Goal: Contribute content: Contribute content

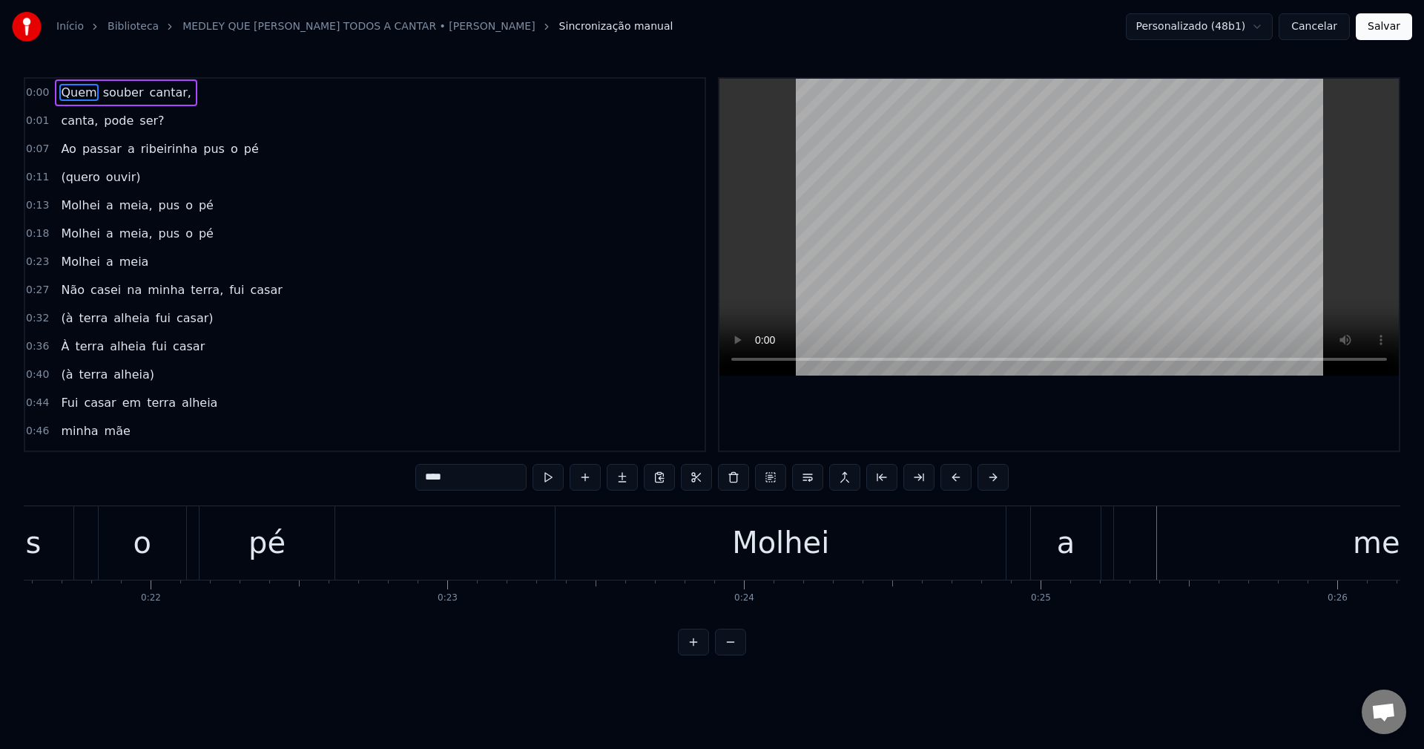
scroll to position [1293, 0]
click at [1337, 25] on button "Cancelar" at bounding box center [1314, 26] width 71 height 27
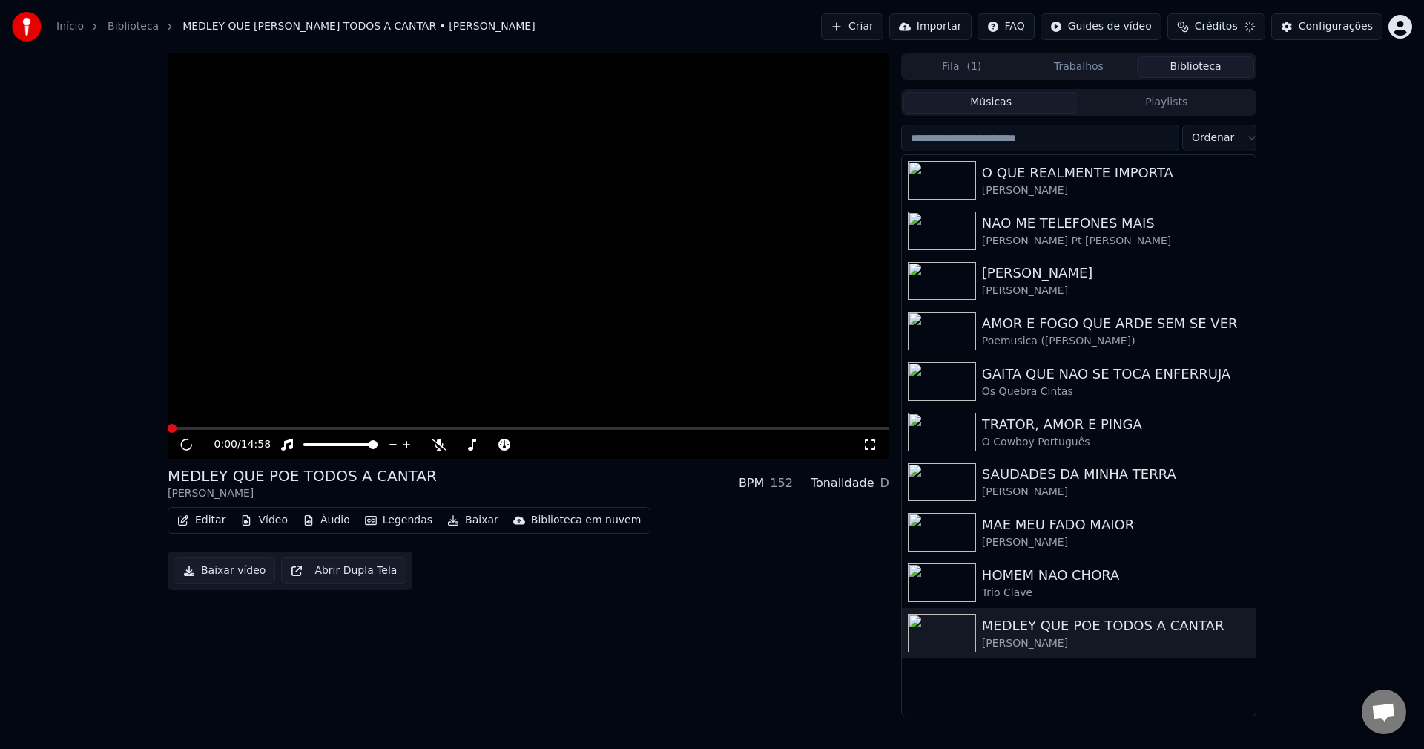
click at [1337, 25] on div "Configurações" at bounding box center [1336, 26] width 74 height 15
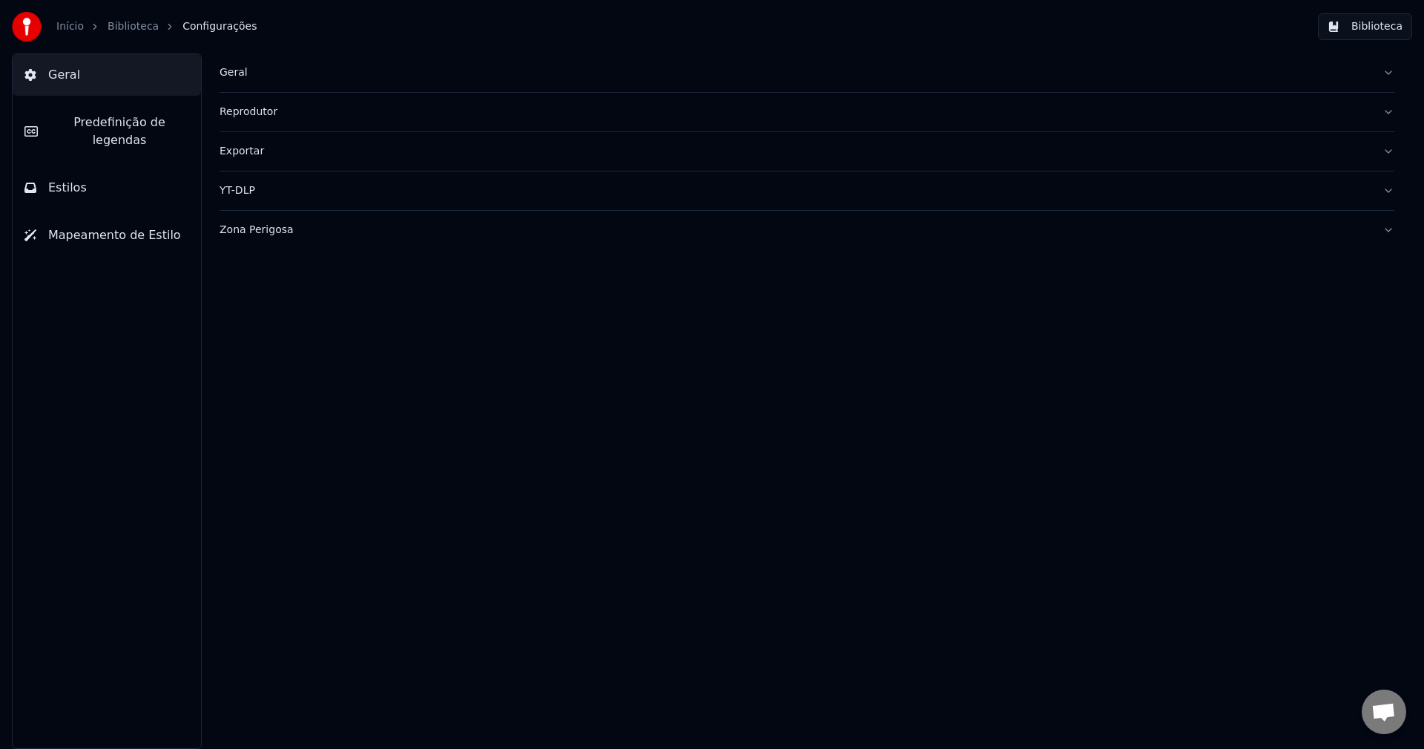
click at [233, 75] on div "Geral" at bounding box center [795, 72] width 1151 height 15
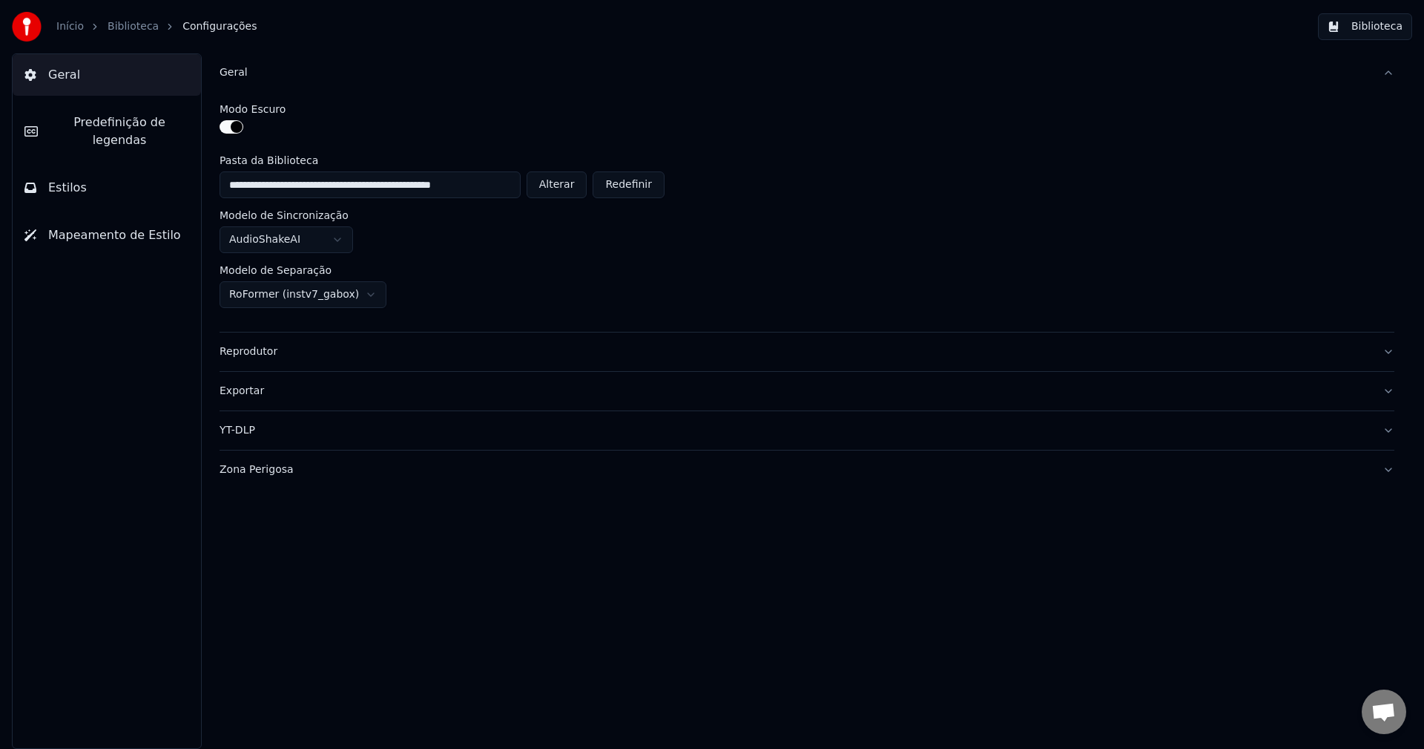
click at [570, 183] on button "Alterar" at bounding box center [557, 184] width 61 height 27
type input "**********"
click at [1367, 22] on button "Biblioteca" at bounding box center [1365, 26] width 94 height 27
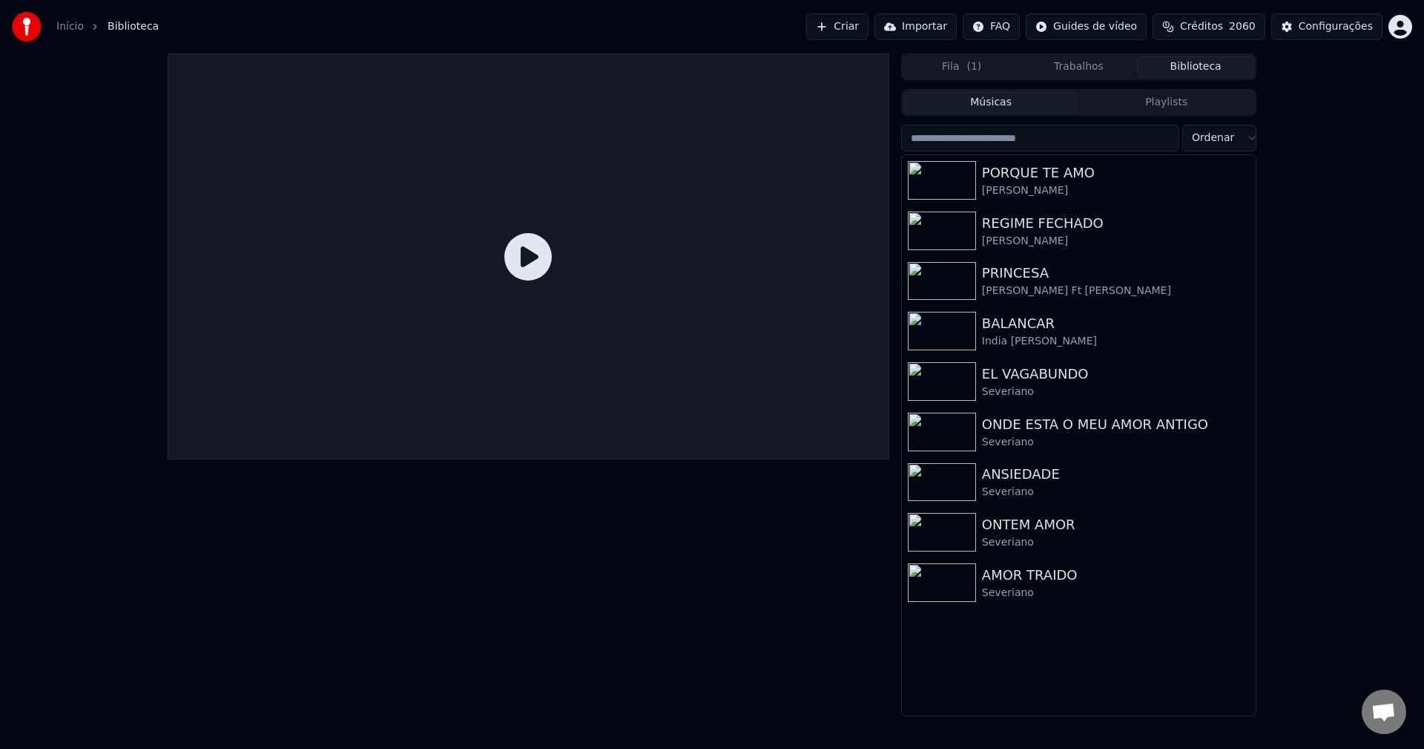
click at [869, 25] on button "Criar" at bounding box center [837, 26] width 62 height 27
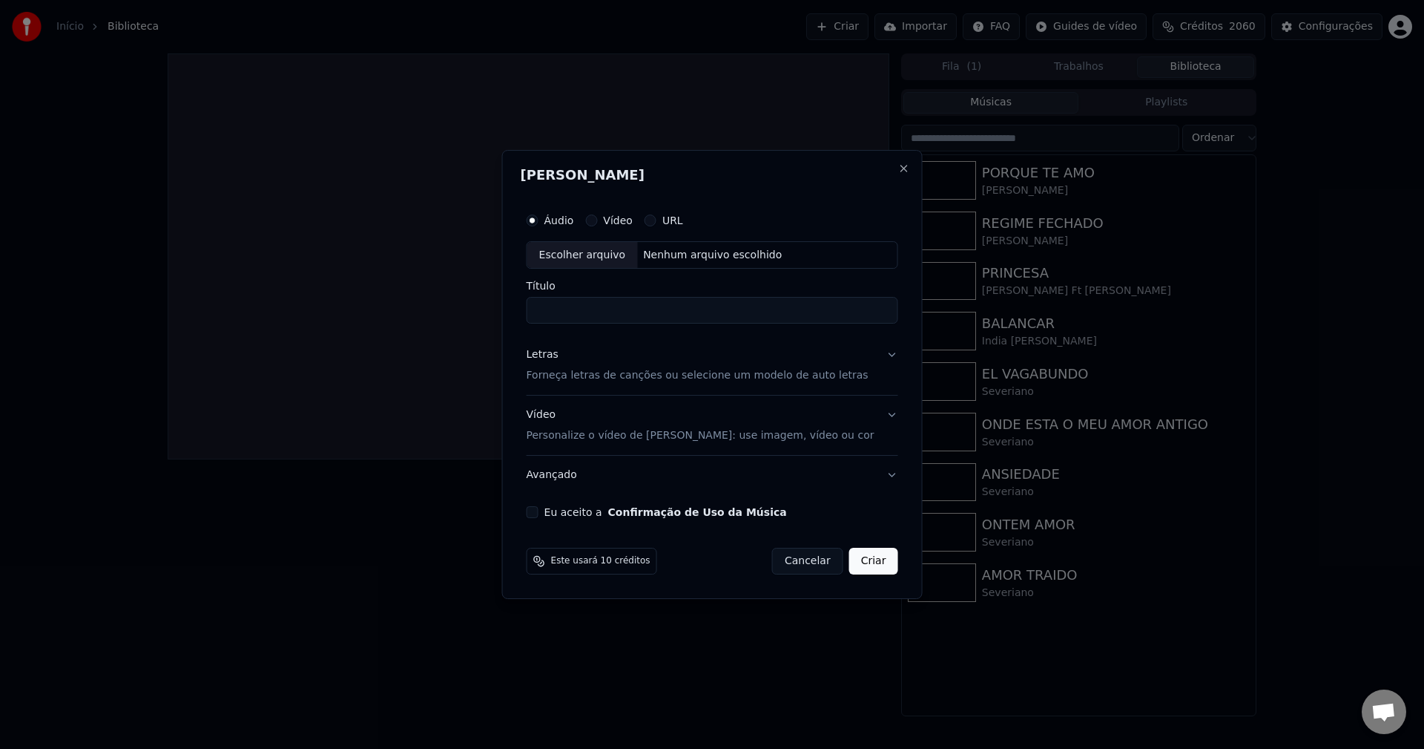
click at [539, 511] on button "Eu aceito a Confirmação de Uso da Música" at bounding box center [533, 512] width 12 height 12
click at [559, 355] on div "Letras" at bounding box center [543, 355] width 32 height 15
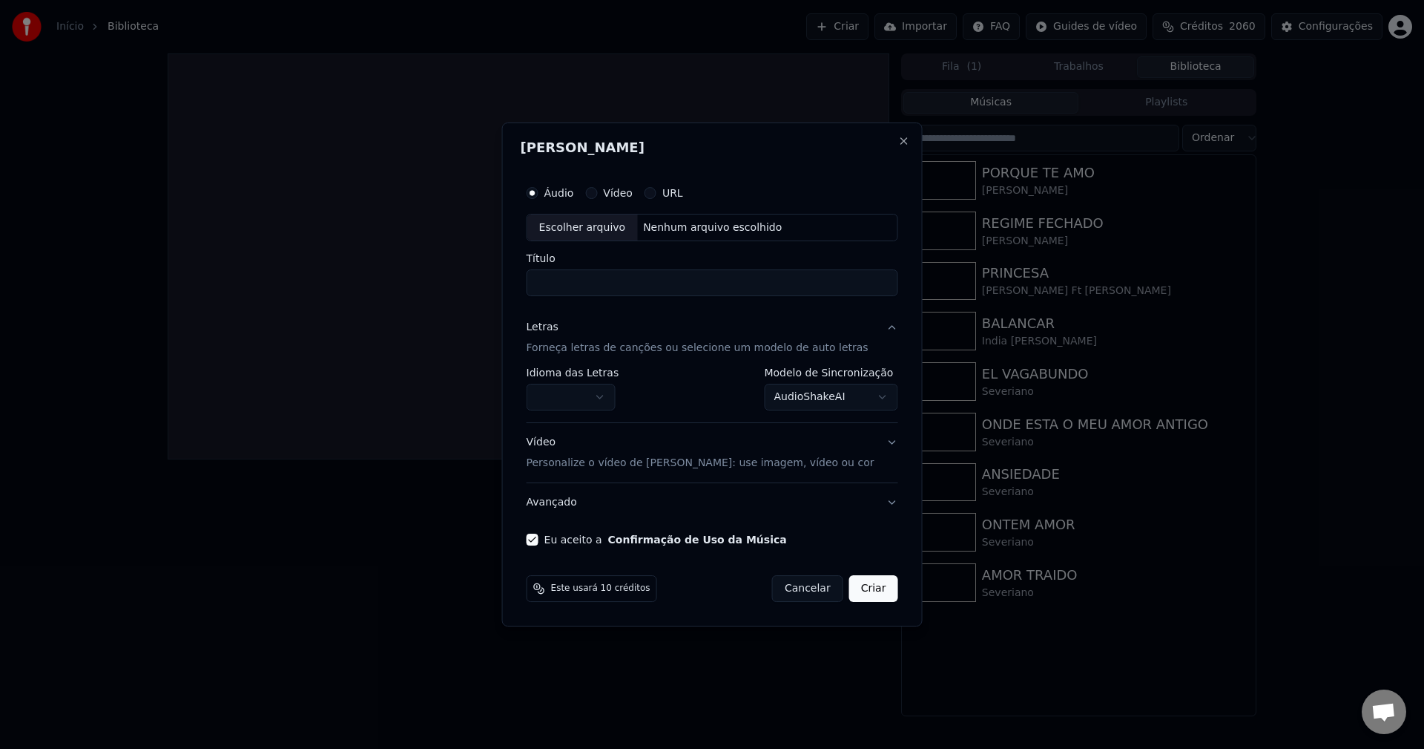
click at [566, 373] on label "Idioma das Letras" at bounding box center [573, 373] width 93 height 10
click at [566, 392] on button "button" at bounding box center [571, 397] width 89 height 27
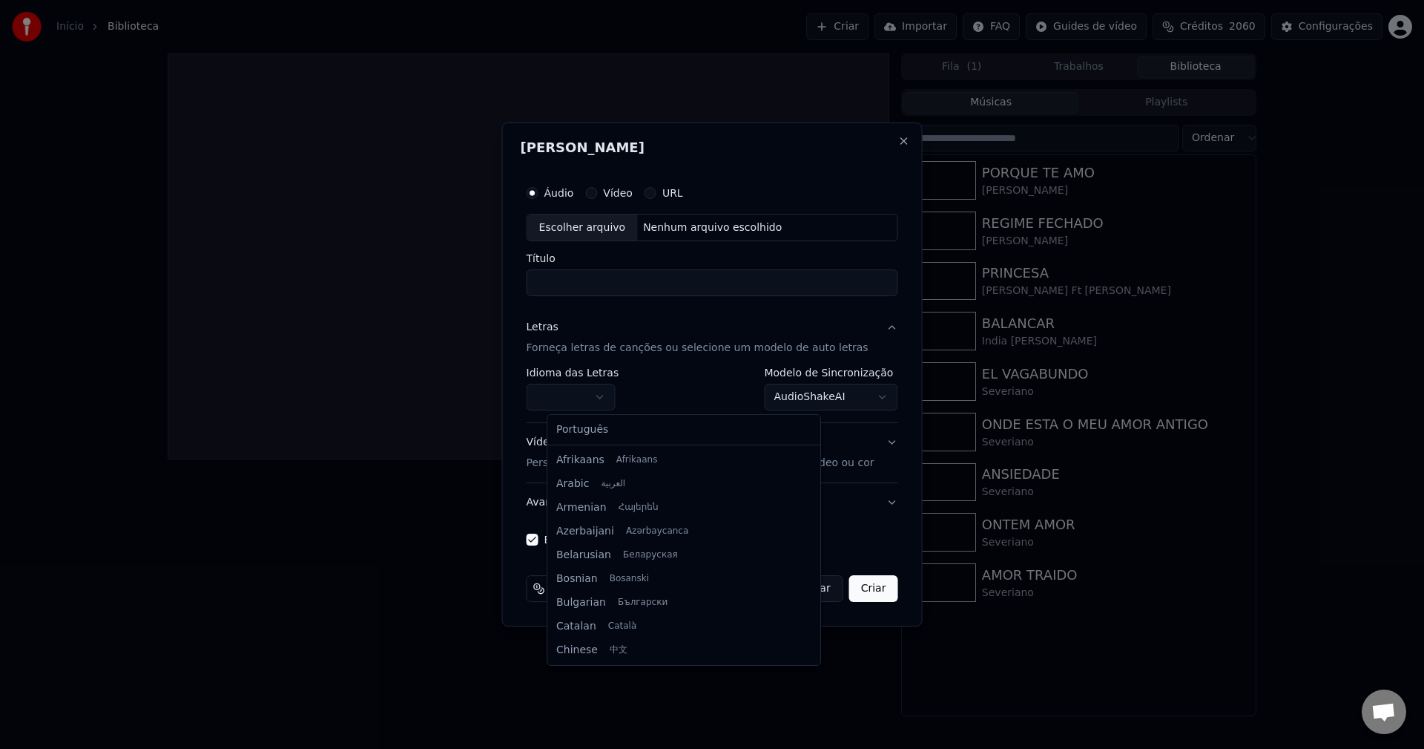
select select "**"
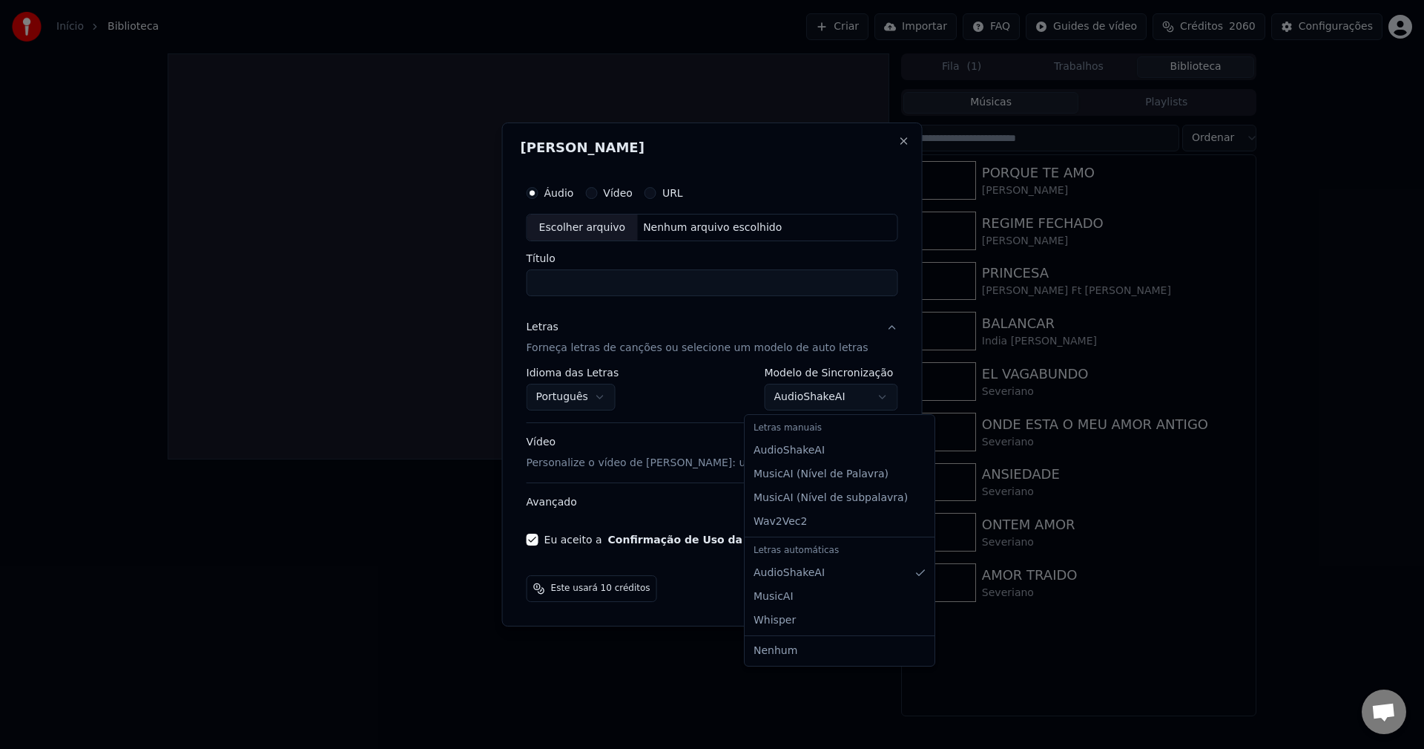
click at [798, 398] on body "Início Biblioteca Criar Importar FAQ Guides de vídeo Créditos 2060 Configuraçõe…" at bounding box center [712, 374] width 1424 height 749
select select "**********"
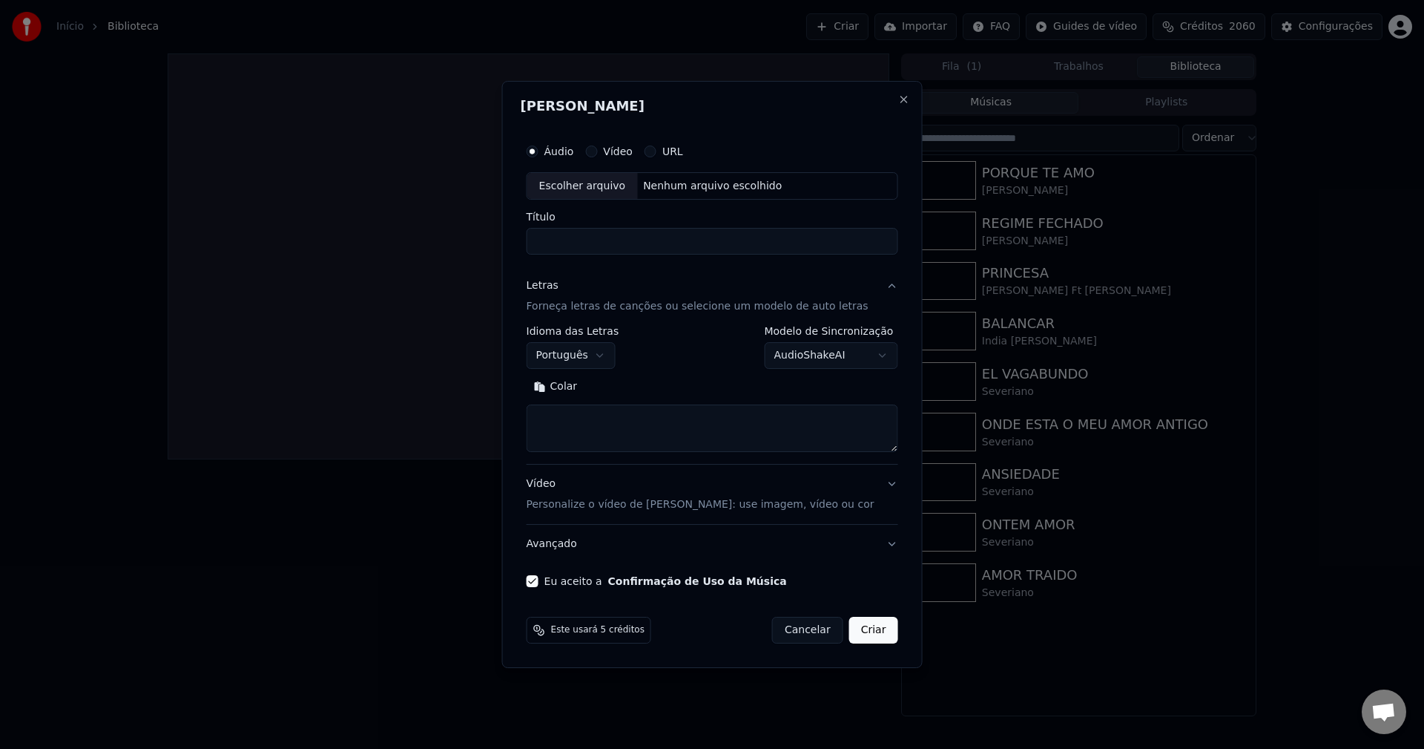
click at [674, 184] on div "Nenhum arquivo escolhido" at bounding box center [712, 186] width 151 height 15
type input "*******"
click at [582, 384] on button "Colar" at bounding box center [556, 387] width 59 height 24
type textarea "**********"
drag, startPoint x: 616, startPoint y: 245, endPoint x: 418, endPoint y: 264, distance: 198.3
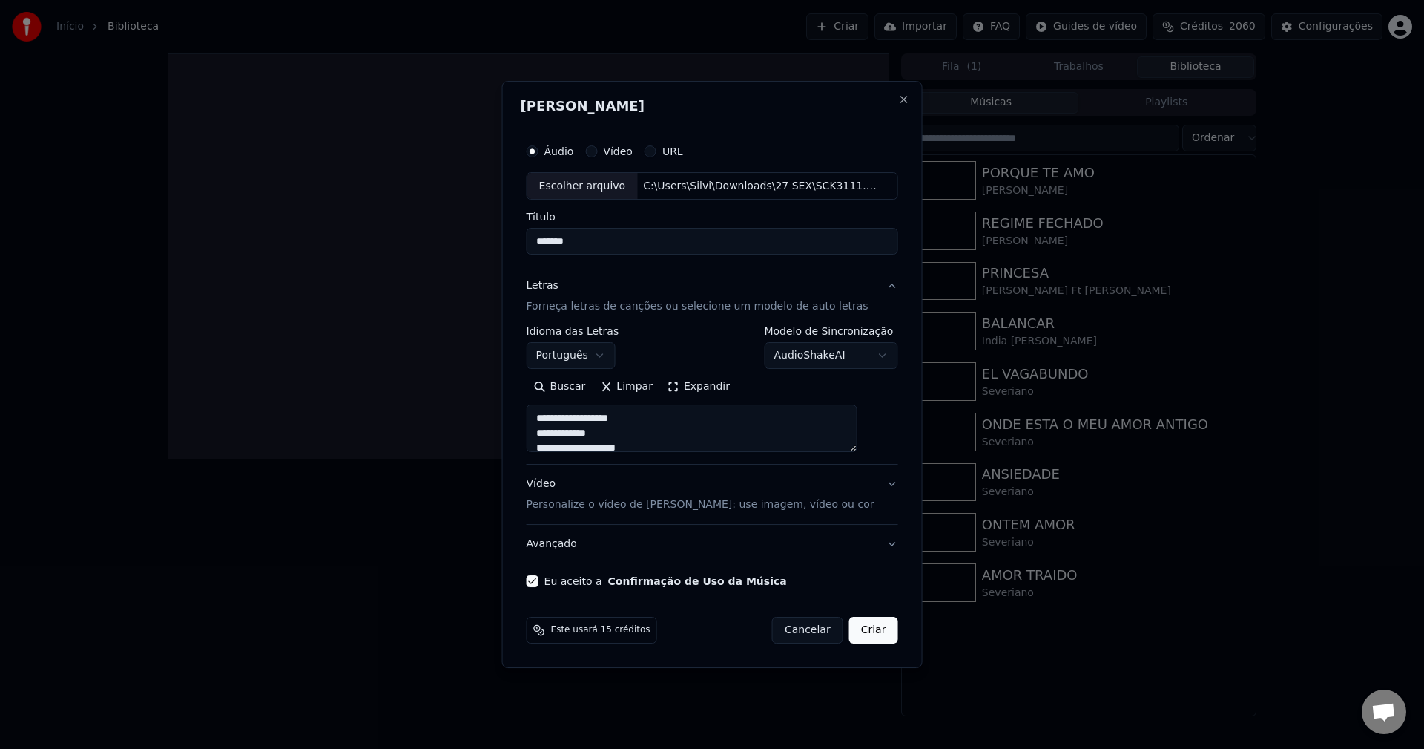
click at [418, 264] on body "Início Biblioteca Criar Importar FAQ Guides de vídeo Créditos 2060 Configuraçõe…" at bounding box center [712, 374] width 1424 height 749
paste input "**********"
type input "**********"
type textarea "**********"
type input "**********"
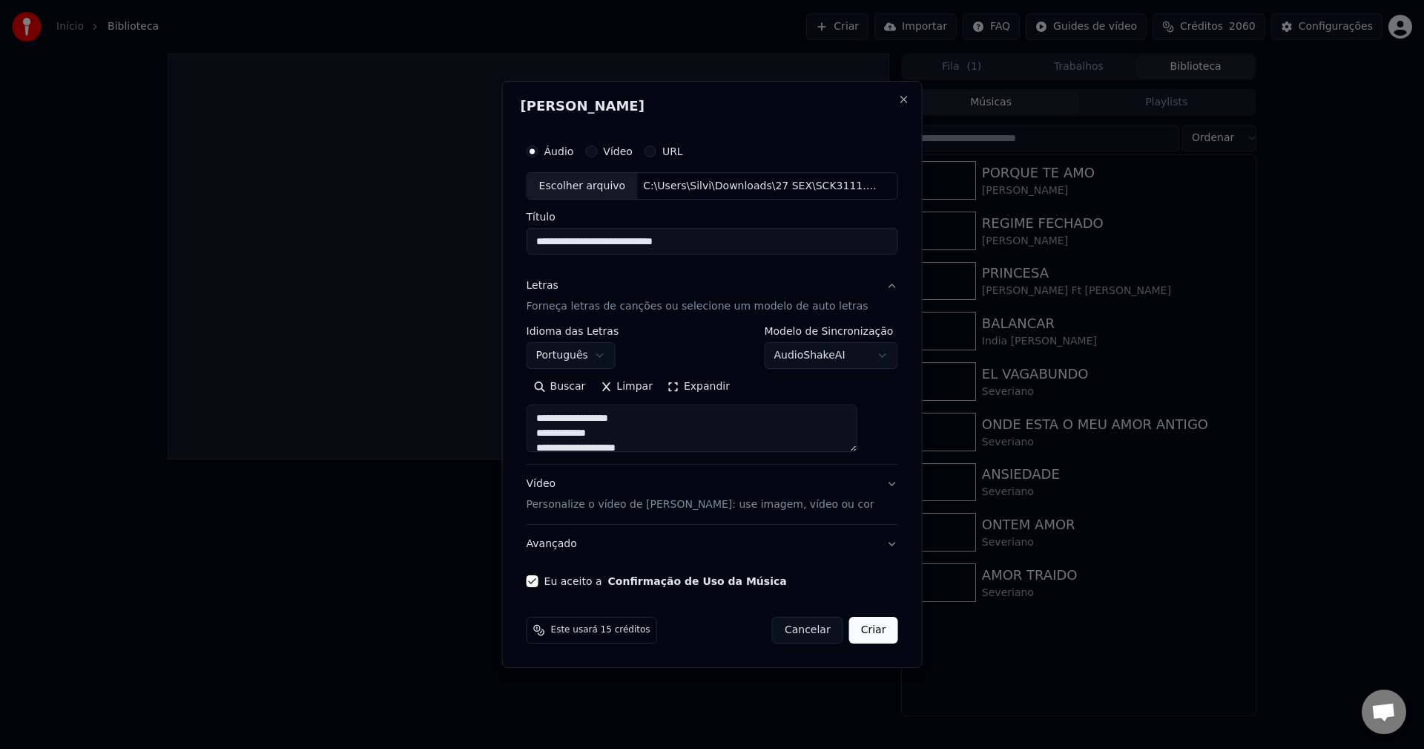
click at [865, 642] on button "Criar" at bounding box center [873, 629] width 49 height 27
click at [862, 632] on button "Criar" at bounding box center [873, 629] width 49 height 27
click at [849, 639] on button "Criar" at bounding box center [873, 629] width 49 height 27
click at [849, 634] on button "Criar" at bounding box center [873, 629] width 49 height 27
click at [854, 638] on button "Criar" at bounding box center [873, 629] width 49 height 27
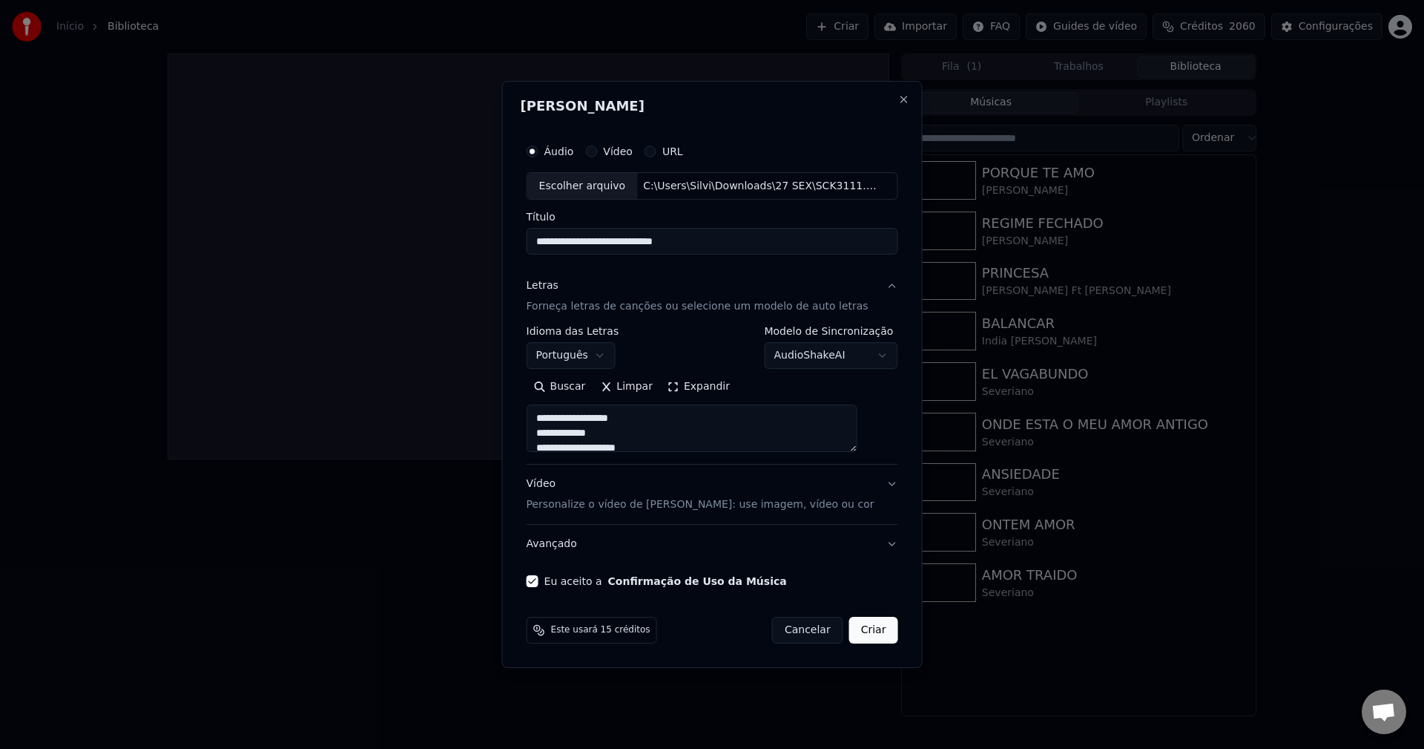
click at [854, 638] on button "Criar" at bounding box center [873, 629] width 49 height 27
type textarea "**********"
select select "**********"
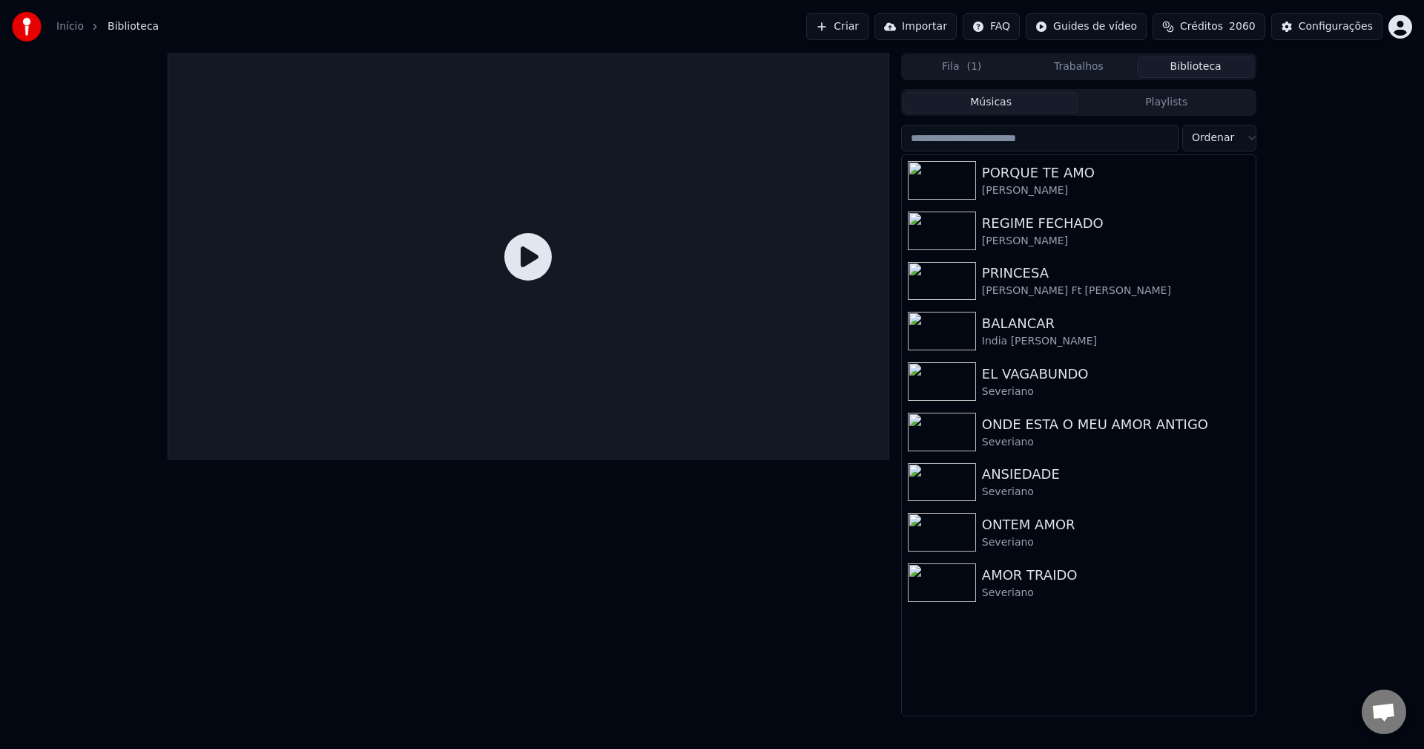
click at [869, 31] on button "Criar" at bounding box center [837, 26] width 62 height 27
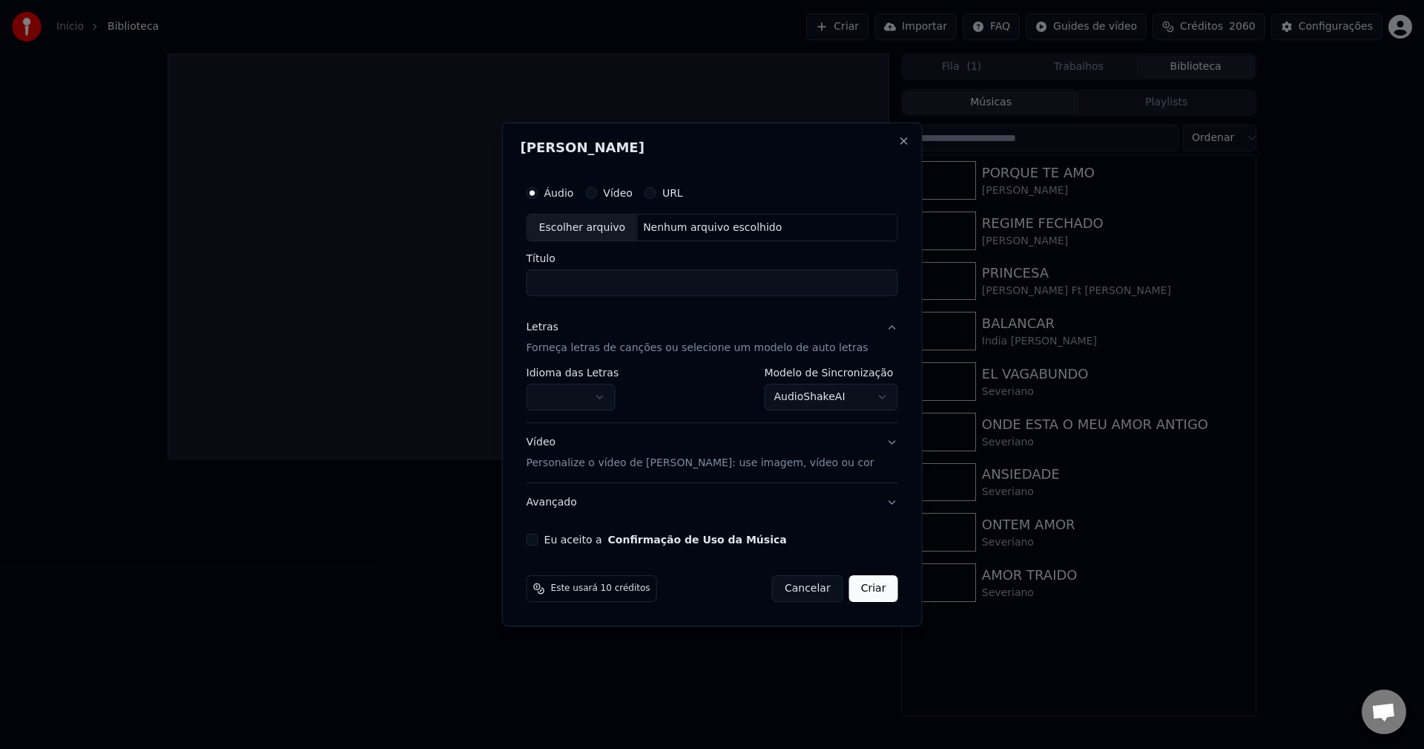
click at [539, 539] on button "Eu aceito a Confirmação de Uso da Música" at bounding box center [533, 539] width 12 height 12
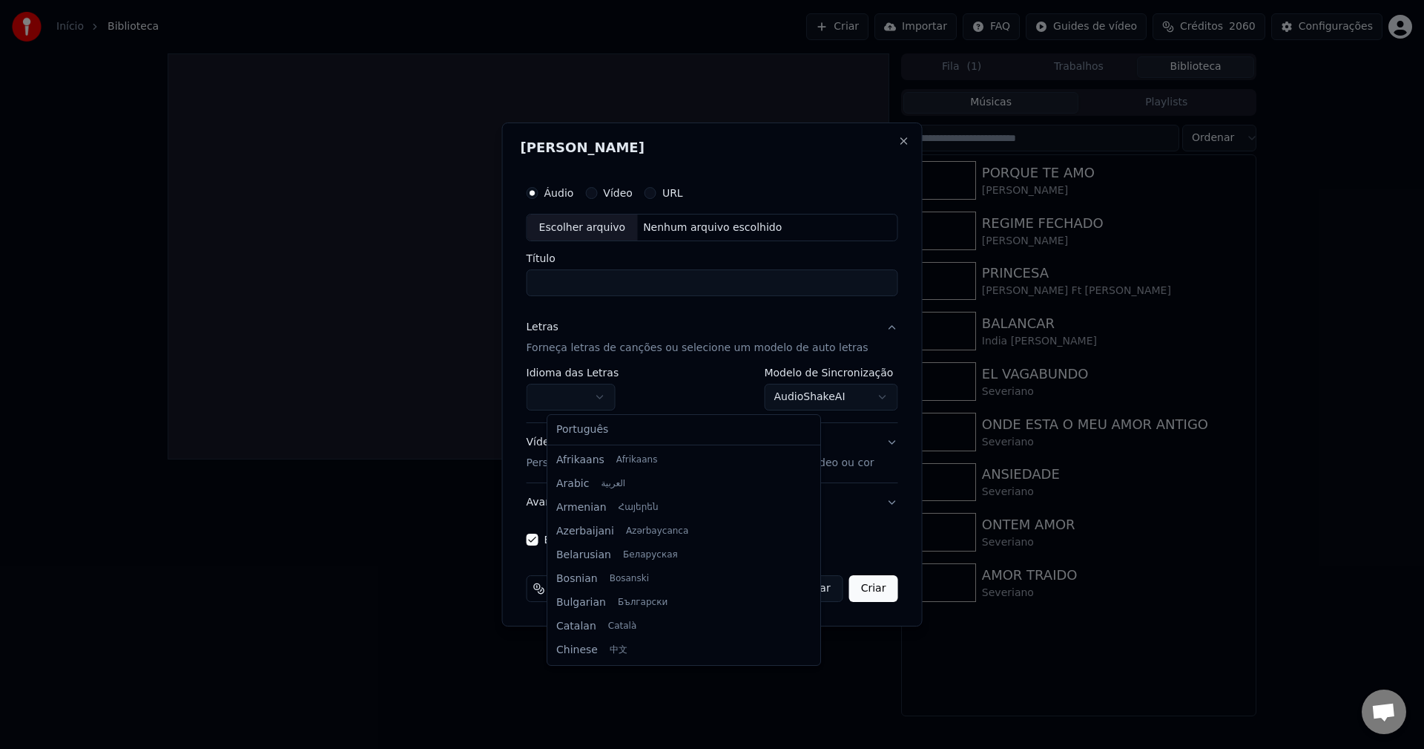
click at [621, 391] on body "Início Biblioteca Criar Importar FAQ Guides de vídeo Créditos 2060 Configuraçõe…" at bounding box center [712, 374] width 1424 height 749
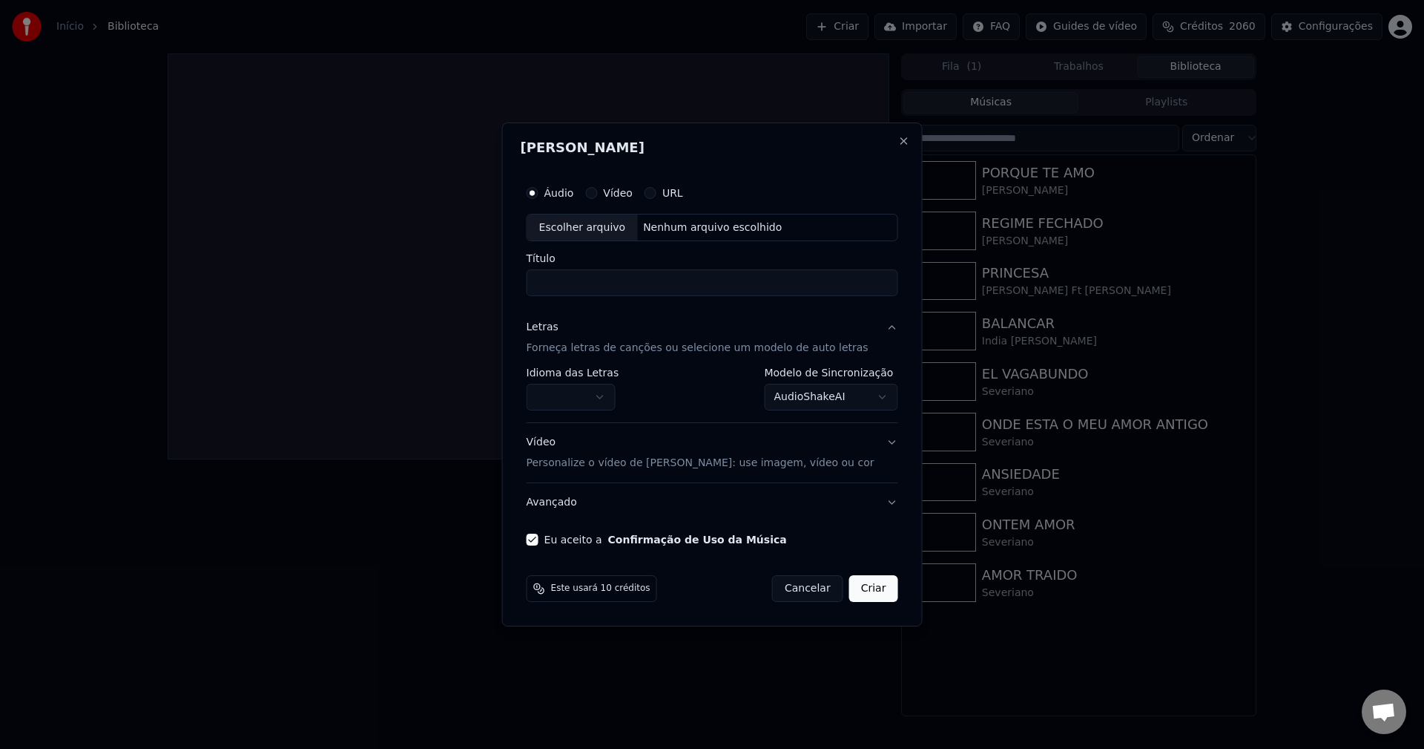
click at [699, 231] on body "Início Biblioteca Criar Importar FAQ Guides de vídeo Créditos 2060 Configuraçõe…" at bounding box center [712, 374] width 1424 height 749
click at [699, 231] on div "Nenhum arquivo escolhido" at bounding box center [712, 227] width 151 height 15
type input "*******"
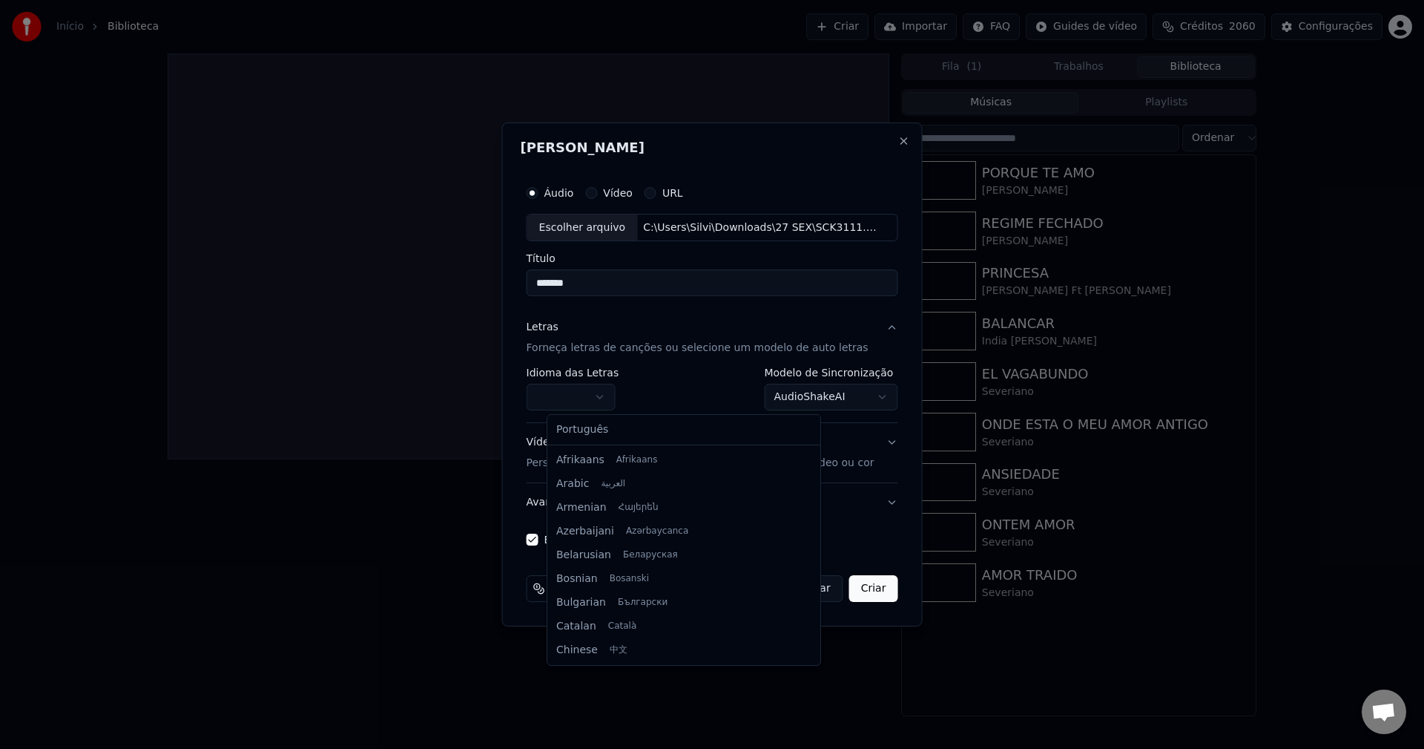
click at [618, 397] on body "Início Biblioteca Criar Importar FAQ Guides de vídeo Créditos 2060 Configuraçõe…" at bounding box center [712, 374] width 1424 height 749
select select "**"
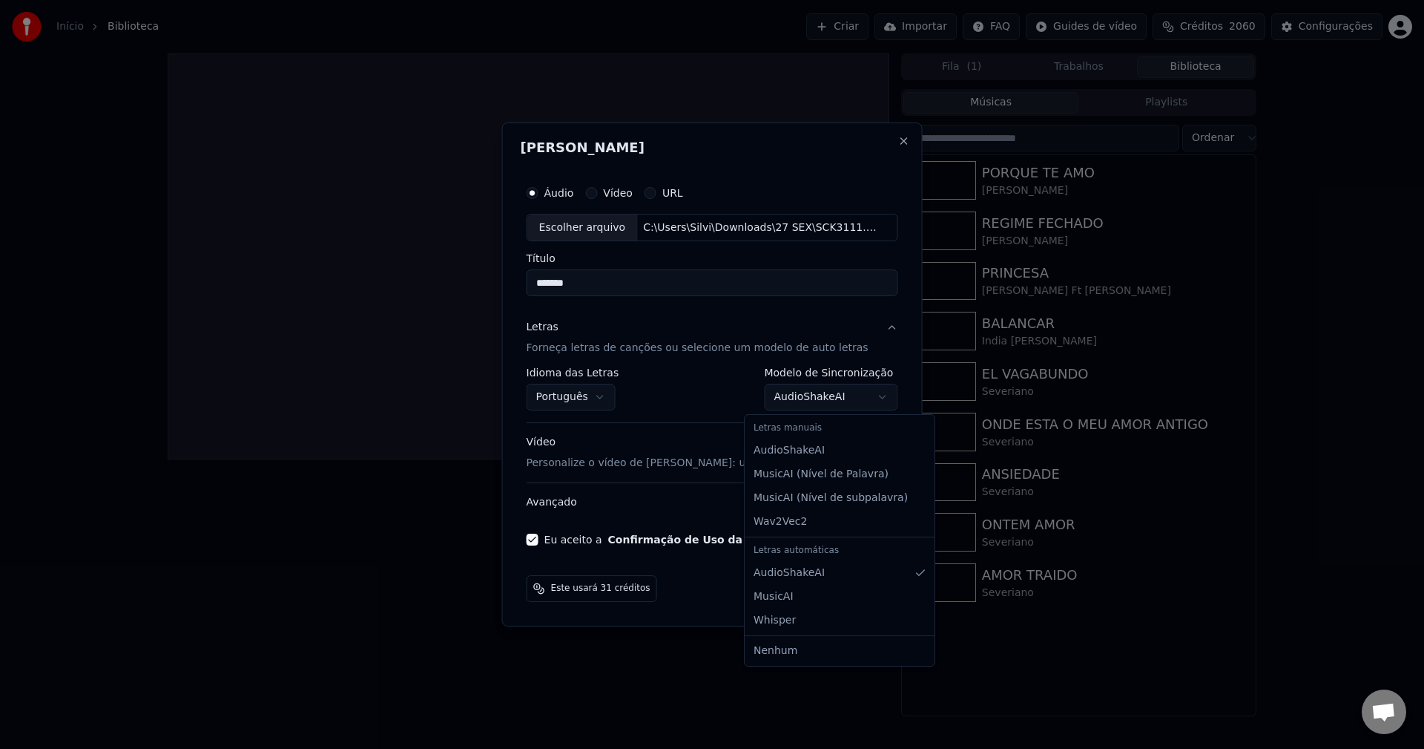
click at [776, 404] on body "Início Biblioteca Criar Importar FAQ Guides de vídeo Créditos 2060 Configuraçõe…" at bounding box center [712, 374] width 1424 height 749
select select "**********"
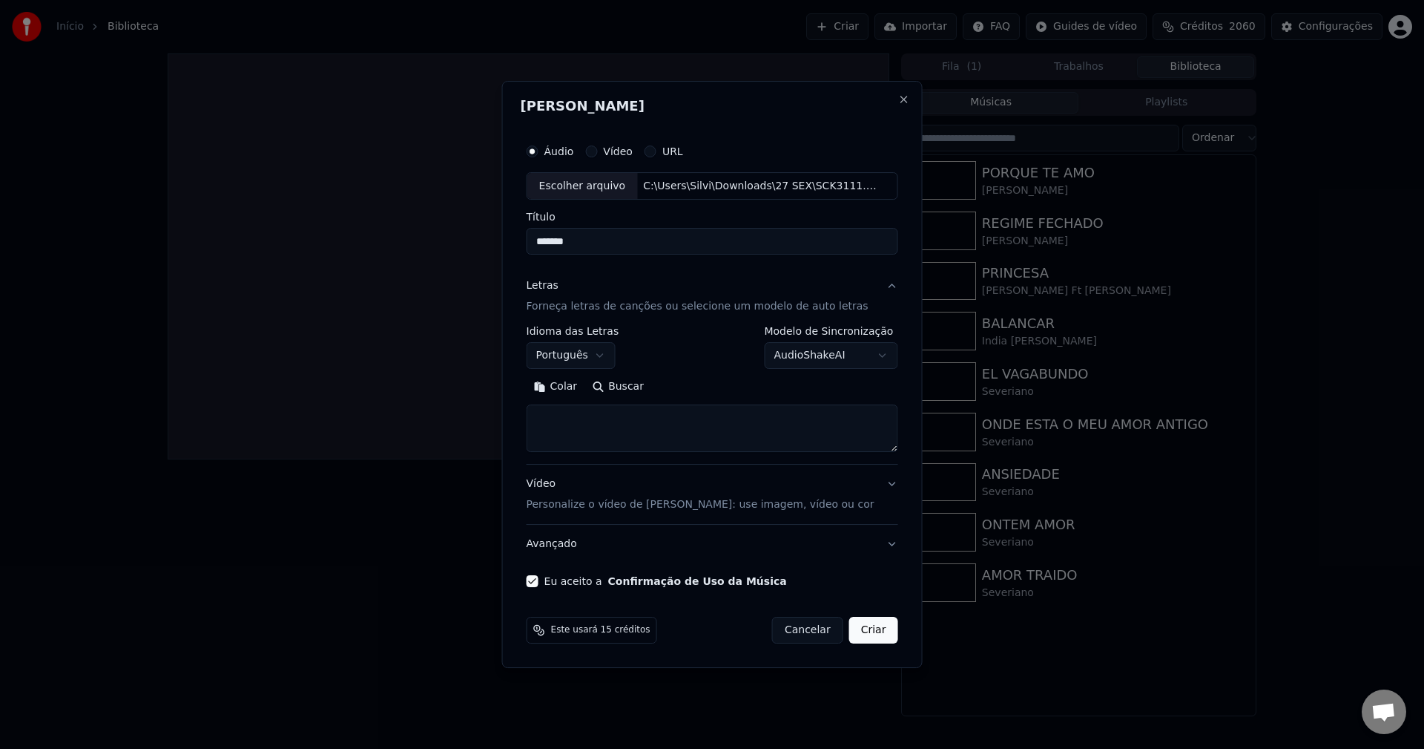
click at [576, 384] on button "Colar" at bounding box center [556, 387] width 59 height 24
click at [849, 627] on button "Criar" at bounding box center [873, 629] width 49 height 27
click at [856, 637] on button "Criar" at bounding box center [873, 629] width 49 height 27
click at [858, 628] on button "Criar" at bounding box center [873, 629] width 49 height 27
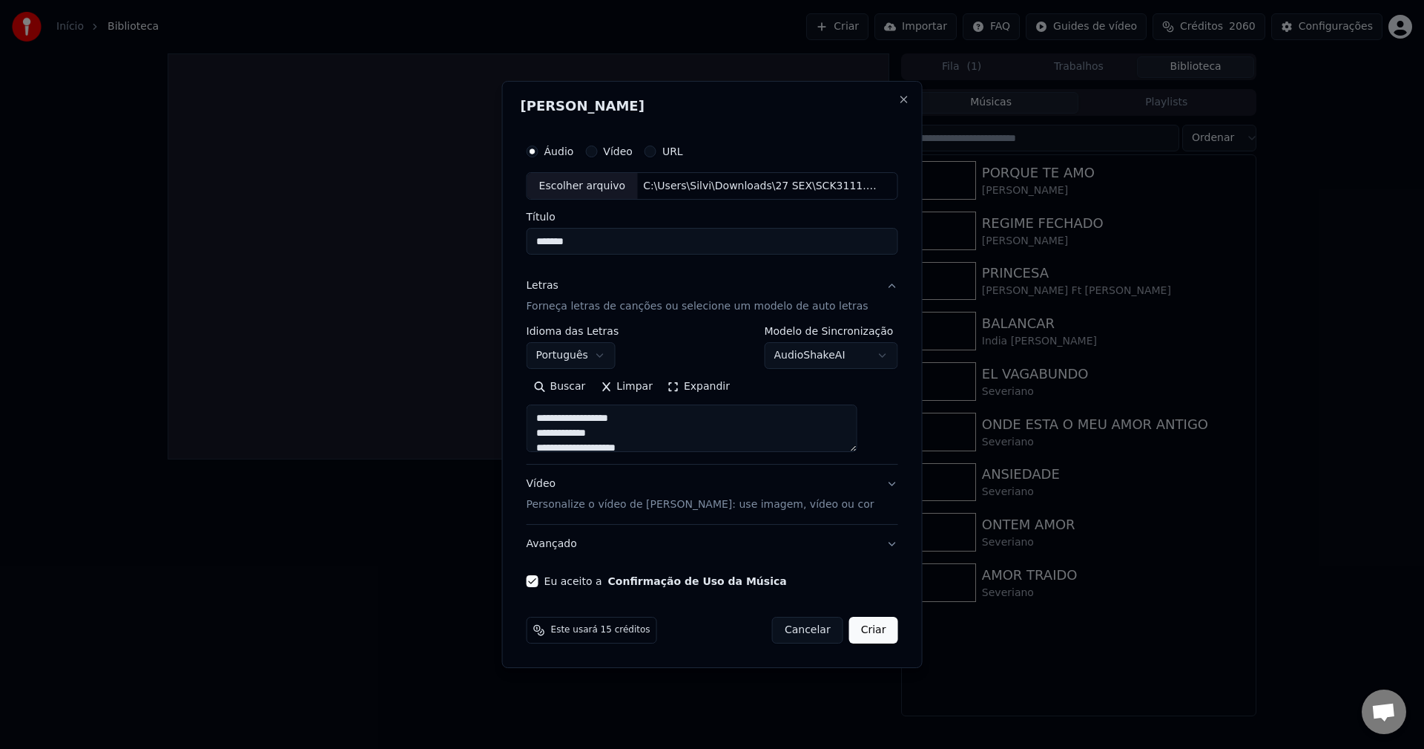
click at [858, 628] on button "Criar" at bounding box center [873, 629] width 49 height 27
click at [856, 630] on button "Criar" at bounding box center [873, 629] width 49 height 27
type textarea "**********"
click at [683, 146] on label "URL" at bounding box center [672, 151] width 21 height 10
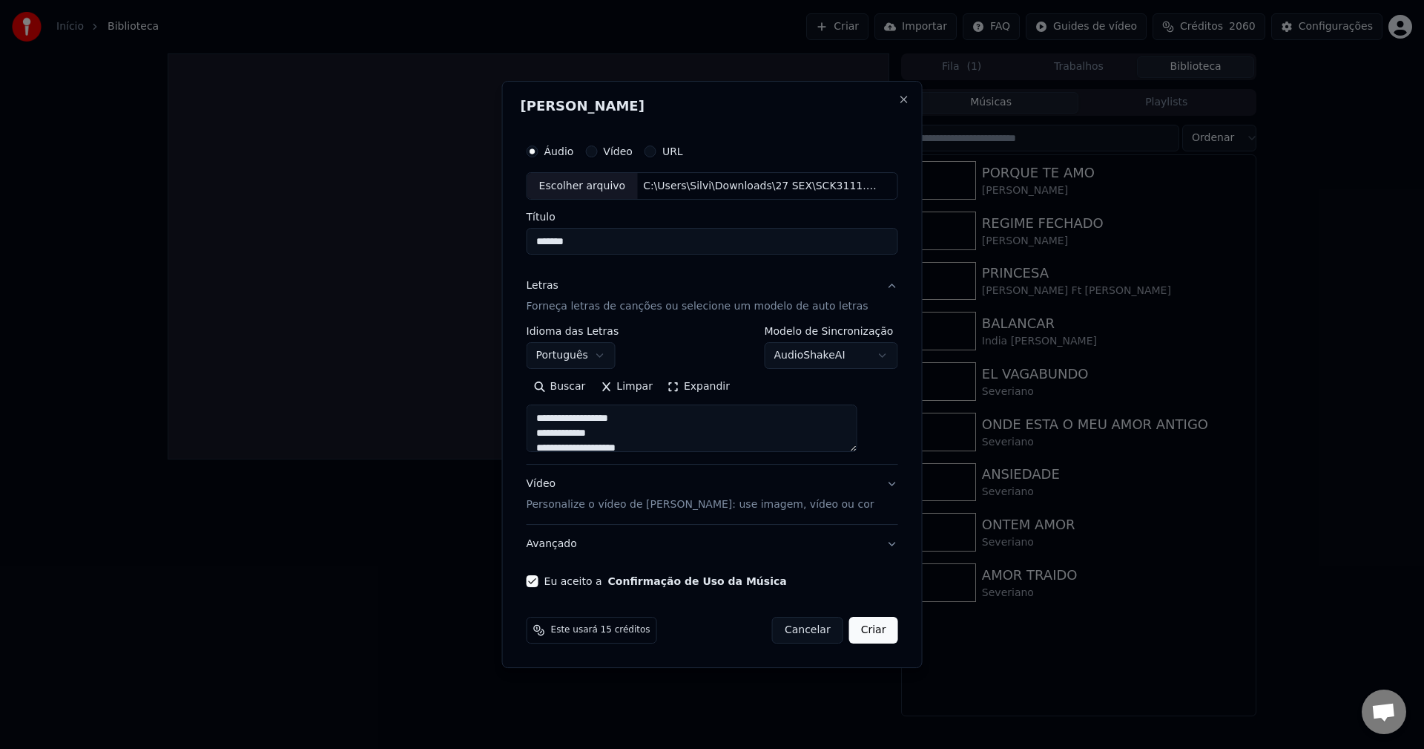
click at [657, 146] on button "URL" at bounding box center [651, 151] width 12 height 12
type textarea "**********"
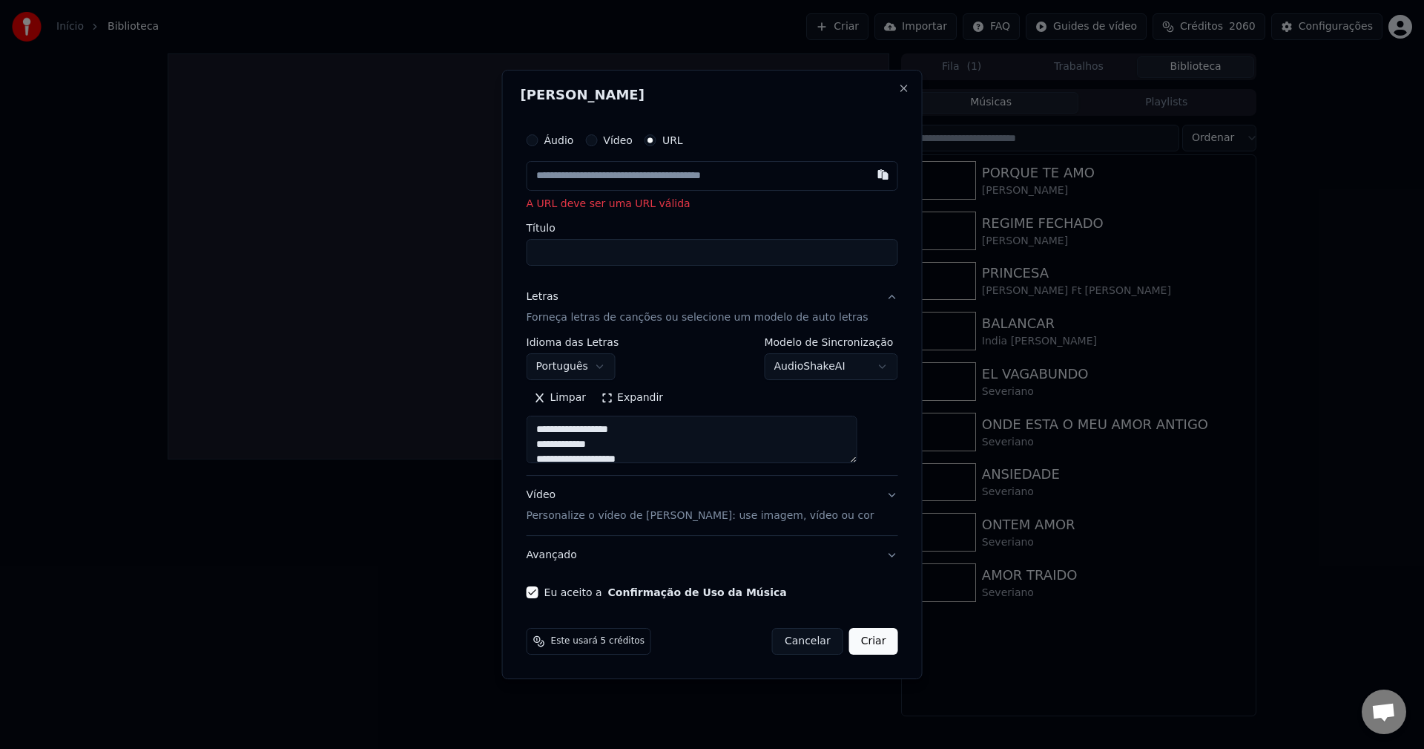
click at [868, 176] on button "button" at bounding box center [883, 174] width 30 height 27
type input "**********"
type textarea "**********"
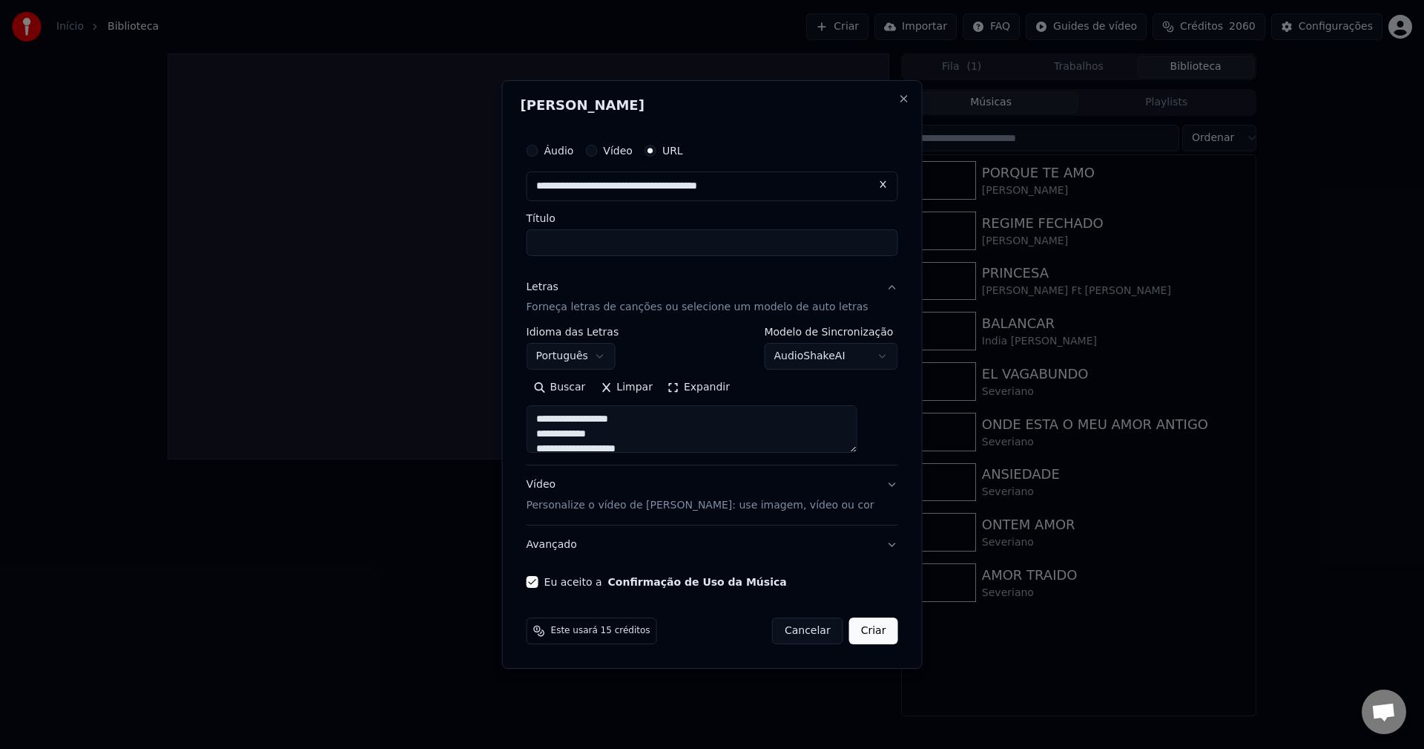
type input "**********"
type textarea "**********"
drag, startPoint x: 679, startPoint y: 240, endPoint x: 246, endPoint y: 220, distance: 433.7
click at [246, 220] on body "Início Biblioteca Criar Importar FAQ Guides de vídeo Créditos 2060 Configuraçõe…" at bounding box center [712, 374] width 1424 height 749
click at [590, 240] on input "**********" at bounding box center [713, 242] width 372 height 27
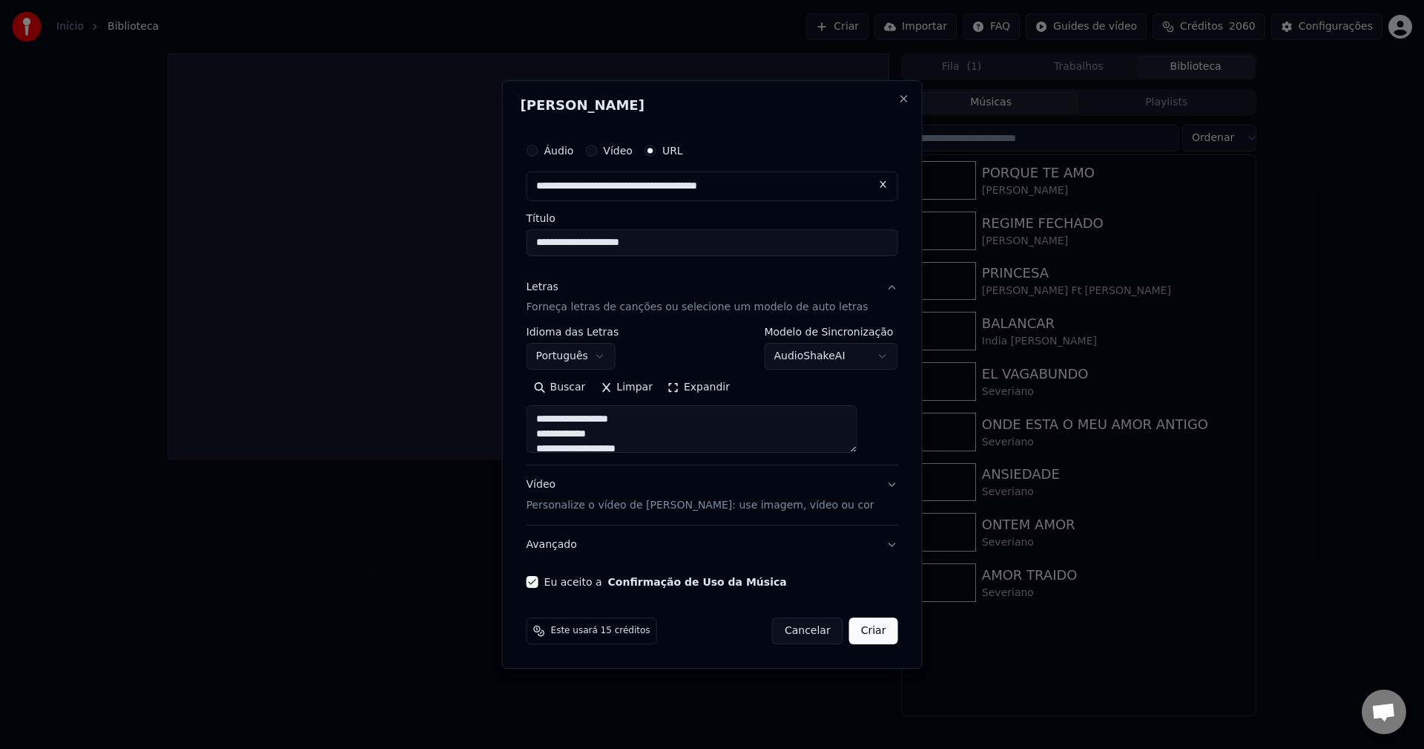
drag, startPoint x: 680, startPoint y: 250, endPoint x: 421, endPoint y: 229, distance: 259.7
click at [421, 229] on body "Início Biblioteca Criar Importar FAQ Guides de vídeo Créditos 2060 Configuraçõe…" at bounding box center [712, 374] width 1424 height 749
paste input "*********"
type input "**********"
type textarea "**********"
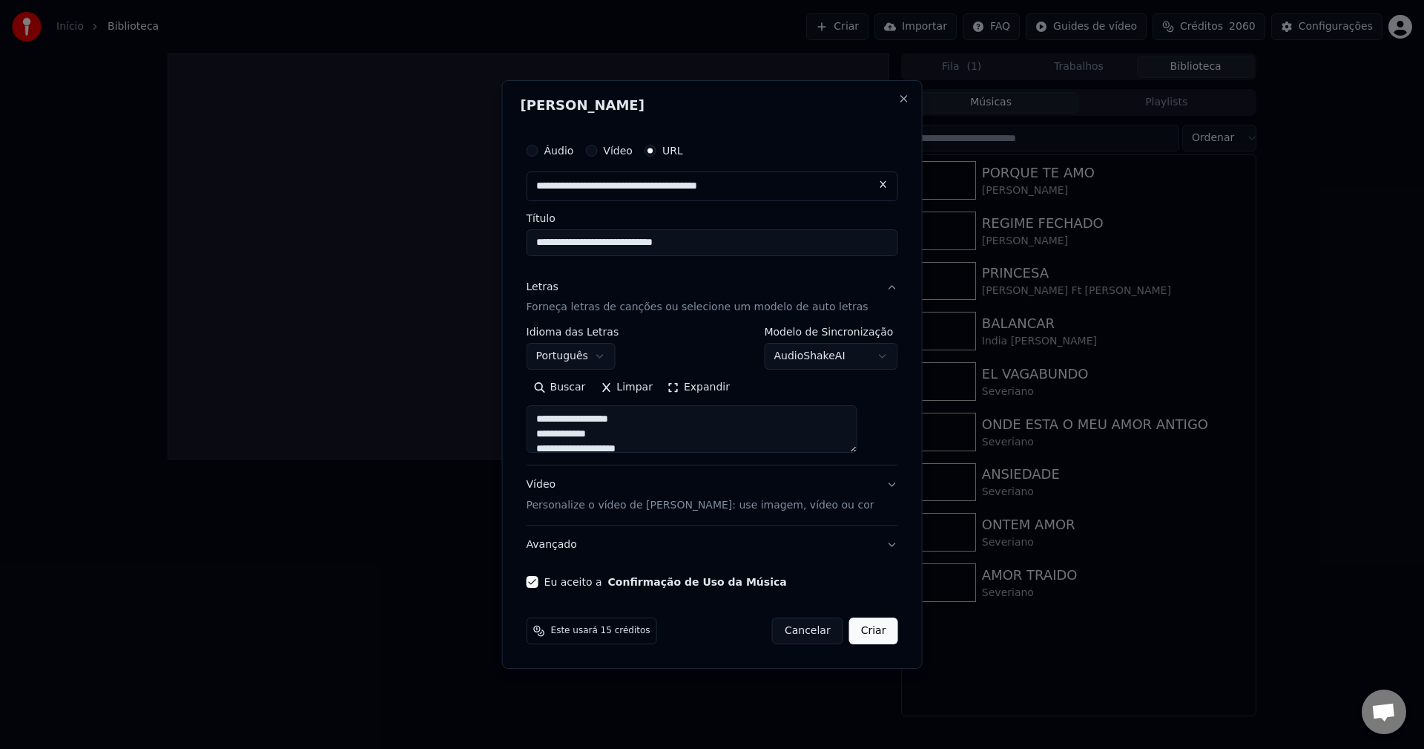
type input "**********"
click at [852, 636] on button "Criar" at bounding box center [873, 630] width 49 height 27
click at [851, 628] on button "Criar" at bounding box center [873, 630] width 49 height 27
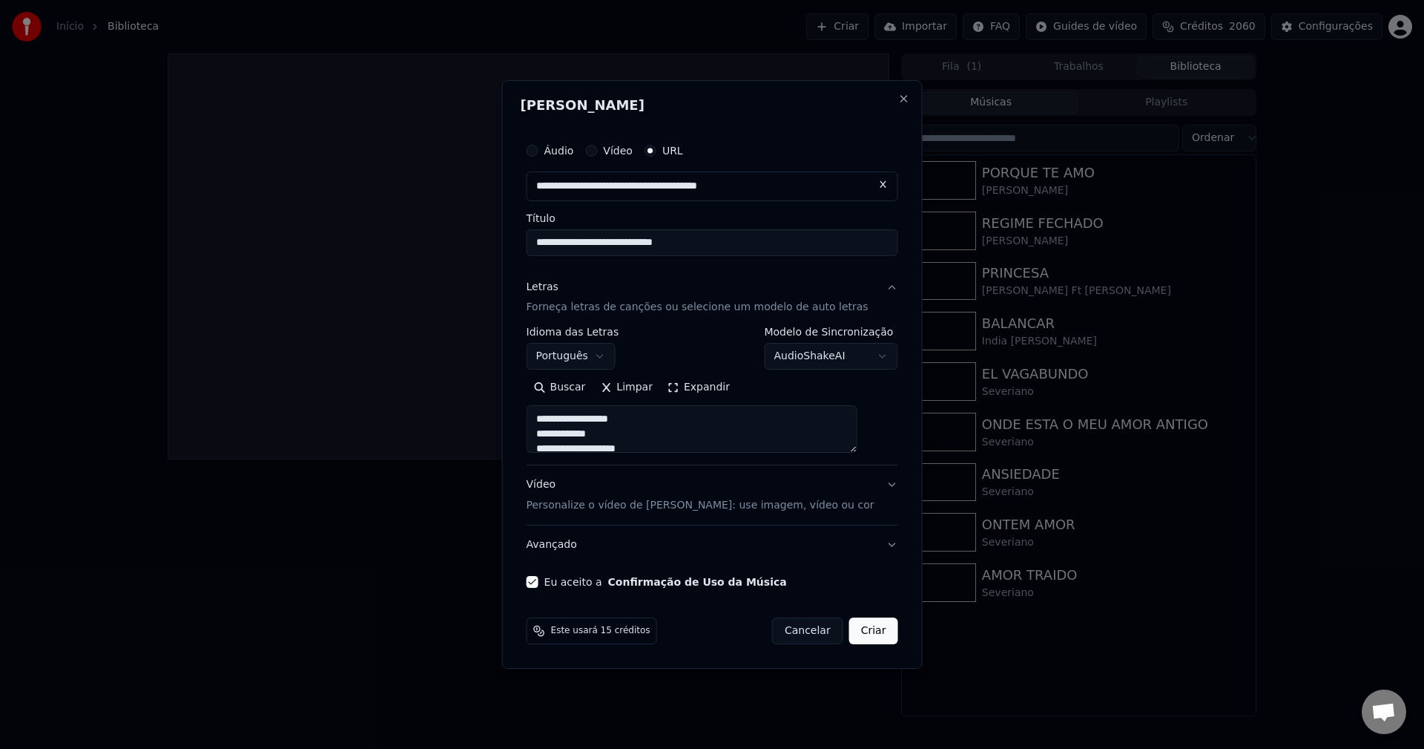
click at [851, 628] on button "Criar" at bounding box center [873, 630] width 49 height 27
click at [539, 585] on button "Eu aceito a Confirmação de Uso da Música" at bounding box center [533, 582] width 12 height 12
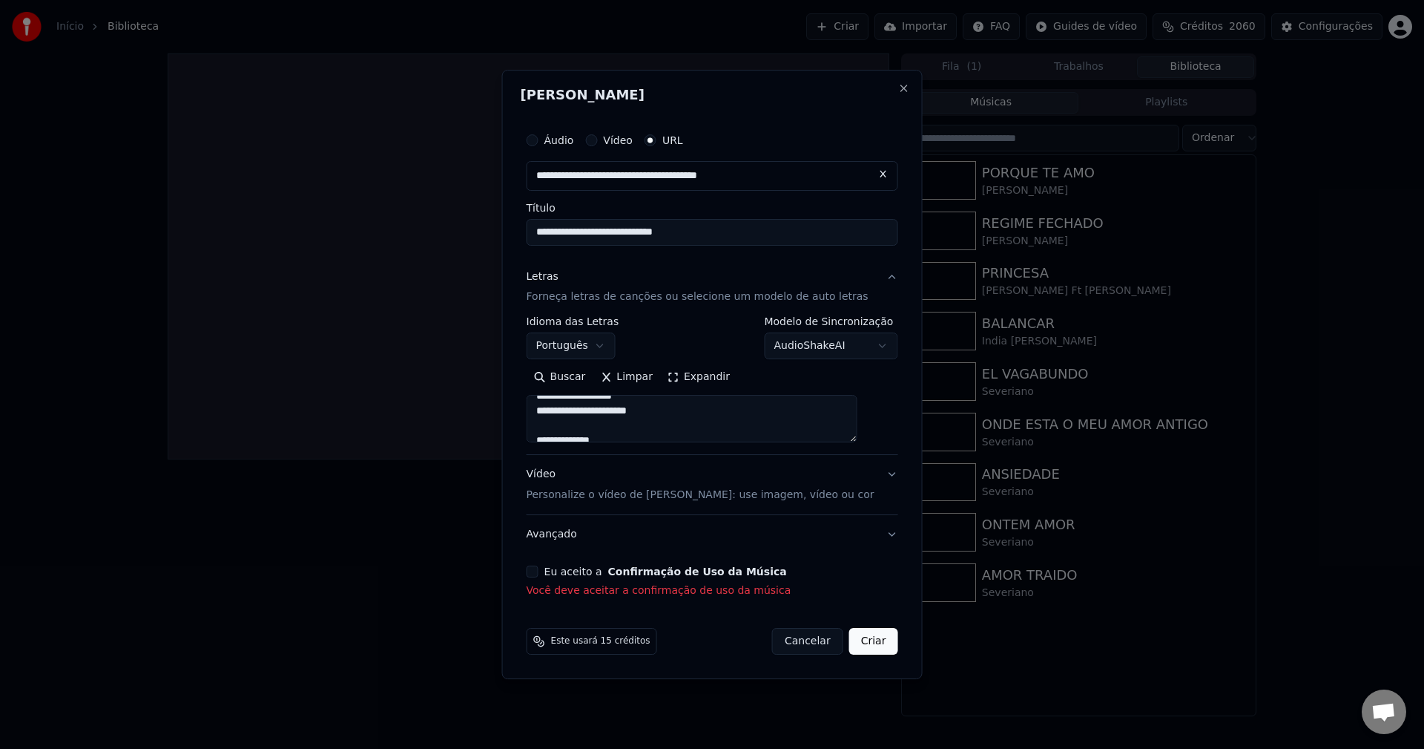
click at [863, 646] on button "Criar" at bounding box center [873, 641] width 49 height 27
click at [539, 571] on button "Eu aceito a Confirmação de Uso da Música" at bounding box center [533, 571] width 12 height 12
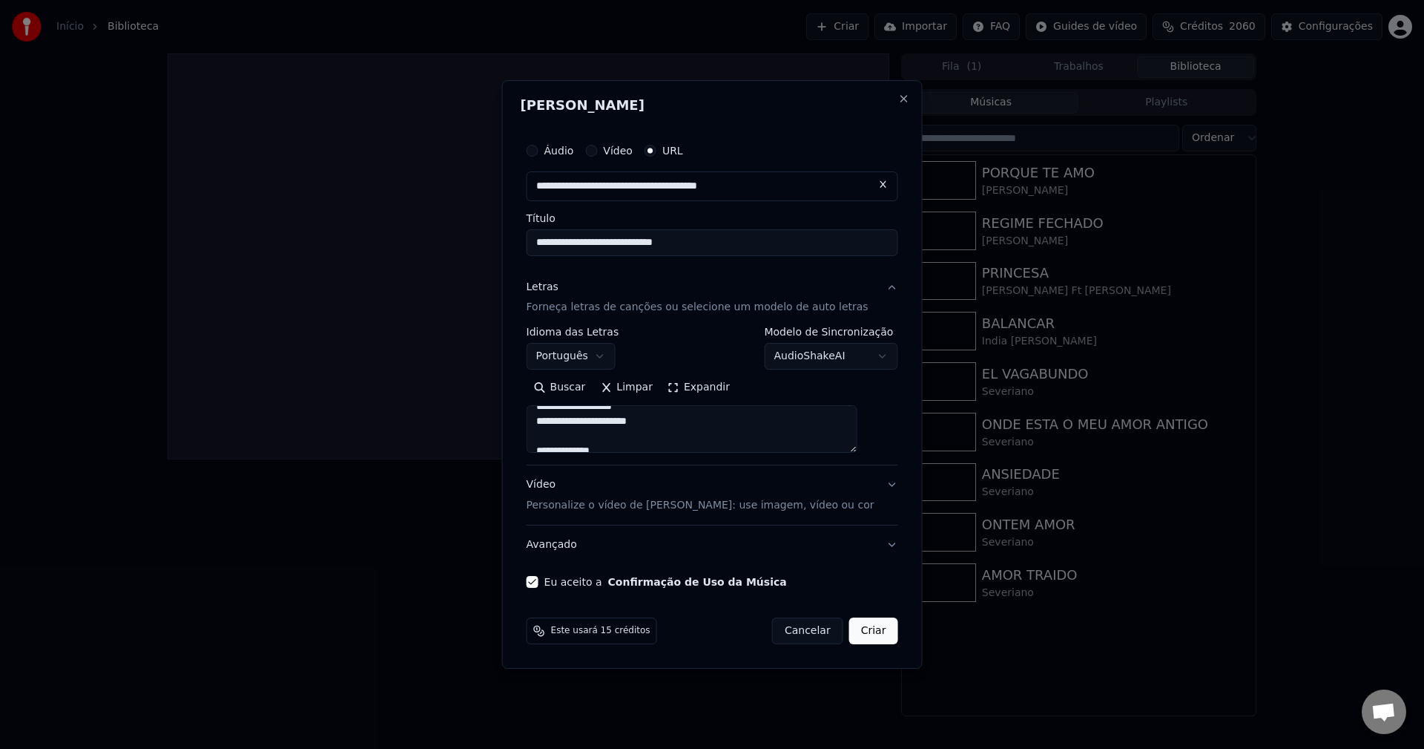
click at [853, 632] on button "Criar" at bounding box center [873, 630] width 49 height 27
click at [854, 631] on button "Criar" at bounding box center [873, 630] width 49 height 27
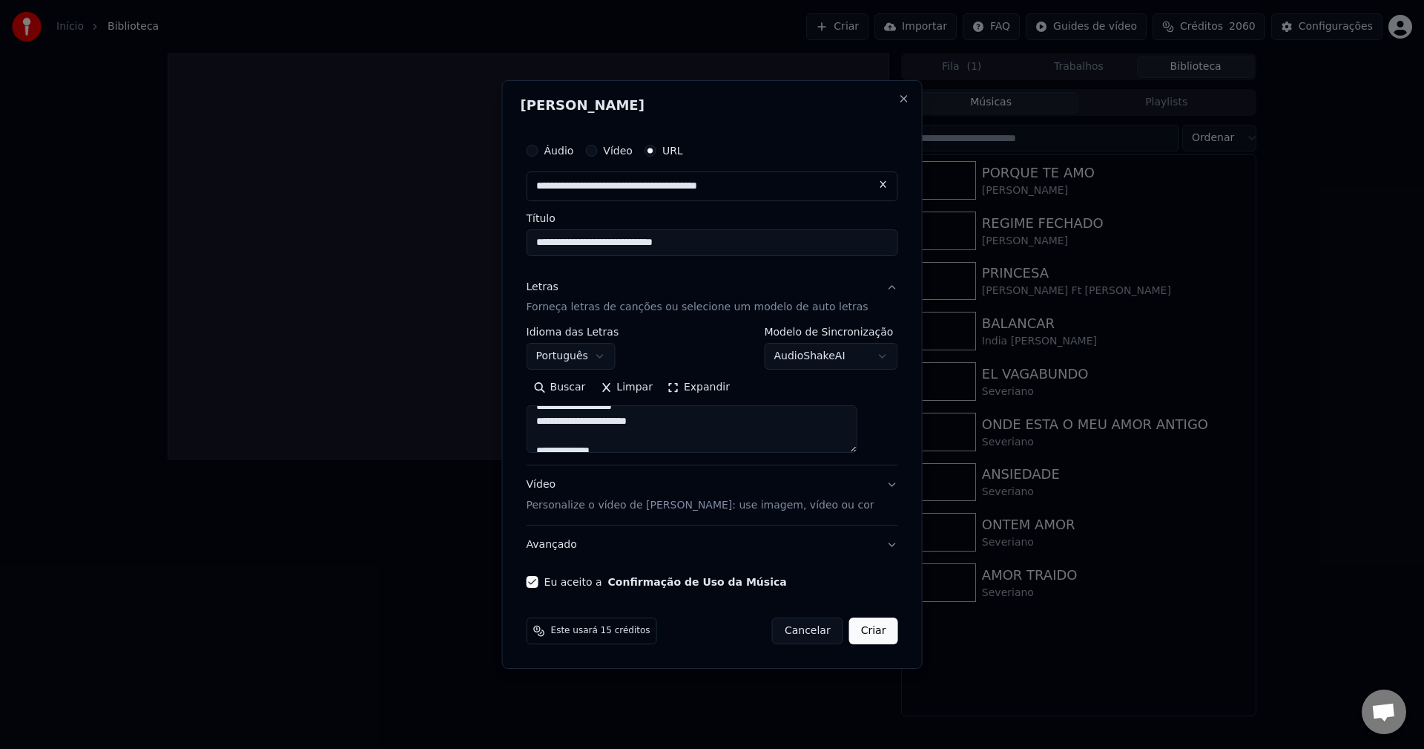
type textarea "**********"
click at [793, 353] on body "Início Biblioteca Criar Importar FAQ Guides de vídeo Créditos 2060 Configuraçõe…" at bounding box center [712, 374] width 1424 height 749
select select "**********"
click at [849, 634] on button "Criar" at bounding box center [873, 630] width 49 height 27
type textarea "**********"
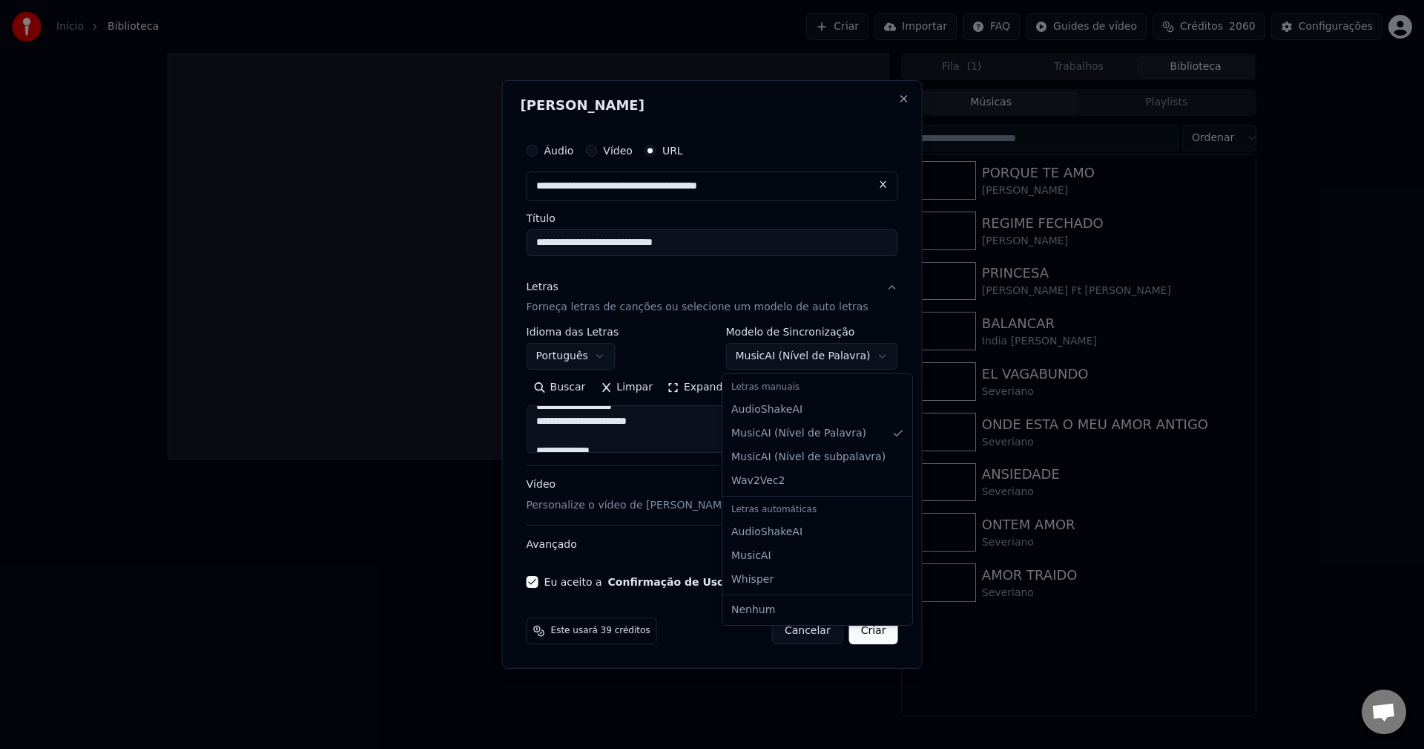
click at [819, 364] on body "Início Biblioteca Criar Importar FAQ Guides de vídeo Créditos 2060 Configuraçõe…" at bounding box center [712, 374] width 1424 height 749
click at [959, 24] on div at bounding box center [712, 374] width 1424 height 749
click at [783, 630] on button "Cancelar" at bounding box center [807, 630] width 71 height 27
select select "**********"
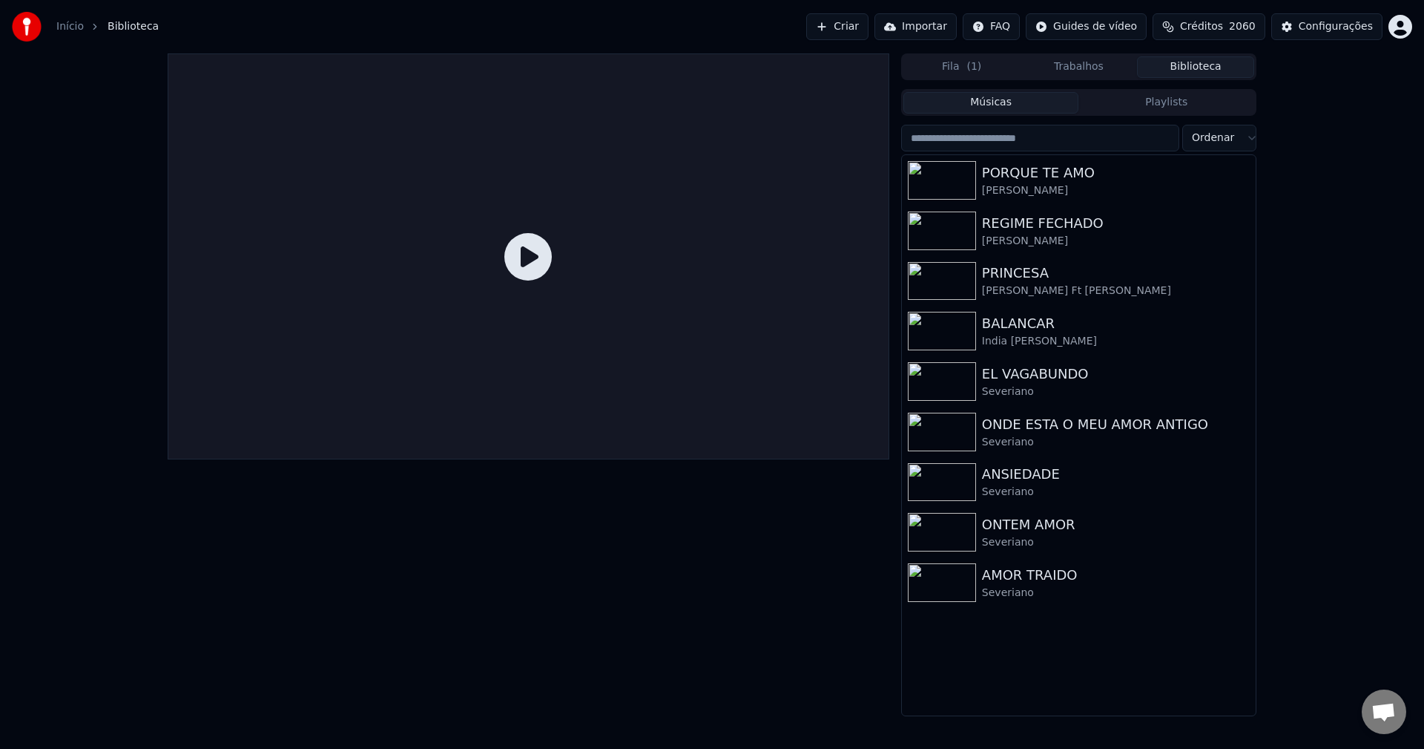
click at [929, 31] on button "Importar" at bounding box center [916, 26] width 82 height 27
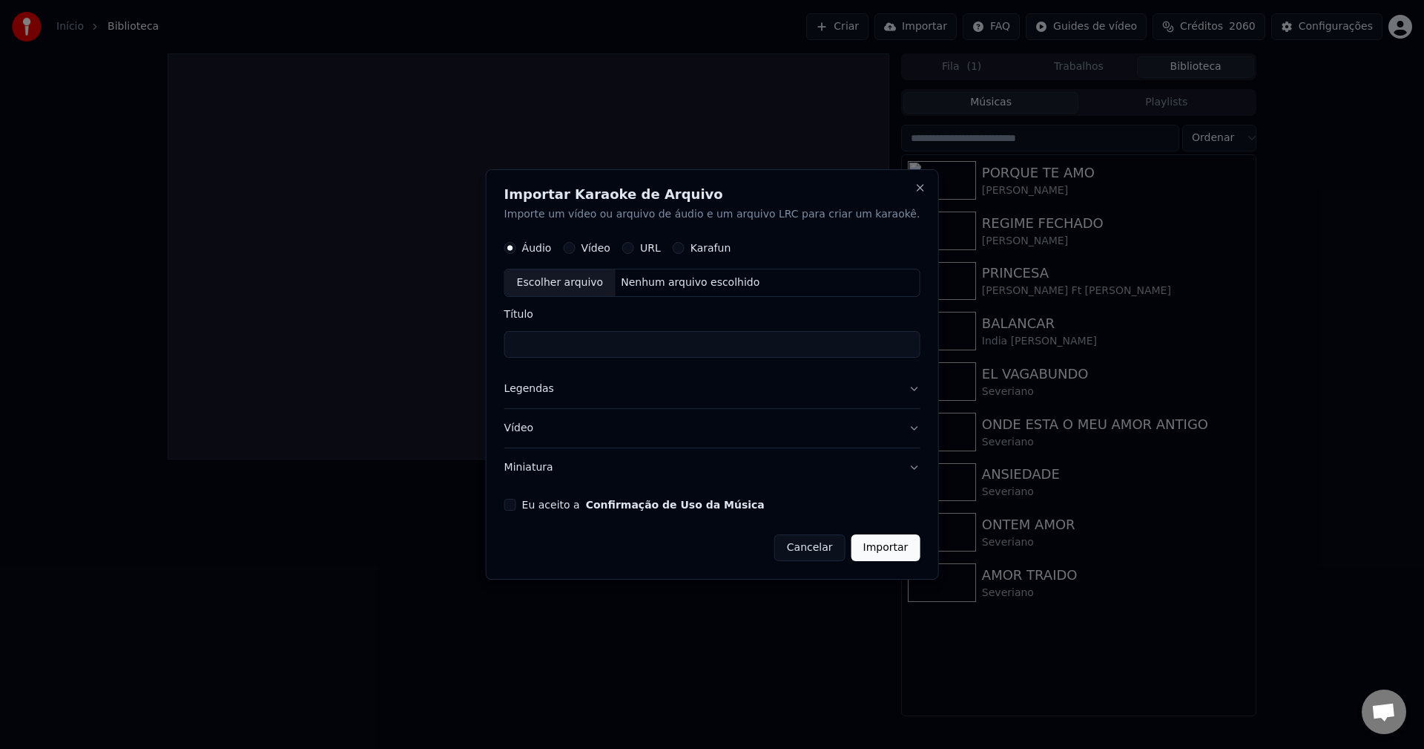
click at [542, 504] on div "Eu aceito a Confirmação de Uso da Música" at bounding box center [712, 505] width 416 height 12
click at [516, 504] on button "Eu aceito a Confirmação de Uso da Música" at bounding box center [510, 505] width 12 height 12
click at [553, 471] on button "Miniatura" at bounding box center [712, 467] width 416 height 39
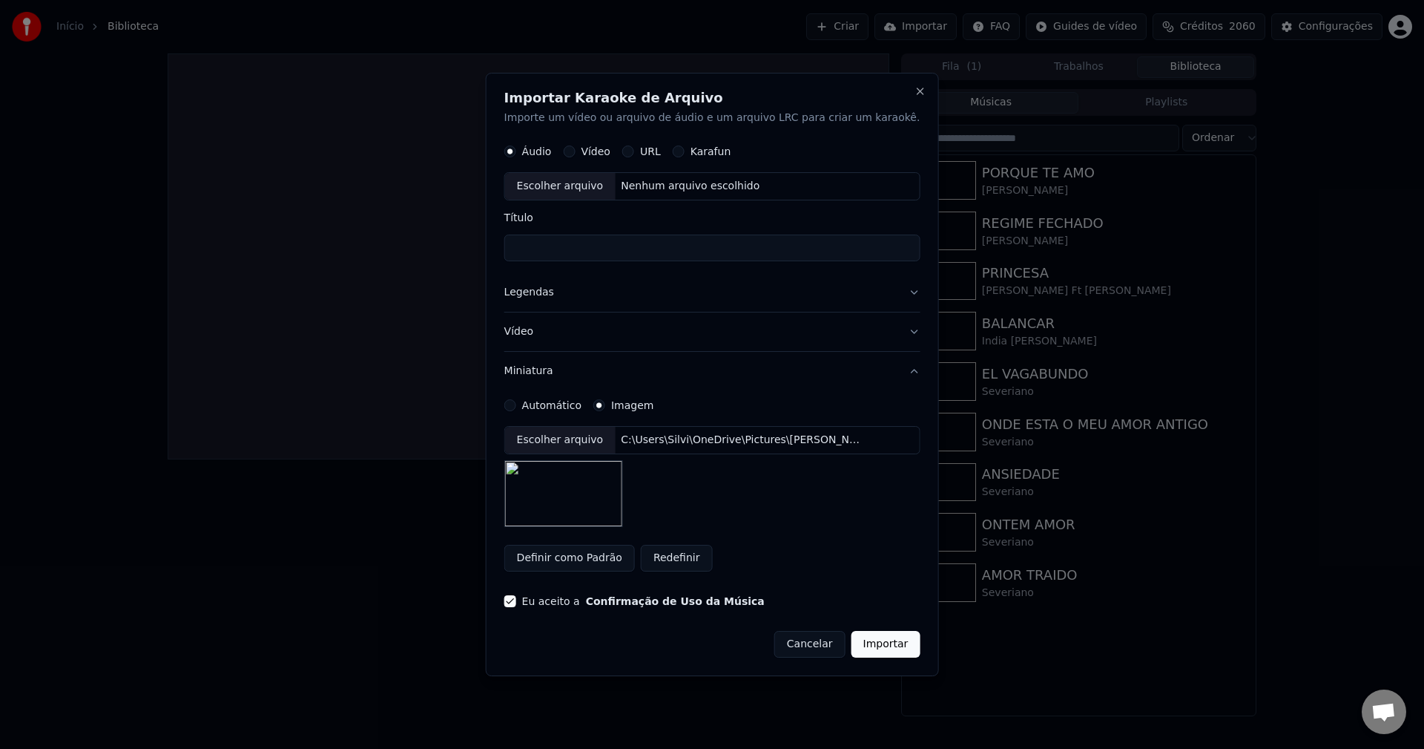
click at [690, 444] on div "C:\Users\Silvi\OneDrive\Pictures\[PERSON_NAME] LOGO.png" at bounding box center [741, 440] width 252 height 15
click at [704, 184] on div "Nenhum arquivo escolhido" at bounding box center [690, 187] width 151 height 15
click at [769, 190] on div "C:\Users\Silvi\Downloads\27 SEX\SCK3111.mp3" at bounding box center [741, 187] width 252 height 15
type input "**********"
click at [558, 295] on button "Legendas" at bounding box center [712, 293] width 416 height 39
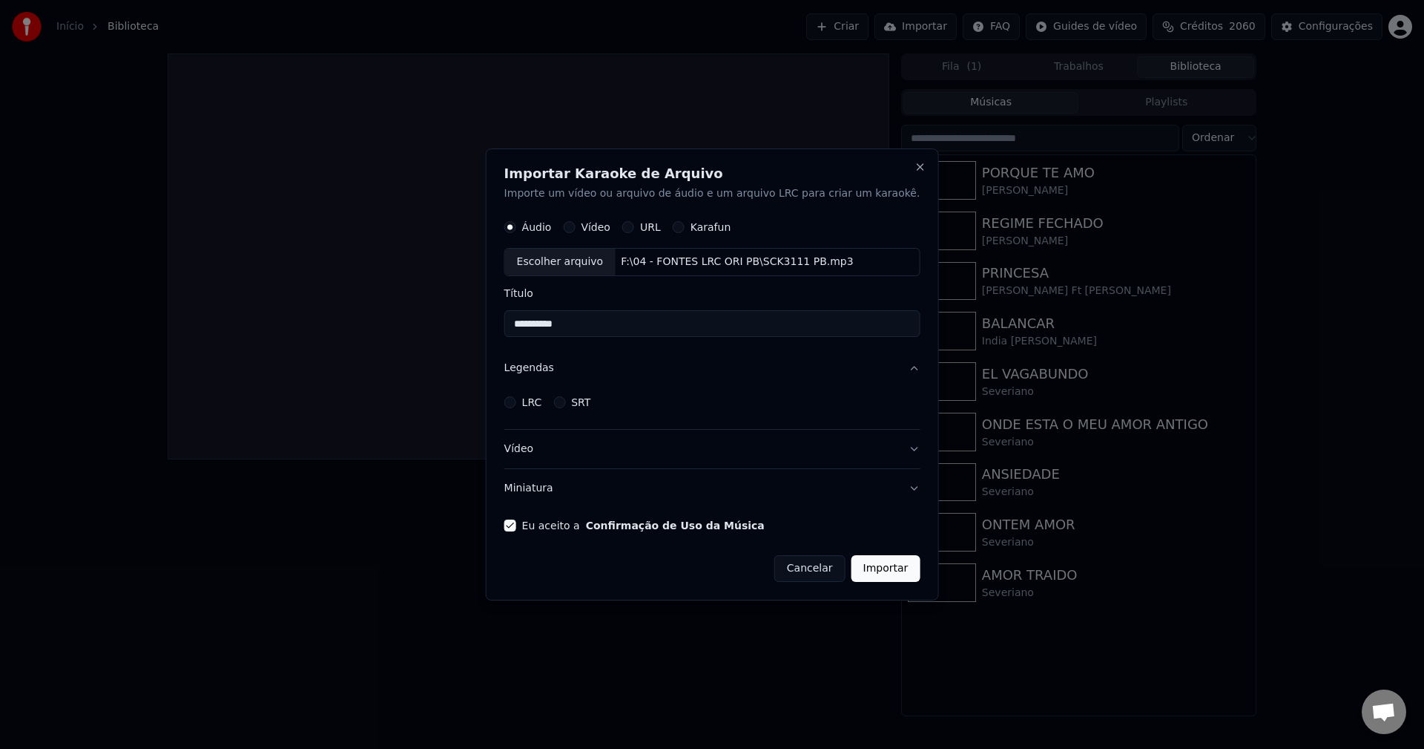
click at [542, 404] on label "LRC" at bounding box center [532, 402] width 20 height 10
click at [516, 404] on button "LRC" at bounding box center [510, 402] width 12 height 12
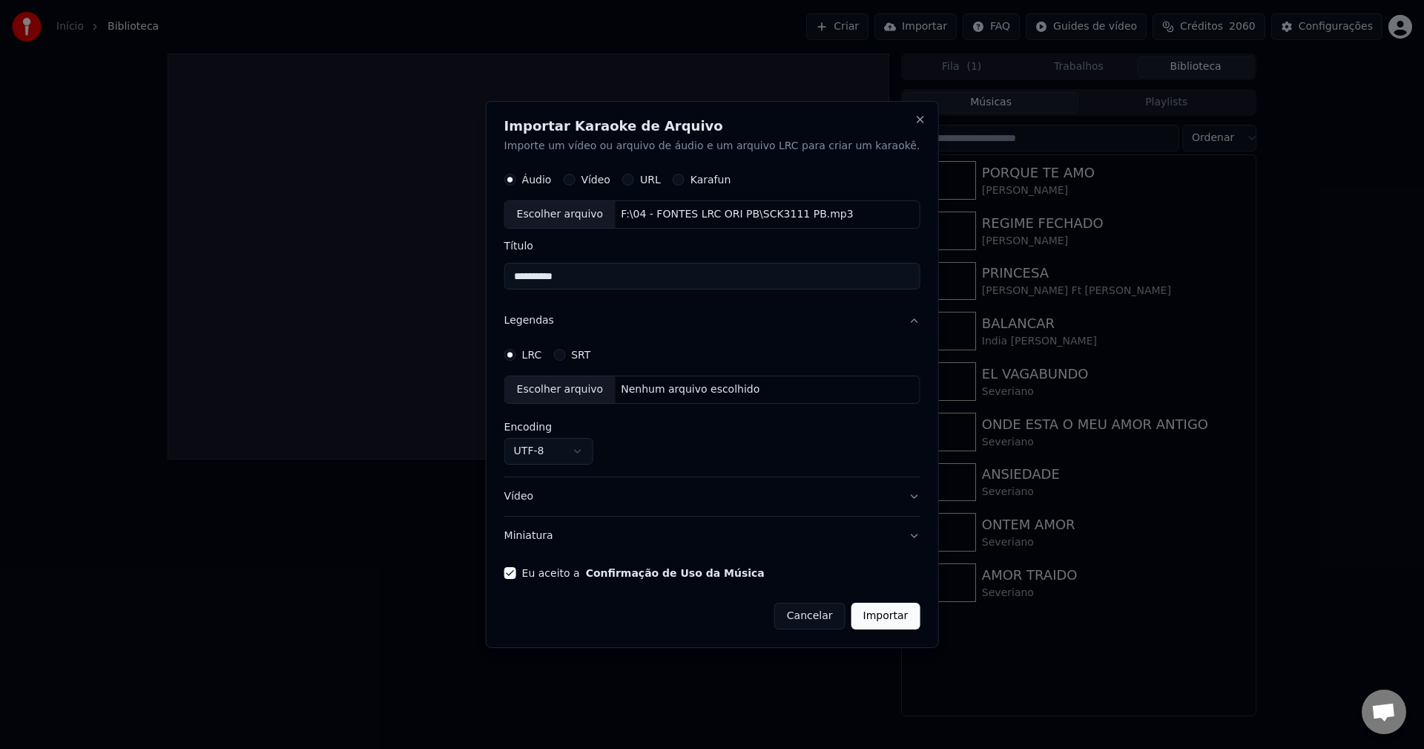
click at [668, 398] on div "Escolher arquivo Nenhum arquivo escolhido" at bounding box center [712, 390] width 416 height 28
select select "**********"
drag, startPoint x: 608, startPoint y: 270, endPoint x: 344, endPoint y: 272, distance: 264.1
click at [344, 272] on body "Início Biblioteca Criar Importar FAQ Guides de vídeo Créditos 2060 Configuraçõe…" at bounding box center [712, 374] width 1424 height 749
paste input "**********"
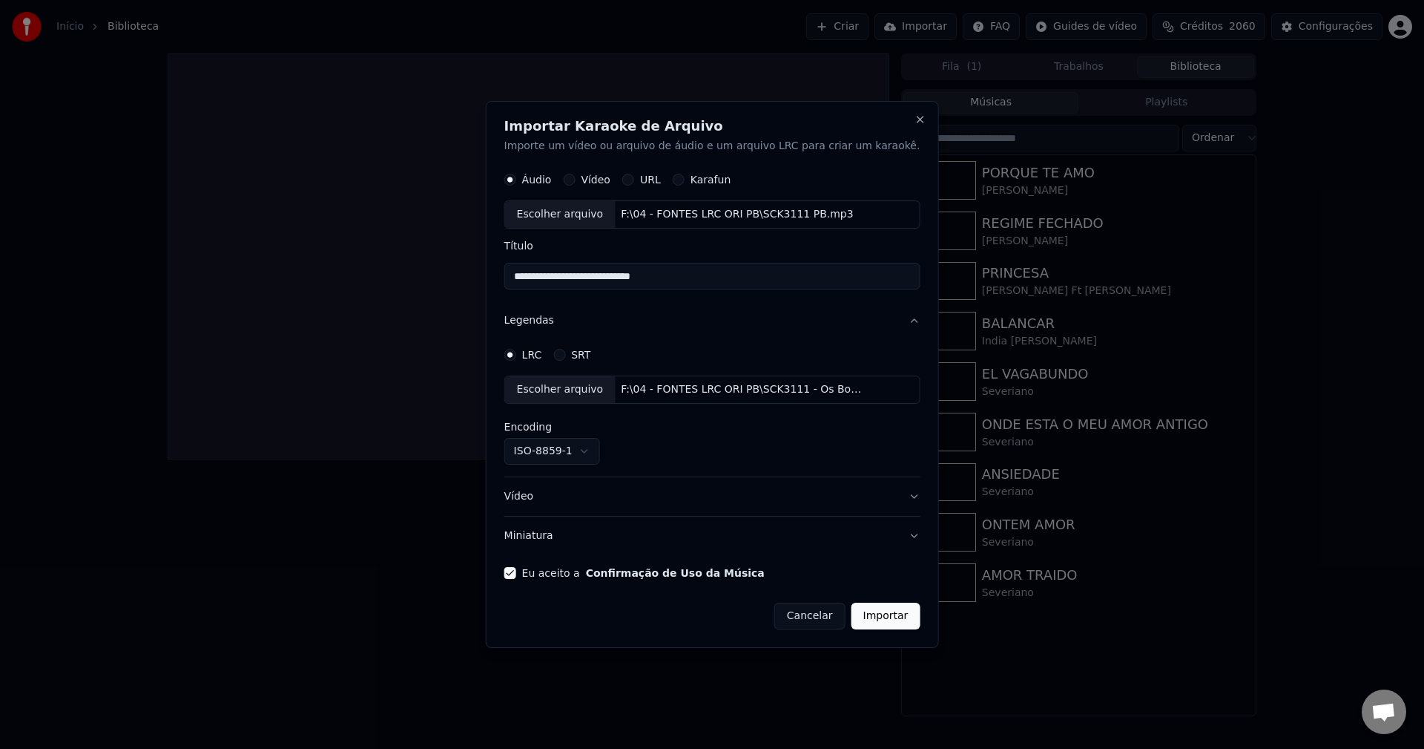
type input "**********"
click at [858, 616] on button "Importar" at bounding box center [886, 615] width 69 height 27
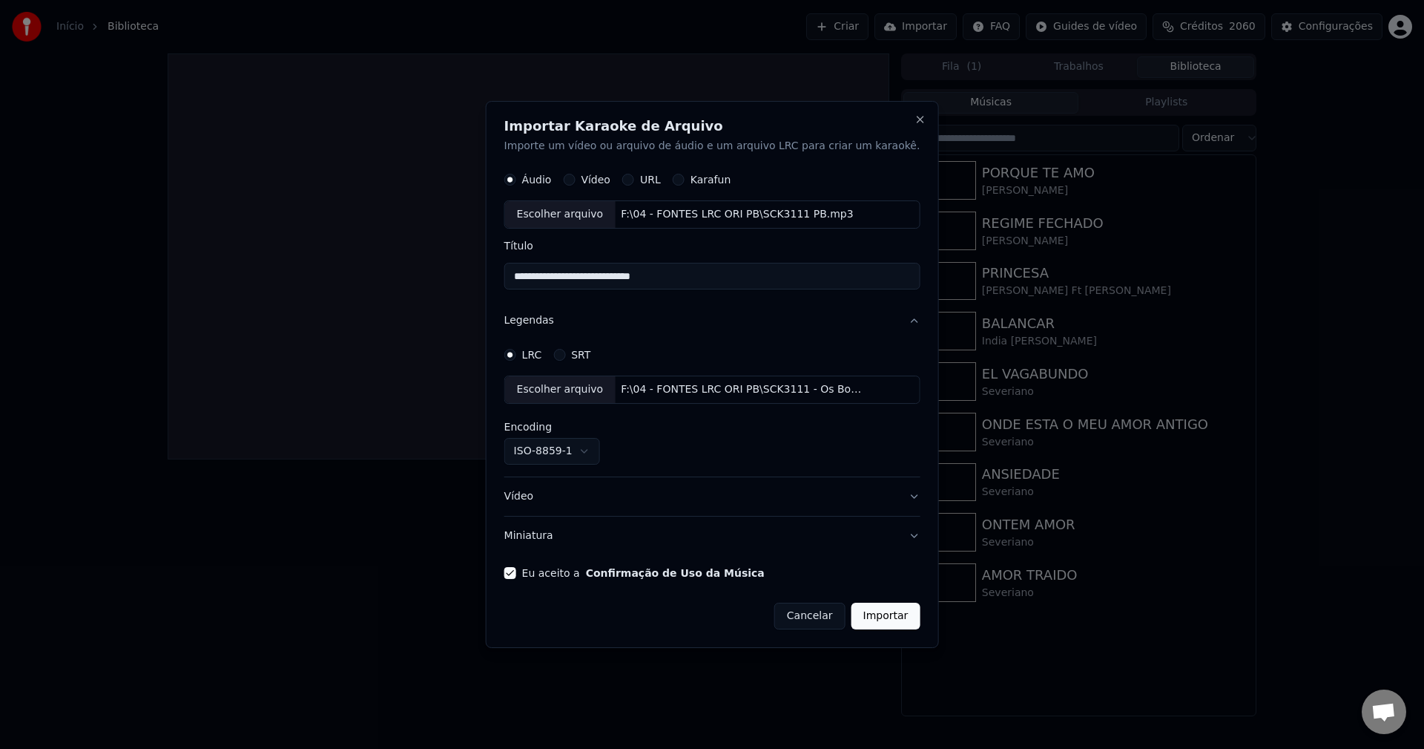
click at [858, 616] on button "Importar" at bounding box center [886, 615] width 69 height 27
click at [800, 617] on button "Cancelar" at bounding box center [810, 615] width 71 height 27
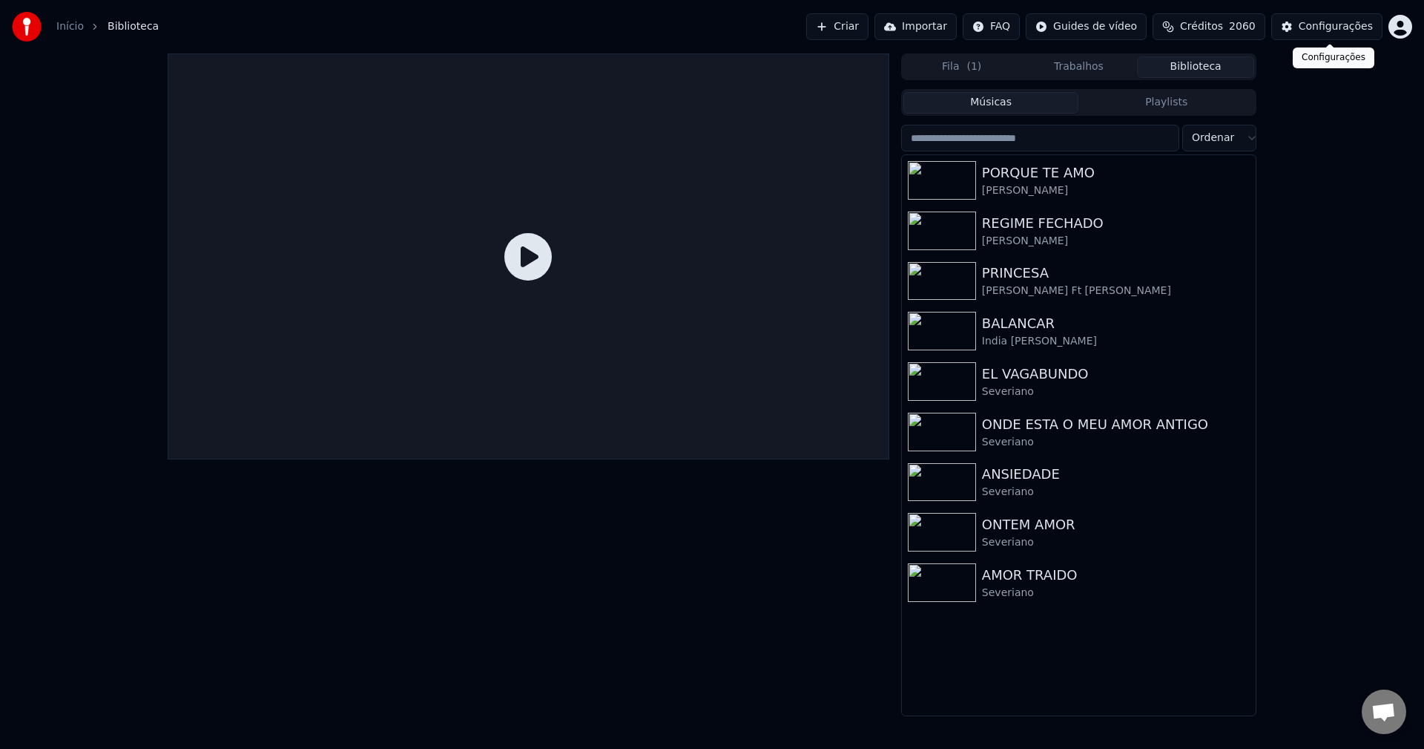
click at [1335, 27] on div "Configurações" at bounding box center [1336, 26] width 74 height 15
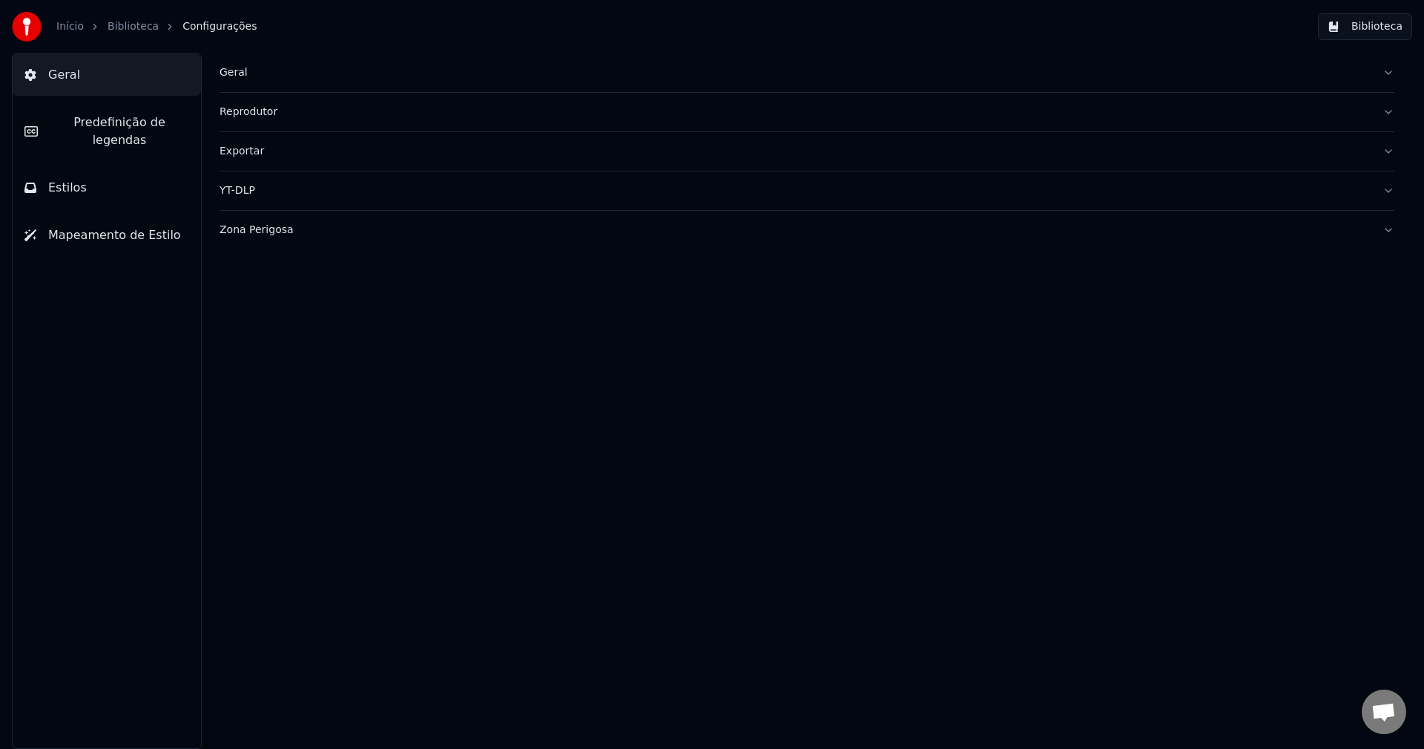
click at [230, 68] on div "Geral" at bounding box center [795, 72] width 1151 height 15
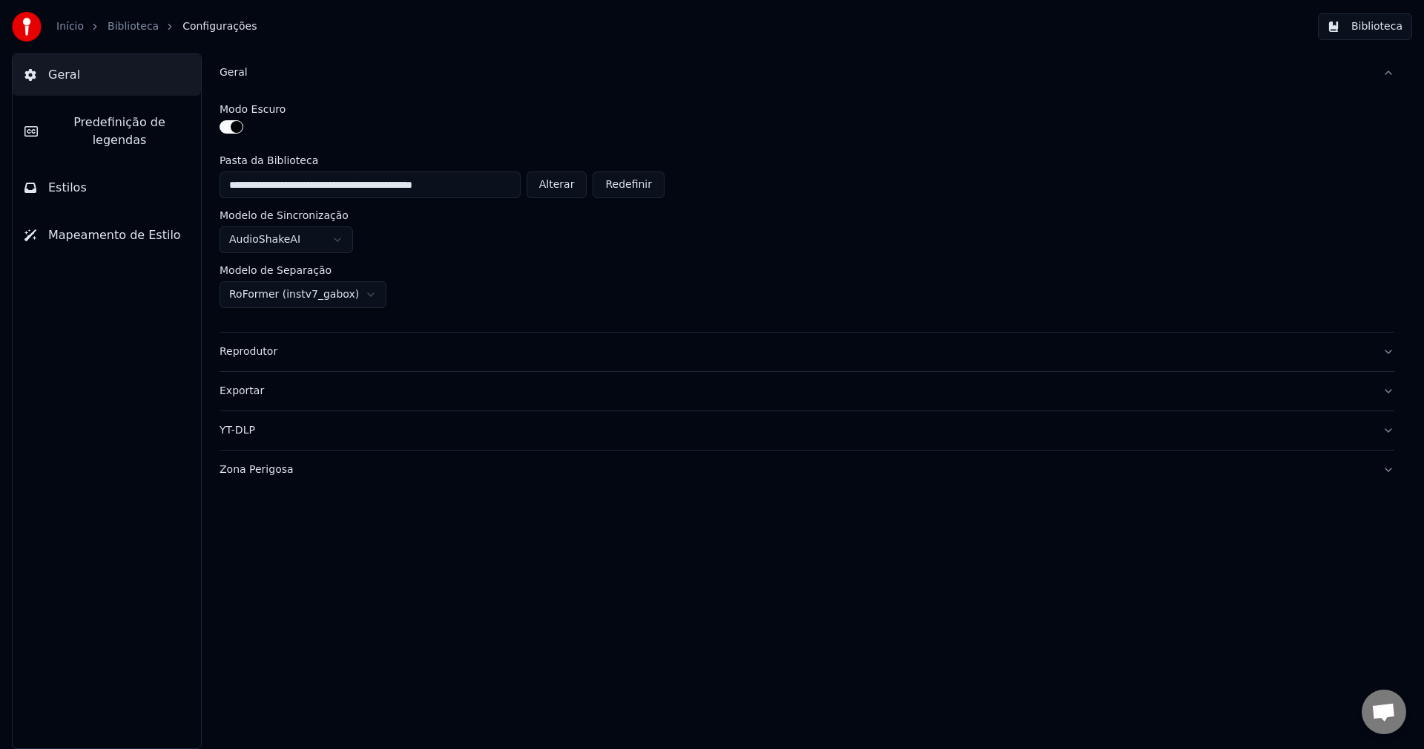
click at [579, 187] on button "Alterar" at bounding box center [557, 184] width 61 height 27
type input "**********"
click at [1364, 23] on button "Biblioteca" at bounding box center [1365, 26] width 94 height 27
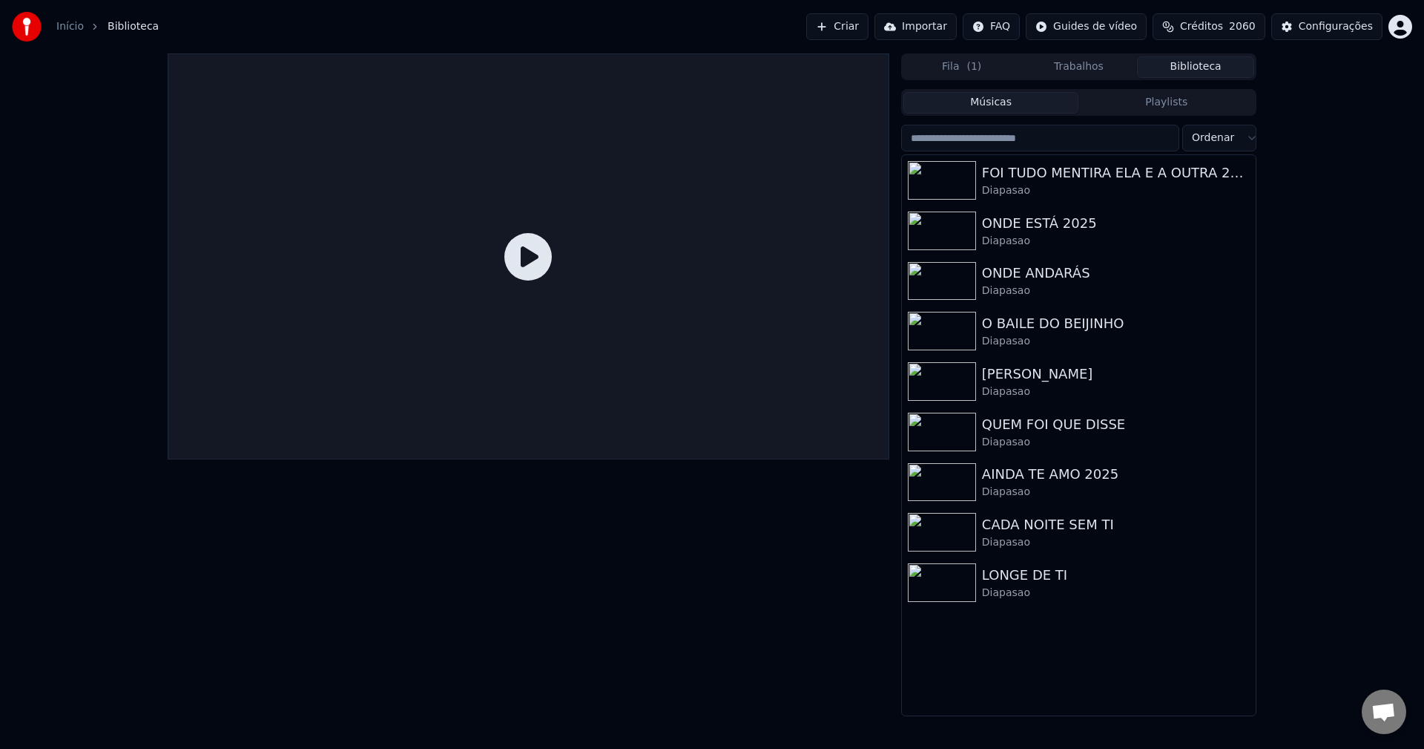
click at [869, 30] on button "Criar" at bounding box center [837, 26] width 62 height 27
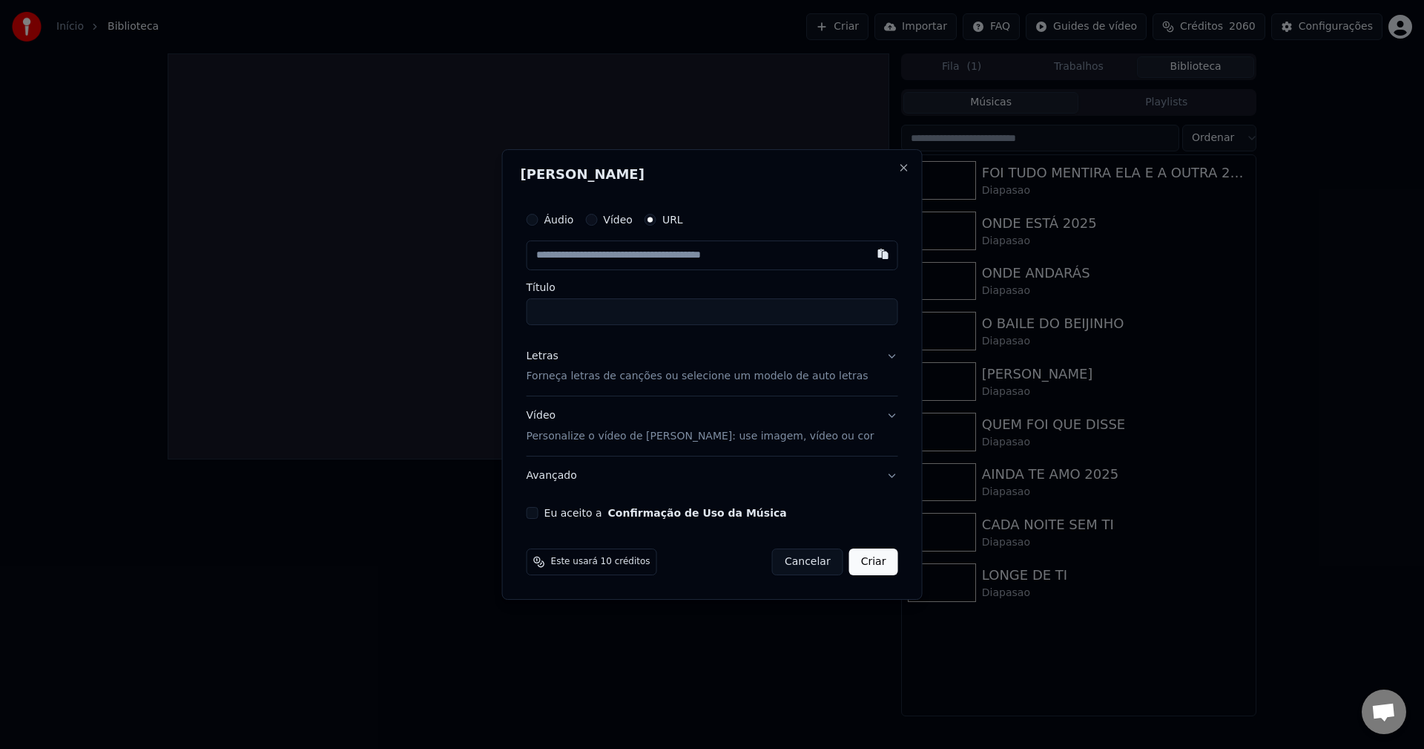
click at [539, 514] on button "Eu aceito a Confirmação de Uso da Música" at bounding box center [533, 513] width 12 height 12
click at [571, 478] on button "Avançado" at bounding box center [713, 475] width 372 height 39
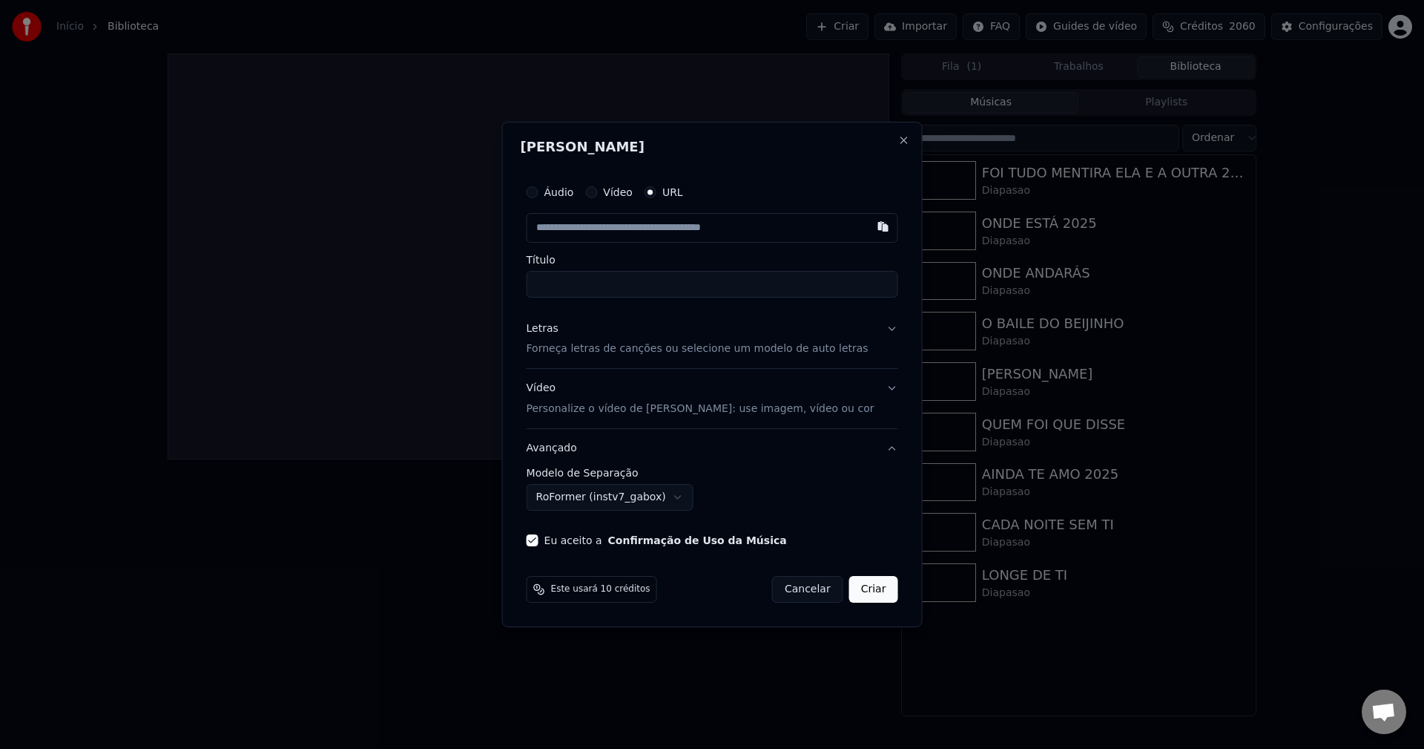
click at [580, 454] on button "Avançado" at bounding box center [713, 448] width 372 height 39
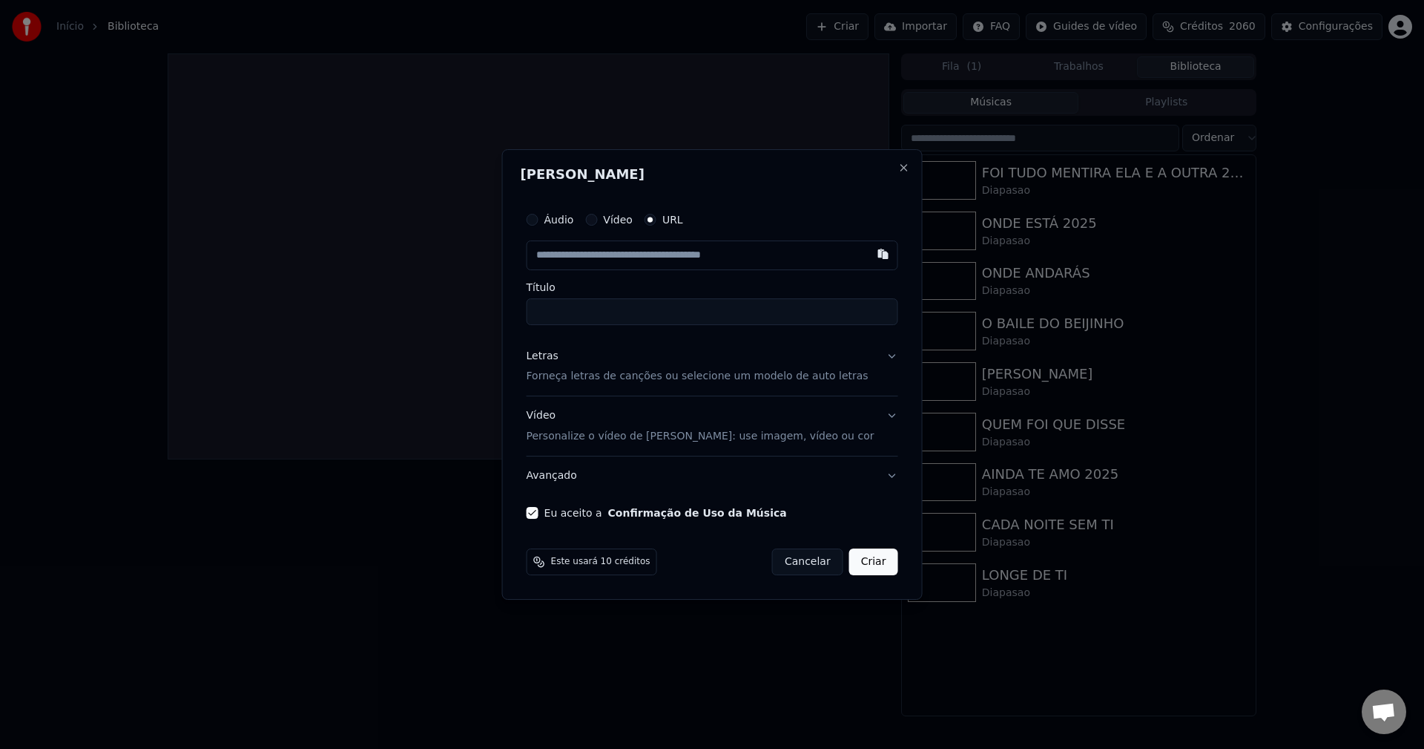
click at [569, 474] on button "Avançado" at bounding box center [713, 475] width 372 height 39
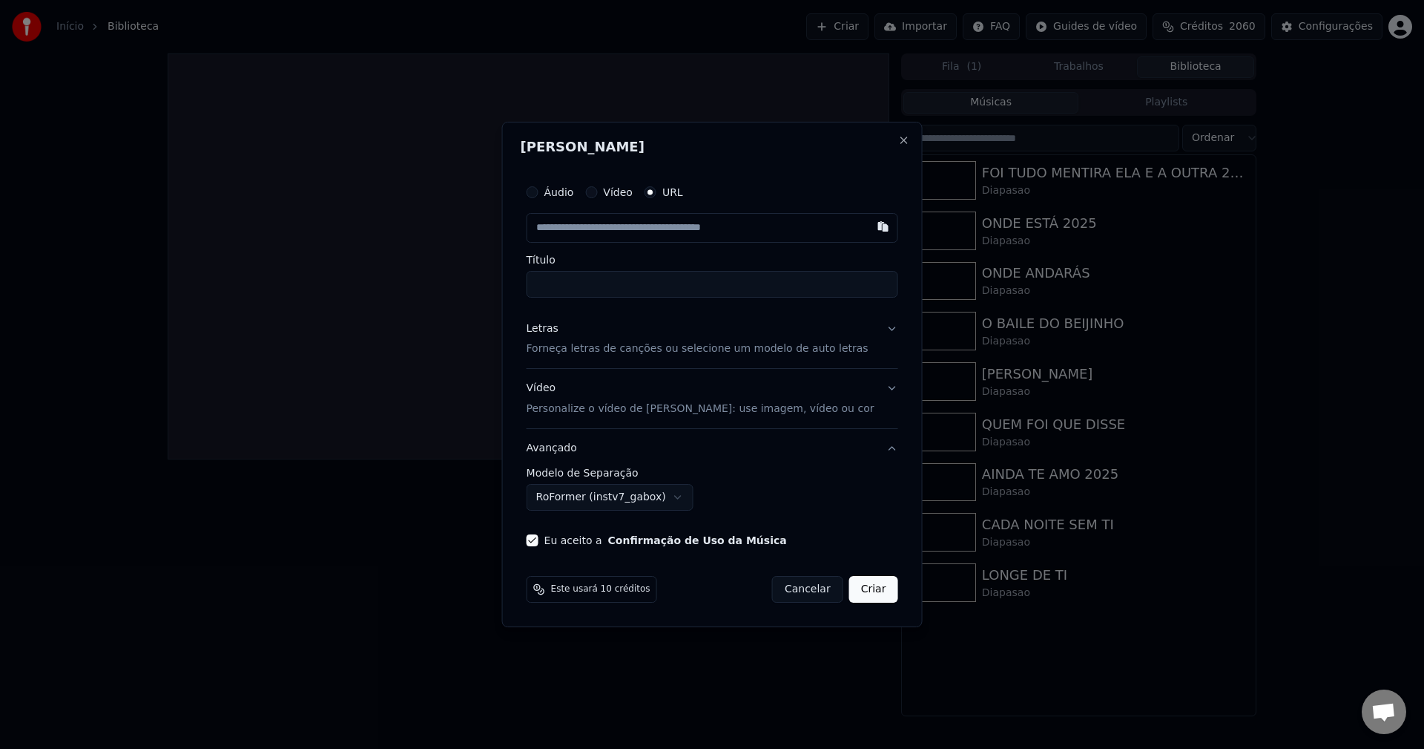
click at [591, 503] on button "RoFormer (instv7_gabox)" at bounding box center [610, 497] width 167 height 27
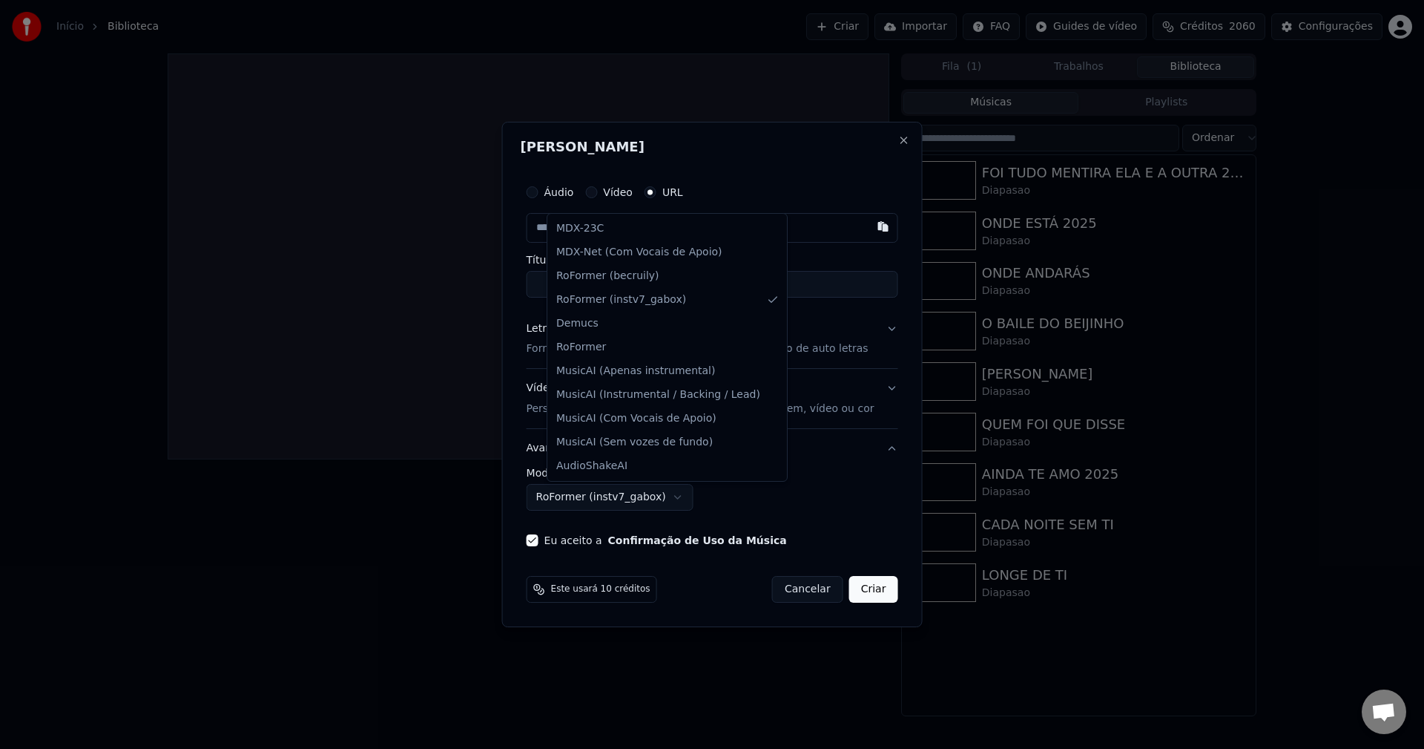
select select "**********"
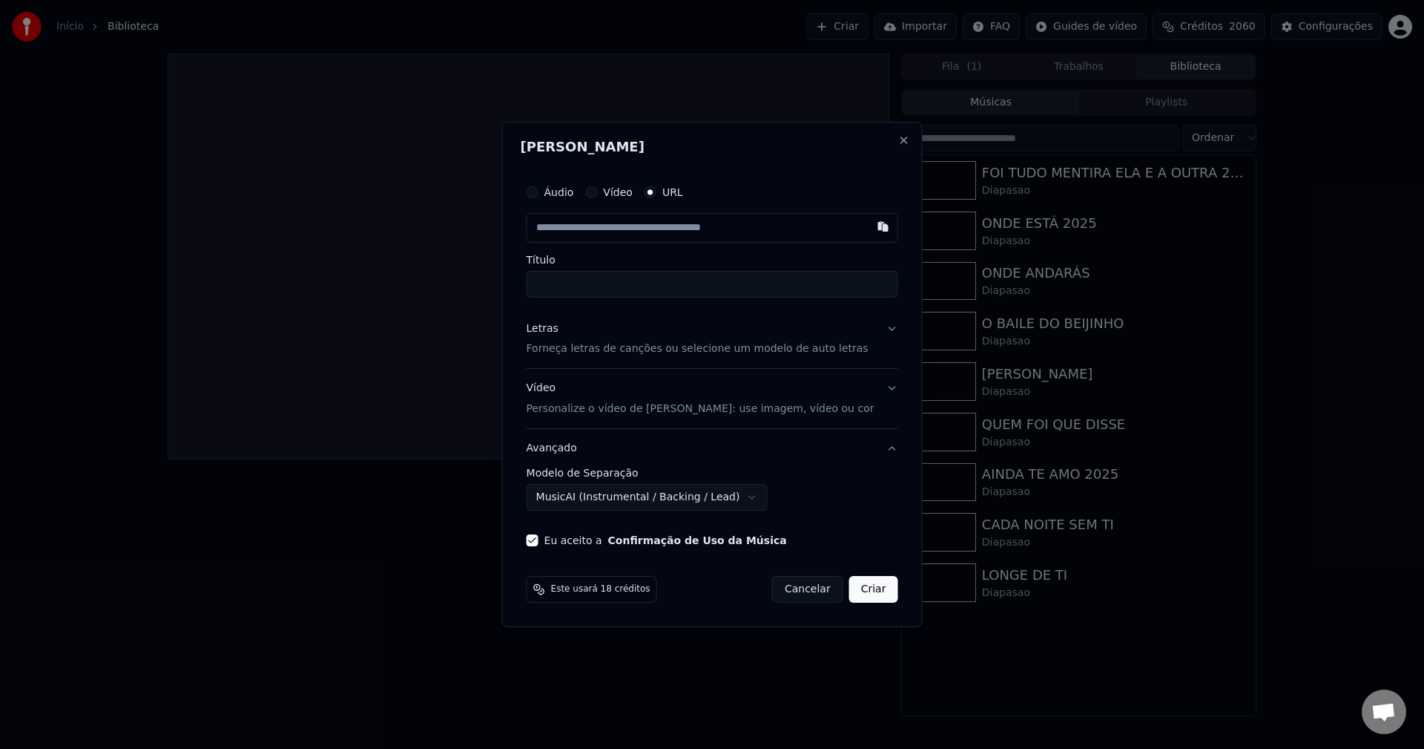
click at [574, 187] on label "Áudio" at bounding box center [560, 192] width 30 height 10
click at [539, 187] on button "Áudio" at bounding box center [533, 192] width 12 height 12
click at [668, 220] on div "Nenhum arquivo escolhido" at bounding box center [712, 227] width 151 height 15
type input "**********"
click at [861, 587] on button "Criar" at bounding box center [873, 588] width 49 height 27
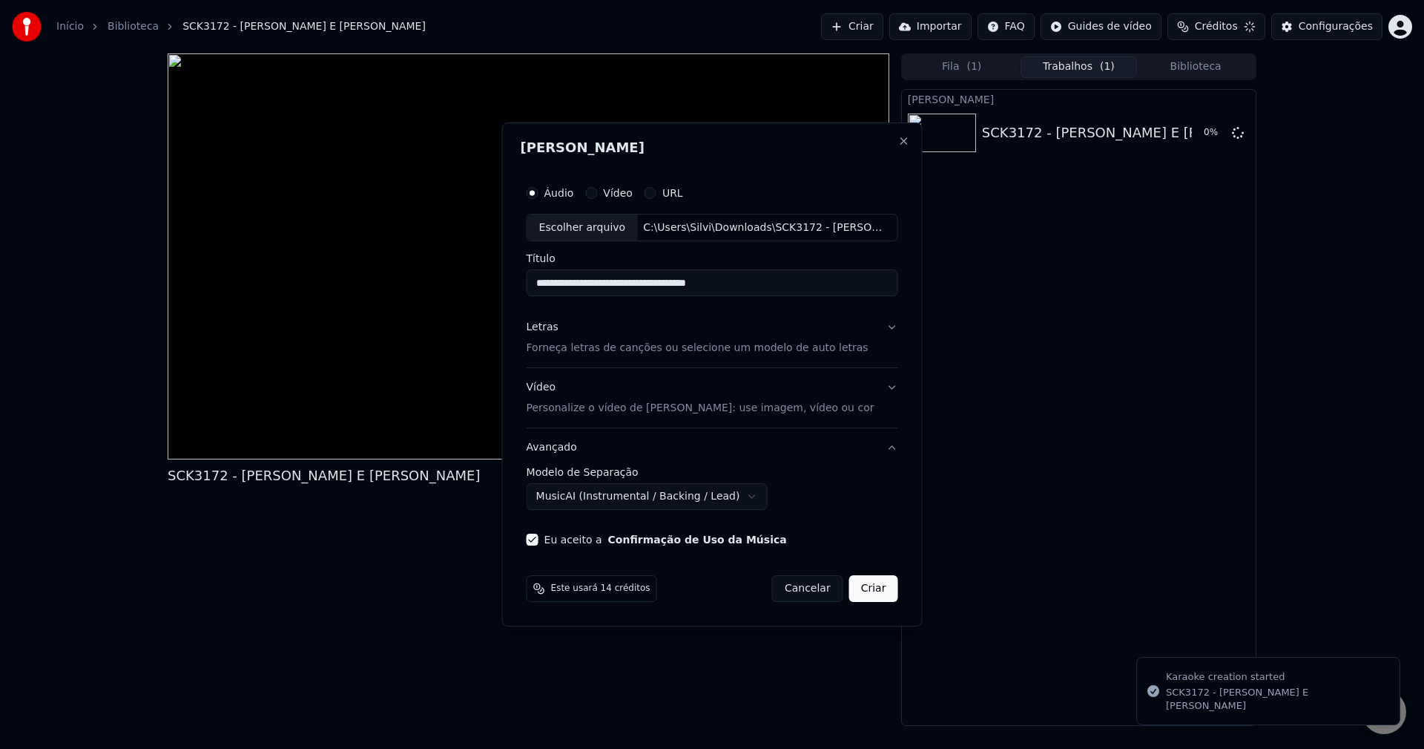
select select "**********"
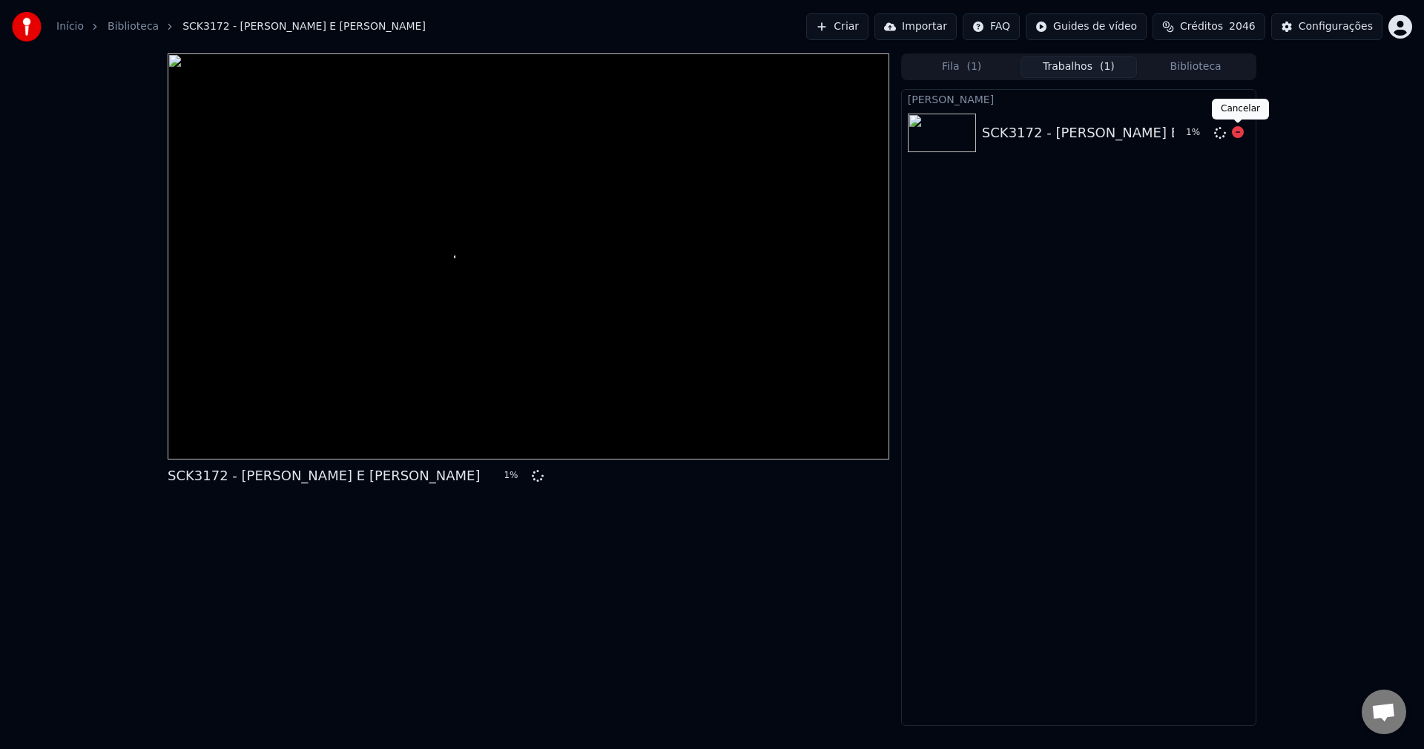
click at [1237, 129] on icon at bounding box center [1238, 132] width 12 height 12
click at [1221, 128] on icon at bounding box center [1220, 133] width 12 height 12
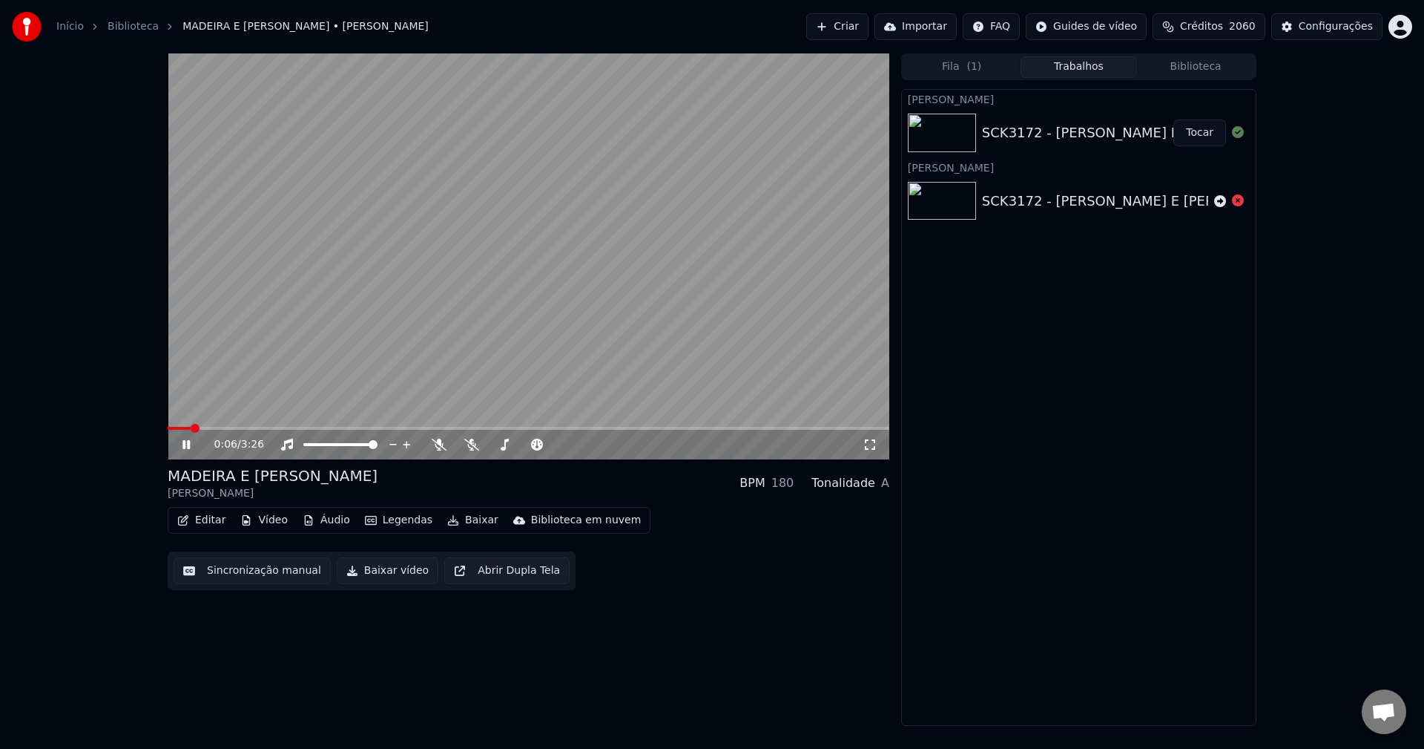
click at [264, 572] on button "Sincronização manual" at bounding box center [252, 570] width 157 height 27
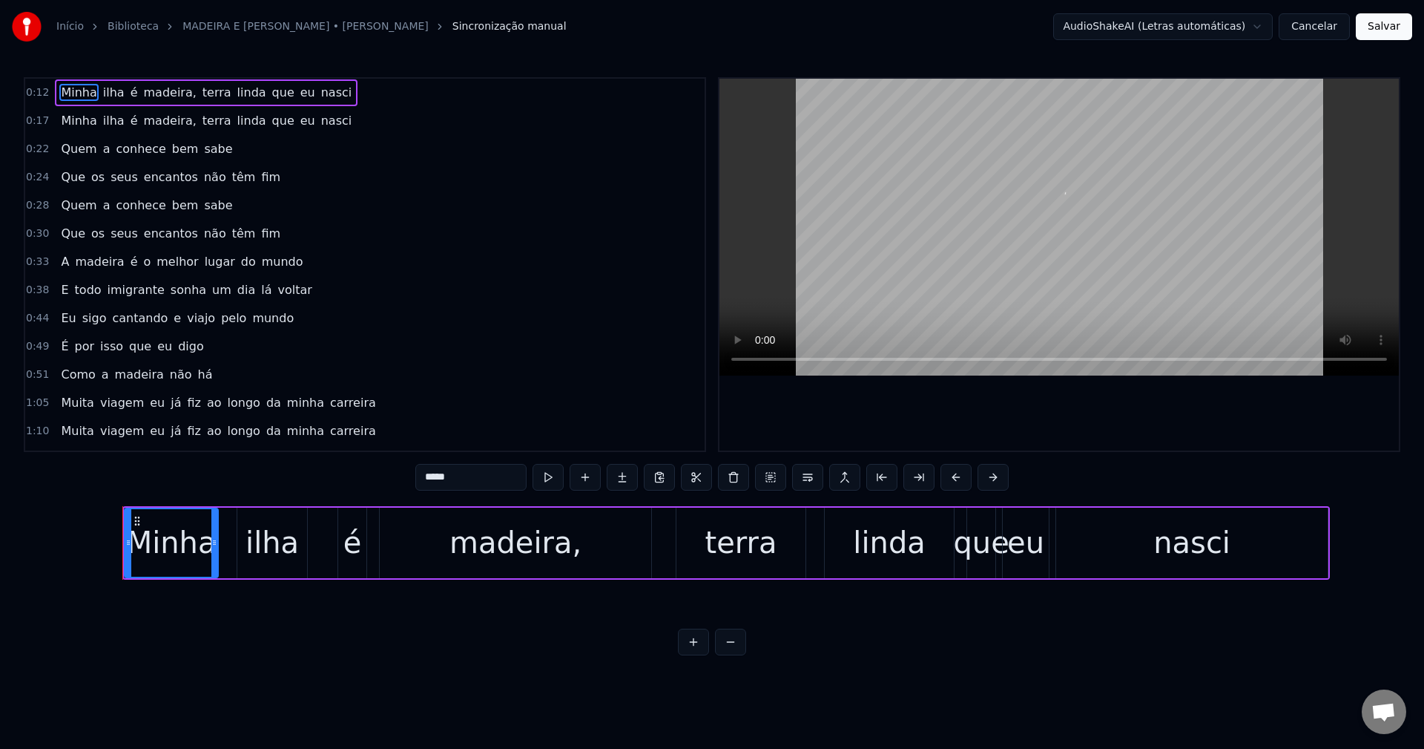
scroll to position [0, 3522]
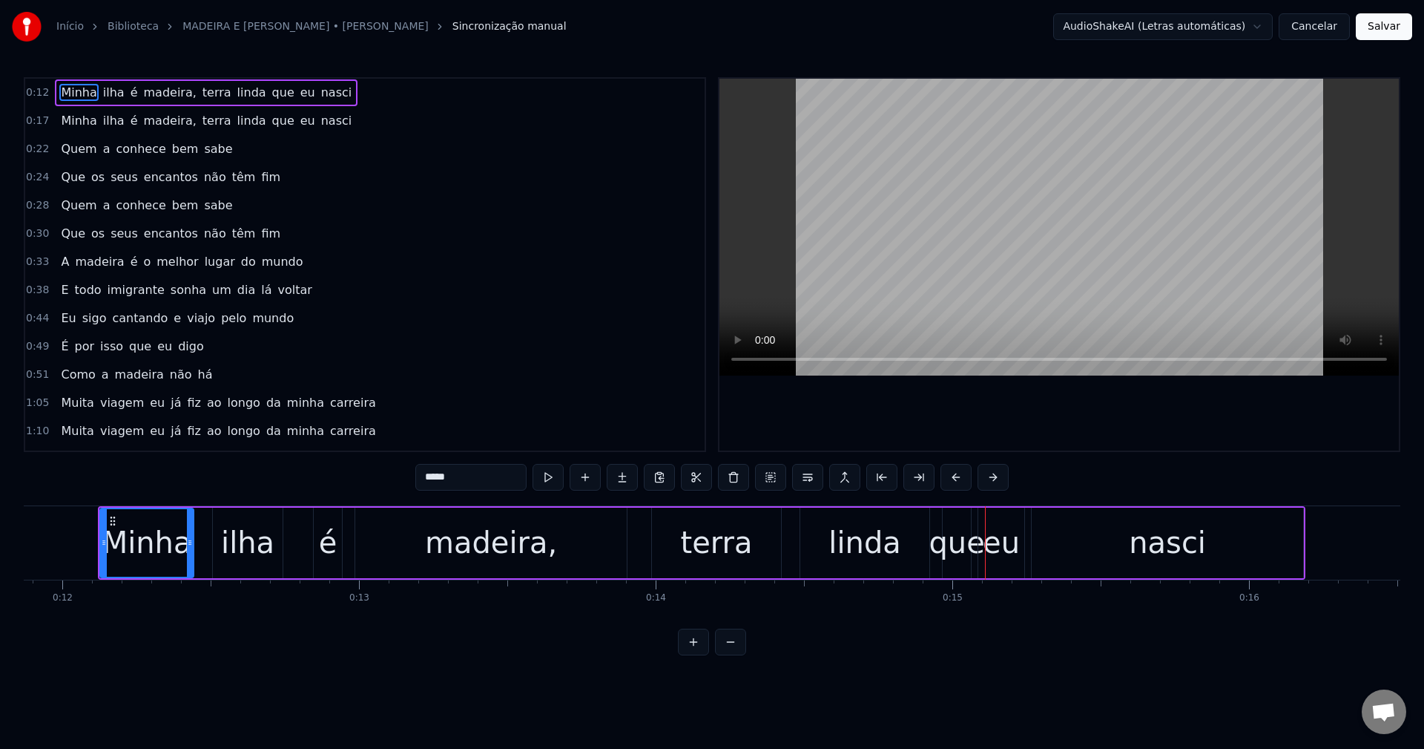
click at [201, 92] on span "terra" at bounding box center [217, 92] width 32 height 17
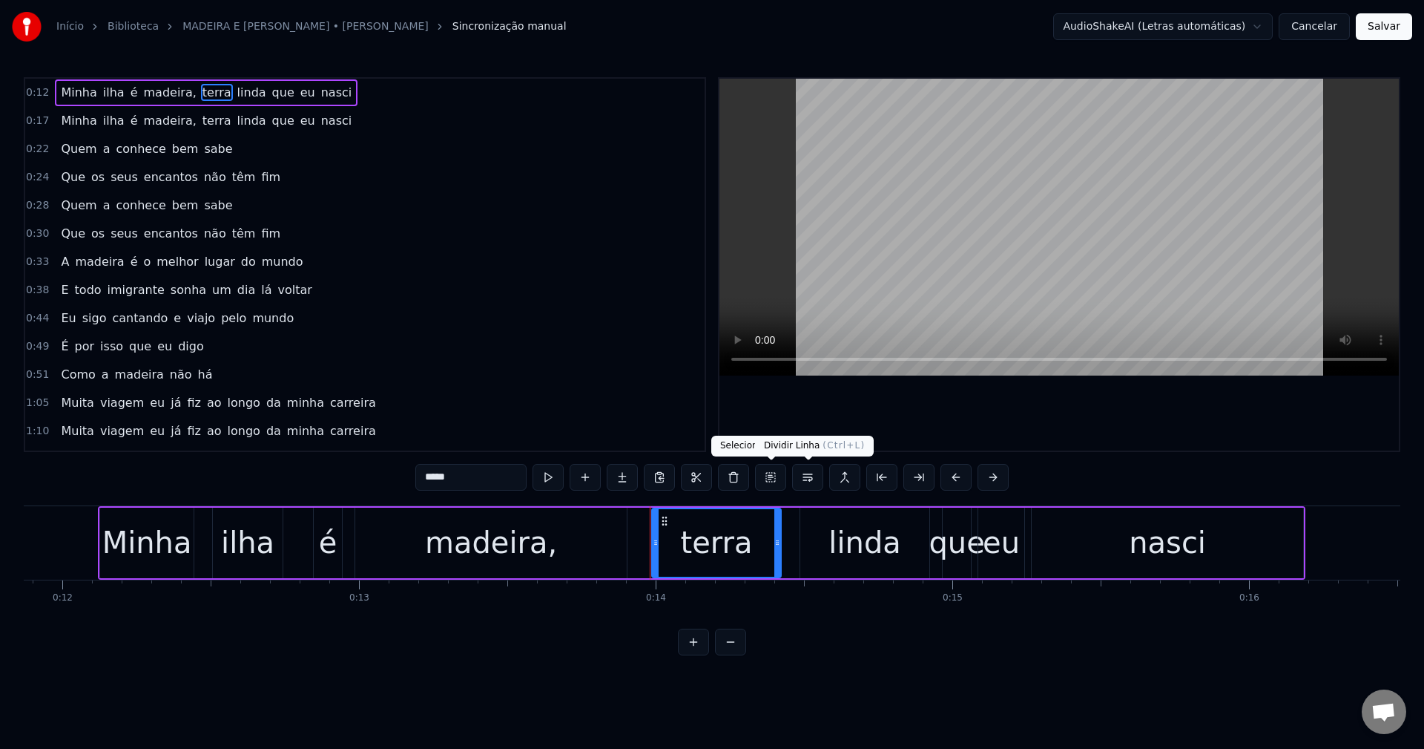
click at [812, 477] on button at bounding box center [807, 477] width 31 height 27
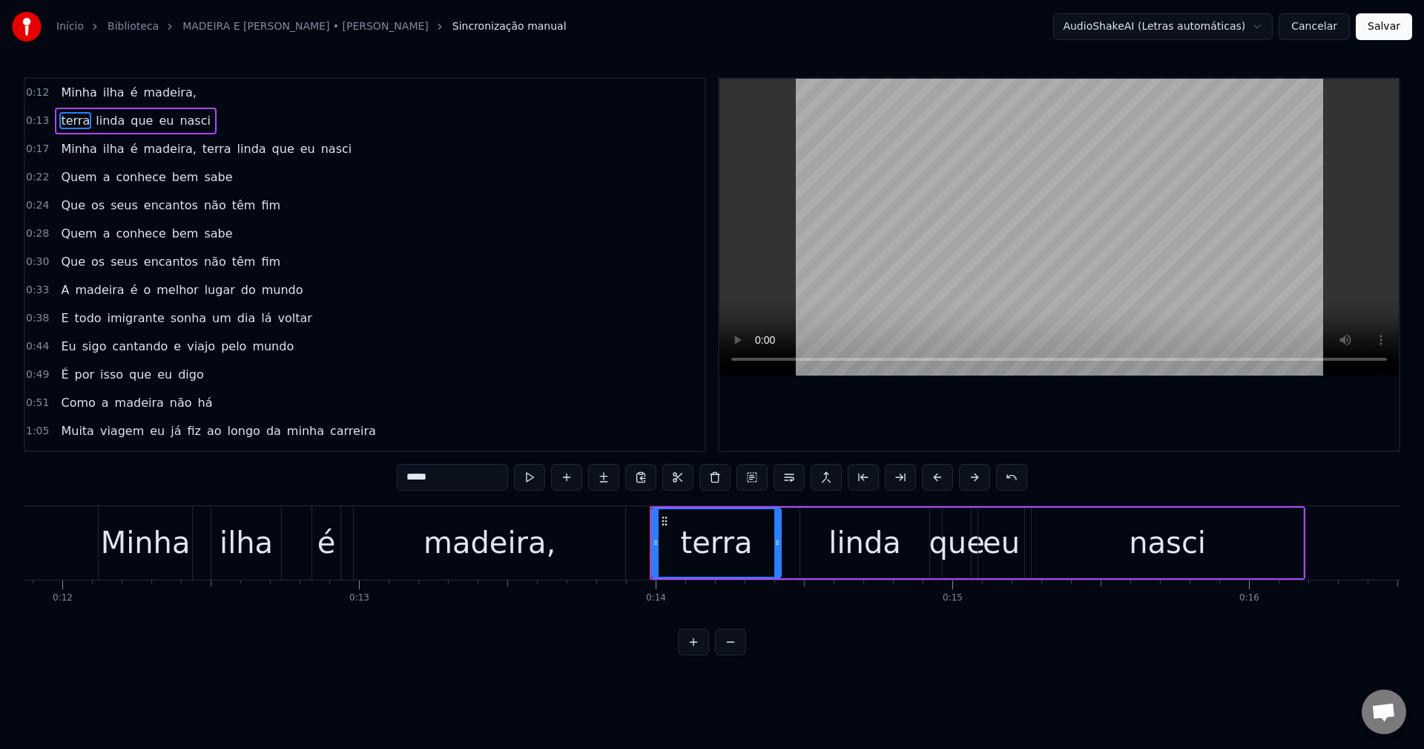
click at [201, 148] on span "terra" at bounding box center [217, 148] width 32 height 17
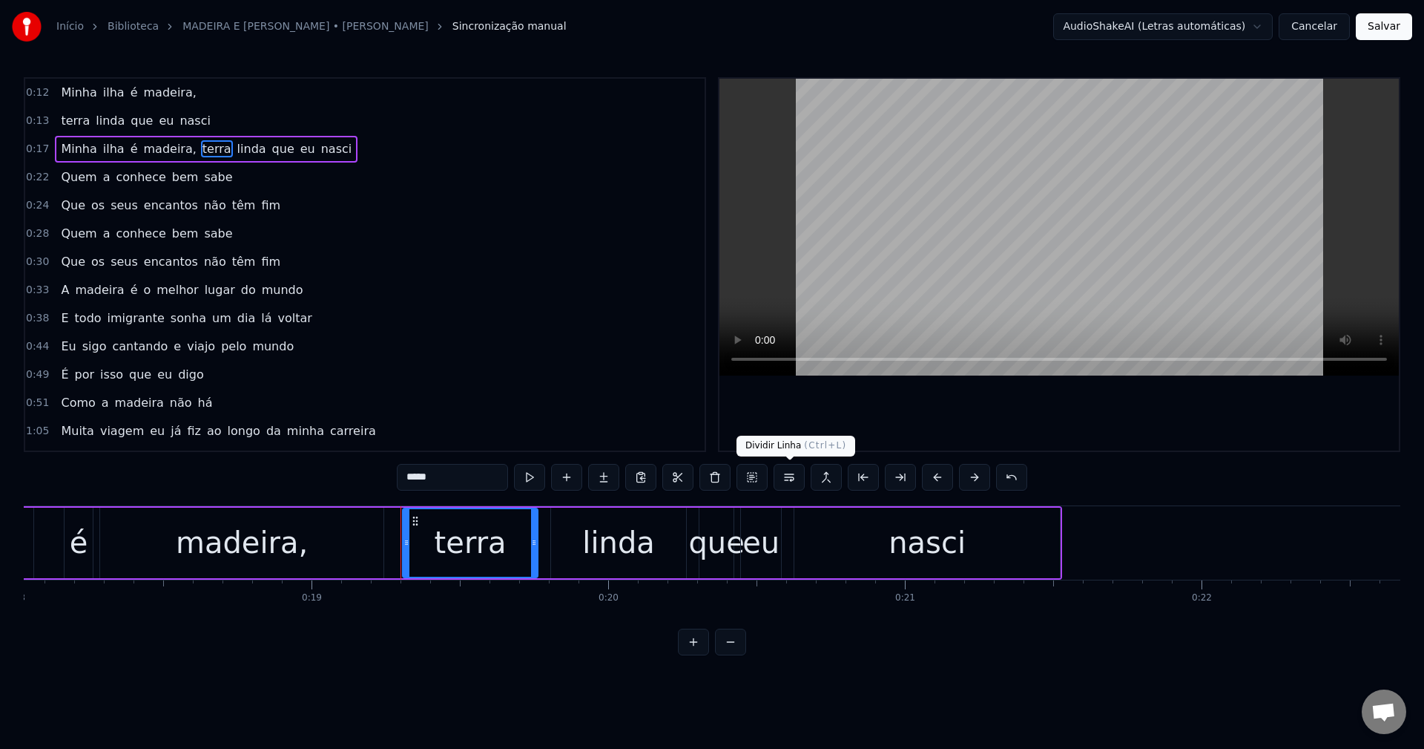
click at [803, 483] on button at bounding box center [789, 477] width 31 height 27
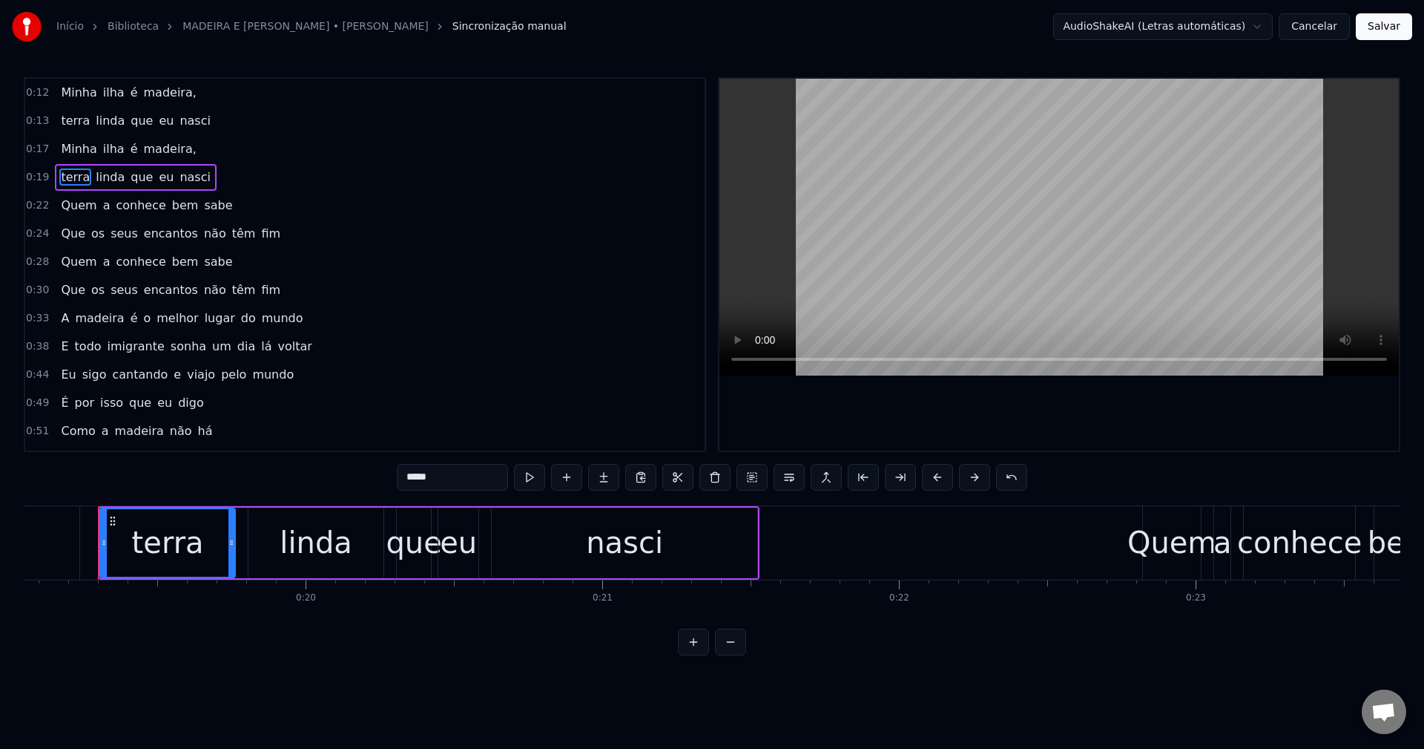
click at [797, 481] on button at bounding box center [789, 477] width 31 height 27
click at [169, 91] on span "madeira," at bounding box center [170, 92] width 56 height 17
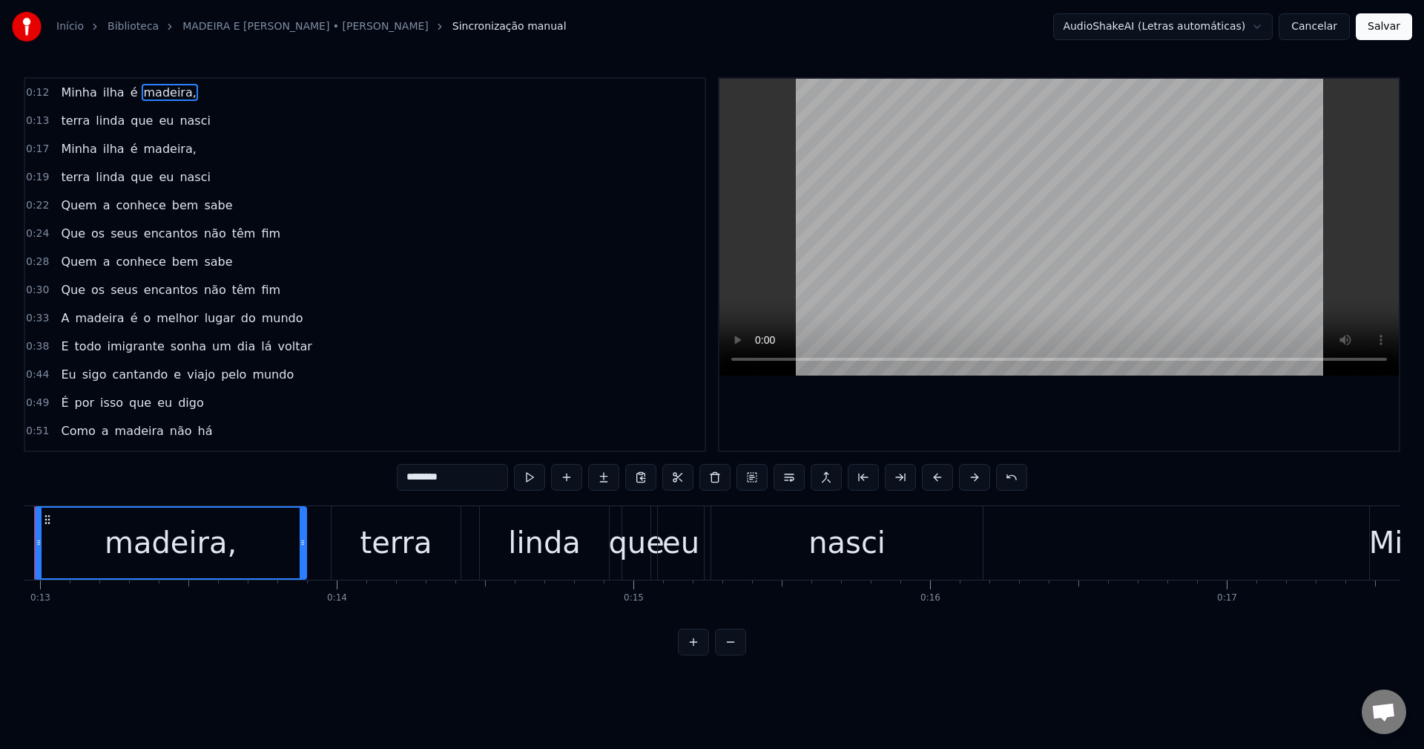
scroll to position [0, 3778]
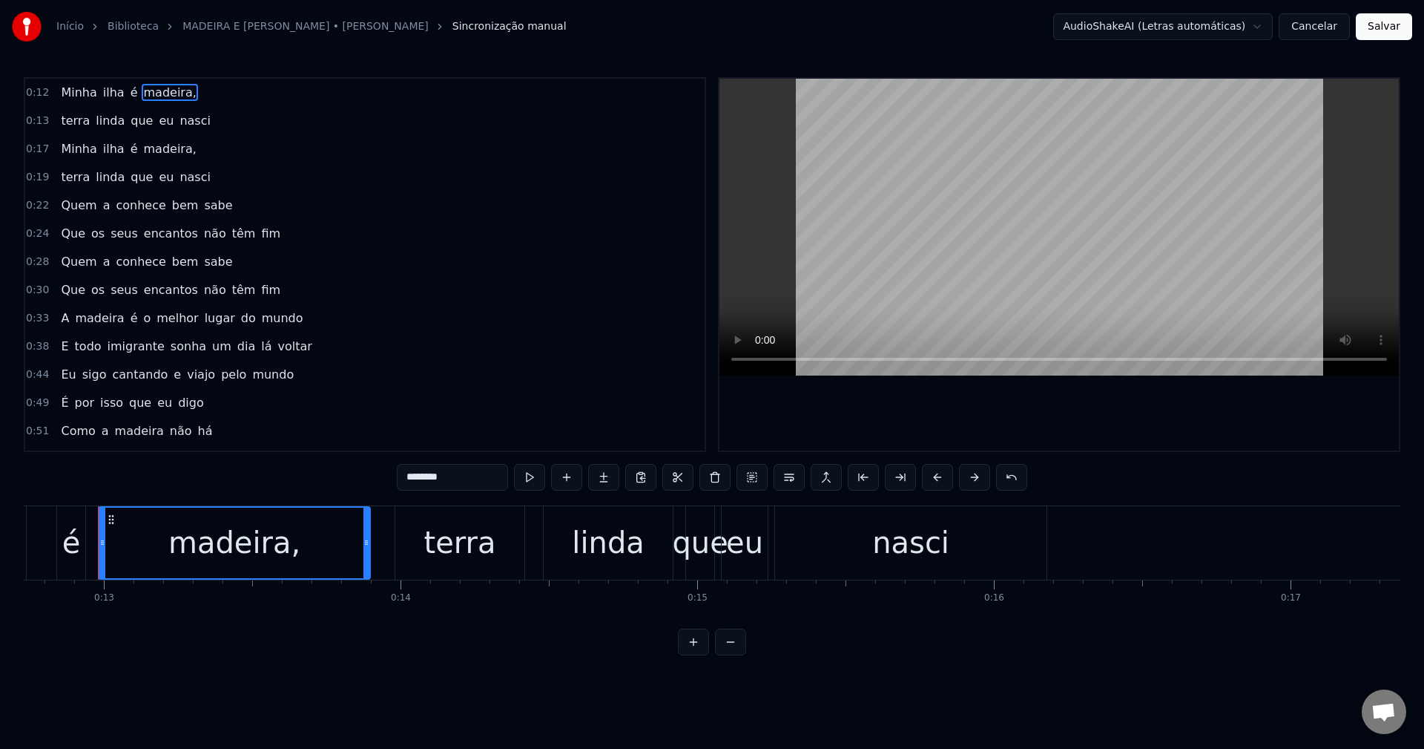
click at [468, 474] on input "********" at bounding box center [452, 477] width 111 height 27
click at [151, 145] on span "madeira," at bounding box center [170, 148] width 56 height 17
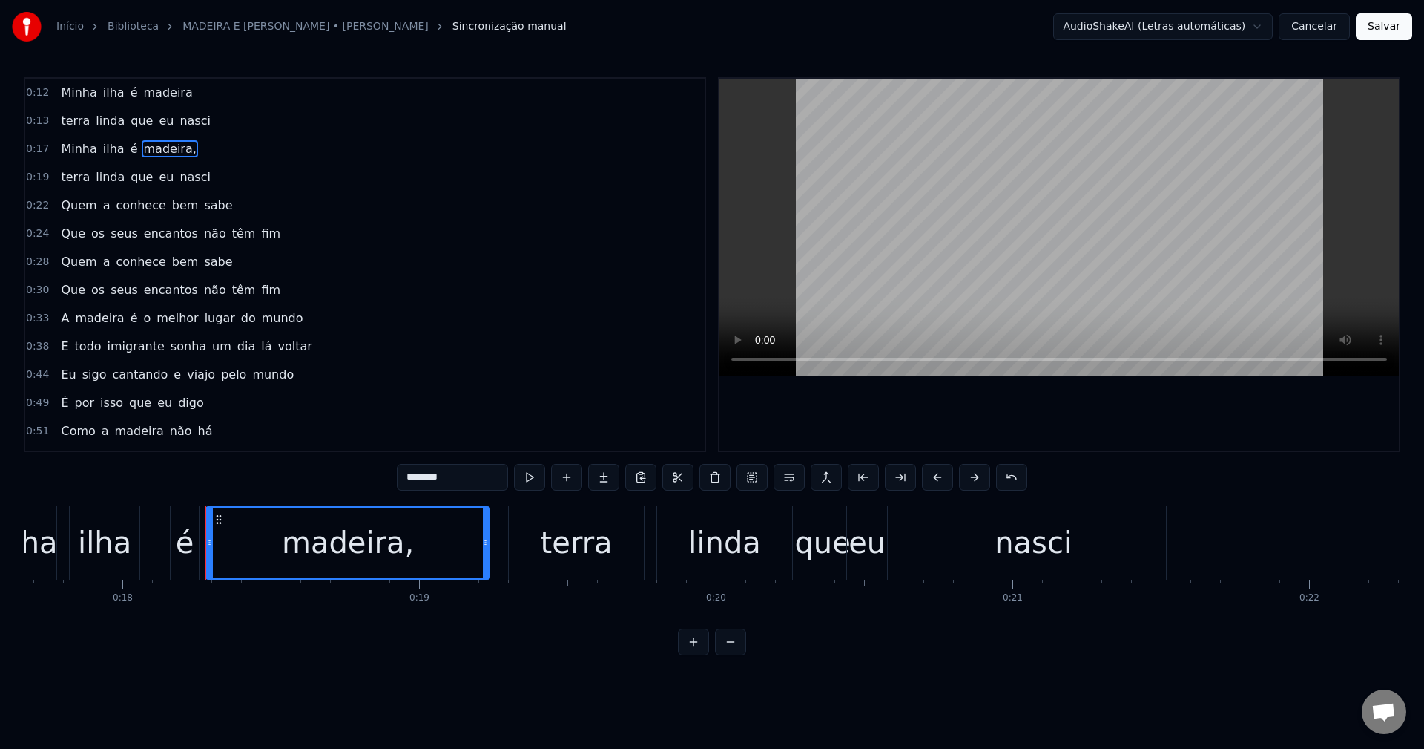
click at [471, 476] on input "********" at bounding box center [452, 477] width 111 height 27
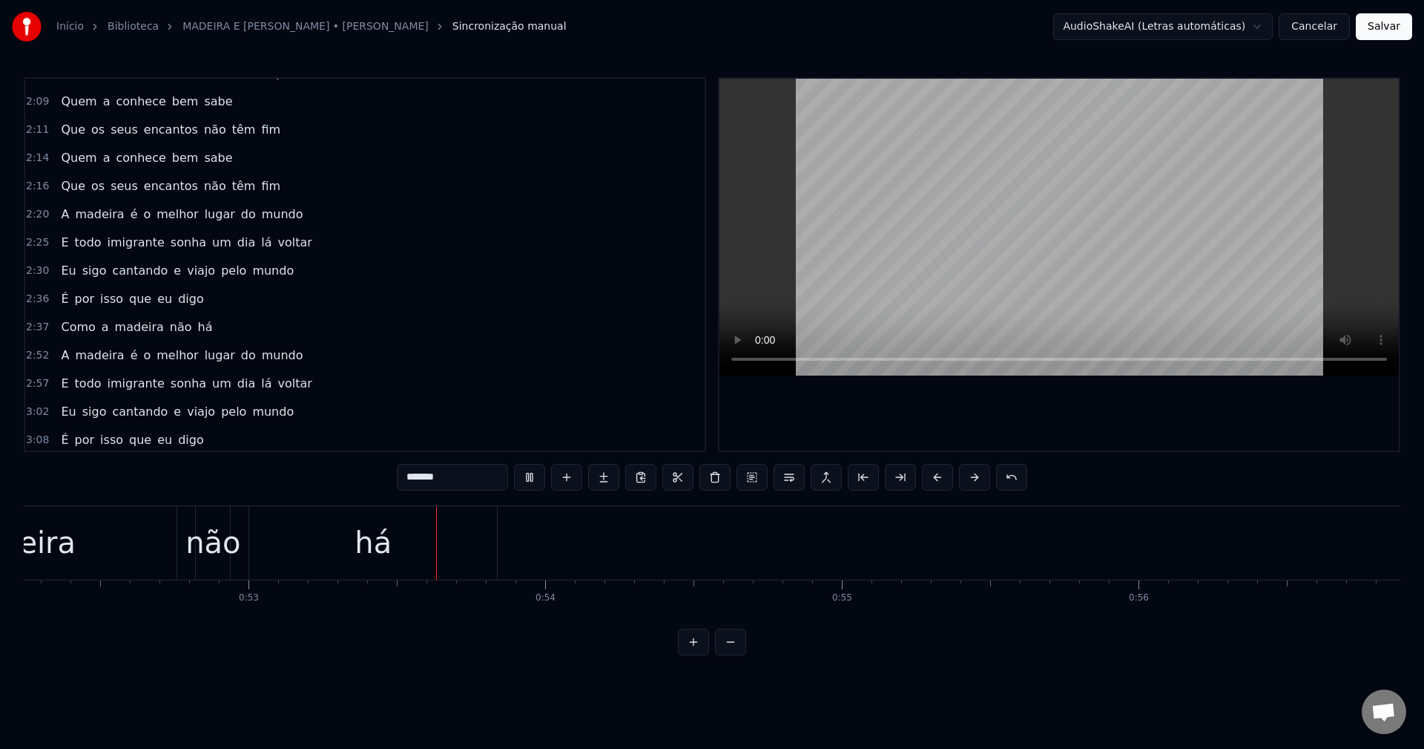
scroll to position [594, 0]
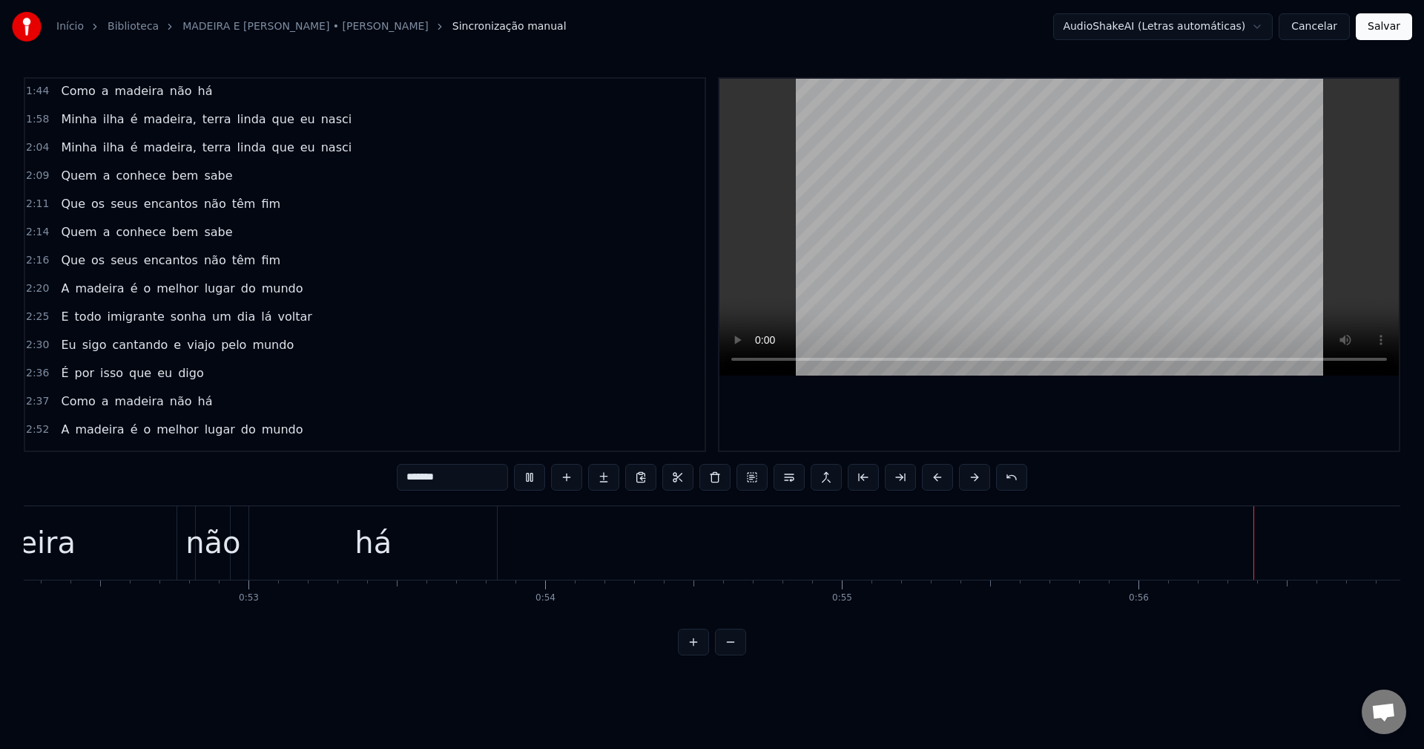
click at [62, 114] on span "Minha" at bounding box center [78, 119] width 39 height 17
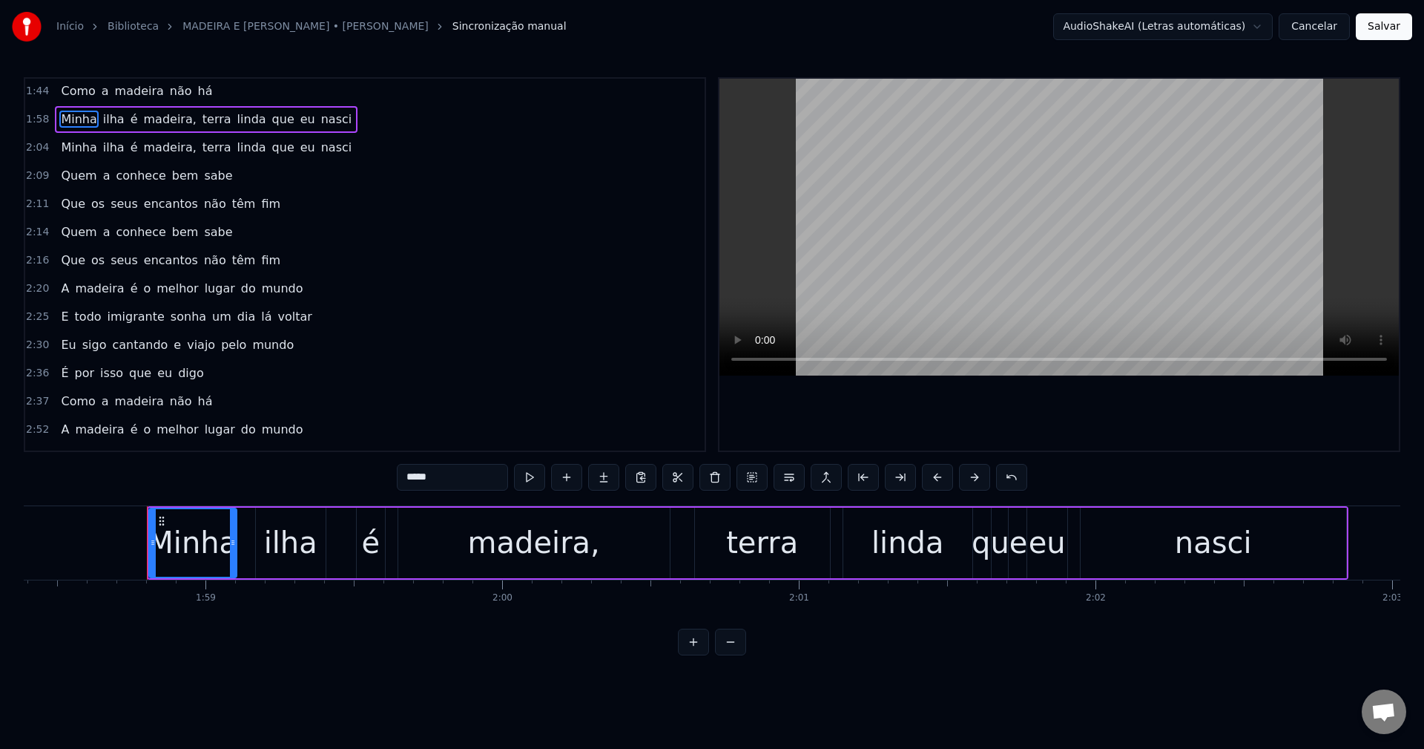
scroll to position [0, 35180]
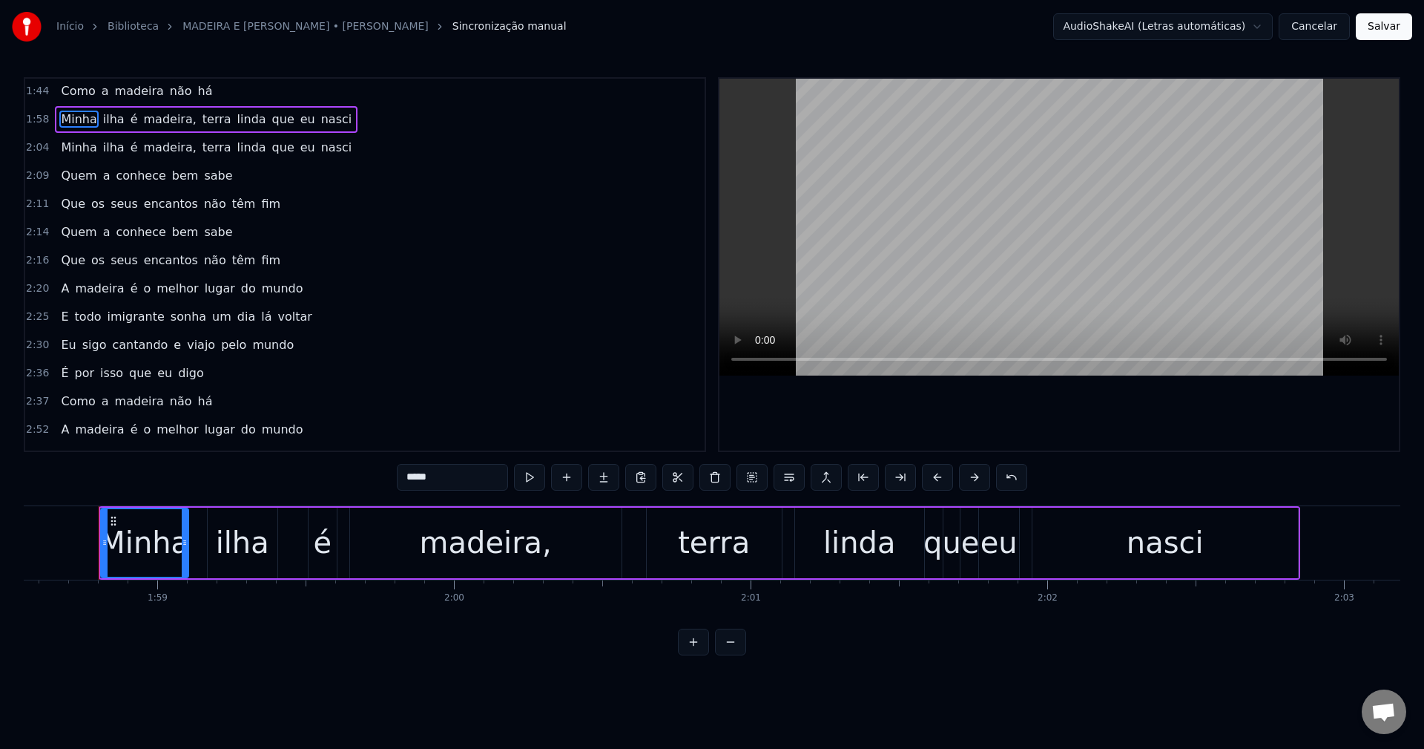
click at [201, 119] on span "terra" at bounding box center [217, 119] width 32 height 17
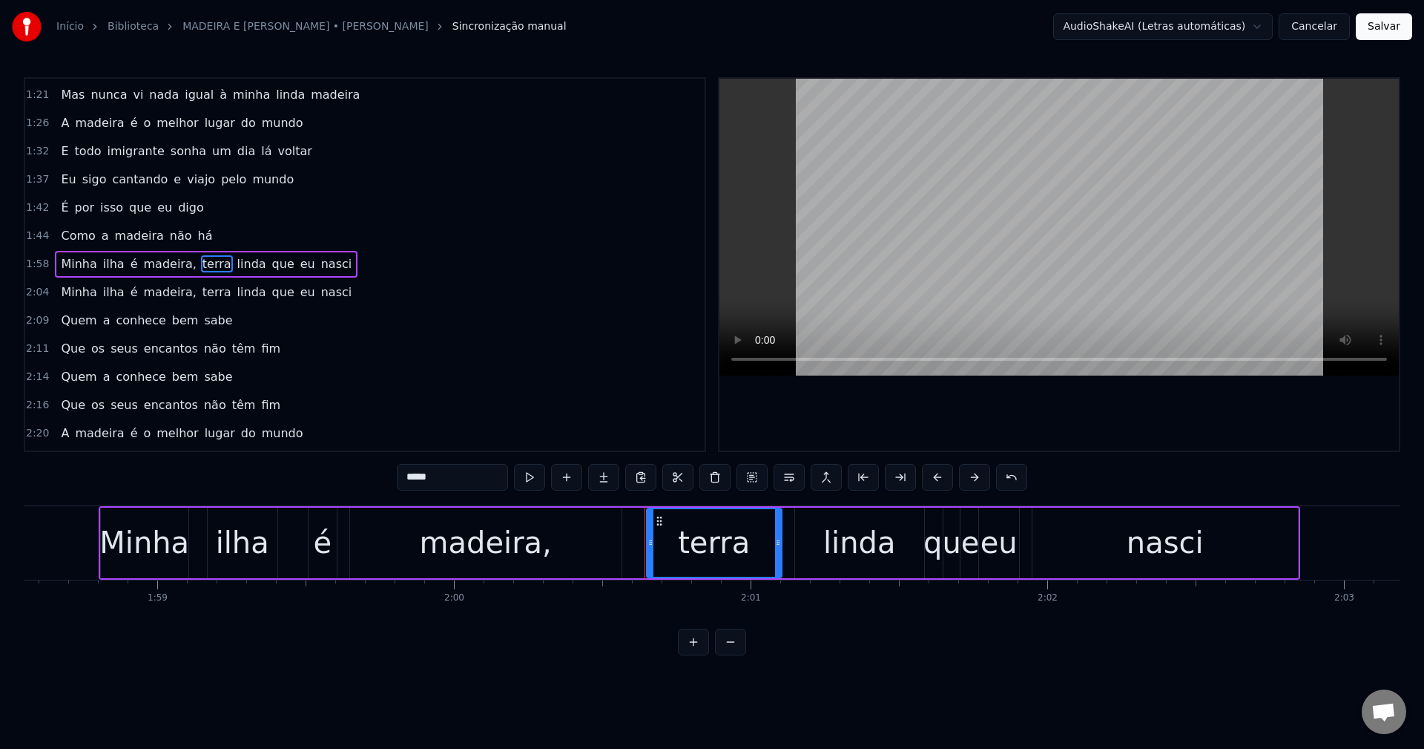
scroll to position [448, 0]
drag, startPoint x: 785, startPoint y: 483, endPoint x: 723, endPoint y: 464, distance: 64.5
click at [786, 483] on button at bounding box center [789, 477] width 31 height 27
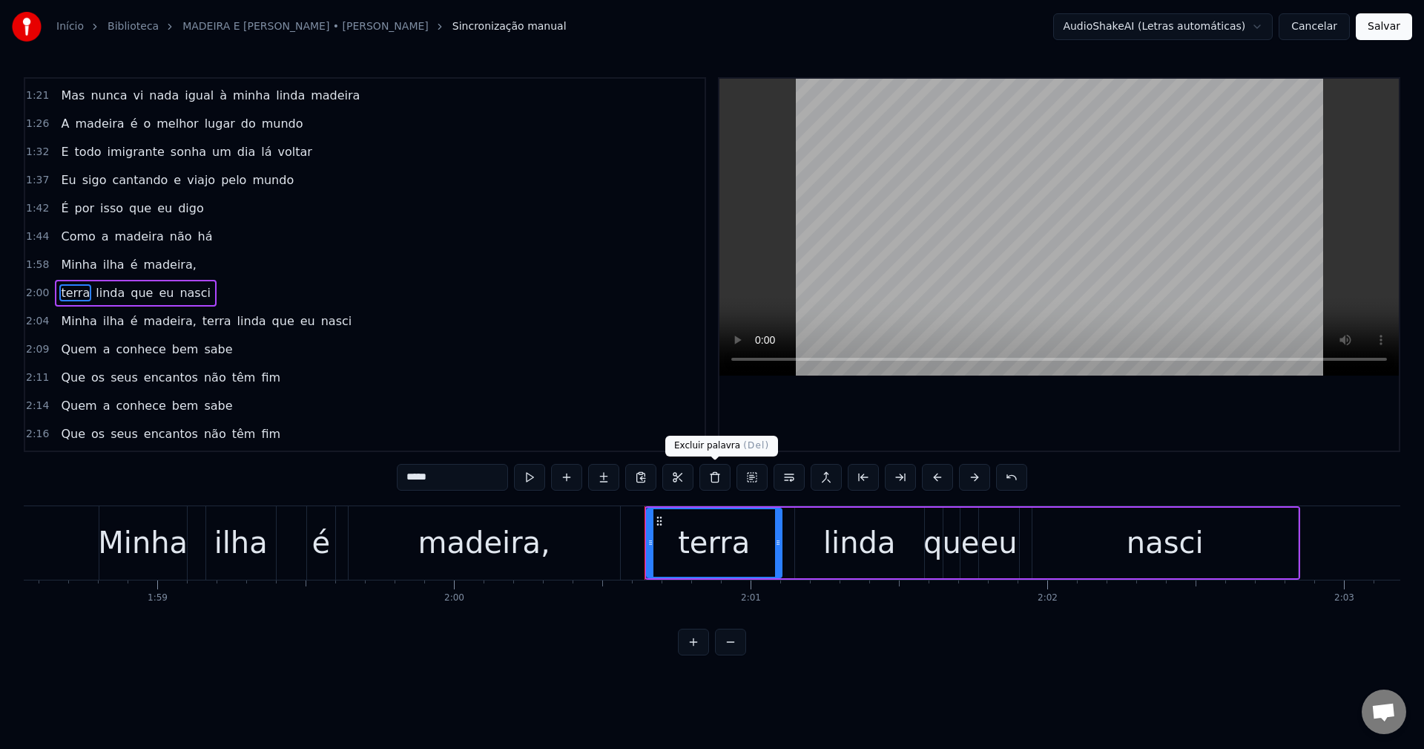
scroll to position [476, 0]
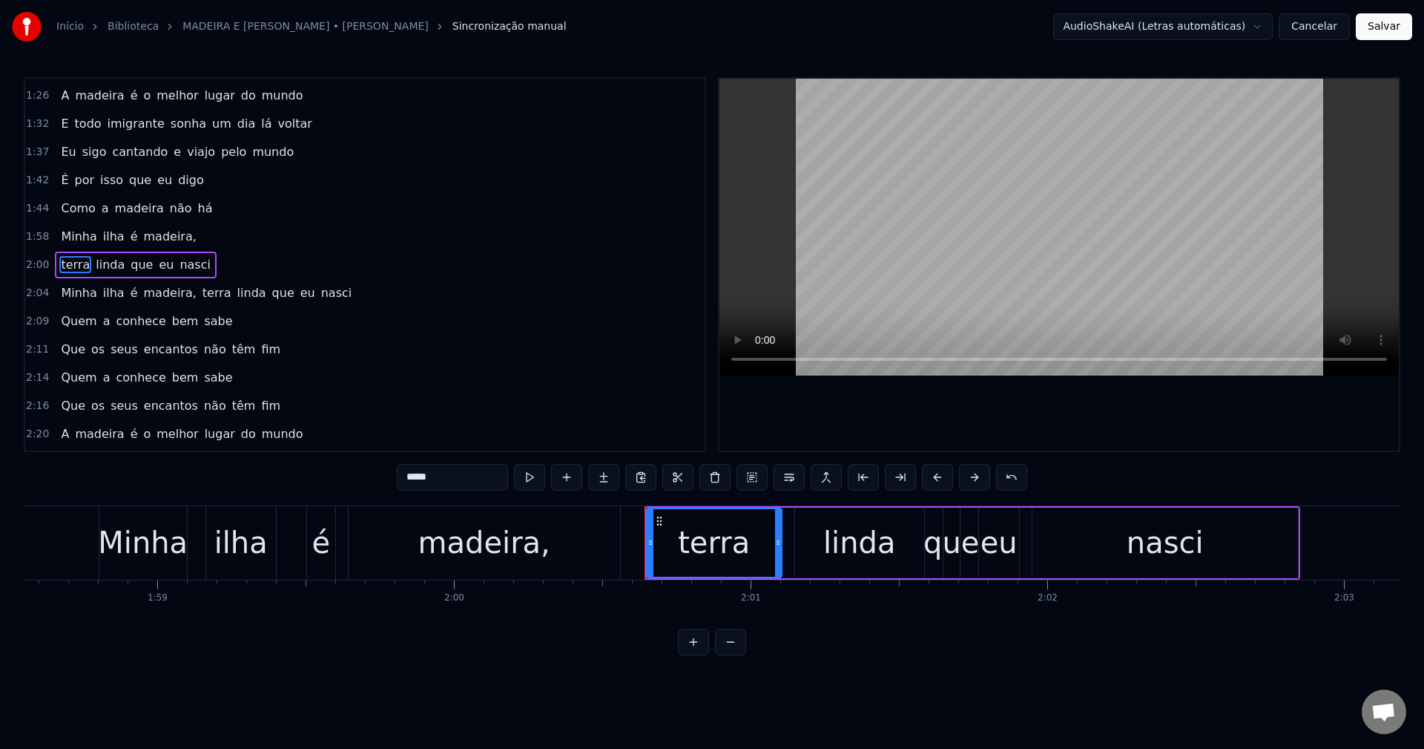
click at [165, 233] on span "madeira," at bounding box center [170, 236] width 56 height 17
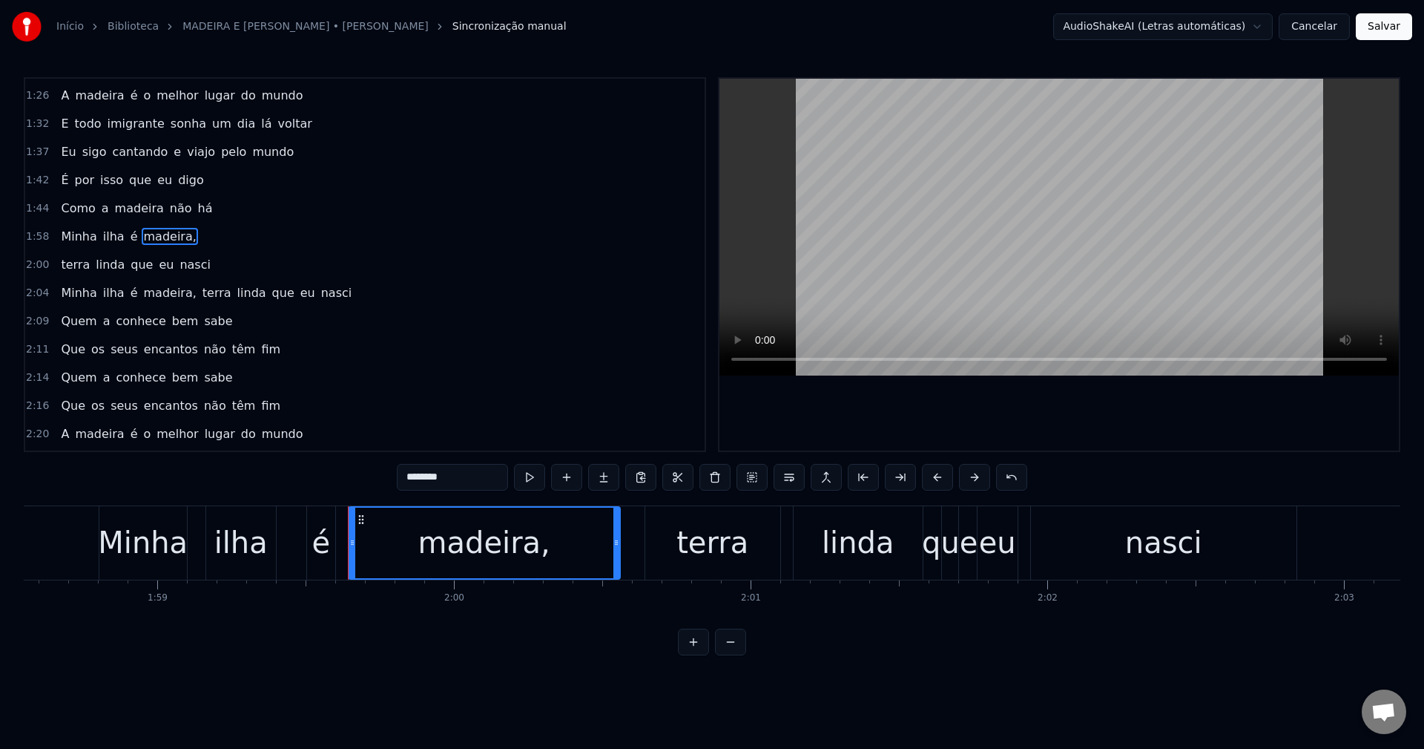
scroll to position [448, 0]
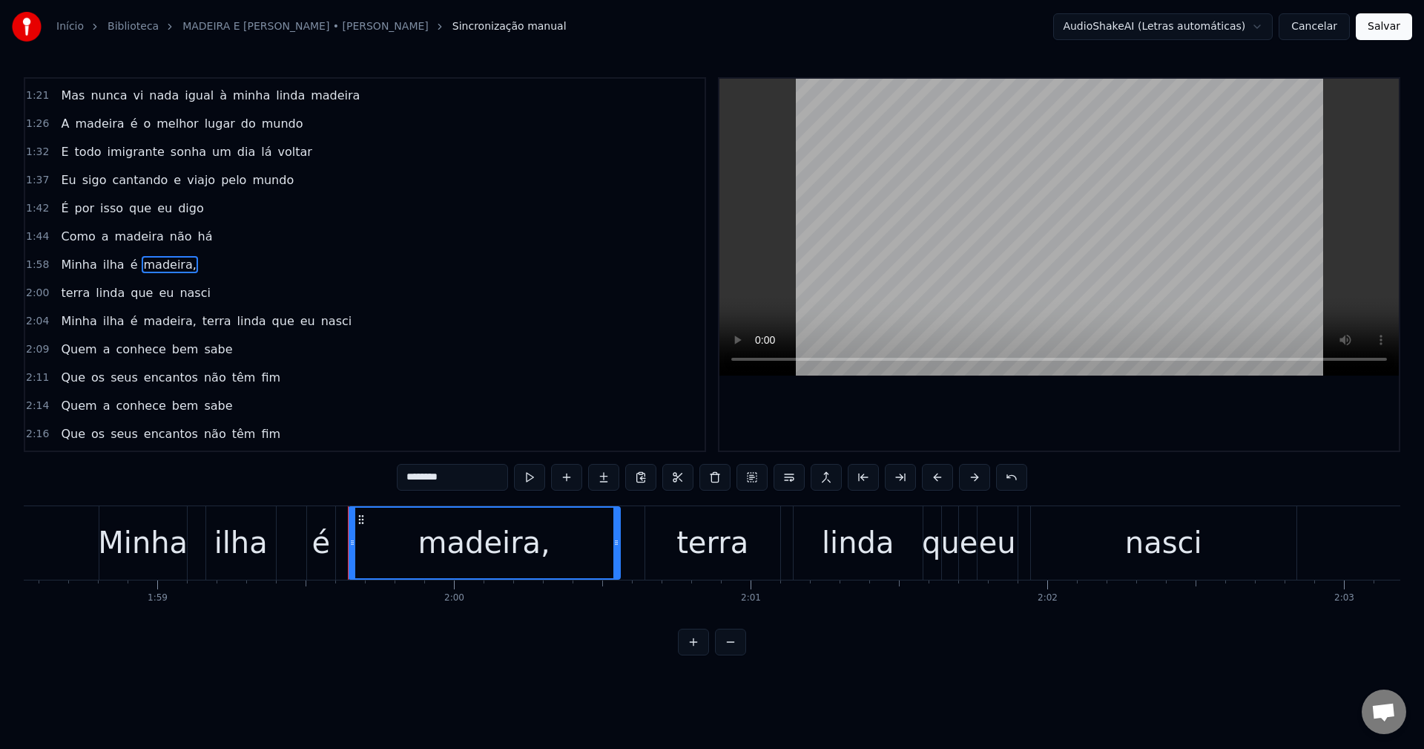
click at [470, 475] on input "********" at bounding box center [452, 477] width 111 height 27
click at [205, 322] on span "terra" at bounding box center [217, 320] width 32 height 17
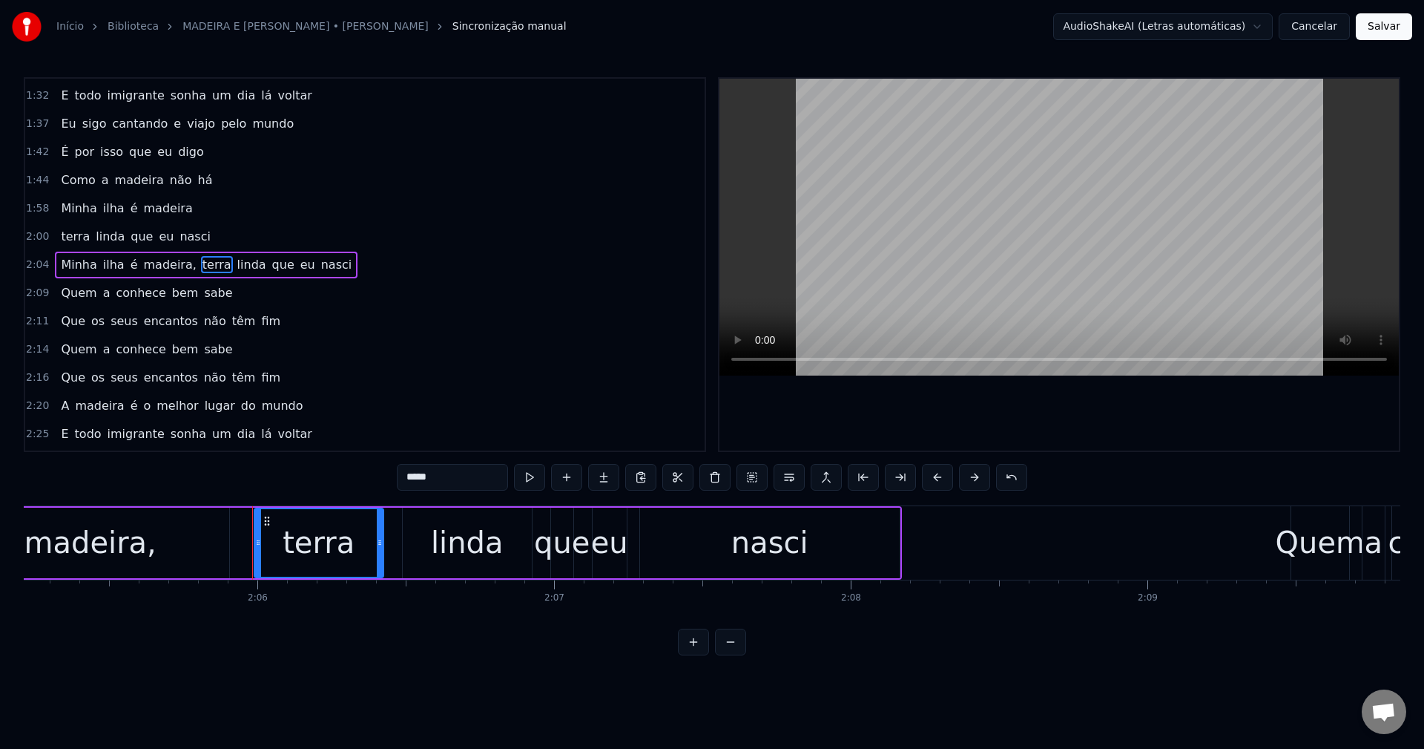
scroll to position [0, 0]
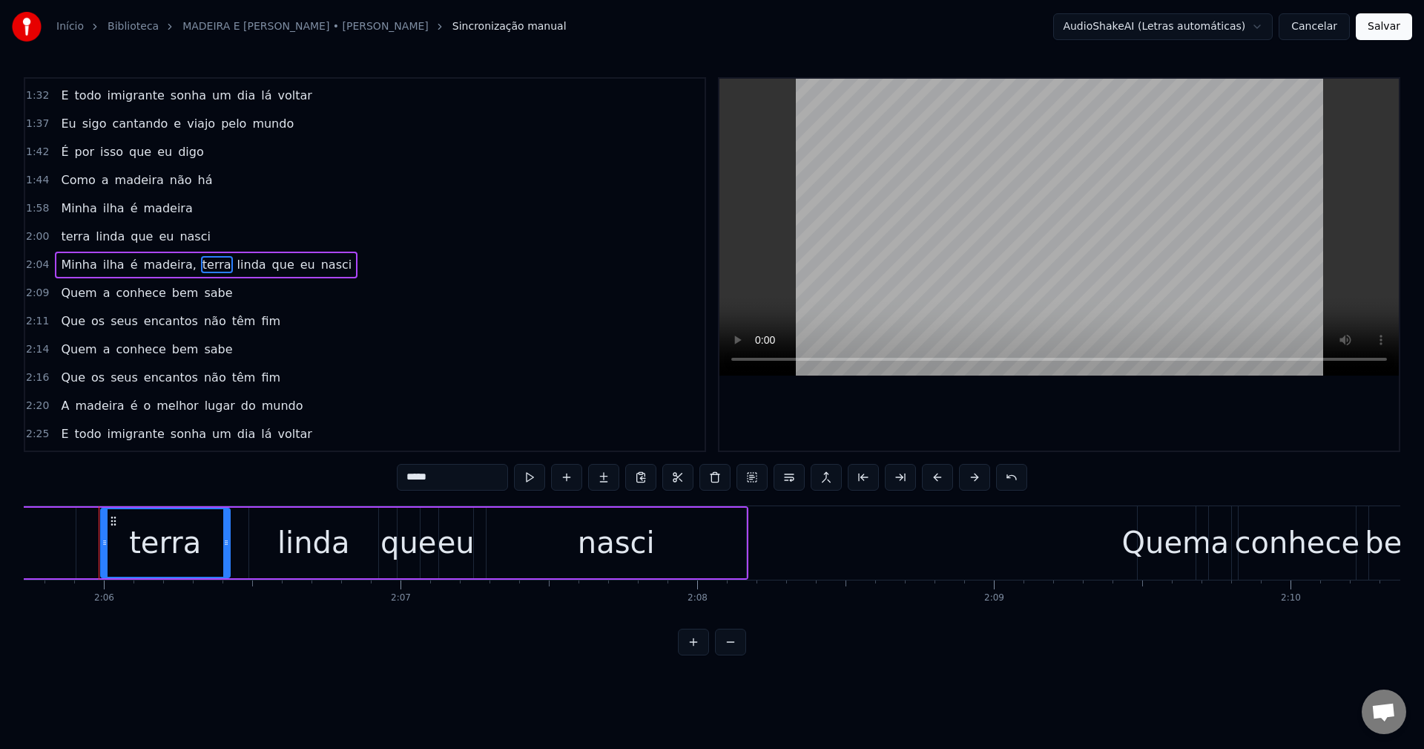
click at [160, 263] on span "madeira," at bounding box center [170, 264] width 56 height 17
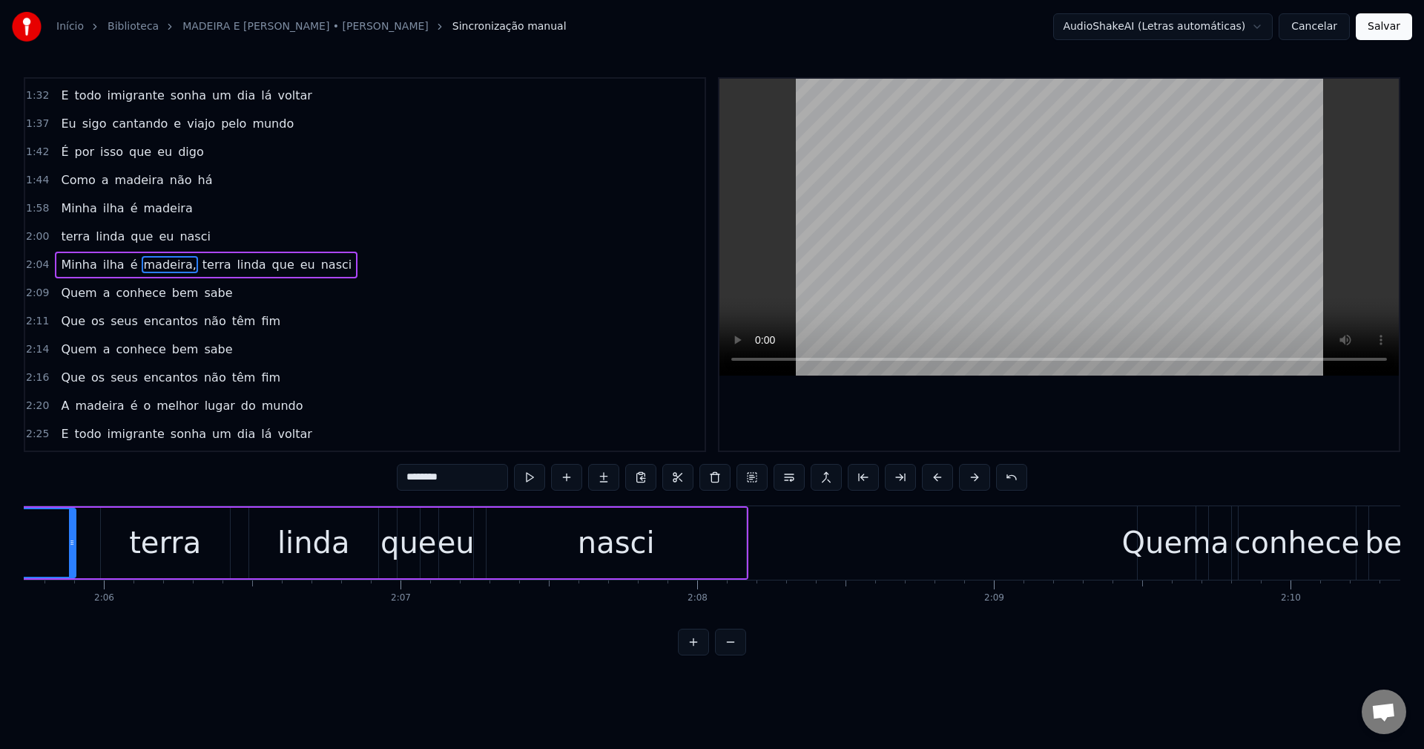
click at [468, 469] on input "********" at bounding box center [452, 477] width 111 height 27
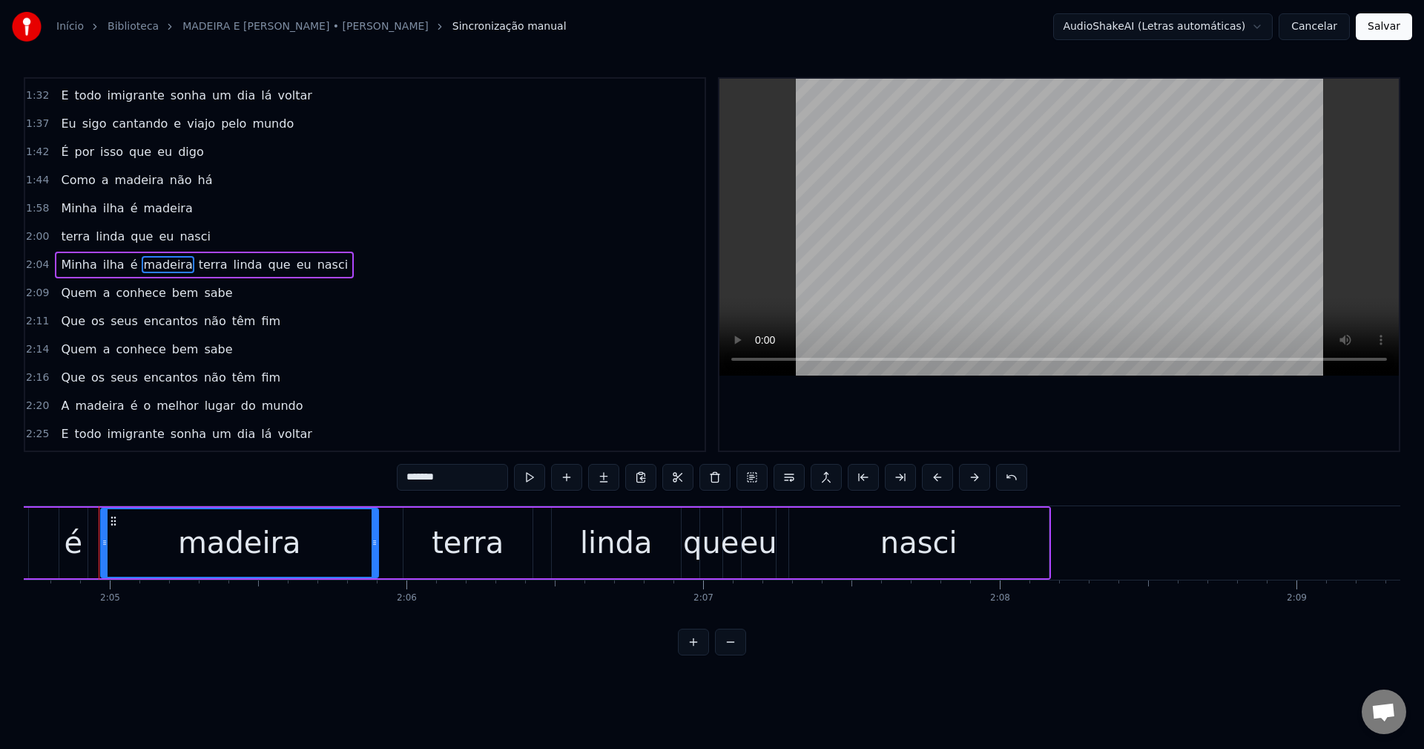
click at [197, 260] on span "terra" at bounding box center [213, 264] width 32 height 17
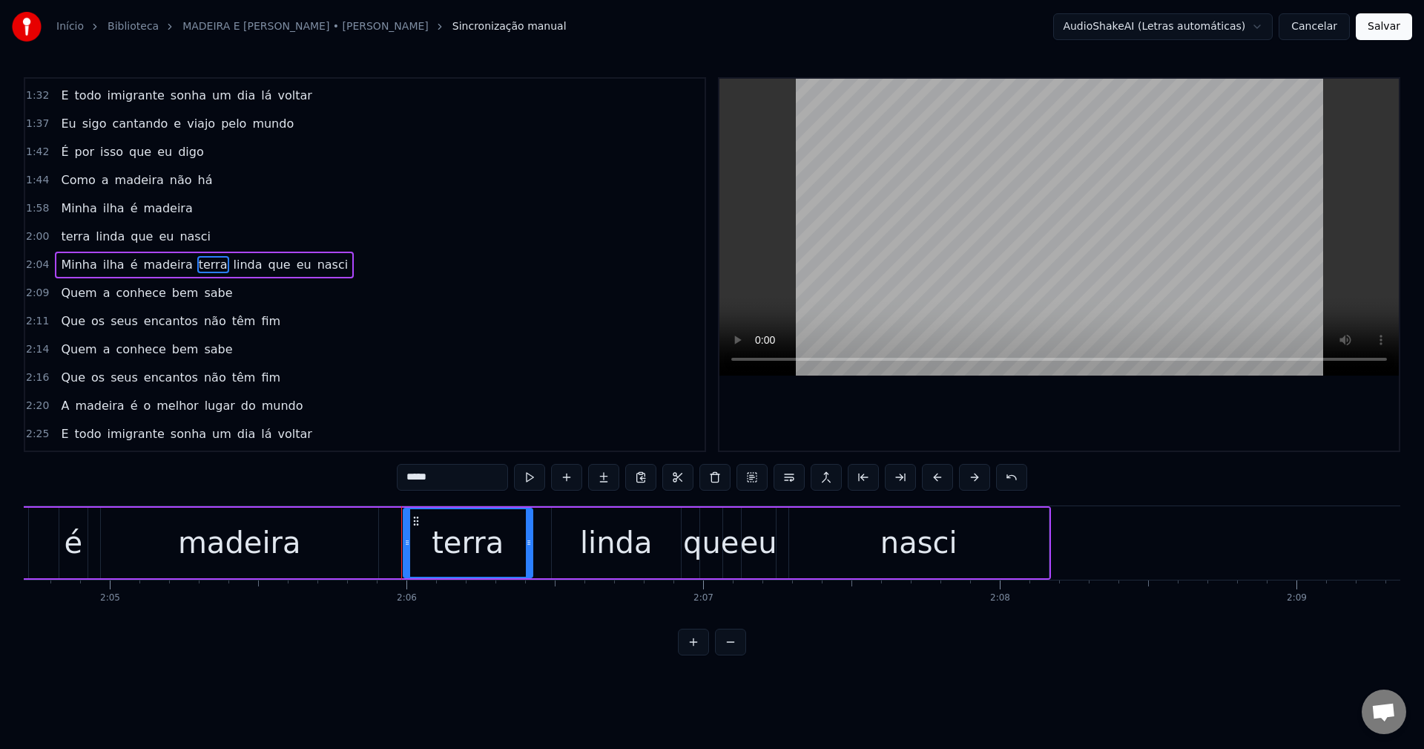
click at [794, 476] on button at bounding box center [789, 477] width 31 height 27
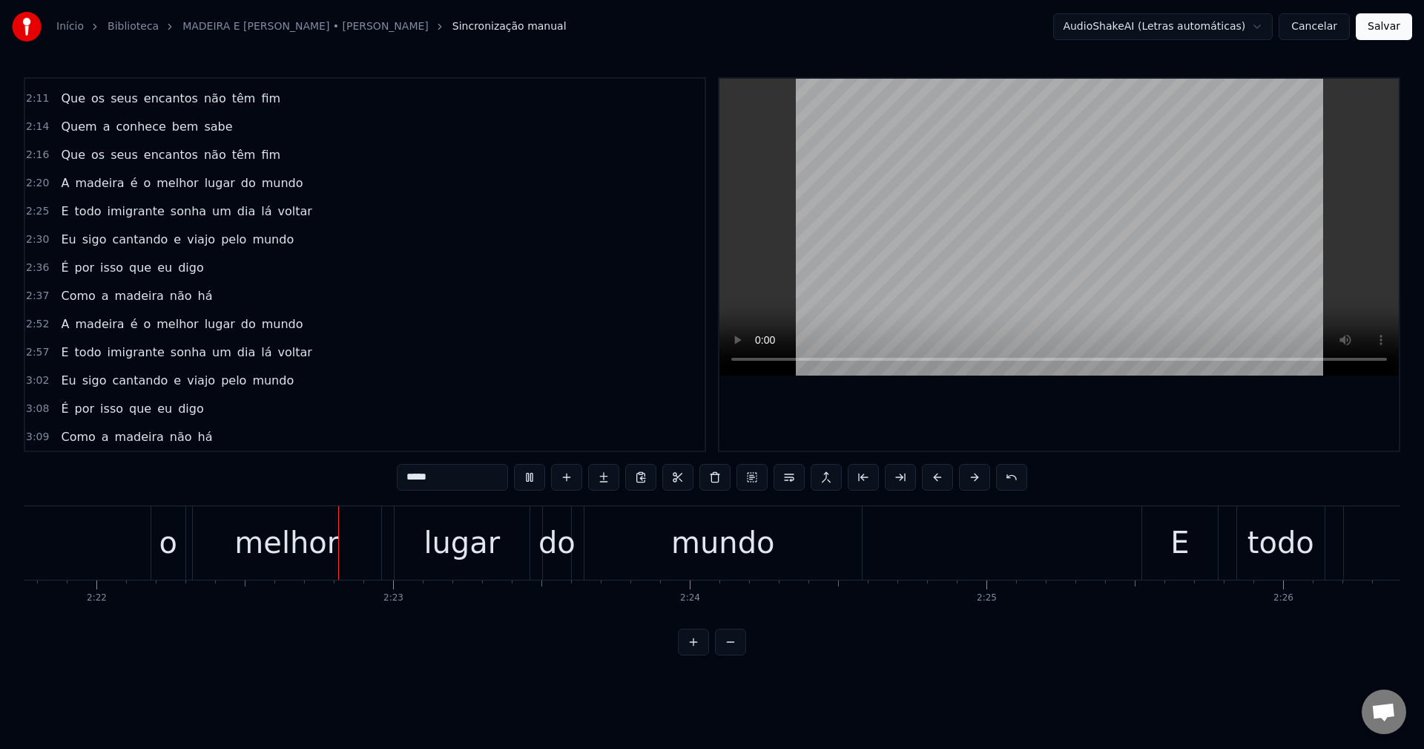
scroll to position [0, 42067]
click at [59, 214] on span "E" at bounding box center [64, 211] width 10 height 17
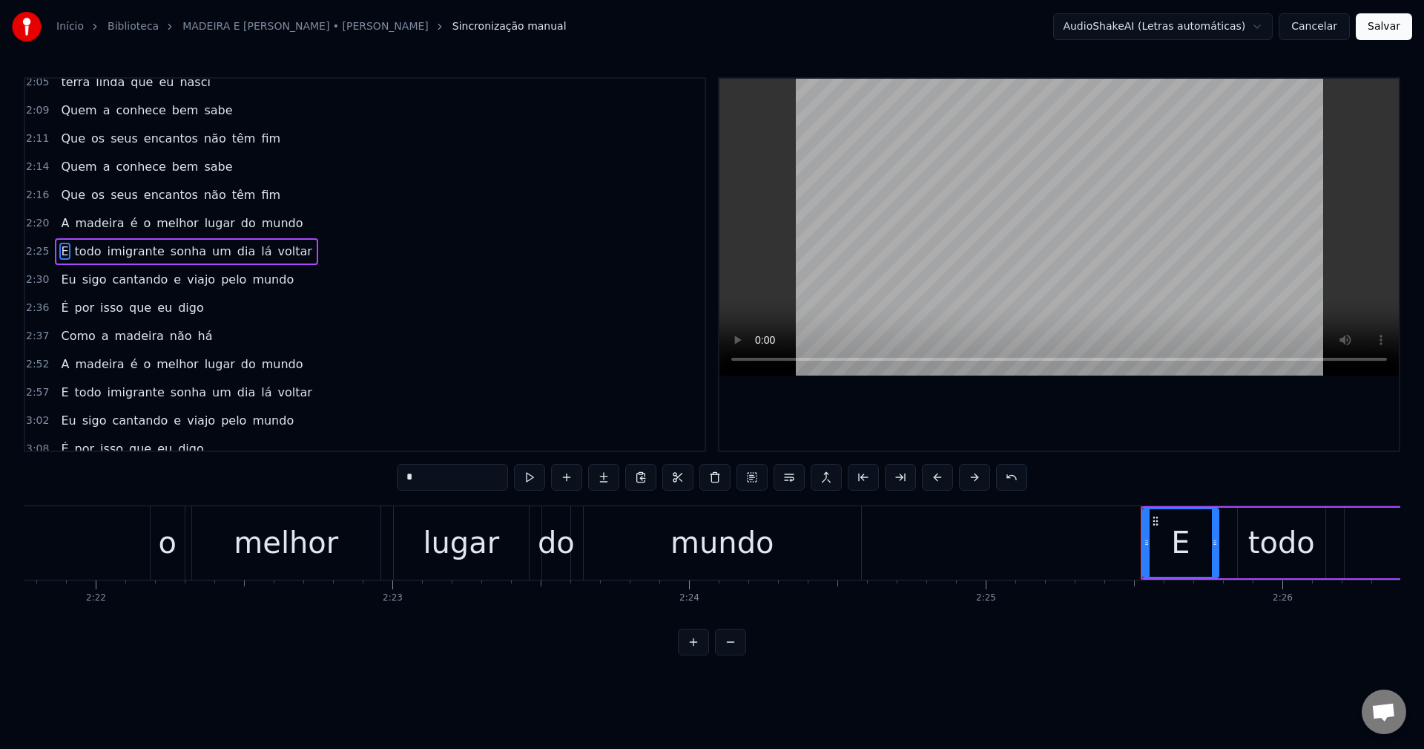
scroll to position [702, 0]
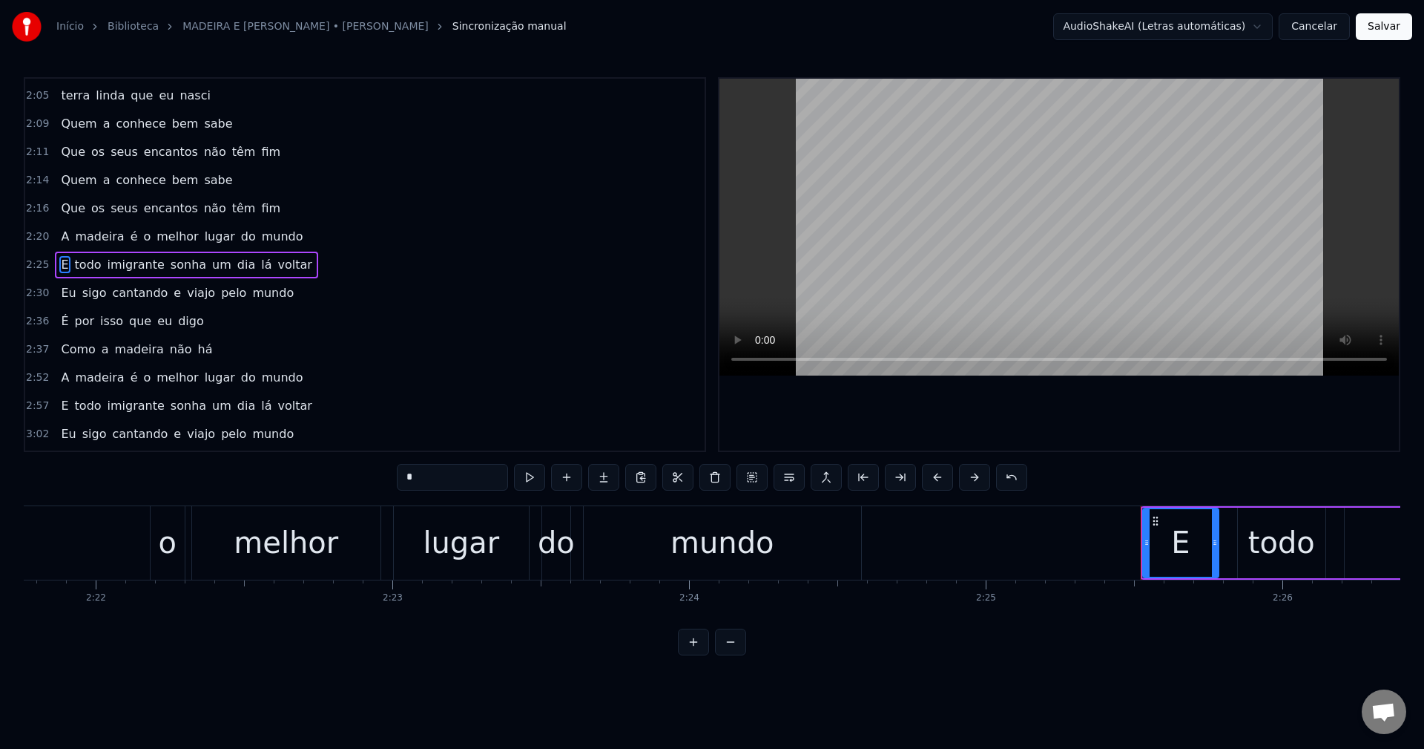
click at [211, 260] on span "um" at bounding box center [222, 264] width 22 height 17
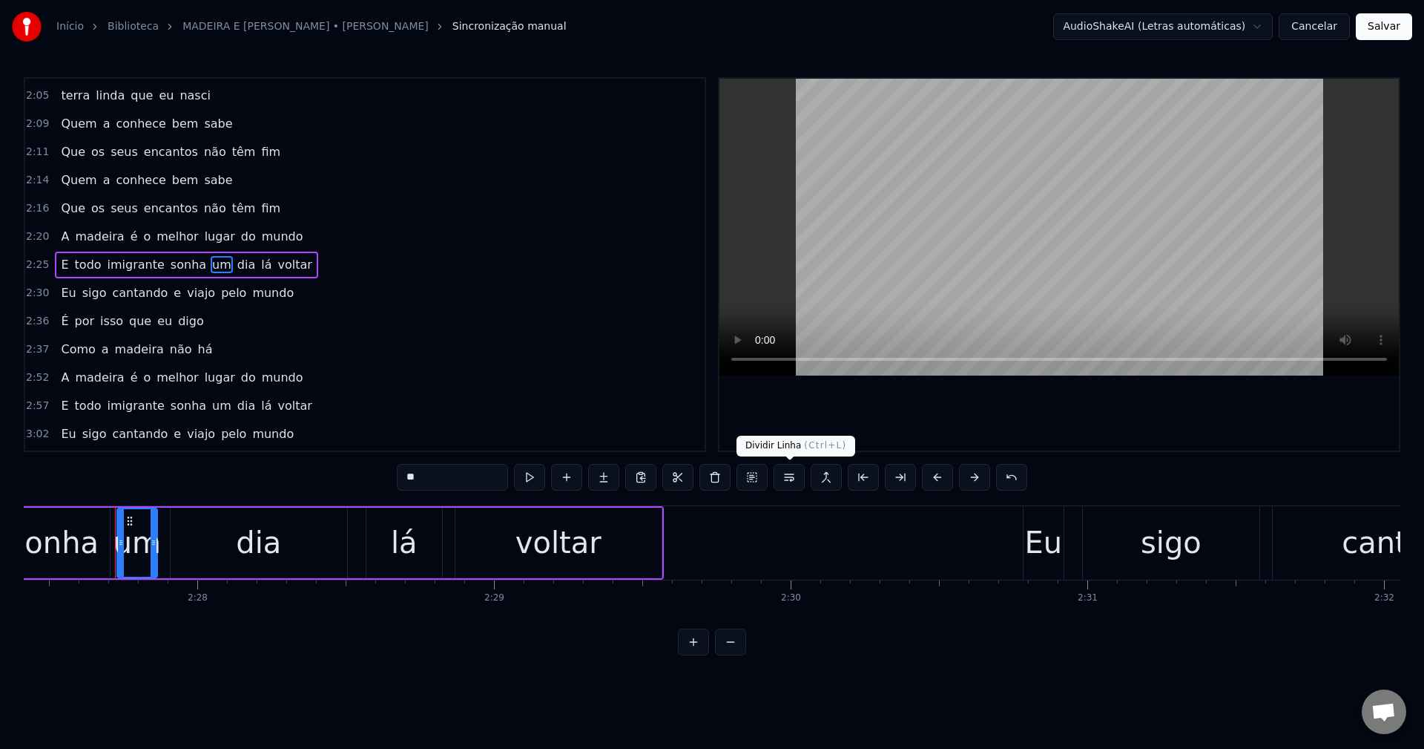
scroll to position [0, 43762]
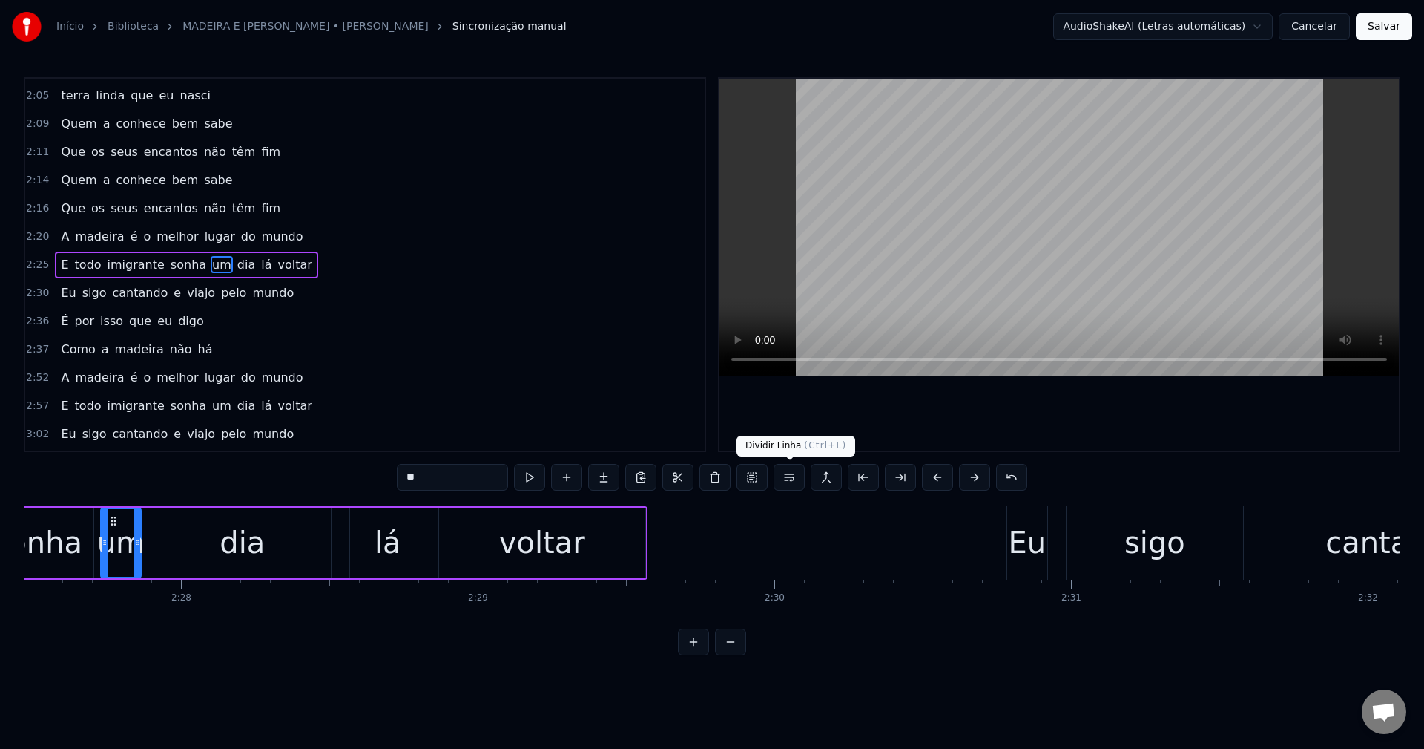
click at [787, 480] on button at bounding box center [789, 477] width 31 height 27
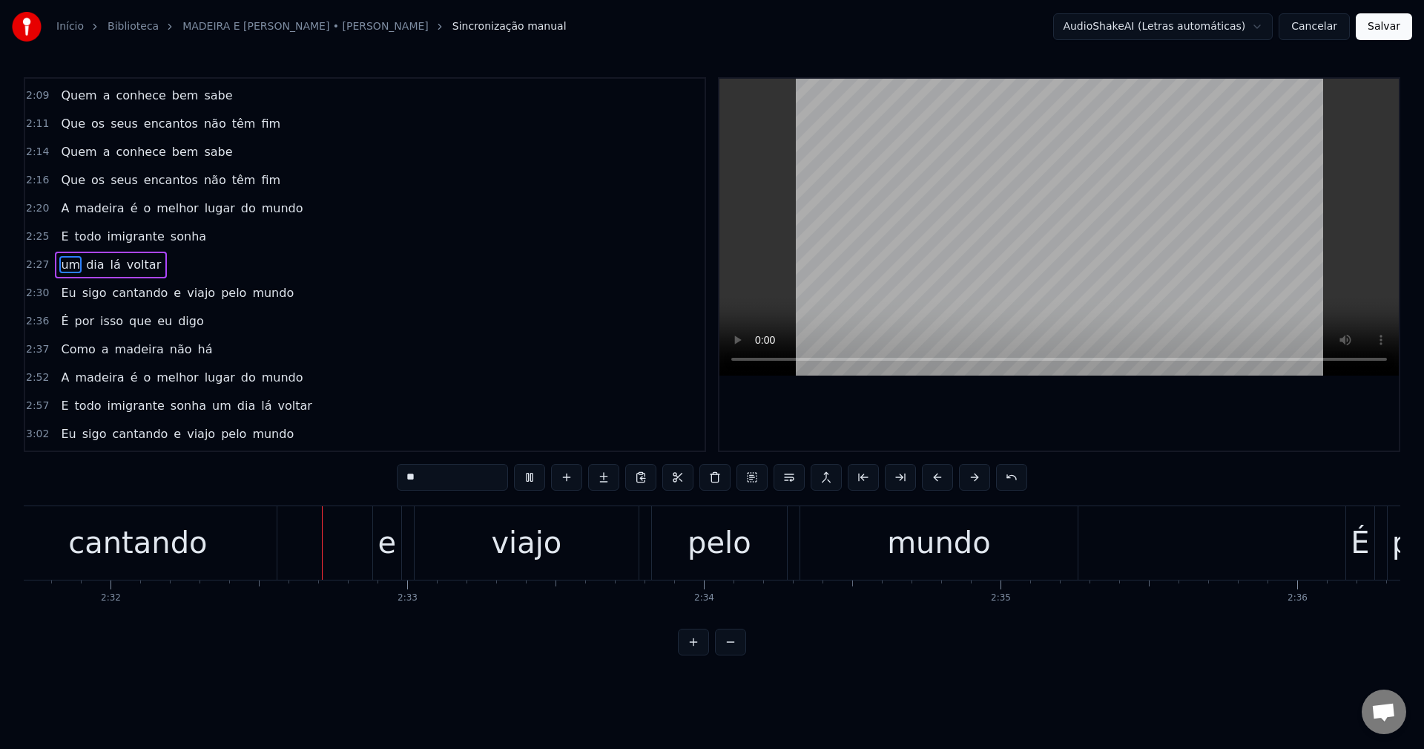
scroll to position [0, 45044]
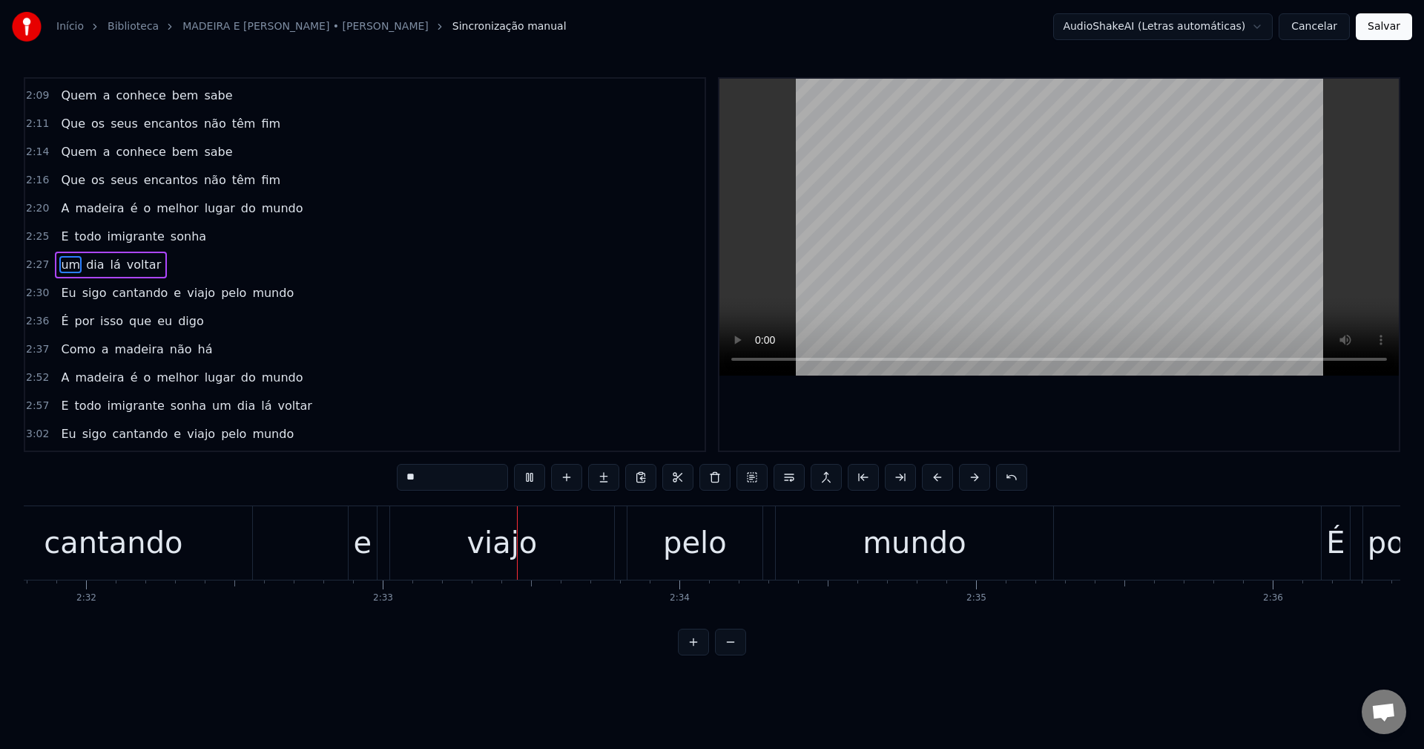
click at [172, 300] on span "e" at bounding box center [177, 292] width 10 height 17
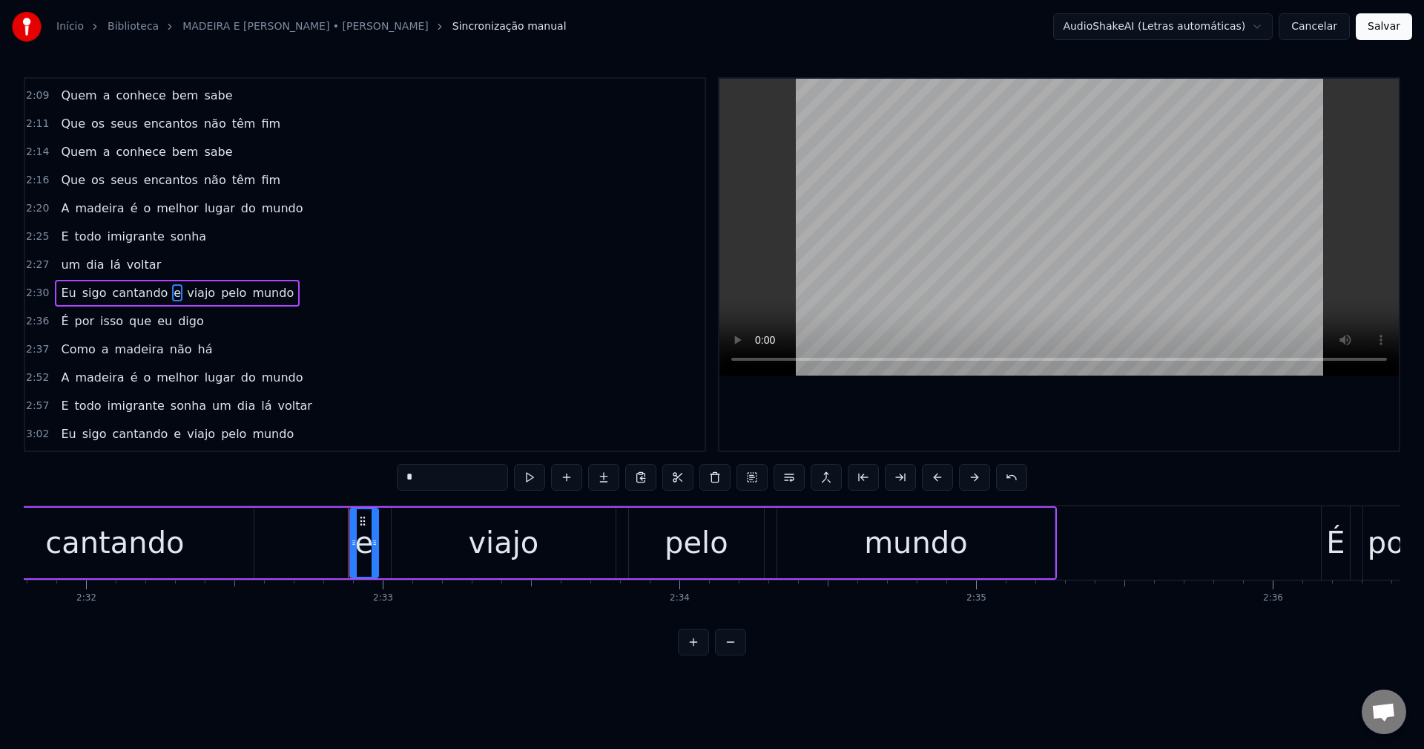
scroll to position [758, 0]
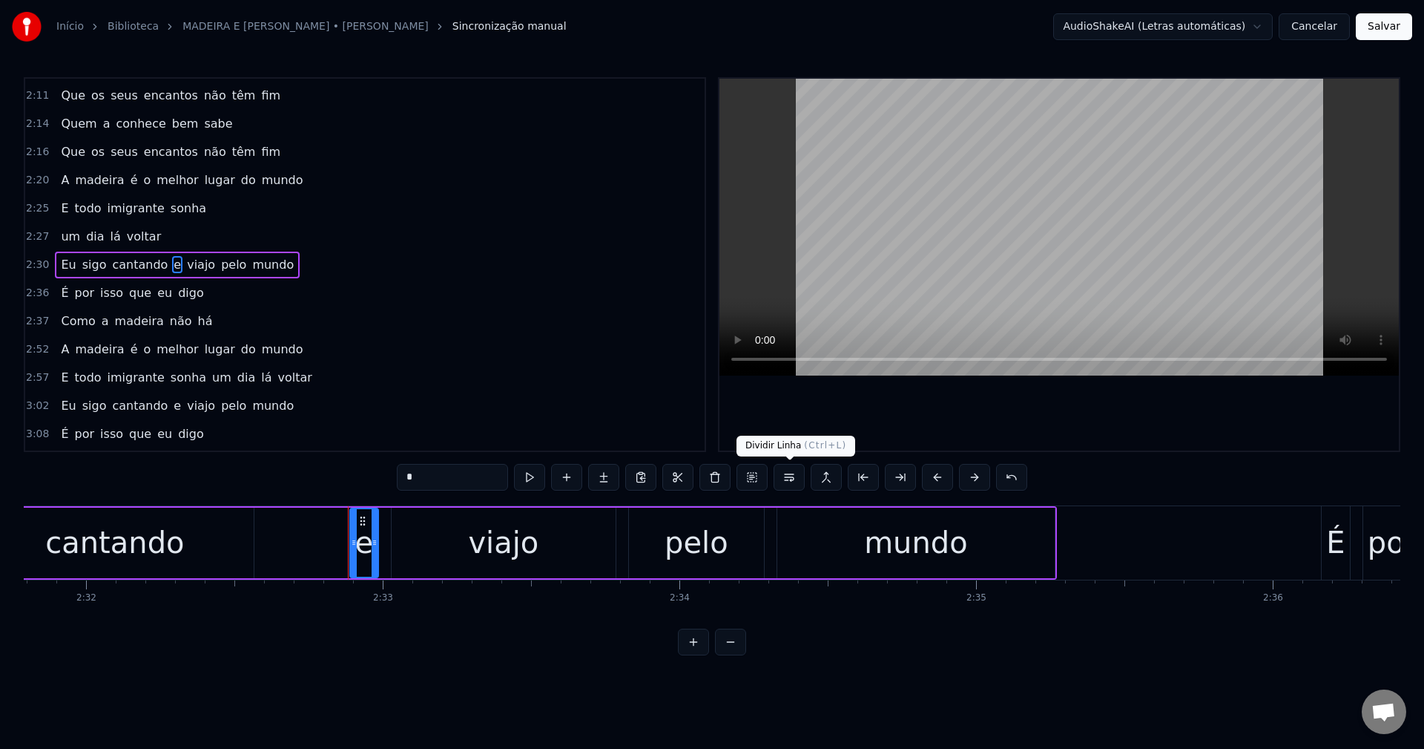
click at [788, 477] on button at bounding box center [789, 477] width 31 height 27
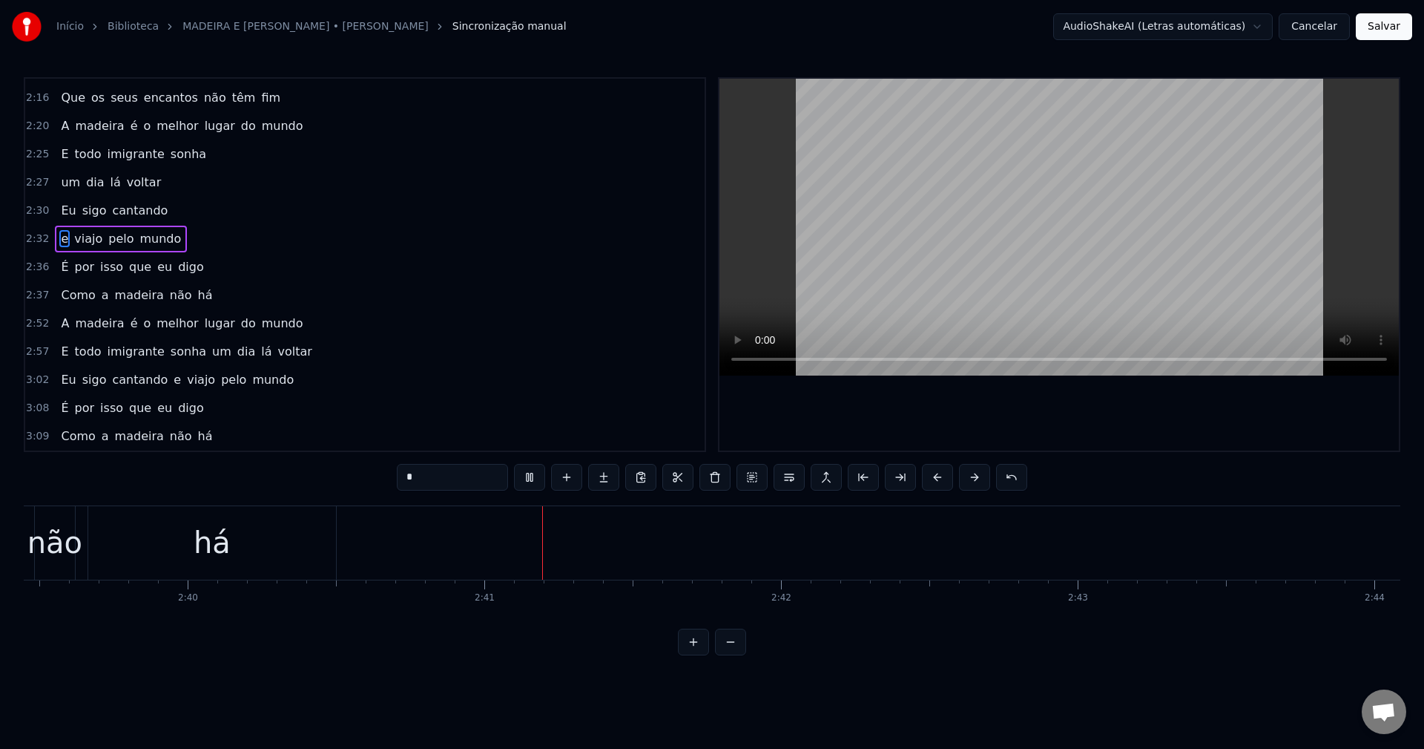
scroll to position [0, 47609]
click at [59, 321] on span "A" at bounding box center [64, 324] width 11 height 18
click at [59, 324] on span "A" at bounding box center [64, 323] width 11 height 17
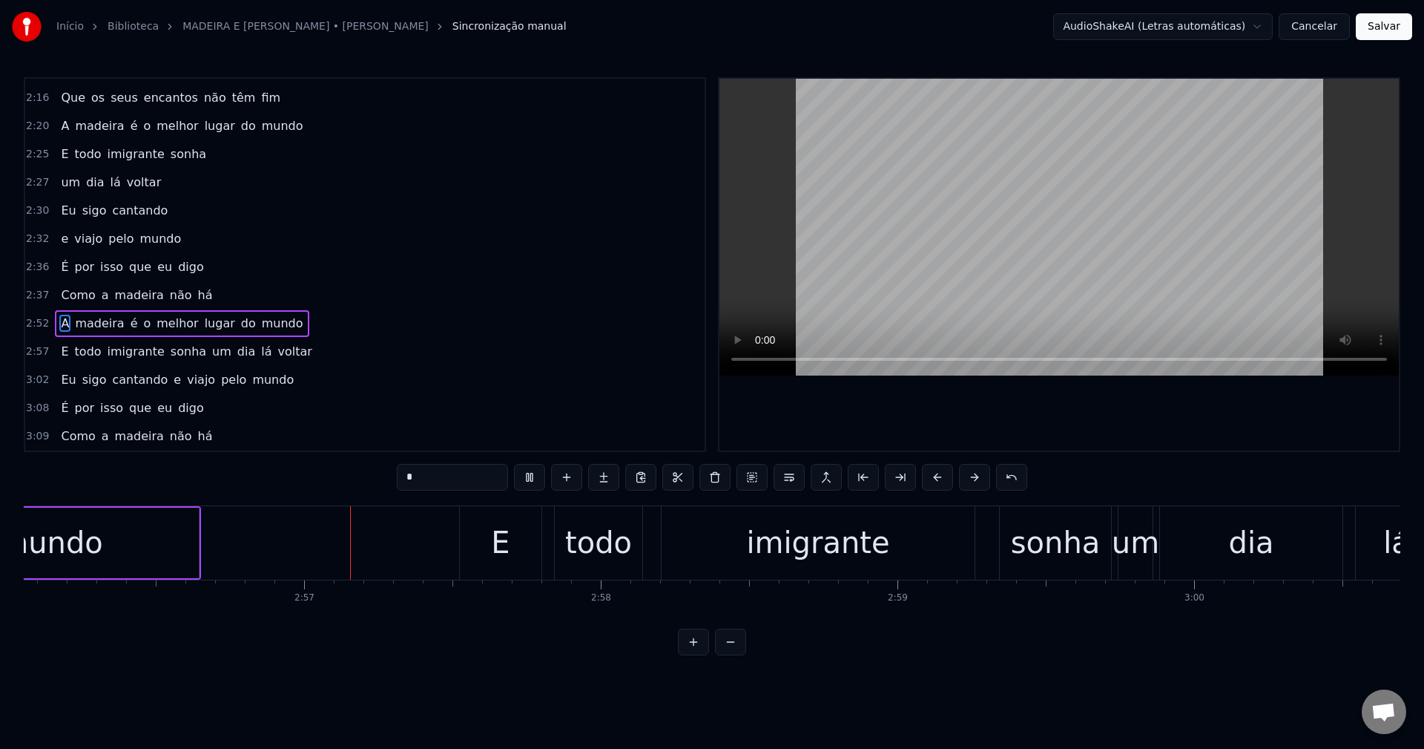
scroll to position [0, 52270]
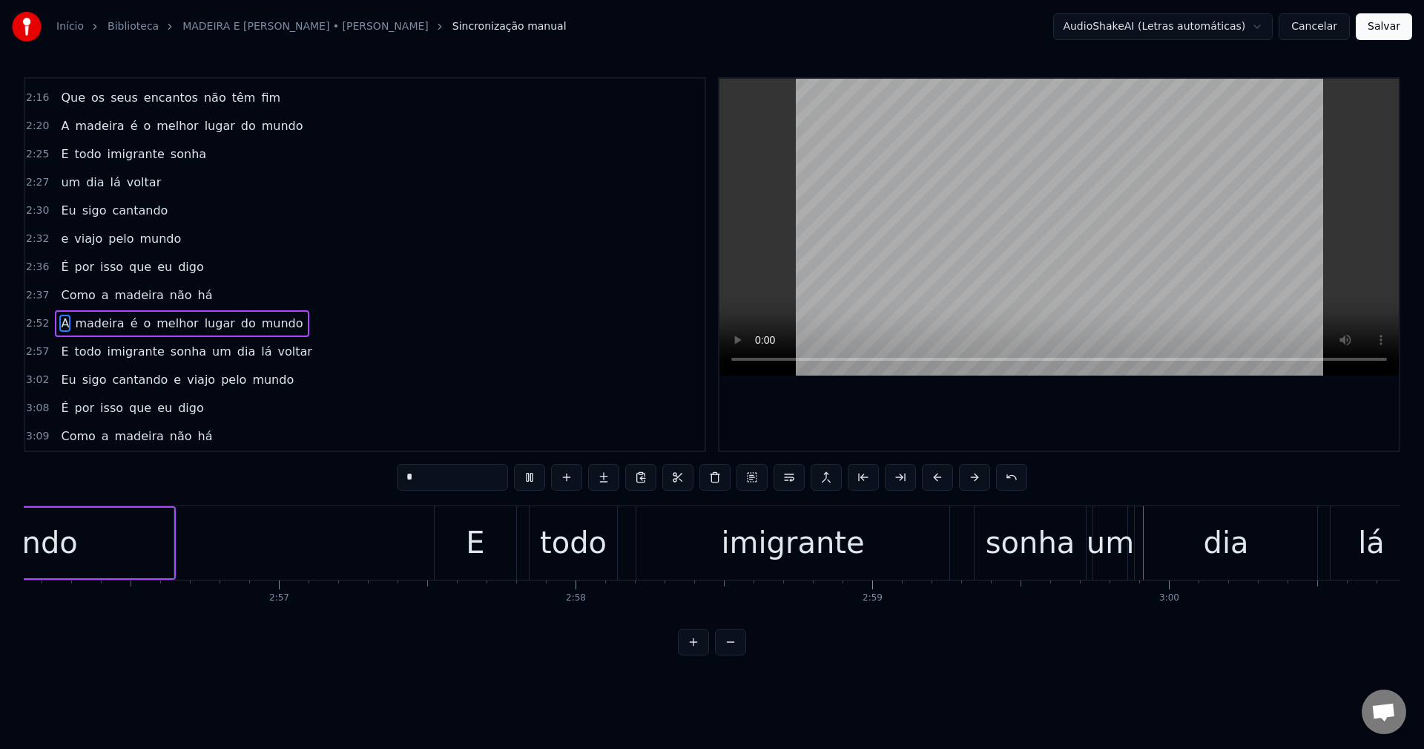
click at [211, 349] on span "um" at bounding box center [222, 351] width 22 height 17
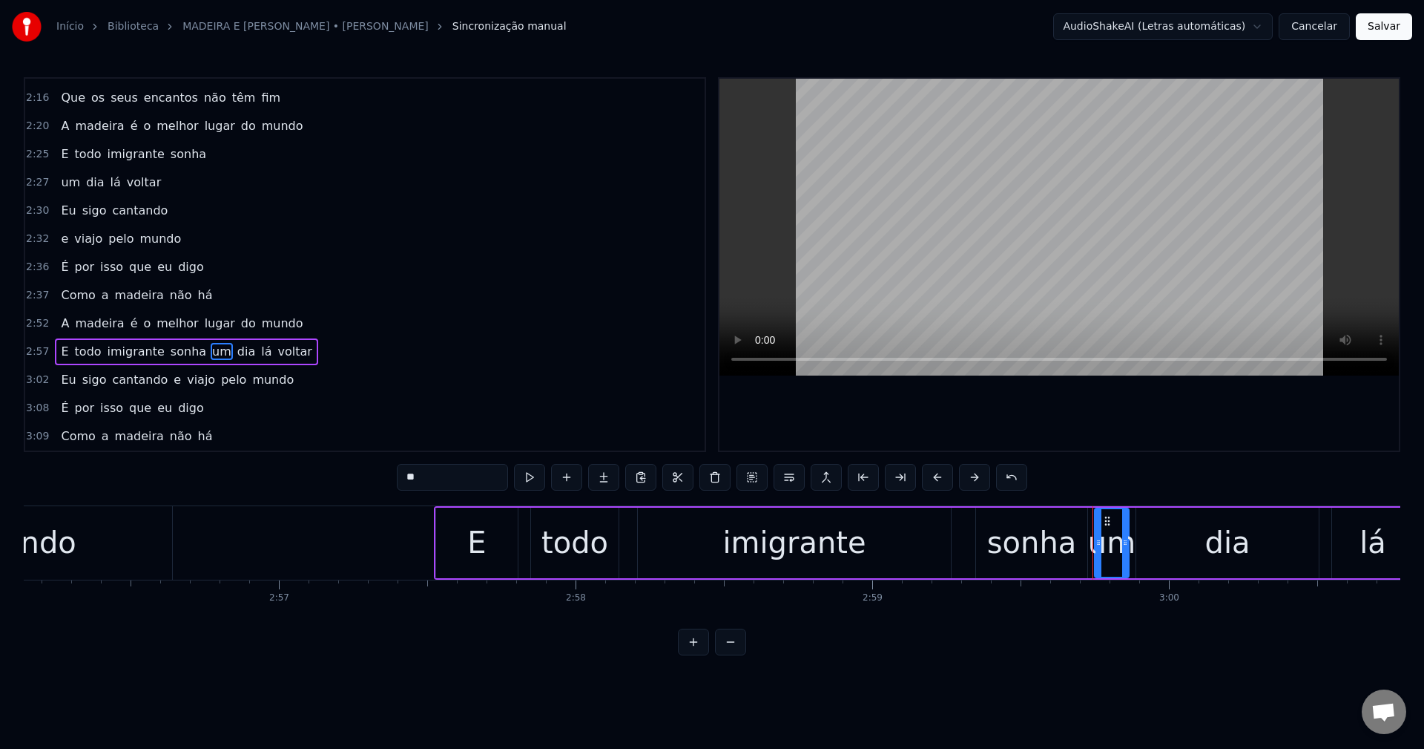
click at [178, 356] on span "sonha" at bounding box center [188, 351] width 39 height 17
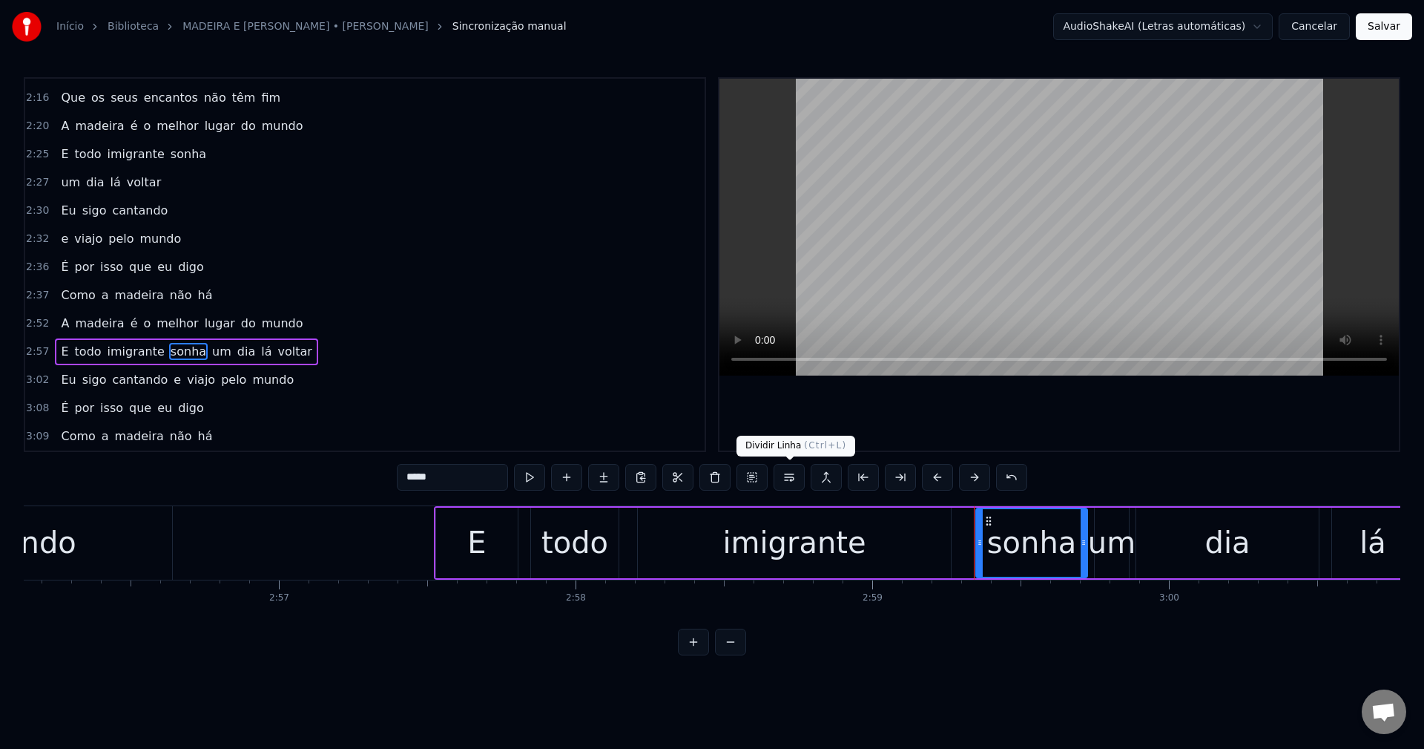
click at [784, 479] on button at bounding box center [789, 477] width 31 height 27
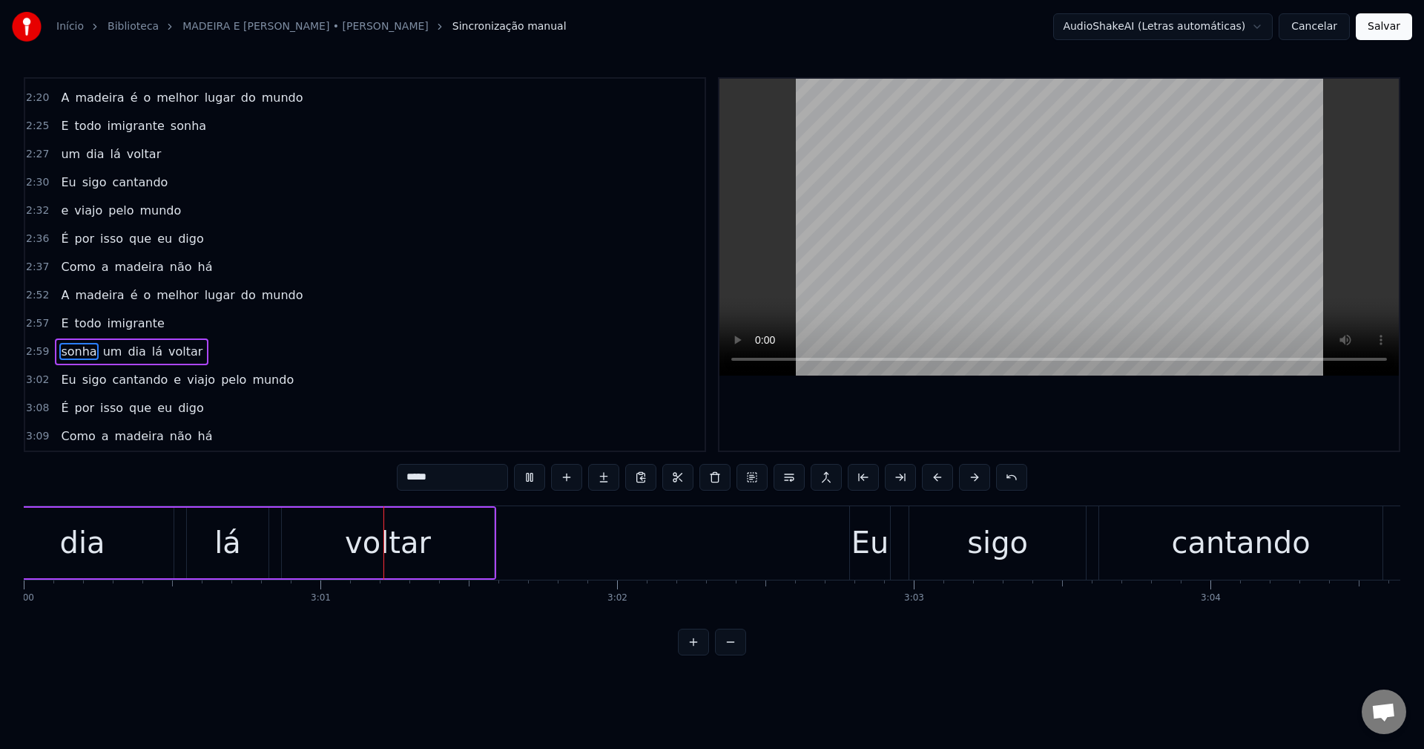
scroll to position [0, 53532]
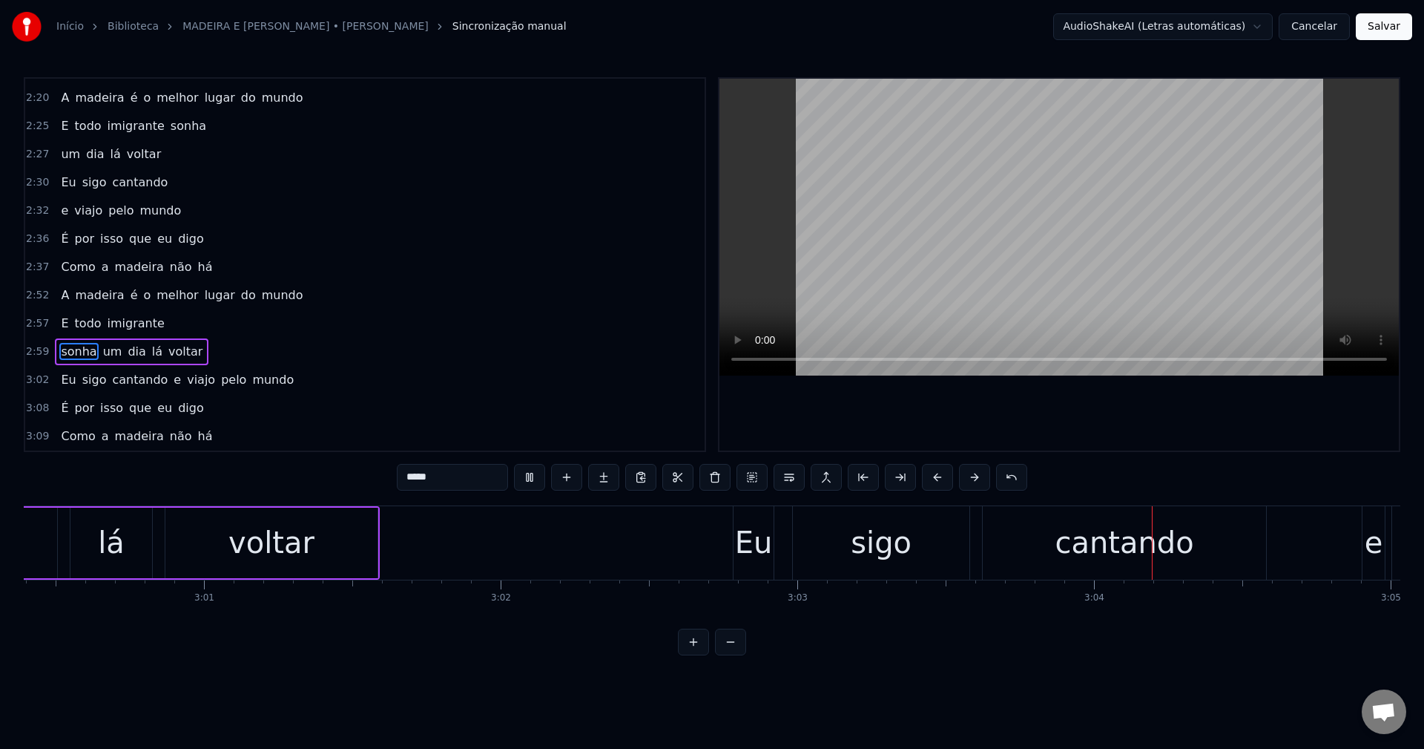
click at [169, 124] on span "sonha" at bounding box center [188, 125] width 39 height 17
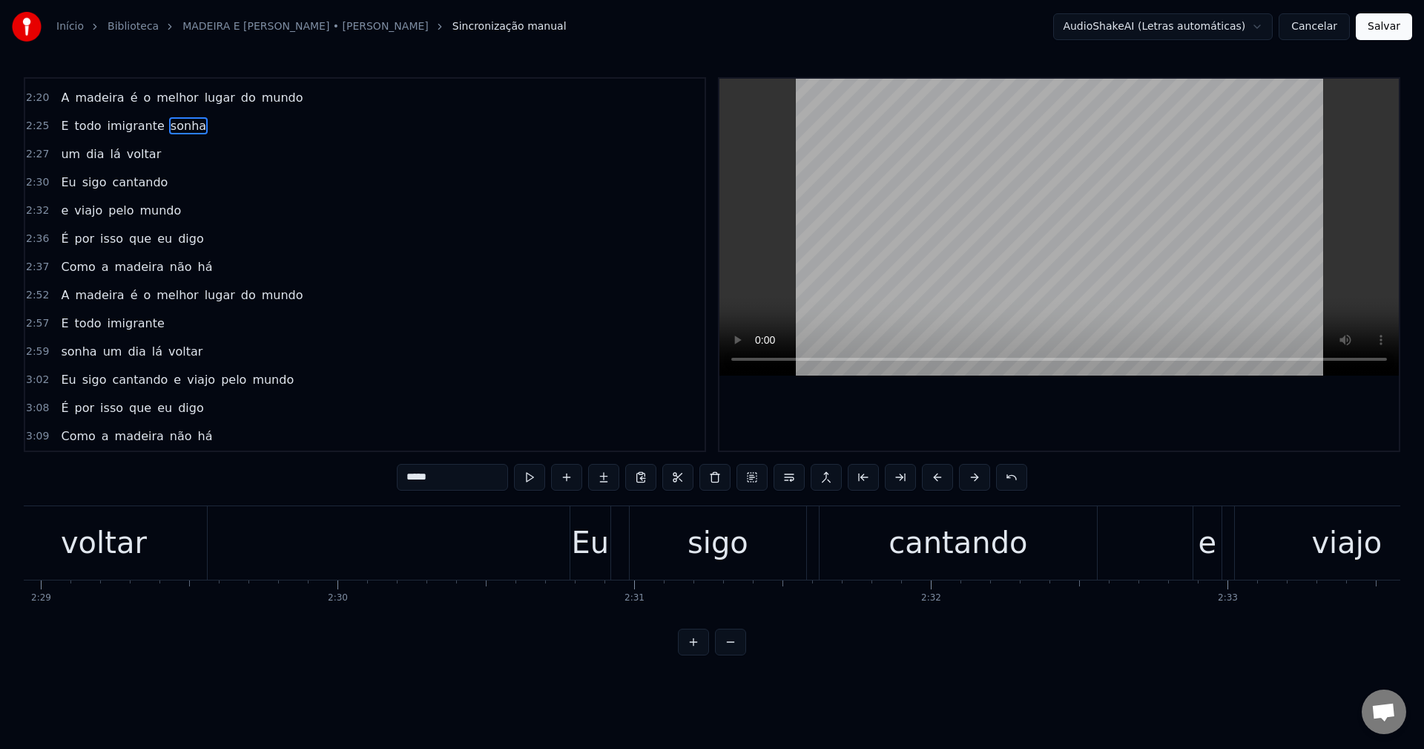
scroll to position [0, 43643]
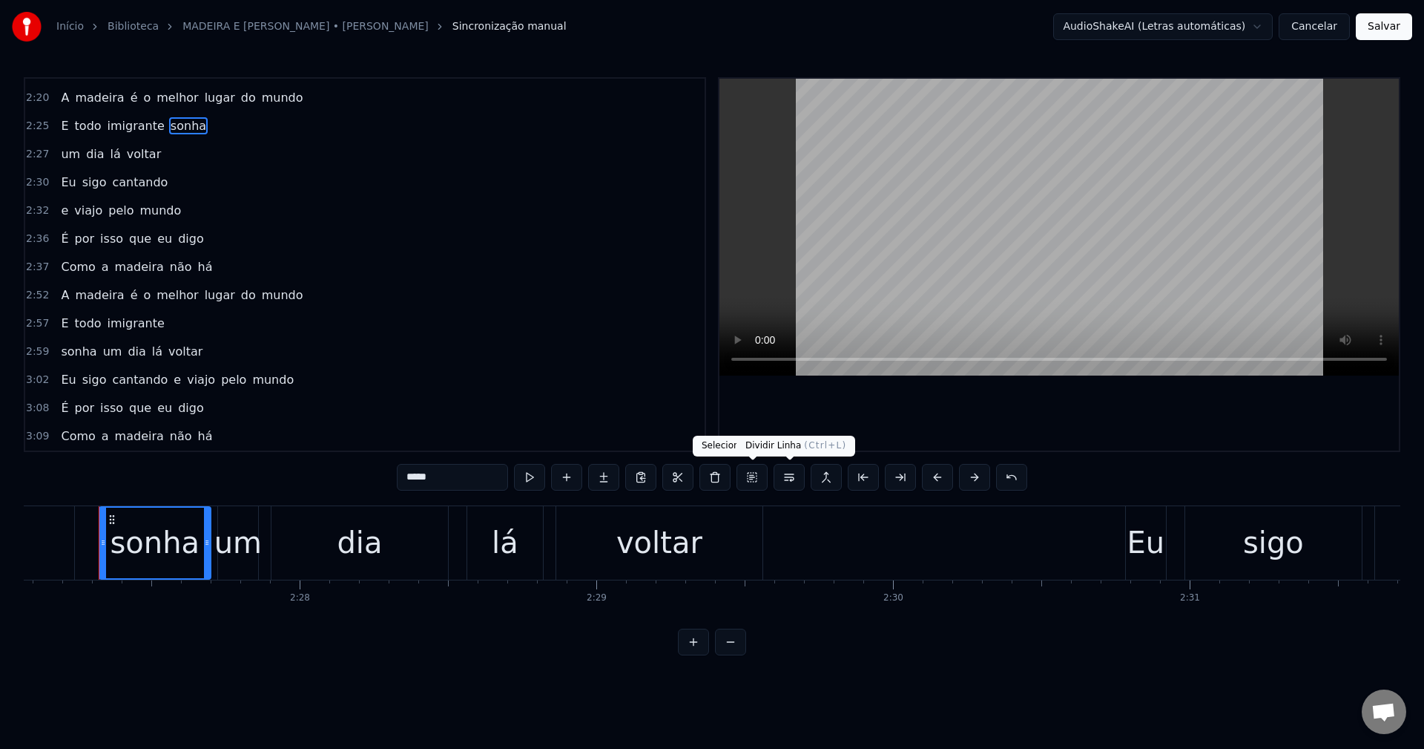
click at [792, 476] on button at bounding box center [789, 477] width 31 height 27
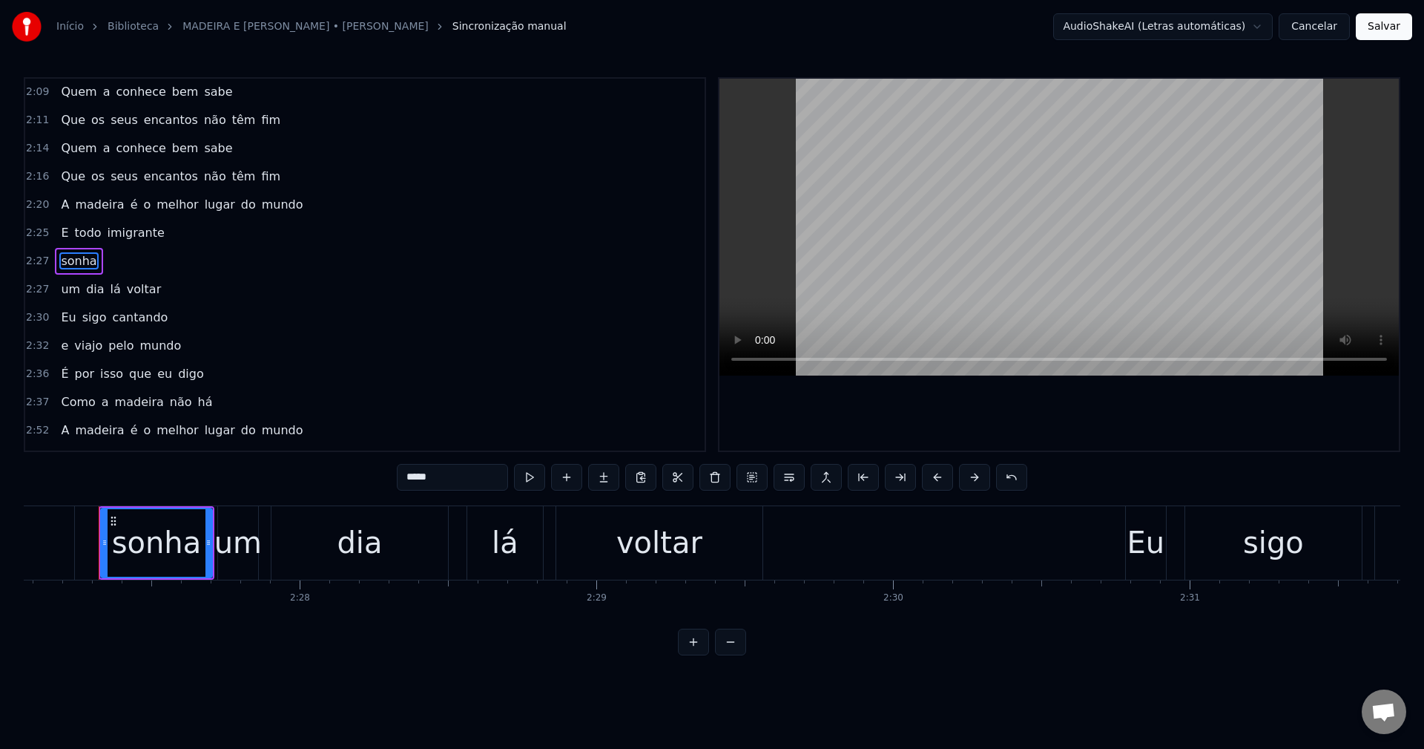
scroll to position [730, 0]
click at [128, 237] on span "imigrante" at bounding box center [136, 236] width 60 height 17
type input "*********"
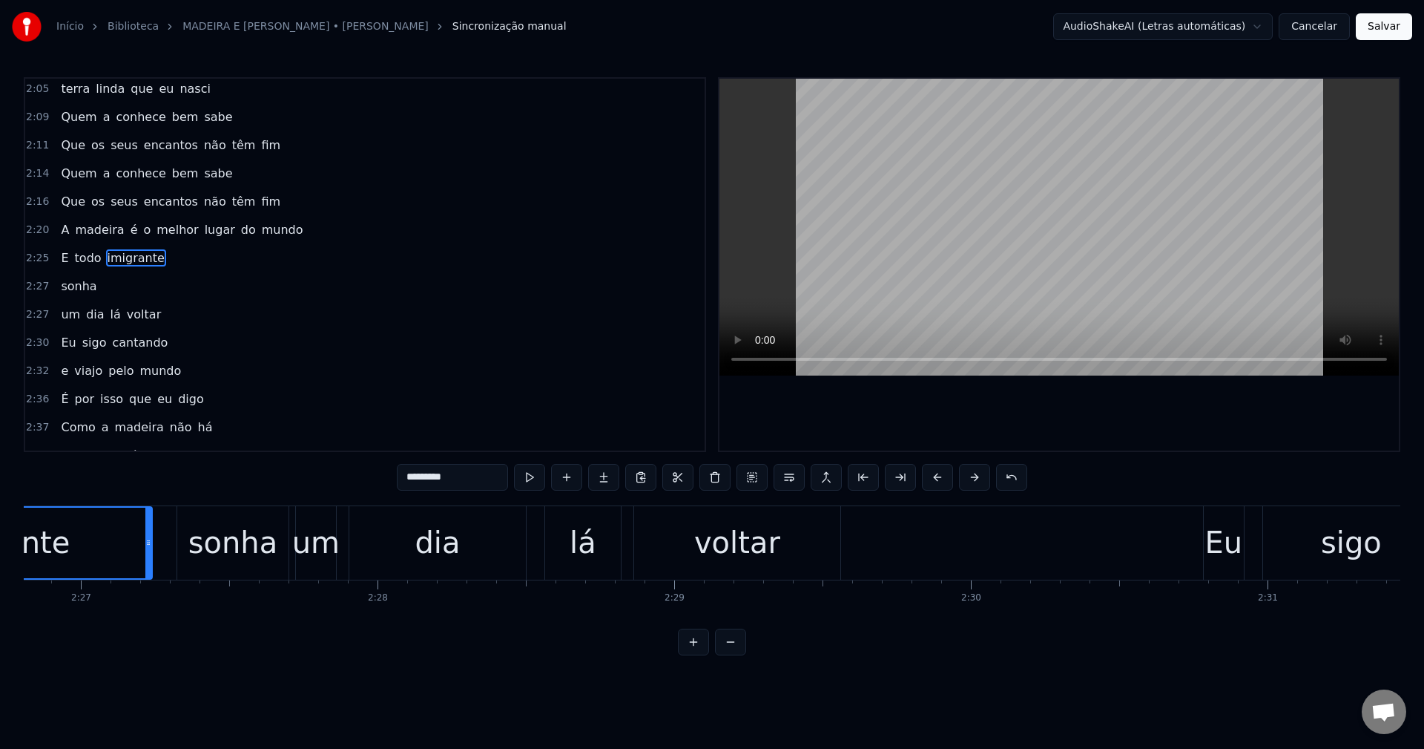
scroll to position [0, 43311]
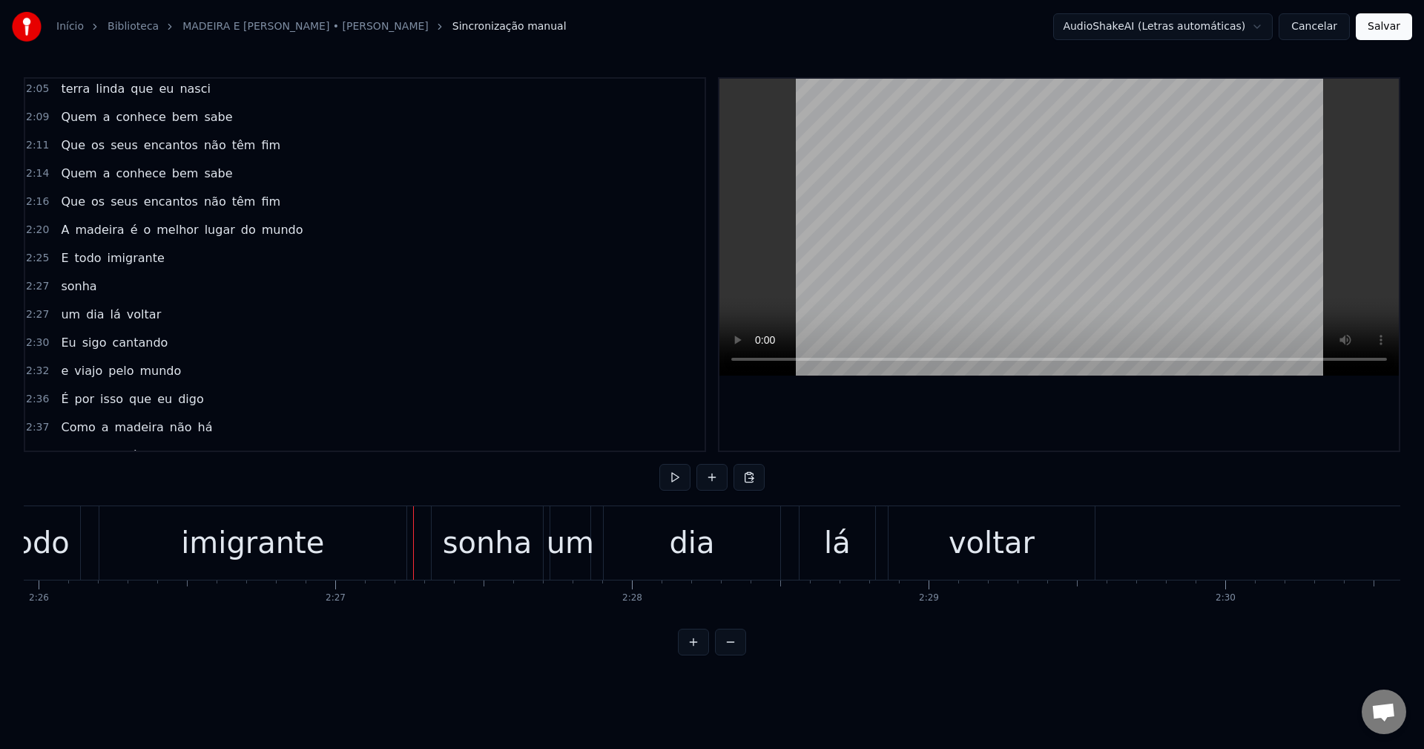
click at [398, 540] on div "imigrante" at bounding box center [252, 542] width 307 height 73
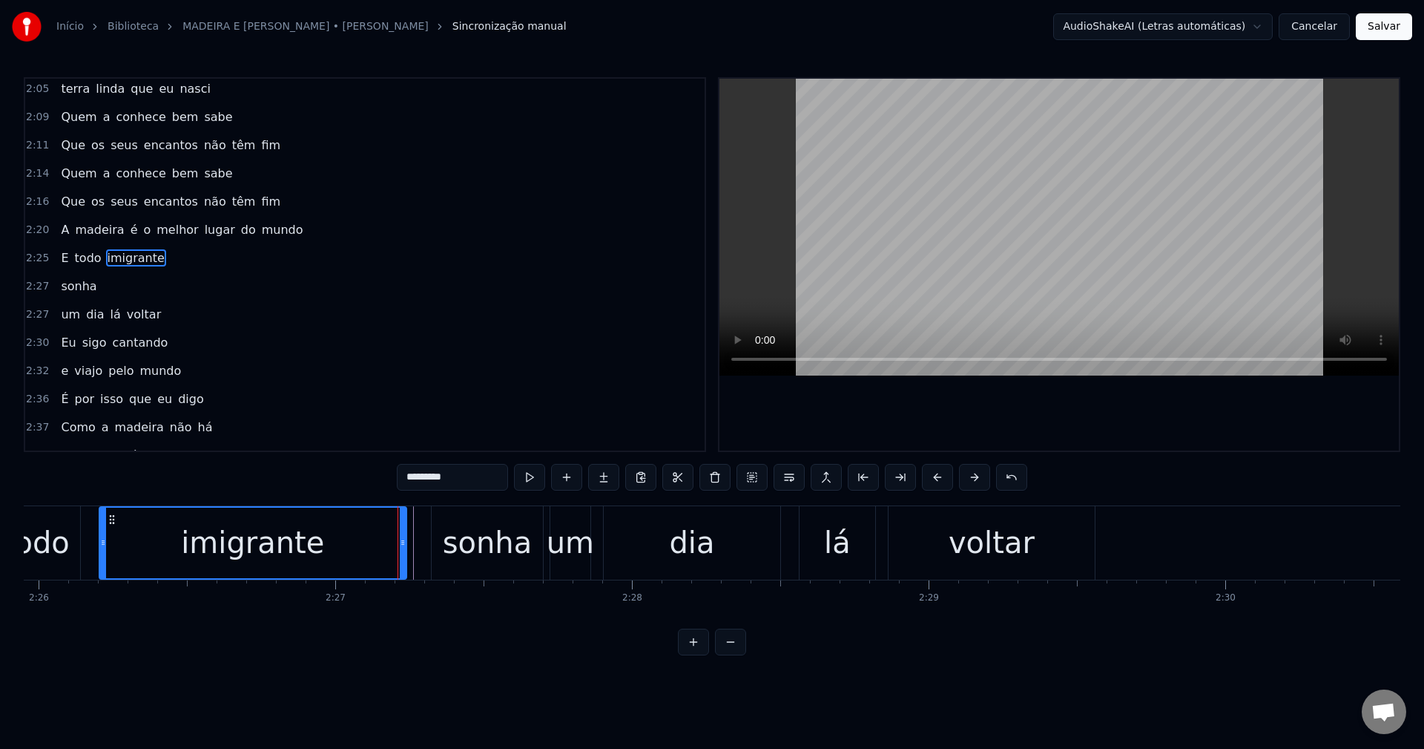
scroll to position [702, 0]
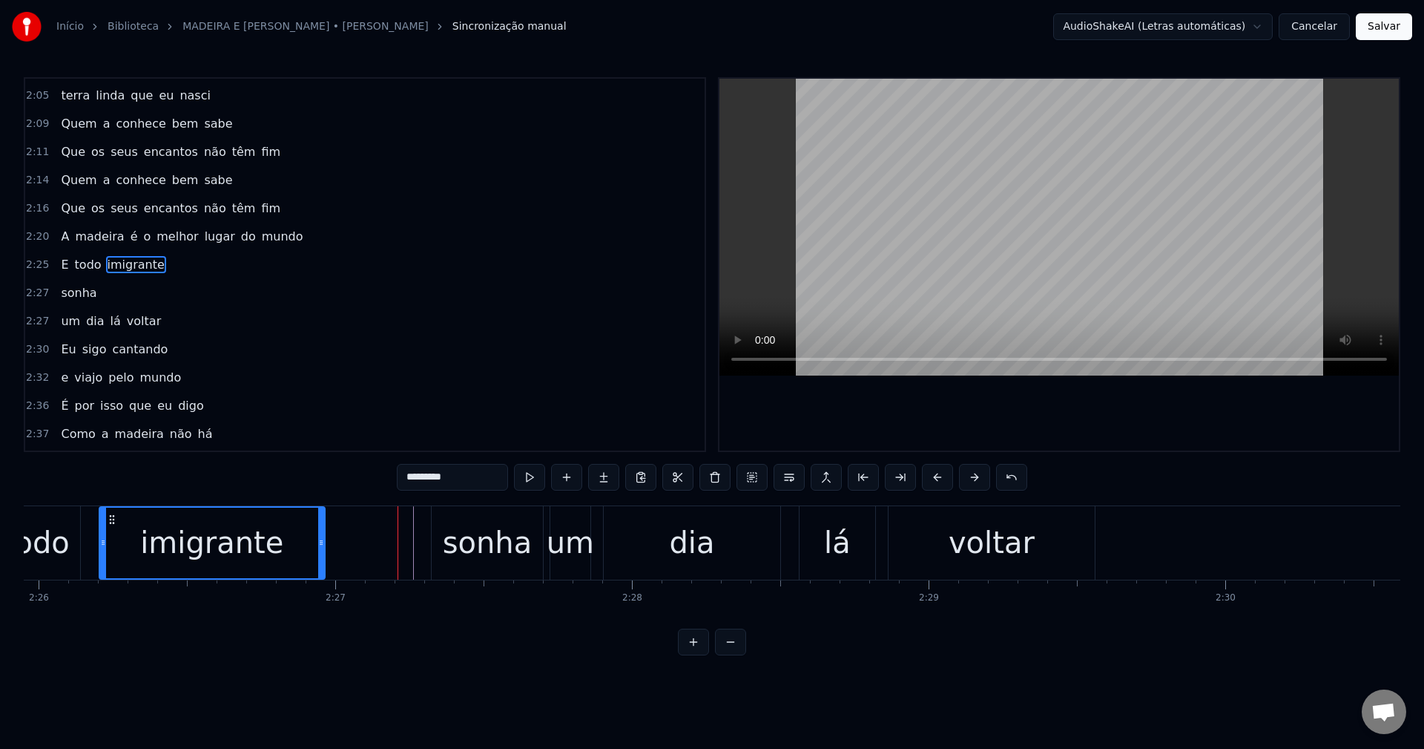
drag, startPoint x: 401, startPoint y: 539, endPoint x: 319, endPoint y: 533, distance: 82.6
click at [319, 533] on div at bounding box center [321, 542] width 6 height 70
click at [479, 559] on div "sonha" at bounding box center [488, 542] width 90 height 45
type input "*****"
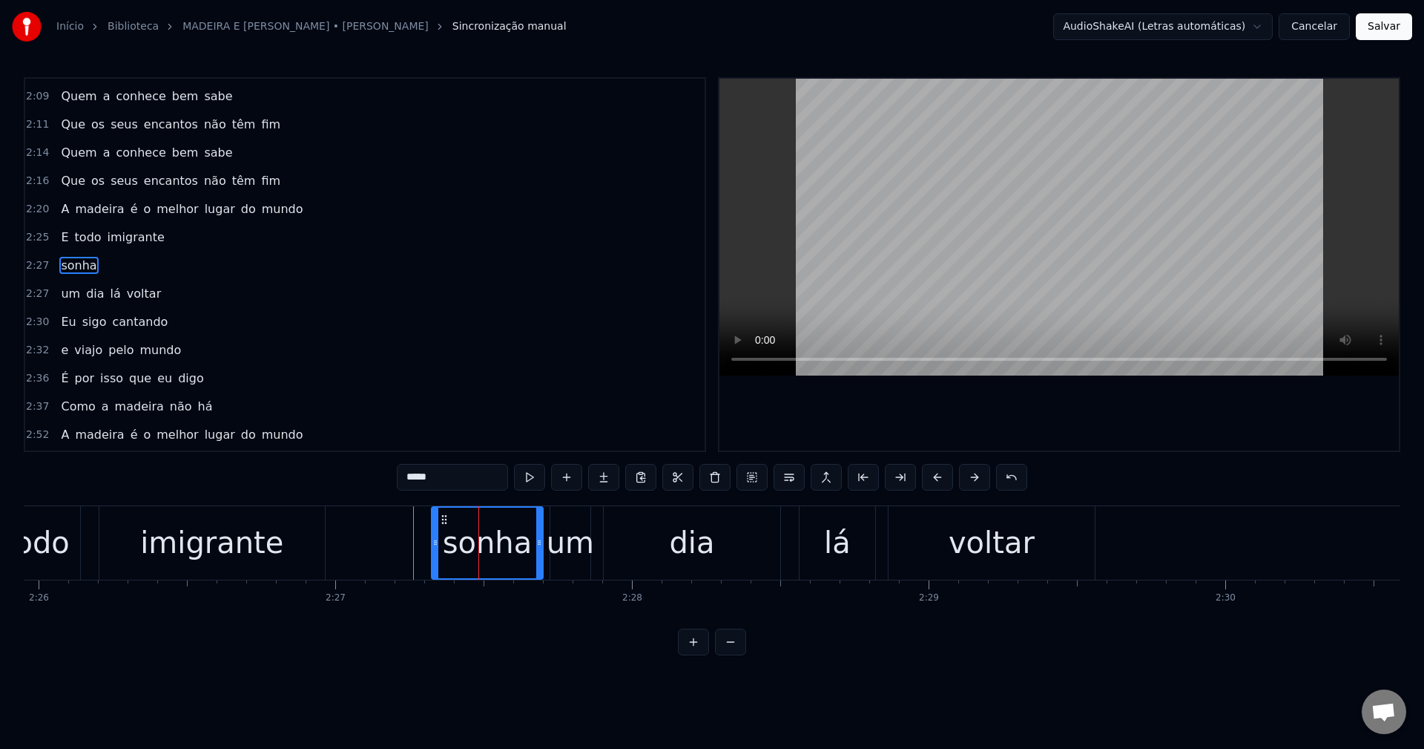
scroll to position [730, 0]
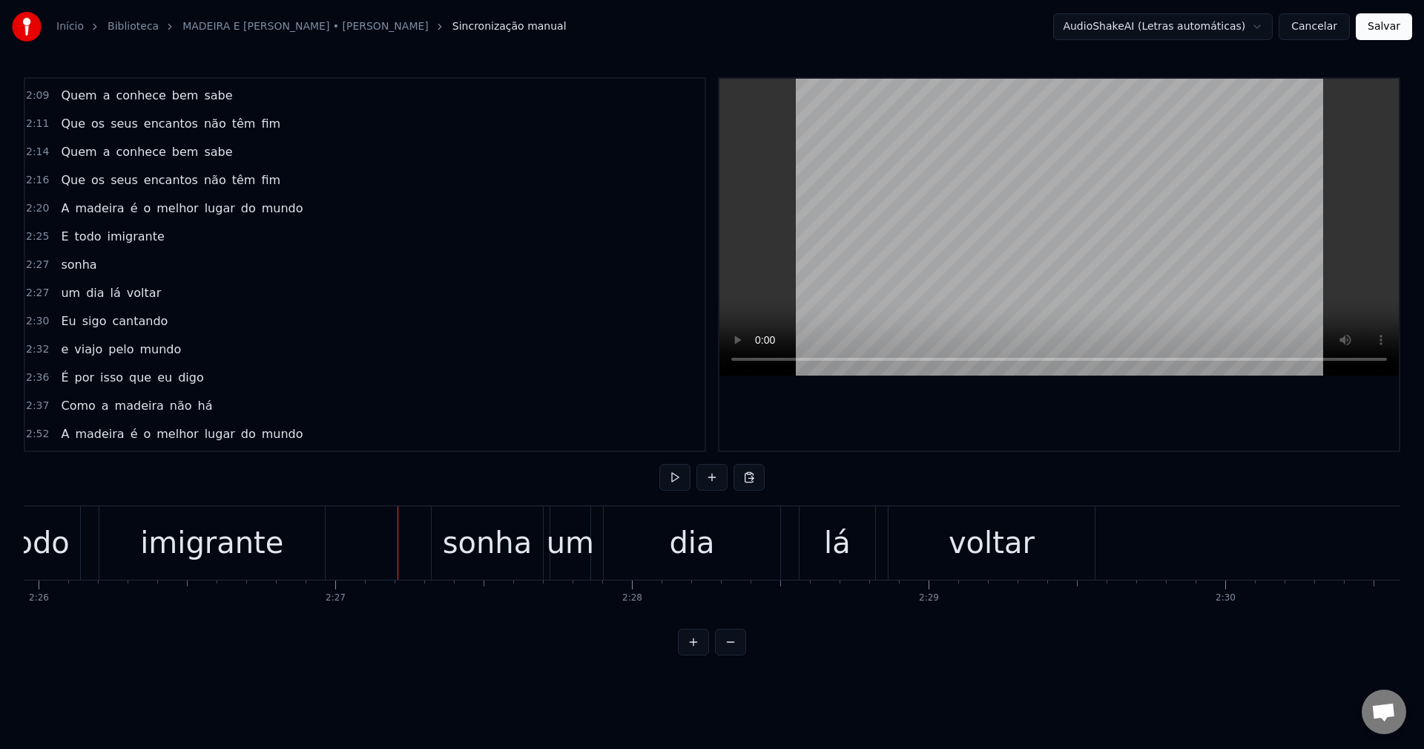
click at [442, 547] on div "sonha" at bounding box center [487, 542] width 111 height 73
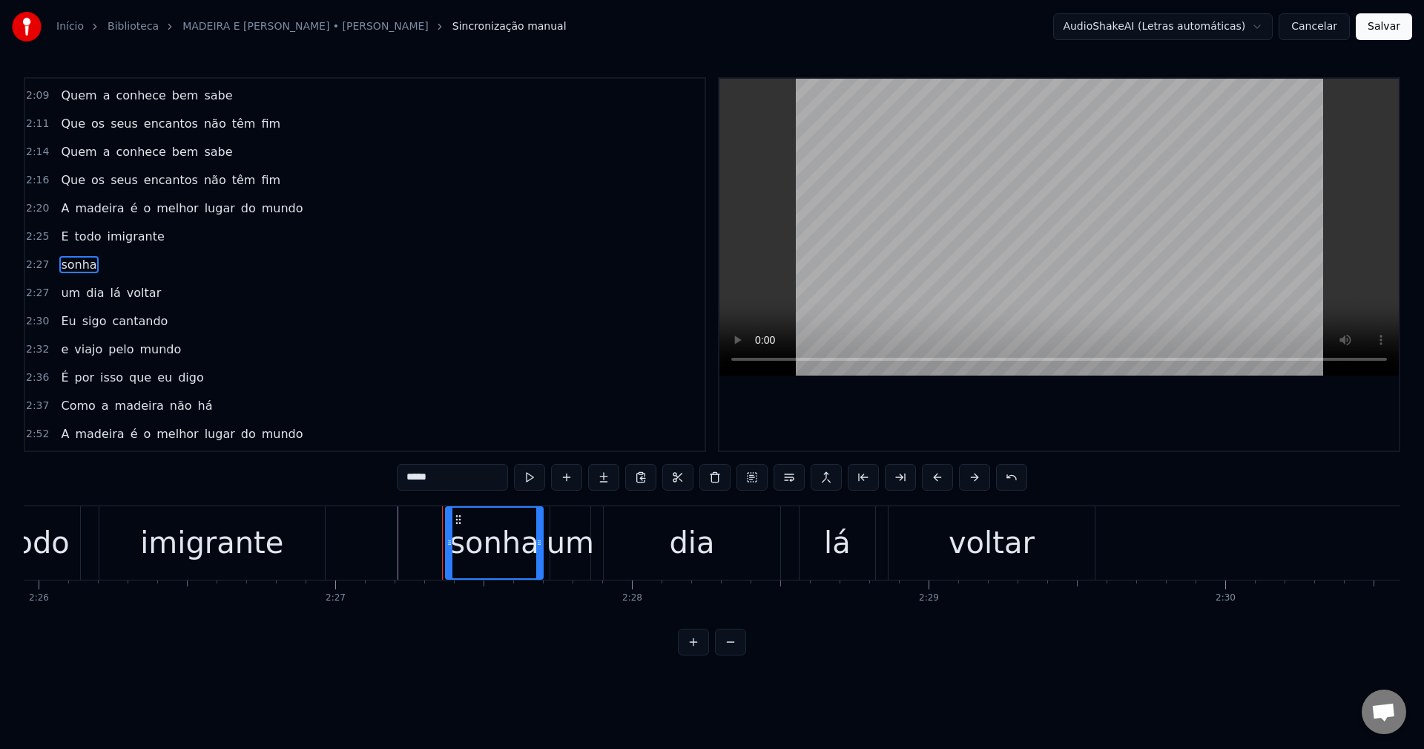
drag, startPoint x: 435, startPoint y: 538, endPoint x: 449, endPoint y: 539, distance: 14.1
click at [449, 539] on icon at bounding box center [450, 542] width 6 height 12
click at [207, 547] on div "imigrante" at bounding box center [211, 542] width 143 height 45
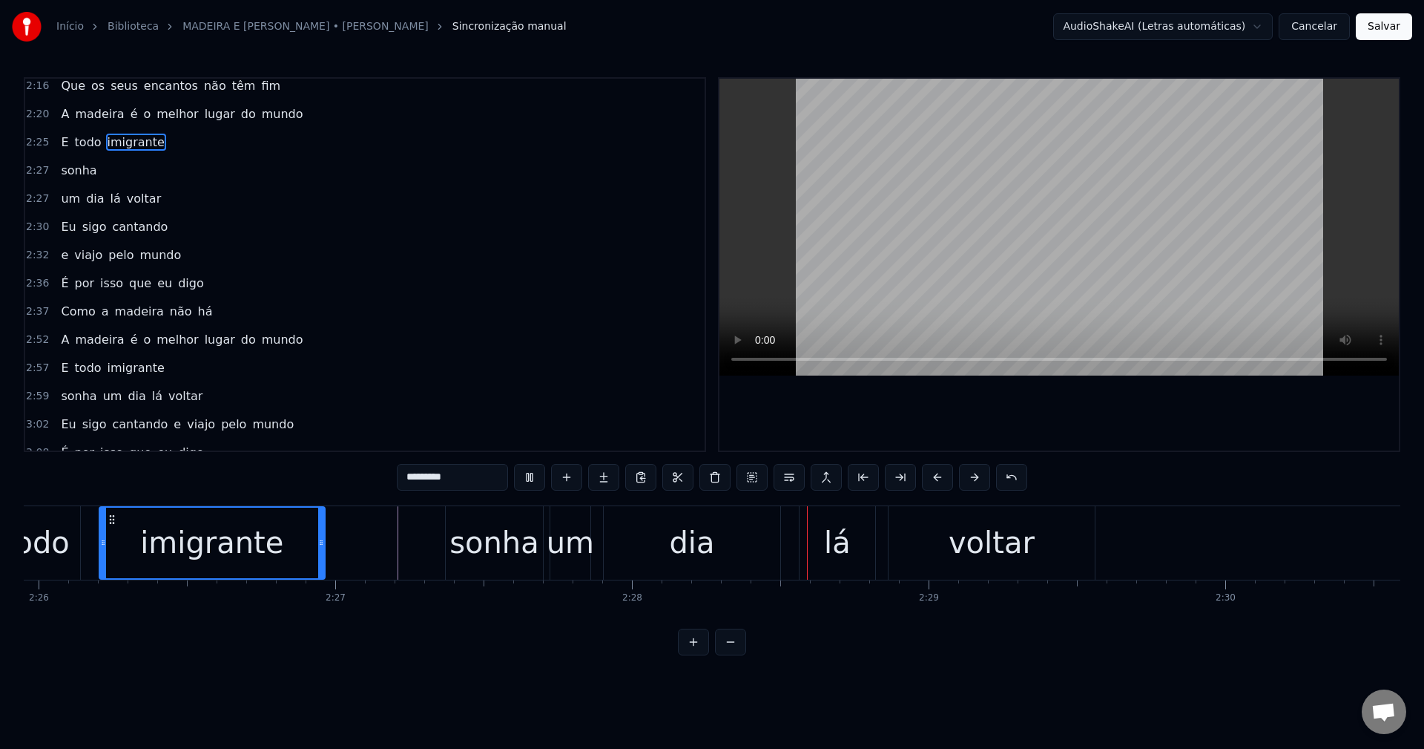
scroll to position [850, 0]
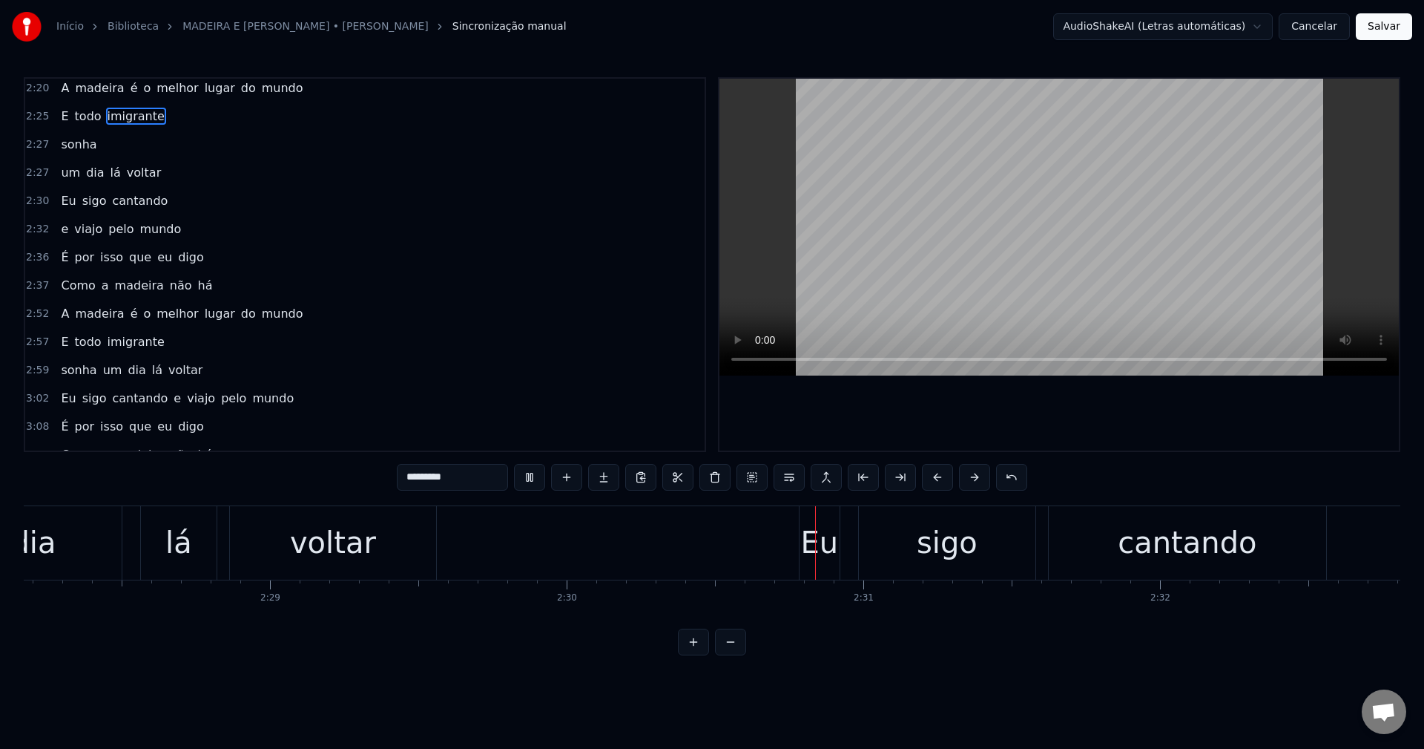
click at [142, 312] on span "o" at bounding box center [147, 313] width 10 height 17
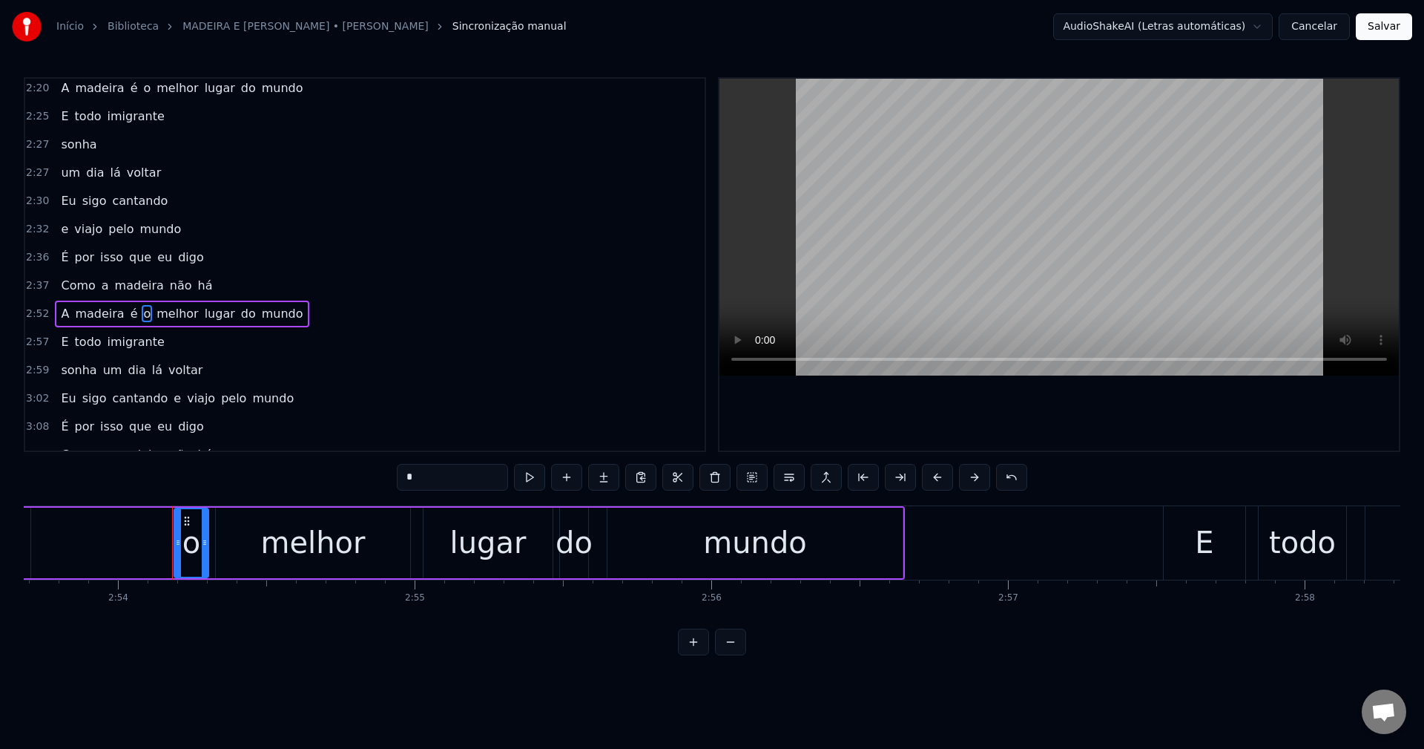
scroll to position [0, 51615]
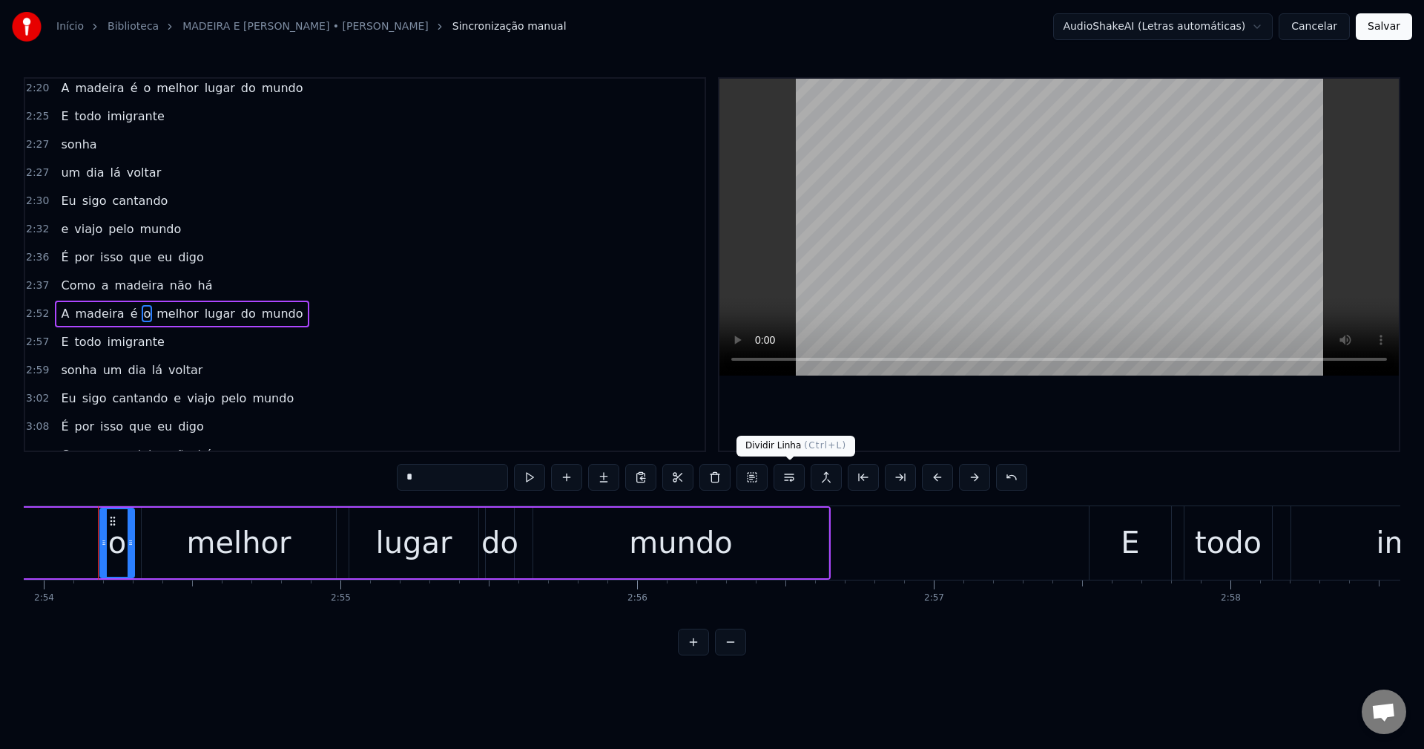
click at [795, 477] on button at bounding box center [789, 477] width 31 height 27
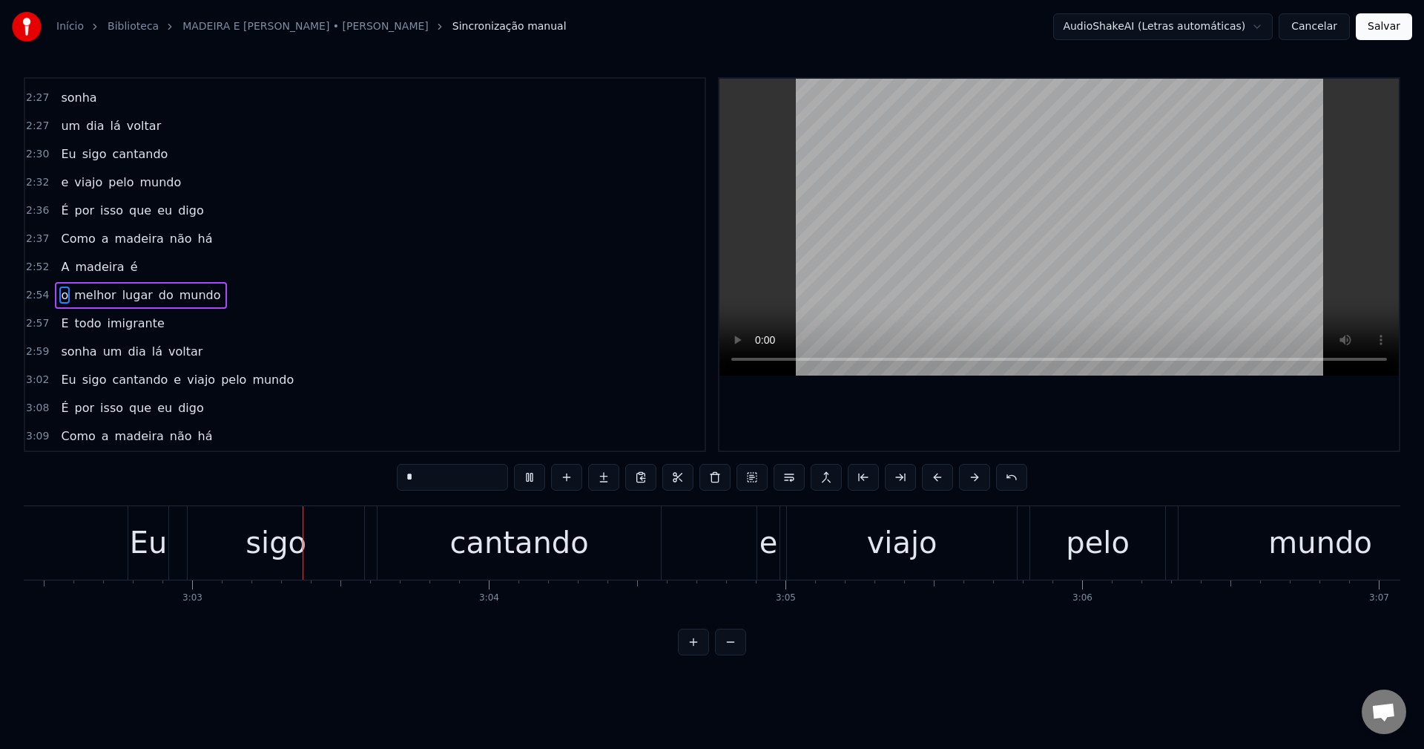
scroll to position [0, 54138]
click at [172, 378] on span "e" at bounding box center [177, 379] width 10 height 17
type input "*"
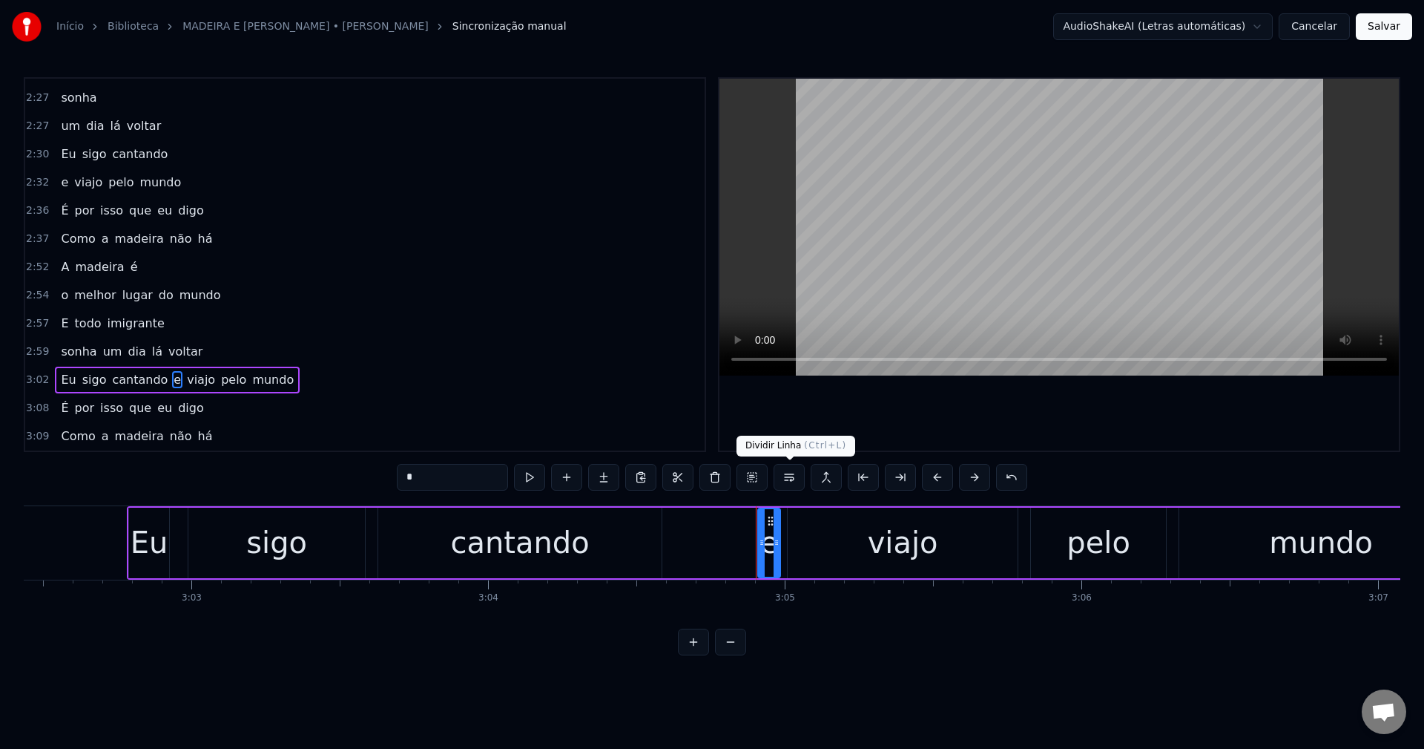
click at [788, 477] on button at bounding box center [789, 477] width 31 height 27
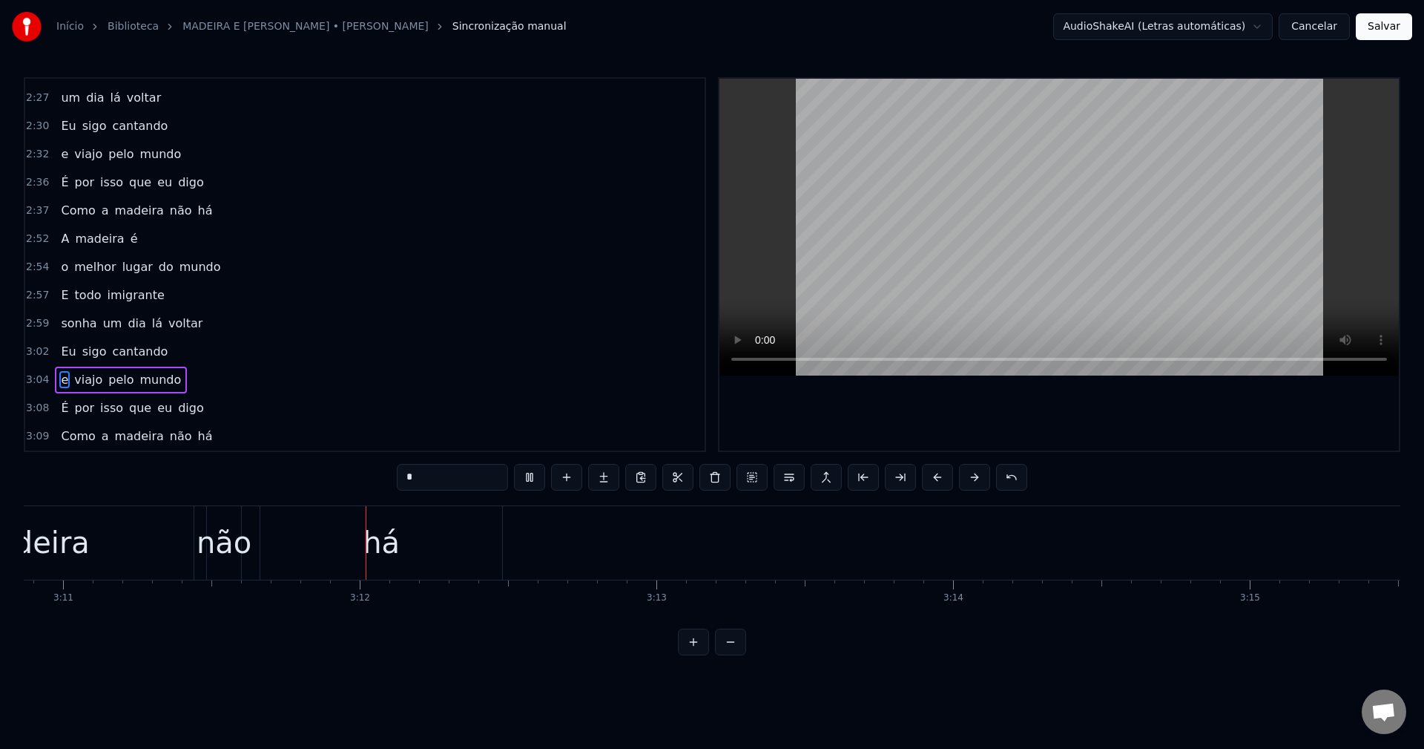
scroll to position [0, 56693]
click at [1375, 24] on button "Salvar" at bounding box center [1384, 26] width 56 height 27
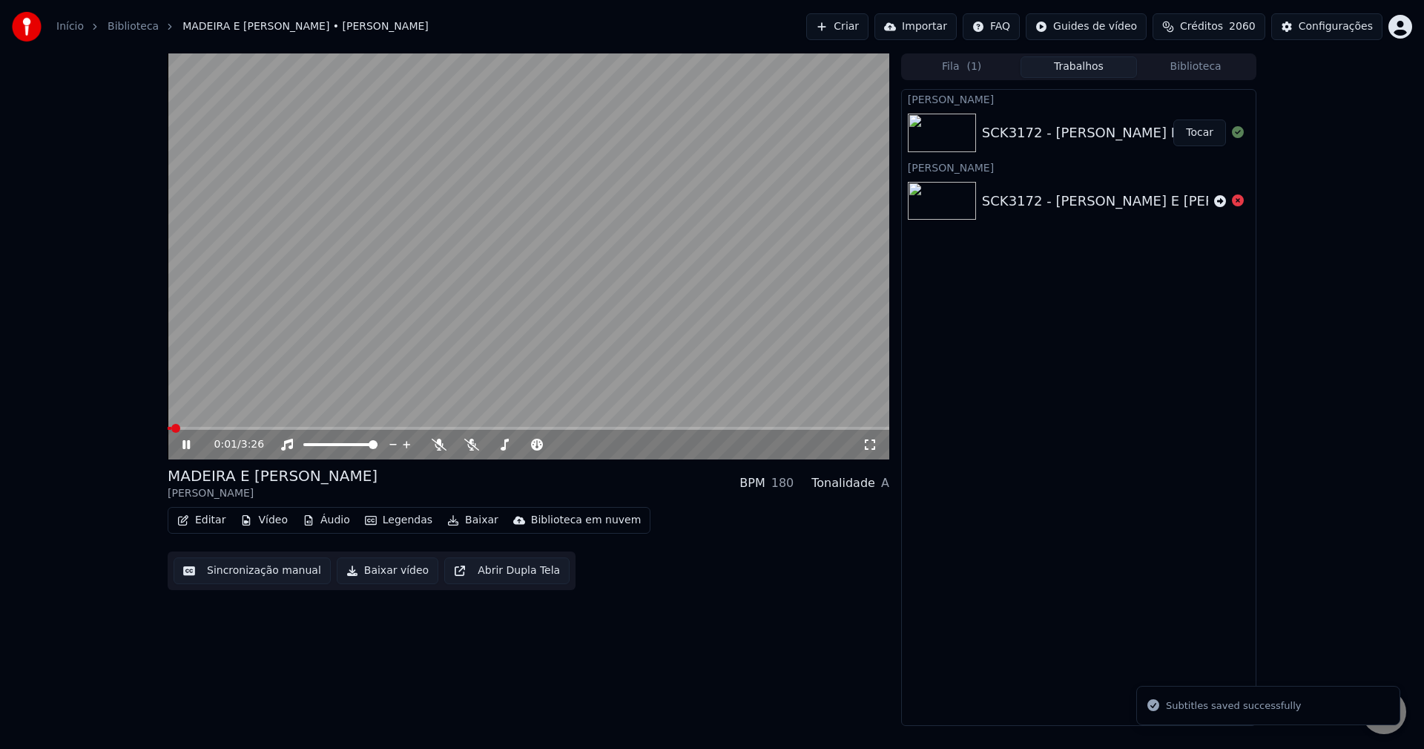
click at [263, 570] on button "Sincronização manual" at bounding box center [252, 570] width 157 height 27
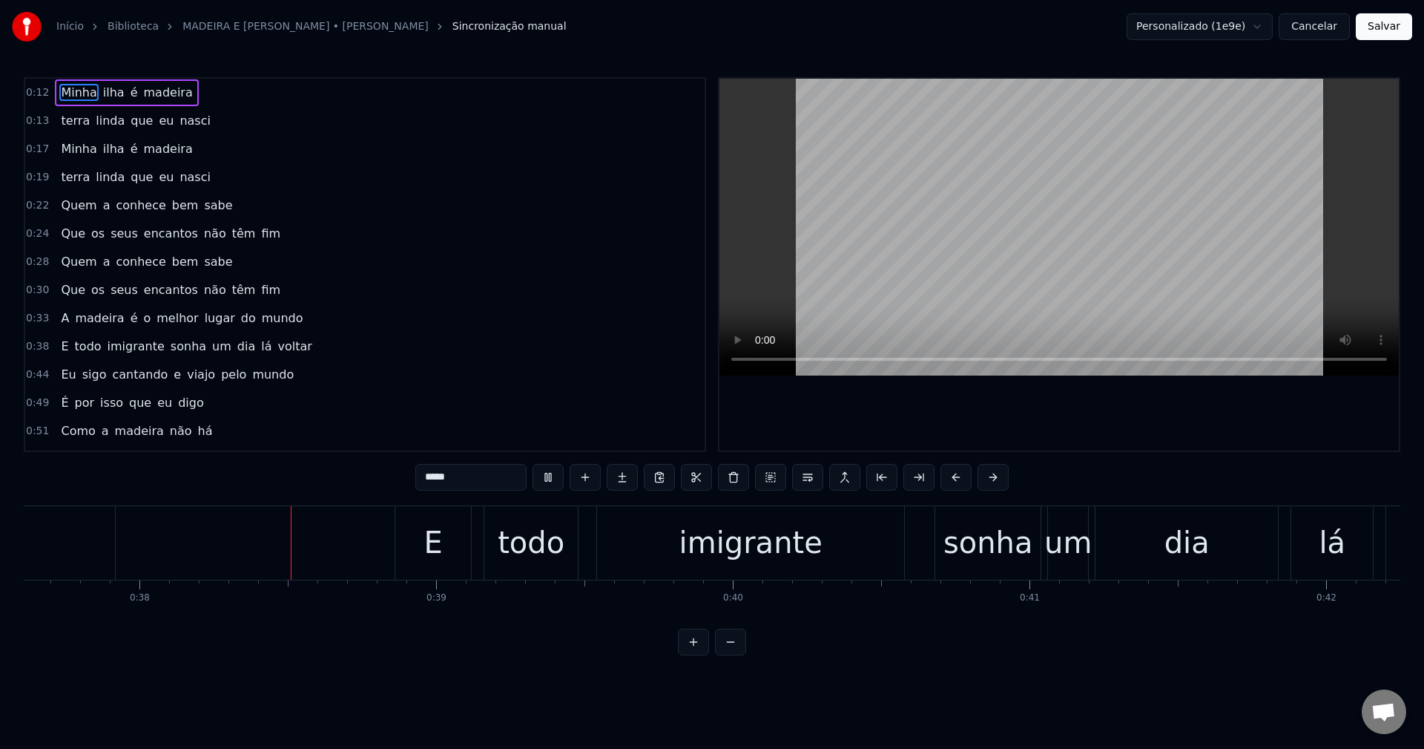
scroll to position [0, 11164]
click at [930, 539] on div "E todo imigrante sonha um dia lá voltar" at bounding box center [984, 542] width 1184 height 73
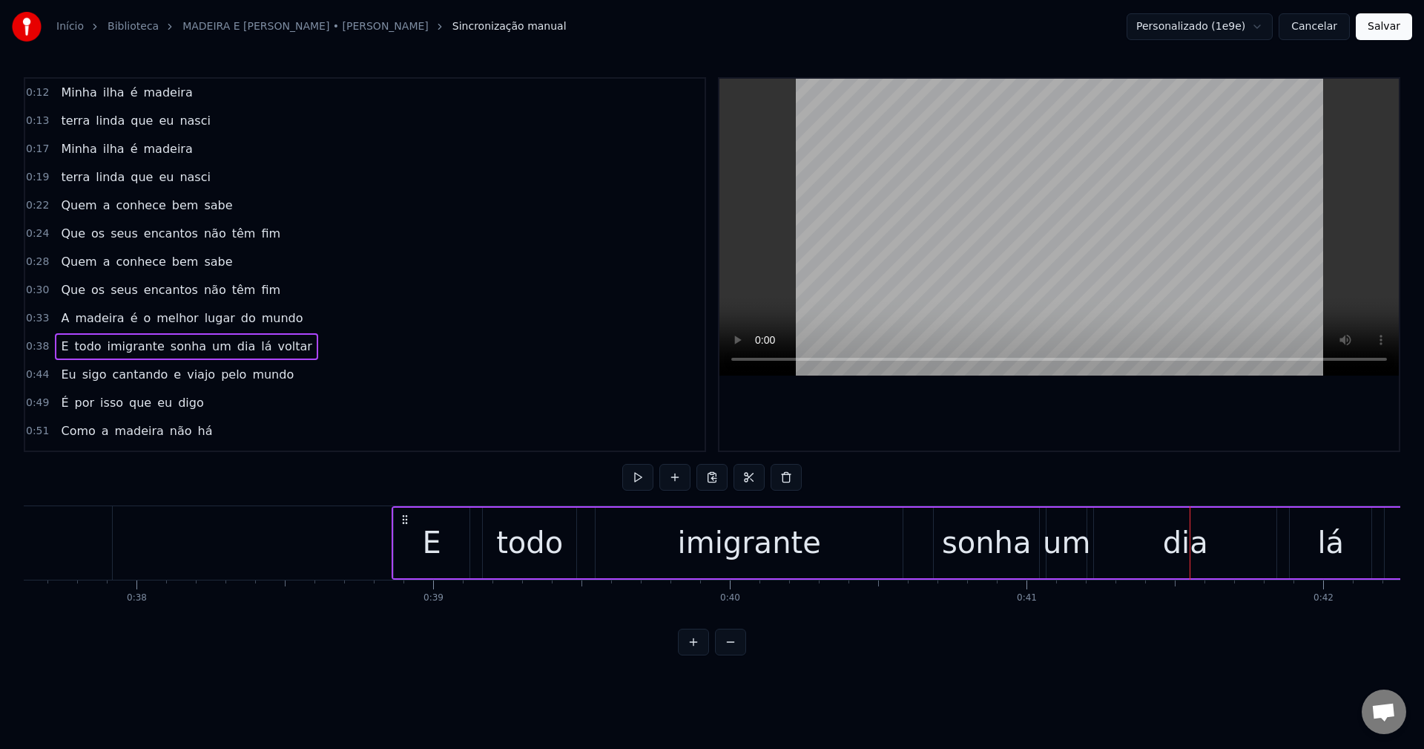
click at [715, 550] on div "imigrante" at bounding box center [749, 542] width 143 height 45
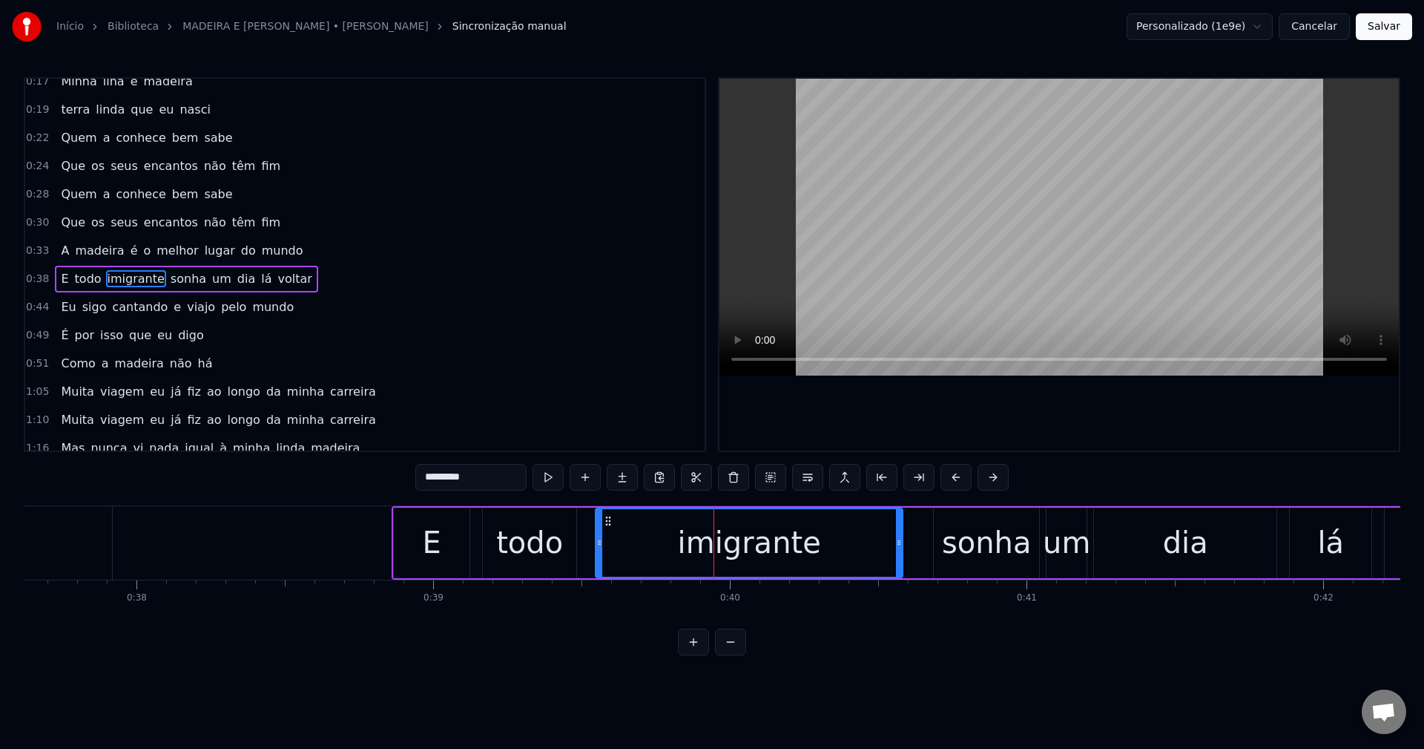
scroll to position [82, 0]
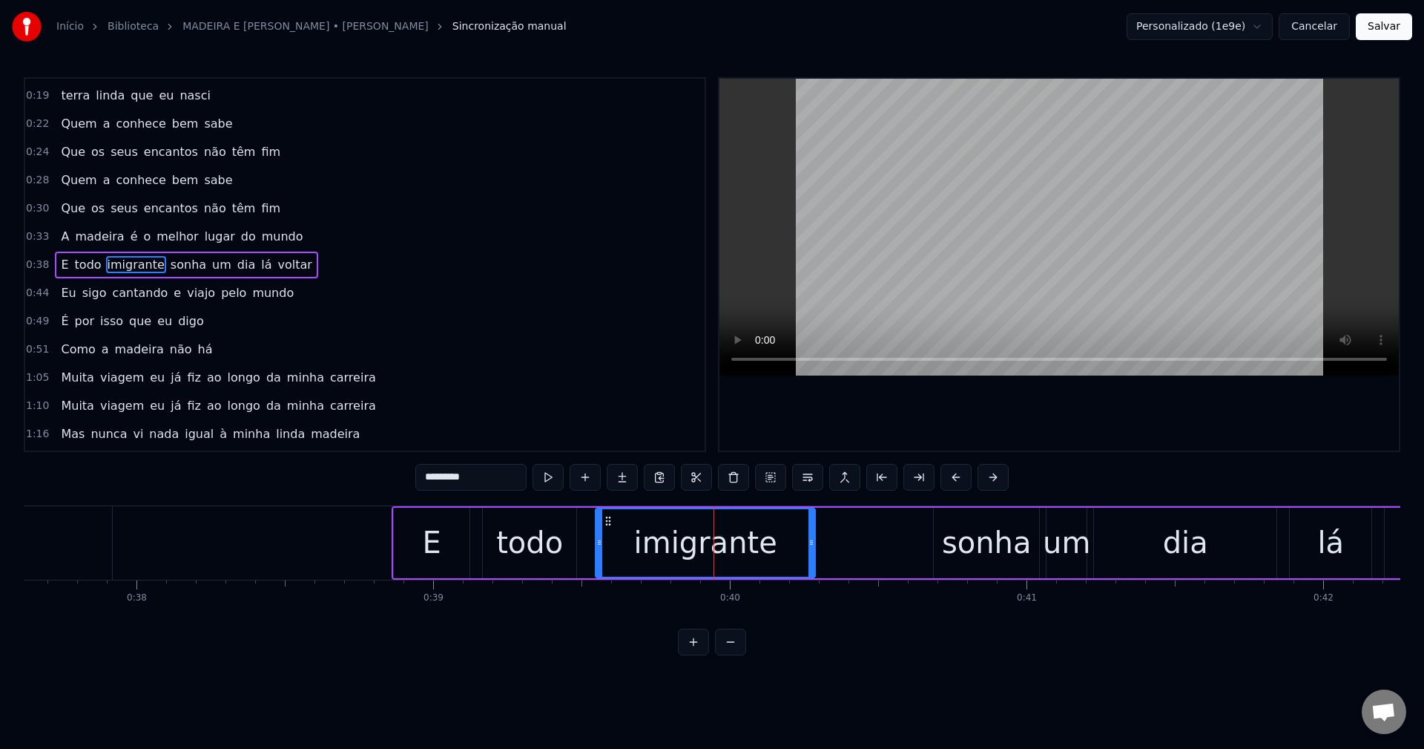
drag, startPoint x: 899, startPoint y: 539, endPoint x: 812, endPoint y: 560, distance: 90.1
click at [812, 560] on div at bounding box center [812, 543] width 6 height 68
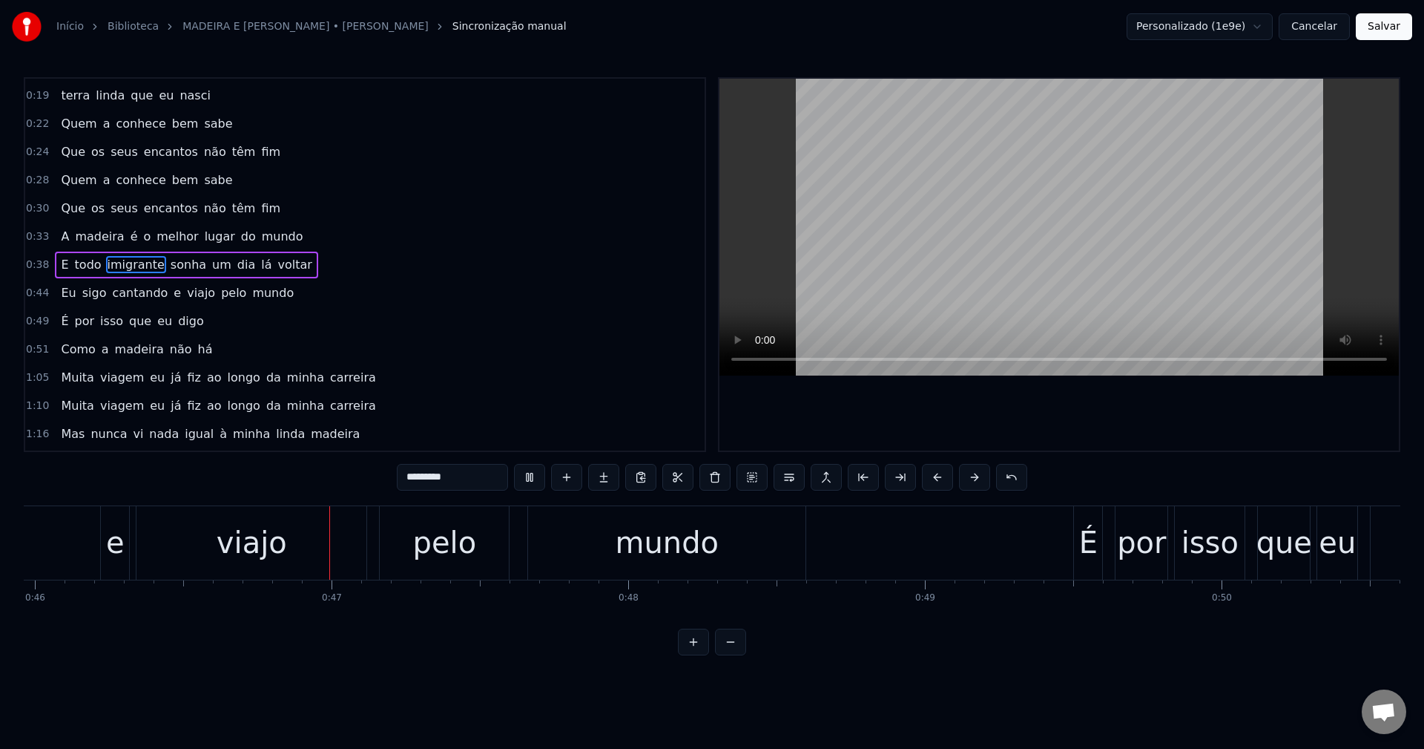
scroll to position [0, 13683]
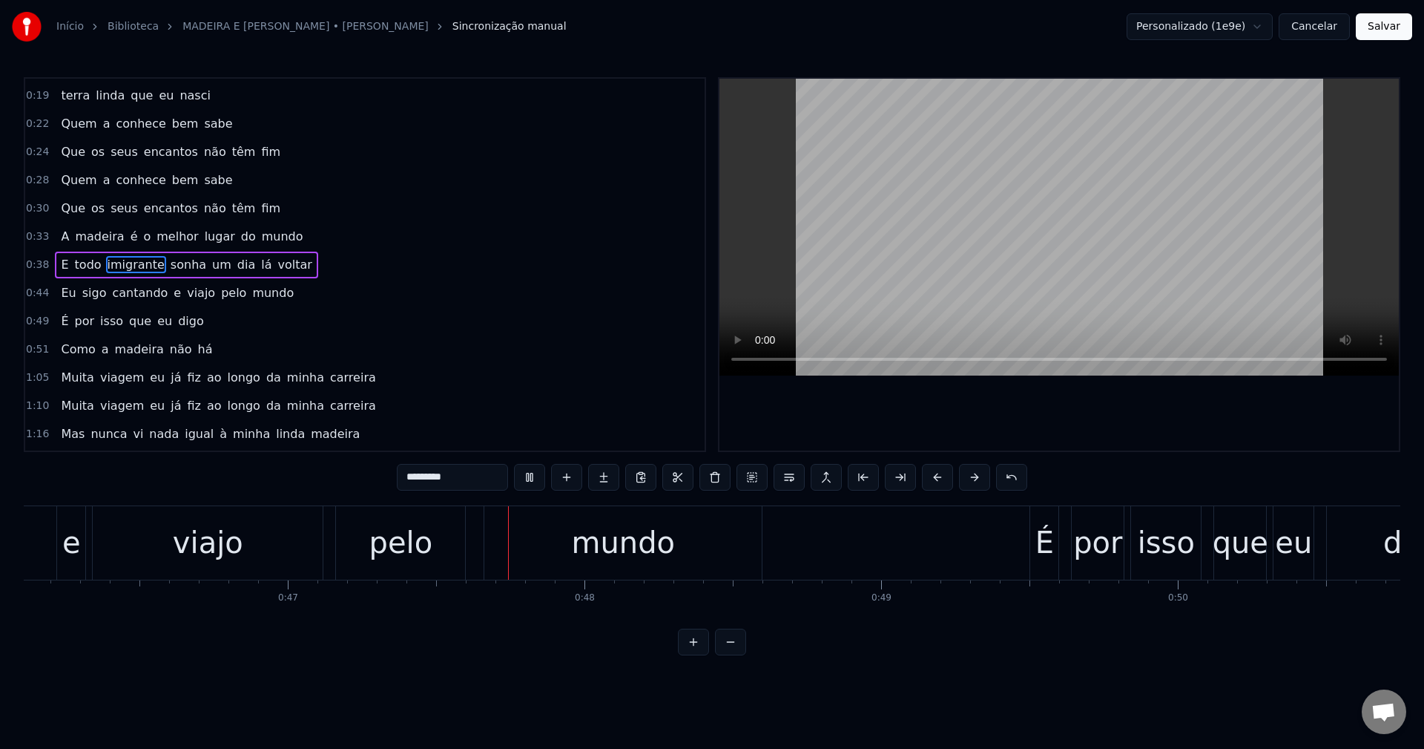
click at [211, 553] on div "viajo" at bounding box center [208, 542] width 70 height 45
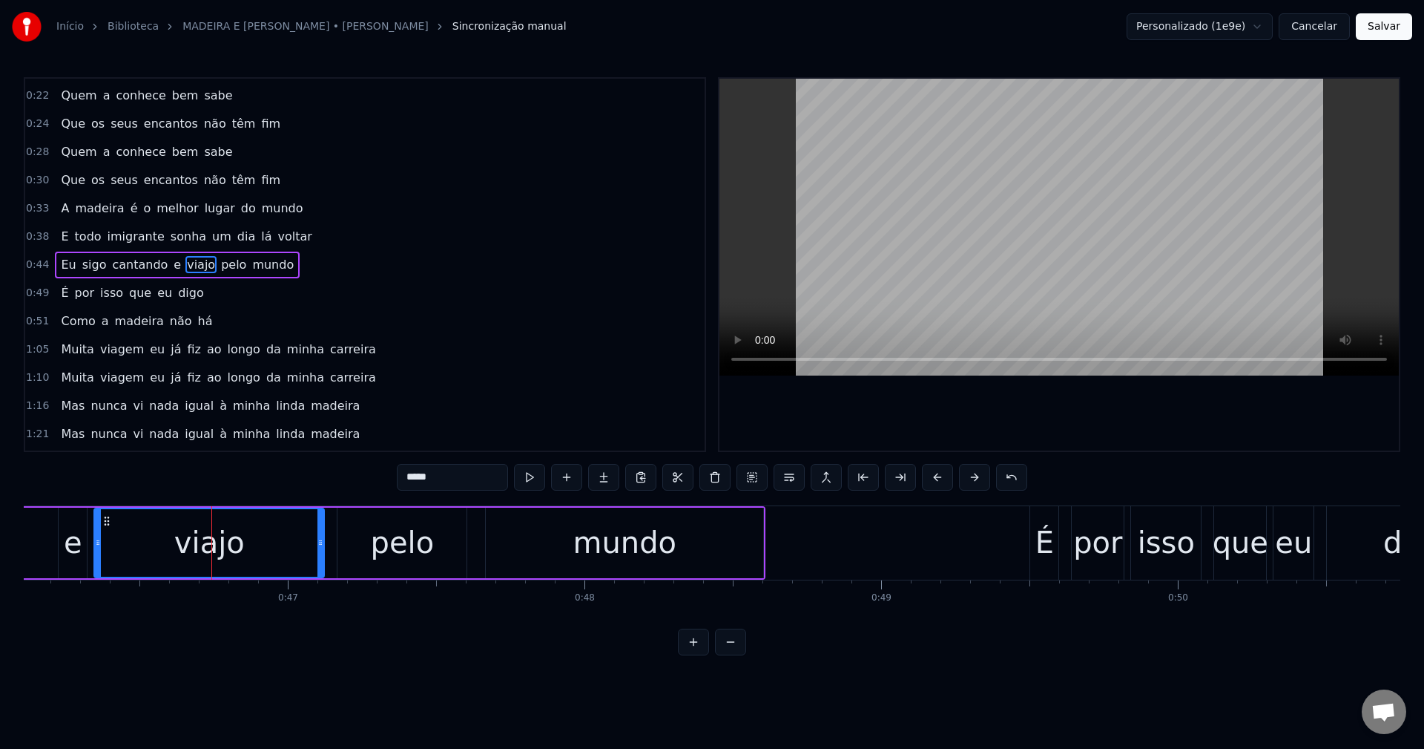
click at [172, 271] on span "e" at bounding box center [177, 264] width 10 height 17
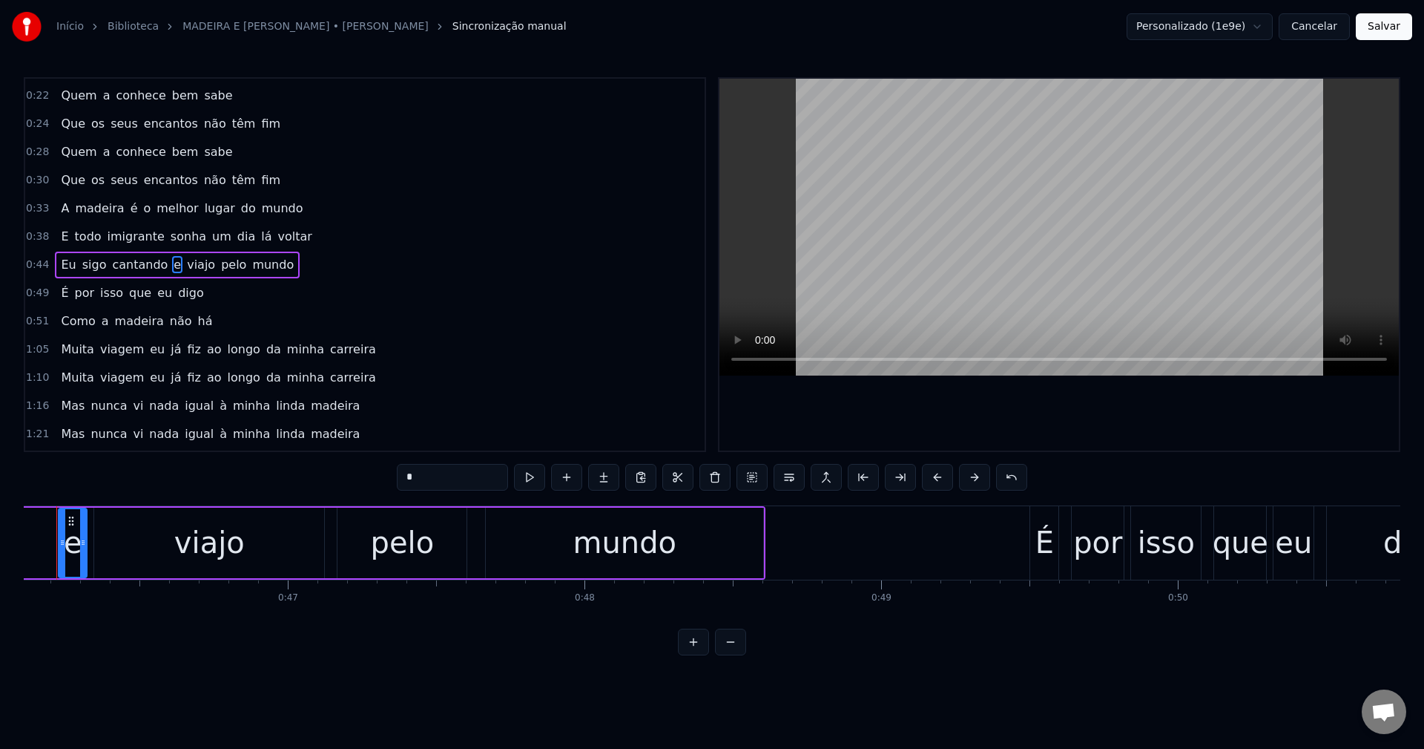
scroll to position [0, 13642]
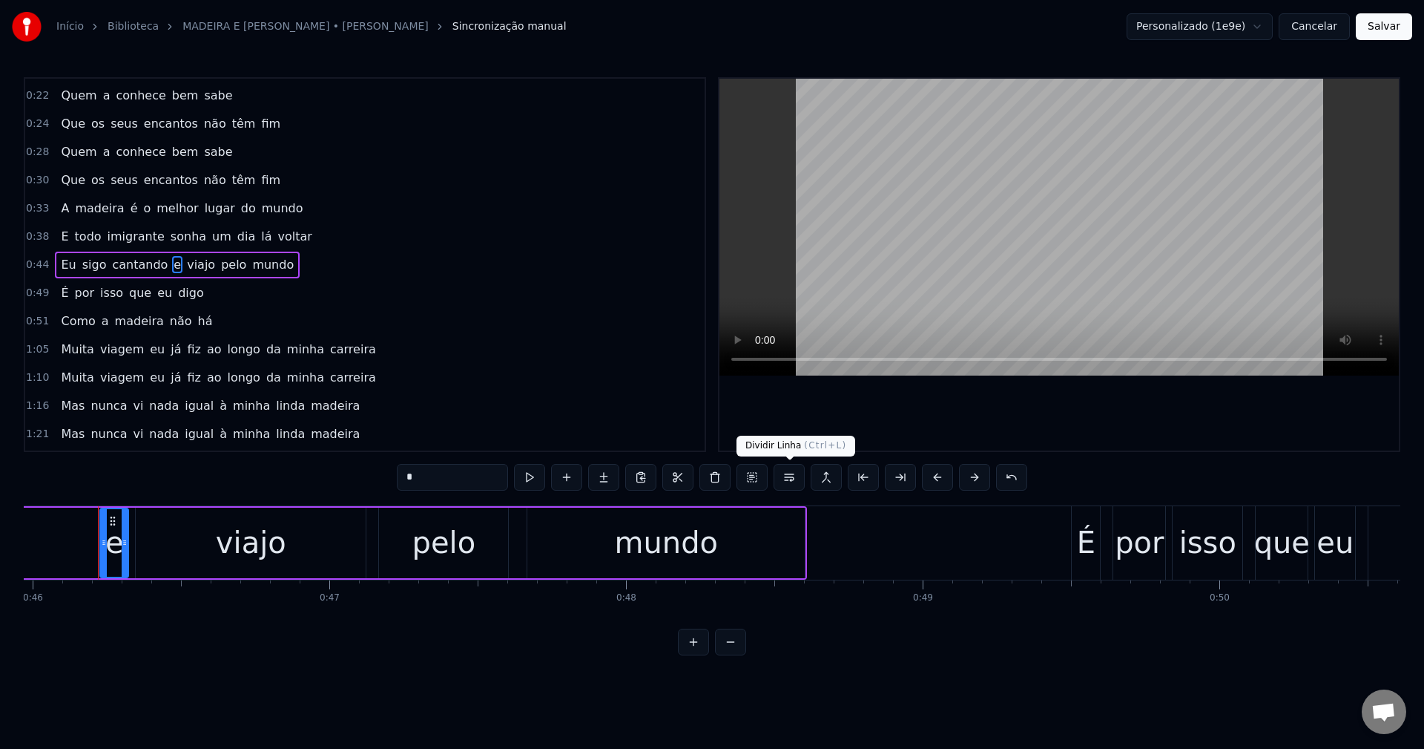
click at [795, 484] on button at bounding box center [789, 477] width 31 height 27
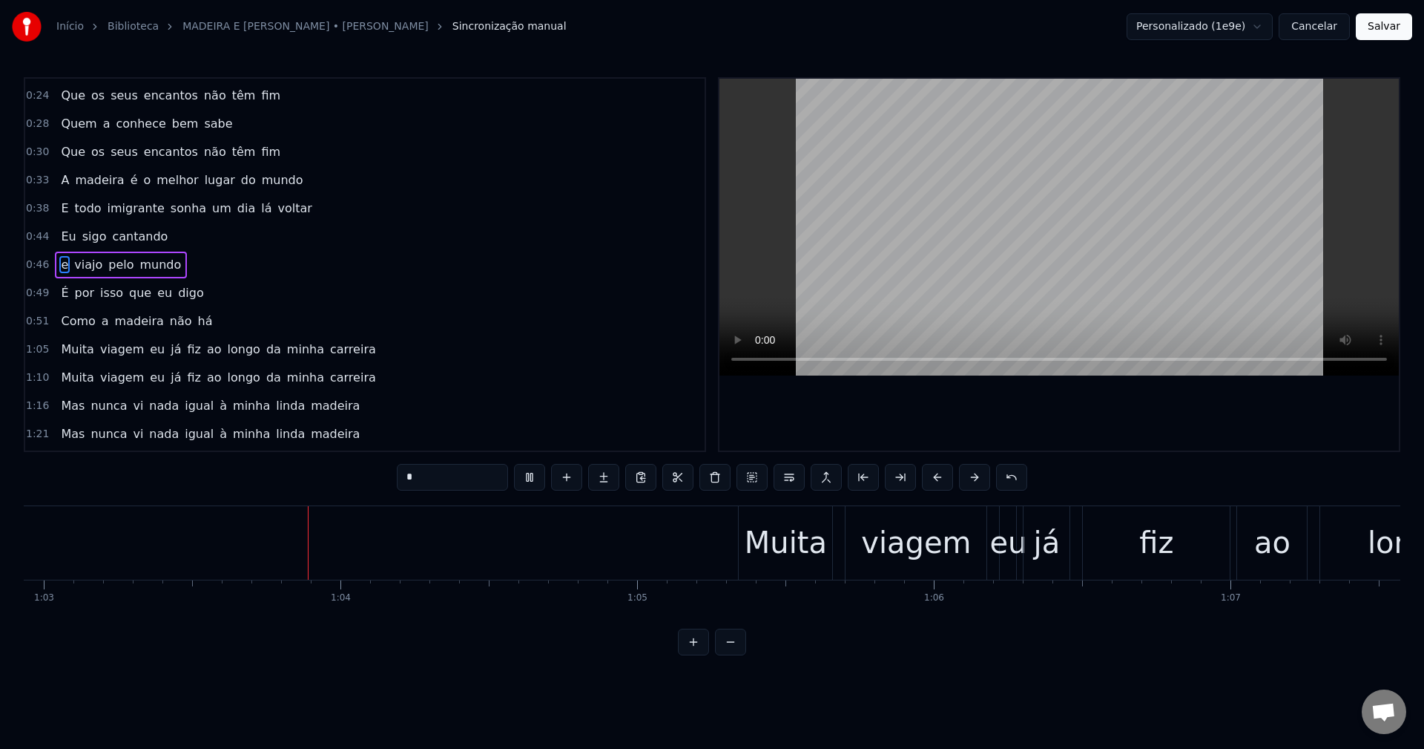
scroll to position [0, 18692]
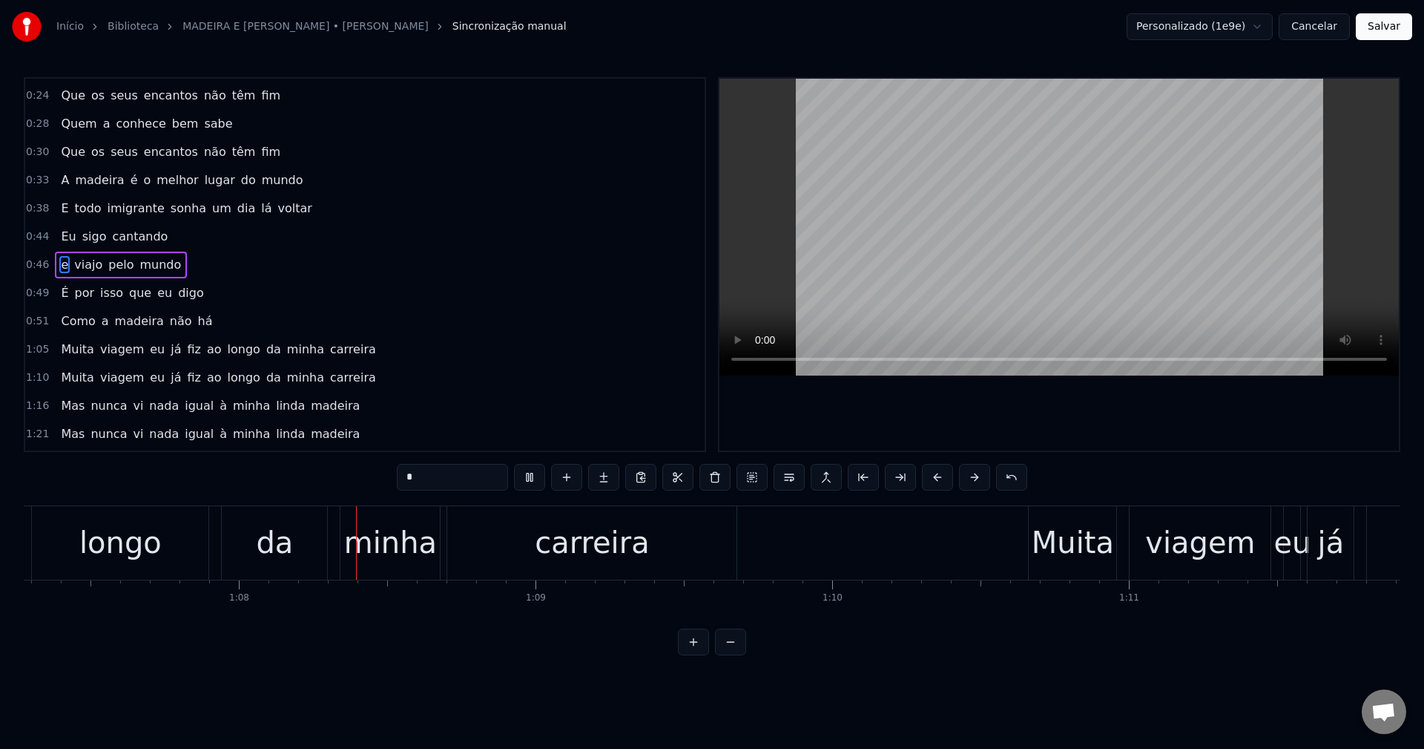
click at [205, 352] on span "ao" at bounding box center [214, 349] width 18 height 17
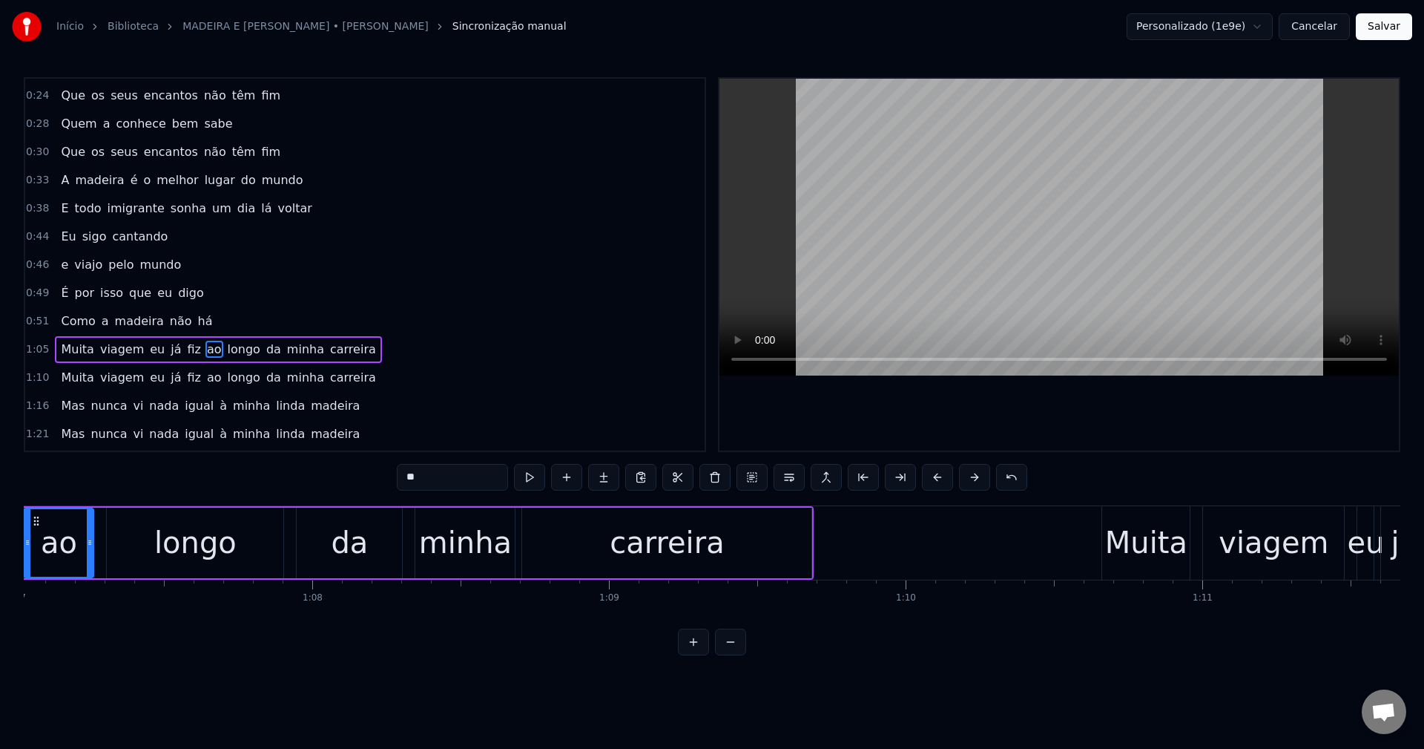
scroll to position [0, 19814]
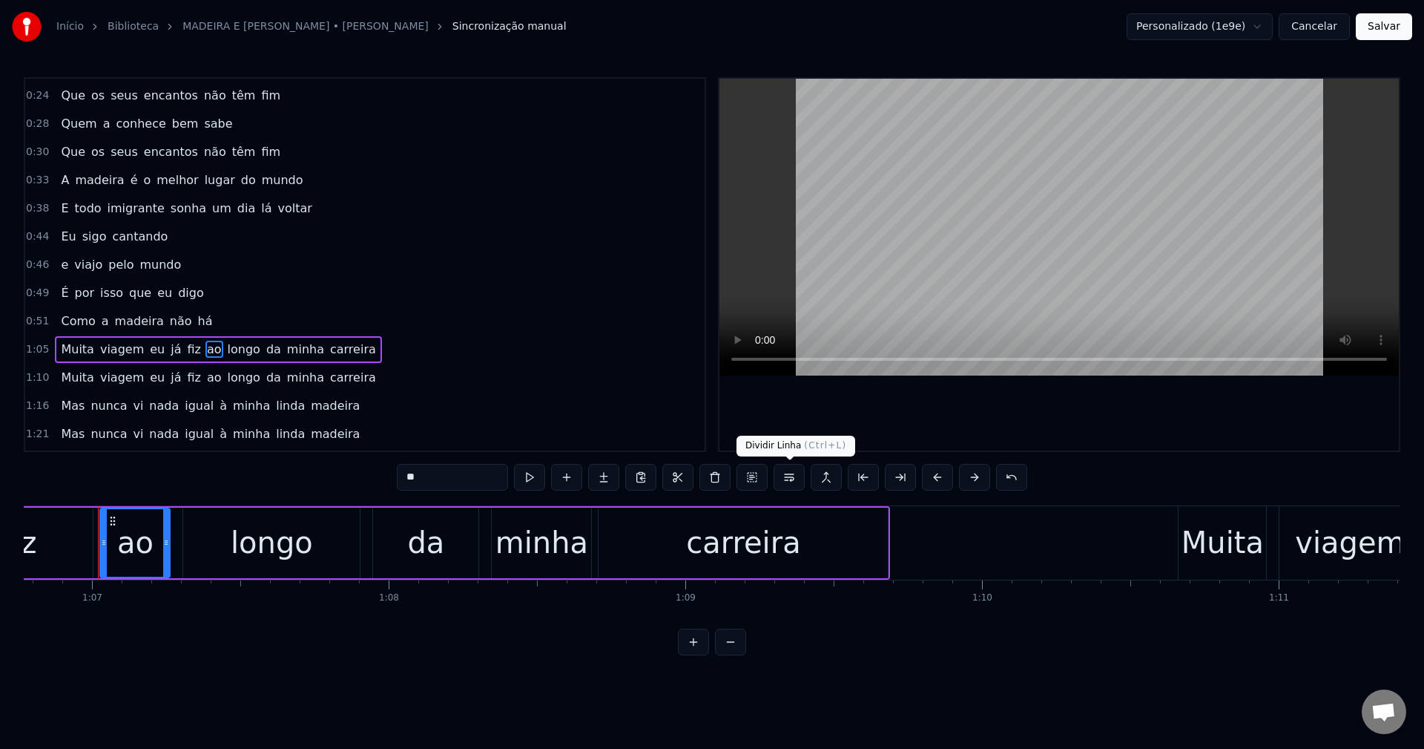
drag, startPoint x: 796, startPoint y: 480, endPoint x: 651, endPoint y: 463, distance: 146.4
click at [795, 480] on button at bounding box center [789, 477] width 31 height 27
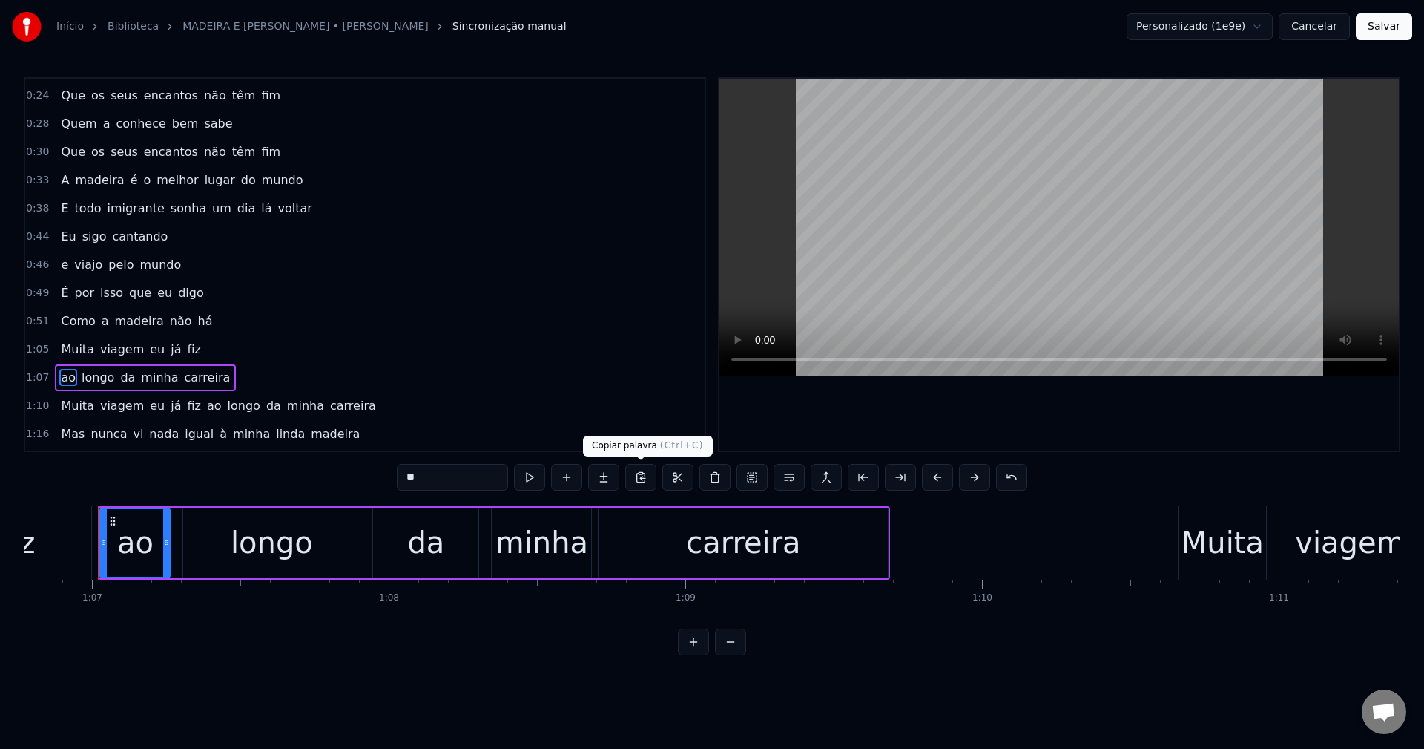
scroll to position [251, 0]
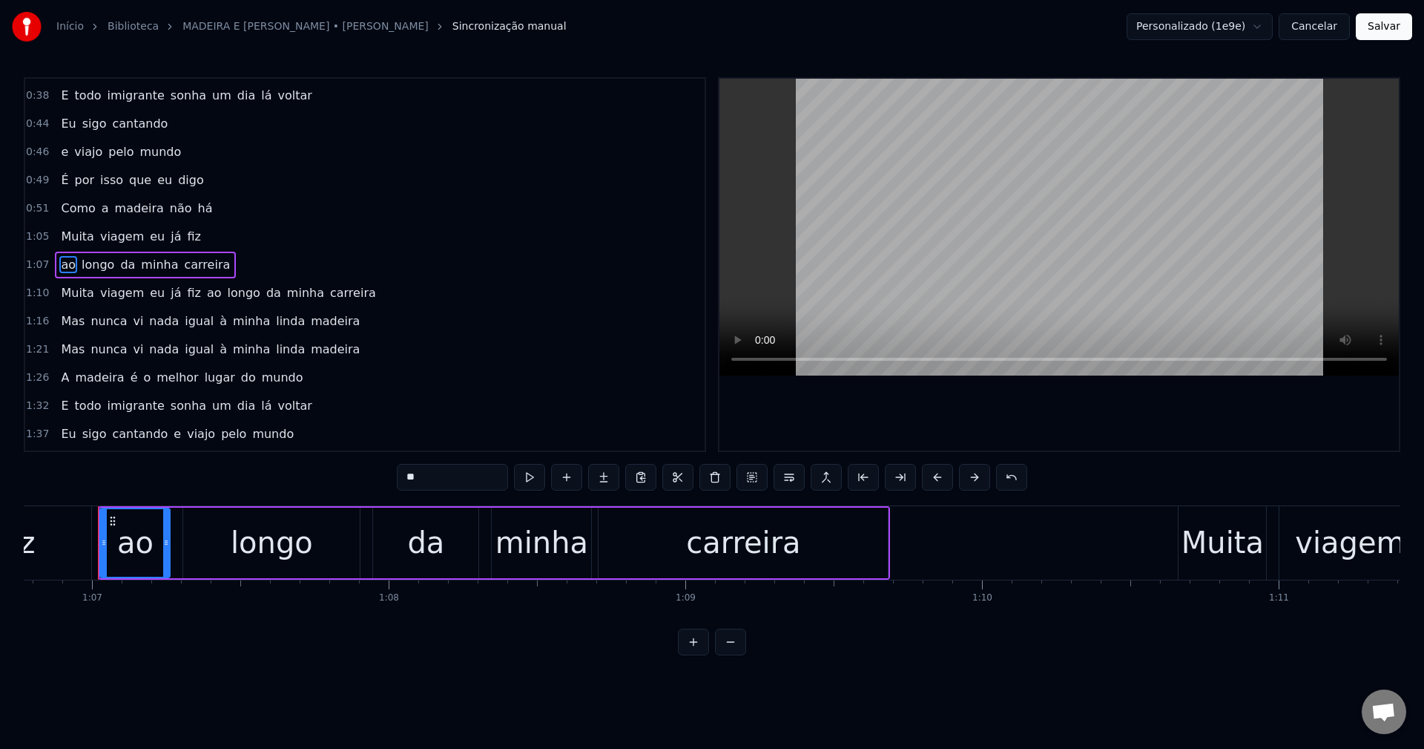
click at [205, 289] on span "ao" at bounding box center [214, 292] width 18 height 17
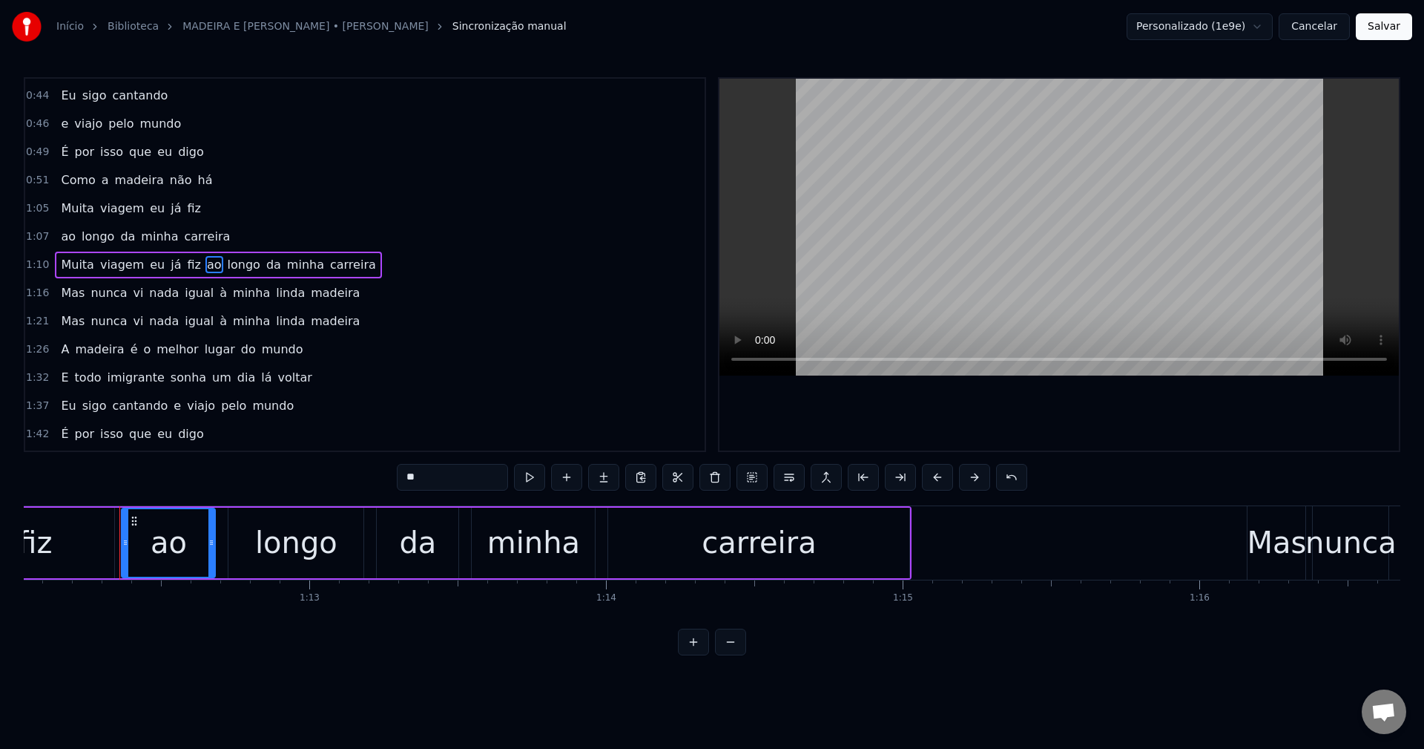
scroll to position [0, 21399]
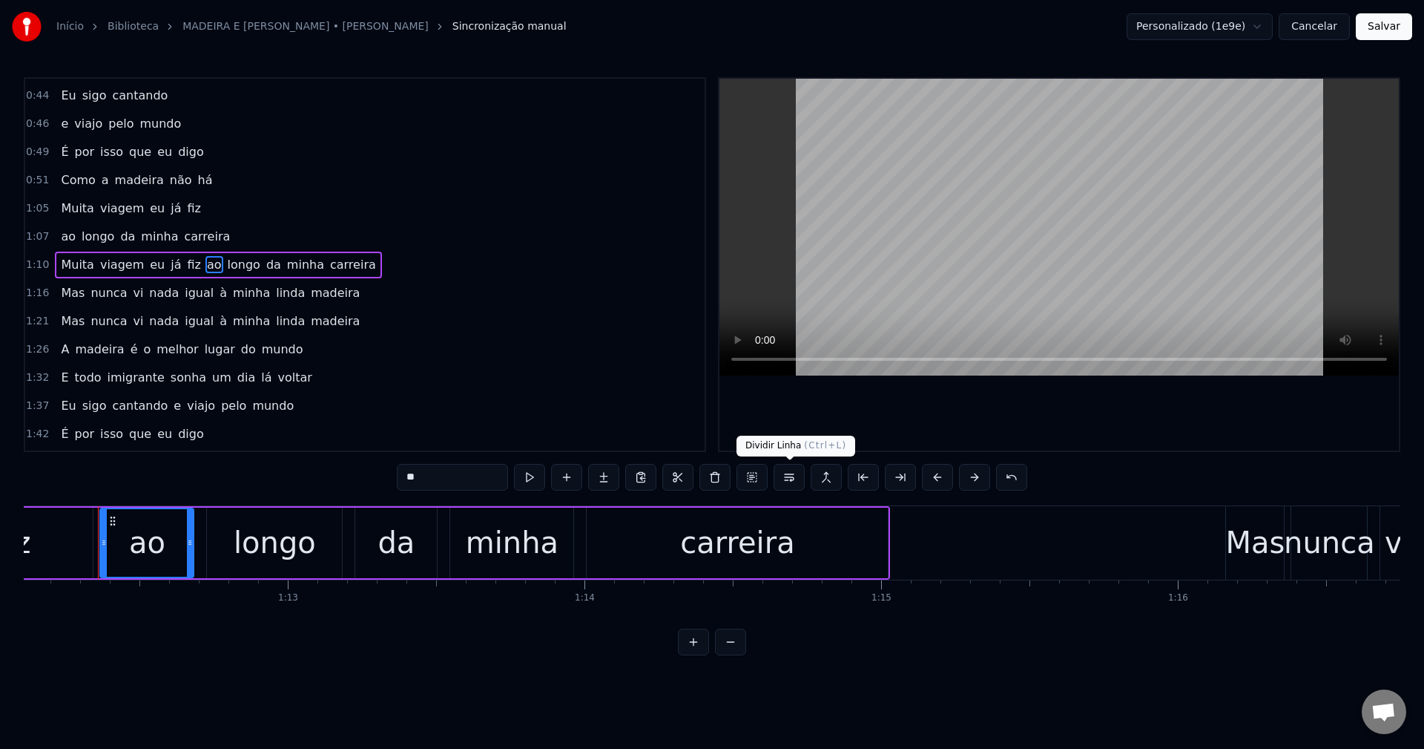
click at [797, 478] on button at bounding box center [789, 477] width 31 height 27
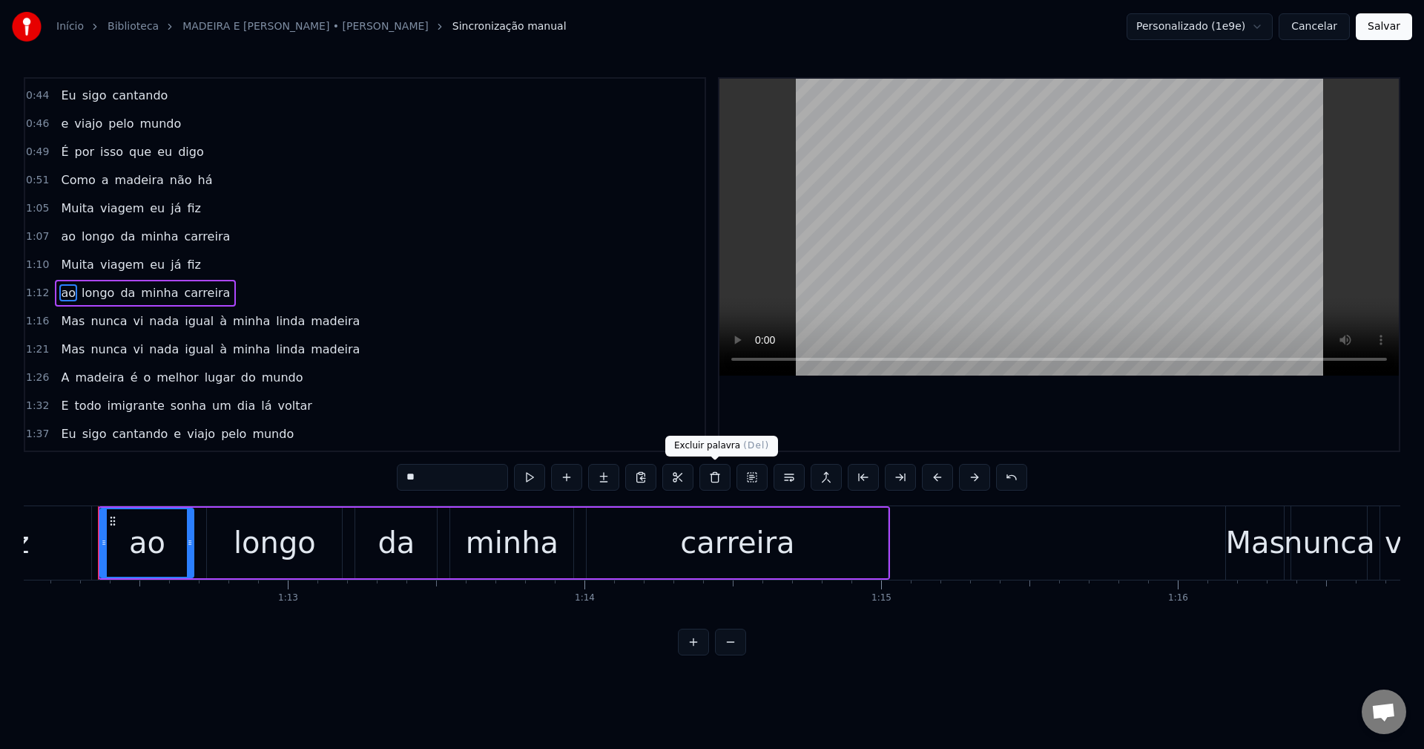
scroll to position [307, 0]
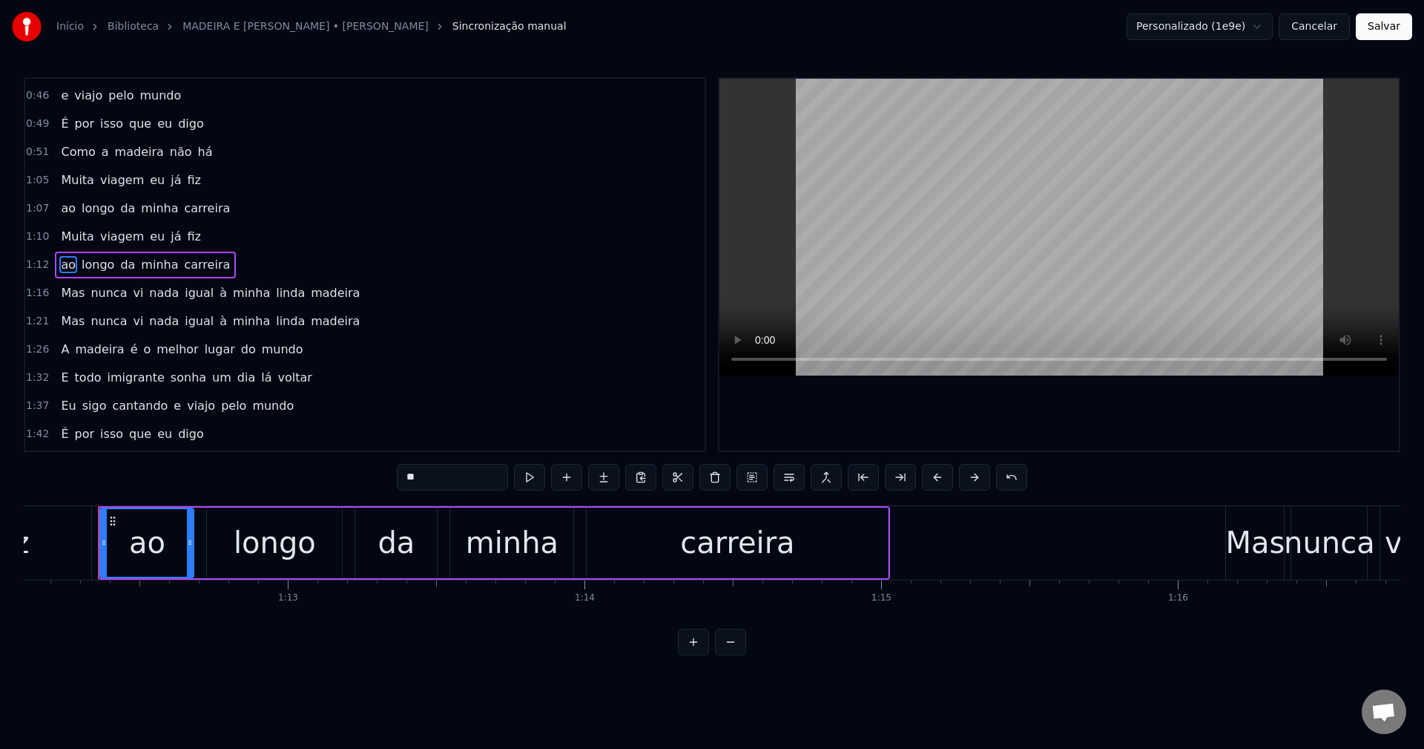
click at [218, 290] on span "à" at bounding box center [223, 292] width 10 height 17
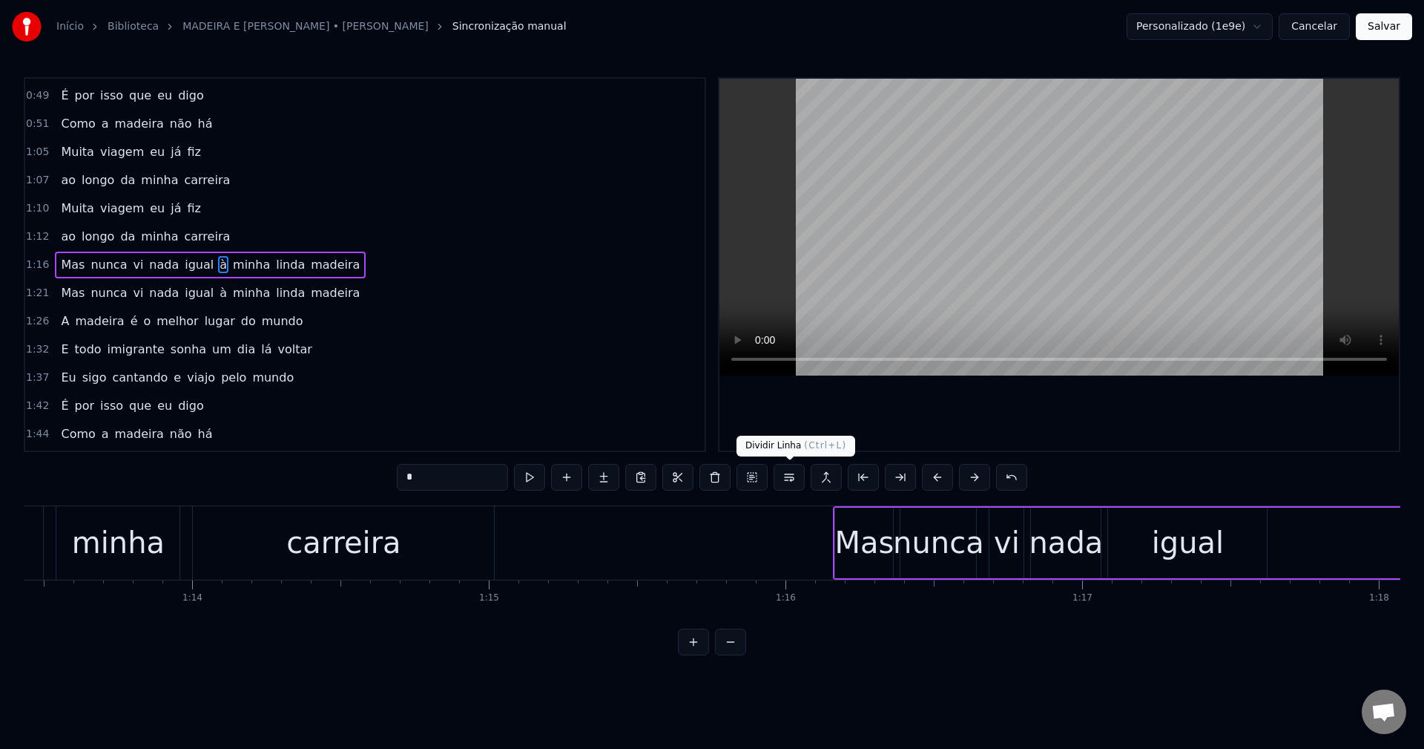
click at [780, 478] on button at bounding box center [789, 477] width 31 height 27
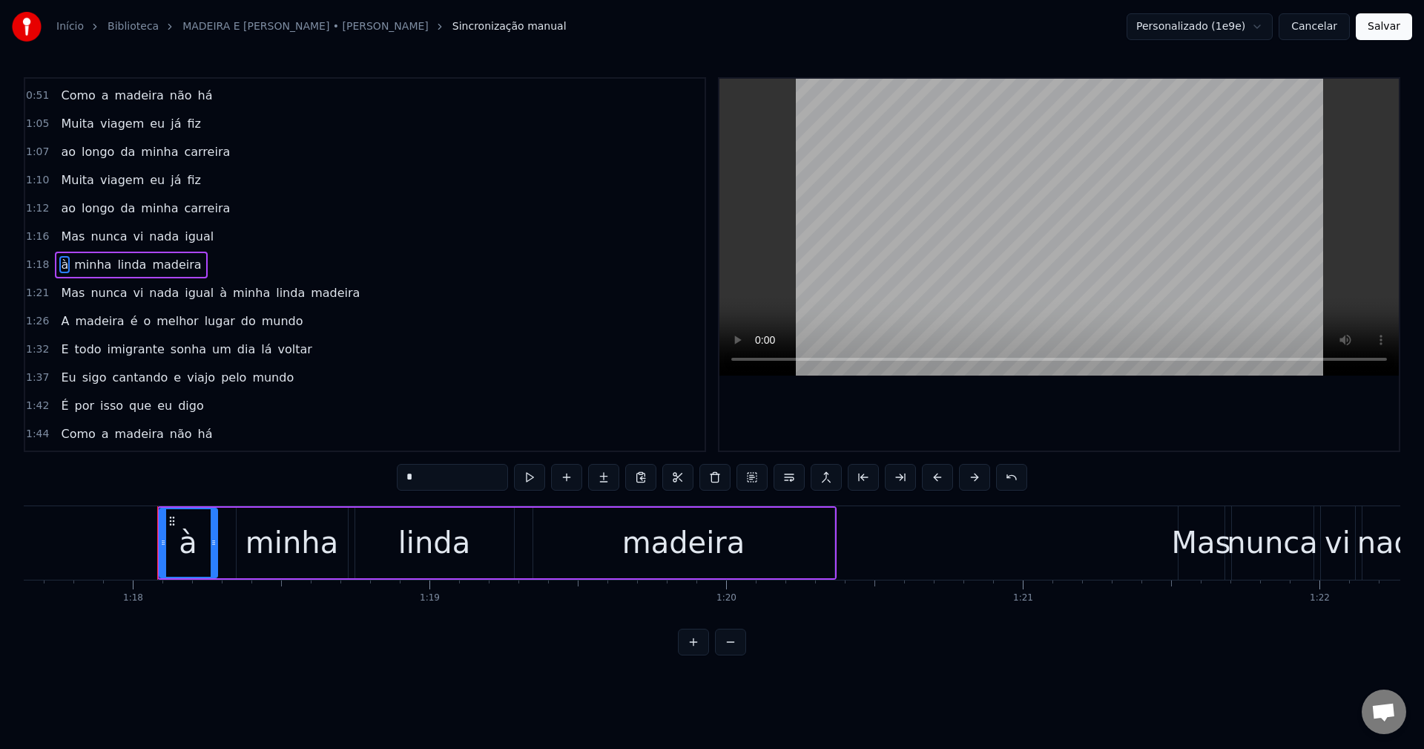
scroll to position [0, 23096]
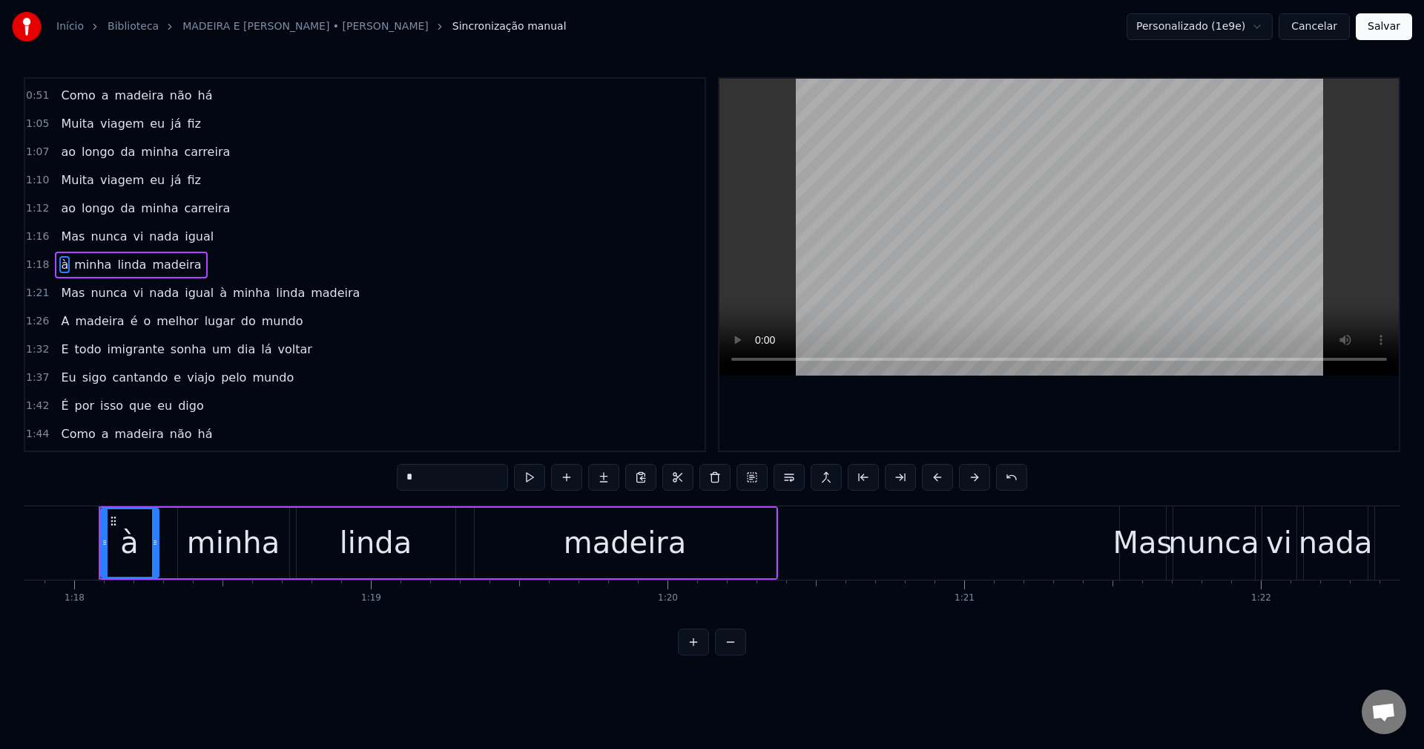
click at [218, 296] on span "à" at bounding box center [223, 292] width 10 height 17
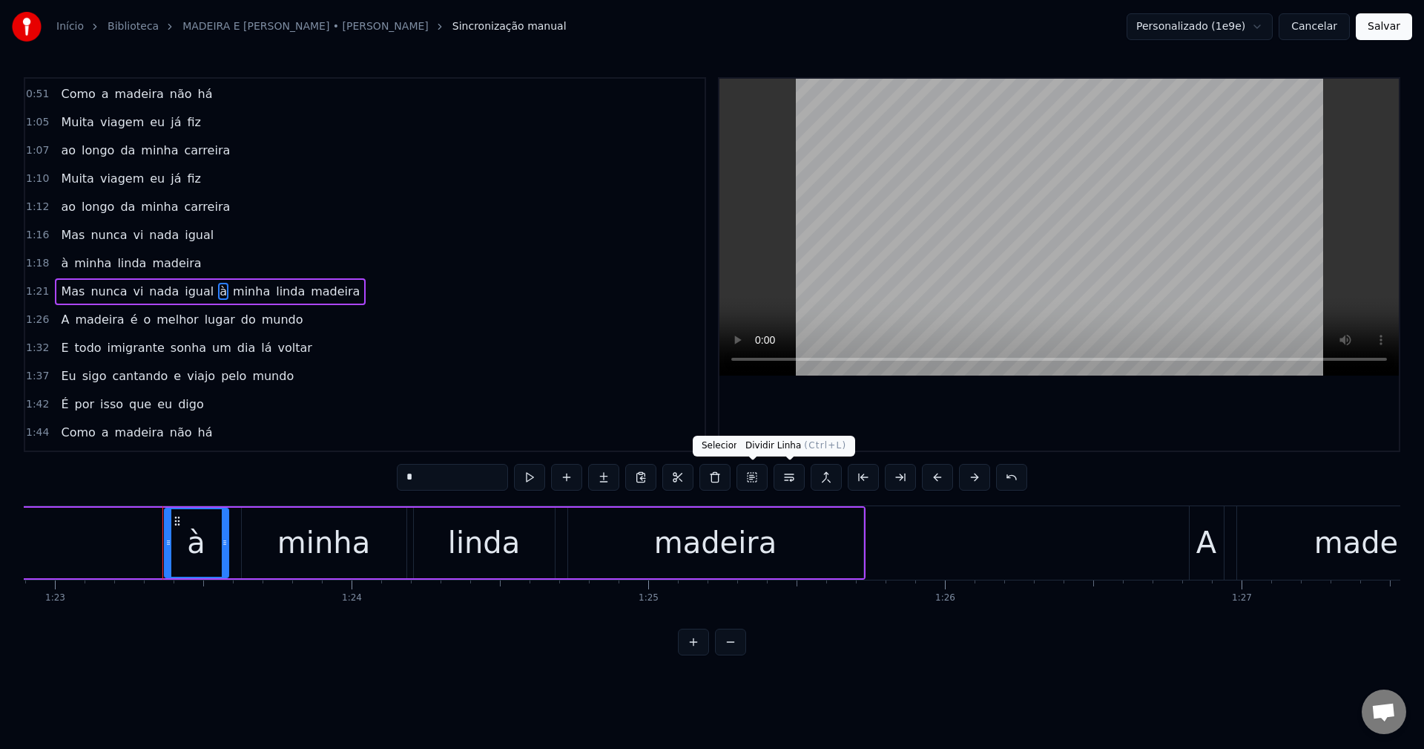
scroll to position [0, 24663]
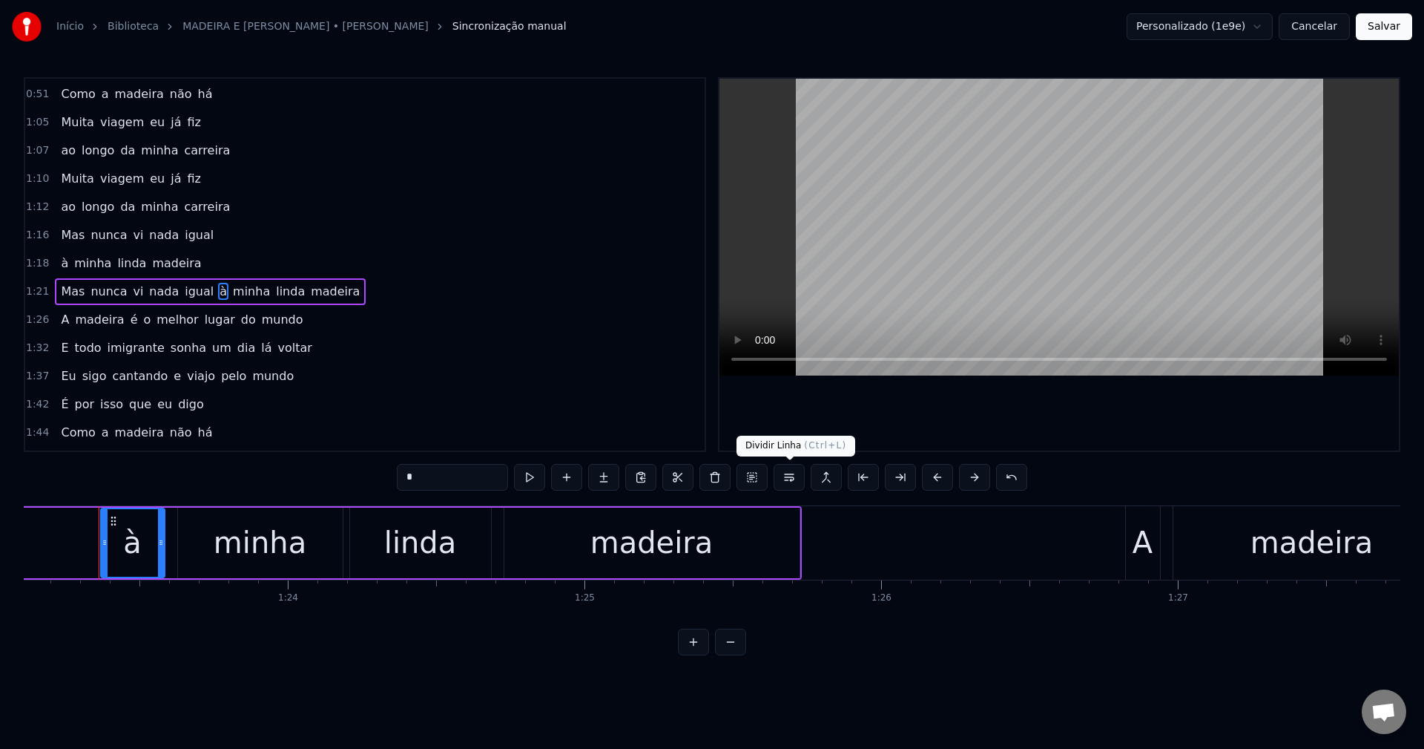
click at [794, 482] on button at bounding box center [789, 477] width 31 height 27
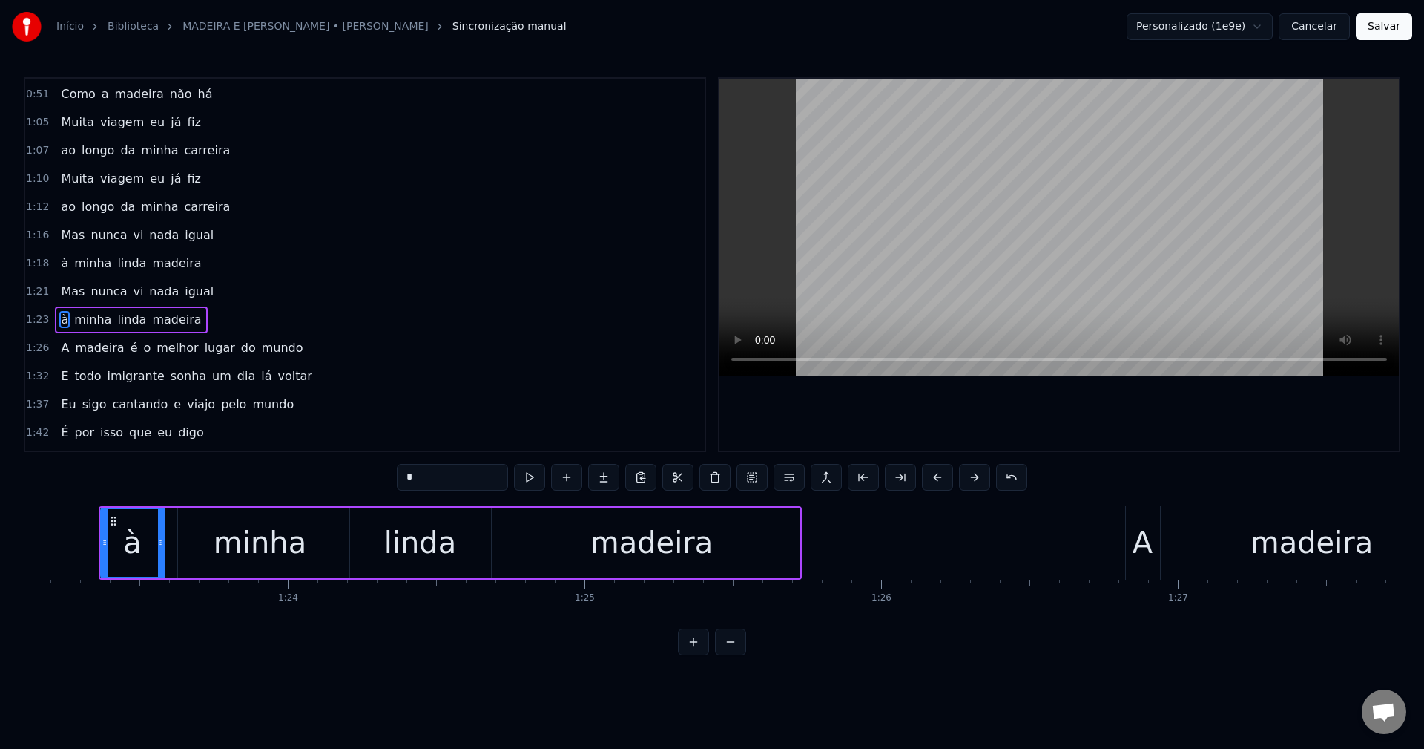
scroll to position [420, 0]
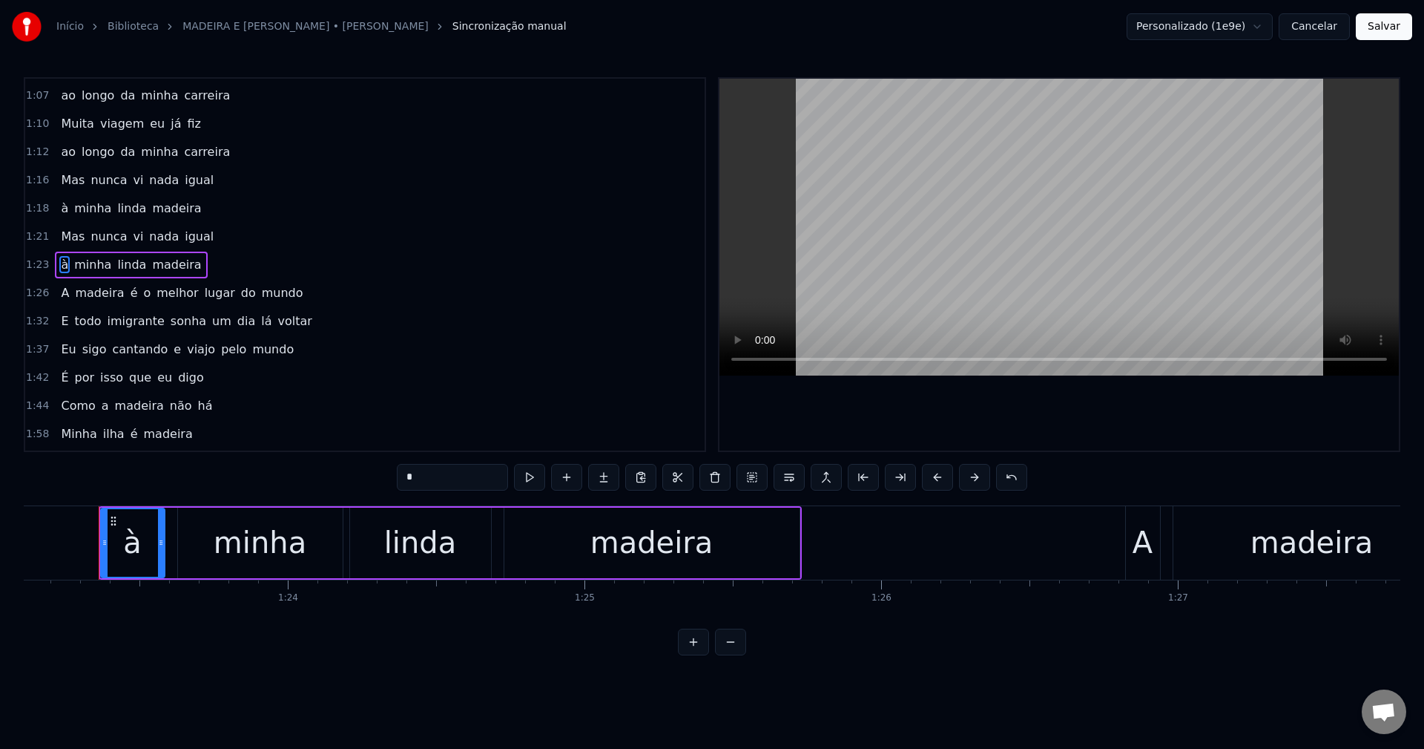
click at [129, 297] on span "é" at bounding box center [134, 292] width 10 height 17
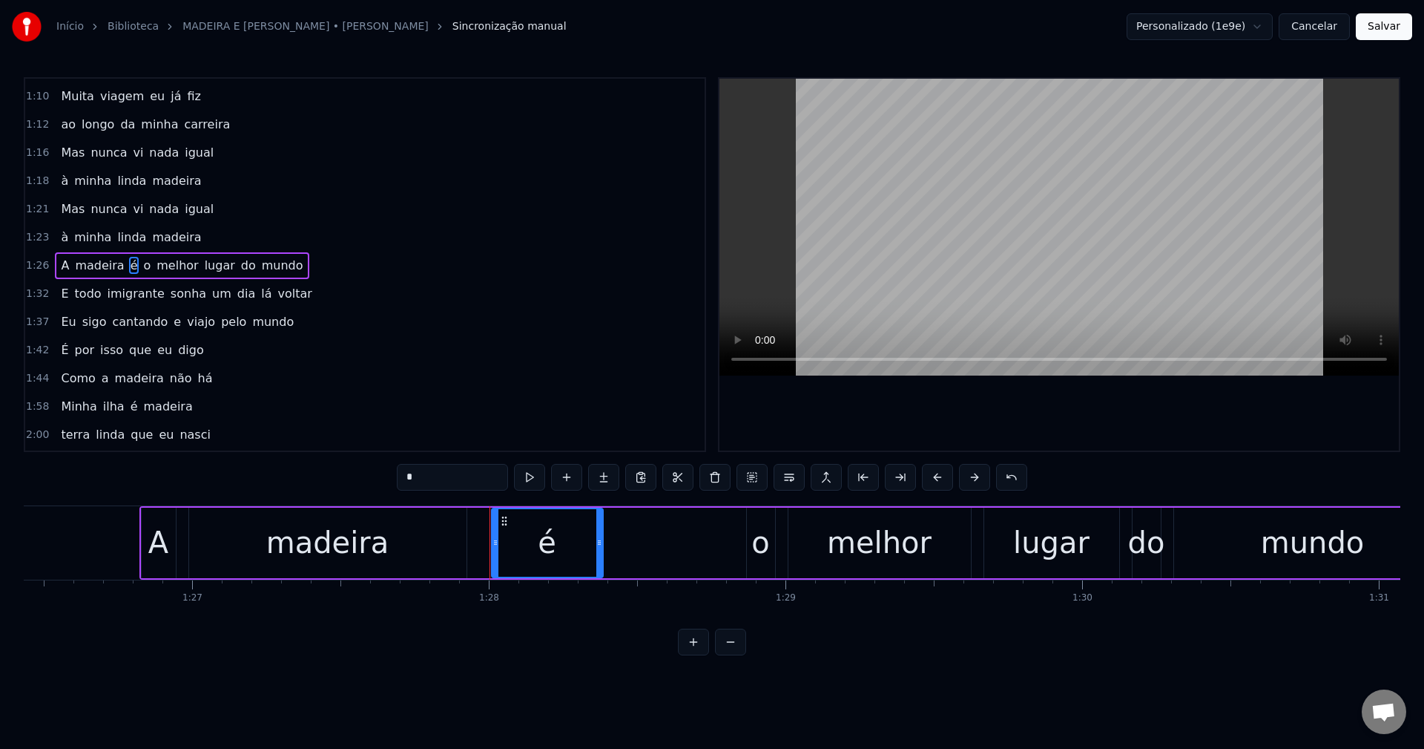
scroll to position [0, 26040]
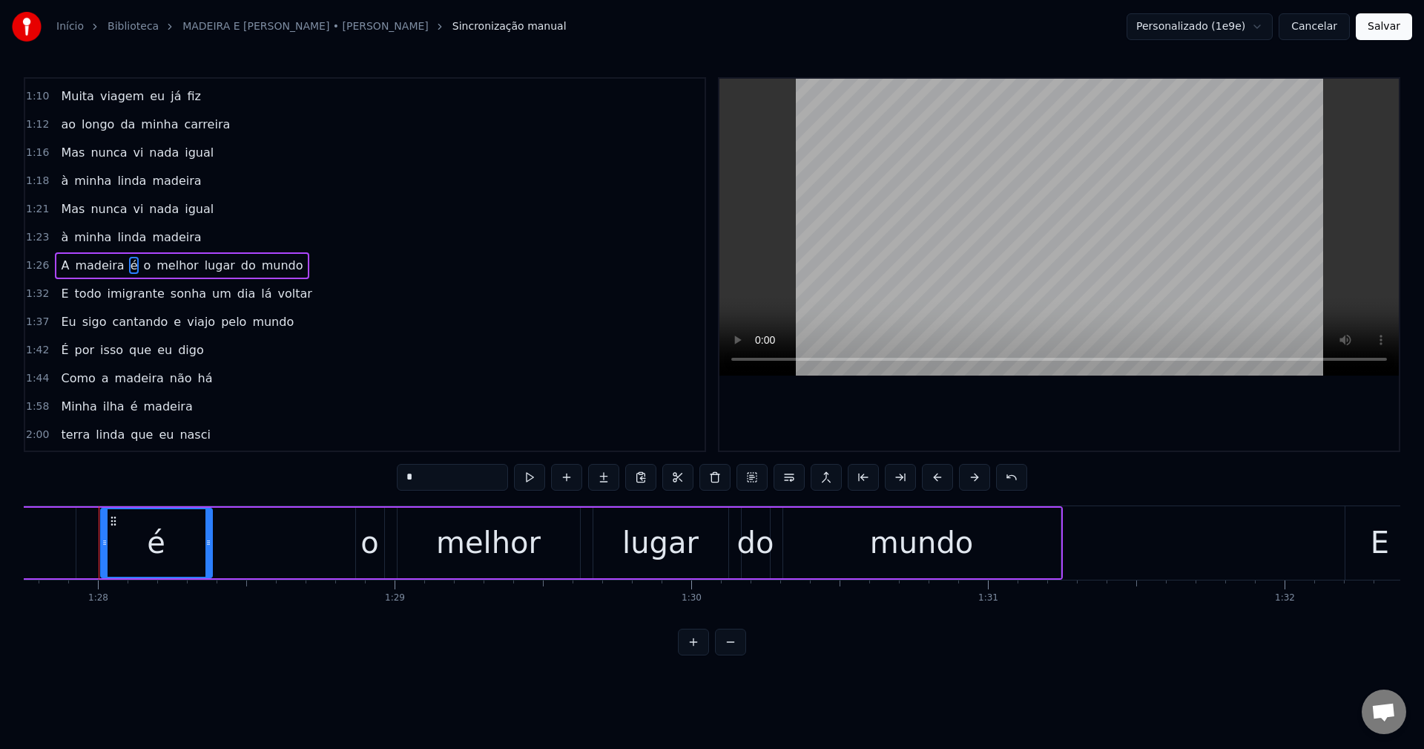
click at [142, 267] on span "o" at bounding box center [147, 265] width 10 height 17
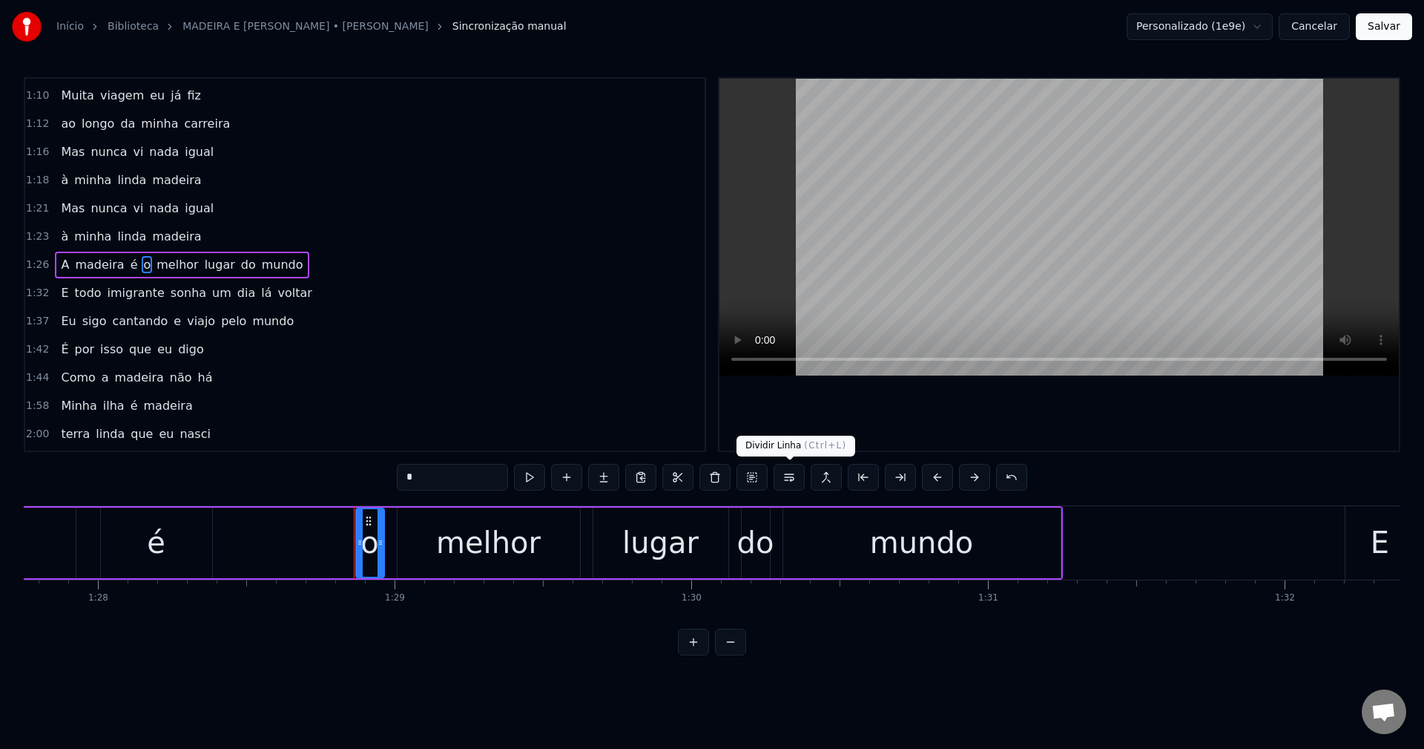
click at [795, 481] on button at bounding box center [789, 477] width 31 height 27
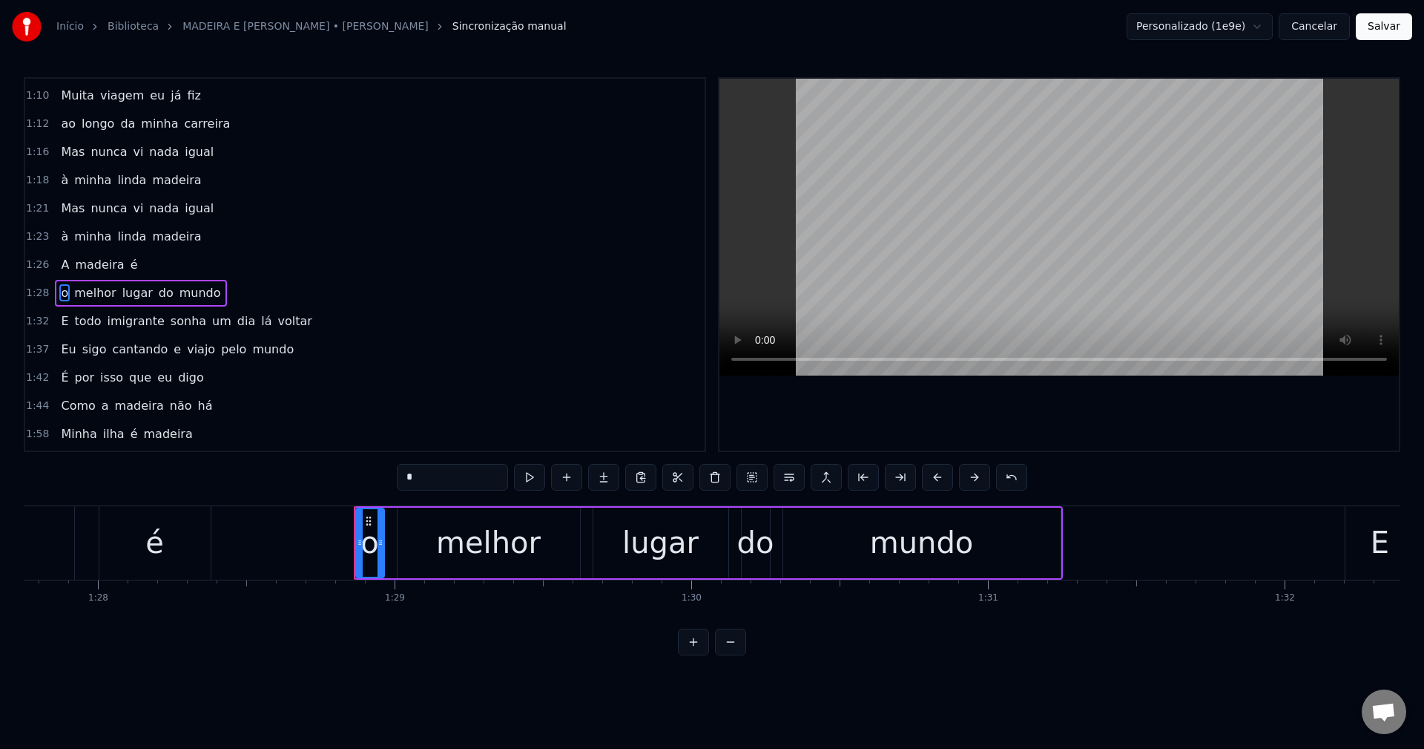
scroll to position [476, 0]
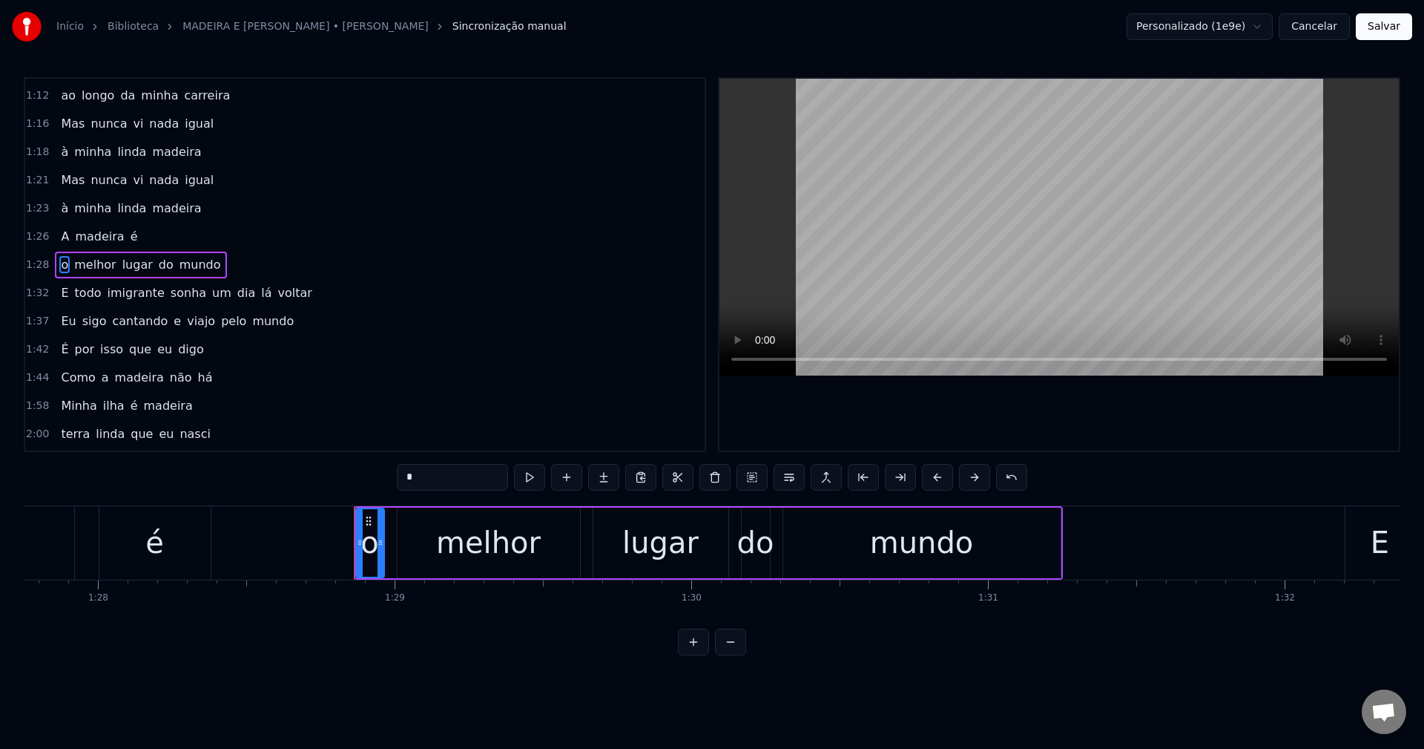
click at [174, 292] on span "sonha" at bounding box center [188, 292] width 39 height 17
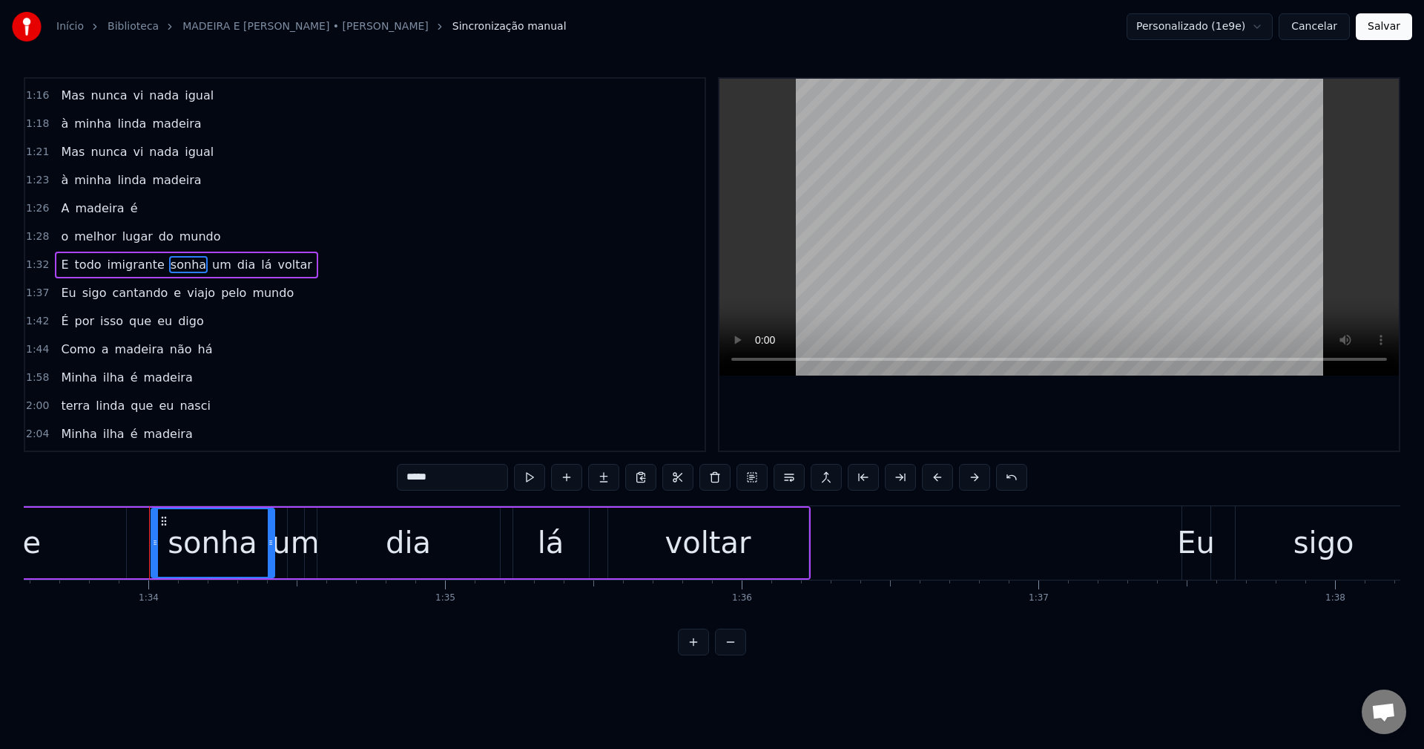
scroll to position [0, 27820]
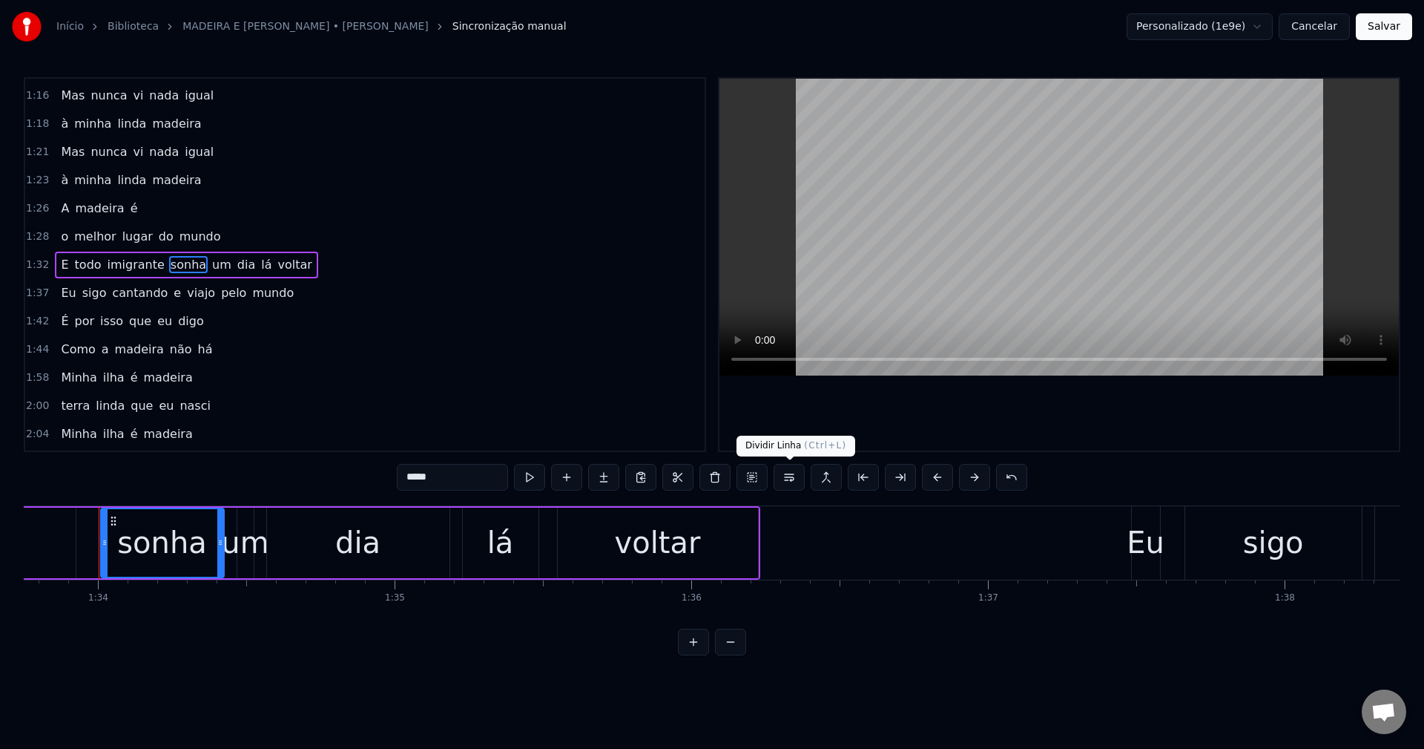
click at [792, 479] on button at bounding box center [789, 477] width 31 height 27
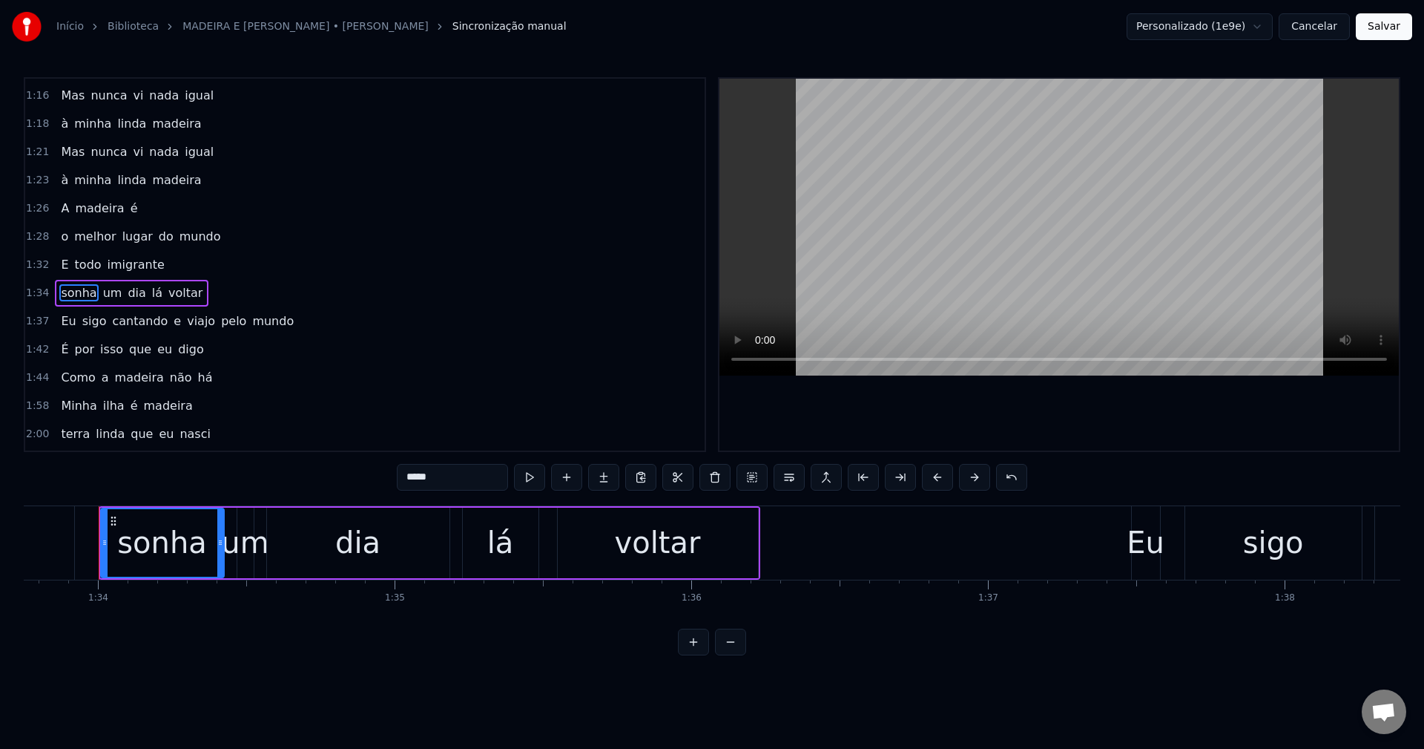
scroll to position [533, 0]
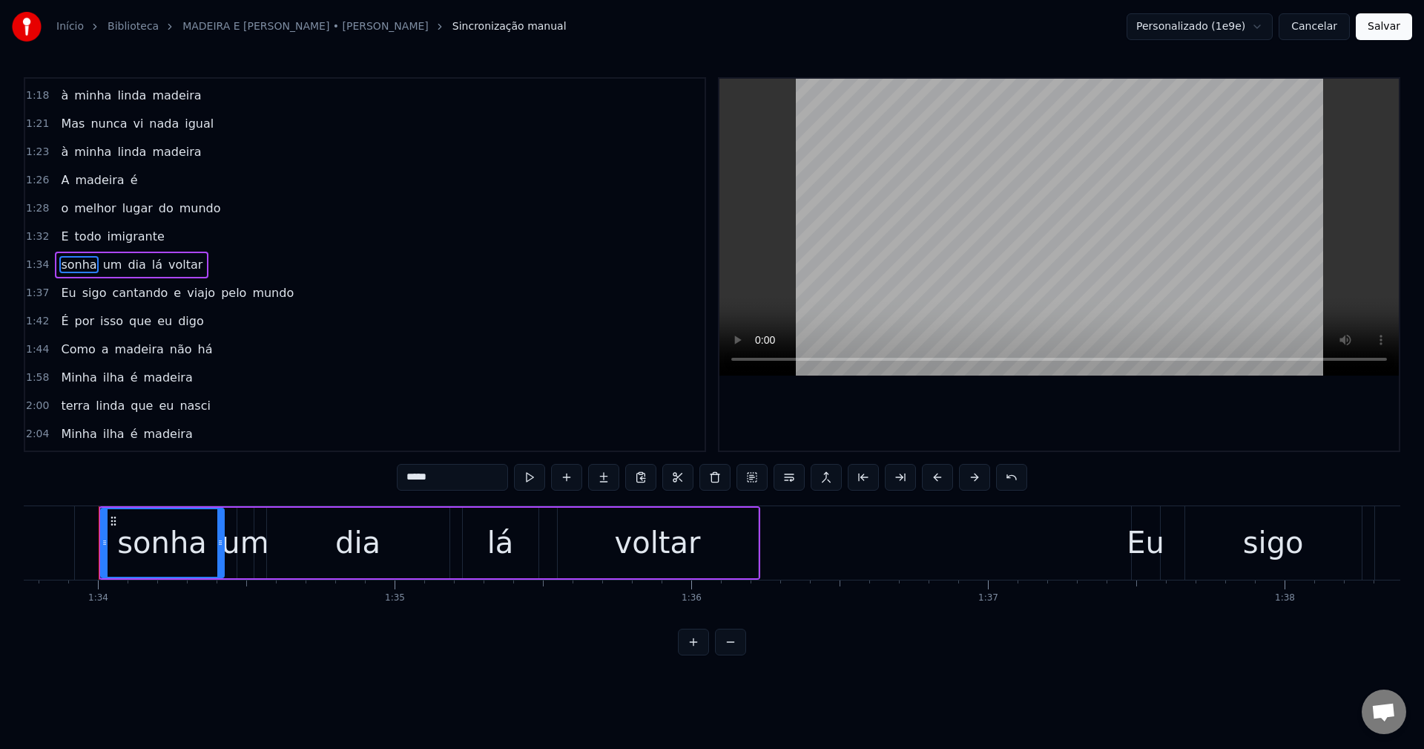
click at [172, 299] on span "e" at bounding box center [177, 292] width 10 height 17
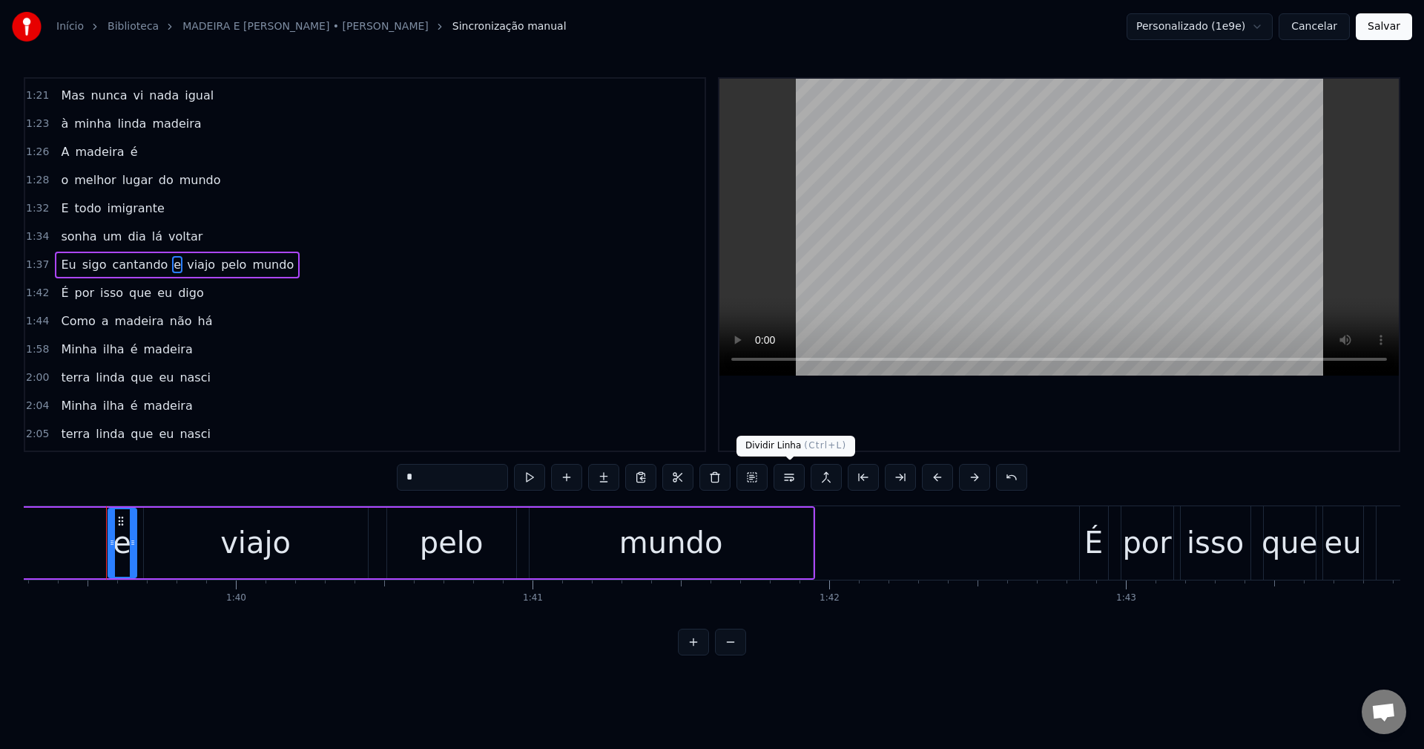
scroll to position [0, 29470]
click at [783, 469] on button at bounding box center [789, 477] width 31 height 27
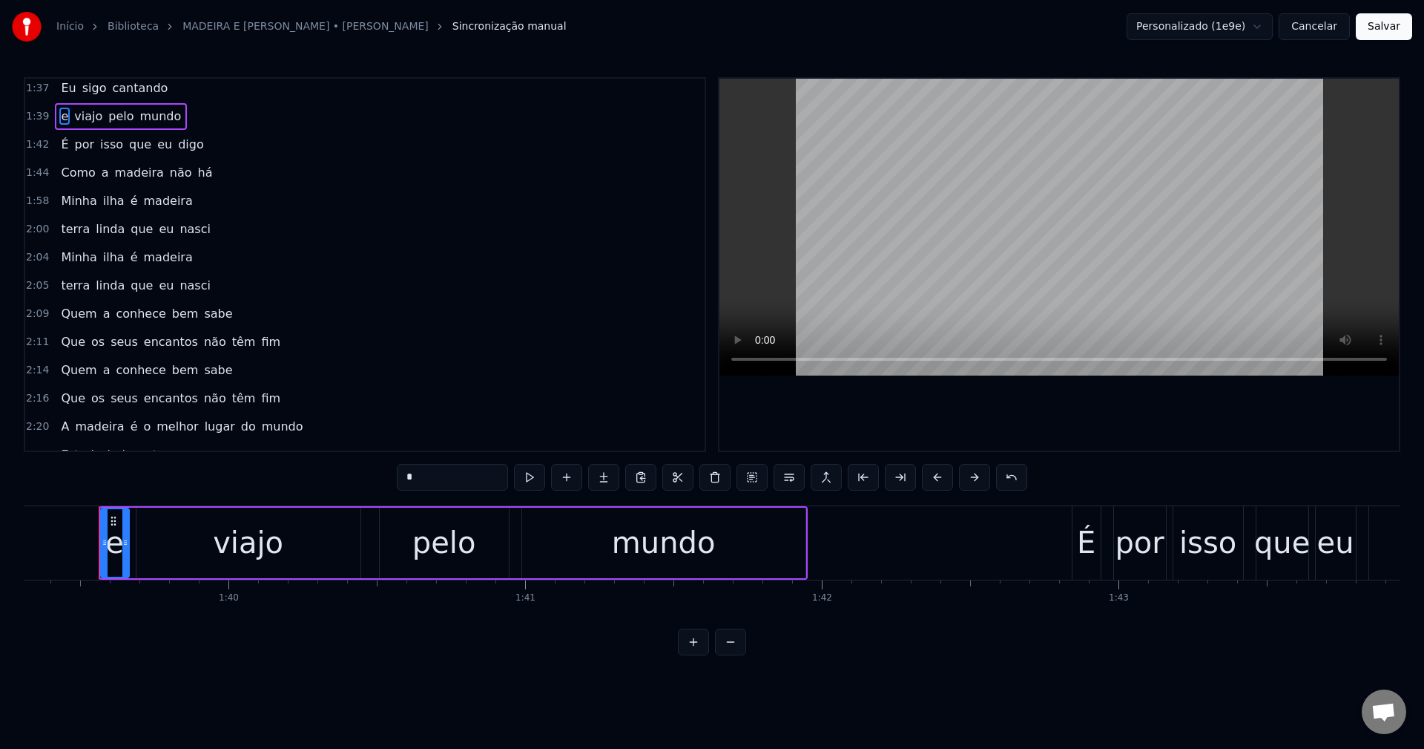
scroll to position [886, 0]
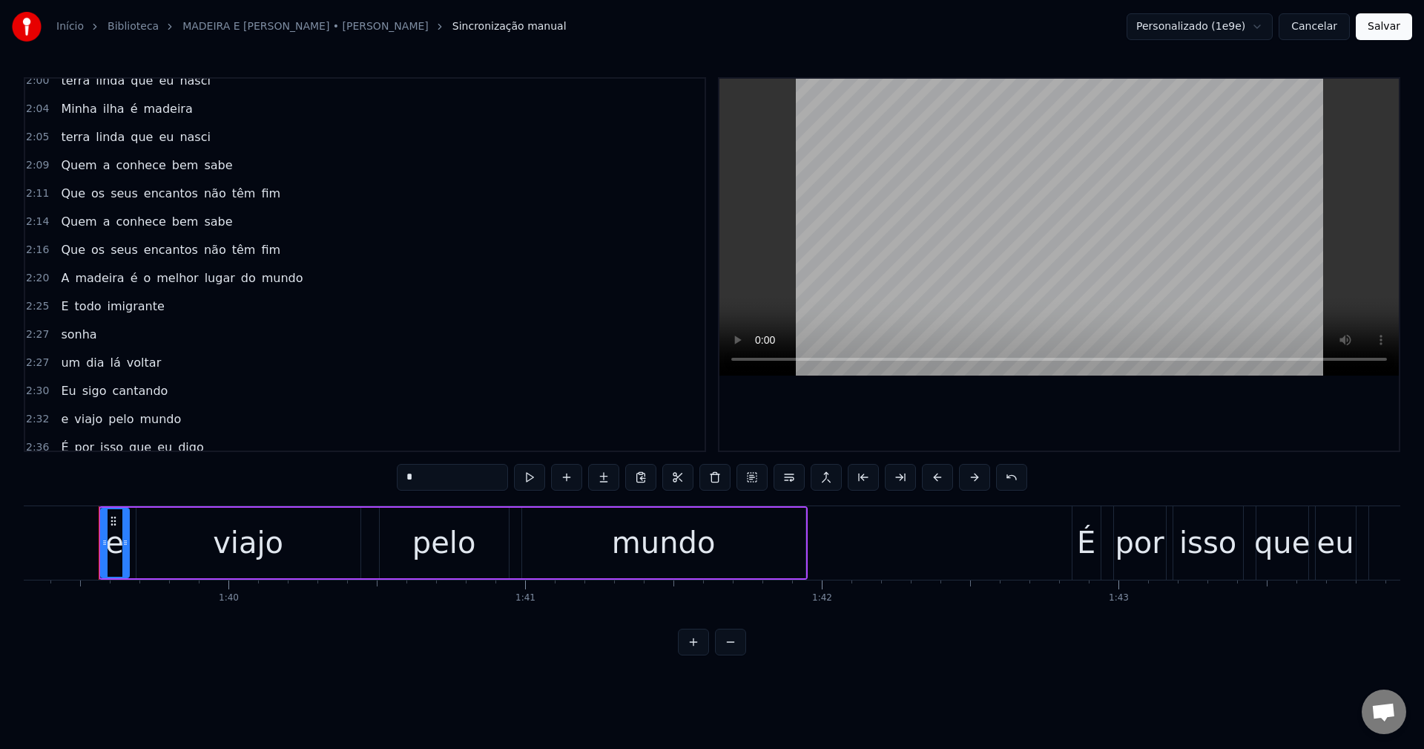
click at [142, 277] on span "o" at bounding box center [147, 277] width 10 height 17
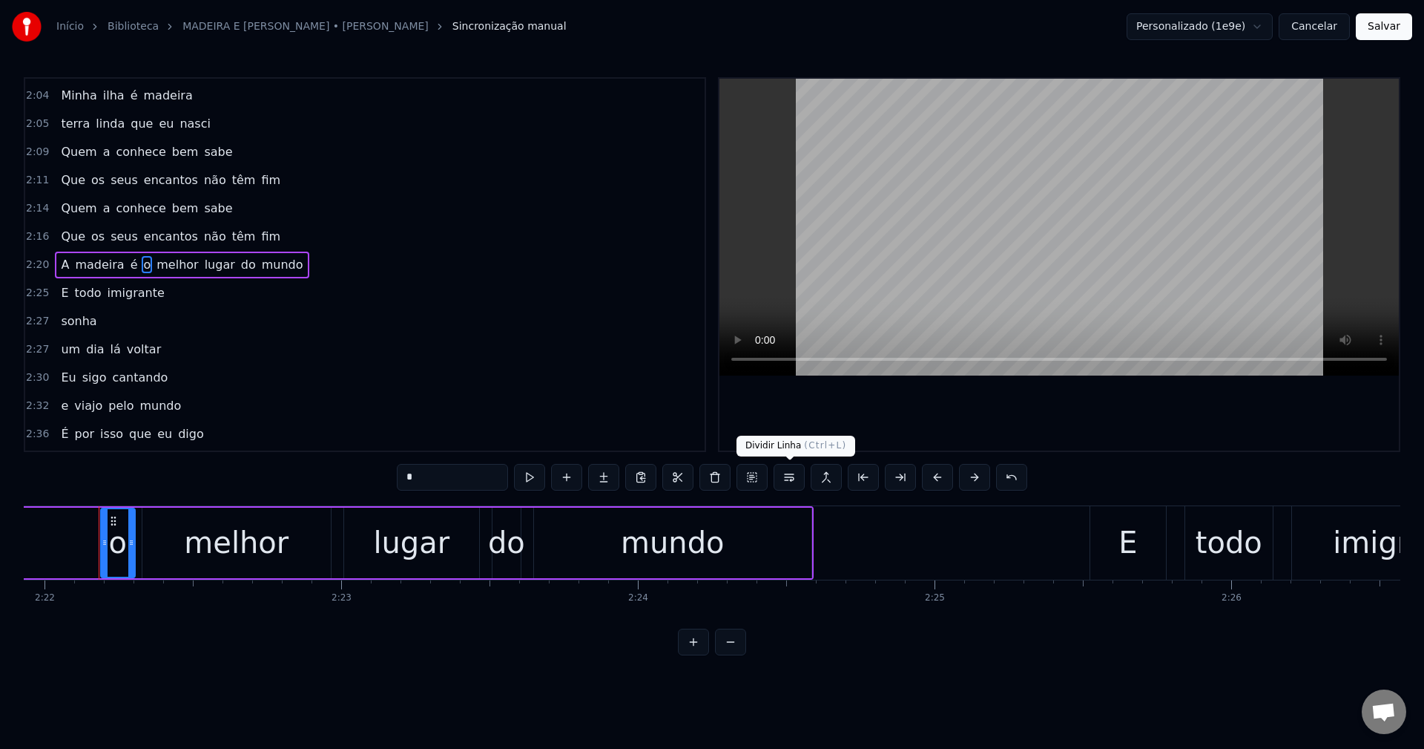
click at [784, 479] on button at bounding box center [789, 477] width 31 height 27
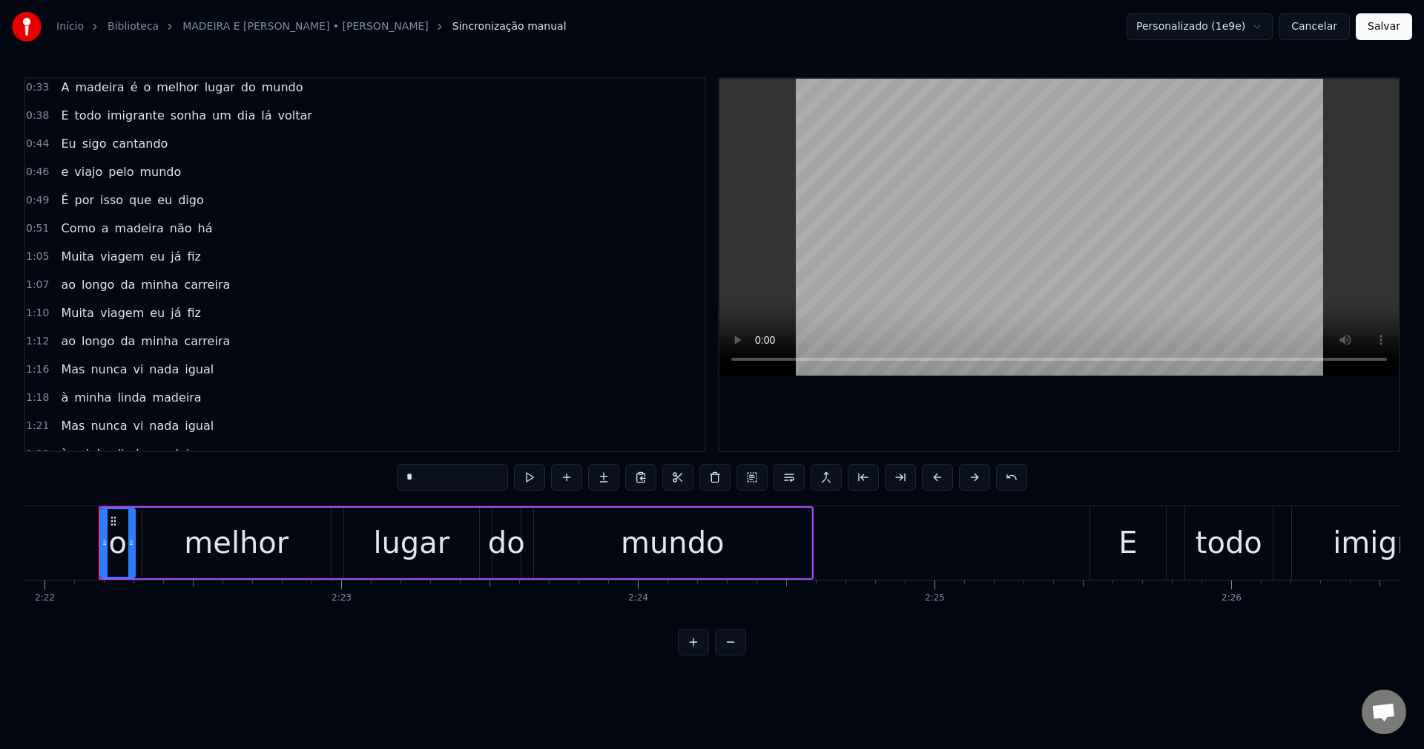
scroll to position [214, 0]
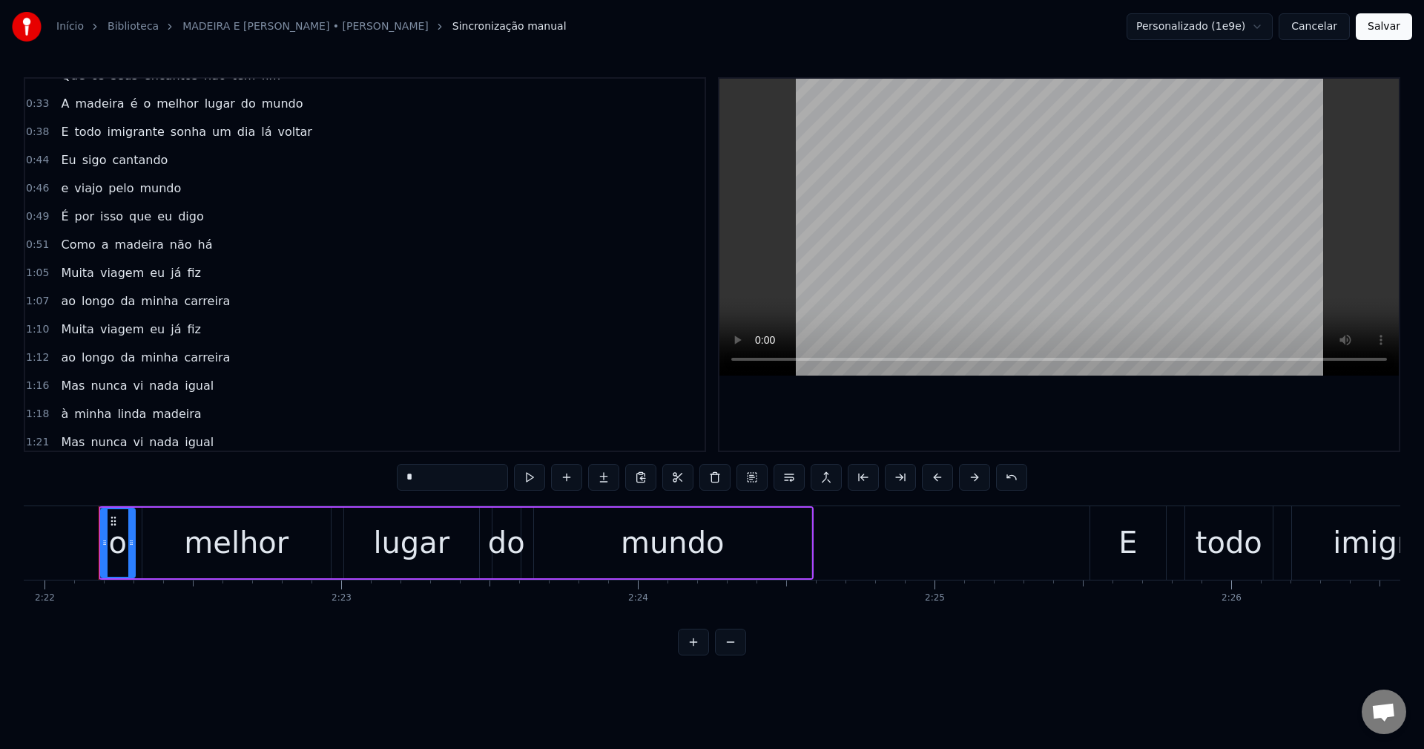
click at [71, 277] on span "Muita" at bounding box center [77, 272] width 36 height 17
type input "*****"
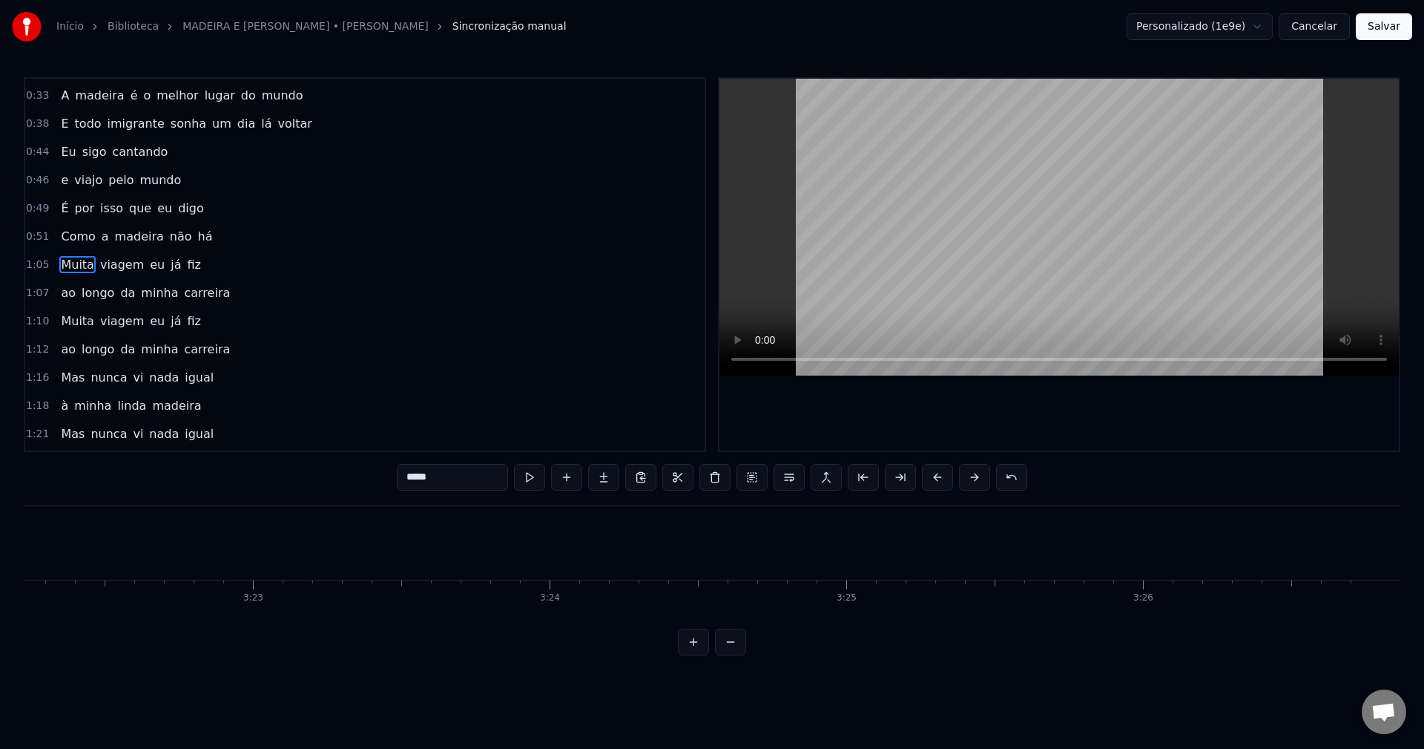
scroll to position [0, 60012]
click at [1374, 35] on button "Salvar" at bounding box center [1384, 26] width 56 height 27
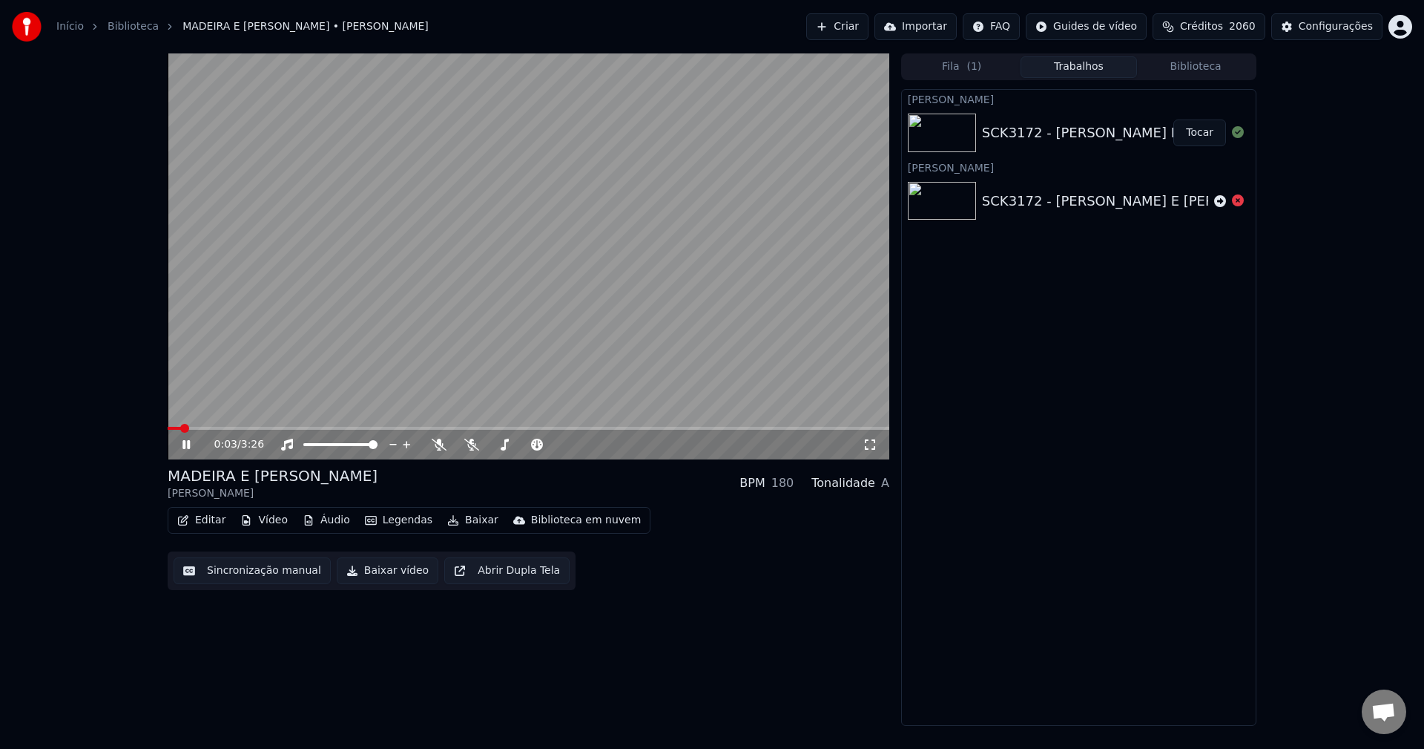
click at [380, 567] on button "Baixar vídeo" at bounding box center [388, 570] width 102 height 27
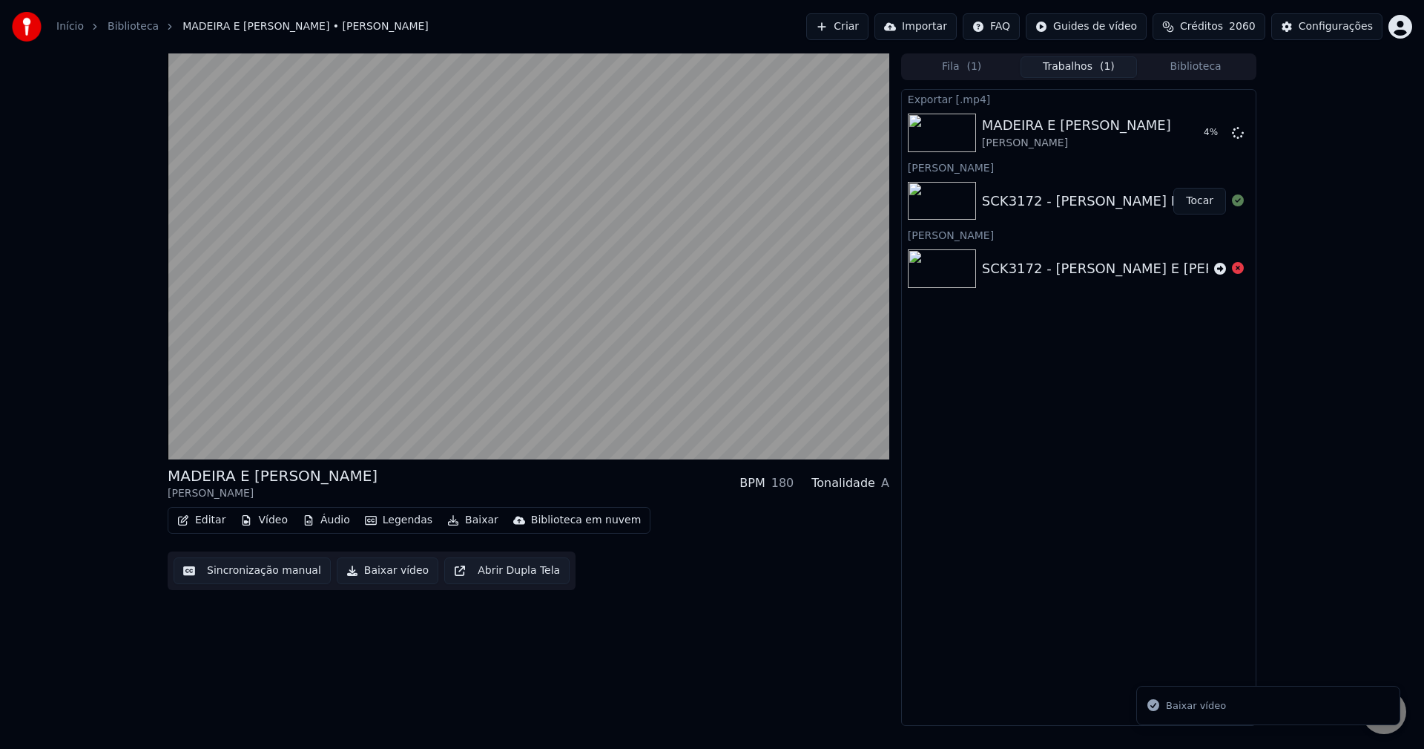
click at [208, 519] on button "Editar" at bounding box center [201, 520] width 60 height 21
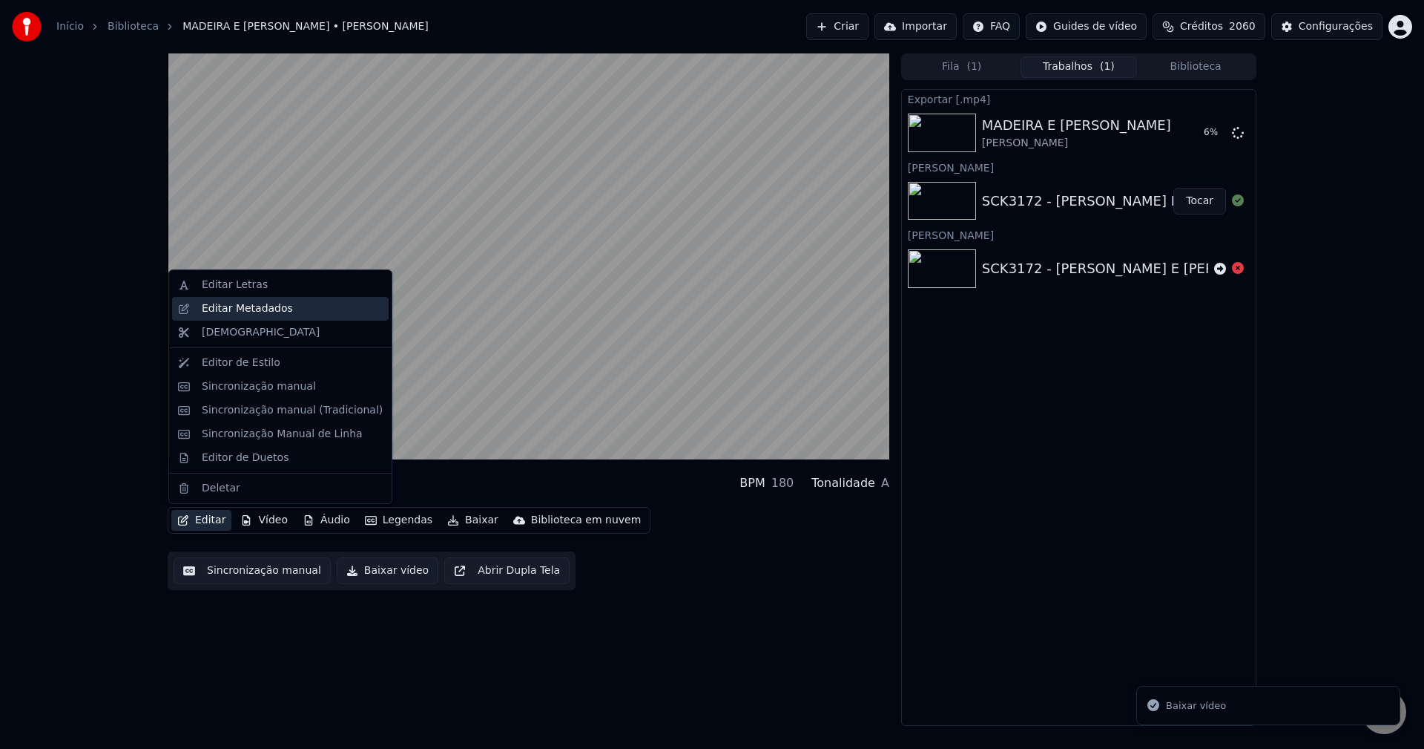
click at [267, 309] on div "Editar Metadados" at bounding box center [247, 308] width 91 height 15
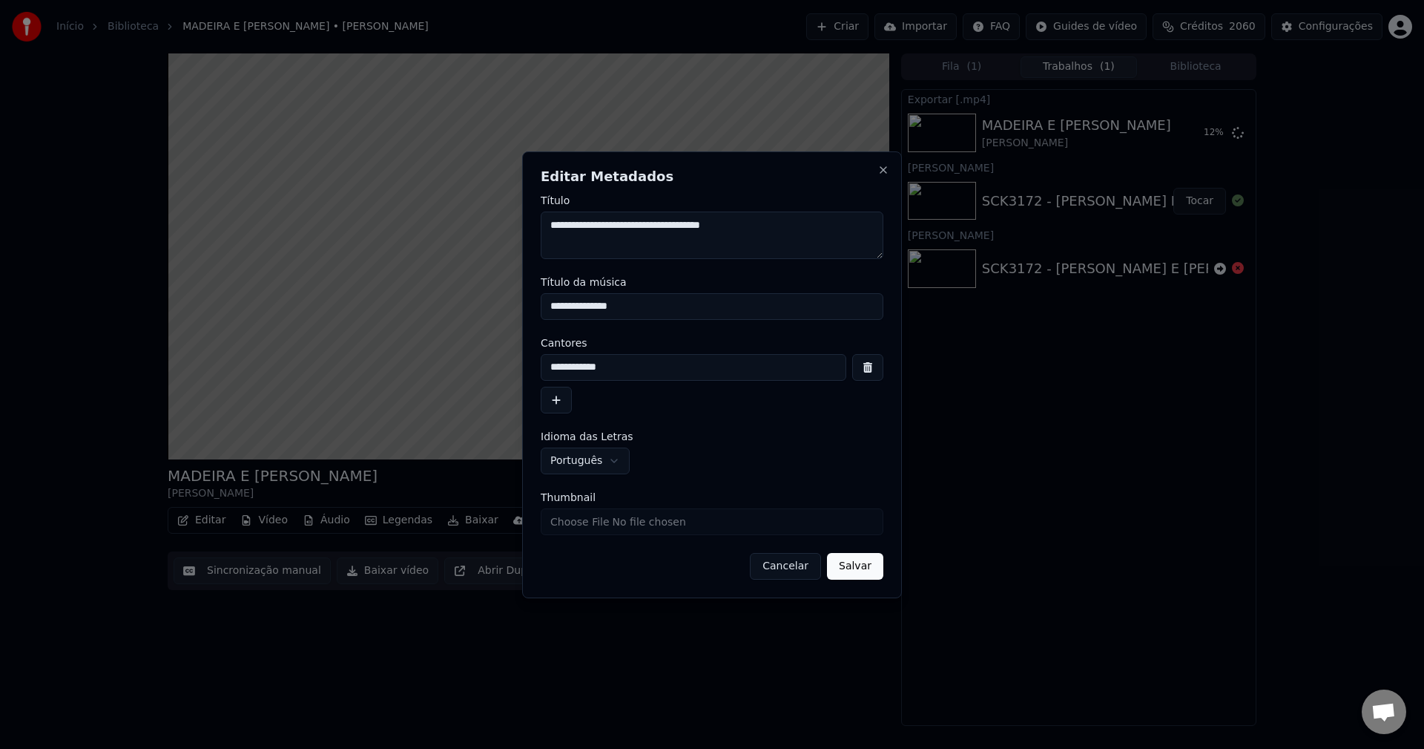
click at [675, 527] on input "Thumbnail" at bounding box center [712, 521] width 343 height 27
type input "**********"
click at [859, 566] on button "Salvar" at bounding box center [855, 566] width 56 height 27
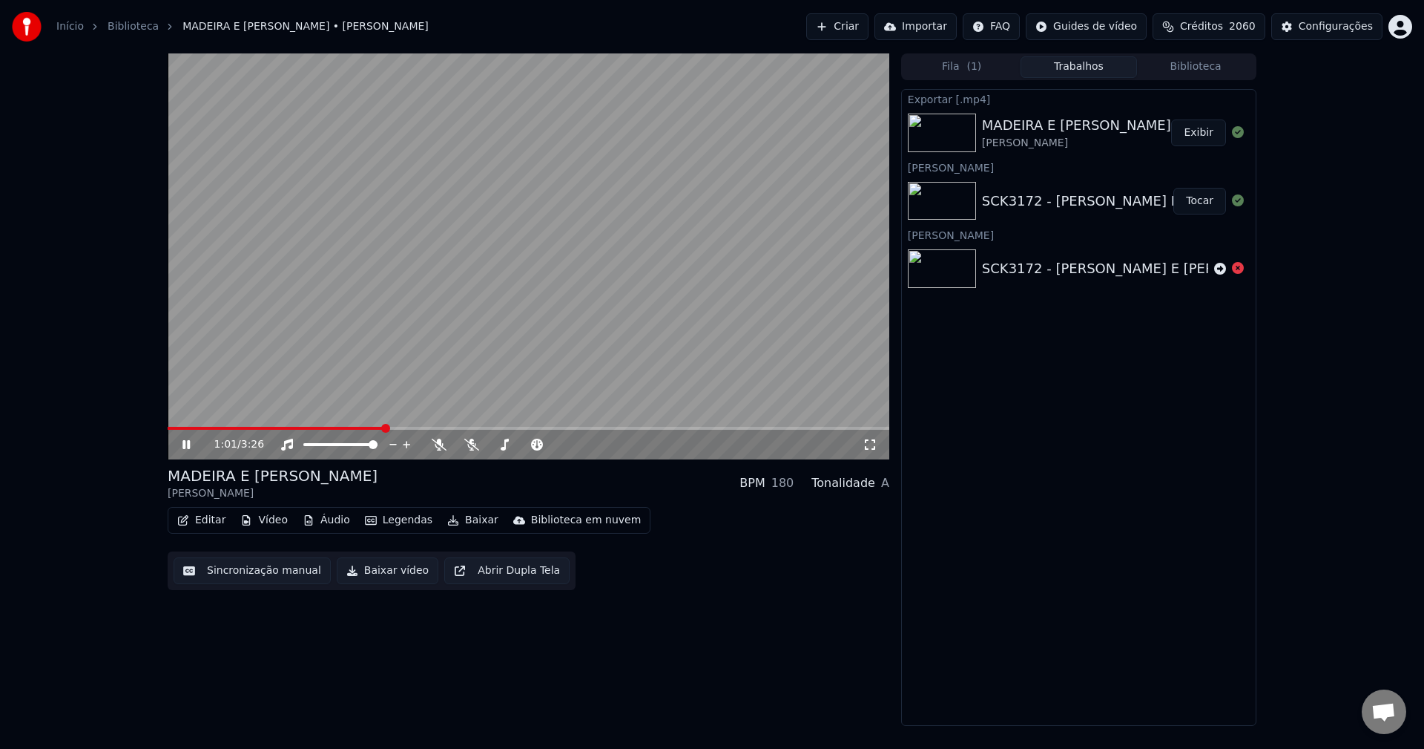
click at [1207, 134] on button "Exibir" at bounding box center [1198, 132] width 55 height 27
click at [468, 449] on icon at bounding box center [471, 444] width 15 height 12
click at [177, 429] on span at bounding box center [456, 428] width 576 height 3
click at [343, 566] on button "Baixar vídeo" at bounding box center [388, 570] width 102 height 27
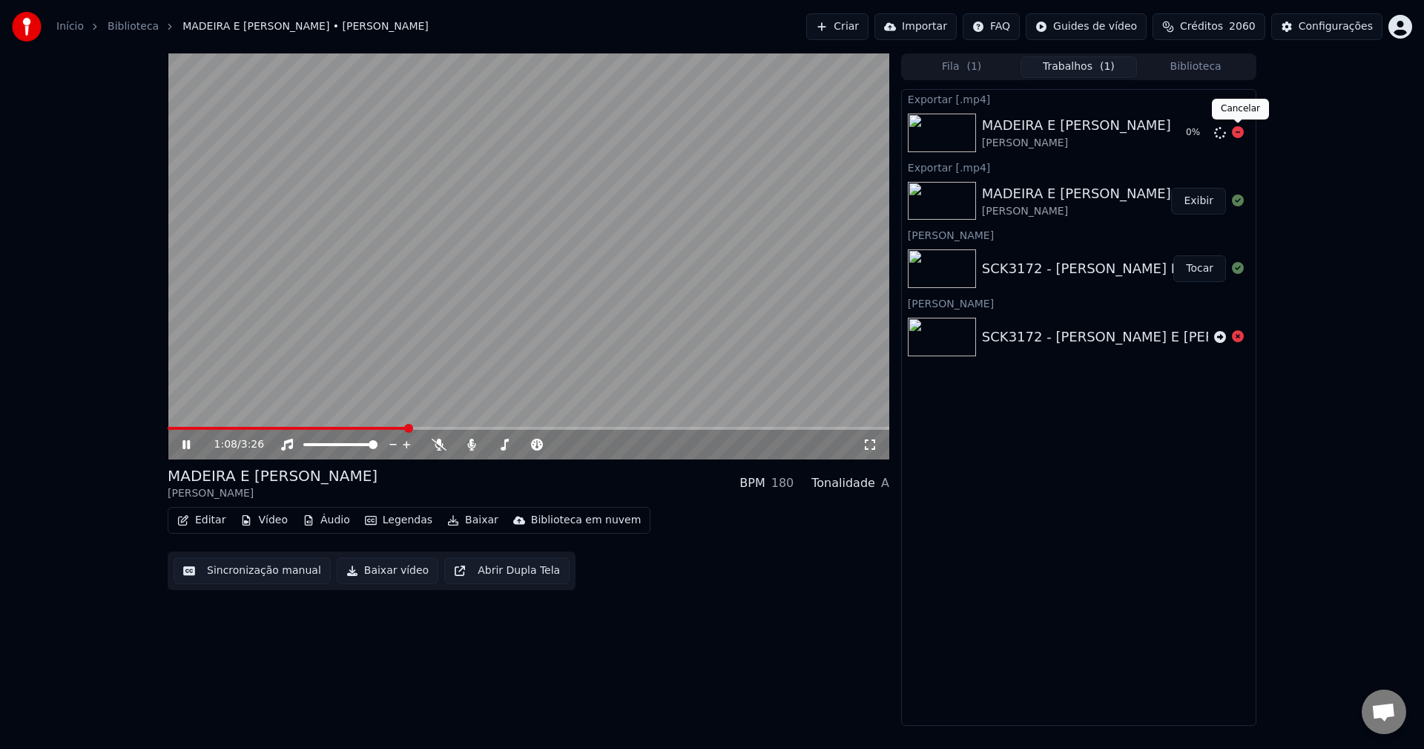
click at [1243, 133] on icon at bounding box center [1238, 132] width 12 height 12
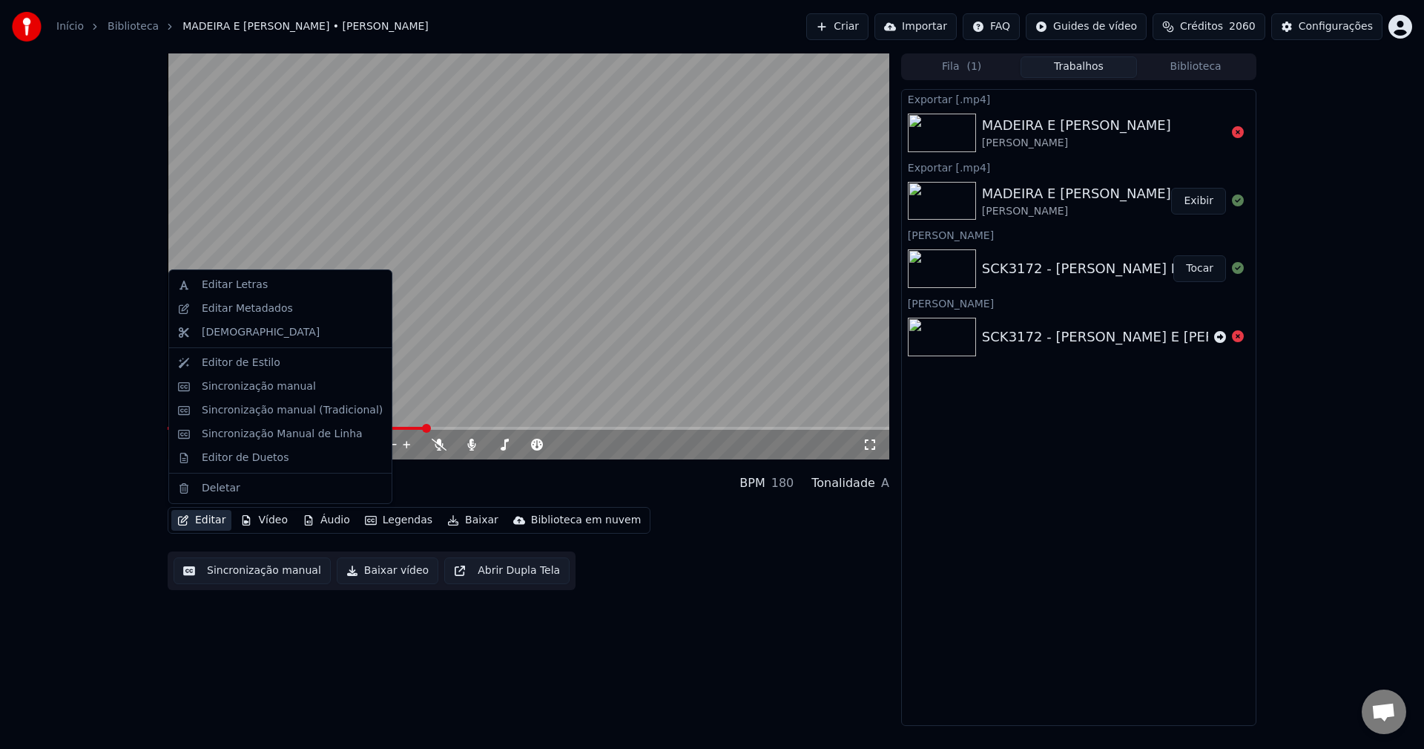
click at [214, 513] on button "Editar" at bounding box center [201, 520] width 60 height 21
click at [240, 303] on div "Editar Metadados" at bounding box center [247, 308] width 91 height 15
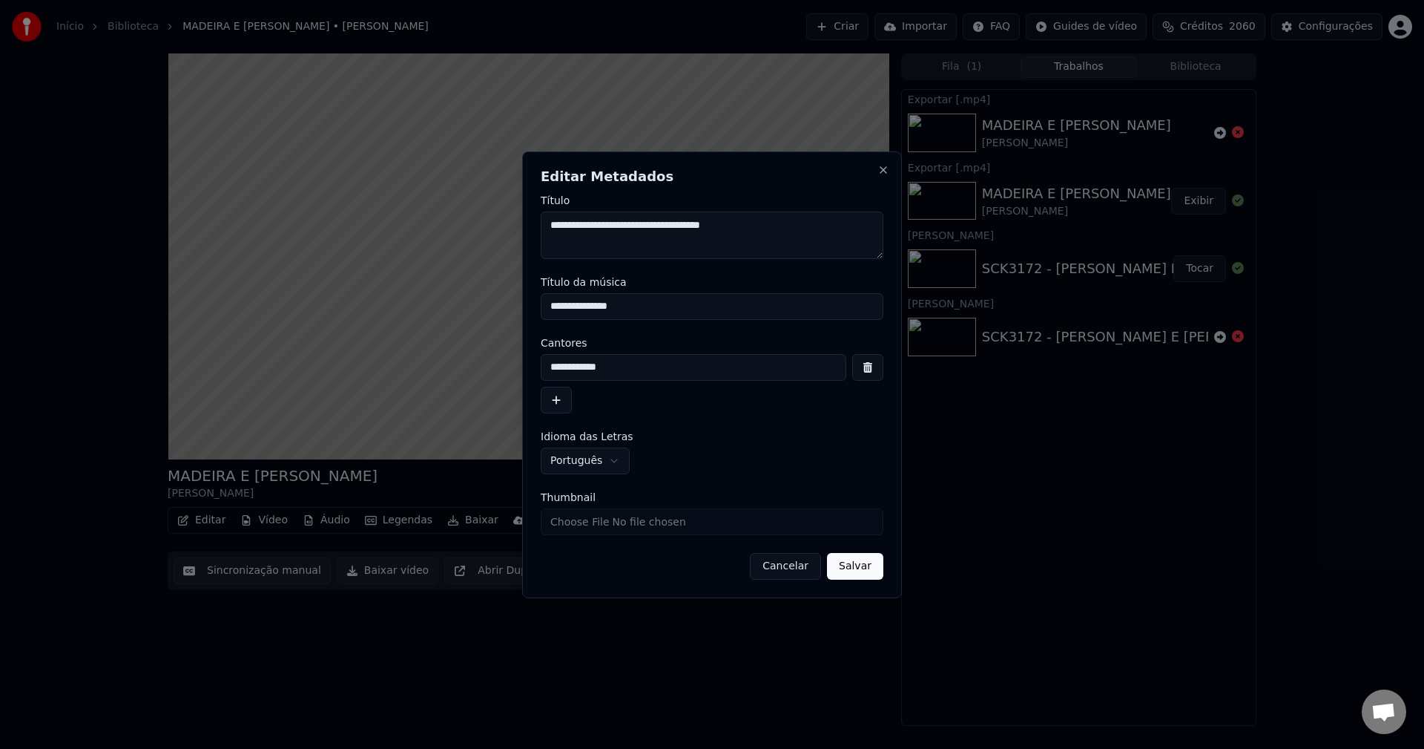
click at [762, 223] on textarea "**********" at bounding box center [712, 234] width 343 height 47
drag, startPoint x: 790, startPoint y: 232, endPoint x: 746, endPoint y: 246, distance: 45.8
click at [746, 246] on textarea "**********" at bounding box center [712, 234] width 343 height 47
type textarea "**********"
click at [683, 300] on input "**********" at bounding box center [712, 306] width 343 height 27
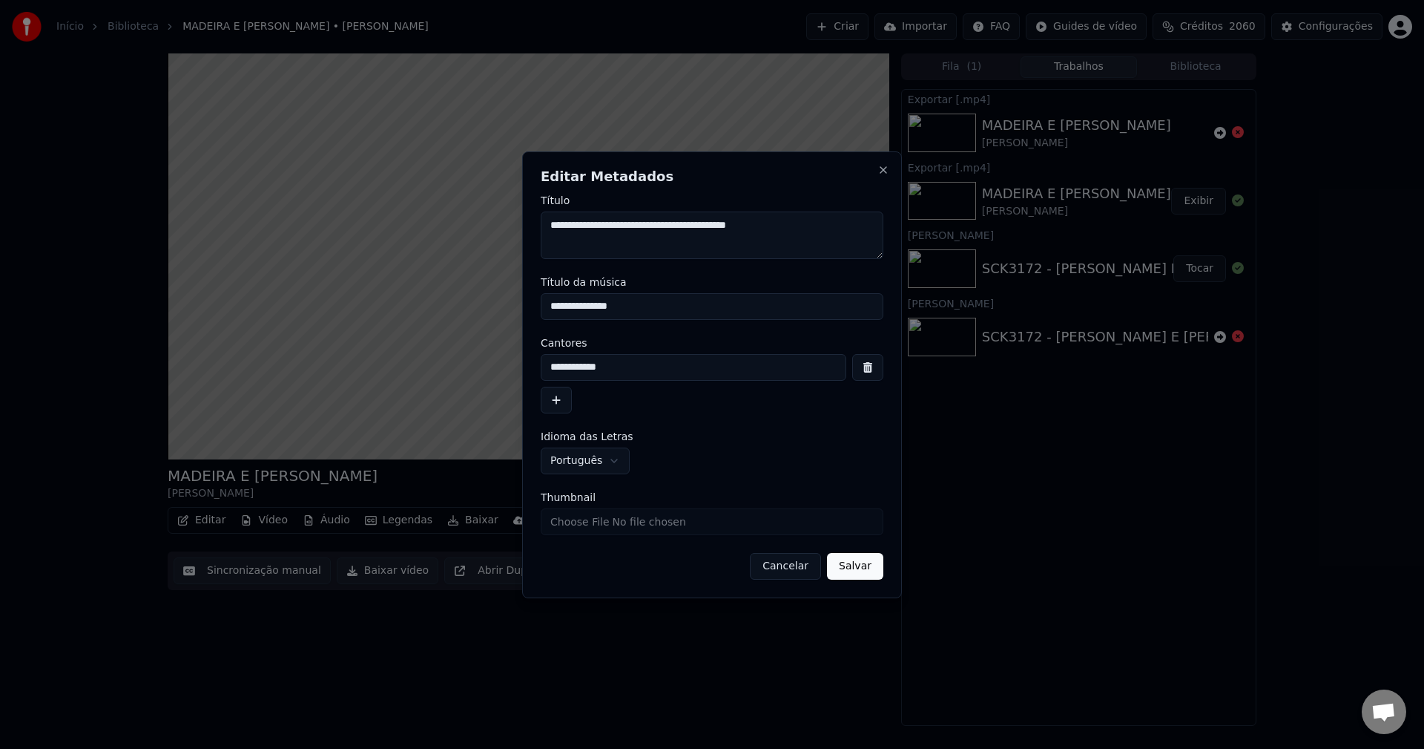
paste input "*******"
type input "**********"
click at [866, 569] on button "Salvar" at bounding box center [855, 566] width 56 height 27
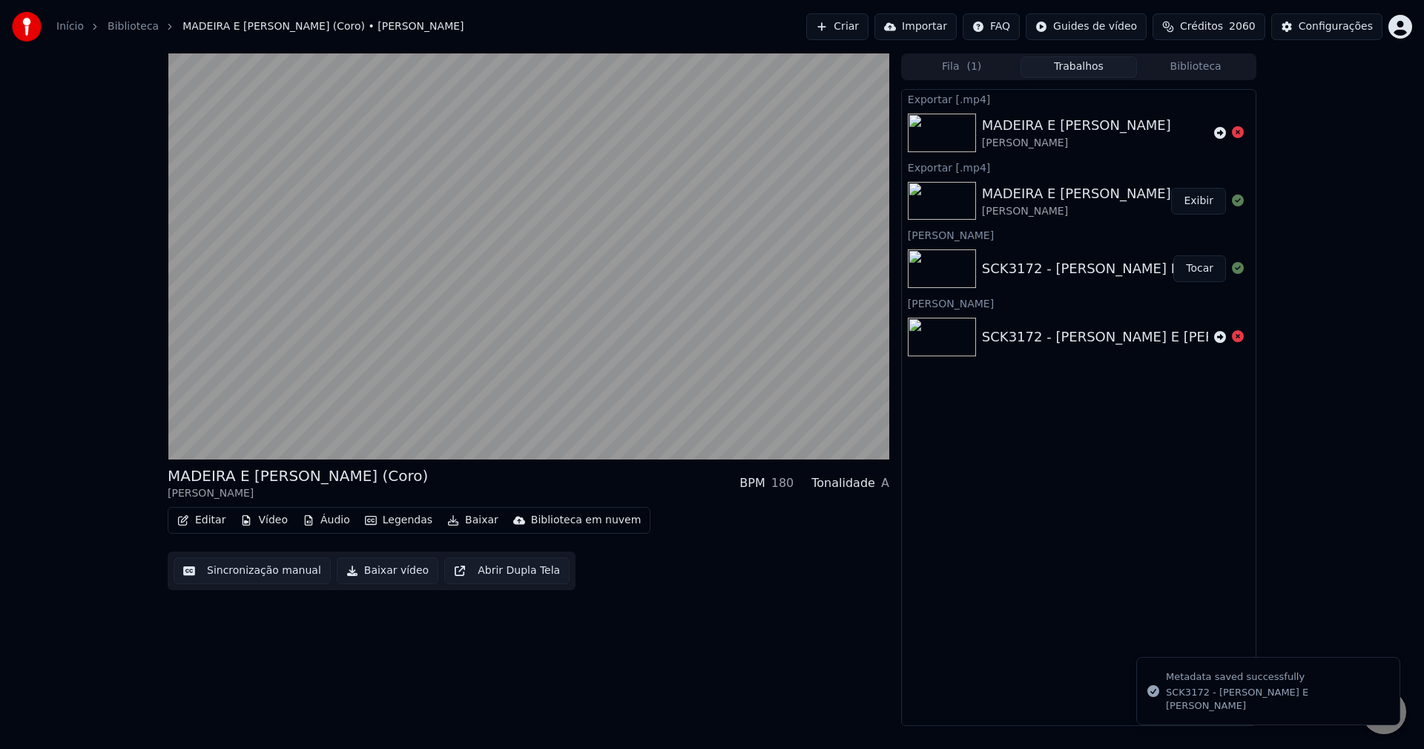
click at [366, 576] on button "Baixar vídeo" at bounding box center [388, 570] width 102 height 27
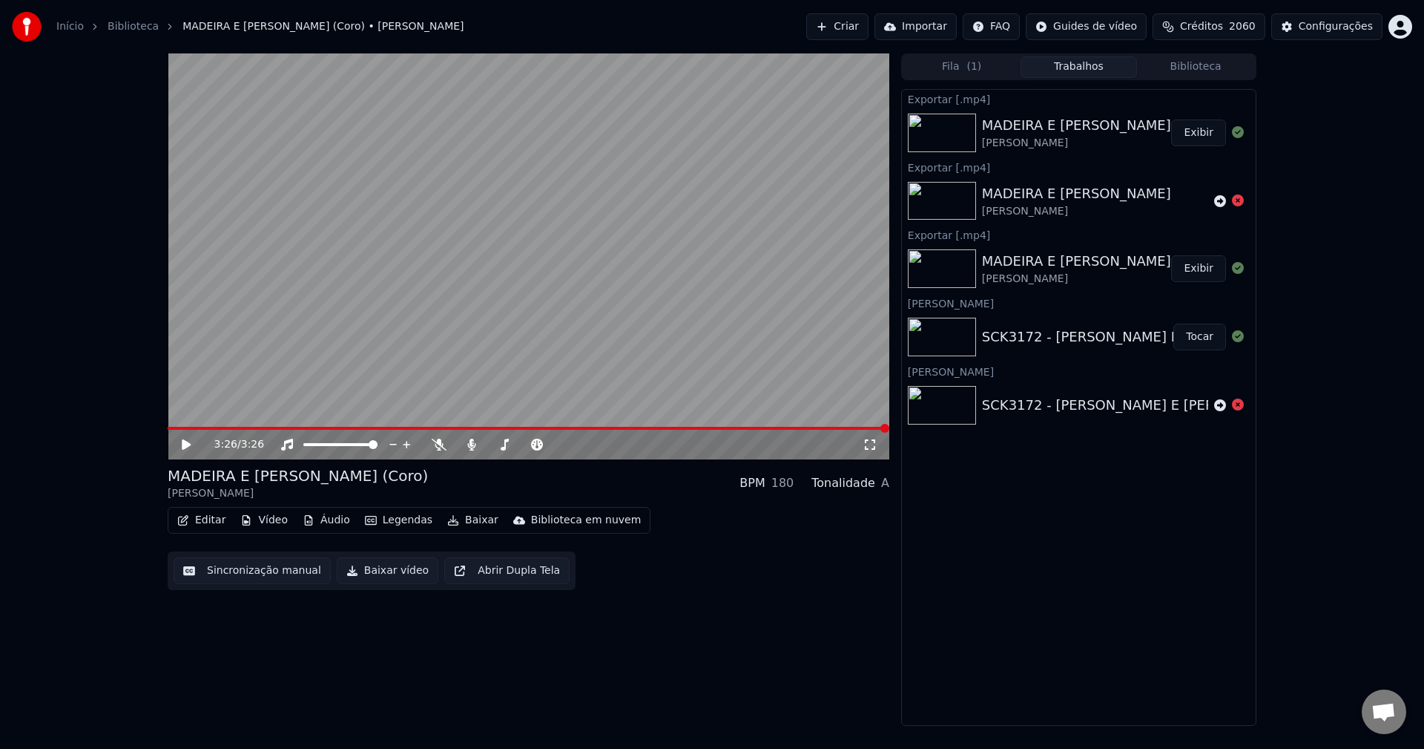
click at [1200, 139] on button "Exibir" at bounding box center [1198, 132] width 55 height 27
click at [1326, 38] on button "Configurações" at bounding box center [1327, 26] width 111 height 27
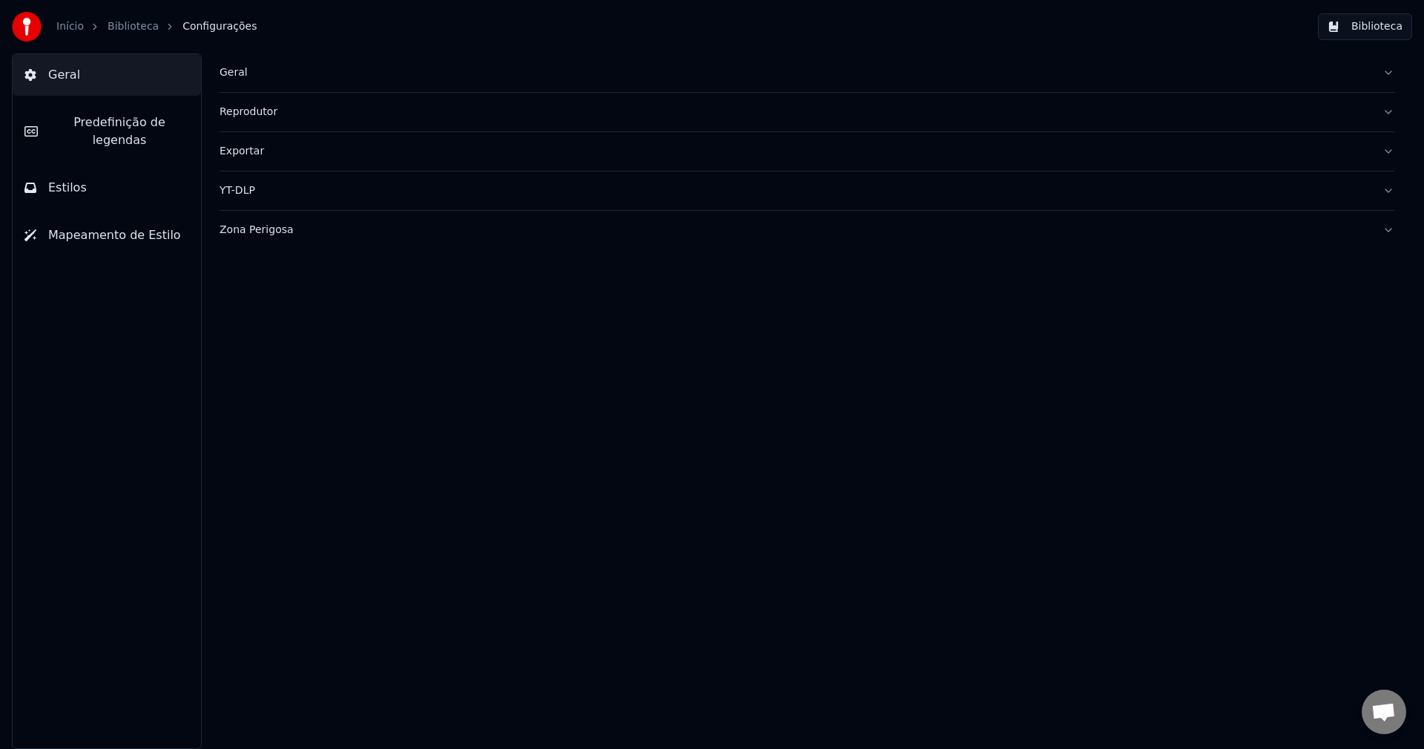
click at [230, 73] on div "Geral" at bounding box center [795, 72] width 1151 height 15
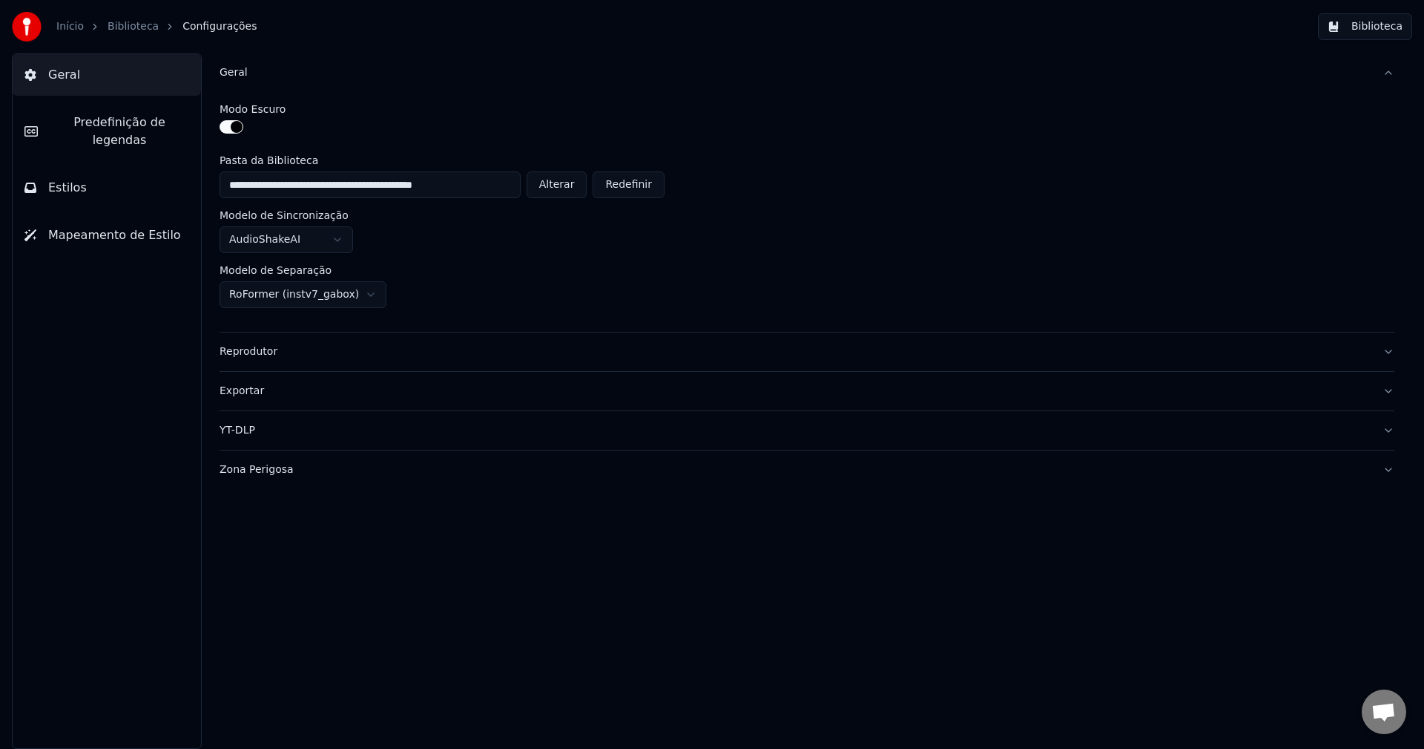
click at [562, 185] on button "Alterar" at bounding box center [557, 184] width 61 height 27
type input "**********"
click at [1361, 31] on button "Biblioteca" at bounding box center [1365, 26] width 94 height 27
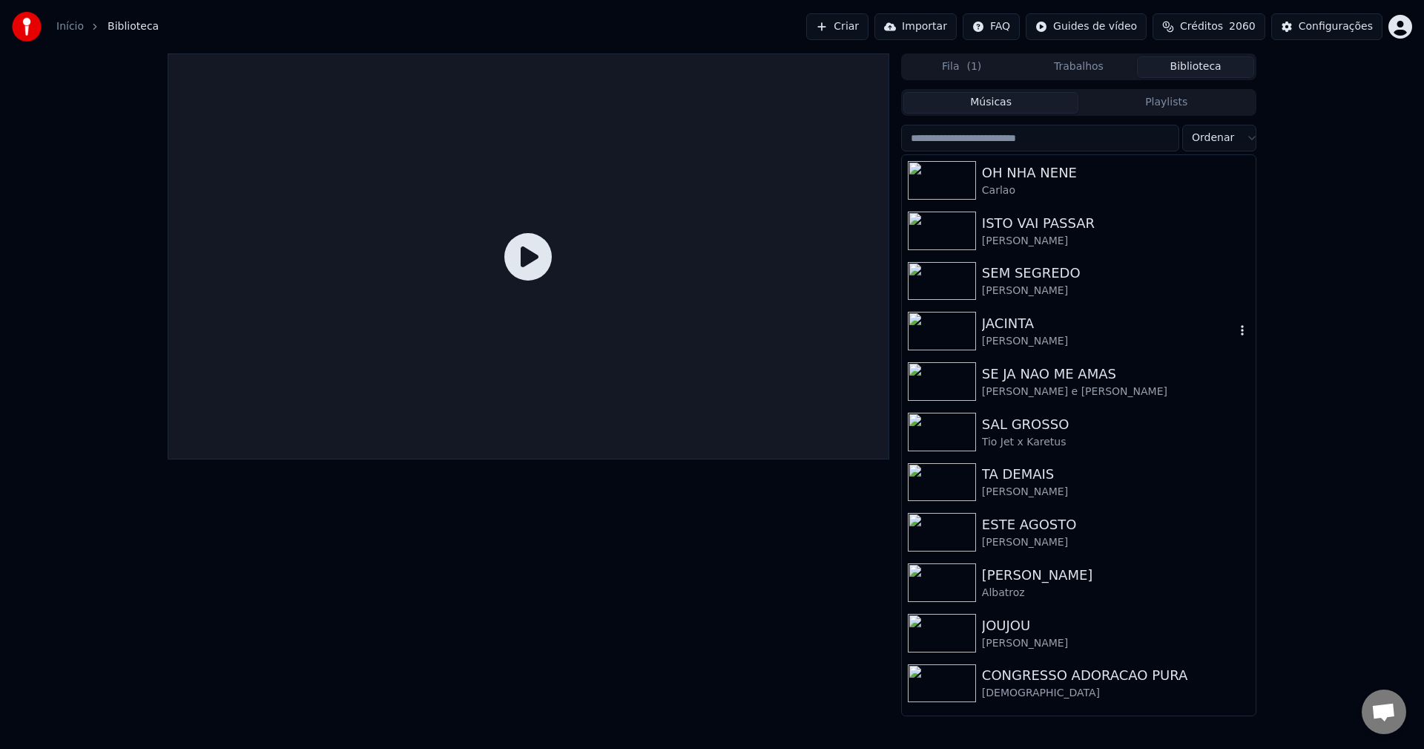
click at [1034, 329] on div "JACINTA" at bounding box center [1108, 323] width 253 height 21
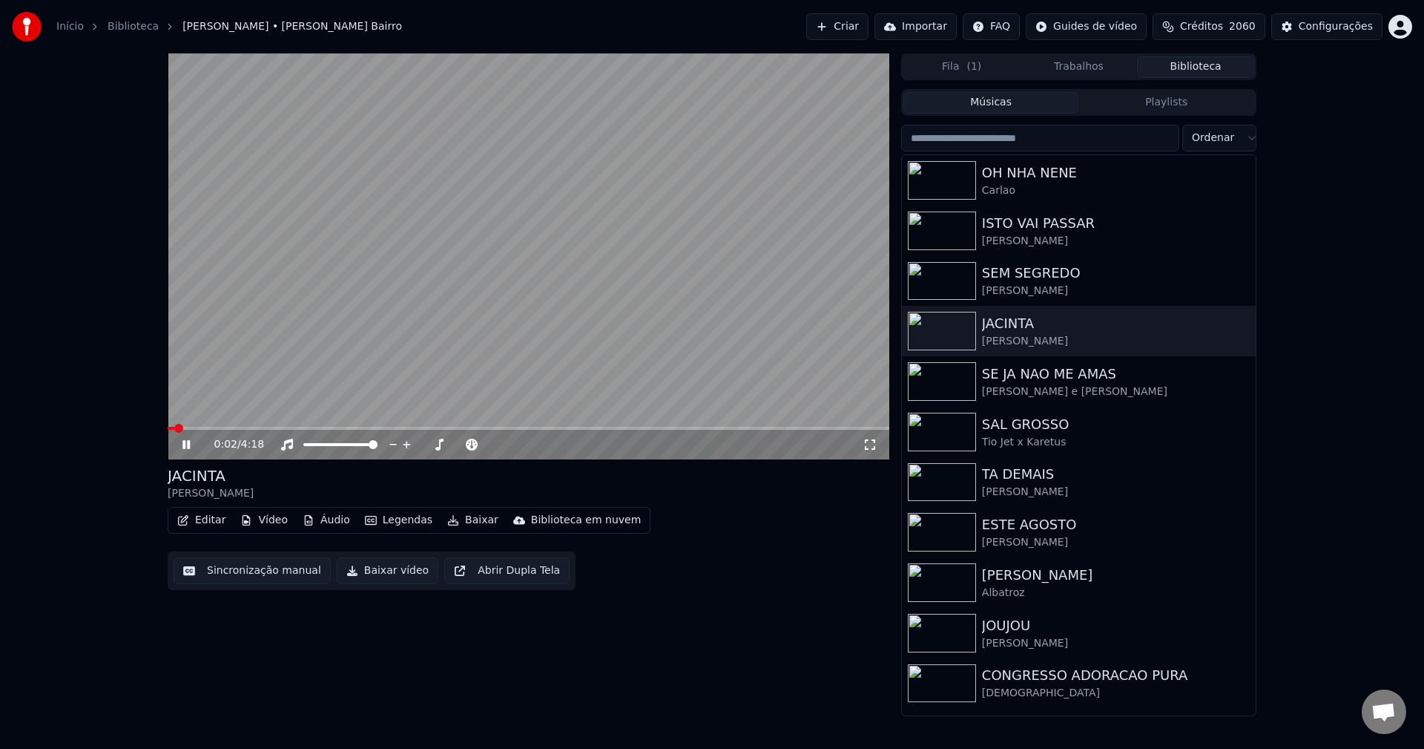
click at [257, 574] on button "Sincronização manual" at bounding box center [252, 570] width 157 height 27
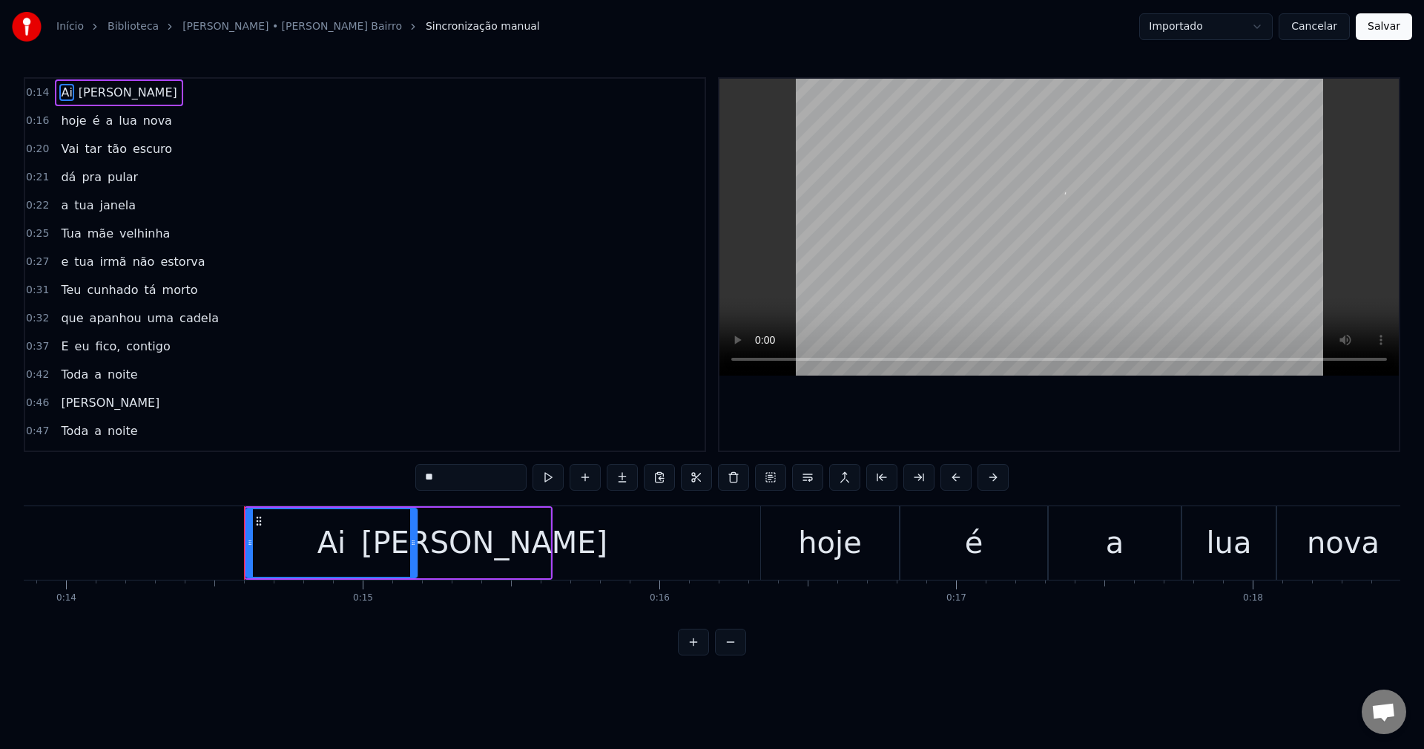
scroll to position [0, 4258]
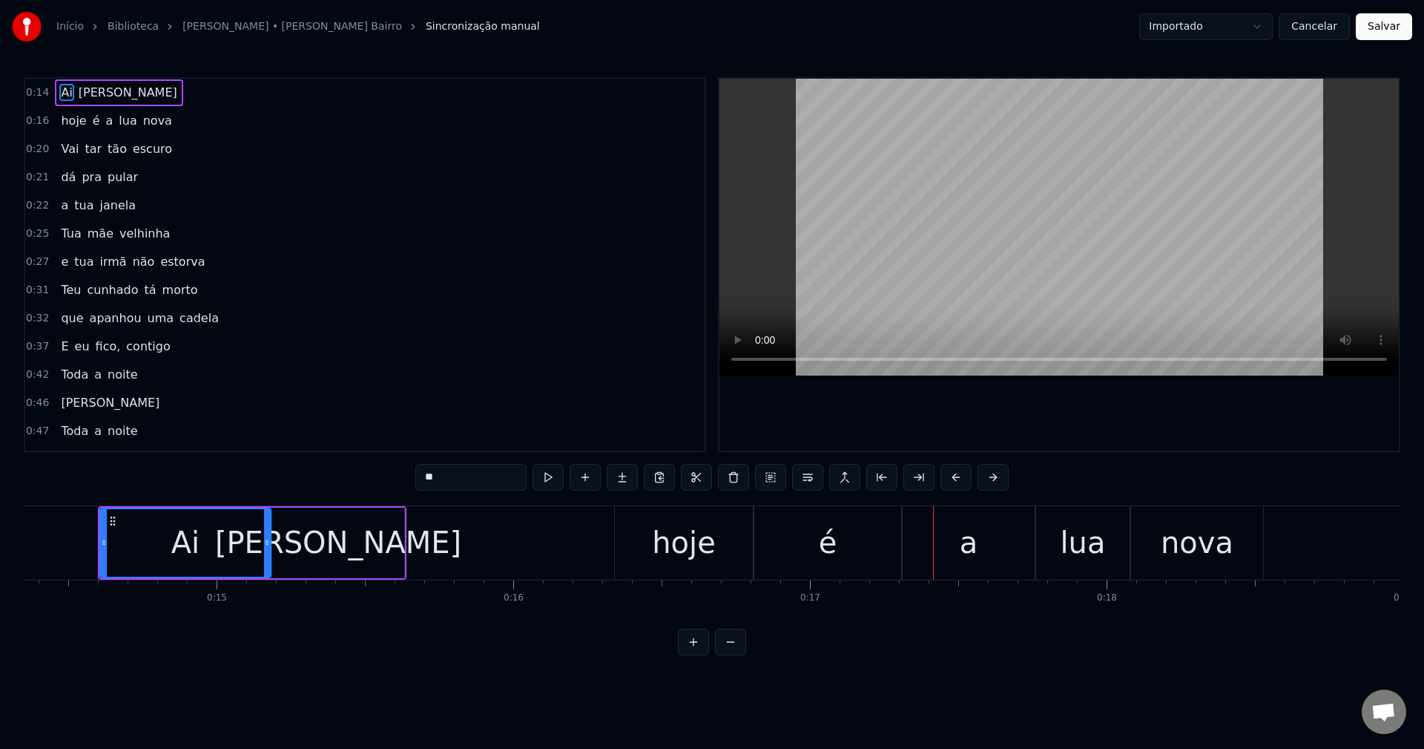
click at [1381, 30] on button "Salvar" at bounding box center [1384, 26] width 56 height 27
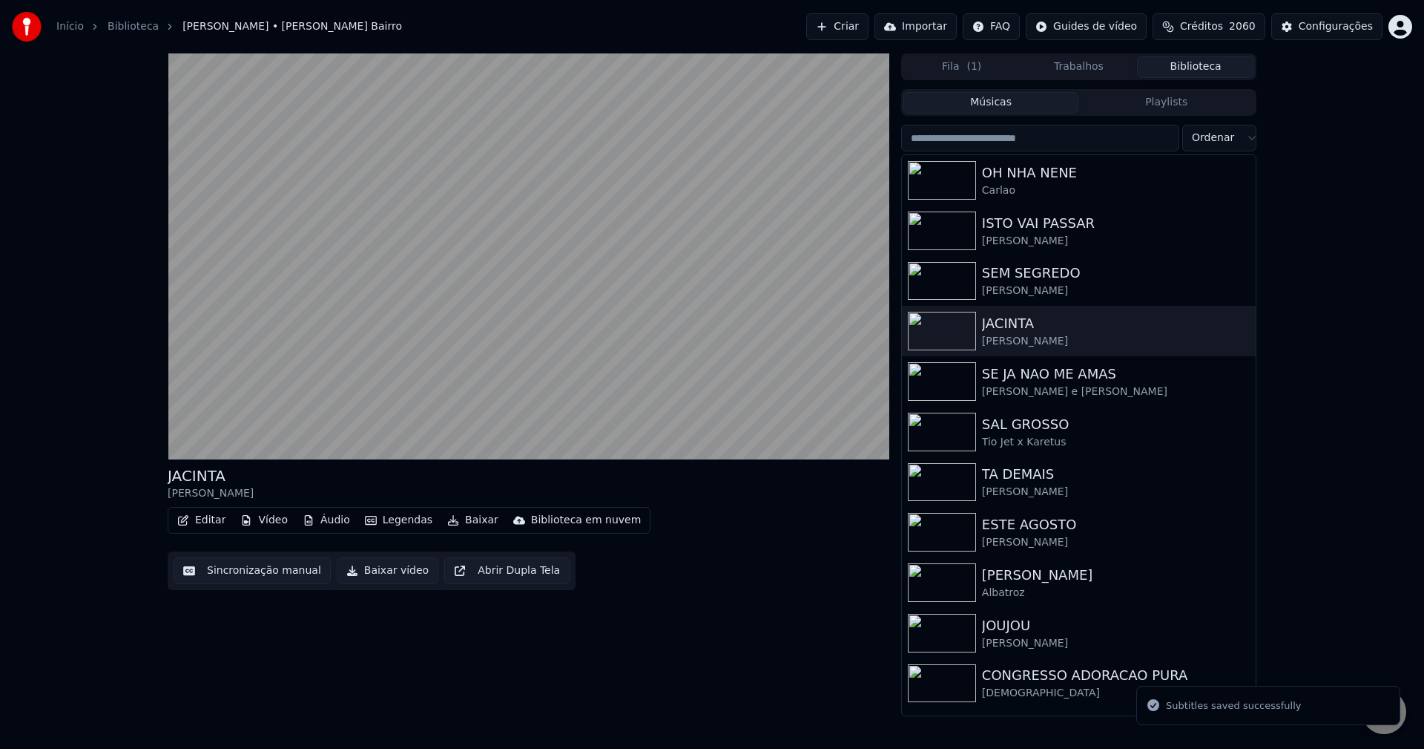
click at [206, 519] on button "Editar" at bounding box center [201, 520] width 60 height 21
click at [338, 521] on button "Áudio" at bounding box center [326, 520] width 59 height 21
click at [395, 569] on button "Baixar vídeo" at bounding box center [388, 570] width 102 height 27
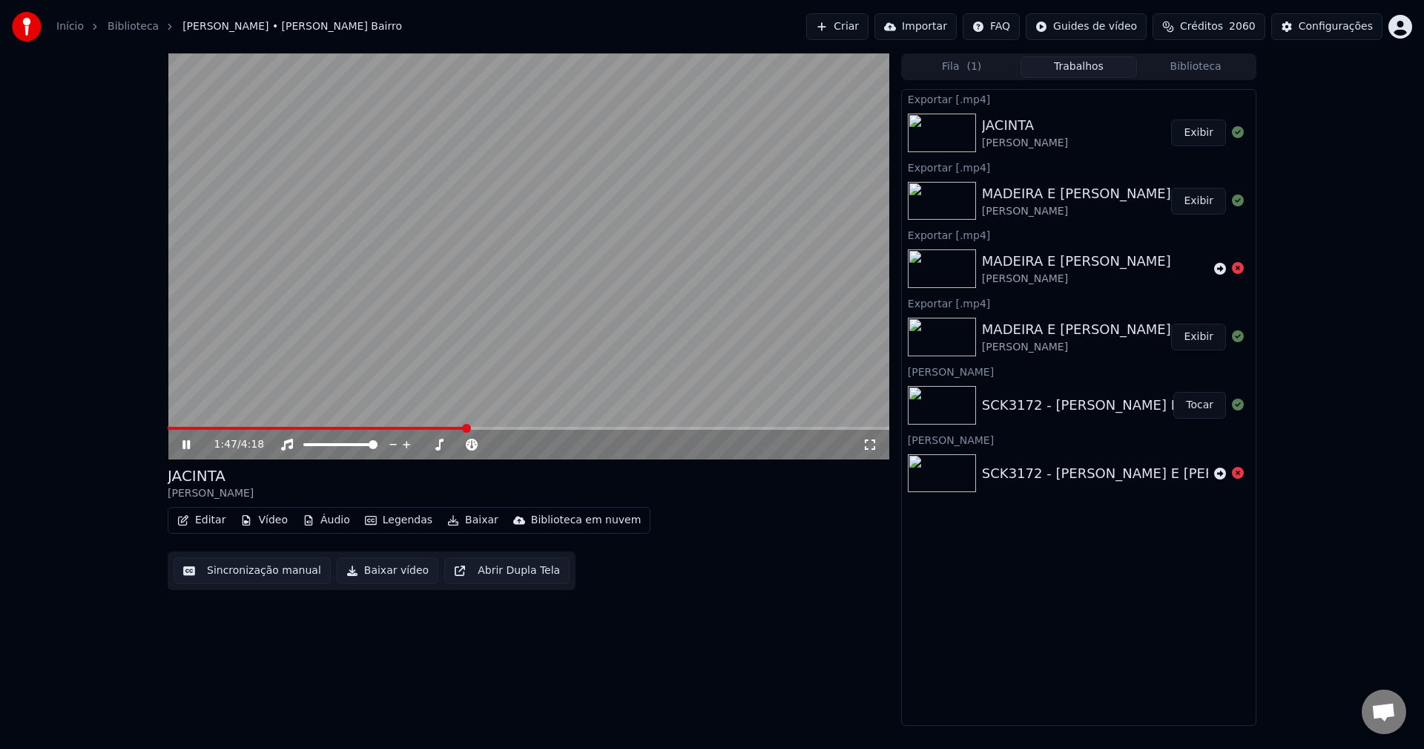
click at [1202, 131] on button "Exibir" at bounding box center [1198, 132] width 55 height 27
click at [1327, 27] on div "Configurações" at bounding box center [1336, 26] width 74 height 15
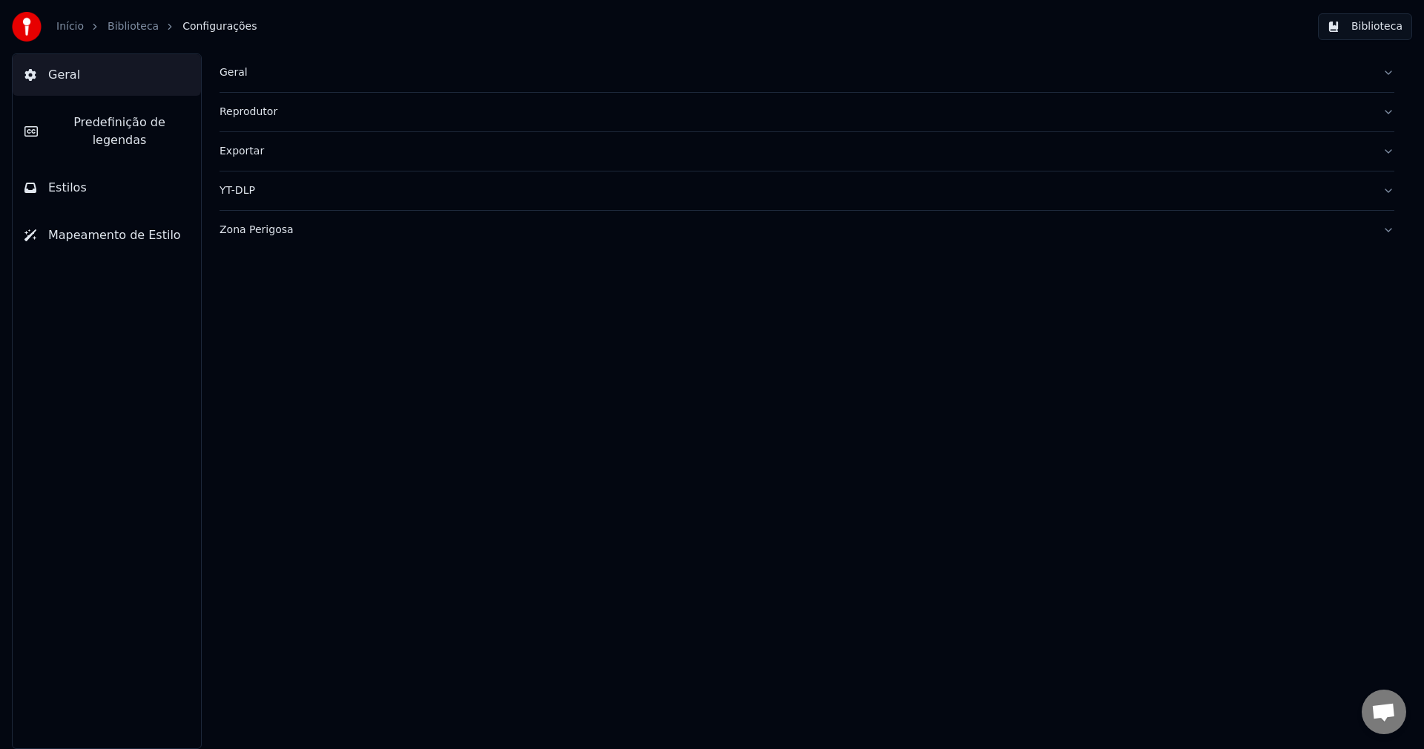
click at [231, 71] on div "Geral" at bounding box center [795, 72] width 1151 height 15
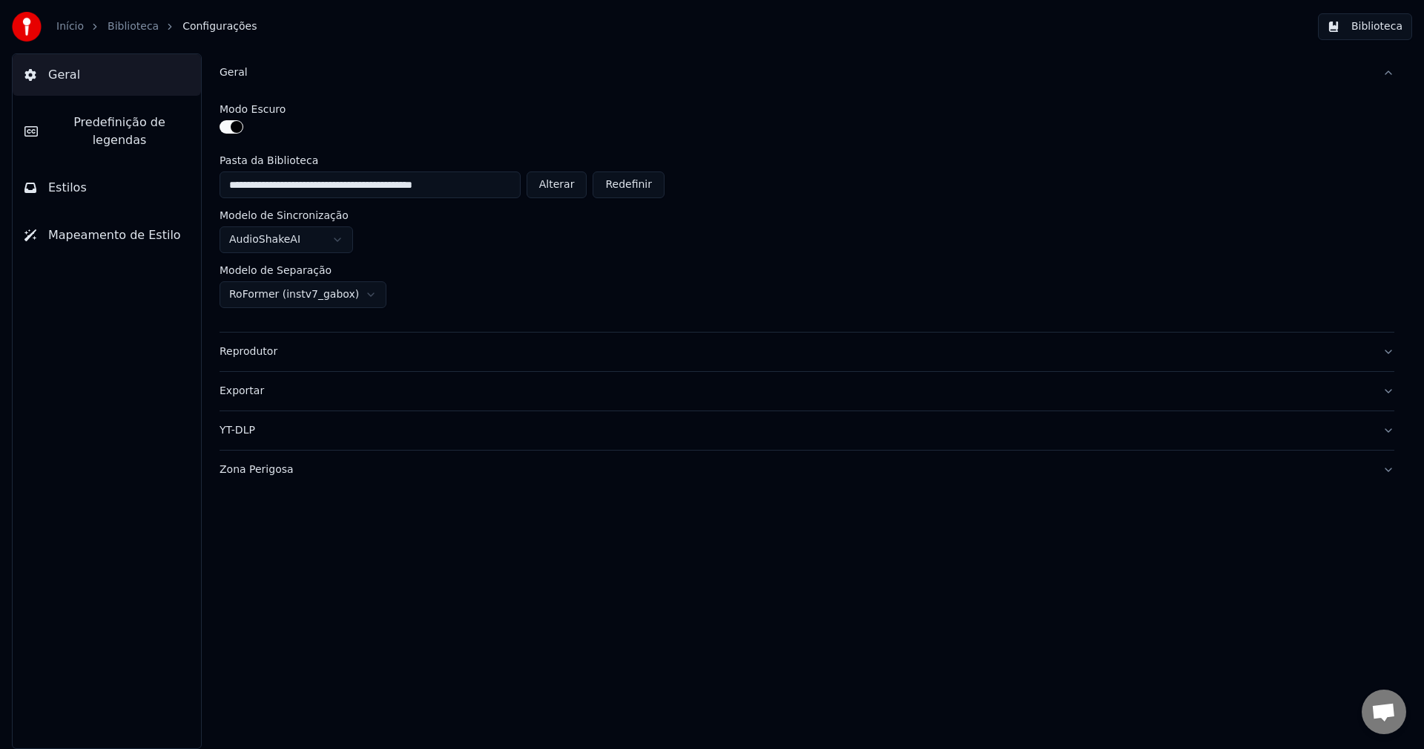
click at [567, 192] on button "Alterar" at bounding box center [557, 184] width 61 height 27
type input "**********"
click at [1371, 33] on button "Biblioteca" at bounding box center [1365, 26] width 94 height 27
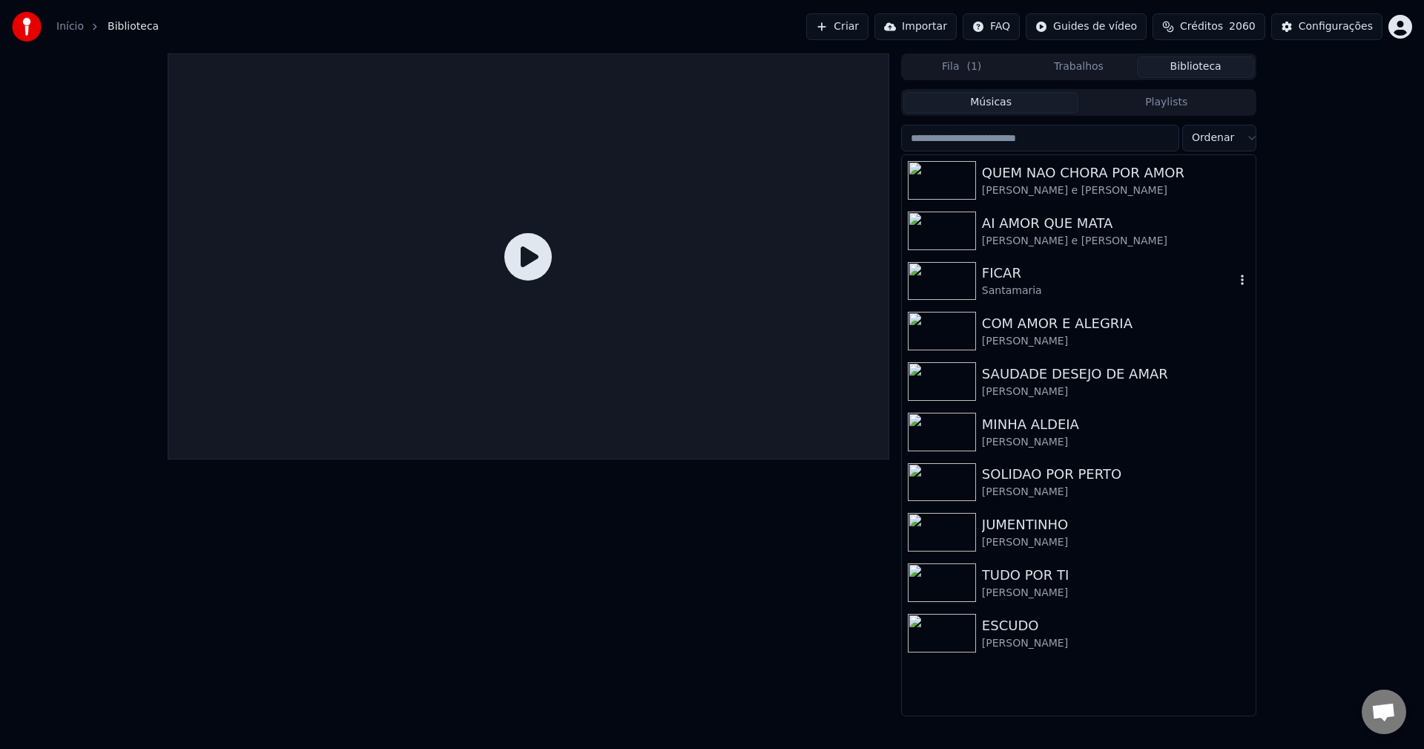
click at [1093, 277] on div "FICAR" at bounding box center [1108, 273] width 253 height 21
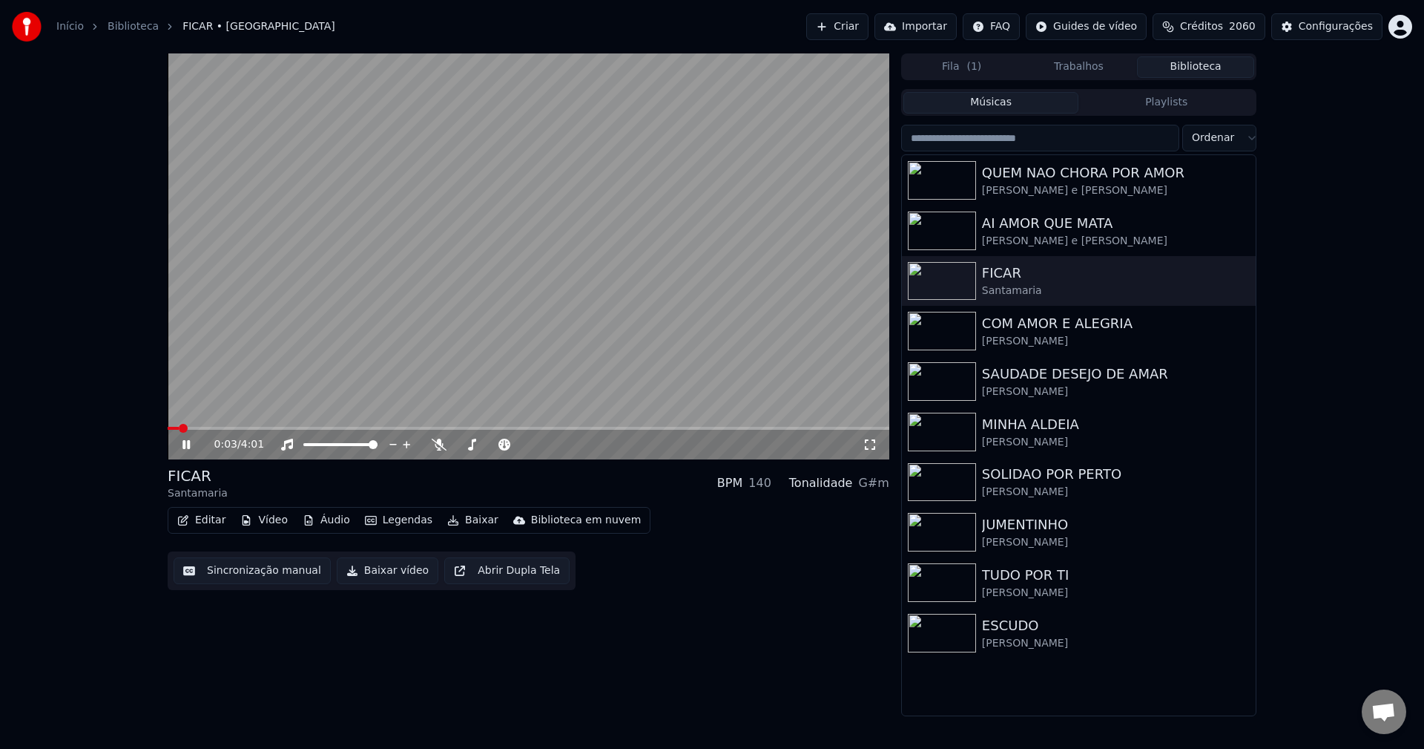
click at [206, 517] on button "Editar" at bounding box center [201, 520] width 60 height 21
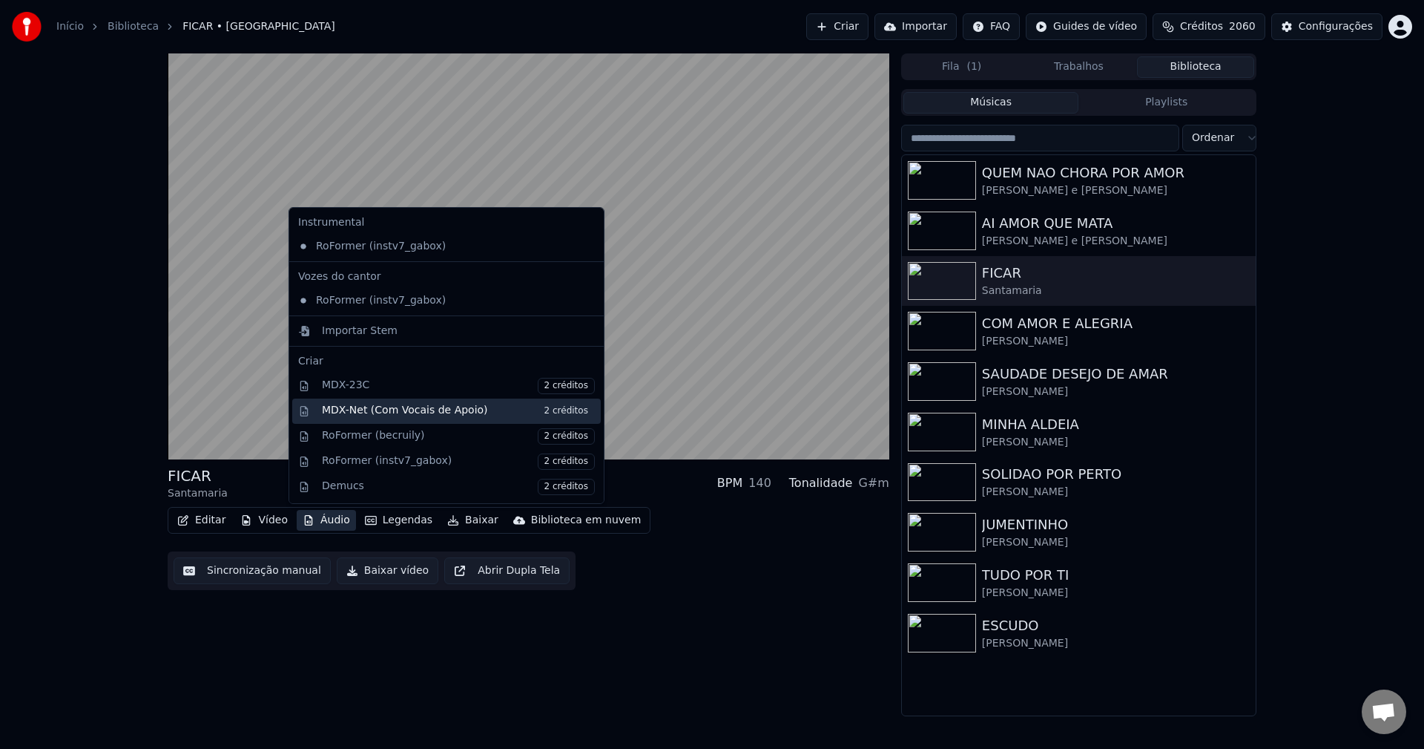
click at [395, 412] on div "MDX-Net (Com Vocais de Apoio) 2 créditos" at bounding box center [458, 411] width 273 height 16
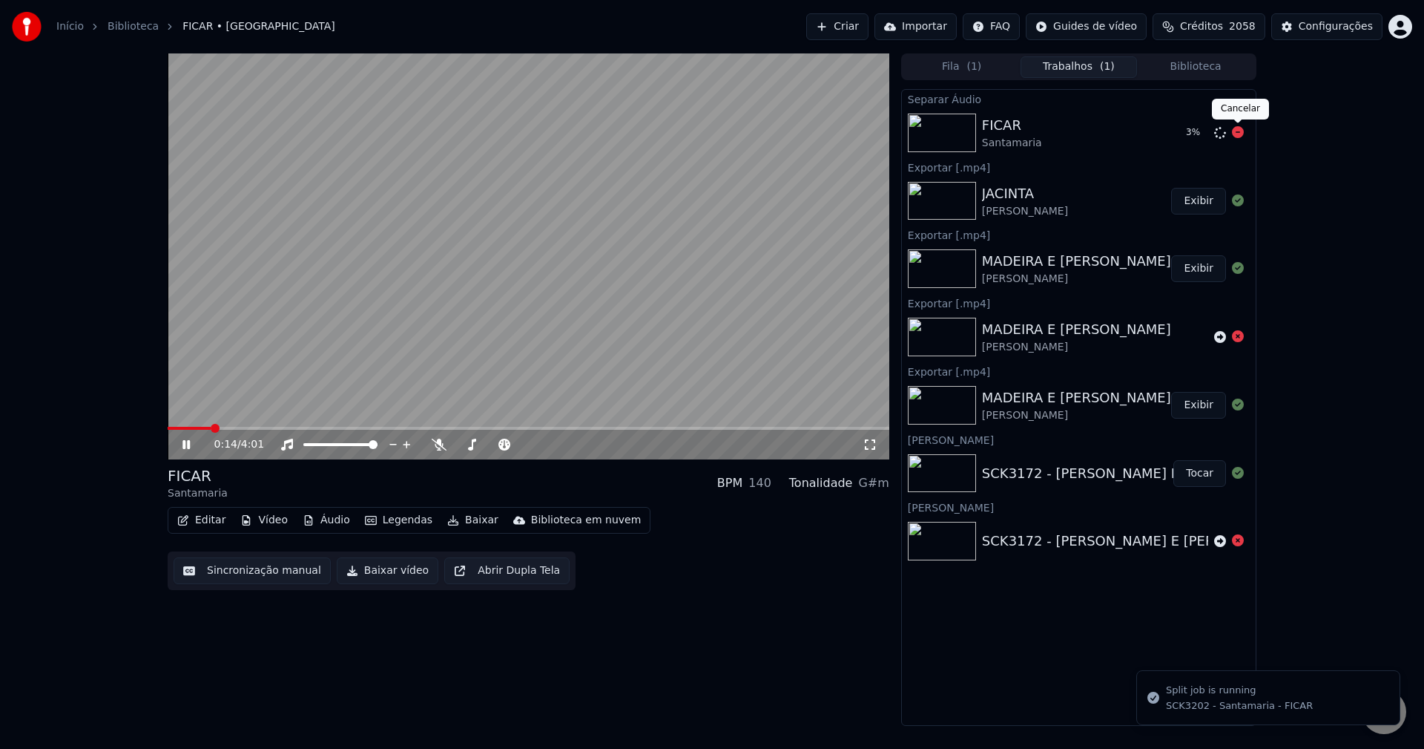
click at [1237, 134] on icon at bounding box center [1238, 132] width 12 height 12
click at [1202, 24] on span "Créditos" at bounding box center [1201, 26] width 43 height 15
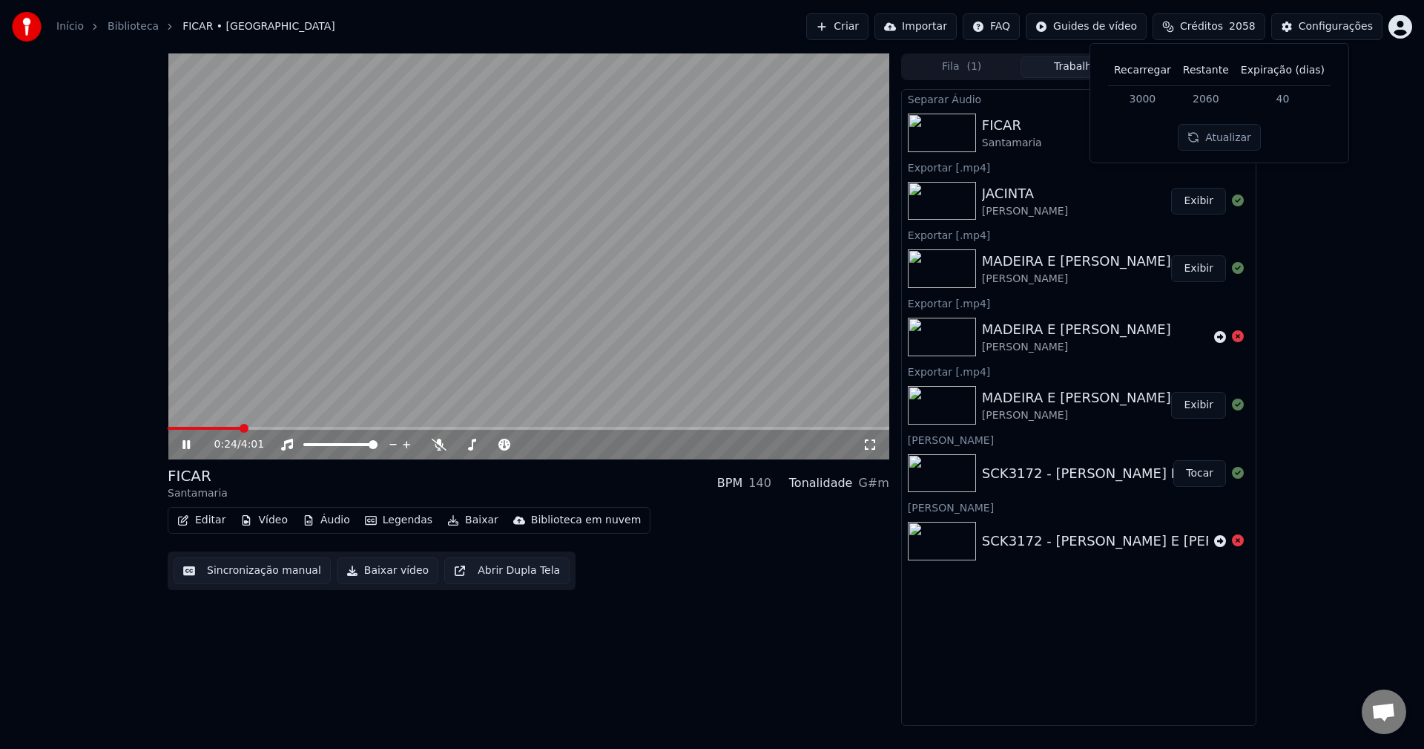
click at [1229, 141] on button "Atualizar" at bounding box center [1219, 137] width 83 height 27
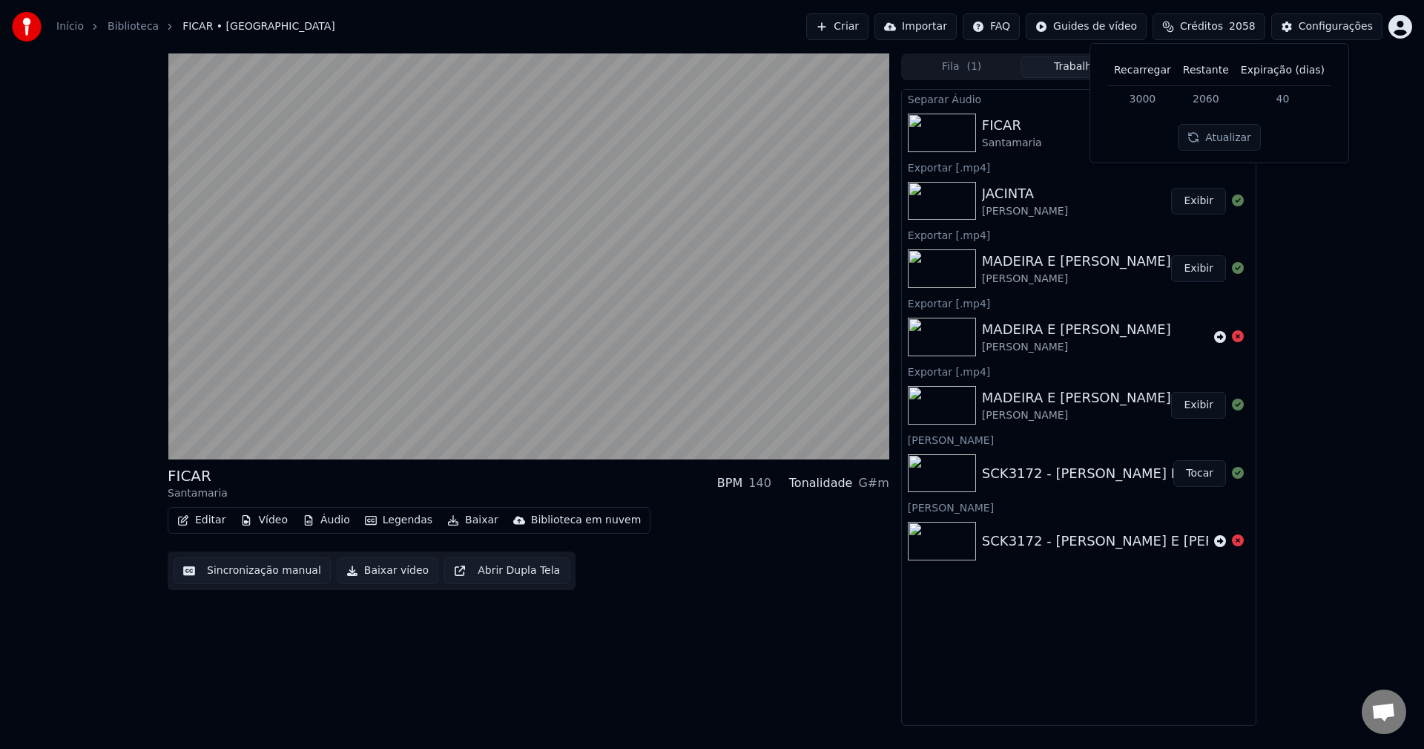
click at [1229, 141] on button "Atualizar" at bounding box center [1219, 137] width 83 height 27
click at [992, 133] on div "FICAR" at bounding box center [1012, 125] width 60 height 21
click at [1233, 132] on icon at bounding box center [1238, 132] width 12 height 12
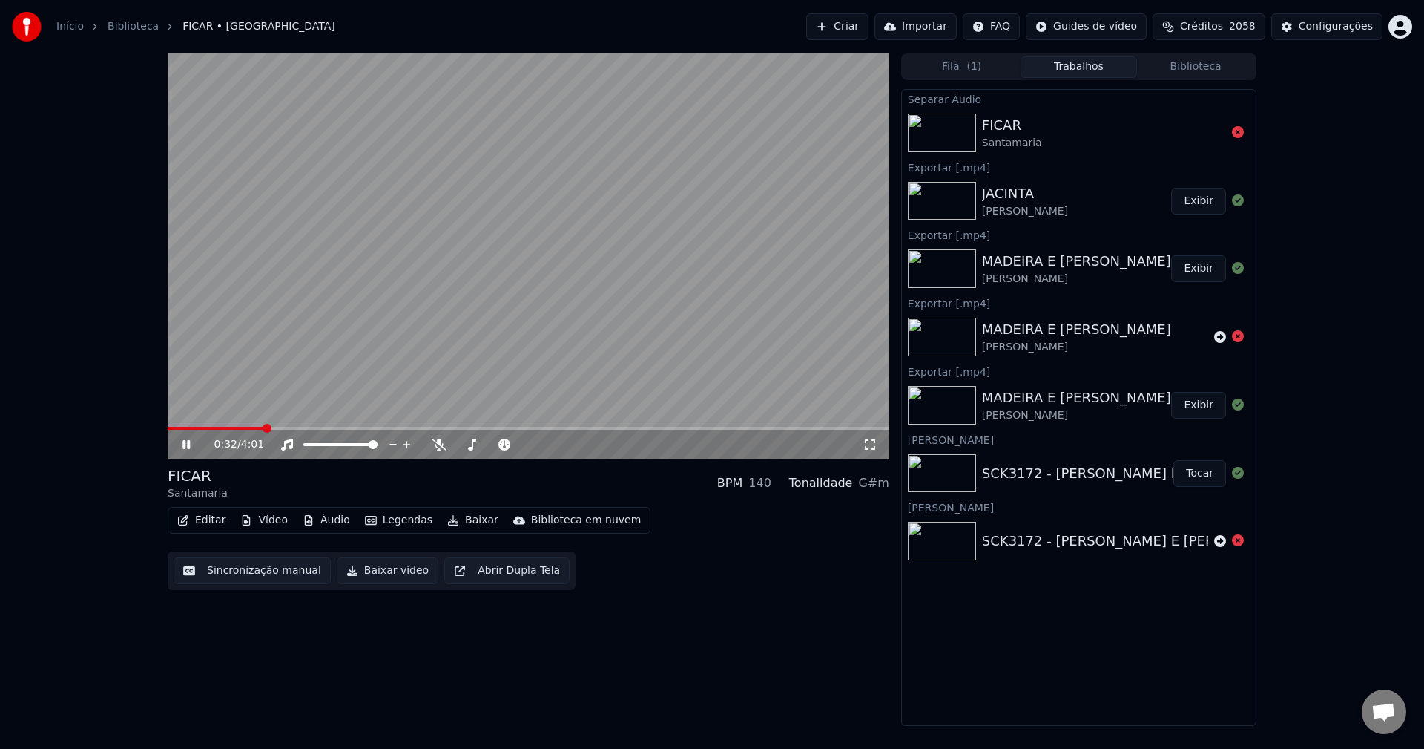
click at [595, 704] on div "0:32 / 4:01 FICAR Santamaria BPM 140 Tonalidade G#m Editar Vídeo Áudio Legendas…" at bounding box center [529, 389] width 722 height 672
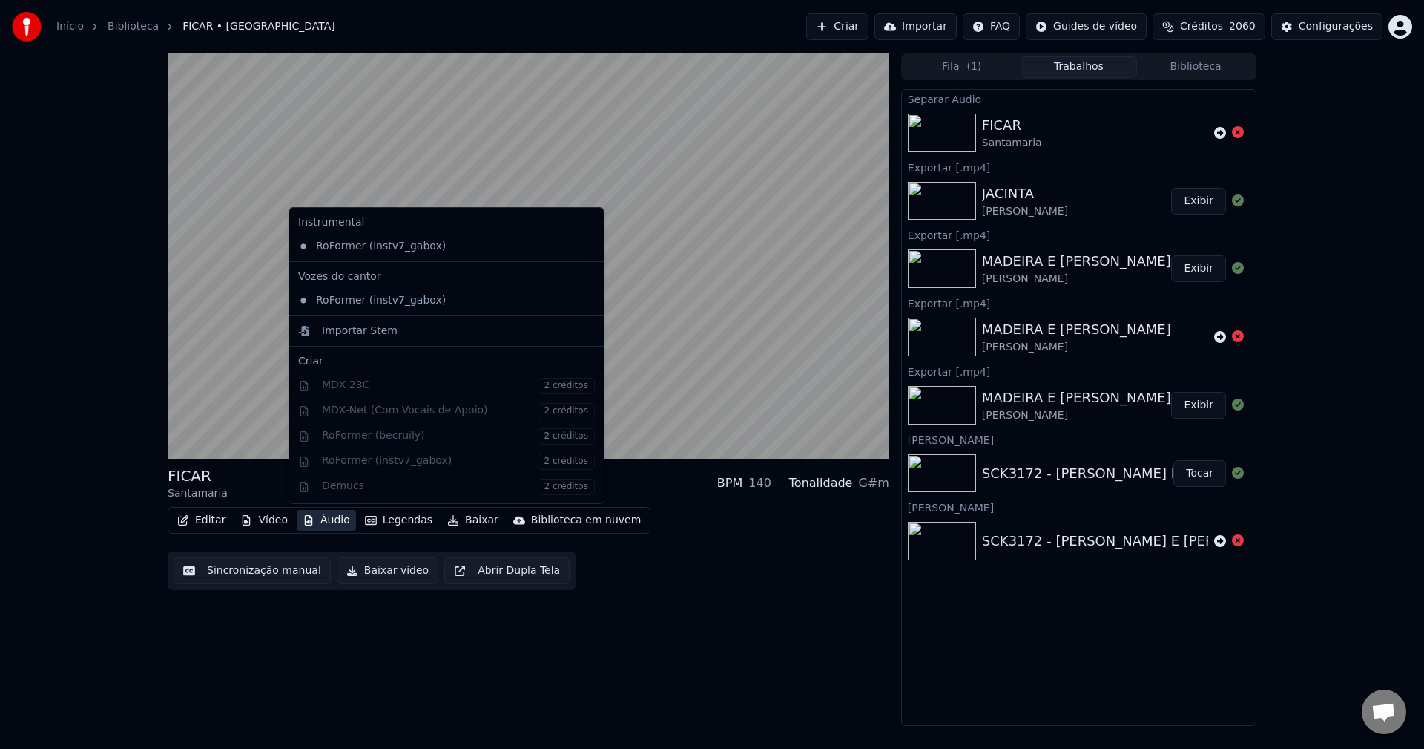
click at [319, 519] on button "Áudio" at bounding box center [326, 520] width 59 height 21
click at [412, 416] on div "Instrumental RoFormer (instv7_gabox) Vozes do cantor RoFormer (instv7_gabox) Im…" at bounding box center [447, 355] width 316 height 297
click at [415, 410] on div "Instrumental RoFormer (instv7_gabox) Vozes do cantor RoFormer (instv7_gabox) Im…" at bounding box center [447, 355] width 316 height 297
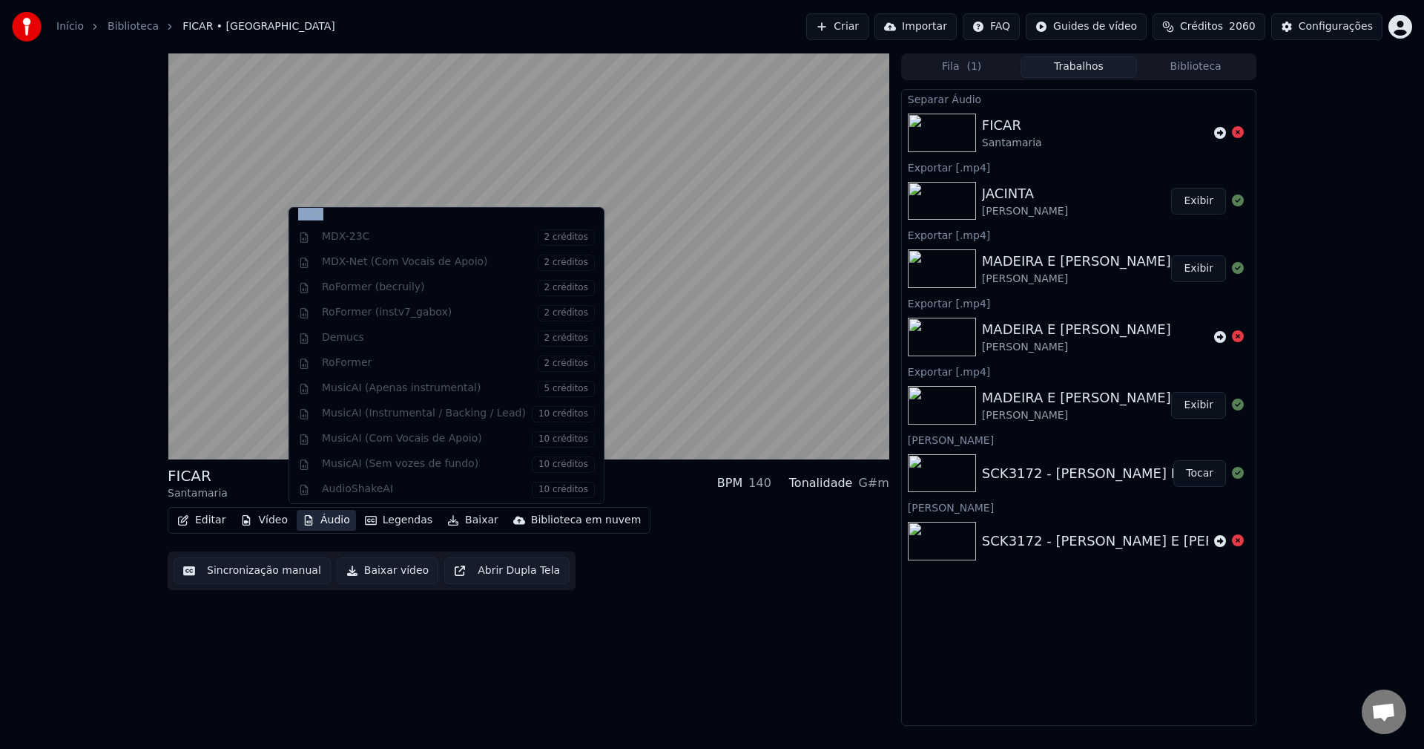
click at [415, 410] on div "Instrumental RoFormer (instv7_gabox) Vozes do cantor RoFormer (instv7_gabox) Im…" at bounding box center [447, 355] width 316 height 297
click at [213, 512] on button "Editar" at bounding box center [201, 520] width 60 height 21
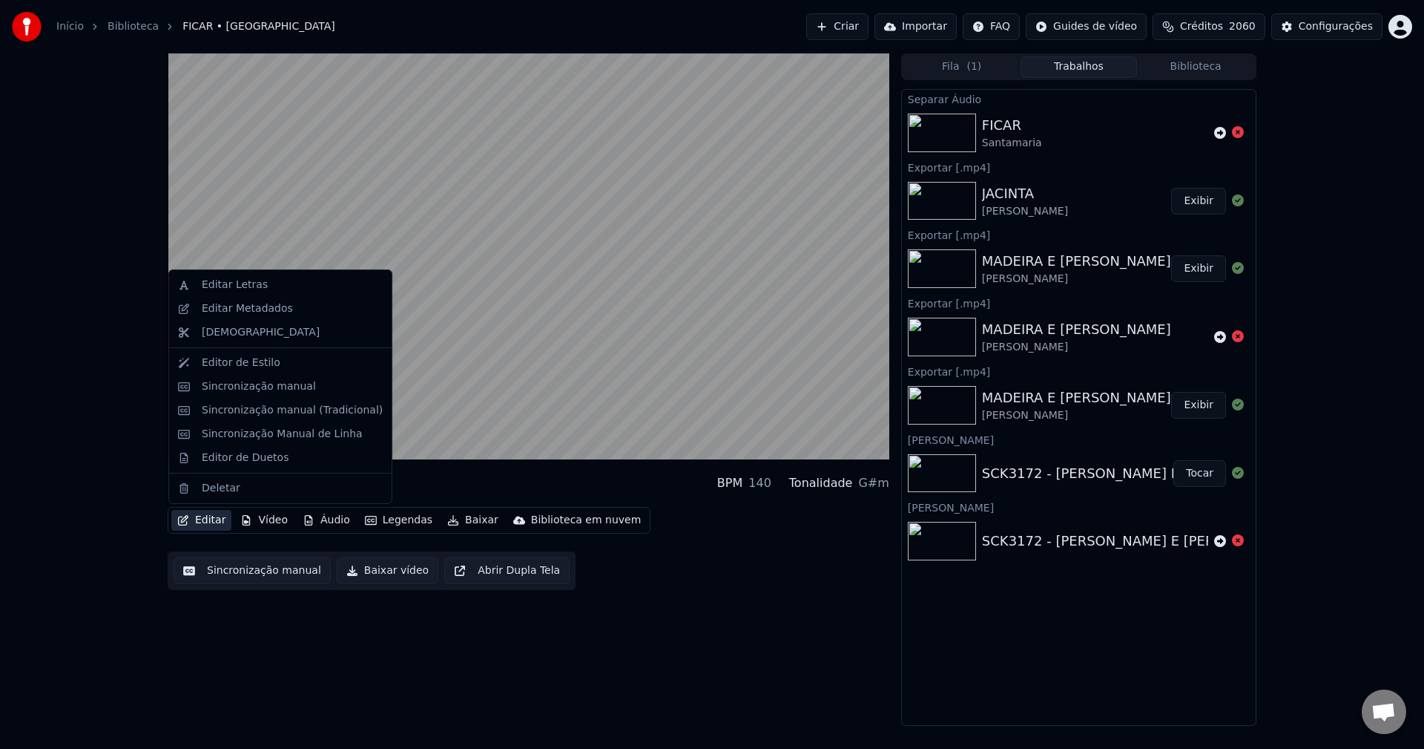
click at [221, 516] on button "Editar" at bounding box center [201, 520] width 60 height 21
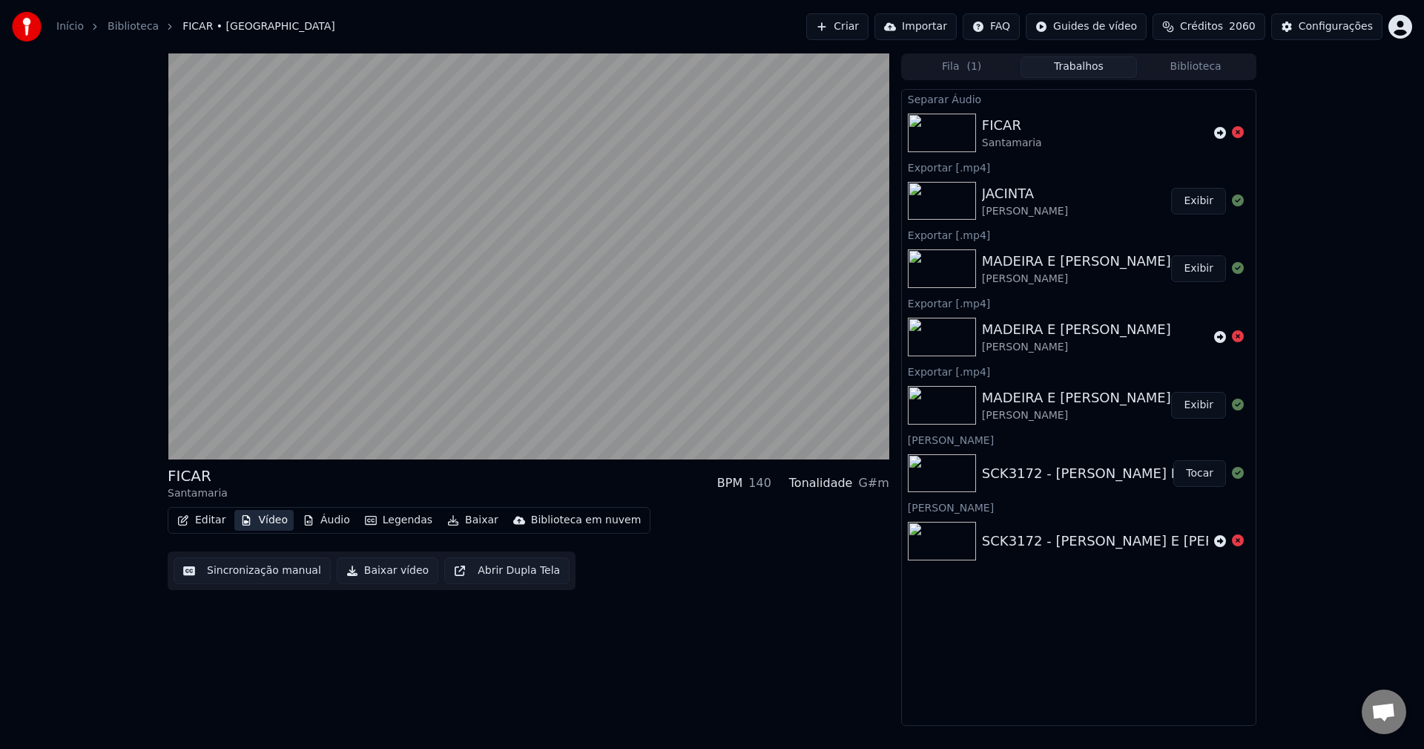
click at [270, 530] on button "Vídeo" at bounding box center [263, 520] width 59 height 21
click at [315, 521] on button "Áudio" at bounding box center [326, 520] width 59 height 21
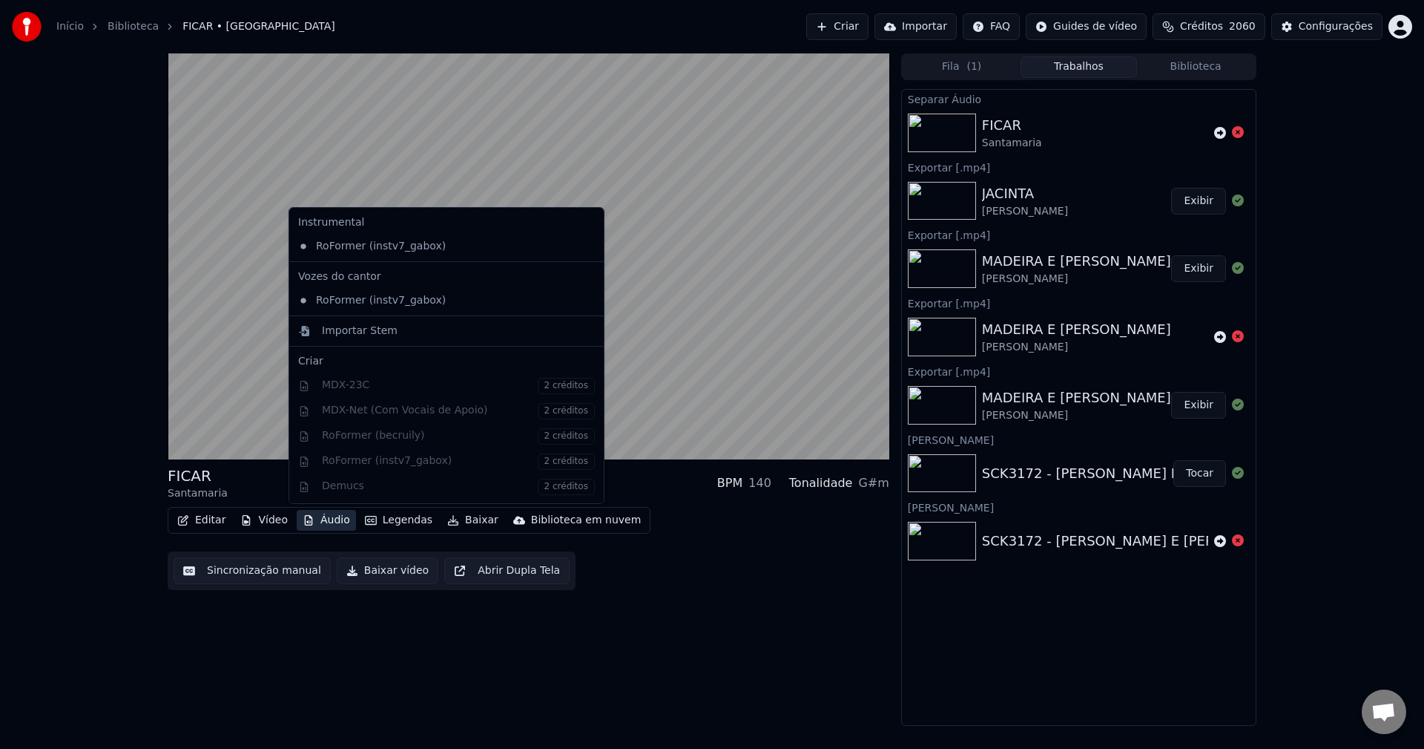
scroll to position [151, 0]
click at [398, 435] on div "Instrumental RoFormer (instv7_gabox) Vozes do cantor RoFormer (instv7_gabox) Im…" at bounding box center [447, 355] width 316 height 297
click at [404, 467] on div "Instrumental RoFormer (instv7_gabox) Vozes do cantor RoFormer (instv7_gabox) Im…" at bounding box center [447, 355] width 316 height 297
click at [466, 407] on div "Instrumental RoFormer (instv7_gabox) Vozes do cantor RoFormer (instv7_gabox) Im…" at bounding box center [447, 355] width 316 height 297
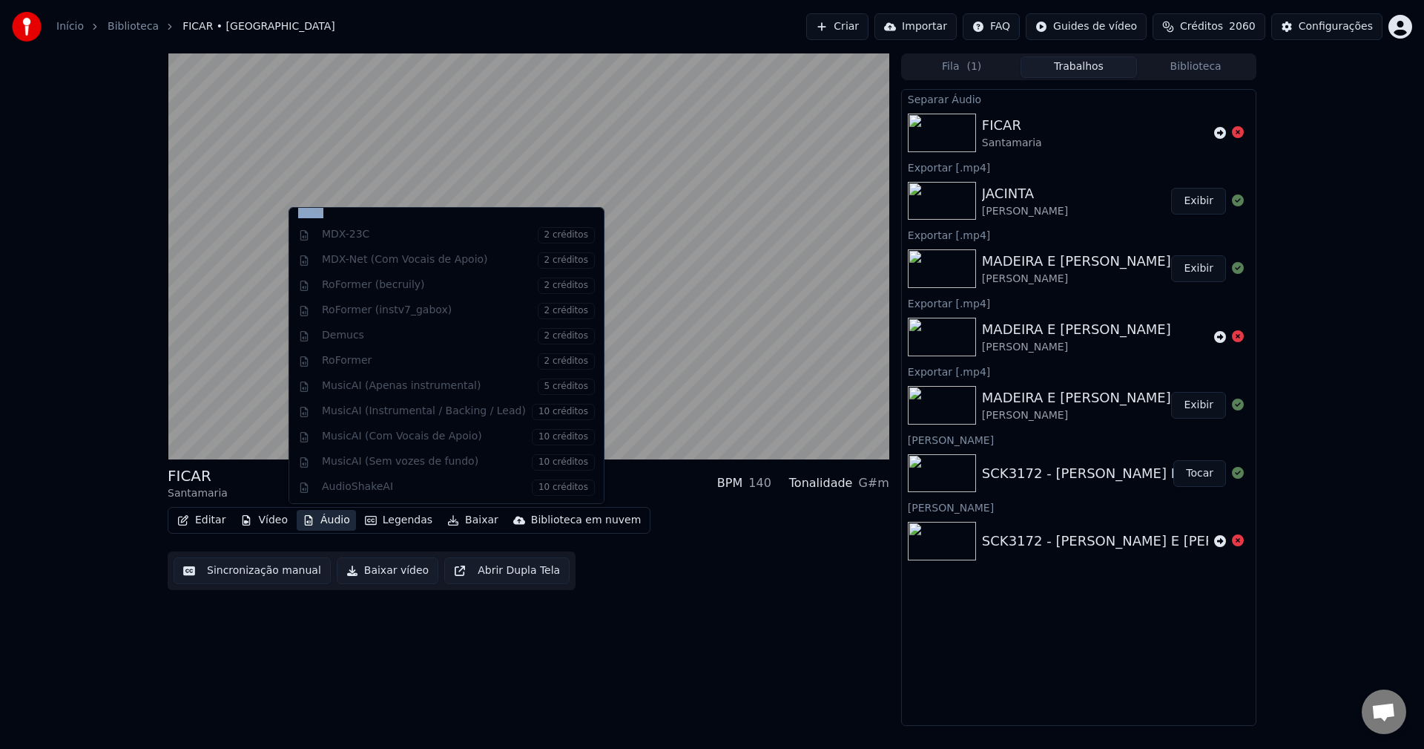
click at [466, 407] on div "Instrumental RoFormer (instv7_gabox) Vozes do cantor RoFormer (instv7_gabox) Im…" at bounding box center [447, 355] width 316 height 297
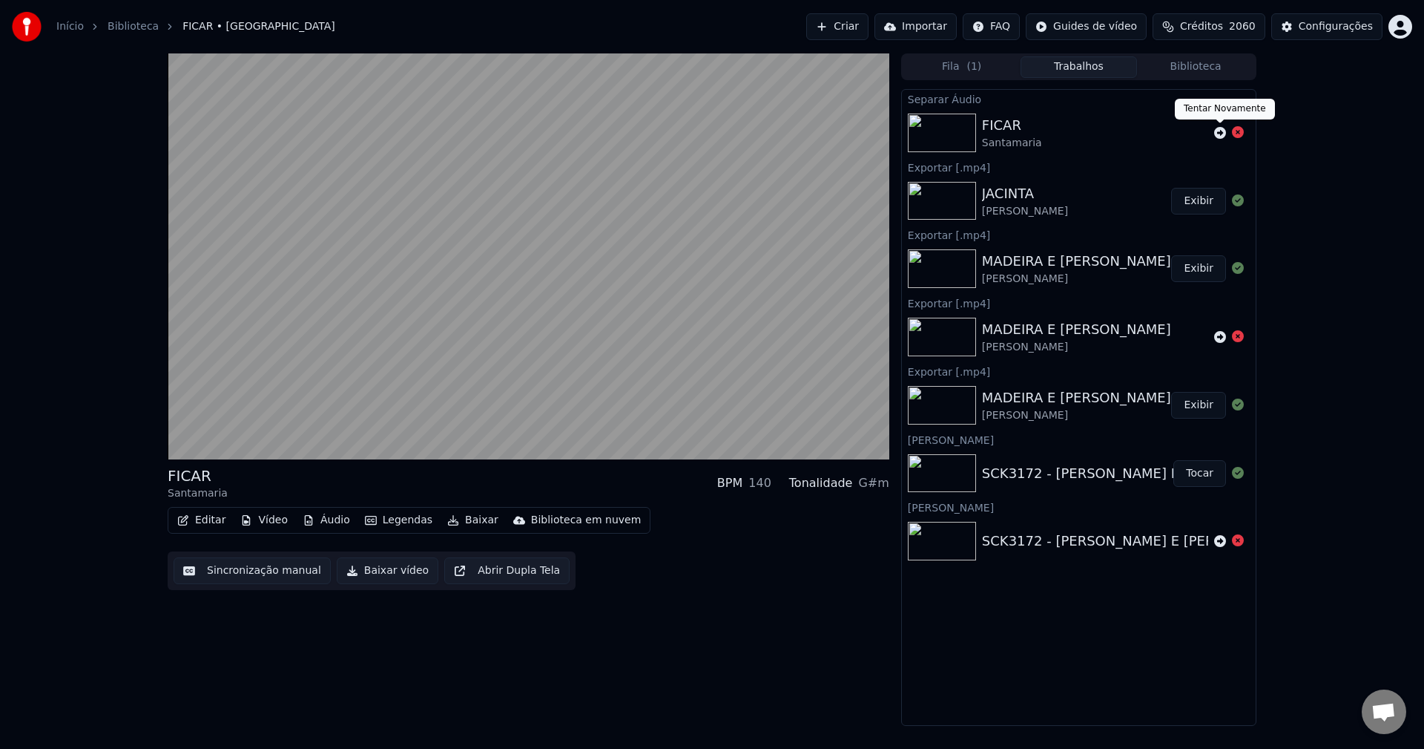
click at [1220, 133] on icon at bounding box center [1220, 133] width 12 height 12
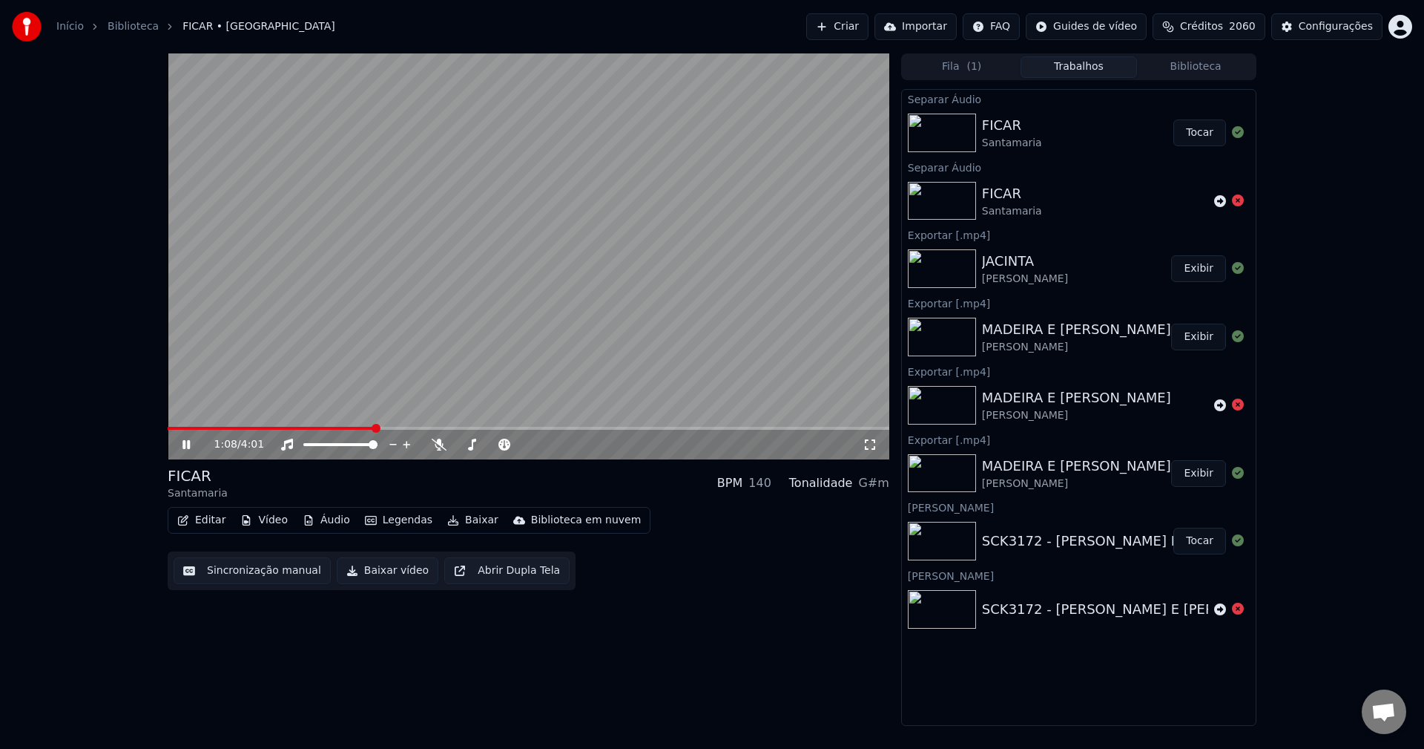
click at [1187, 135] on button "Tocar" at bounding box center [1200, 132] width 53 height 27
click at [342, 526] on button "Áudio" at bounding box center [326, 520] width 59 height 21
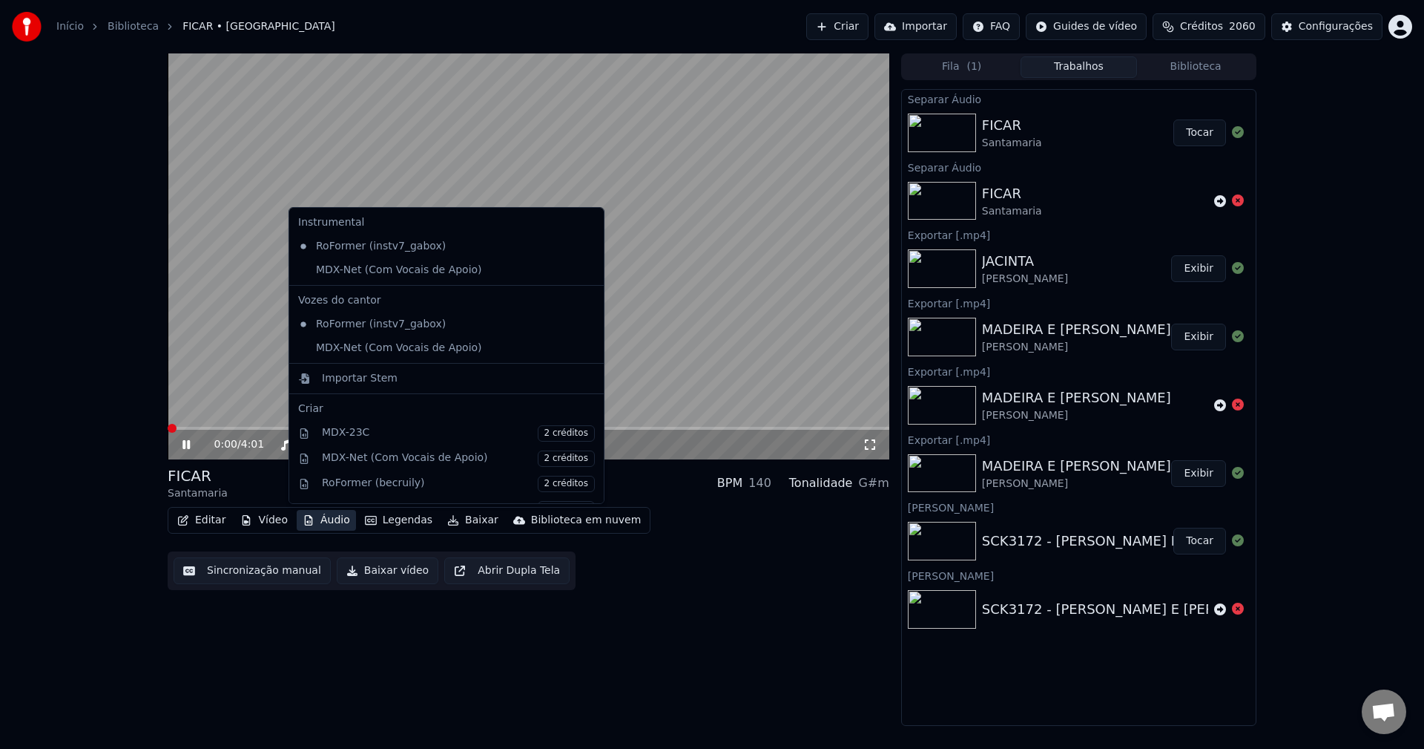
drag, startPoint x: 349, startPoint y: 461, endPoint x: 352, endPoint y: 349, distance: 112.8
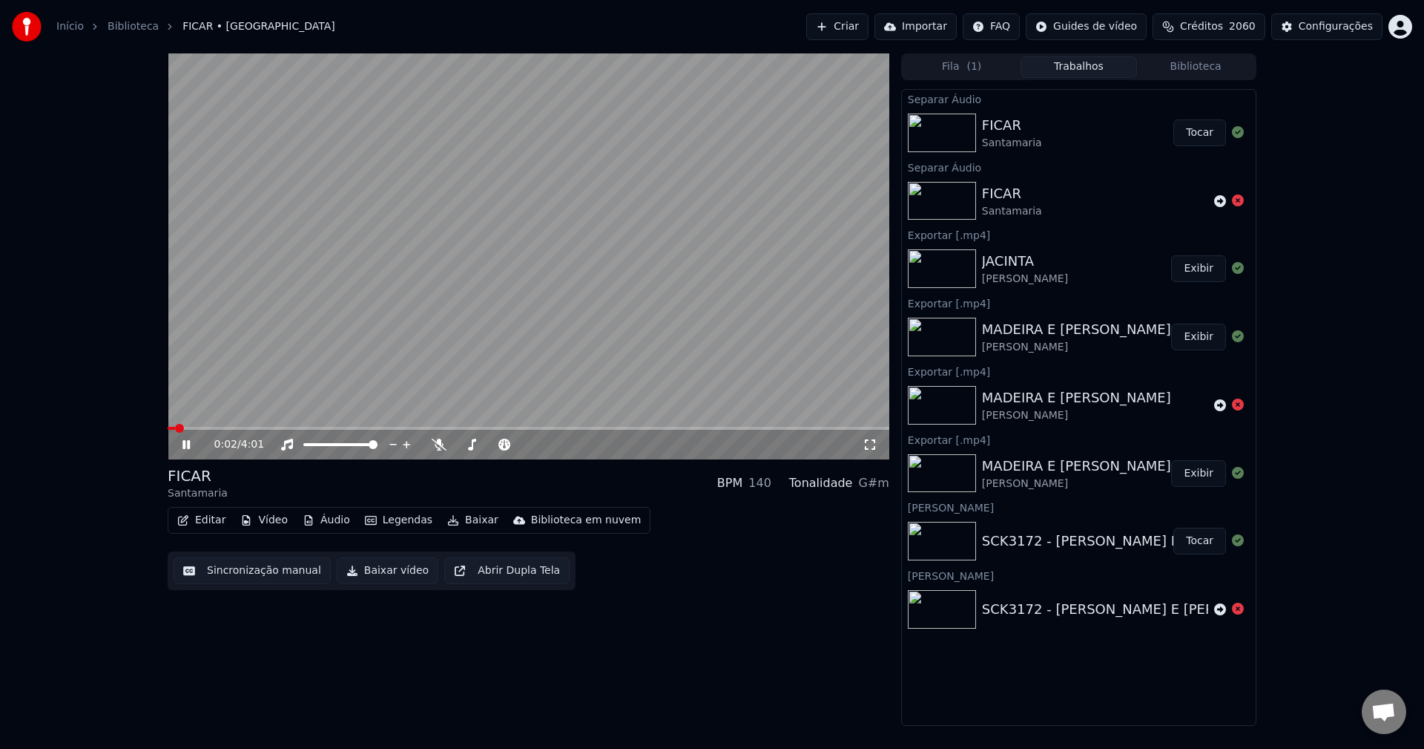
click at [311, 510] on button "Áudio" at bounding box center [326, 520] width 59 height 21
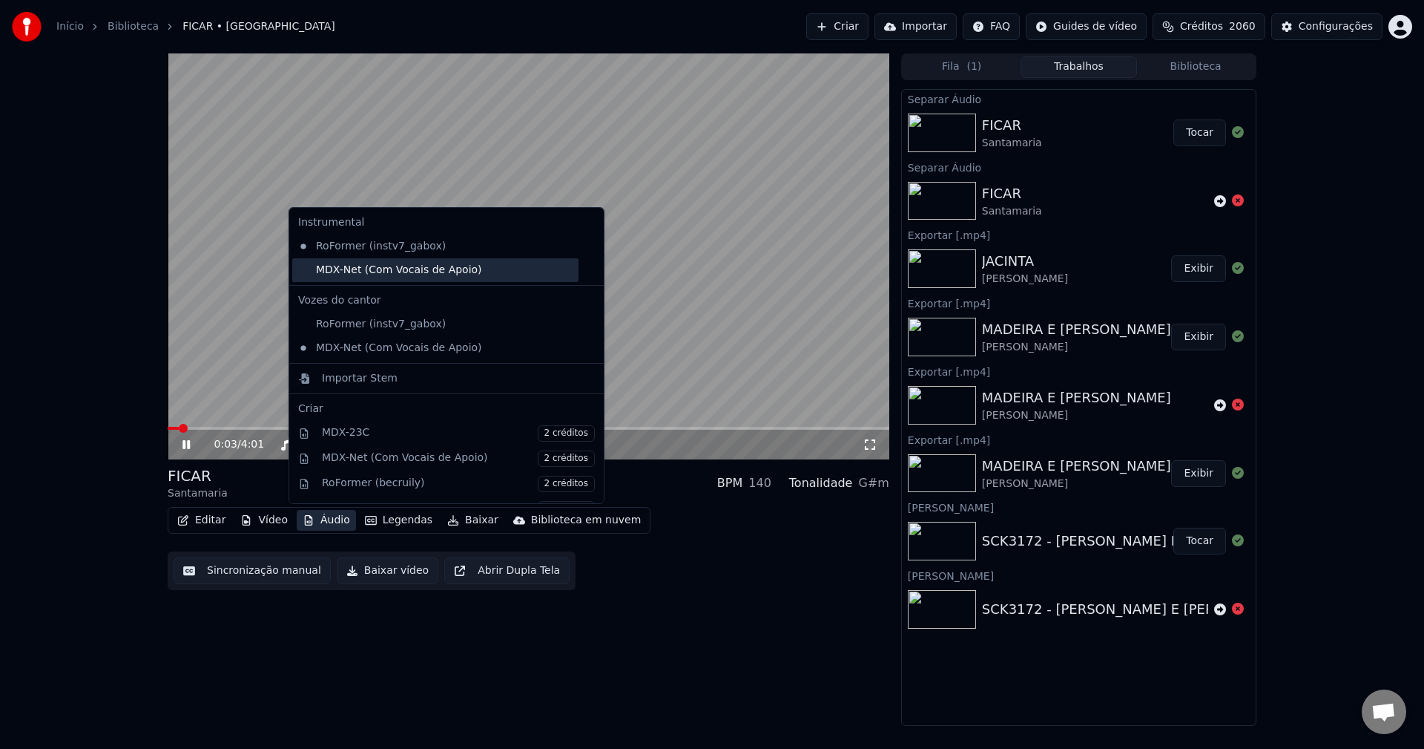
click at [367, 279] on div "MDX-Net (Com Vocais de Apoio)" at bounding box center [435, 270] width 286 height 24
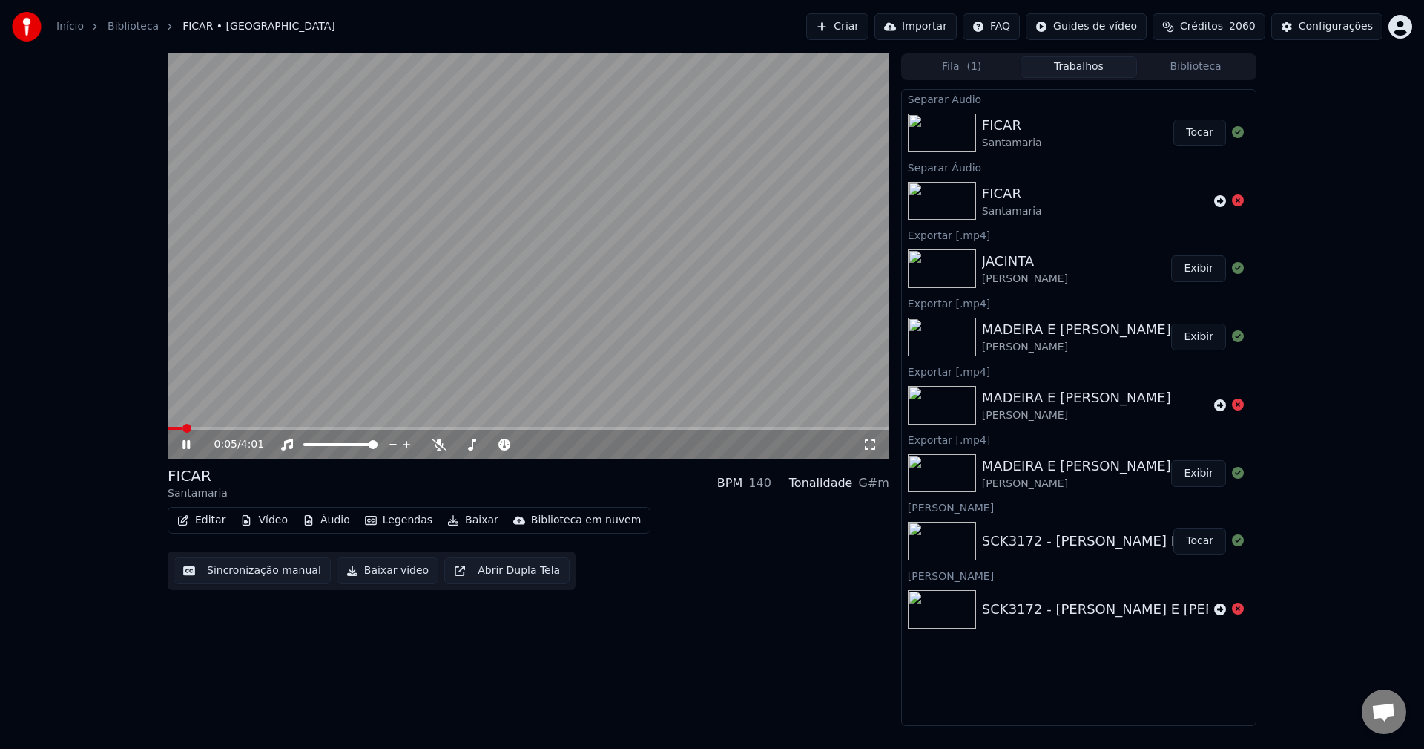
click at [326, 523] on button "Áudio" at bounding box center [326, 520] width 59 height 21
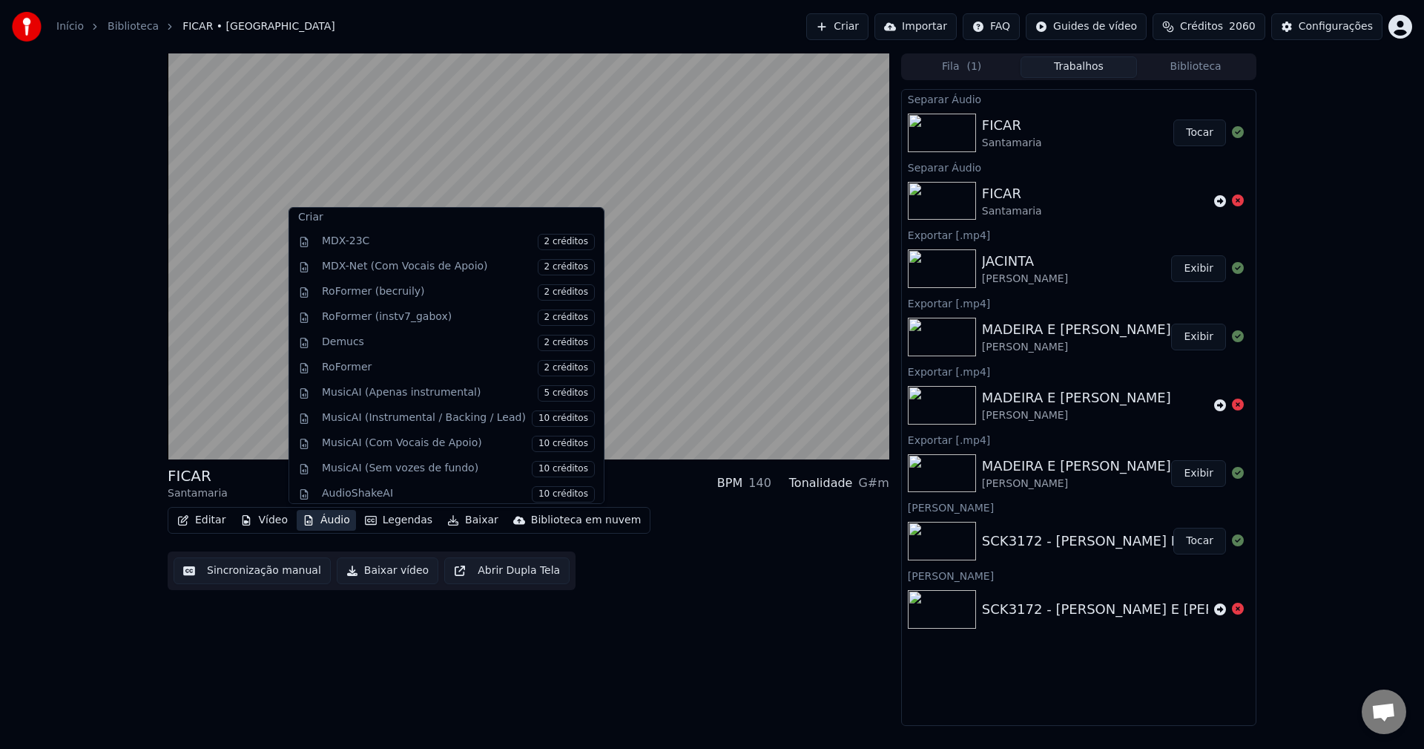
scroll to position [198, 0]
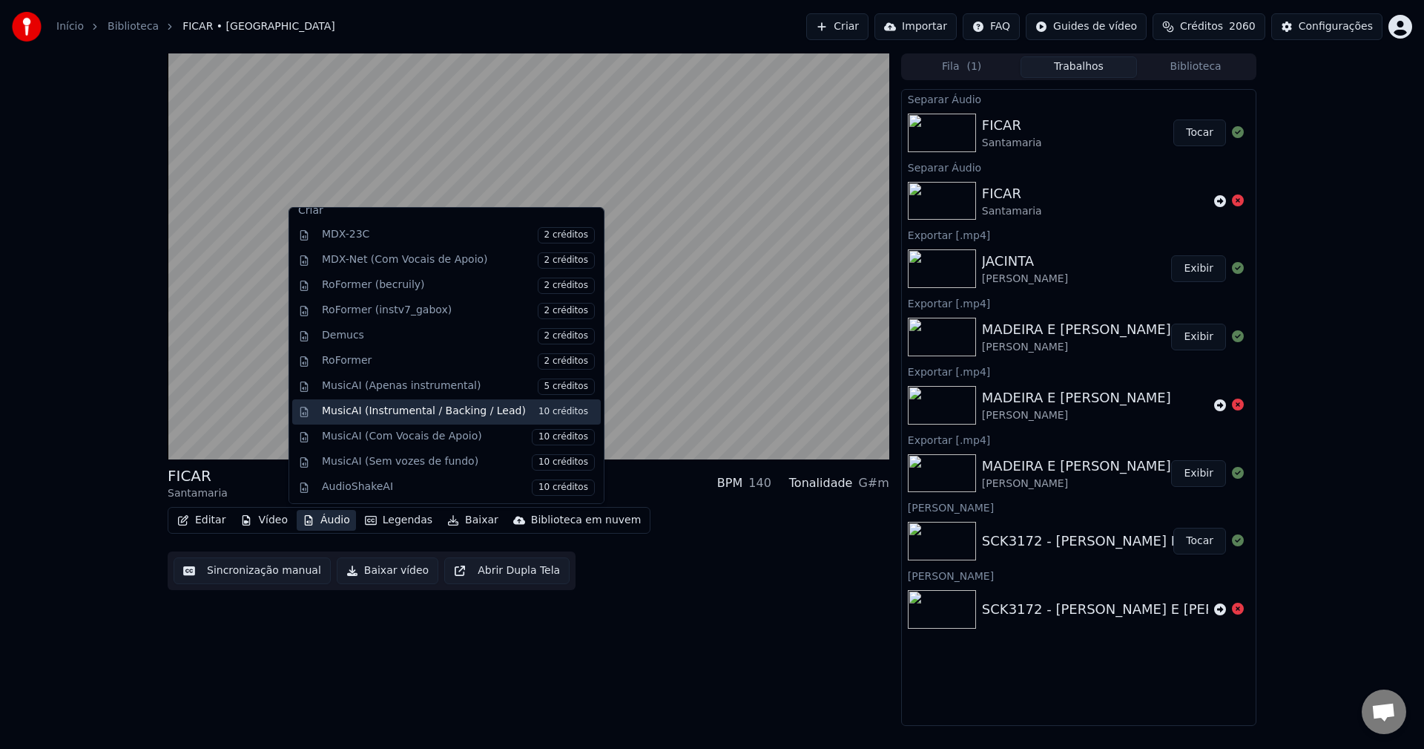
click at [395, 415] on div "MusicAI (Instrumental / Backing / Lead) 10 créditos" at bounding box center [458, 412] width 273 height 16
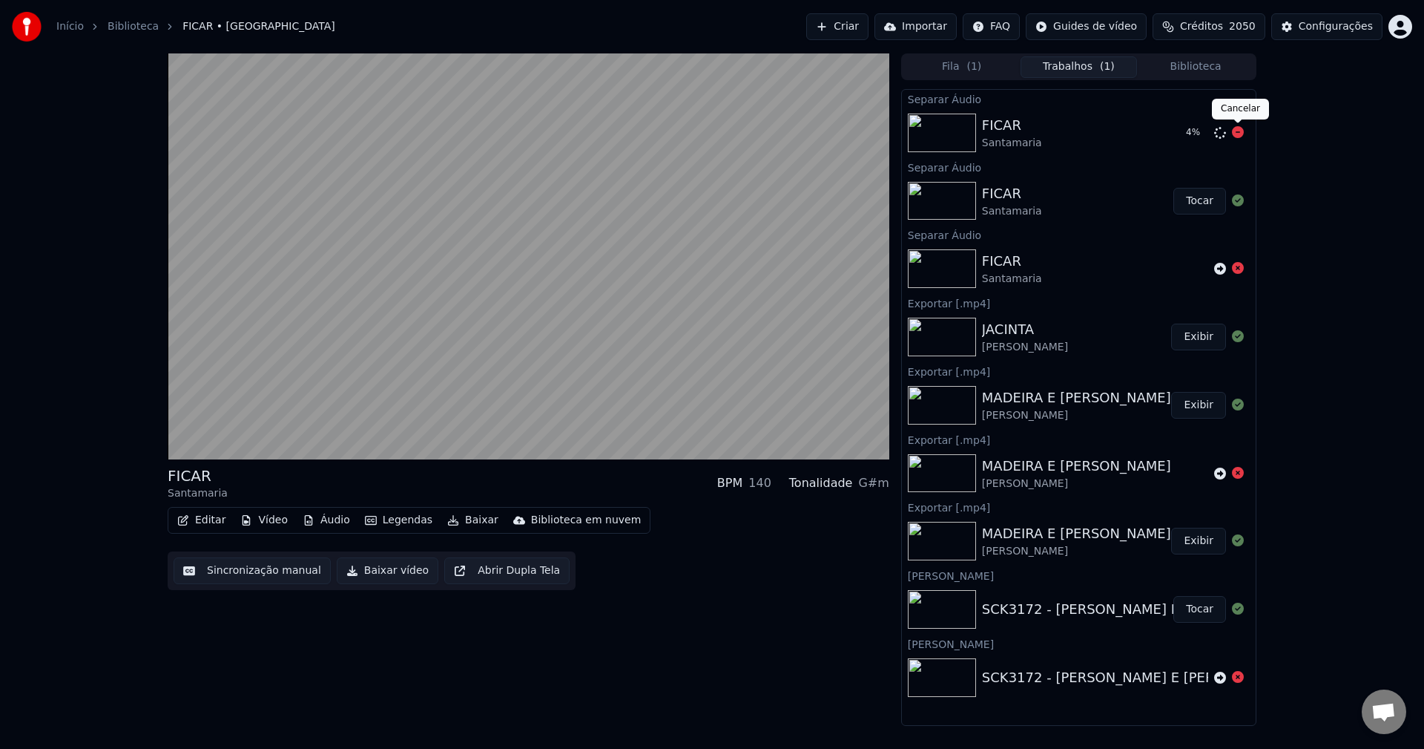
click at [1237, 134] on icon at bounding box center [1238, 132] width 12 height 12
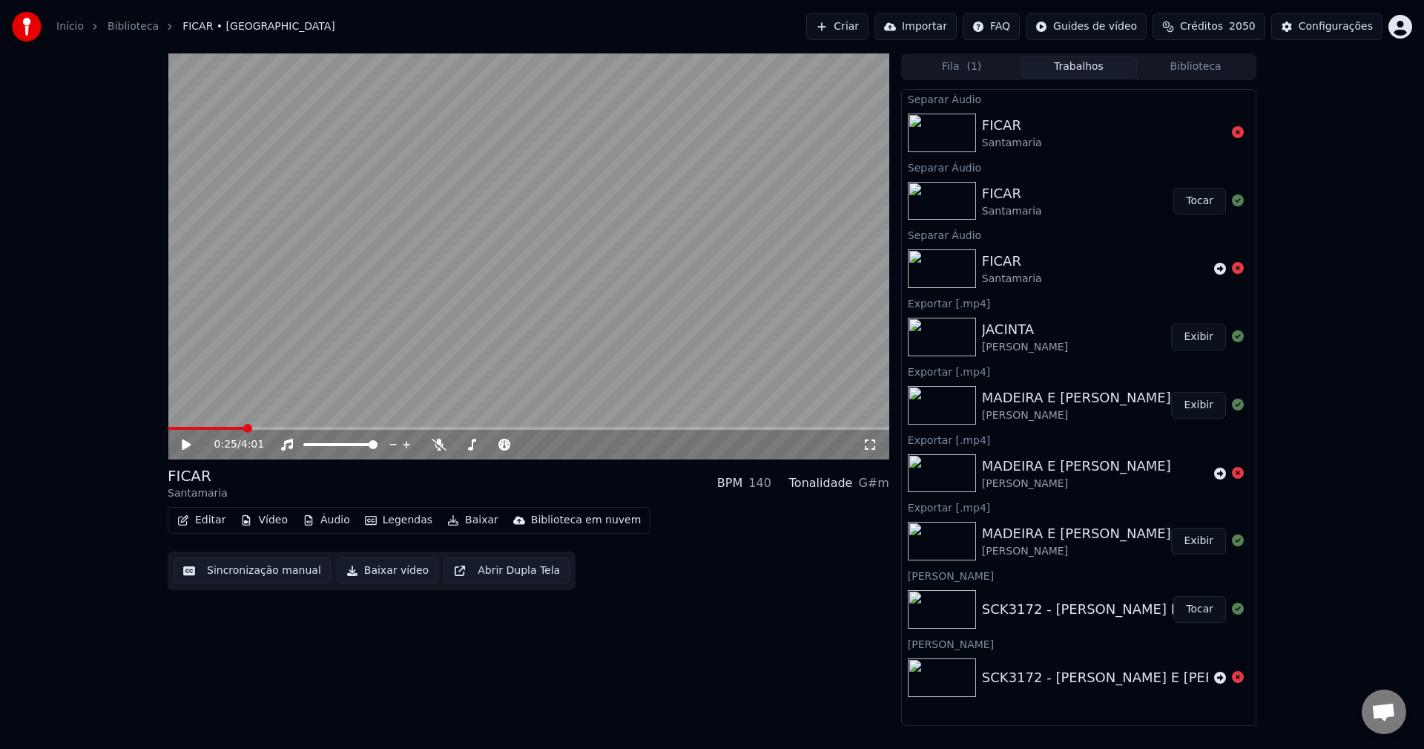
click at [1240, 131] on icon at bounding box center [1238, 132] width 12 height 12
click at [1240, 27] on span "2050" at bounding box center [1242, 26] width 27 height 15
click at [1229, 141] on button "Atualizar" at bounding box center [1219, 137] width 83 height 27
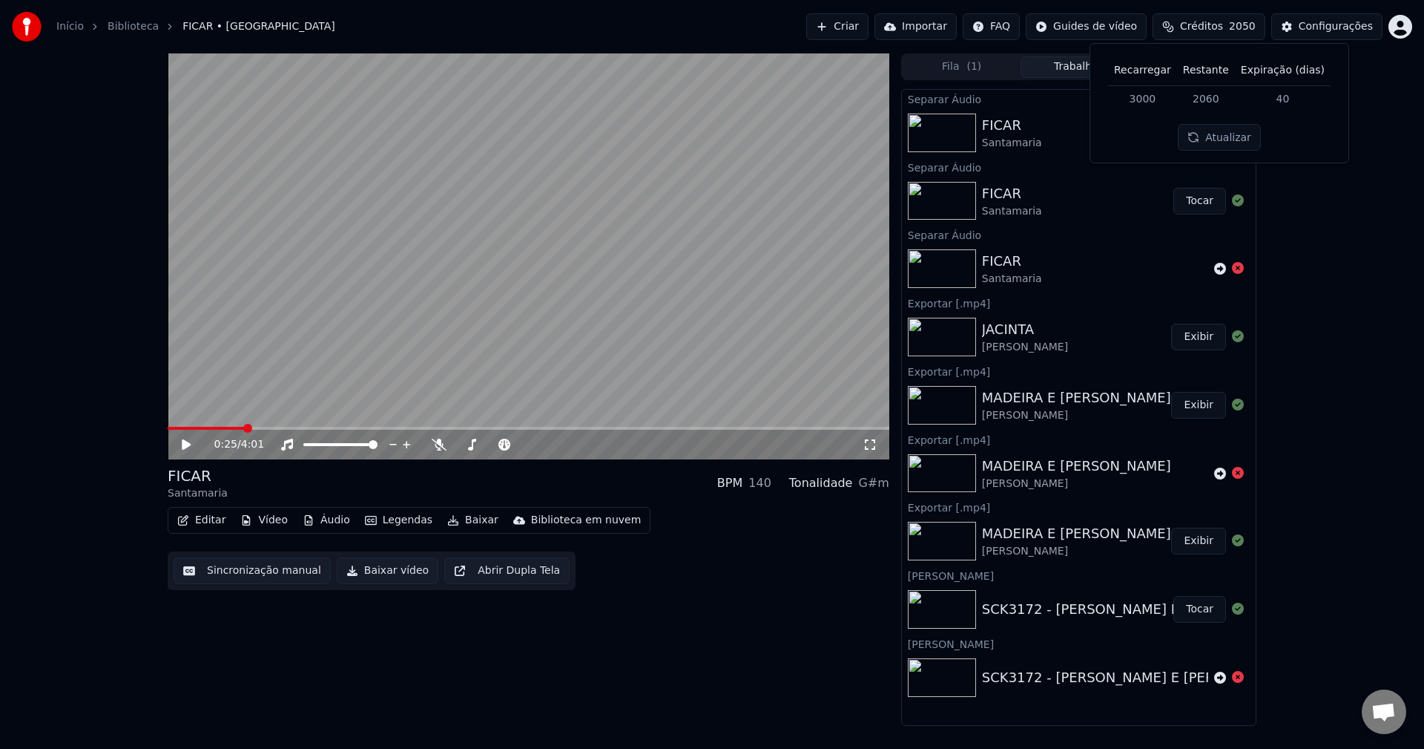
click at [185, 446] on icon at bounding box center [186, 444] width 9 height 10
click at [376, 567] on button "Baixar vídeo" at bounding box center [388, 570] width 102 height 27
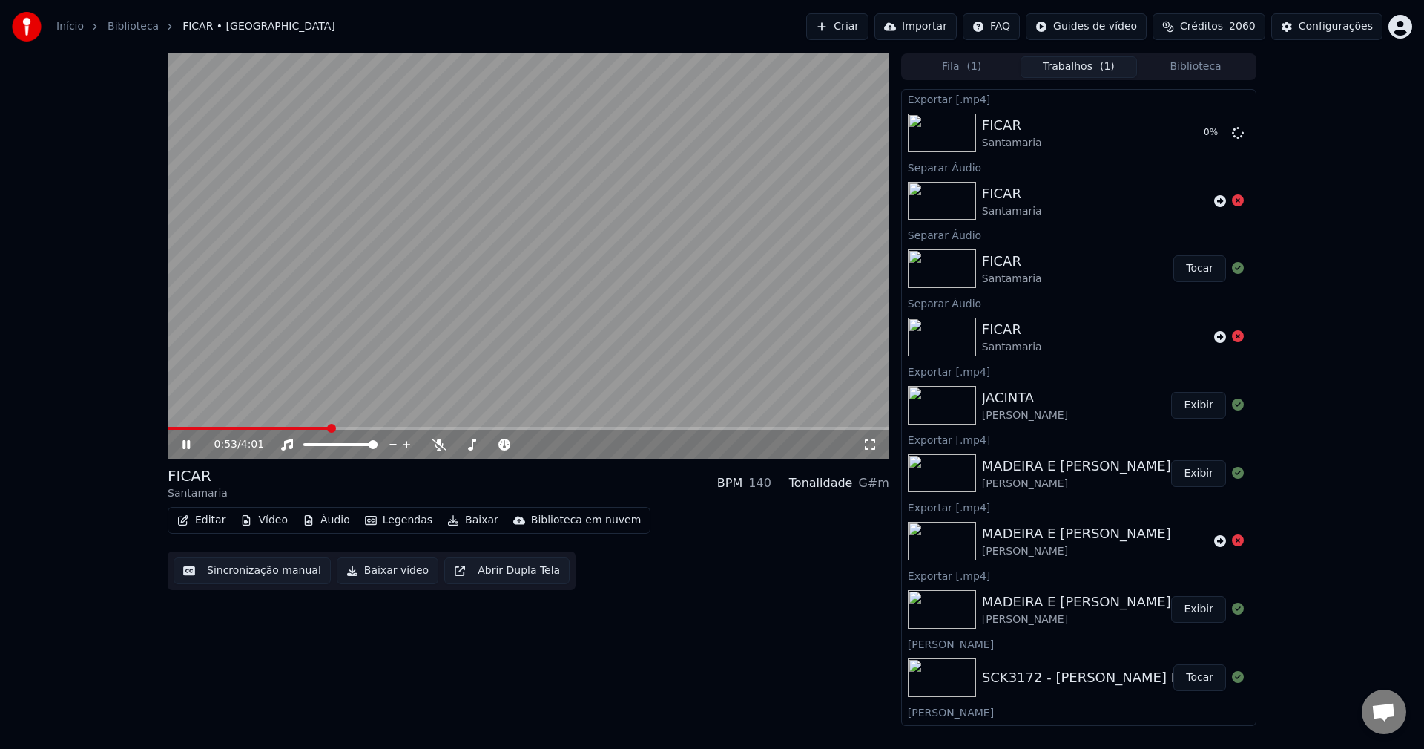
click at [721, 619] on div "0:53 / 4:01 FICAR Santamaria BPM 140 Tonalidade G#m Editar Vídeo Áudio Legendas…" at bounding box center [529, 389] width 722 height 672
click at [1214, 201] on icon at bounding box center [1220, 201] width 12 height 12
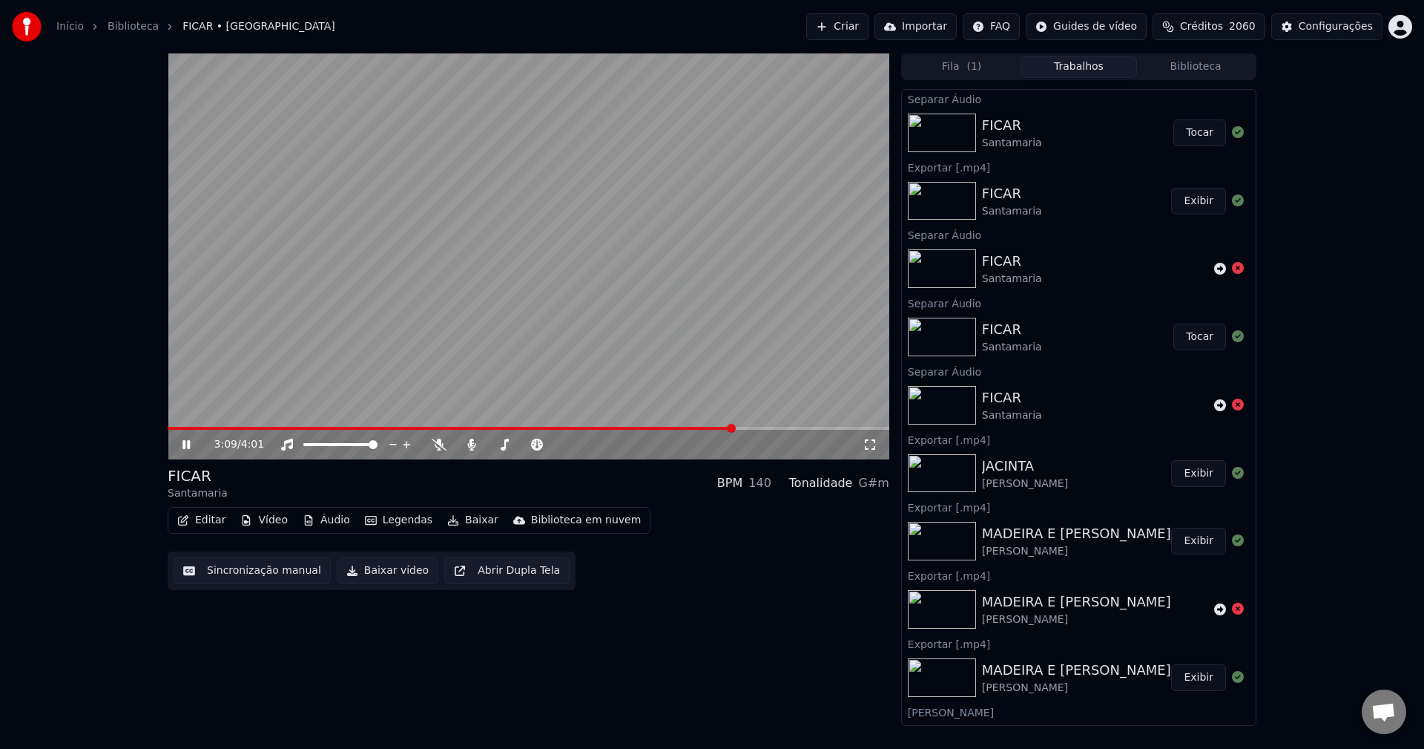
click at [1186, 143] on button "Tocar" at bounding box center [1200, 132] width 53 height 27
click at [471, 445] on icon at bounding box center [471, 444] width 8 height 12
click at [471, 445] on icon at bounding box center [471, 444] width 15 height 12
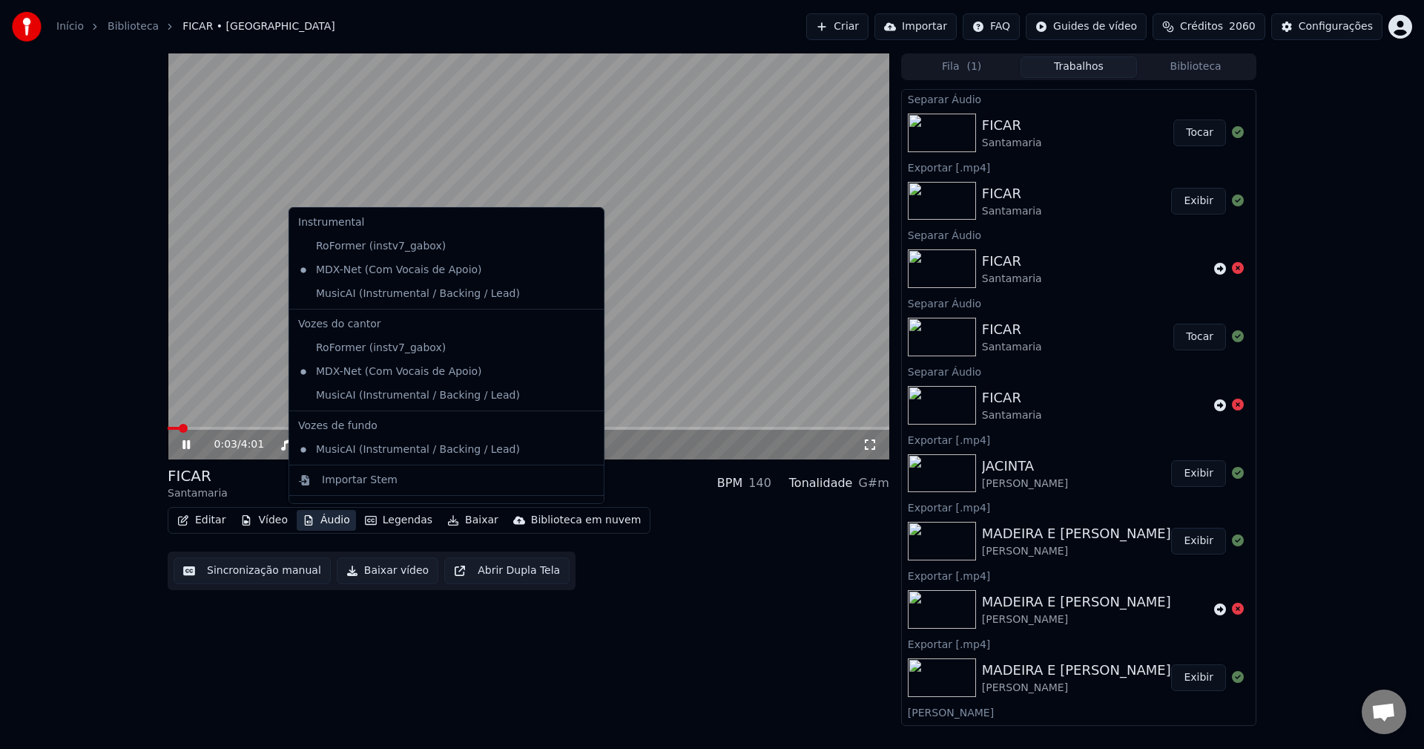
click at [331, 522] on button "Áudio" at bounding box center [326, 520] width 59 height 21
click at [408, 298] on div "MusicAI (Instrumental / Backing / Lead)" at bounding box center [435, 294] width 286 height 24
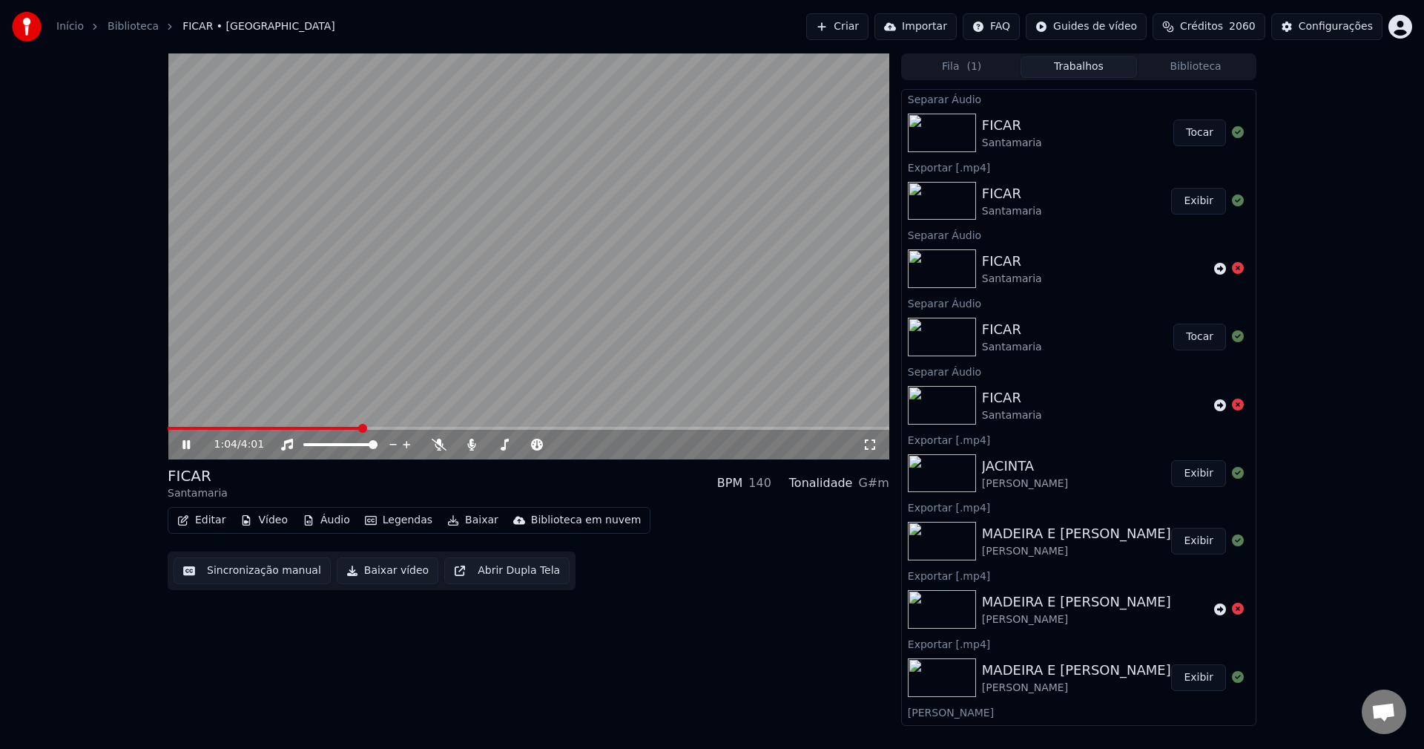
click at [207, 521] on button "Editar" at bounding box center [201, 520] width 60 height 21
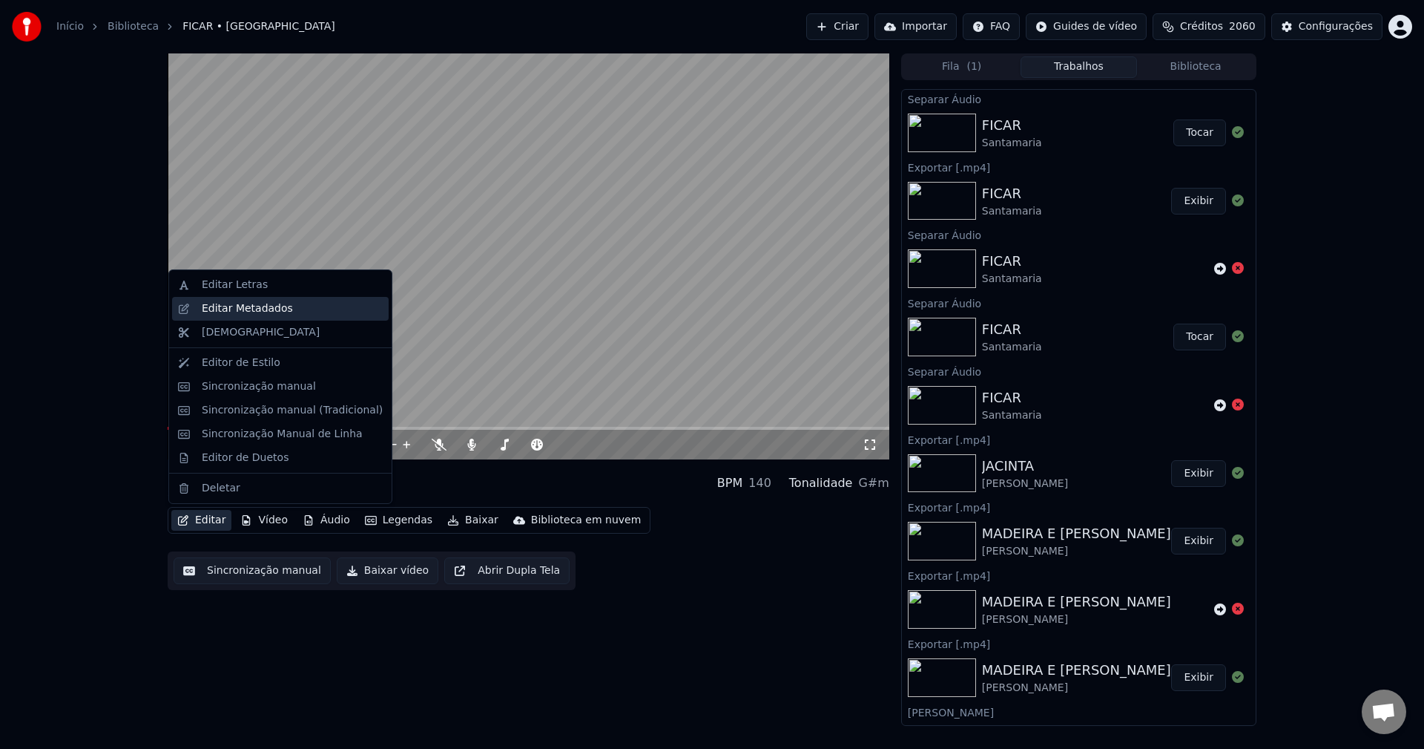
click at [280, 309] on div "Editar Metadados" at bounding box center [247, 308] width 91 height 15
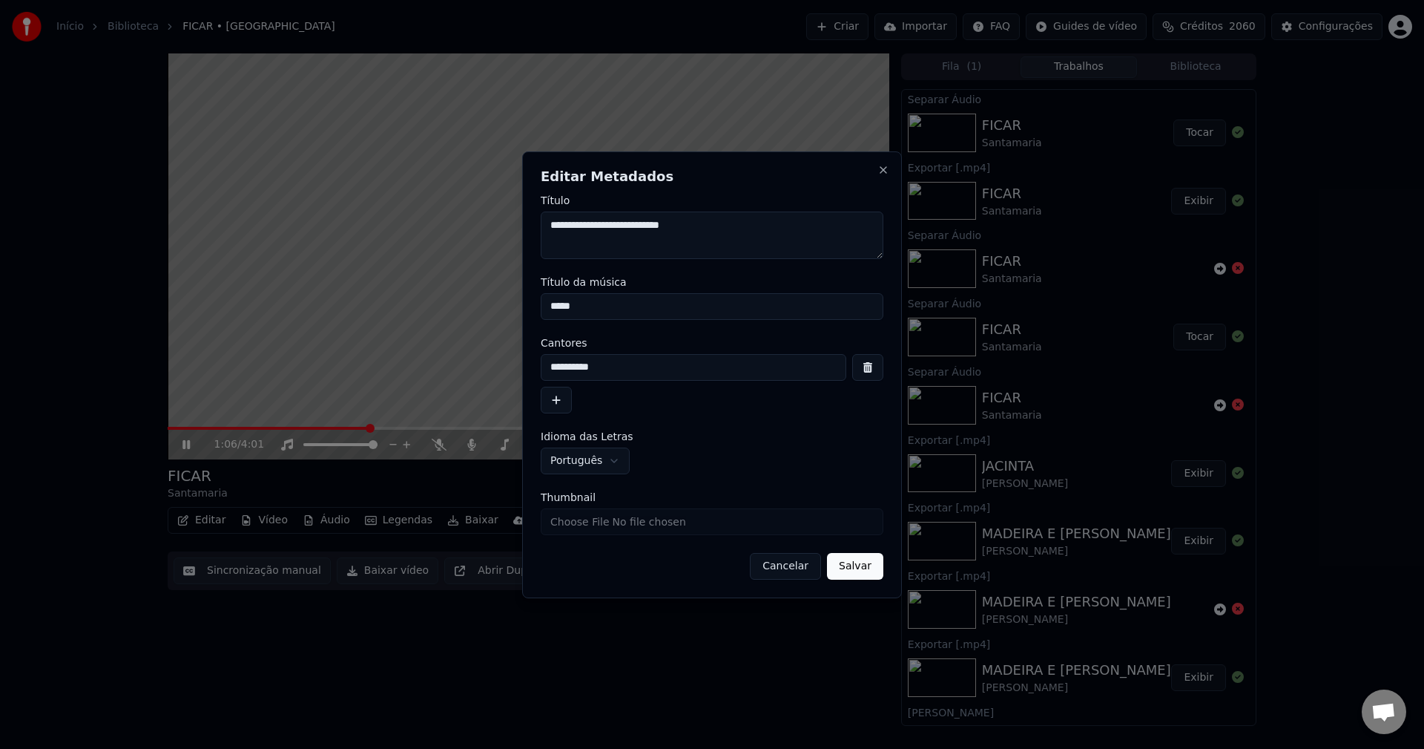
click at [711, 216] on textarea "**********" at bounding box center [712, 234] width 343 height 47
drag, startPoint x: 732, startPoint y: 228, endPoint x: 690, endPoint y: 240, distance: 43.9
click at [688, 246] on textarea "**********" at bounding box center [712, 234] width 343 height 47
type textarea "**********"
click at [682, 314] on input "*****" at bounding box center [712, 306] width 343 height 27
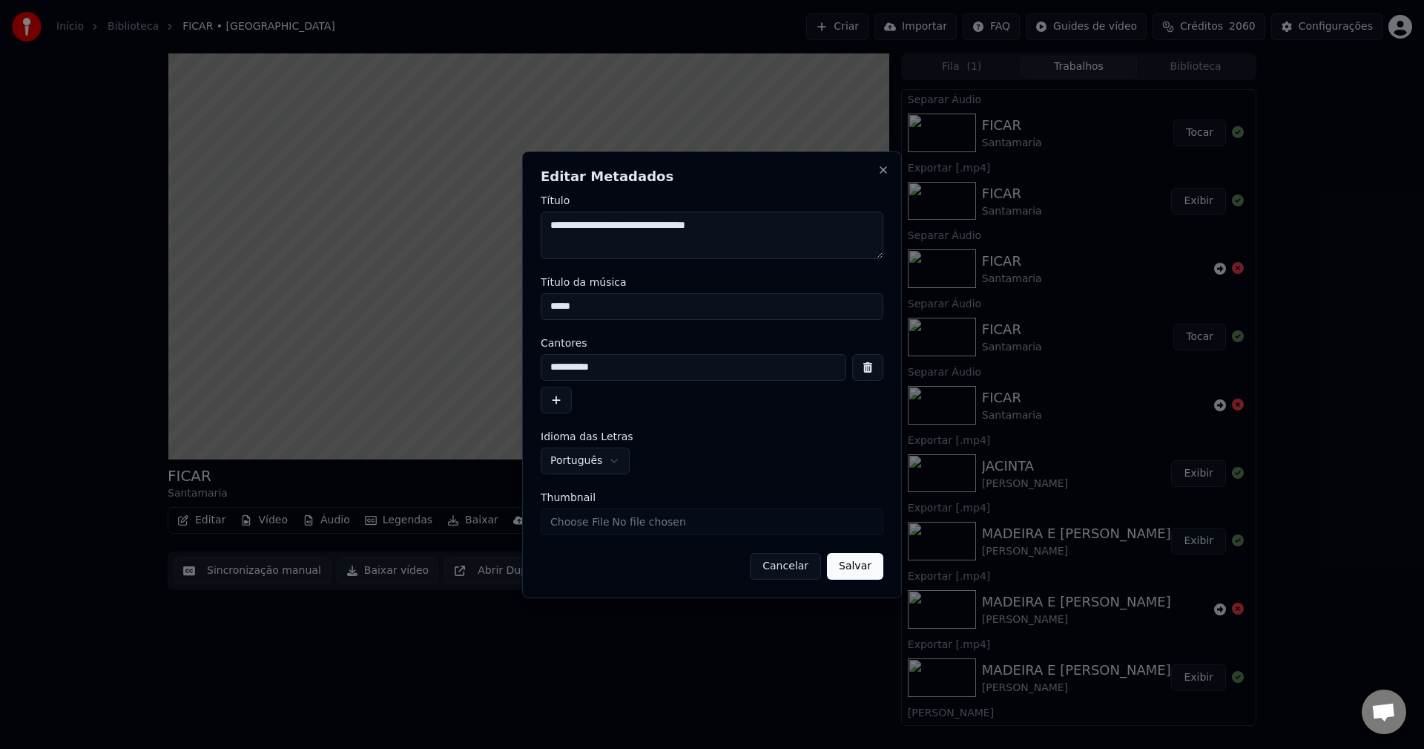
paste input "********"
type input "**********"
click at [848, 560] on button "Salvar" at bounding box center [855, 566] width 56 height 27
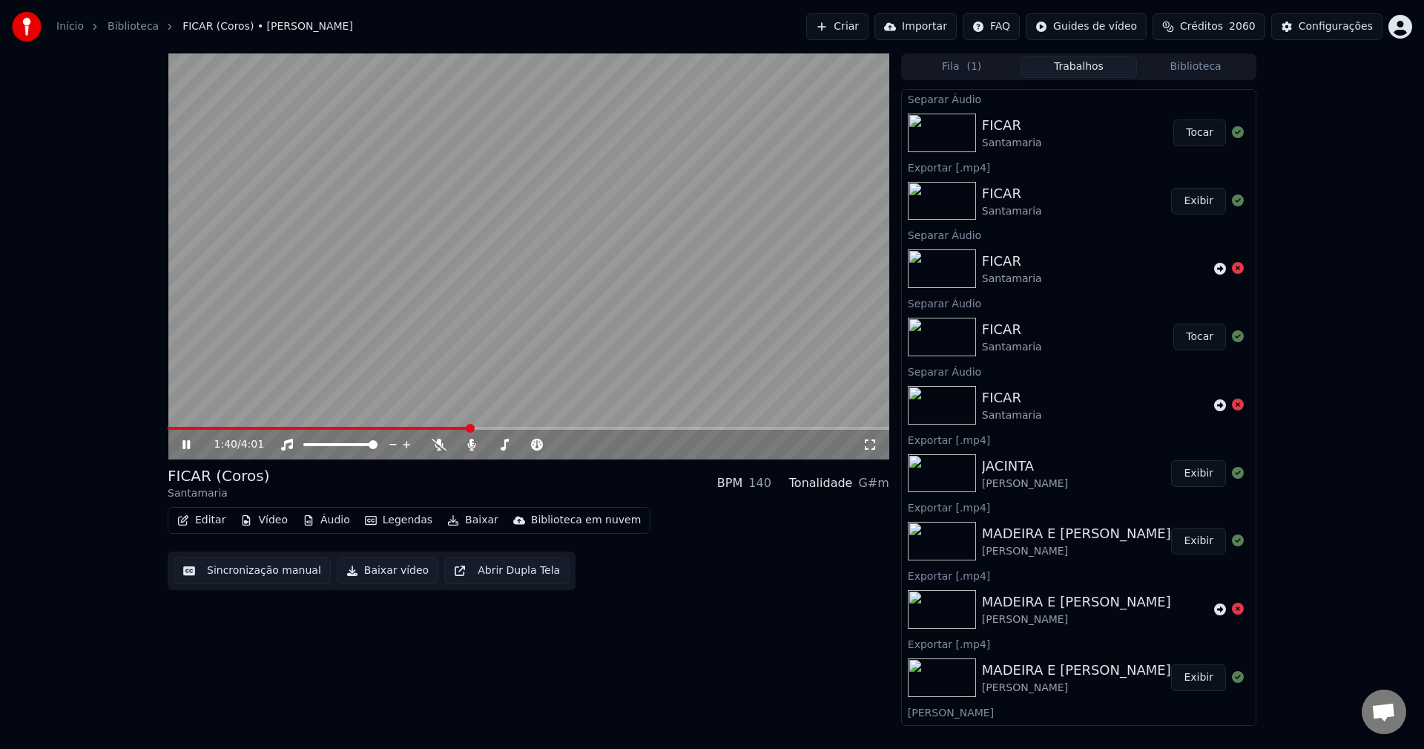
click at [372, 572] on button "Baixar vídeo" at bounding box center [388, 570] width 102 height 27
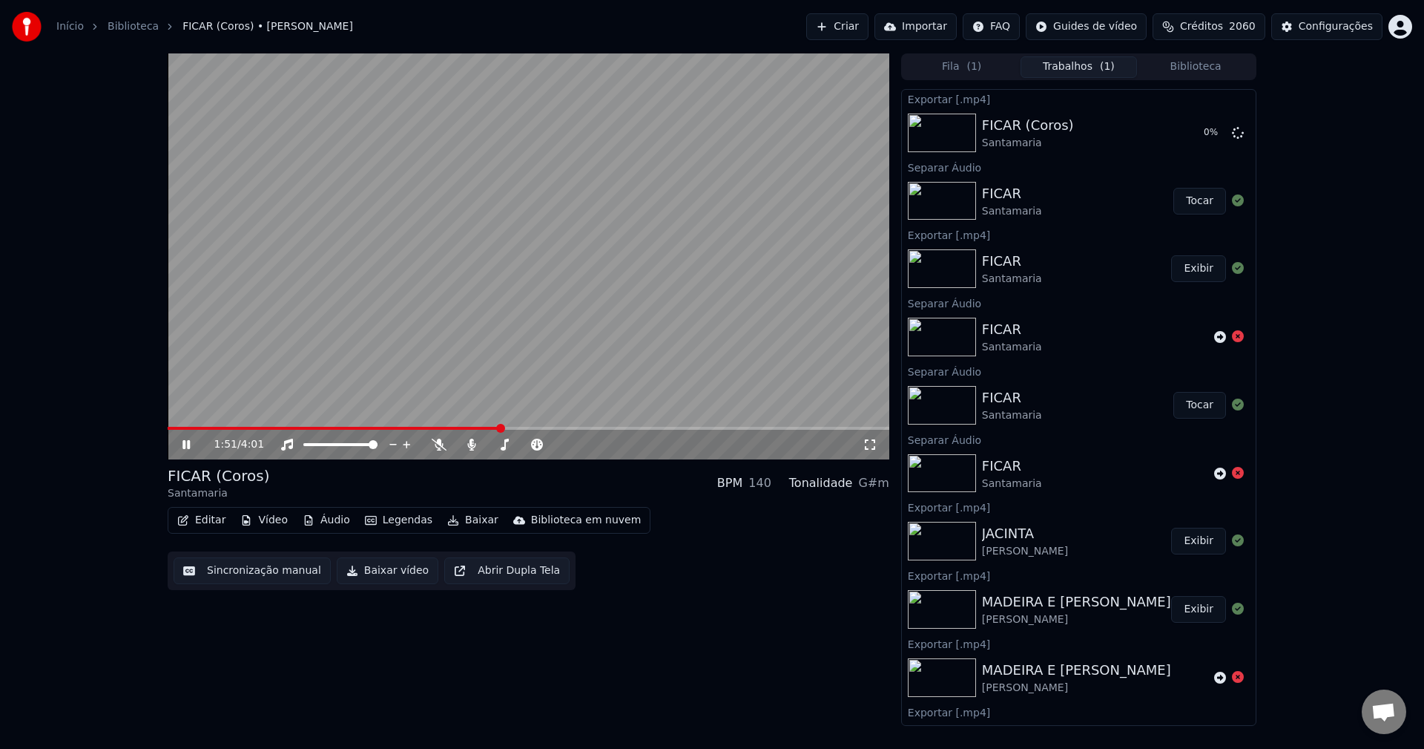
click at [199, 576] on button "Sincronização manual" at bounding box center [252, 570] width 157 height 27
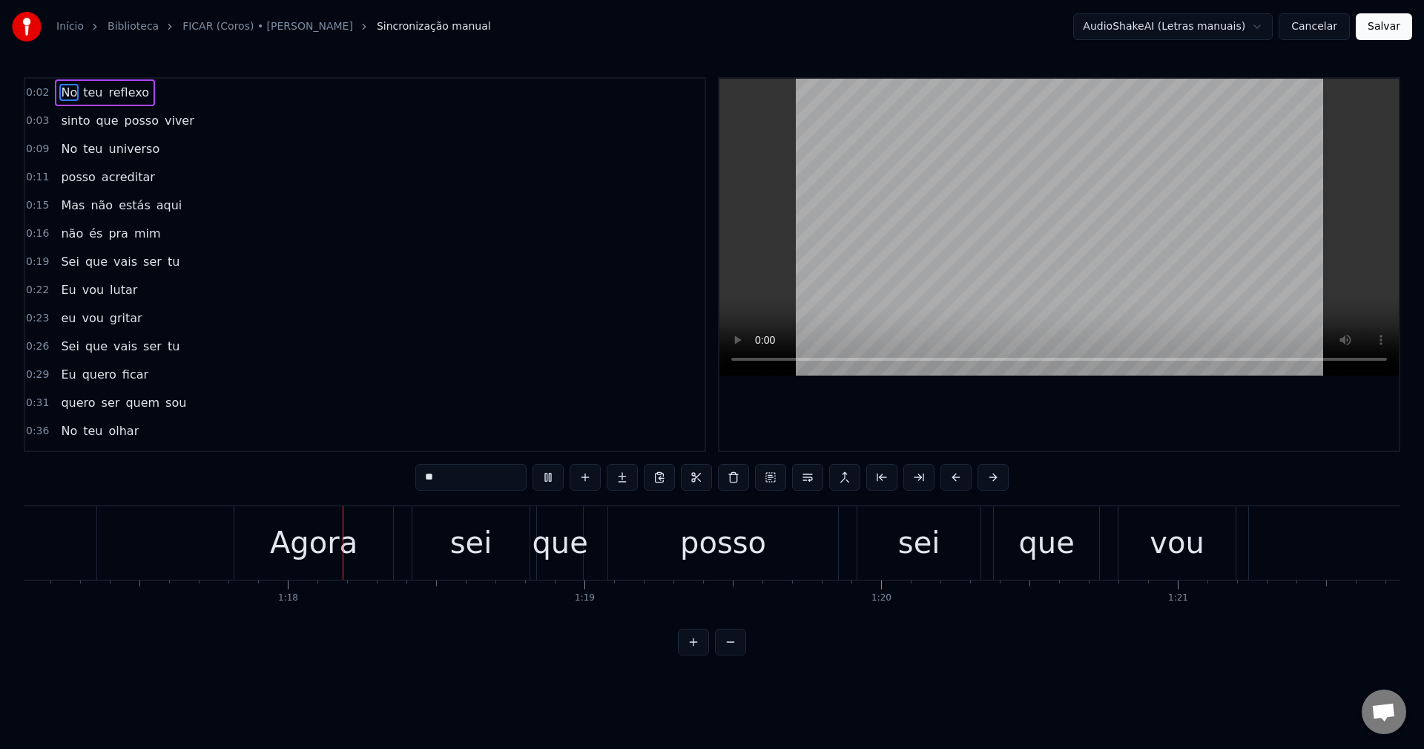
scroll to position [0, 22942]
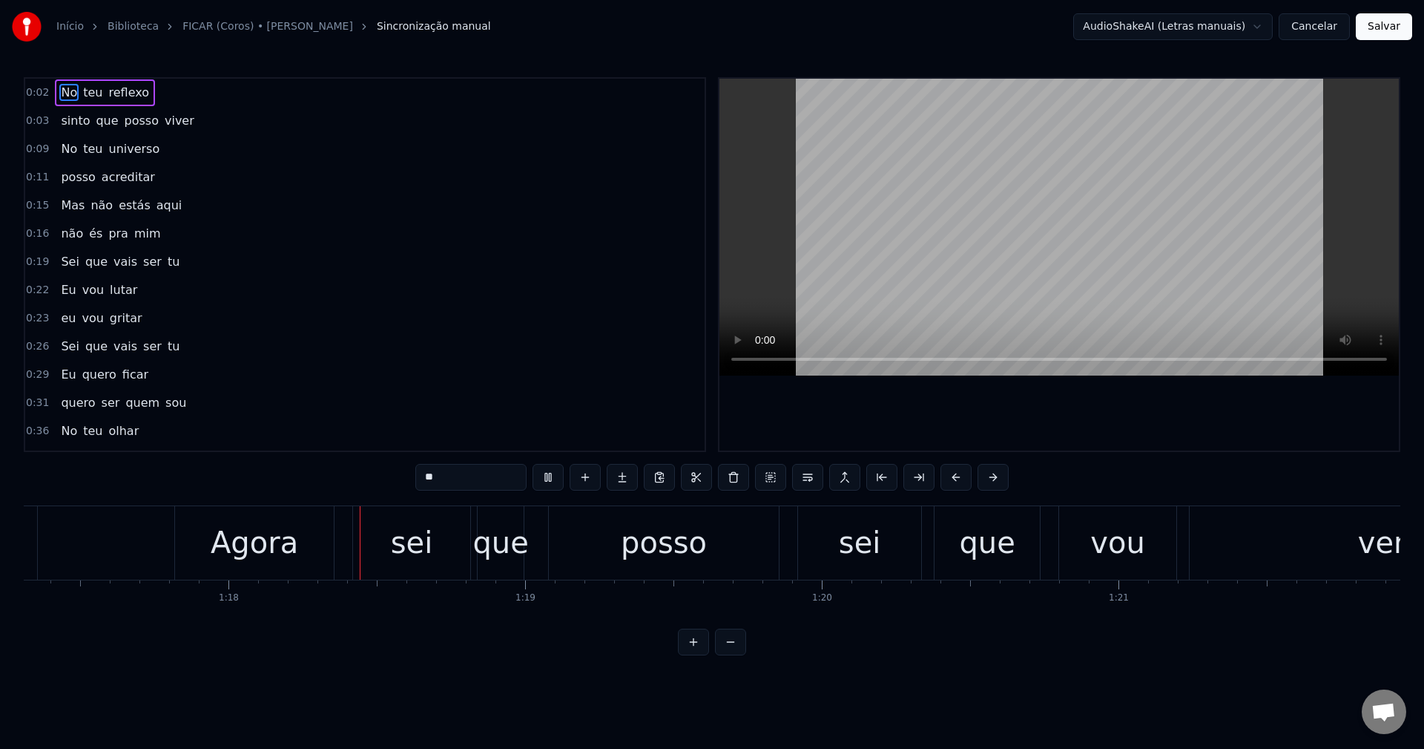
click at [1312, 26] on button "Cancelar" at bounding box center [1314, 26] width 71 height 27
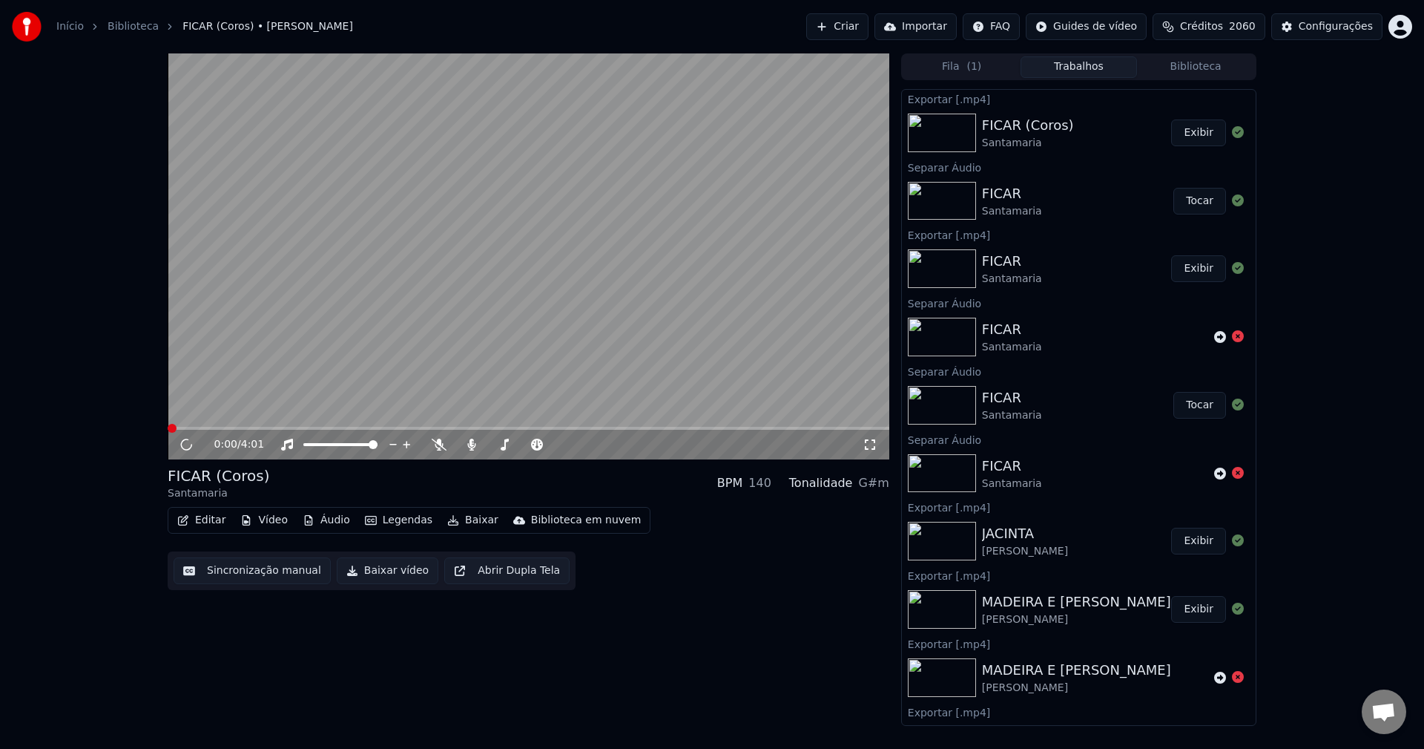
click at [1197, 138] on button "Exibir" at bounding box center [1198, 132] width 55 height 27
click at [1317, 36] on button "Configurações" at bounding box center [1327, 26] width 111 height 27
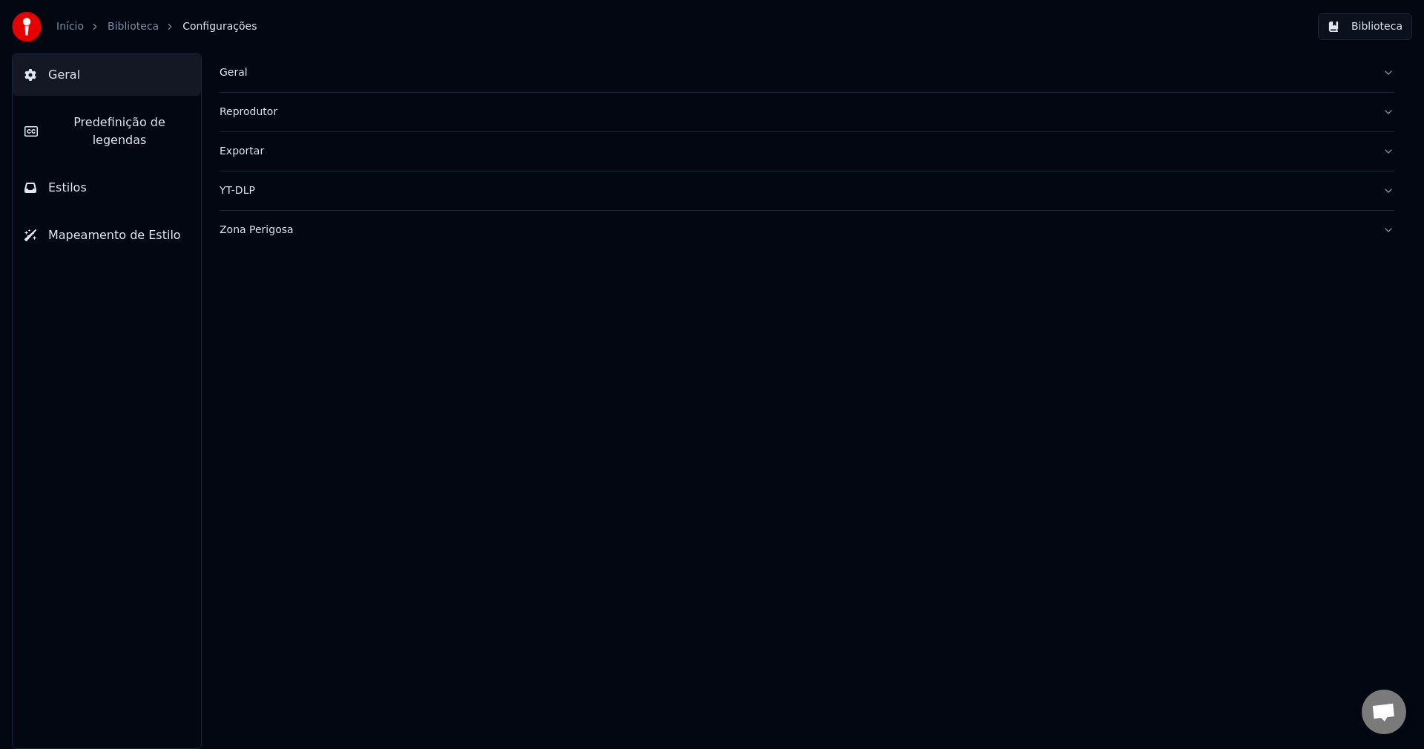
click at [235, 77] on div "Geral" at bounding box center [795, 72] width 1151 height 15
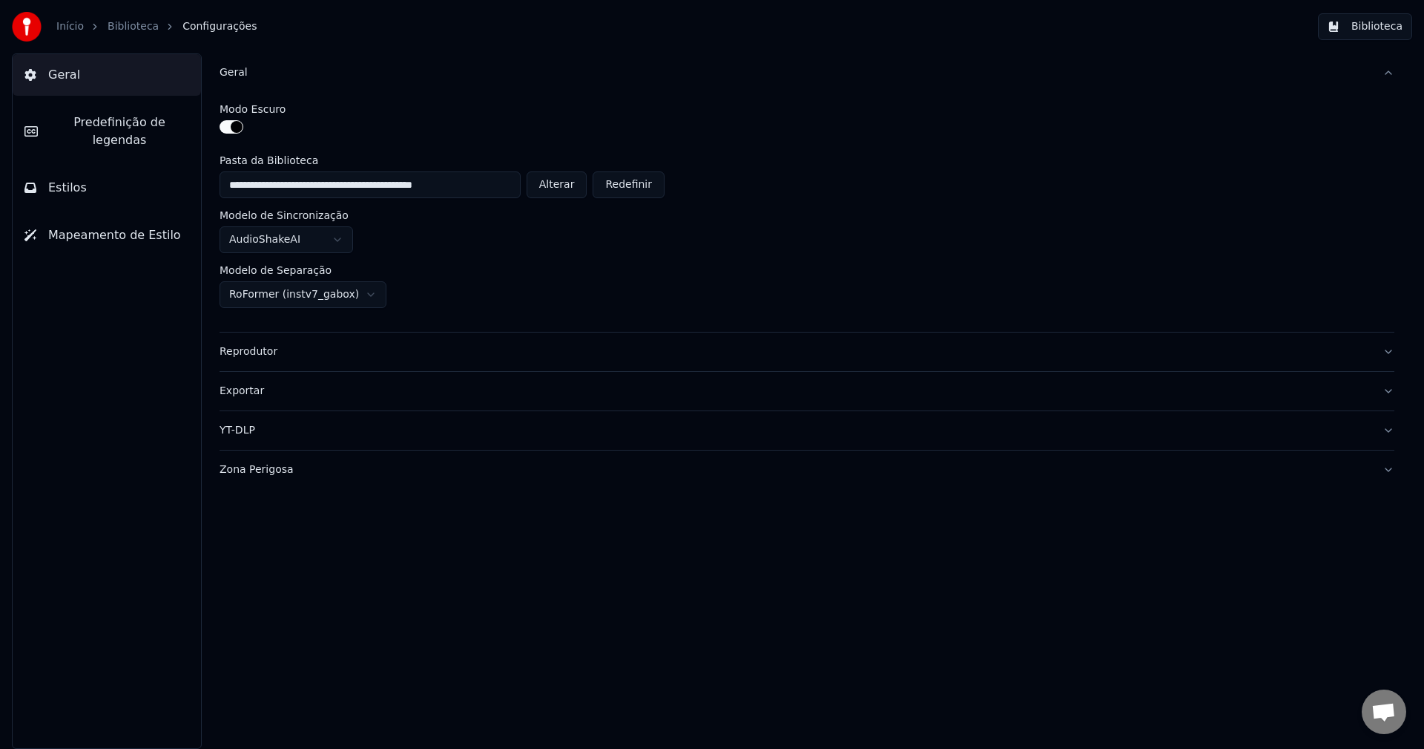
click at [566, 187] on button "Alterar" at bounding box center [557, 184] width 61 height 27
type input "**********"
click at [1377, 25] on button "Biblioteca" at bounding box center [1365, 26] width 94 height 27
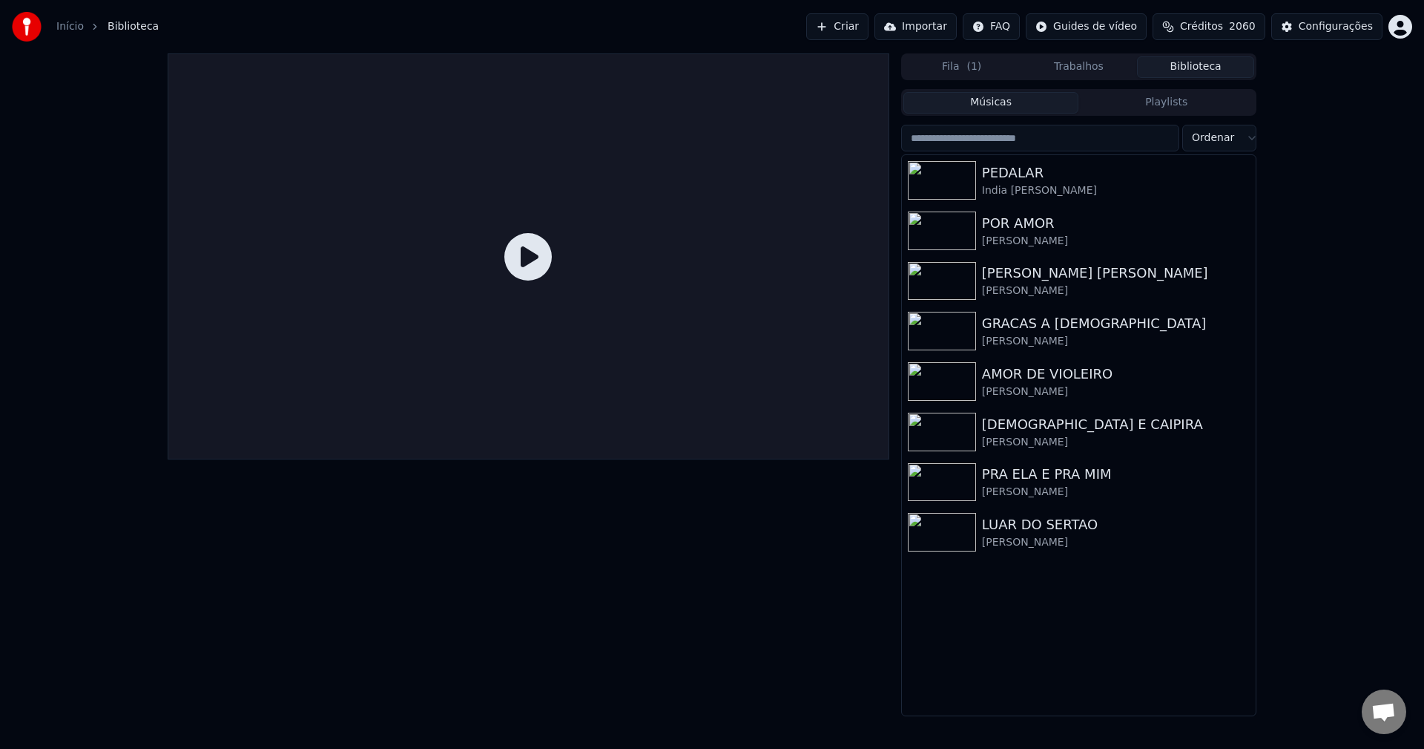
click at [869, 29] on button "Criar" at bounding box center [837, 26] width 62 height 27
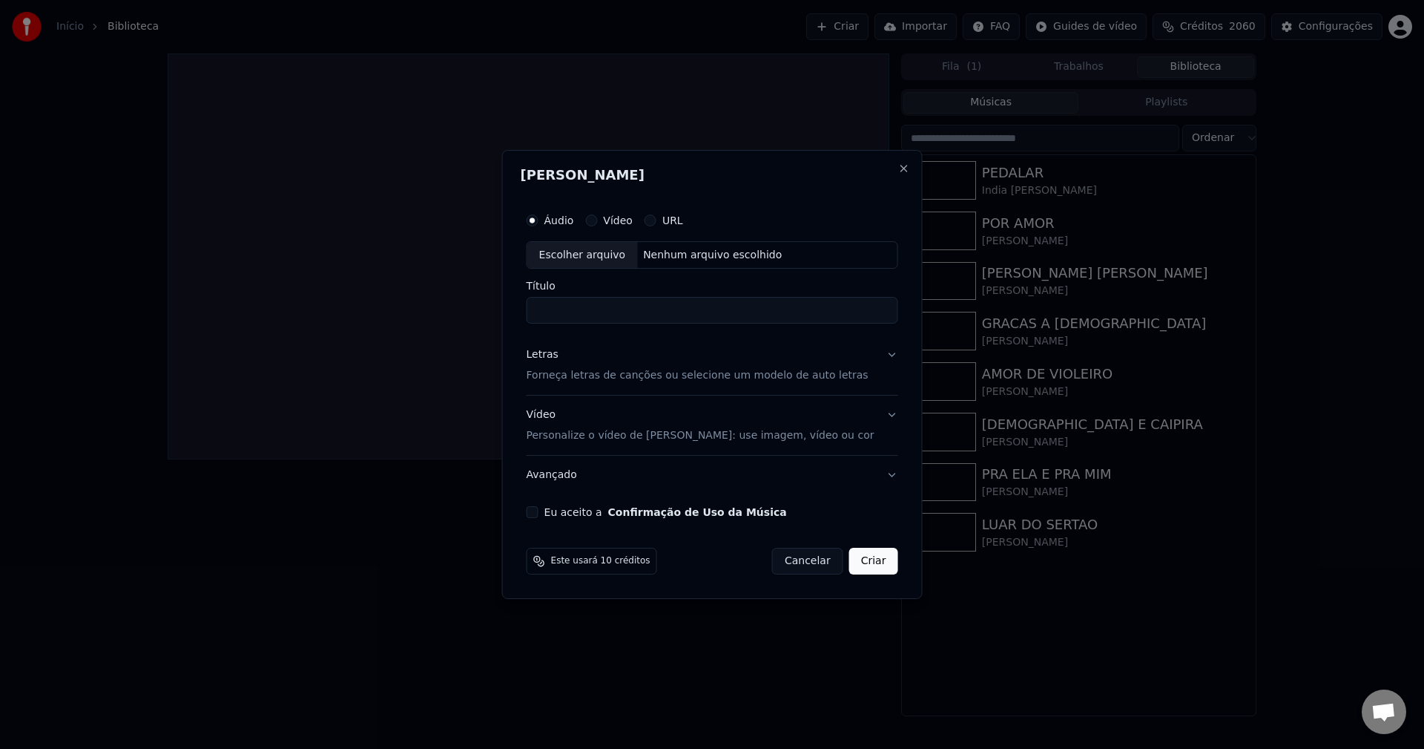
click at [539, 510] on button "Eu aceito a Confirmação de Uso da Música" at bounding box center [533, 512] width 12 height 12
click at [657, 218] on button "URL" at bounding box center [651, 220] width 12 height 12
click at [868, 254] on button "button" at bounding box center [883, 253] width 30 height 27
type input "**********"
click at [574, 220] on label "Áudio" at bounding box center [560, 219] width 30 height 10
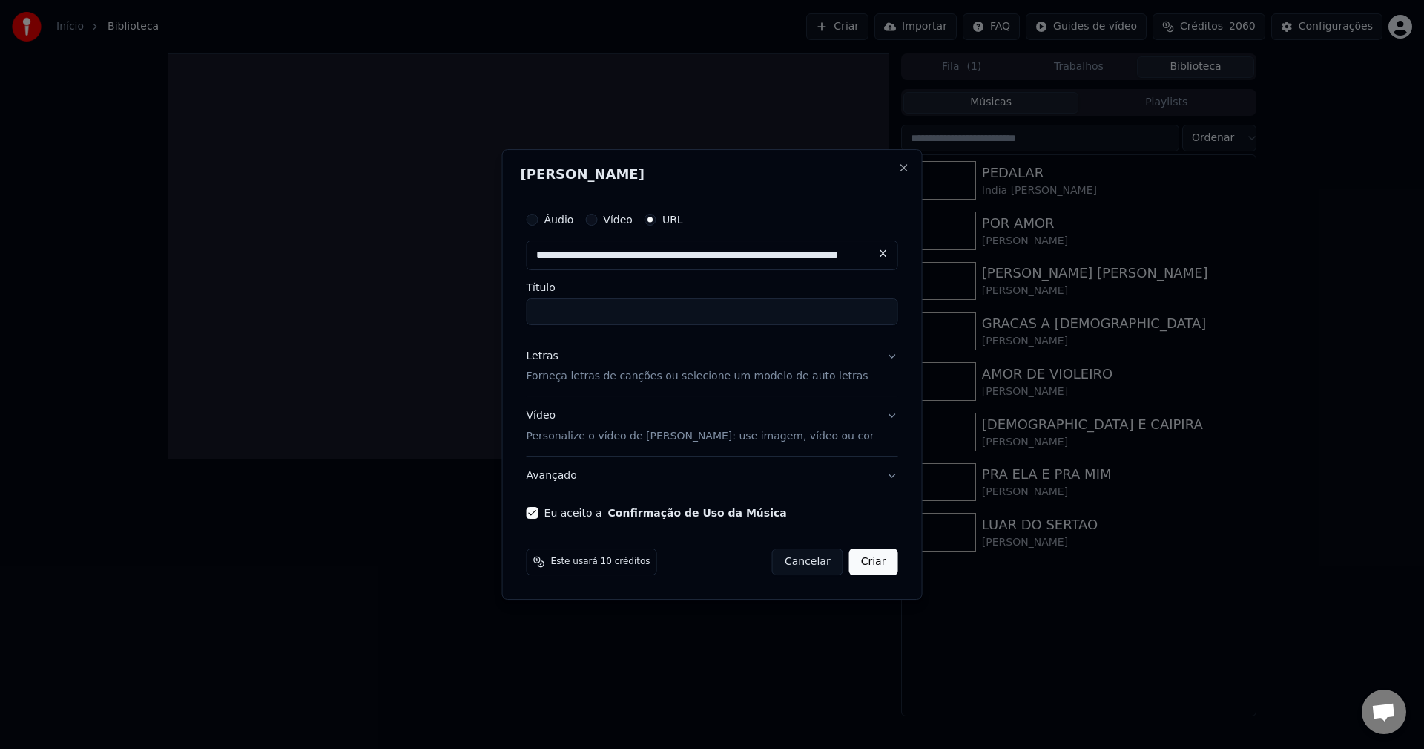
click at [539, 220] on button "Áudio" at bounding box center [533, 220] width 12 height 12
click at [757, 258] on div "Nenhum arquivo escolhido" at bounding box center [712, 255] width 151 height 15
type input "**********"
click at [553, 351] on div "Letras" at bounding box center [543, 355] width 32 height 15
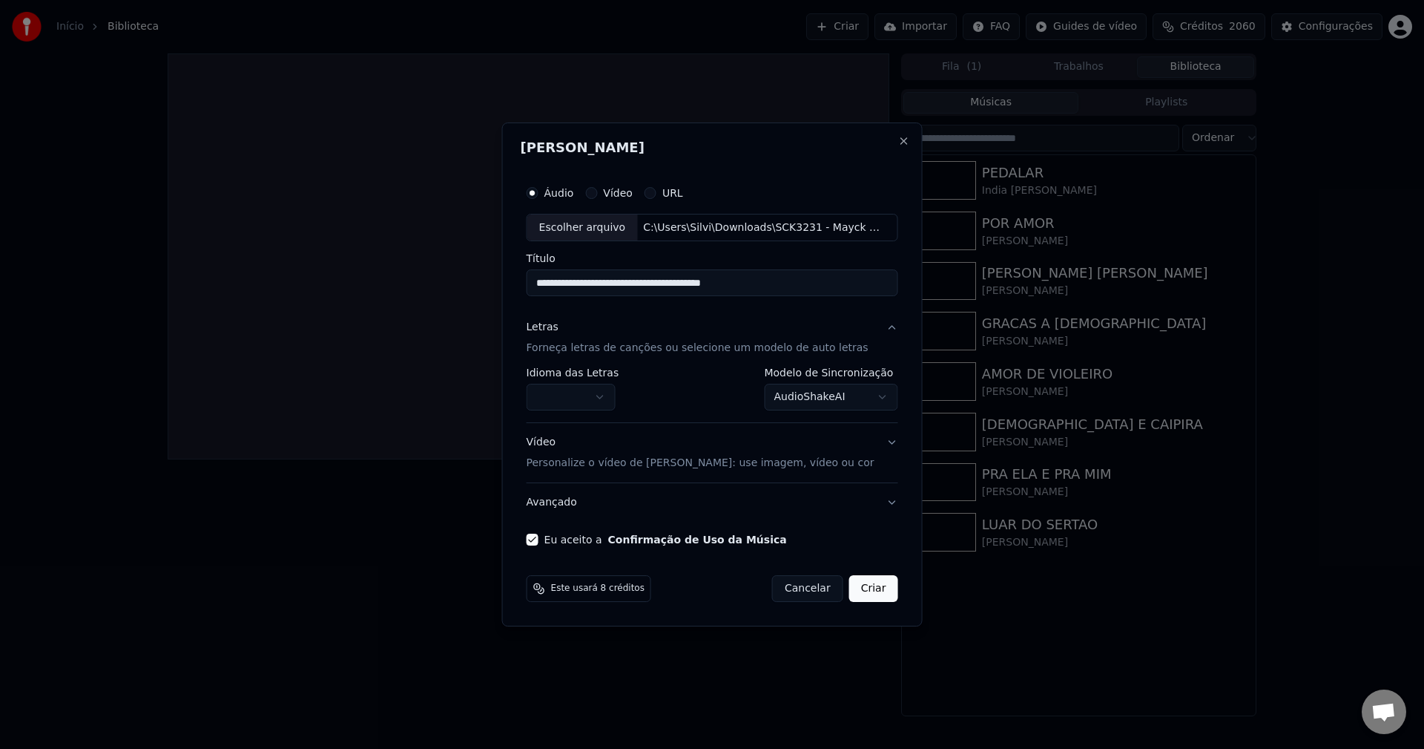
click at [576, 396] on button "button" at bounding box center [571, 397] width 89 height 27
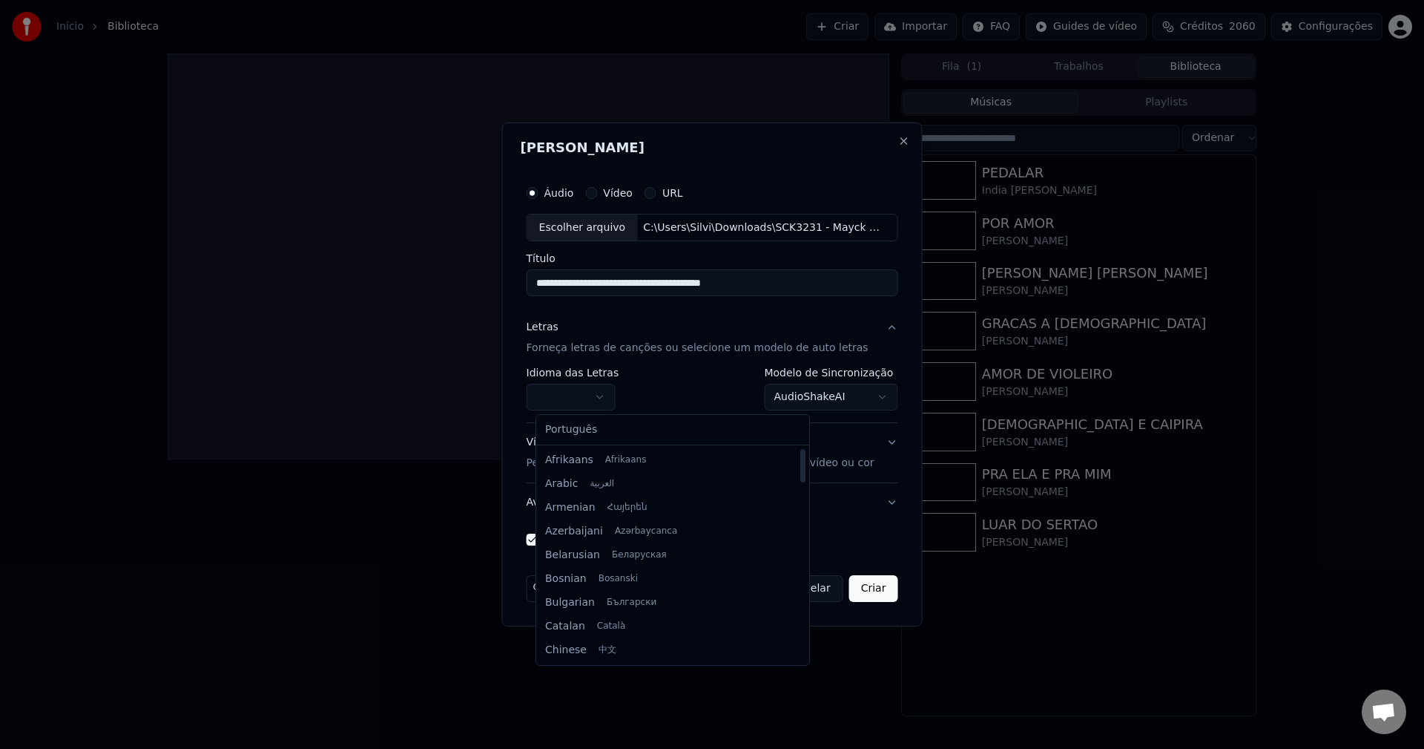
select select "**"
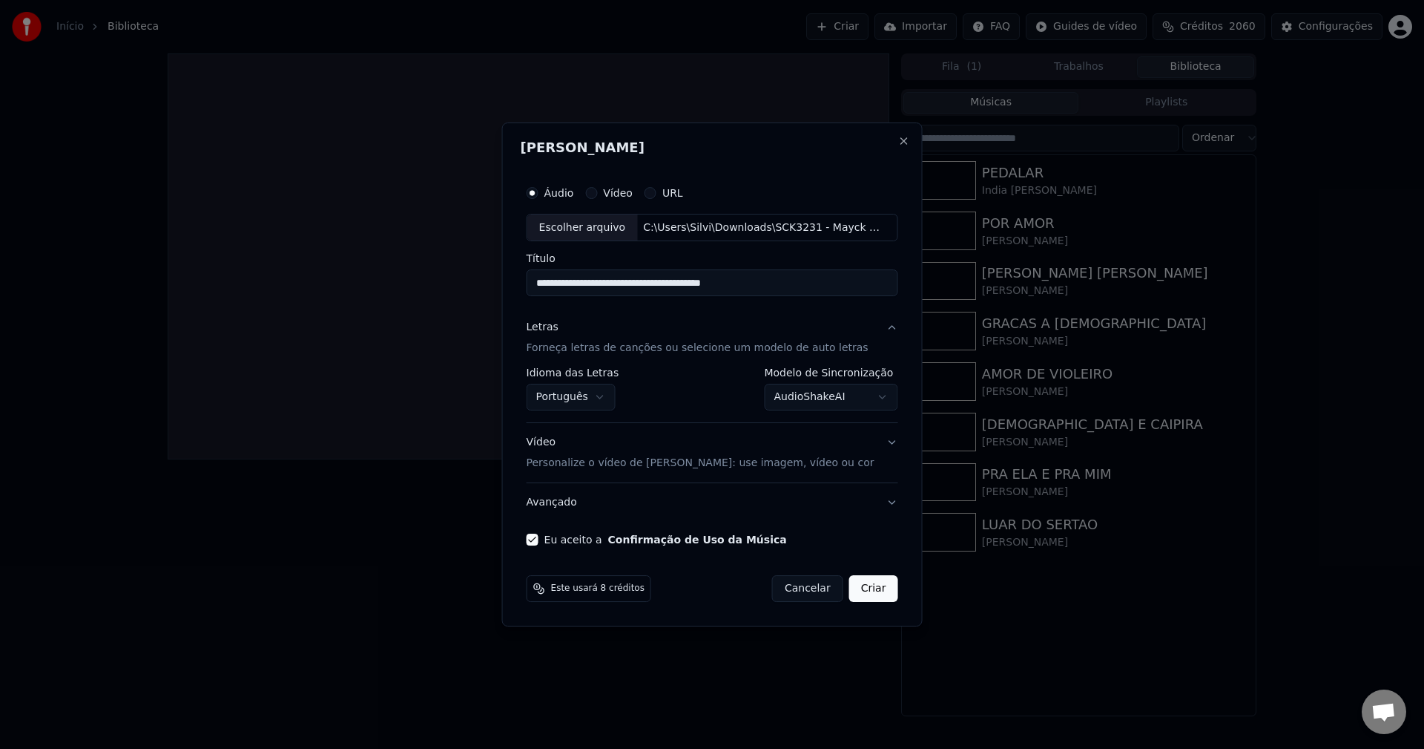
click at [777, 401] on button "AudioShakeAI" at bounding box center [831, 397] width 134 height 27
click at [875, 588] on button "Criar" at bounding box center [873, 588] width 49 height 27
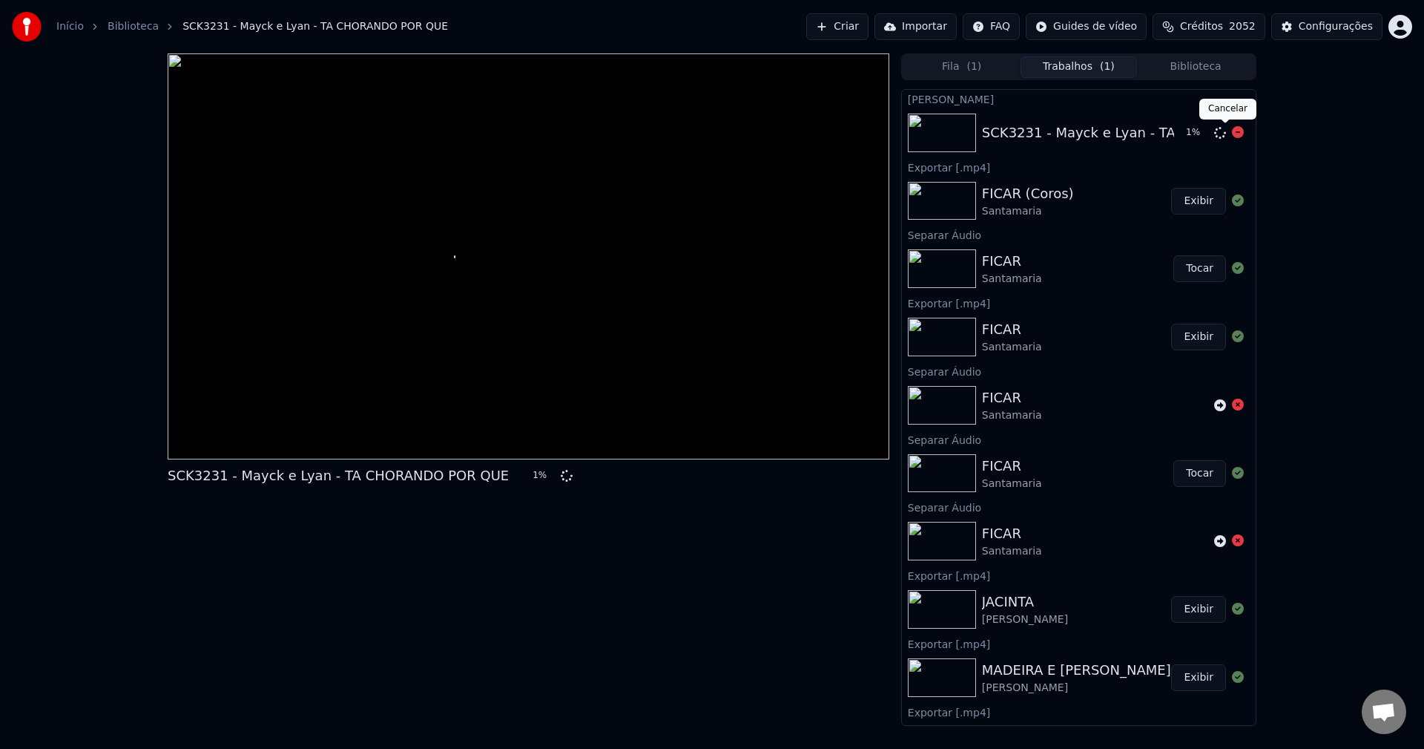
click at [1232, 134] on icon at bounding box center [1238, 132] width 12 height 12
drag, startPoint x: 1209, startPoint y: 133, endPoint x: 1206, endPoint y: 139, distance: 7.6
click at [1214, 134] on icon at bounding box center [1220, 133] width 12 height 12
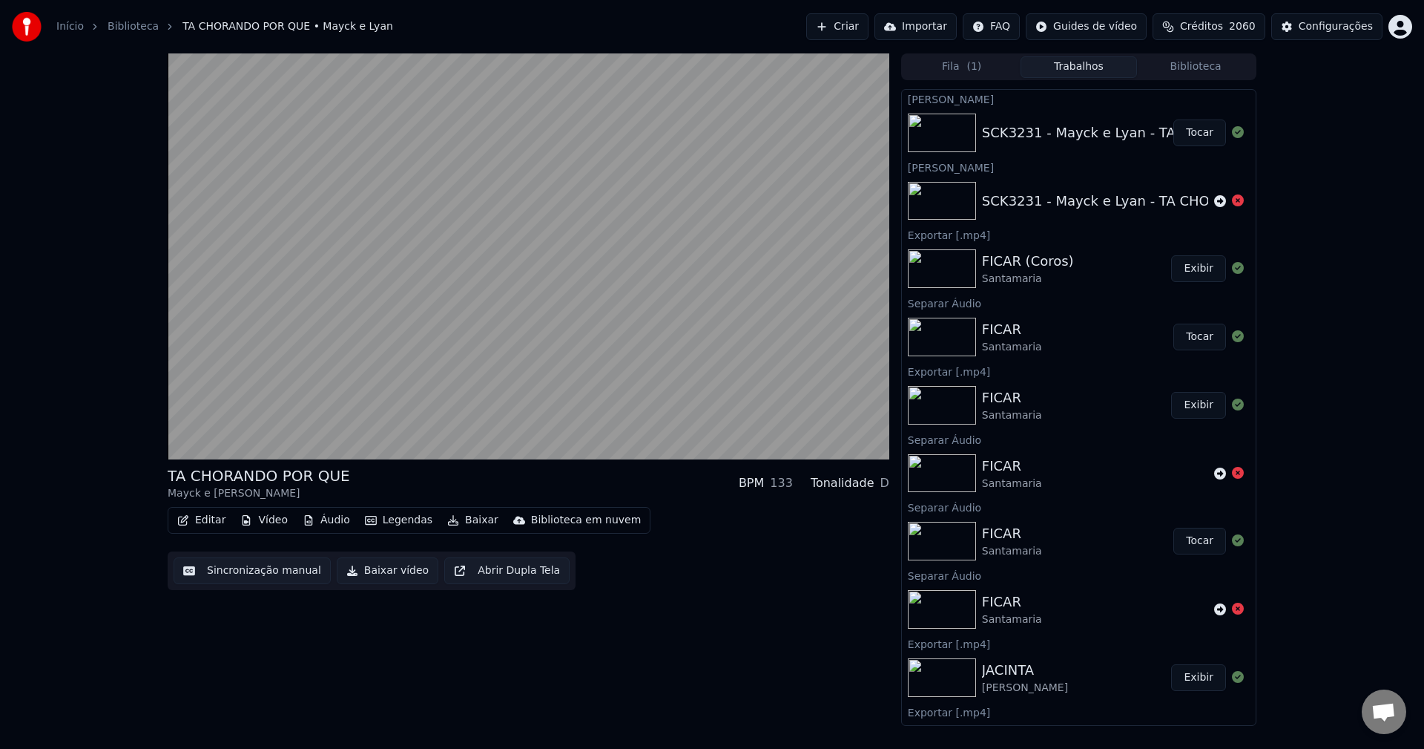
click at [234, 561] on button "Sincronização manual" at bounding box center [252, 570] width 157 height 27
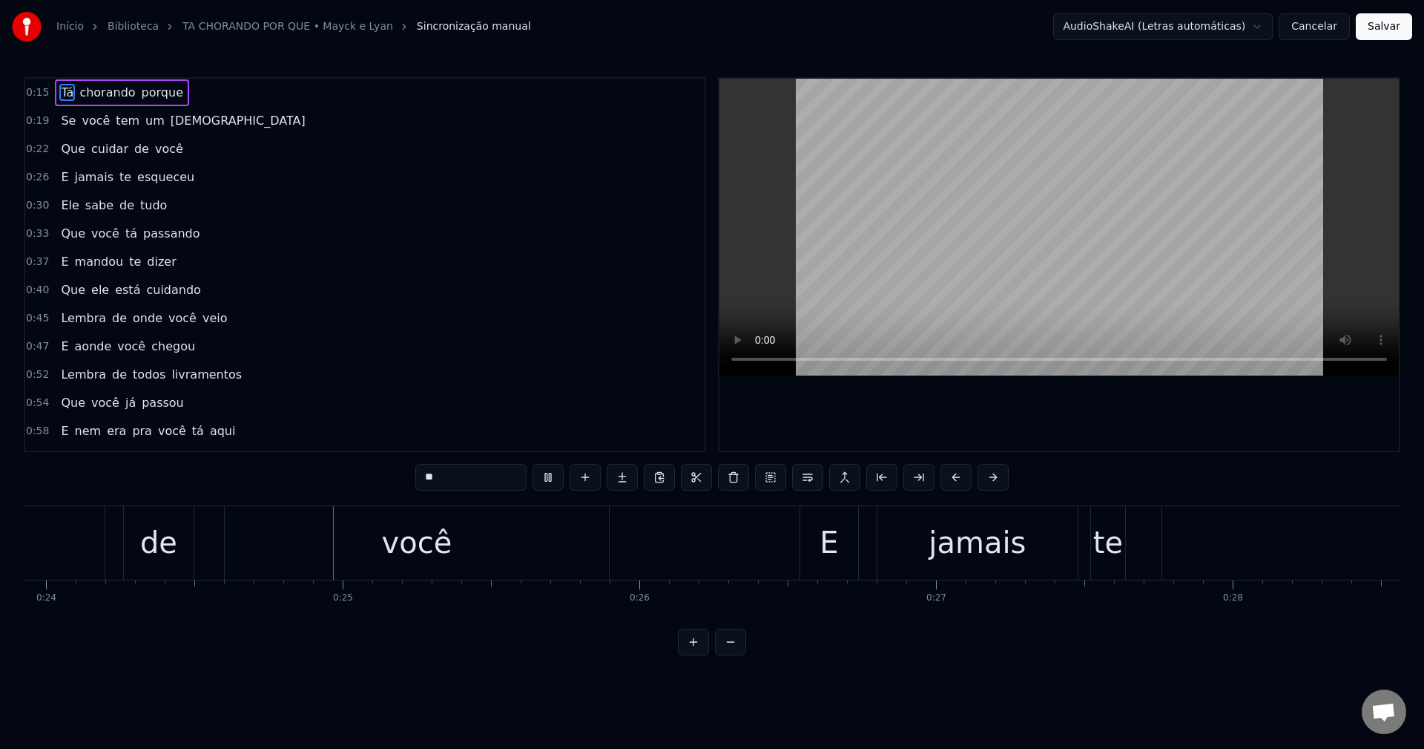
scroll to position [0, 7140]
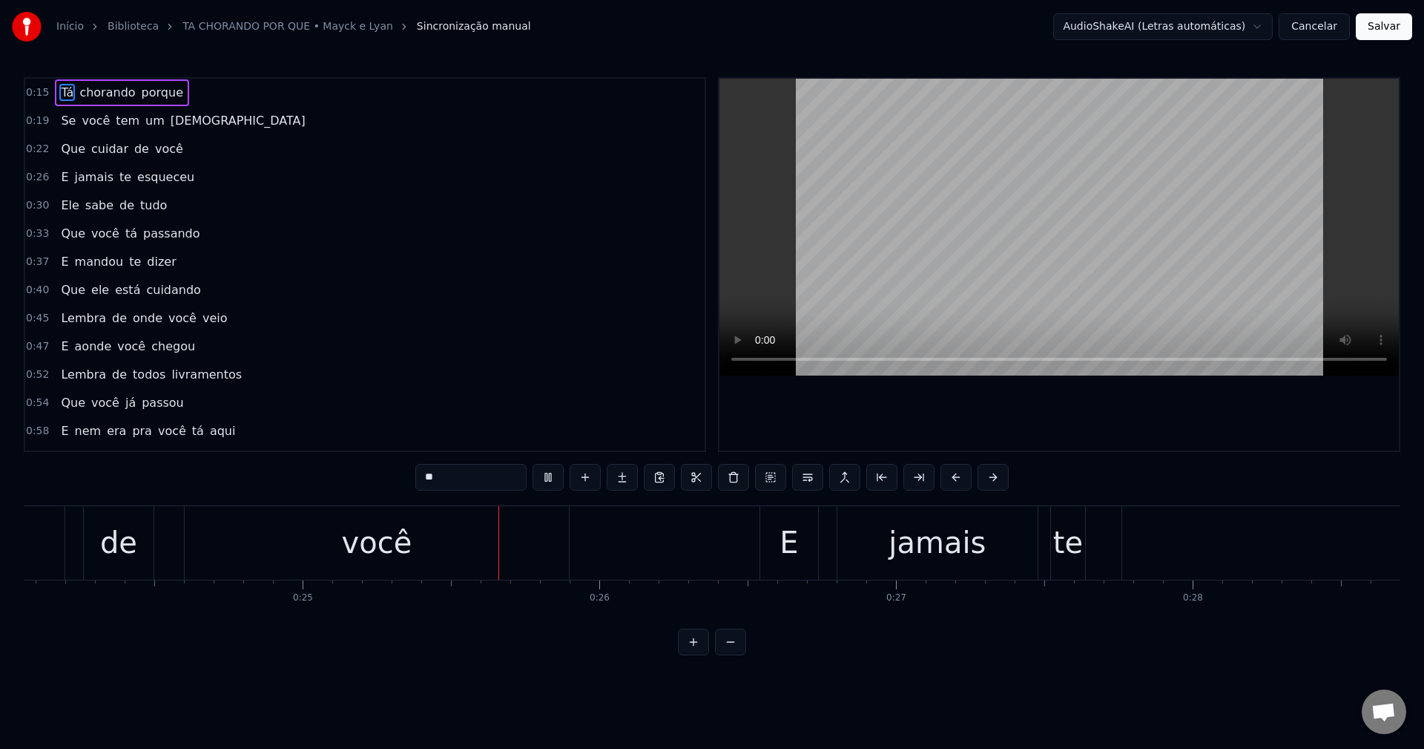
scroll to position [1293, 0]
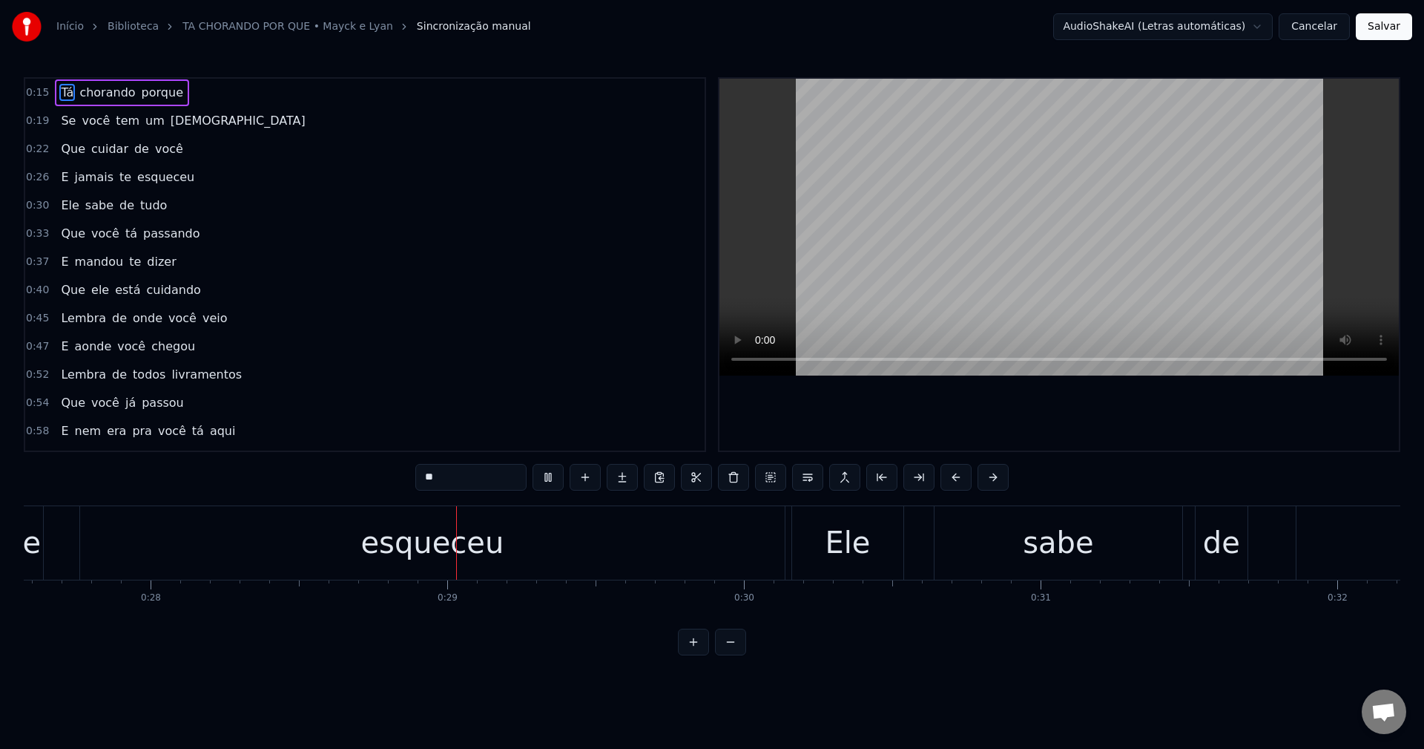
click at [93, 151] on span "cuidar" at bounding box center [110, 148] width 40 height 17
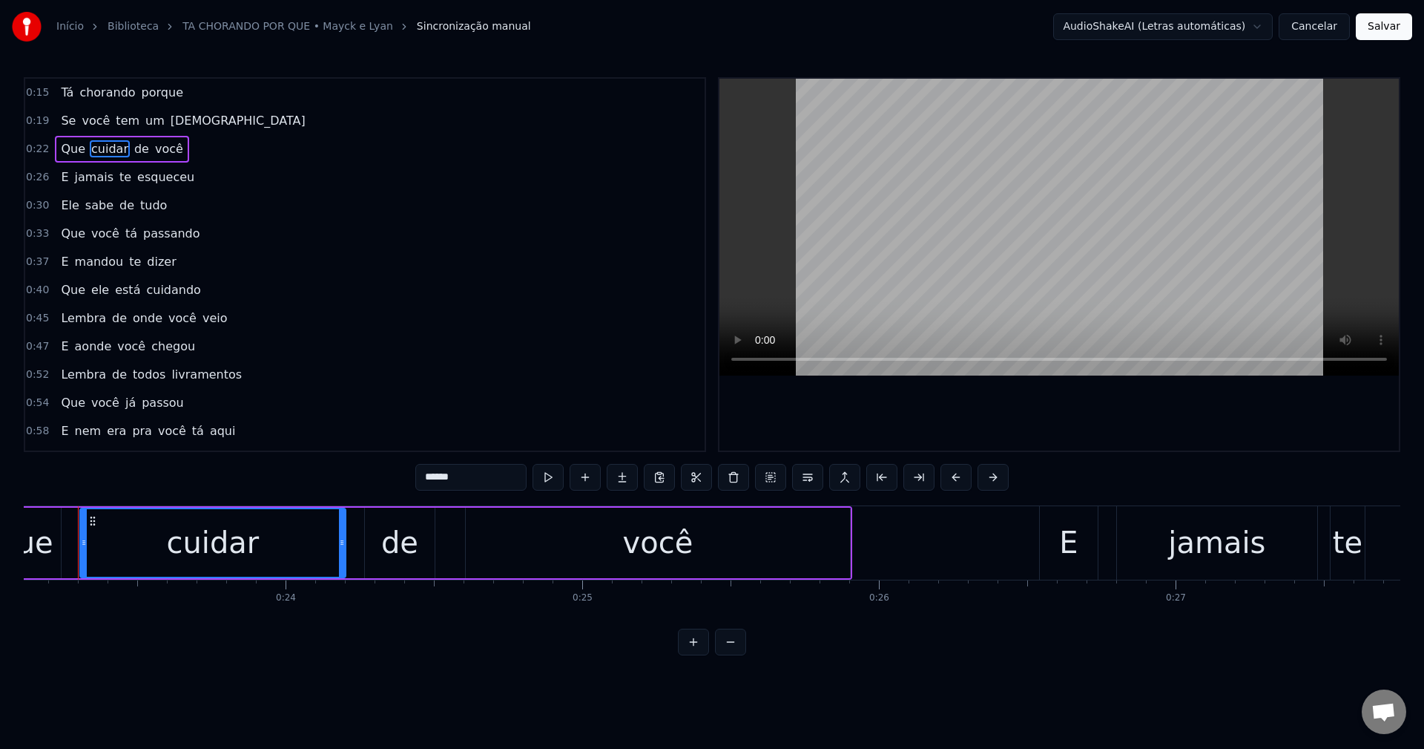
scroll to position [0, 6839]
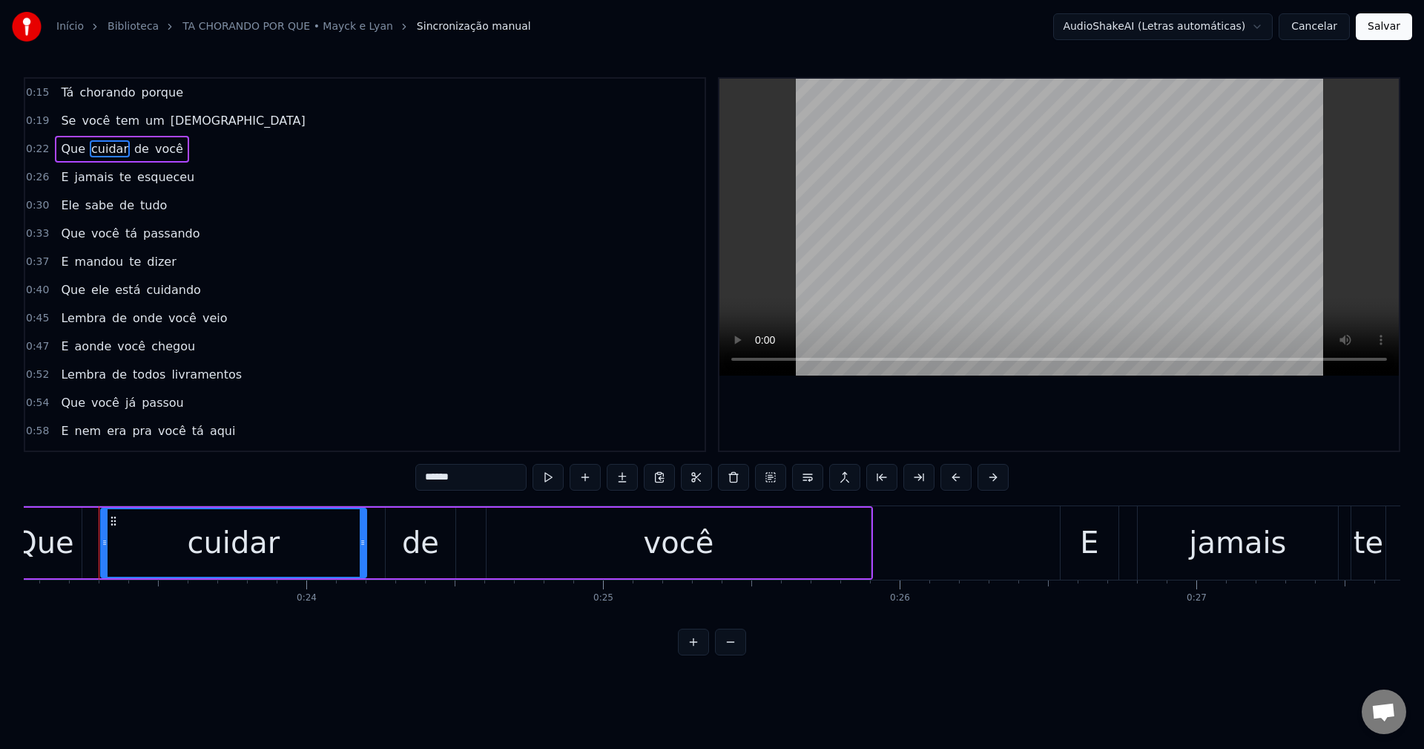
click at [470, 478] on input "******" at bounding box center [470, 477] width 111 height 27
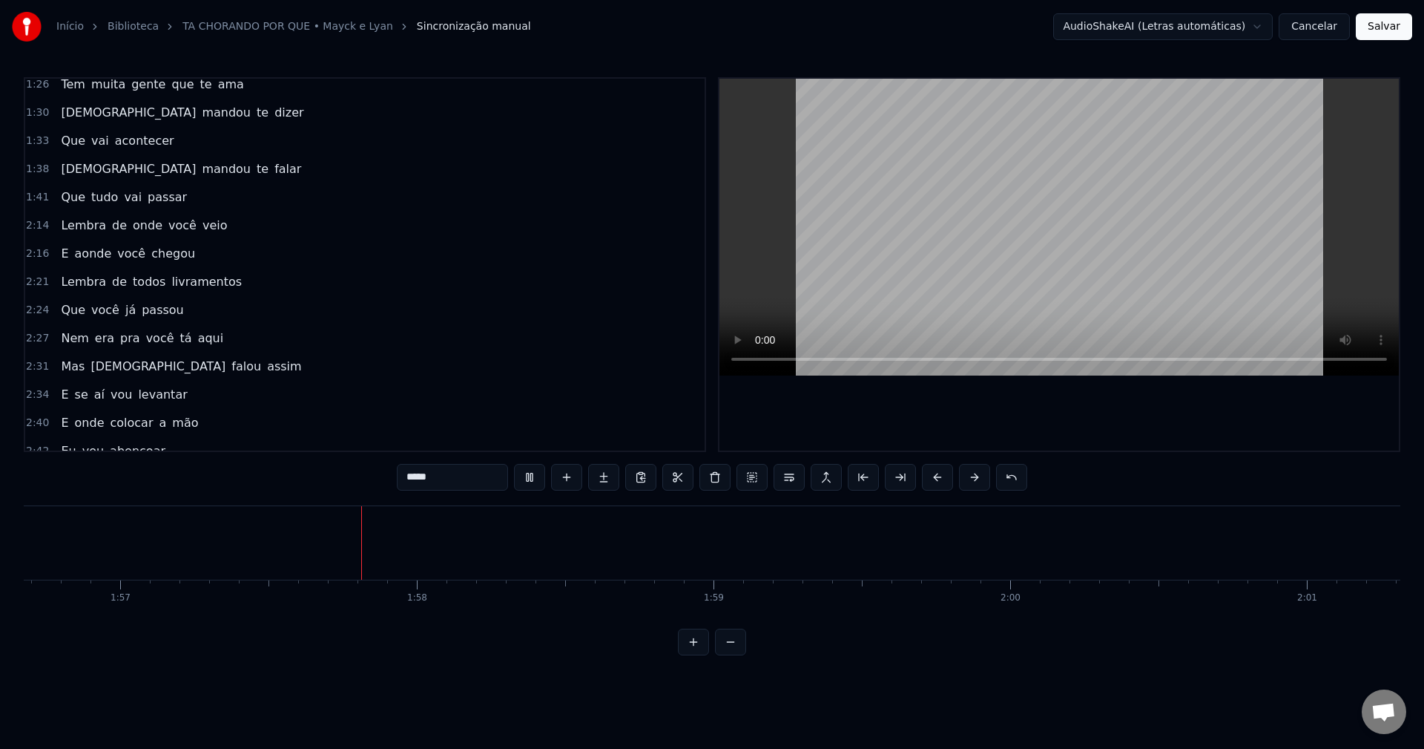
scroll to position [0, 34683]
click at [72, 223] on span "Lembra" at bounding box center [83, 225] width 48 height 17
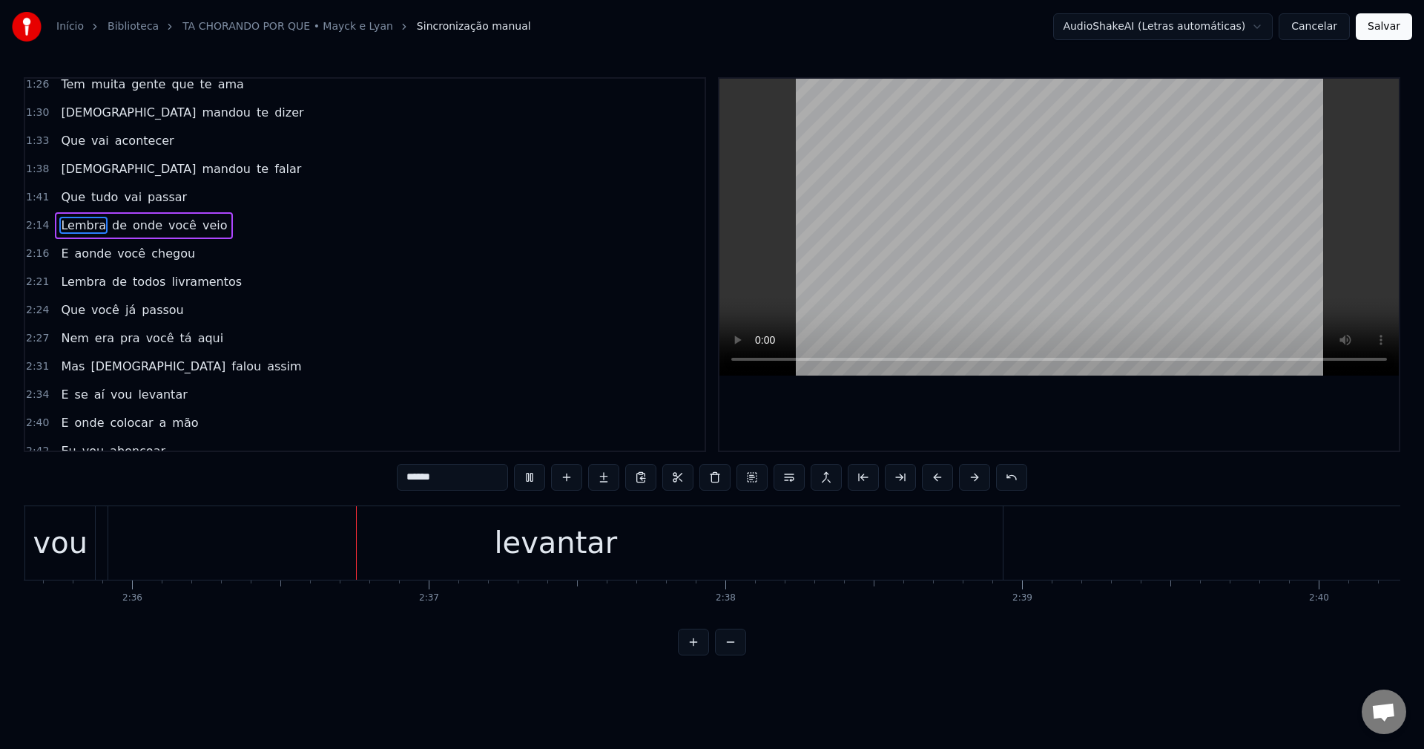
scroll to position [0, 46226]
click at [73, 396] on span "se" at bounding box center [81, 394] width 16 height 17
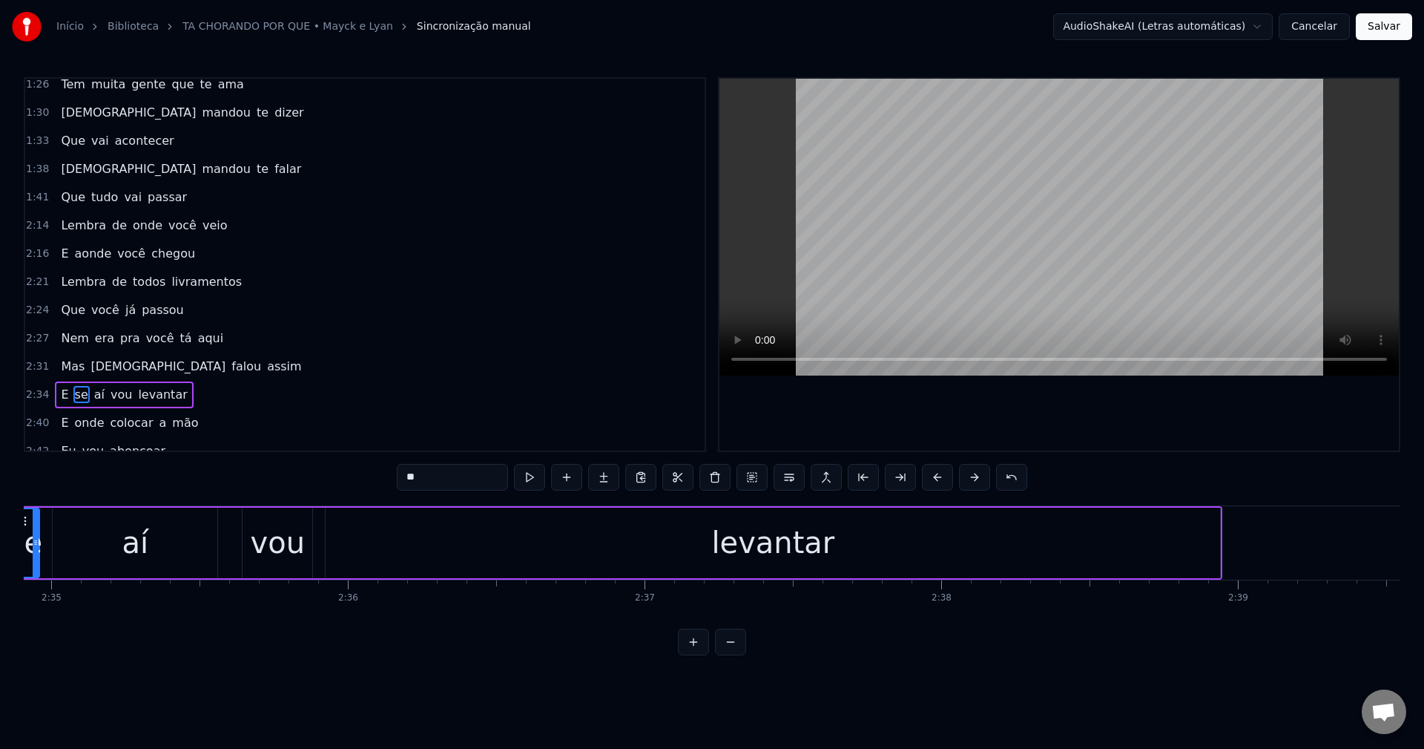
scroll to position [0, 45880]
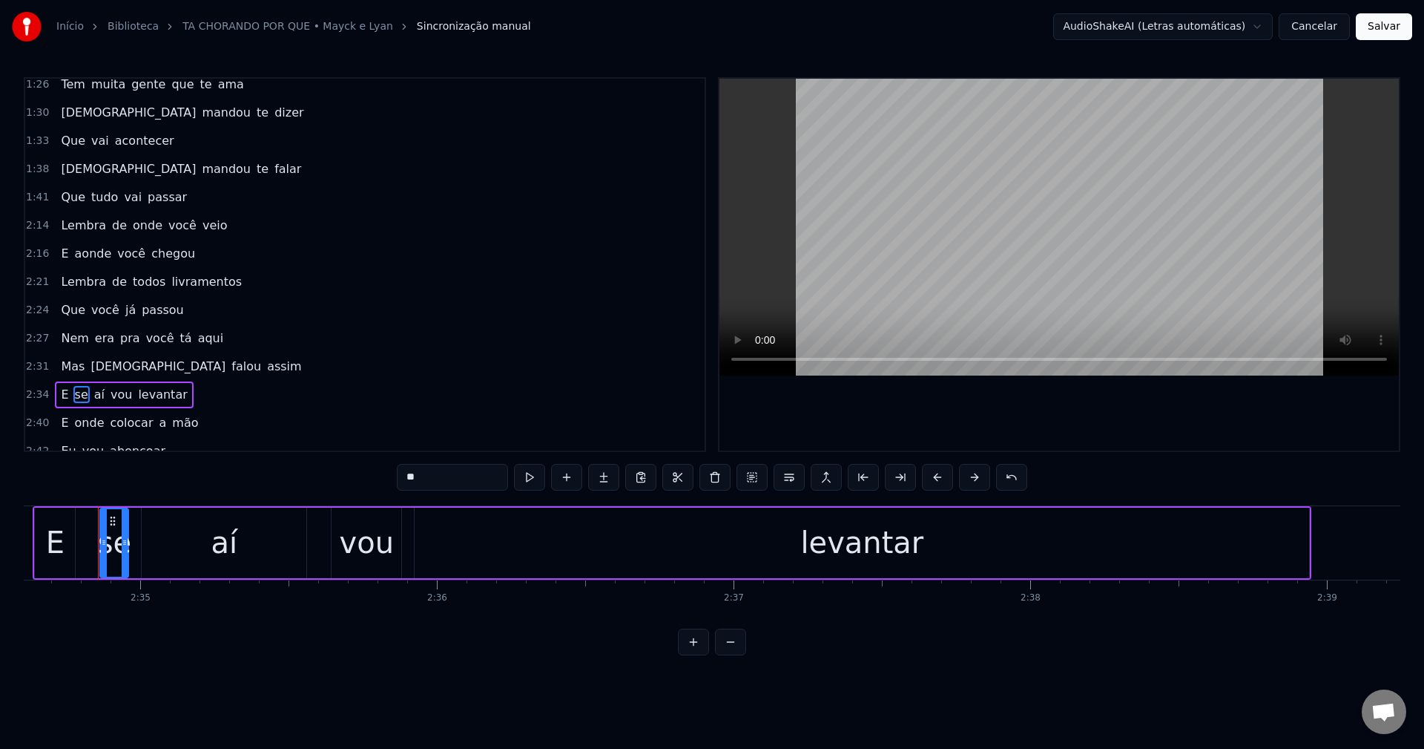
click at [59, 550] on div "E" at bounding box center [55, 542] width 19 height 45
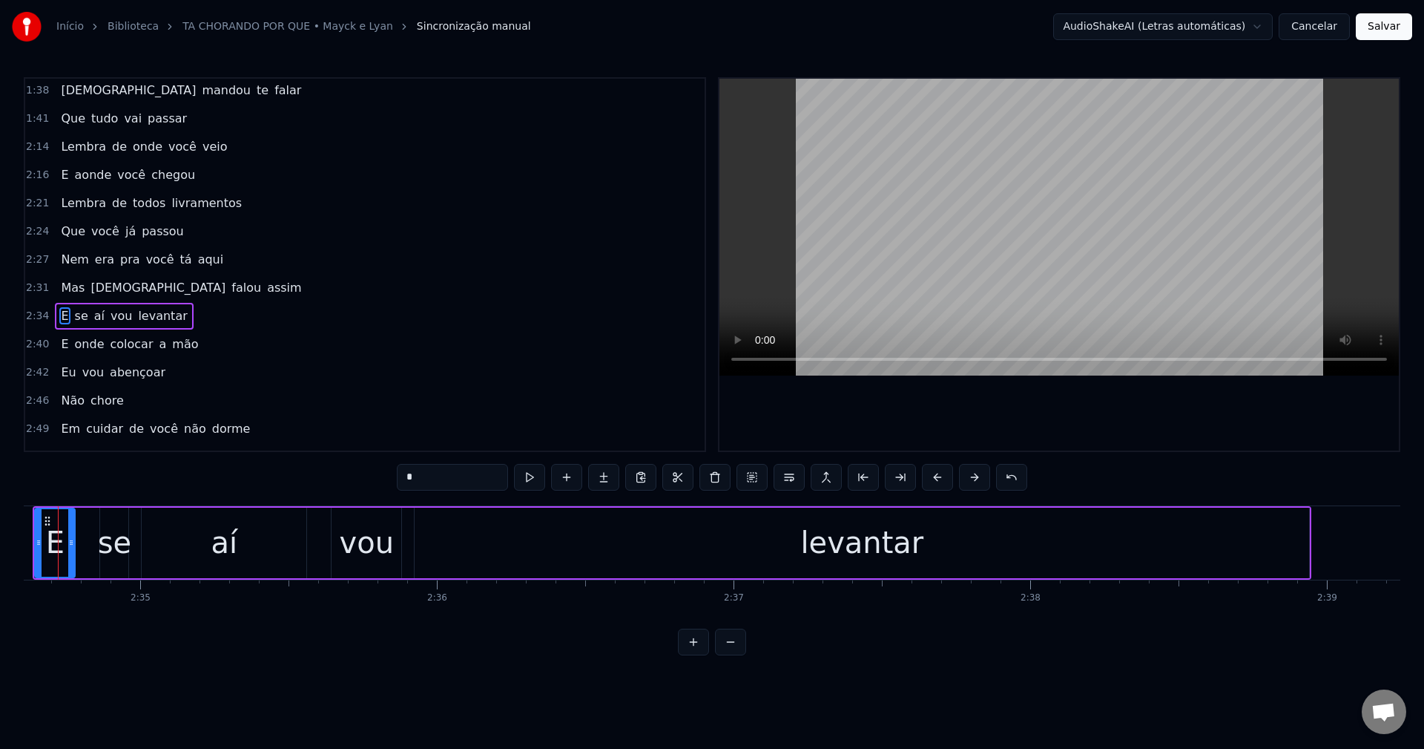
scroll to position [0, 45840]
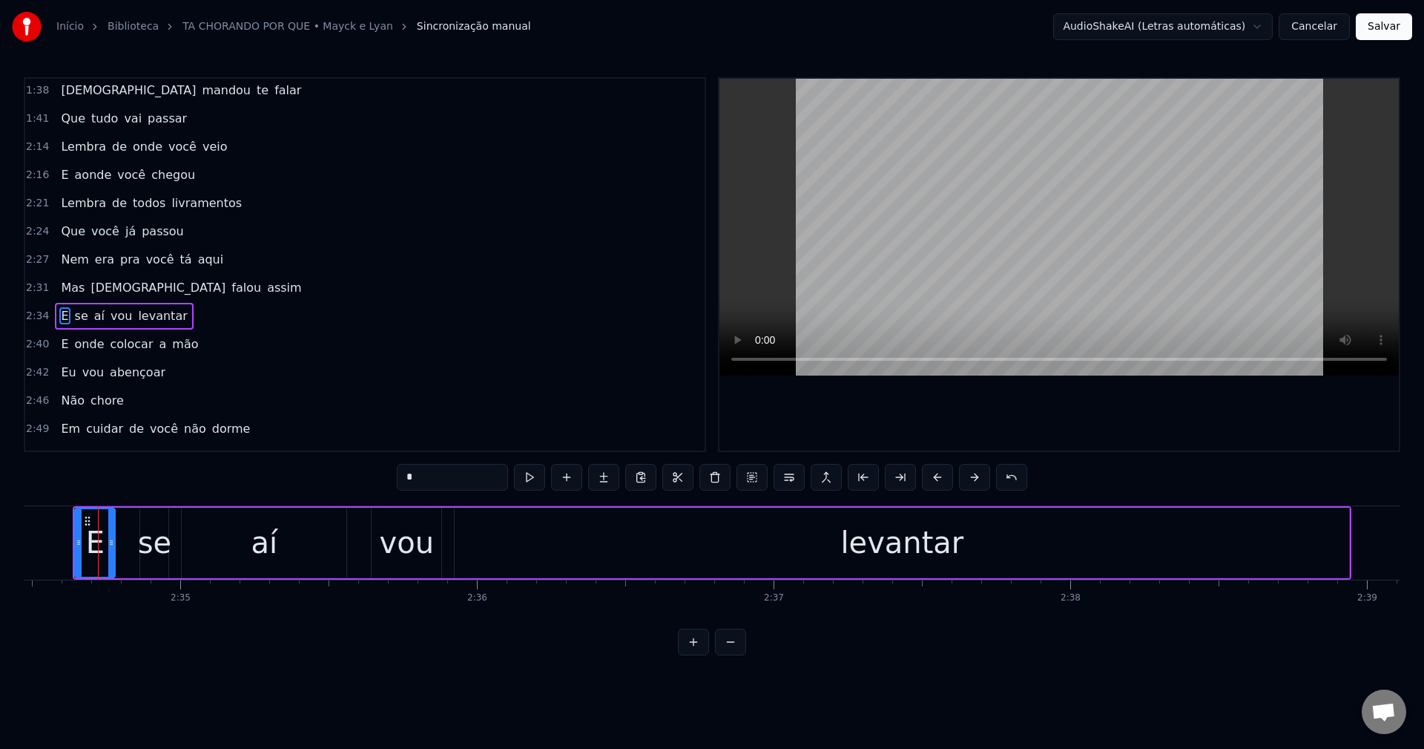
click at [414, 473] on input "*" at bounding box center [452, 477] width 111 height 27
click at [93, 321] on span "se" at bounding box center [101, 315] width 16 height 17
type input "**"
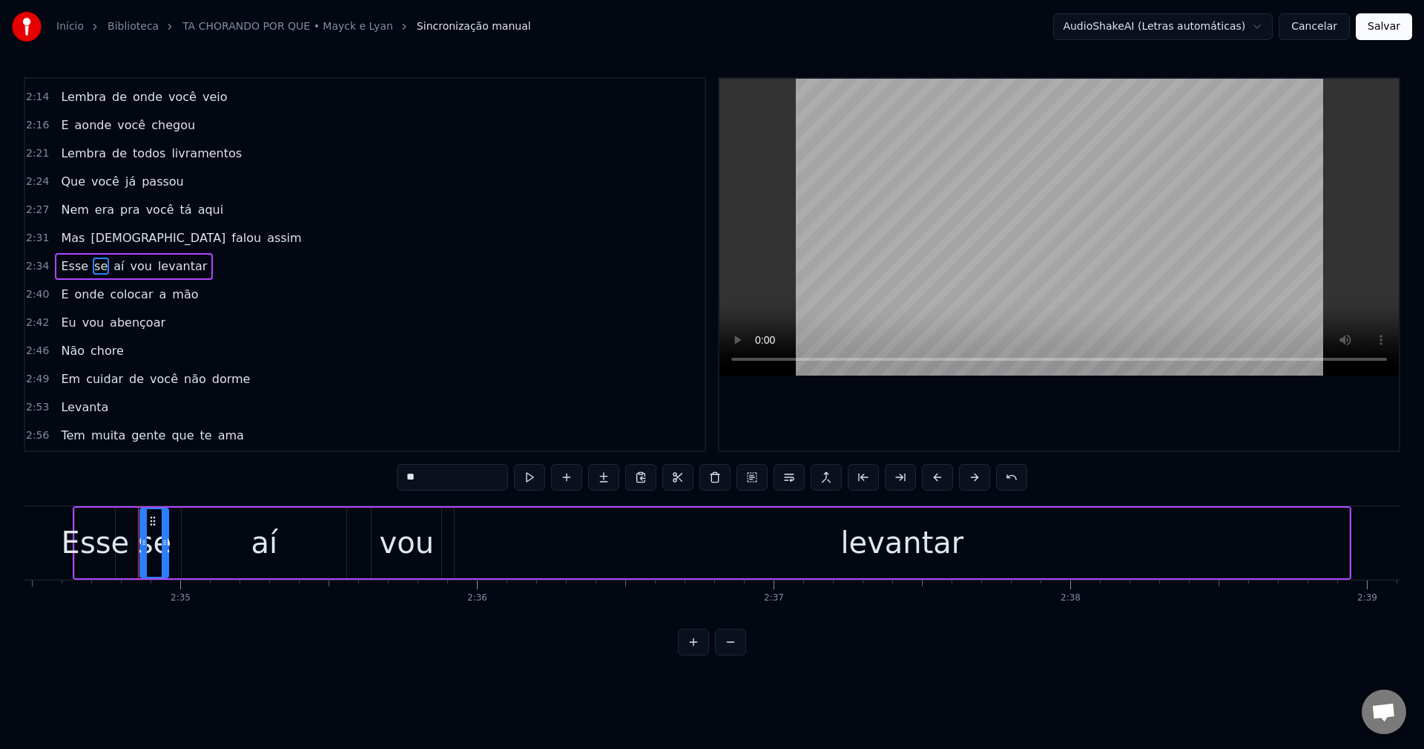
scroll to position [702, 0]
click at [713, 481] on button at bounding box center [715, 477] width 31 height 27
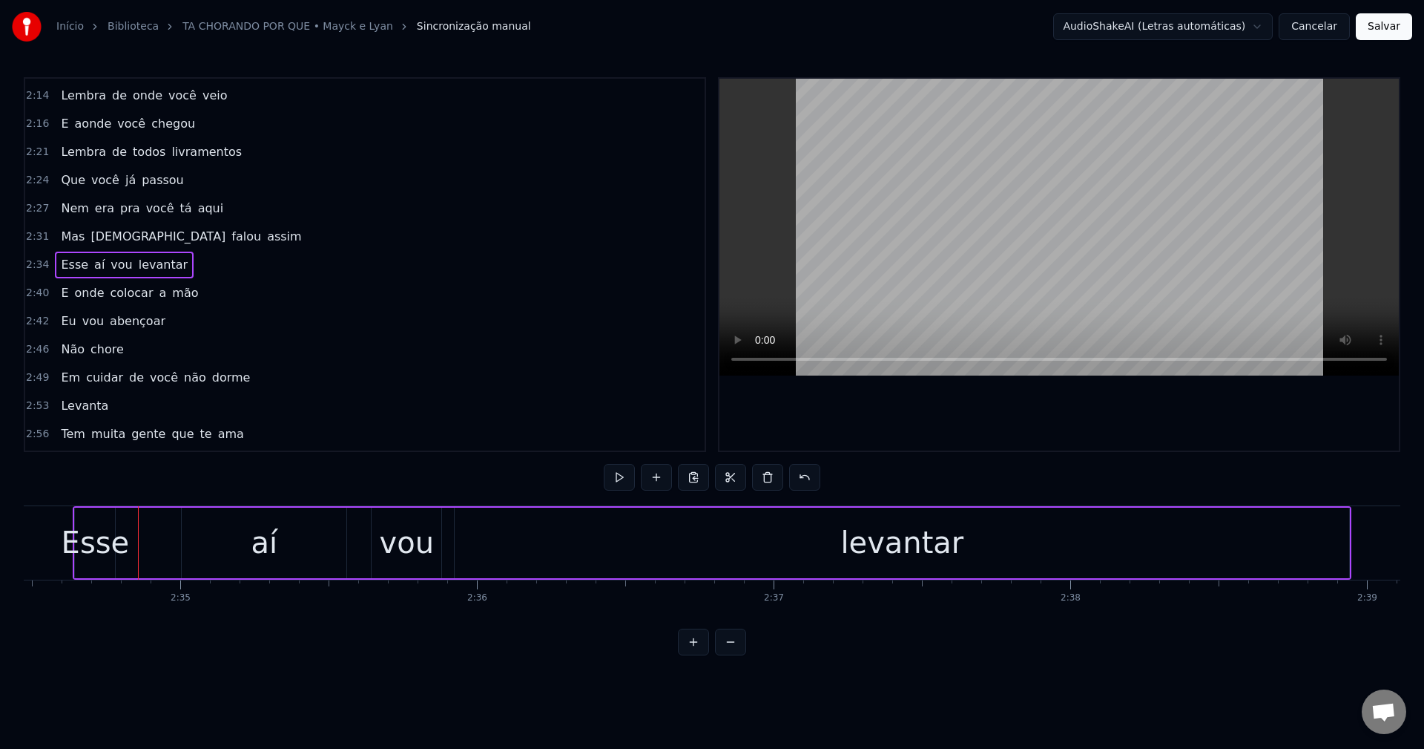
click at [108, 548] on div "Esse" at bounding box center [96, 542] width 68 height 45
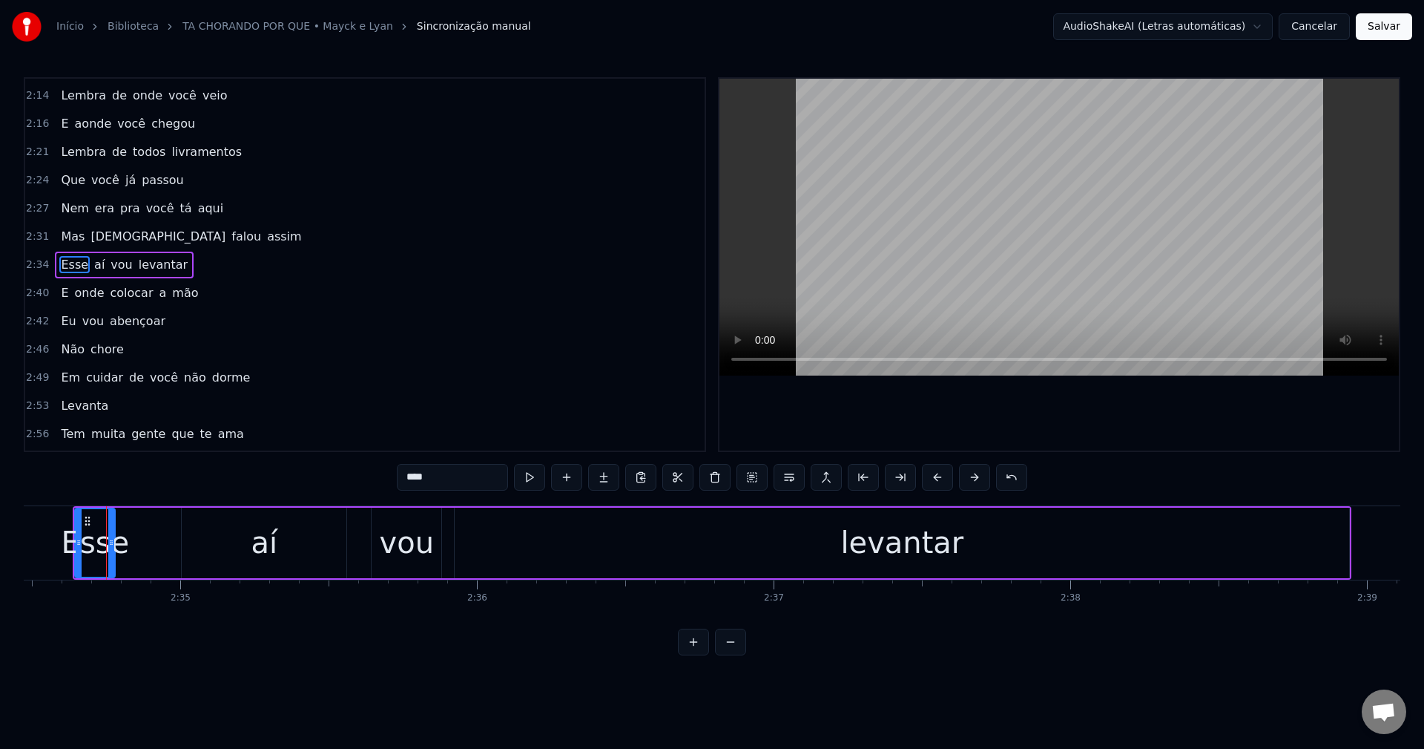
click at [140, 544] on div "Esse aí vou levantar" at bounding box center [712, 542] width 1279 height 73
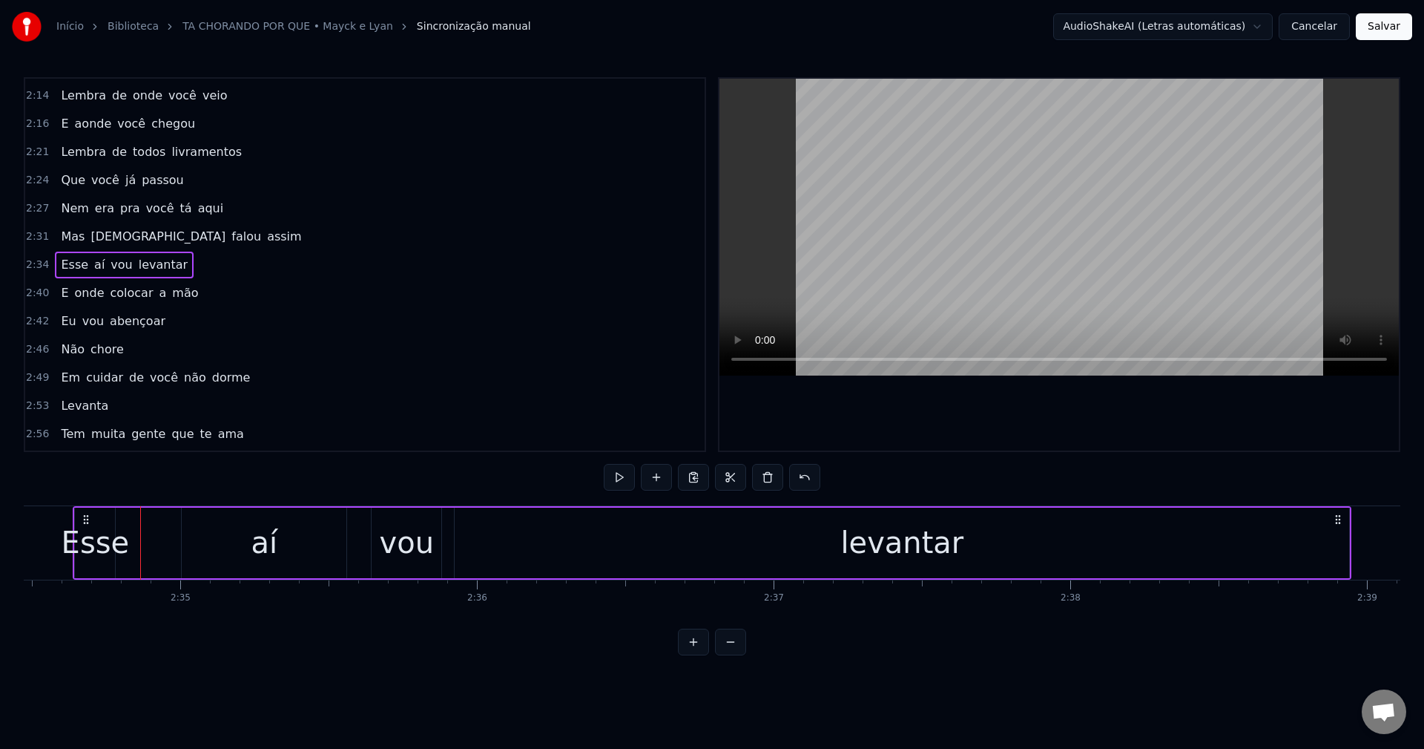
click at [102, 547] on div "Esse" at bounding box center [96, 542] width 68 height 45
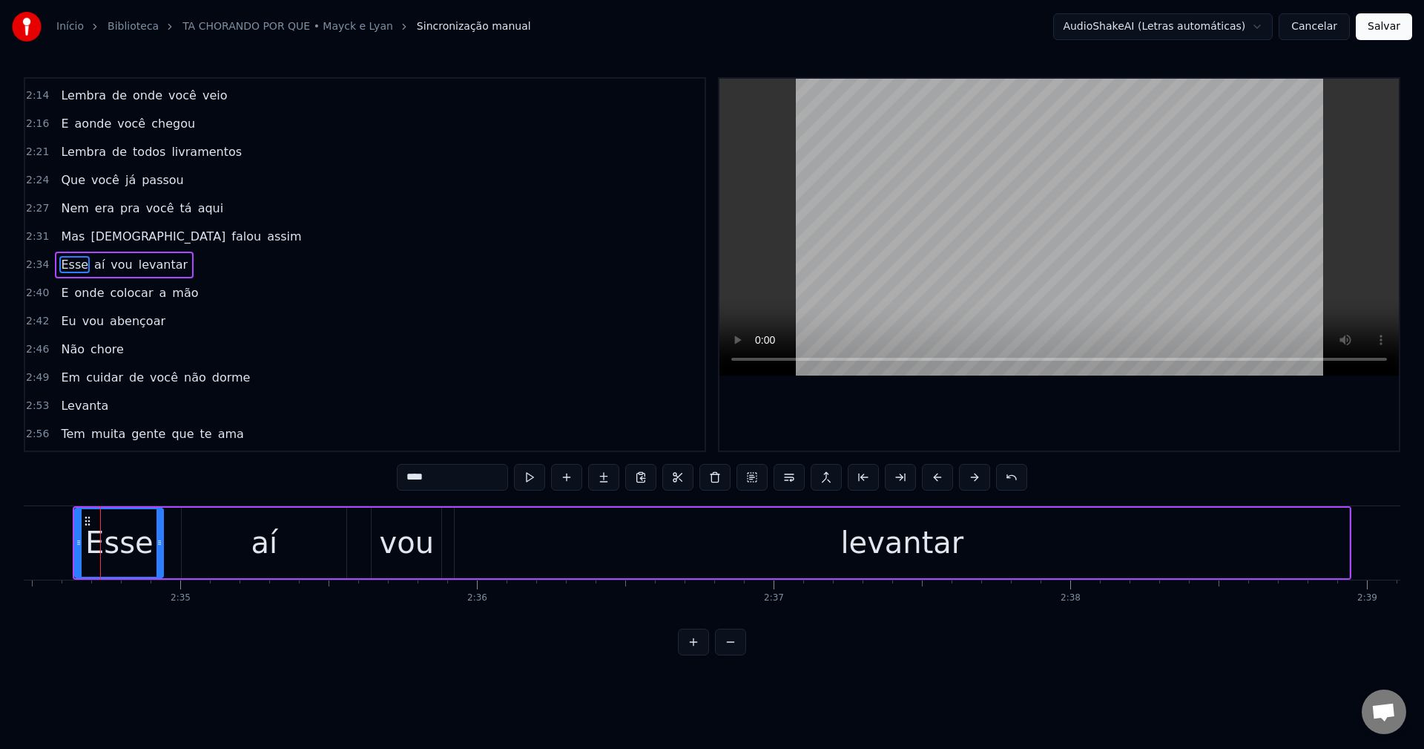
drag, startPoint x: 111, startPoint y: 545, endPoint x: 160, endPoint y: 550, distance: 48.6
click at [160, 550] on div at bounding box center [160, 543] width 6 height 68
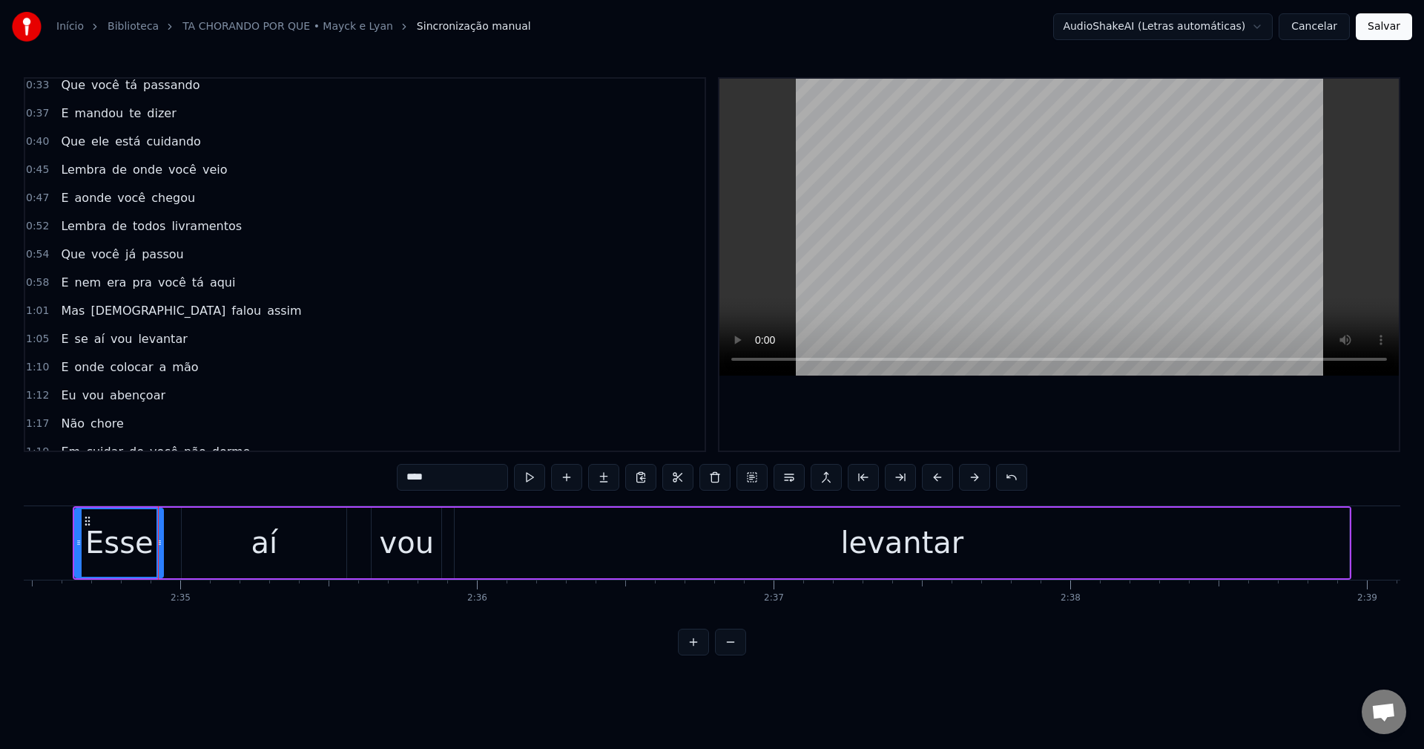
scroll to position [223, 0]
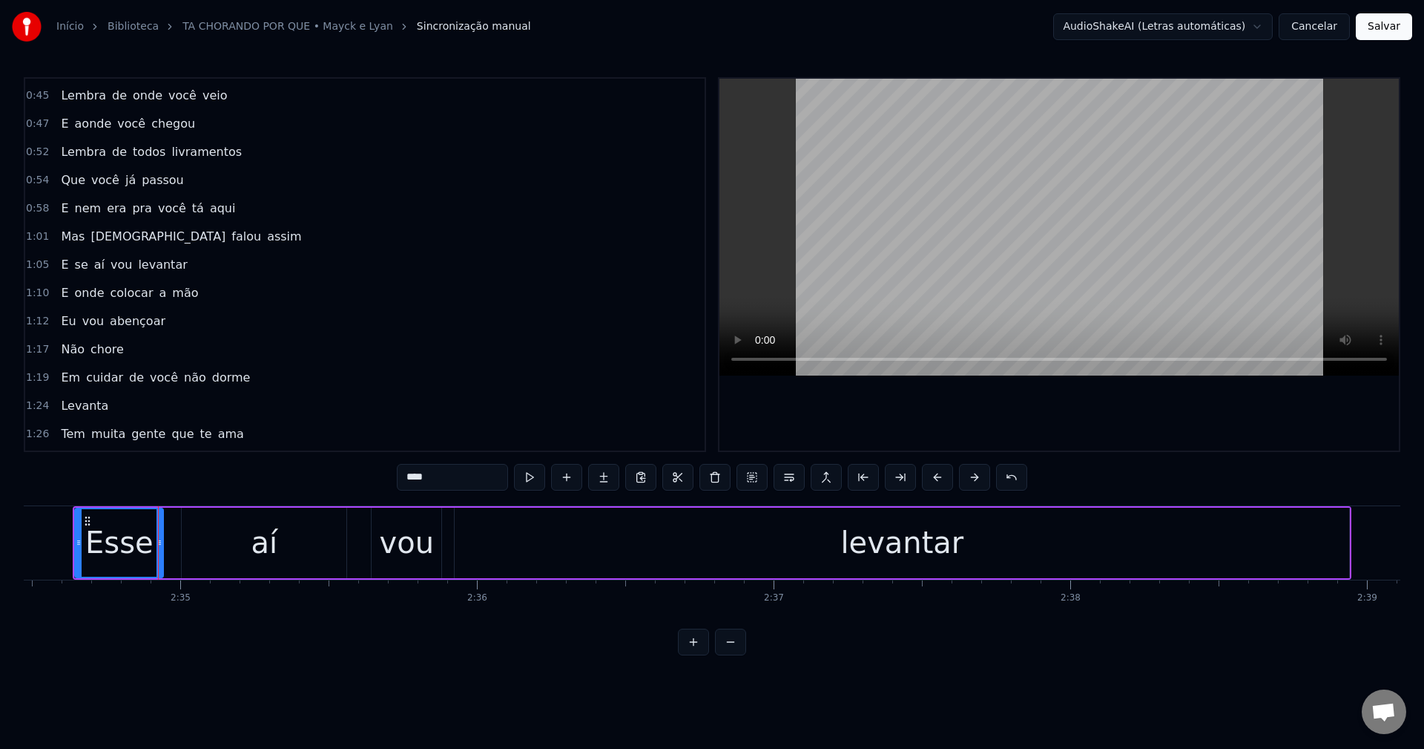
click at [62, 261] on span "E" at bounding box center [64, 264] width 10 height 17
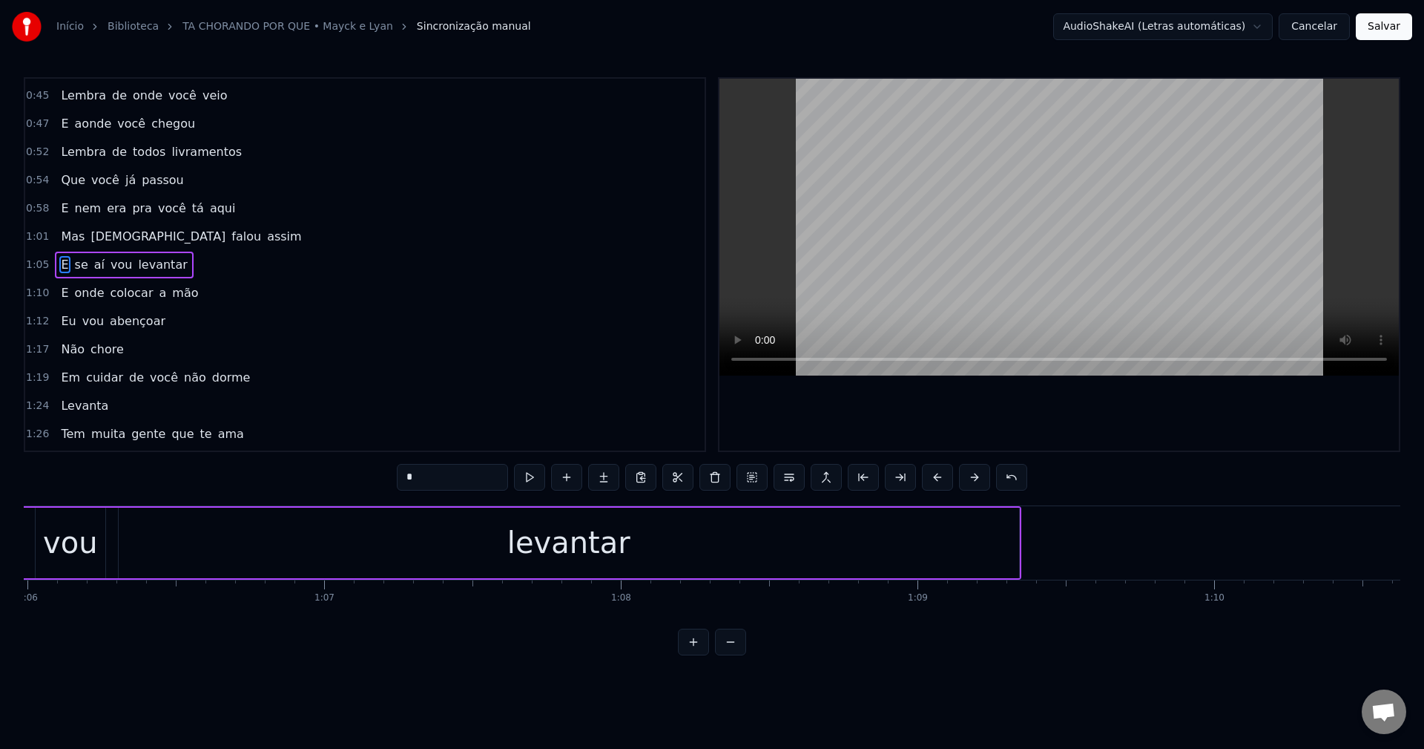
scroll to position [0, 19220]
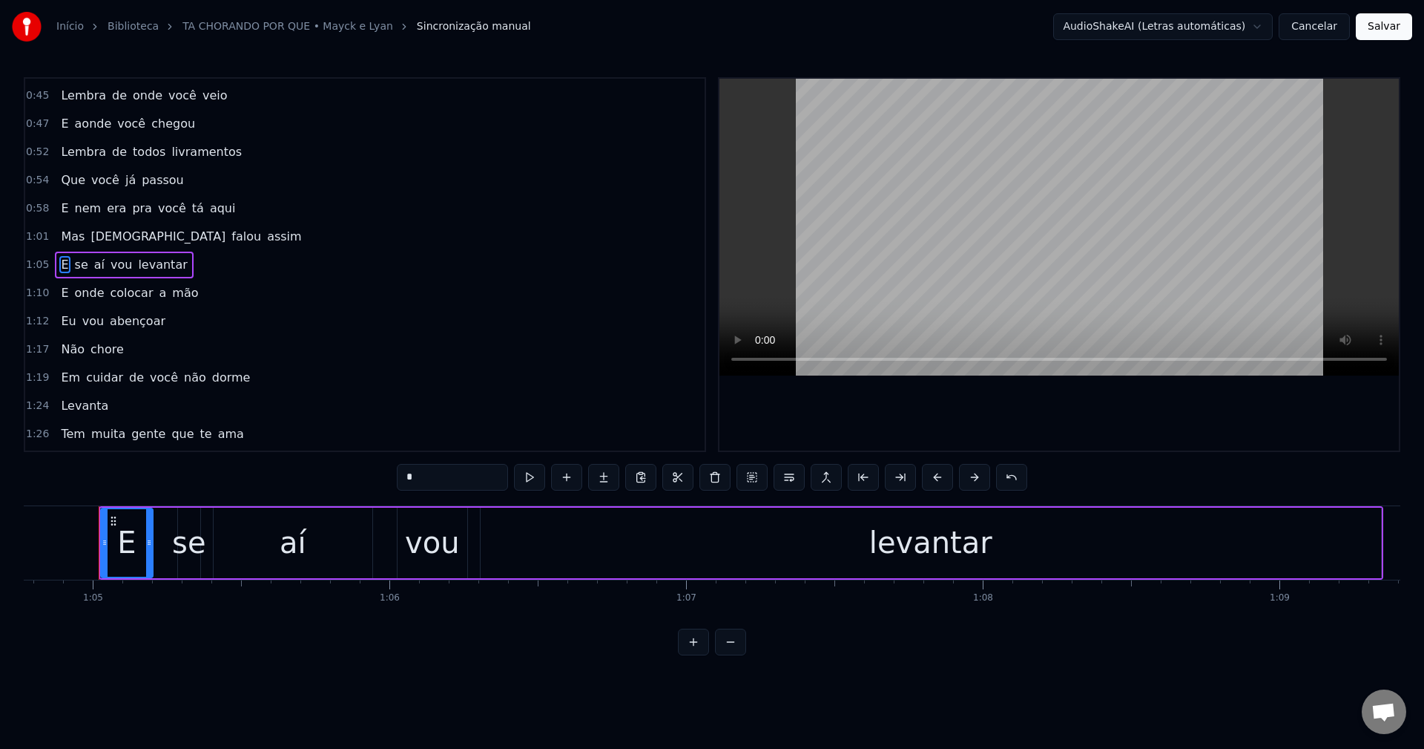
click at [447, 484] on input "*" at bounding box center [452, 477] width 111 height 27
click at [94, 260] on span "se" at bounding box center [101, 264] width 16 height 17
type input "**"
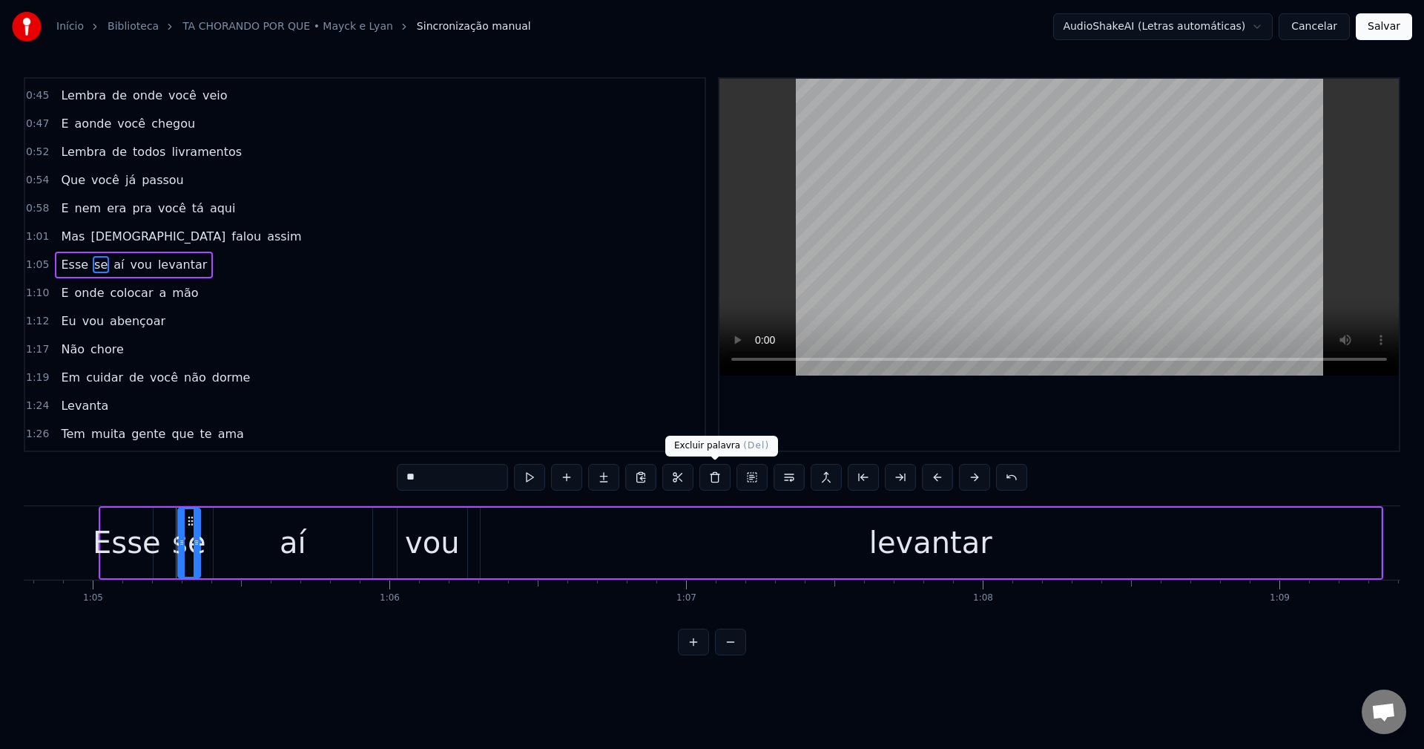
click at [722, 475] on button at bounding box center [715, 477] width 31 height 27
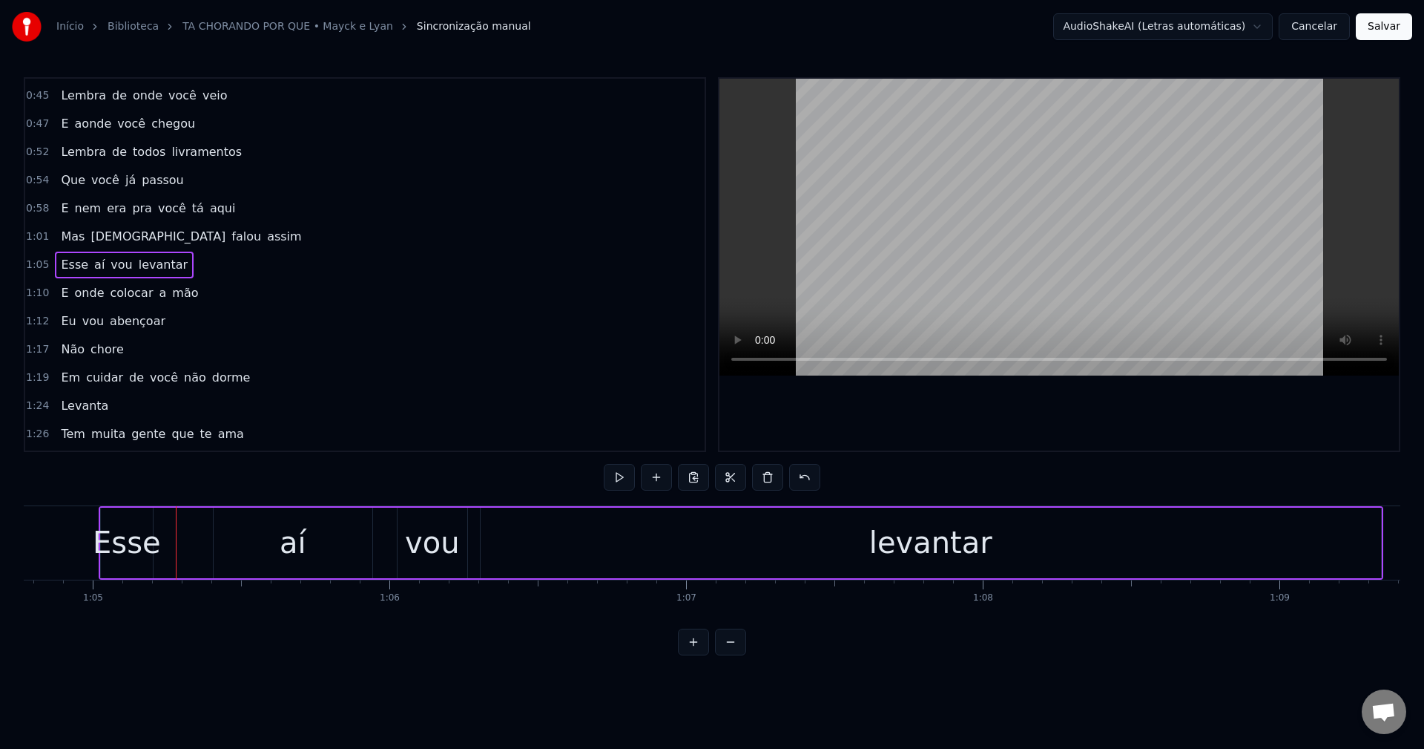
click at [69, 262] on span "Esse" at bounding box center [74, 264] width 30 height 17
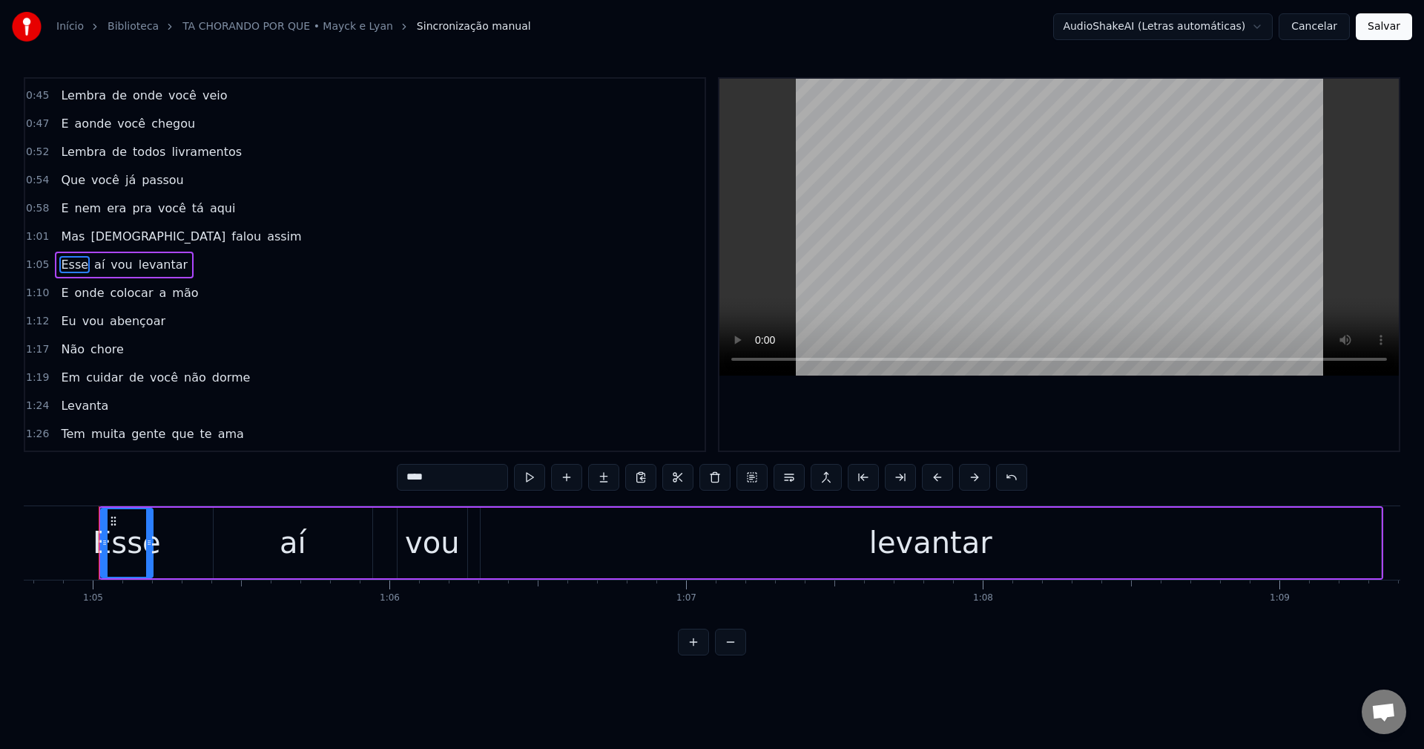
click at [139, 541] on div "Esse" at bounding box center [127, 542] width 68 height 45
drag, startPoint x: 148, startPoint y: 542, endPoint x: 183, endPoint y: 550, distance: 36.4
click at [183, 550] on div at bounding box center [186, 543] width 6 height 68
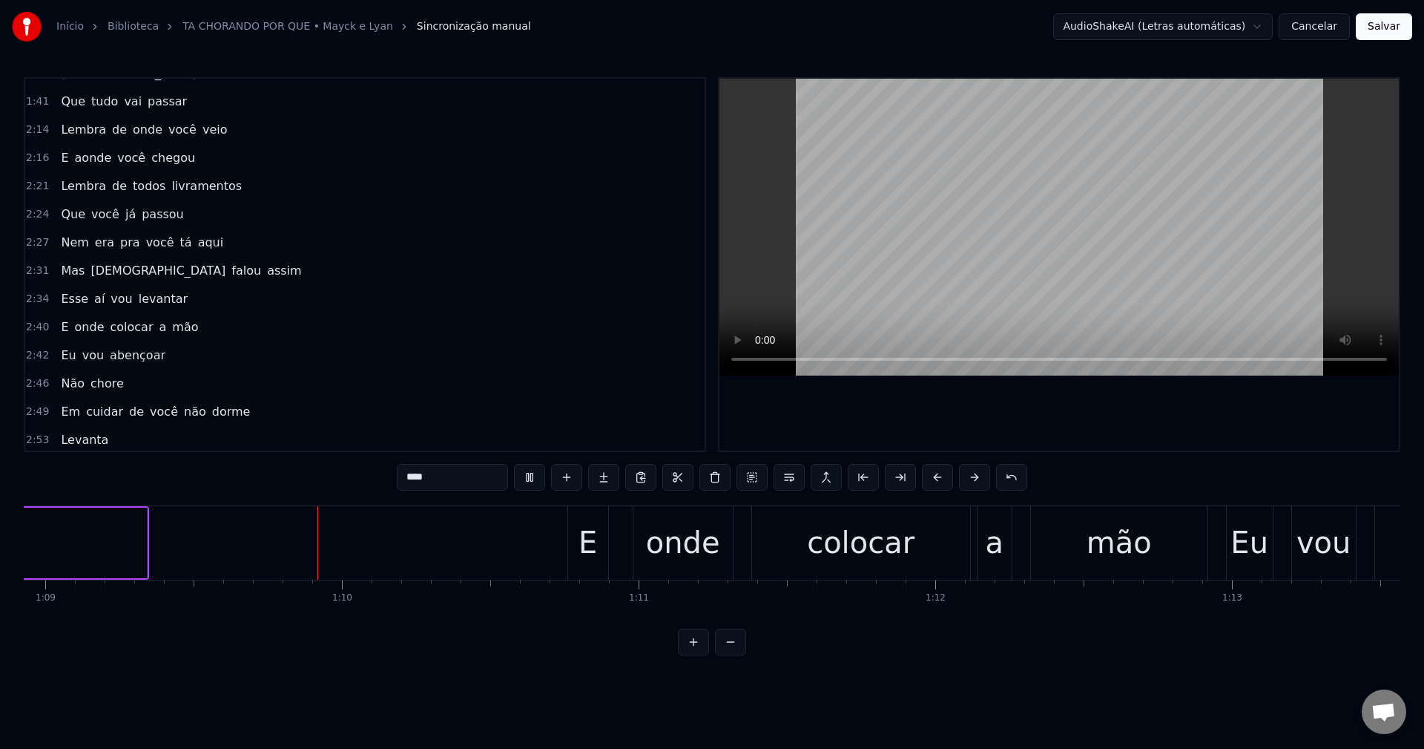
scroll to position [0, 20480]
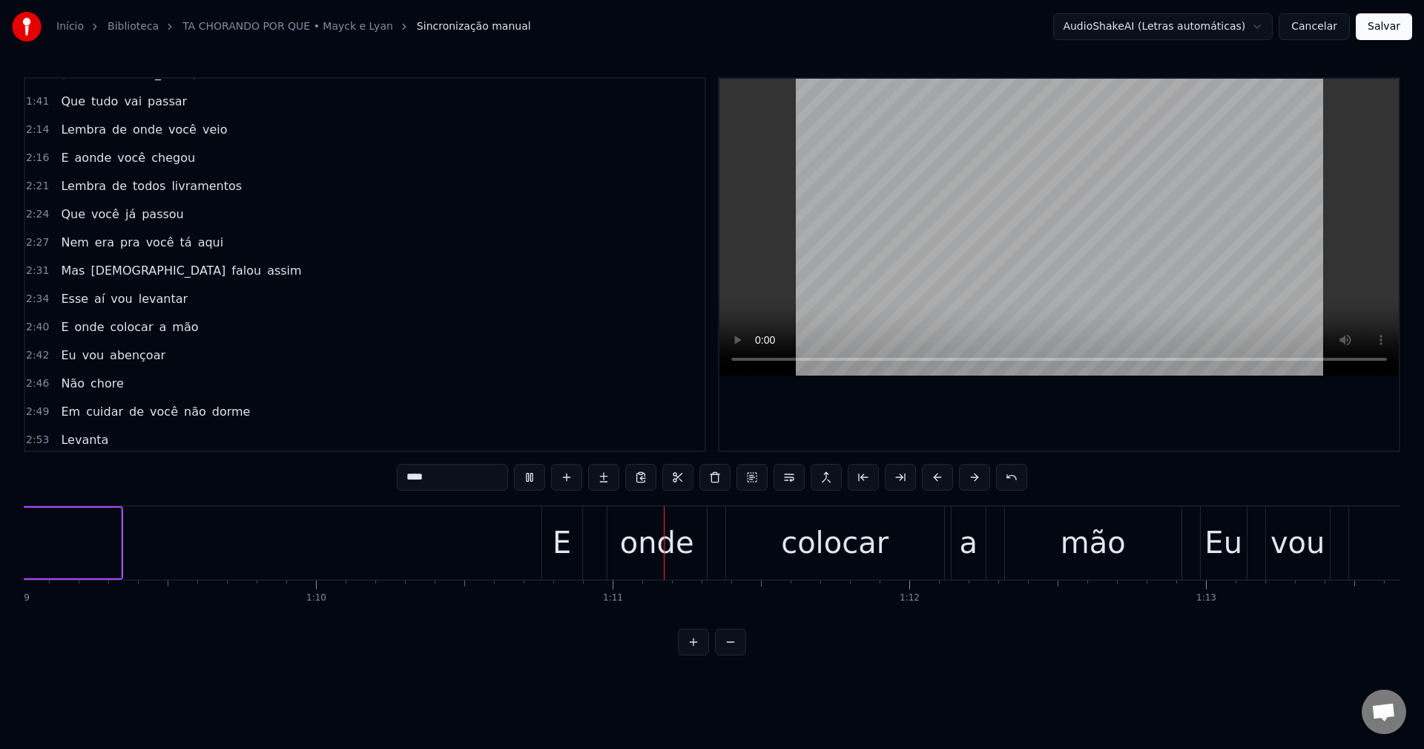
click at [59, 330] on span "E" at bounding box center [64, 326] width 10 height 17
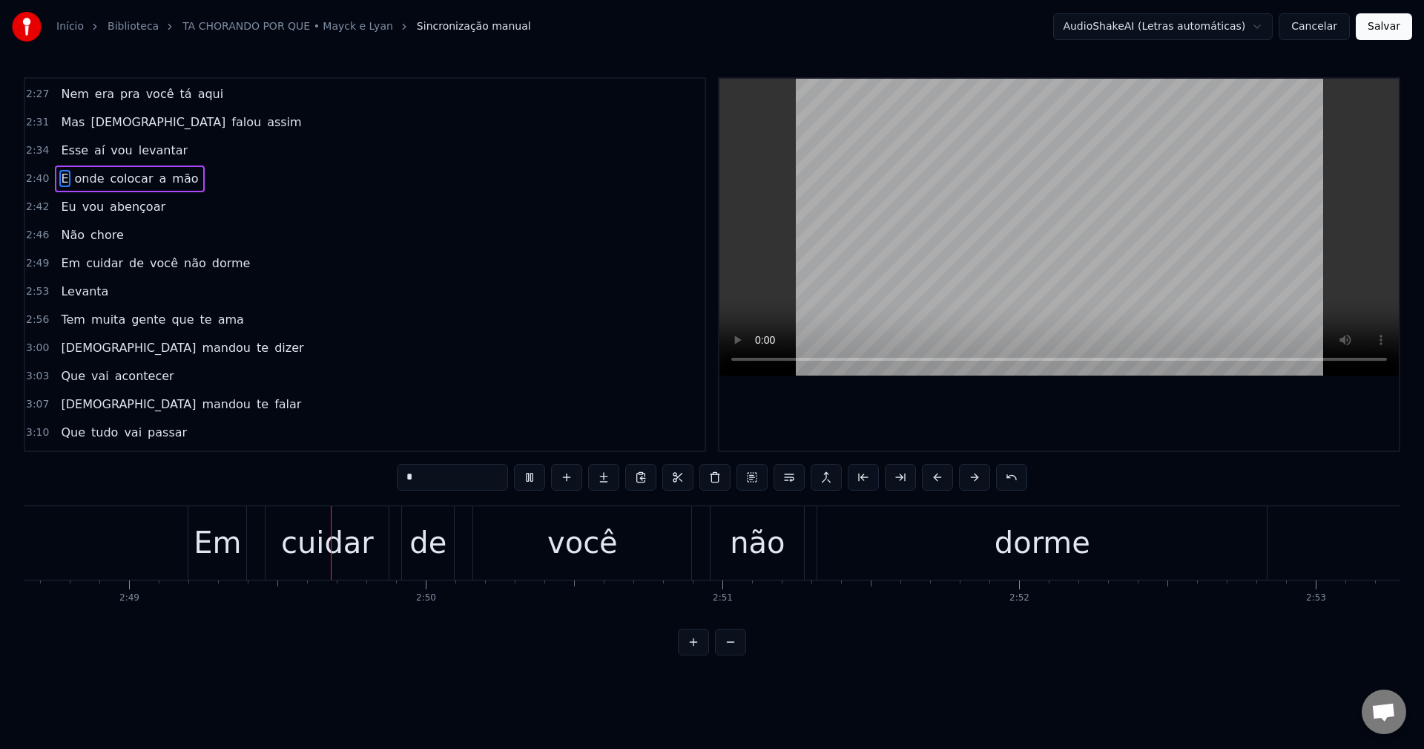
scroll to position [0, 50046]
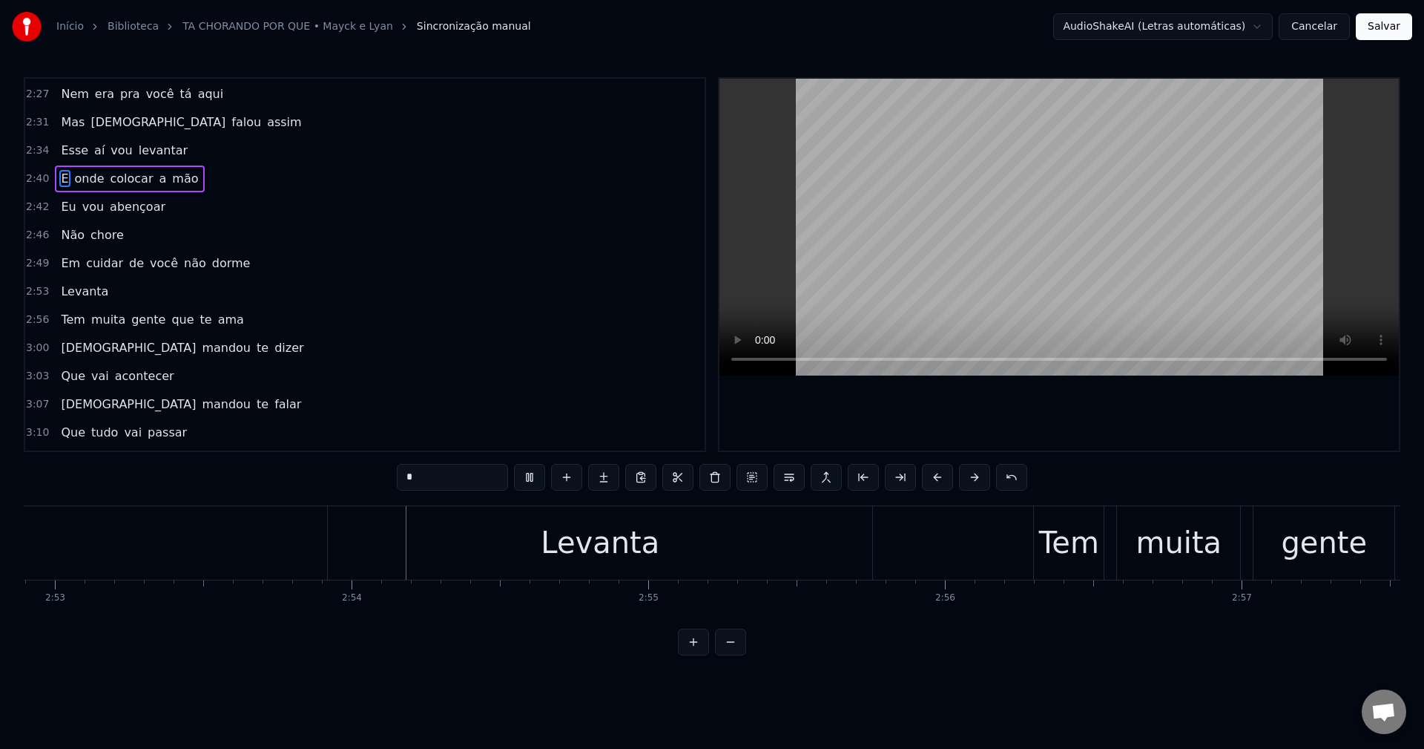
click at [68, 255] on span "Em" at bounding box center [70, 262] width 22 height 17
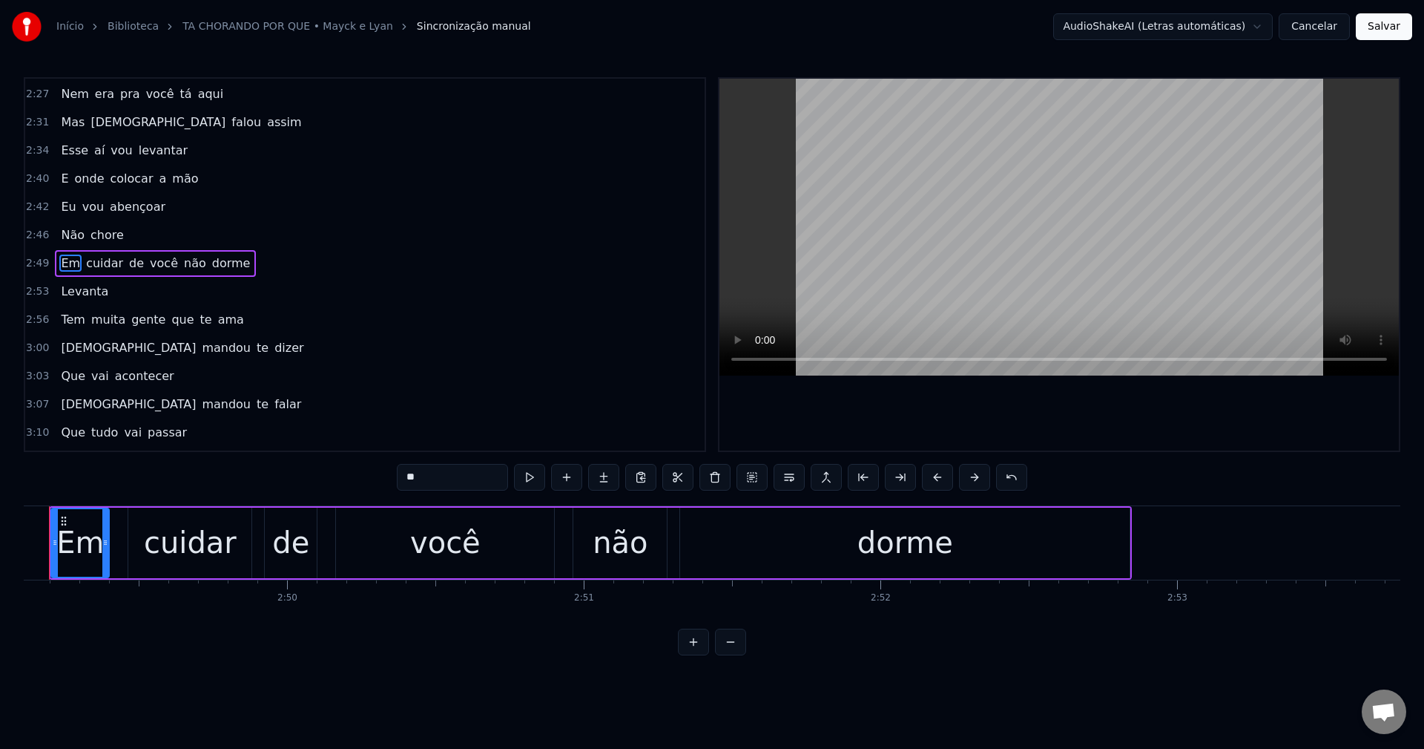
scroll to position [0, 50135]
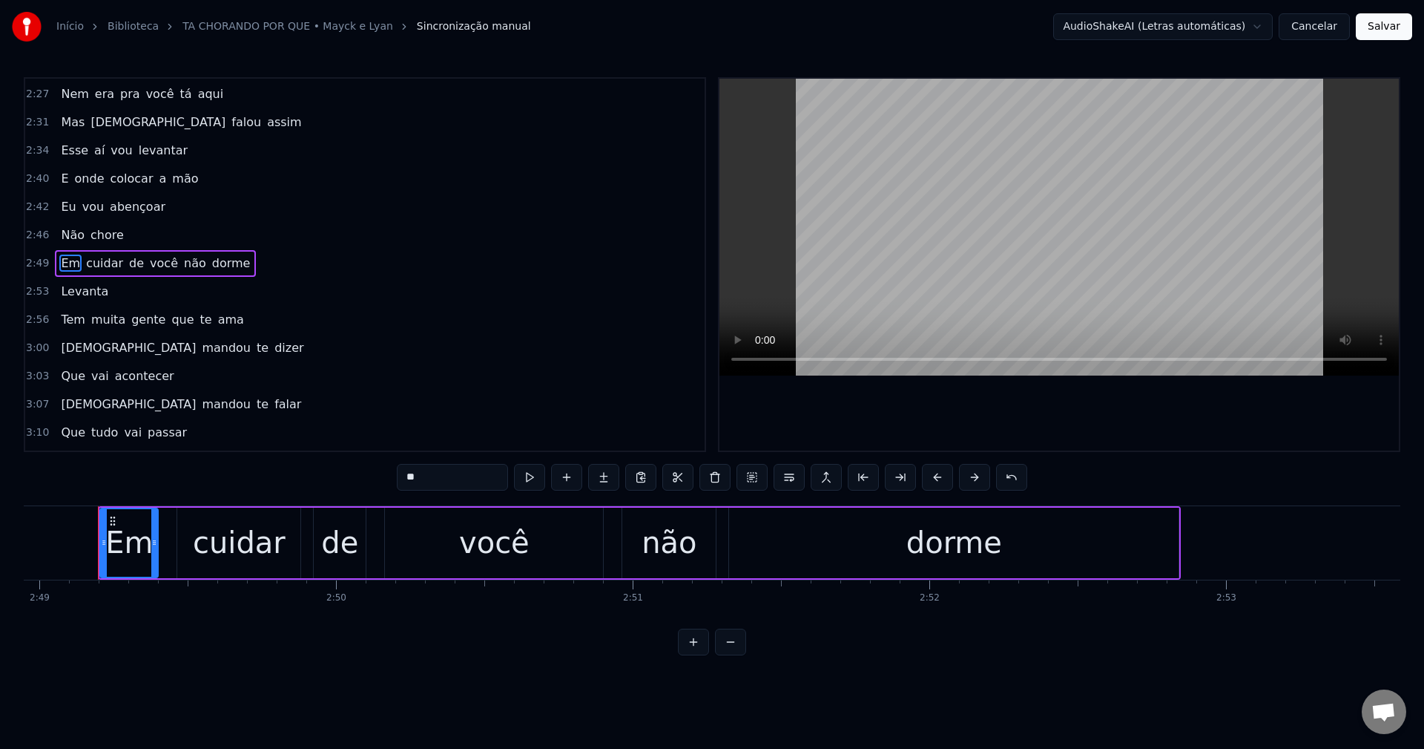
drag, startPoint x: 444, startPoint y: 482, endPoint x: 275, endPoint y: 463, distance: 170.2
click at [286, 476] on div "0:15 Tá chorando porque 0:19 Se você tem um Deus 0:22 Que cuida de você 0:26 E …" at bounding box center [712, 366] width 1377 height 578
click at [240, 544] on div "cuidar" at bounding box center [239, 542] width 93 height 45
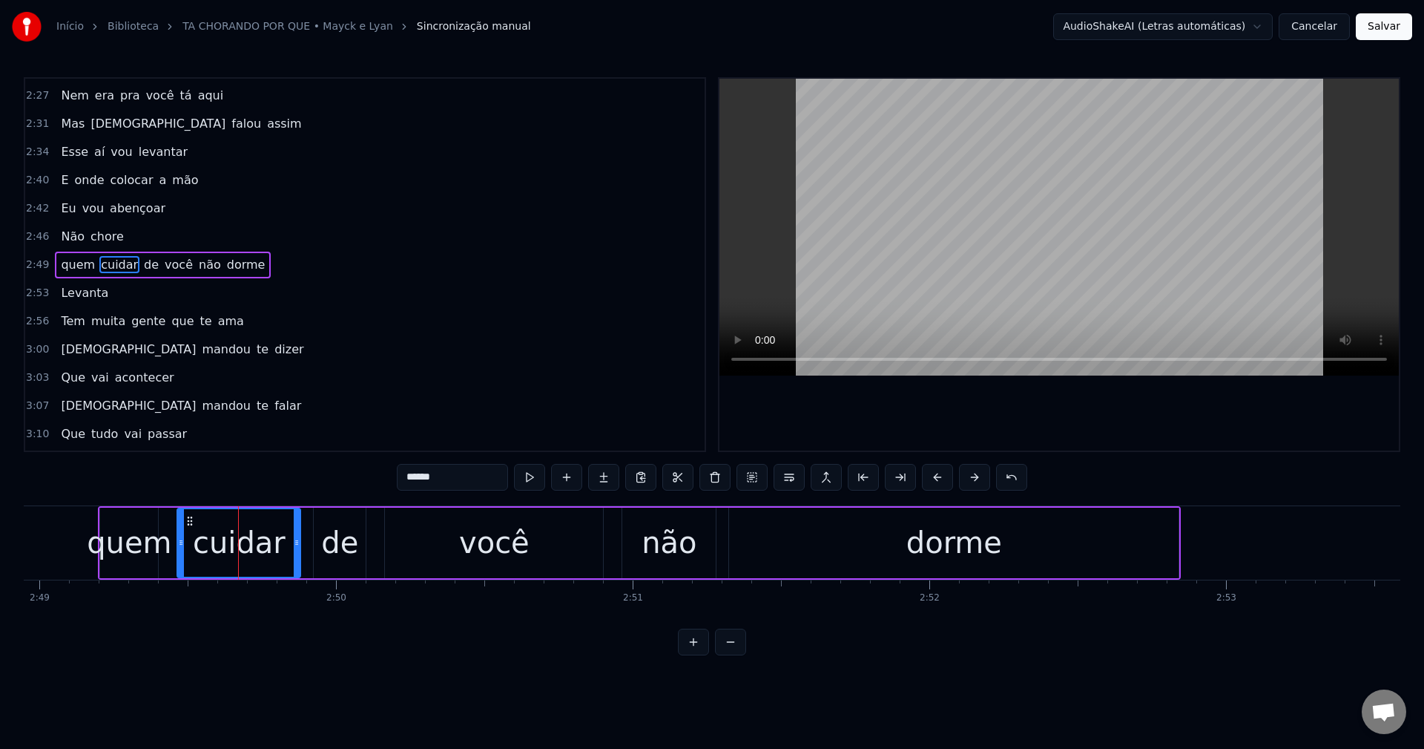
click at [481, 466] on input "******" at bounding box center [452, 477] width 111 height 27
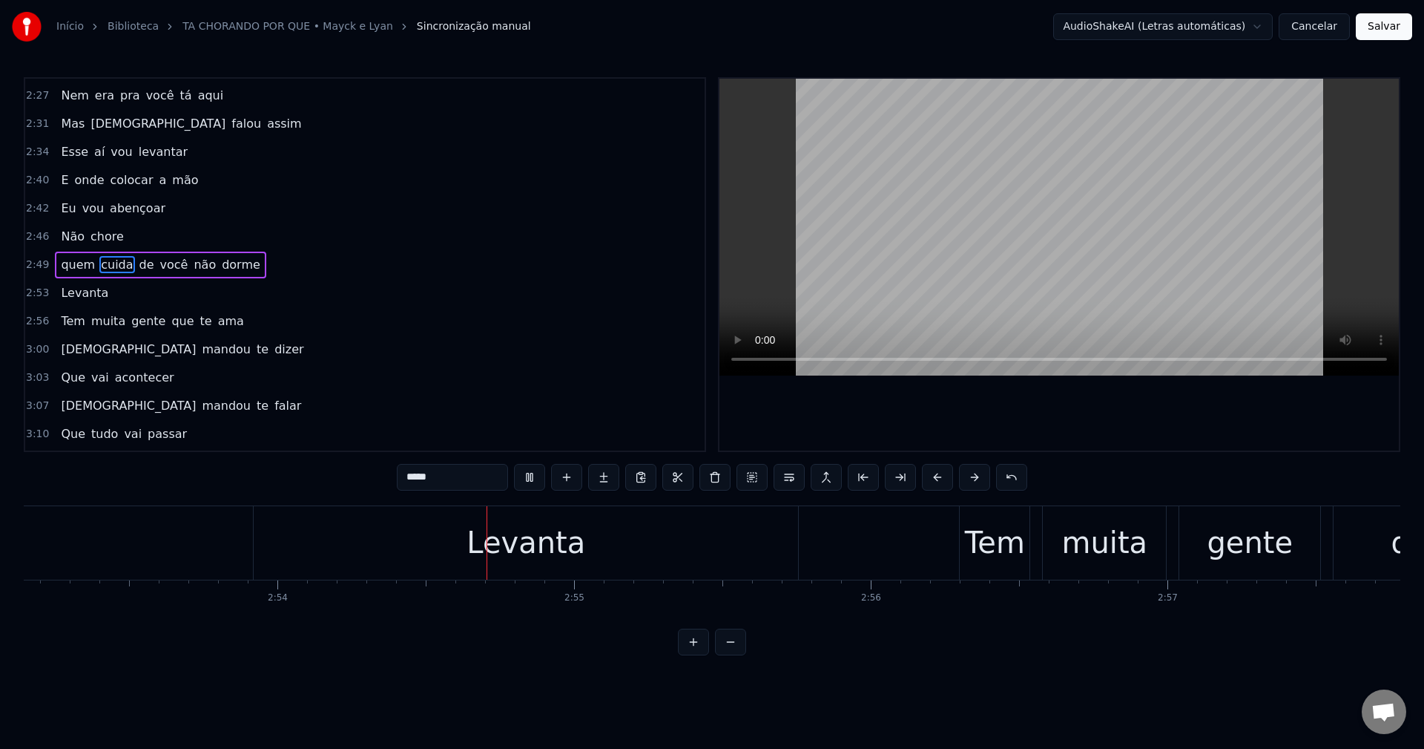
click at [192, 269] on span "não" at bounding box center [204, 264] width 25 height 17
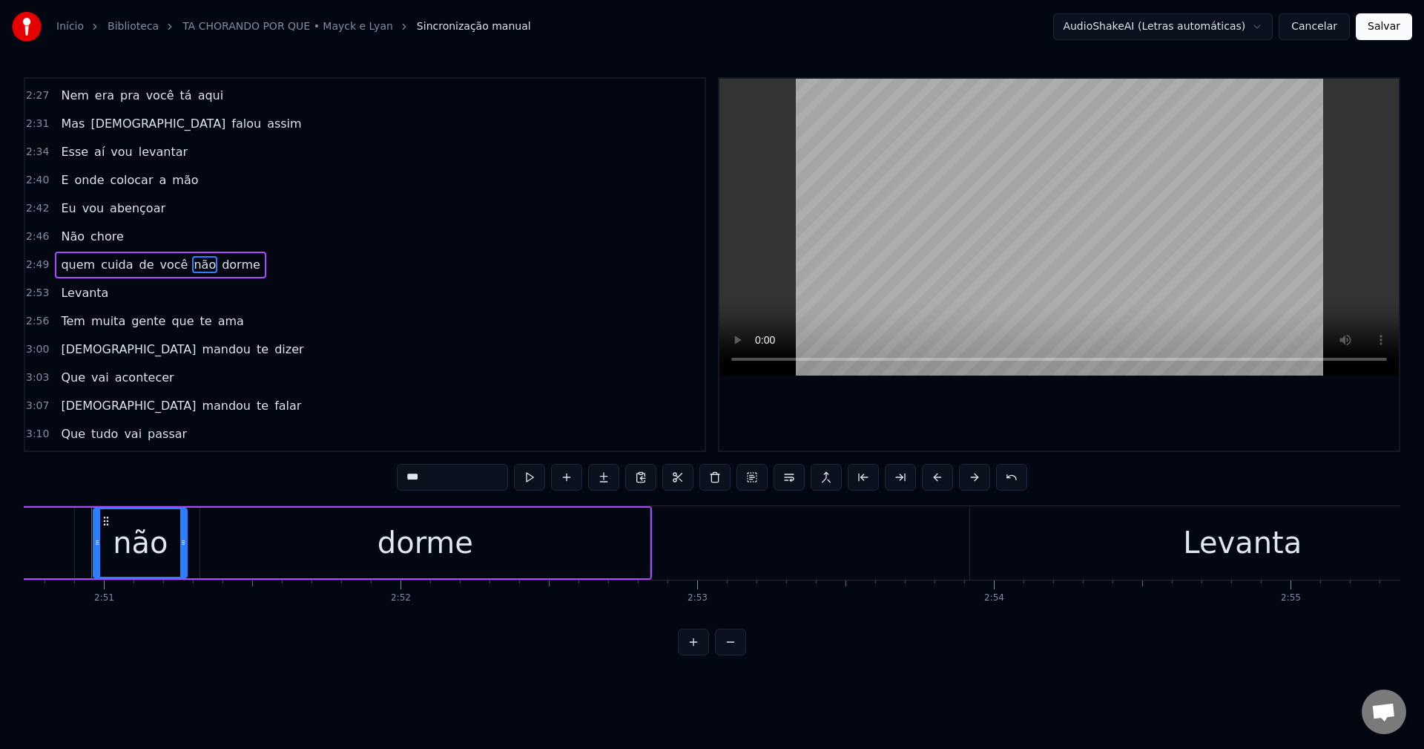
scroll to position [0, 50658]
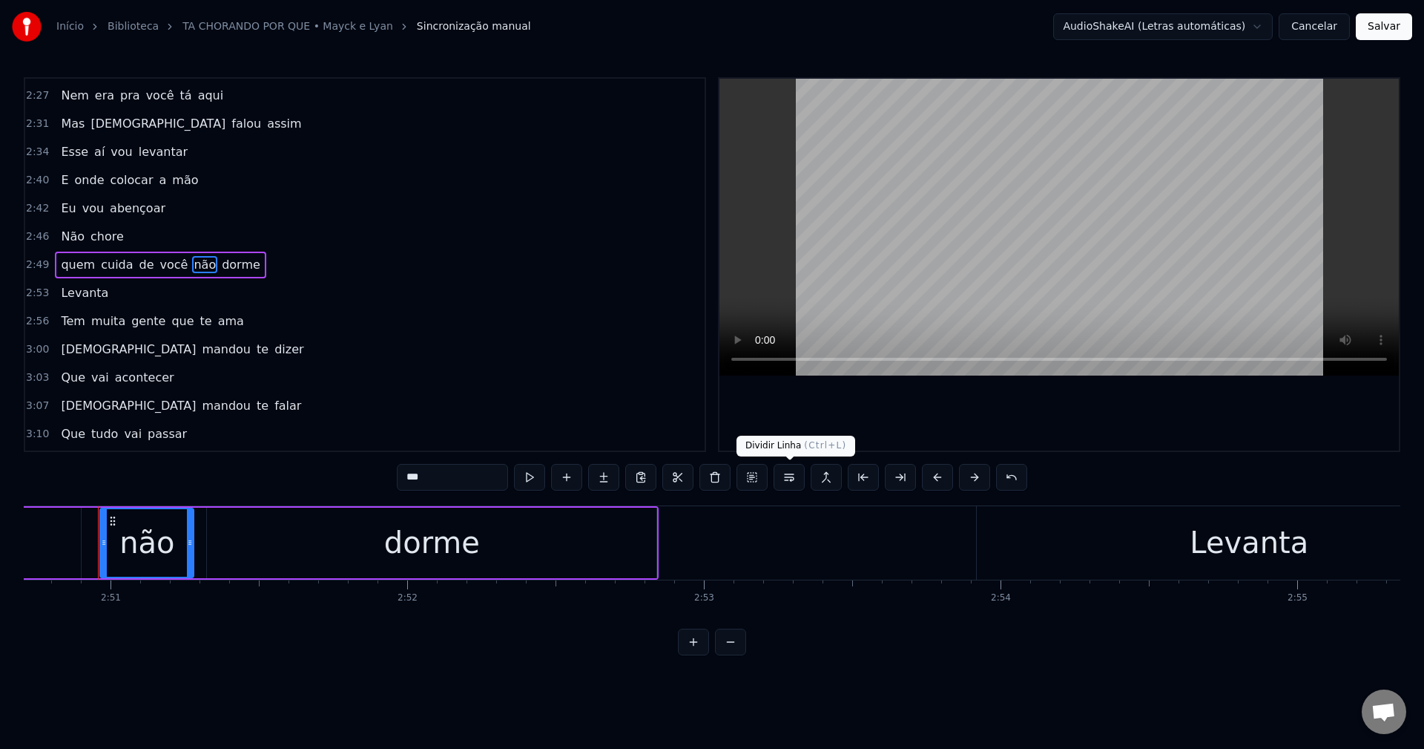
click at [783, 485] on button at bounding box center [789, 477] width 31 height 27
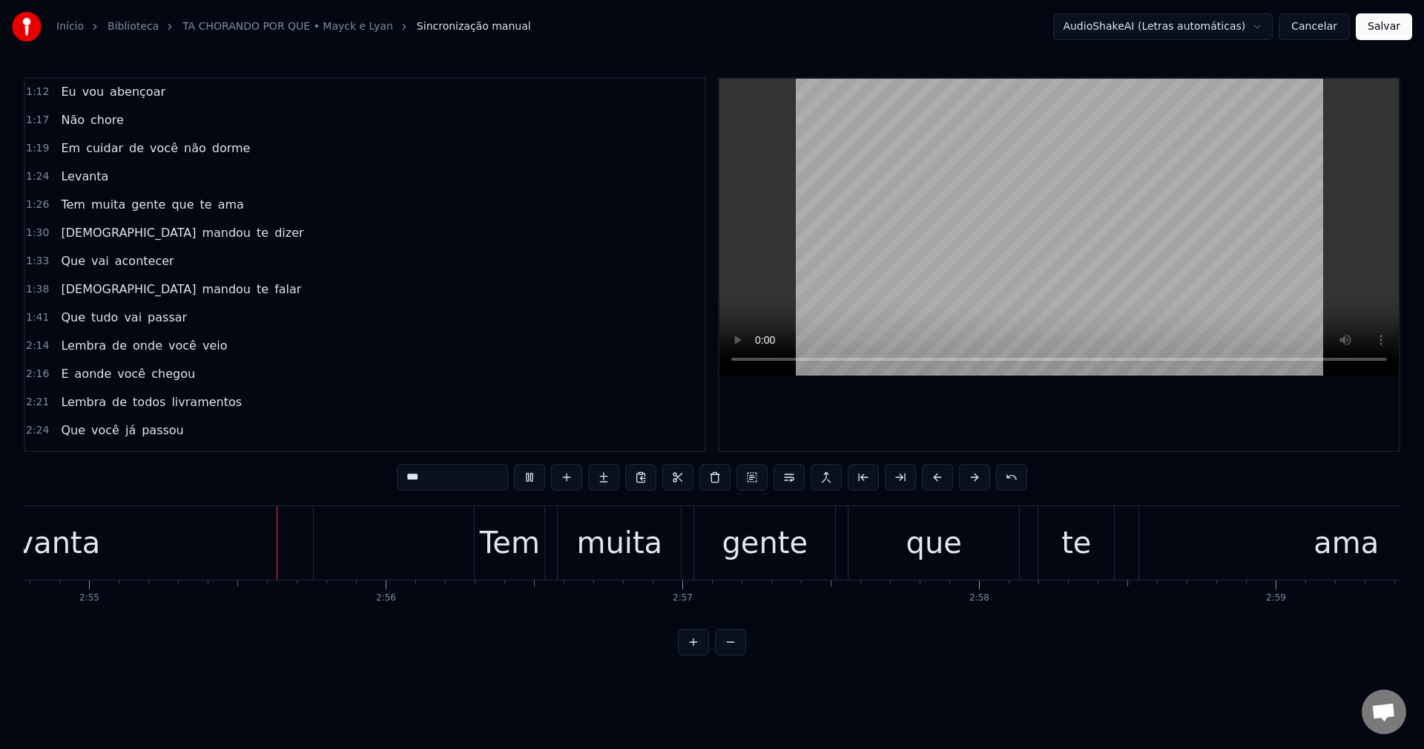
scroll to position [0, 51894]
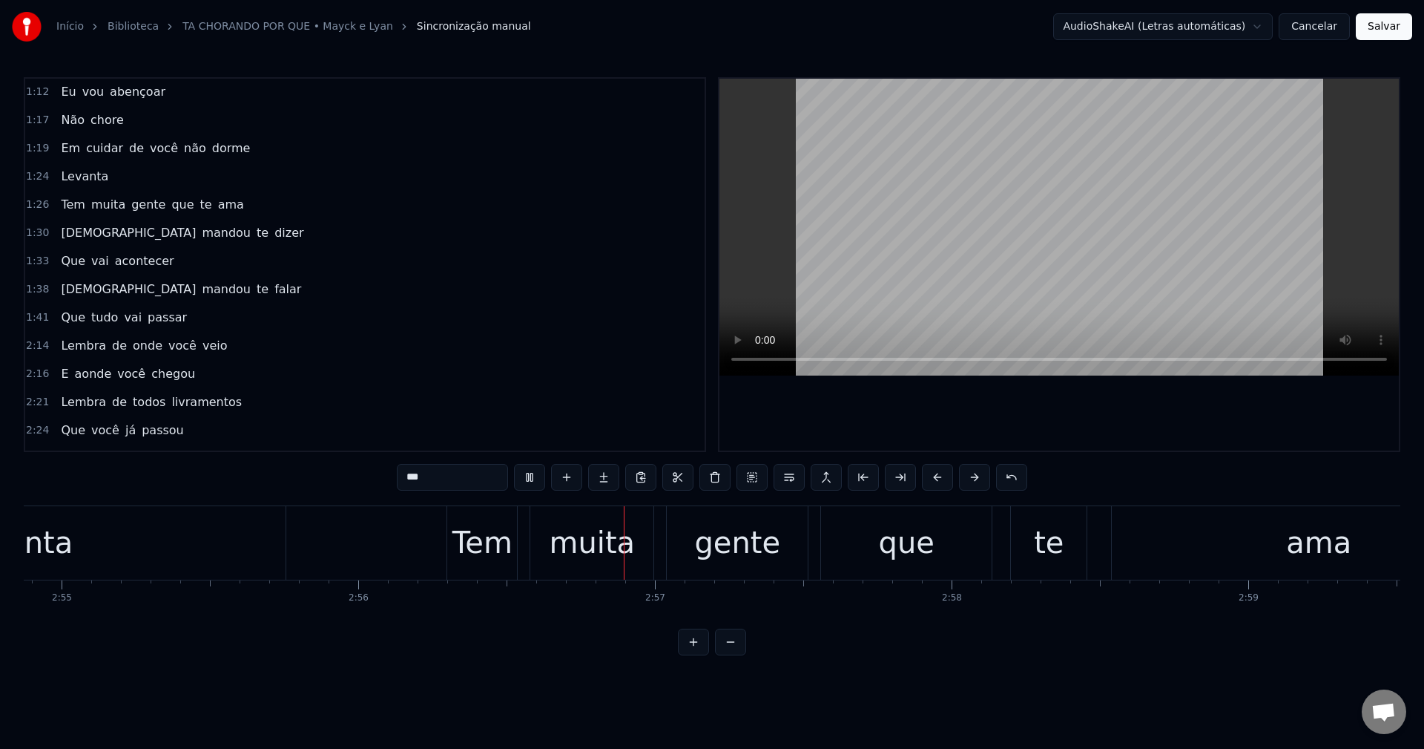
click at [69, 148] on span "Em" at bounding box center [70, 147] width 22 height 17
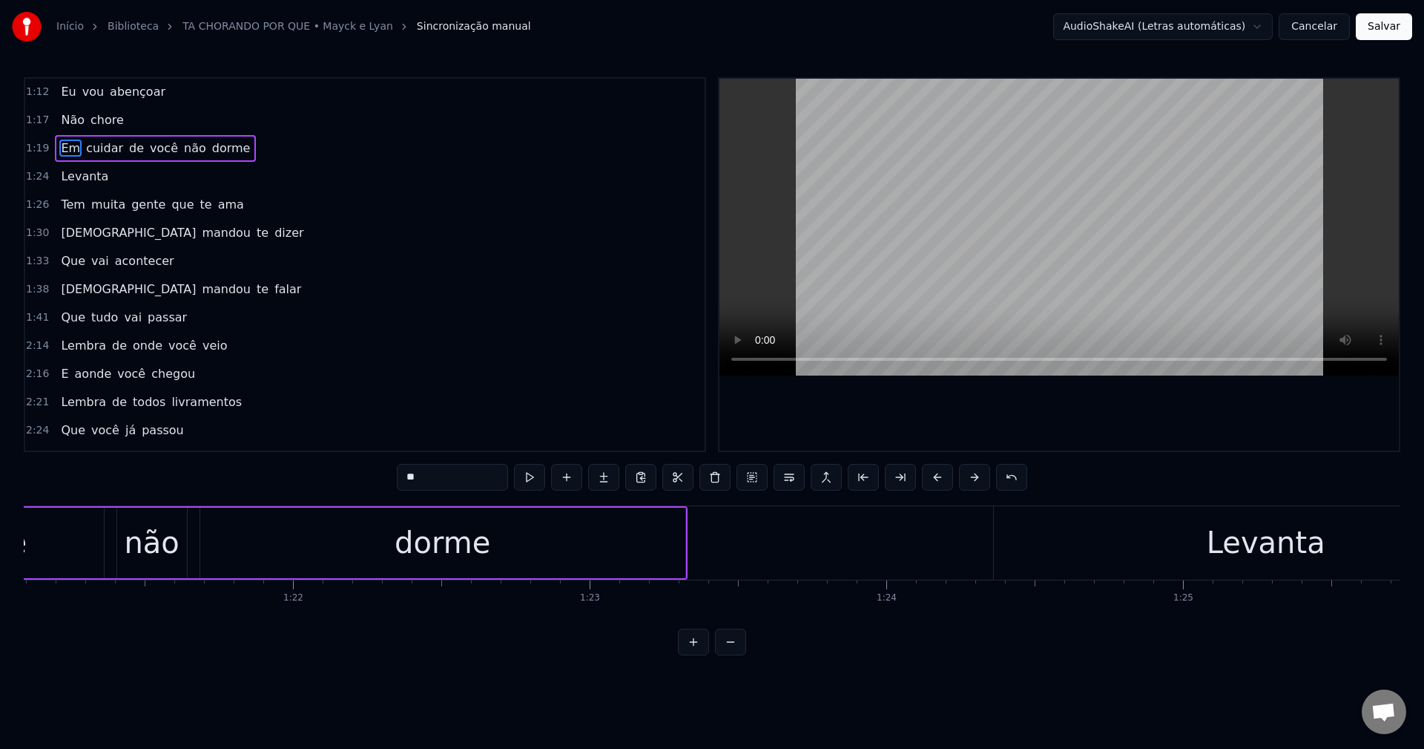
scroll to position [0, 23558]
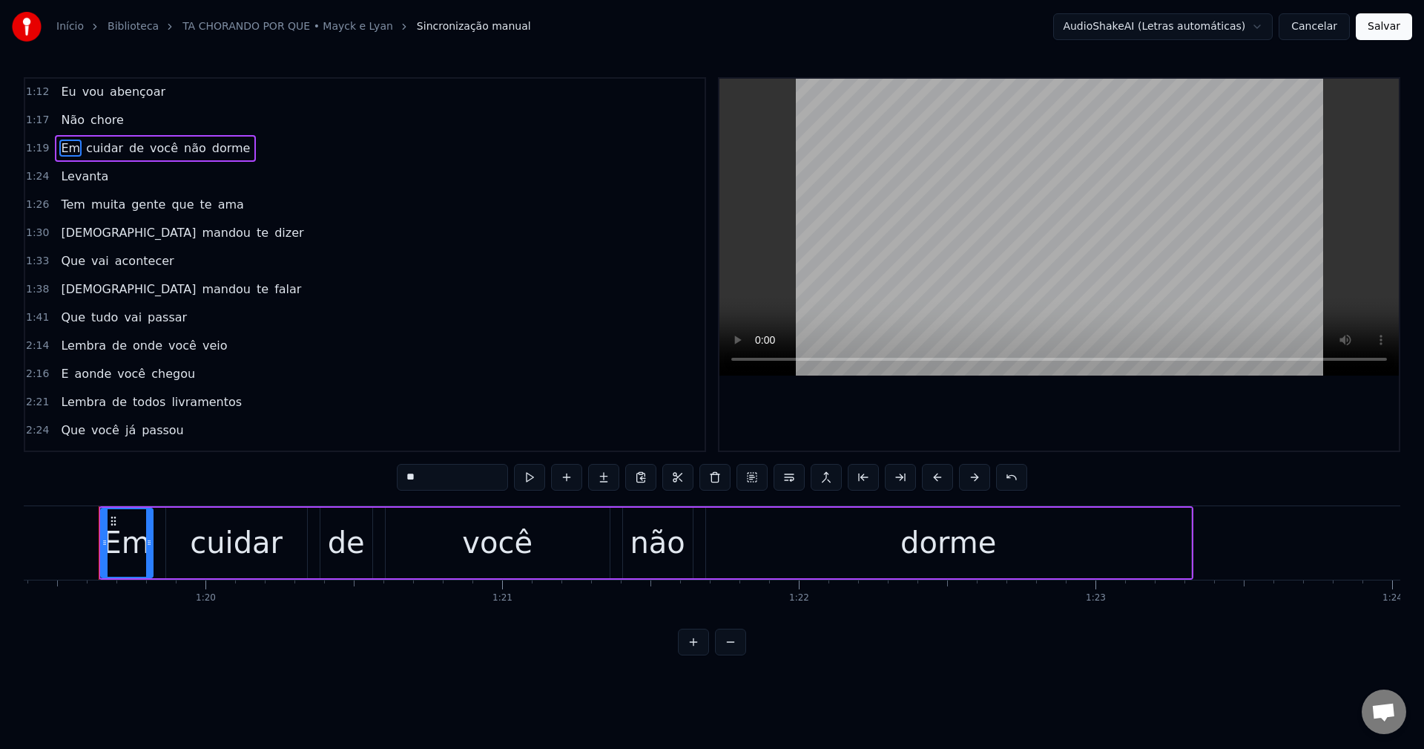
drag, startPoint x: 456, startPoint y: 480, endPoint x: 287, endPoint y: 503, distance: 170.7
click at [287, 503] on div "0:15 Tá chorando porque 0:19 Se você tem um Deus 0:22 Que cuida de você 0:26 E …" at bounding box center [712, 366] width 1377 height 578
click at [258, 543] on div "cuidar" at bounding box center [236, 542] width 93 height 45
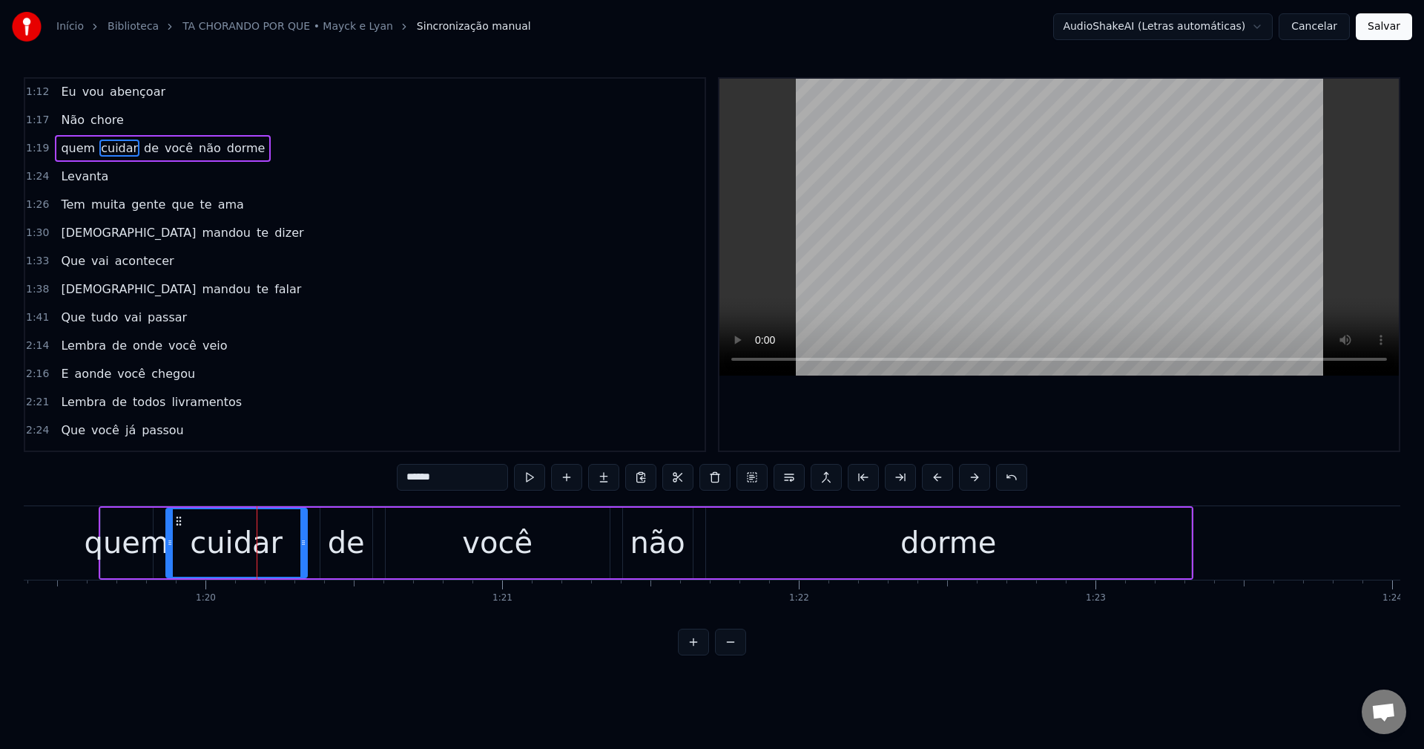
scroll to position [335, 0]
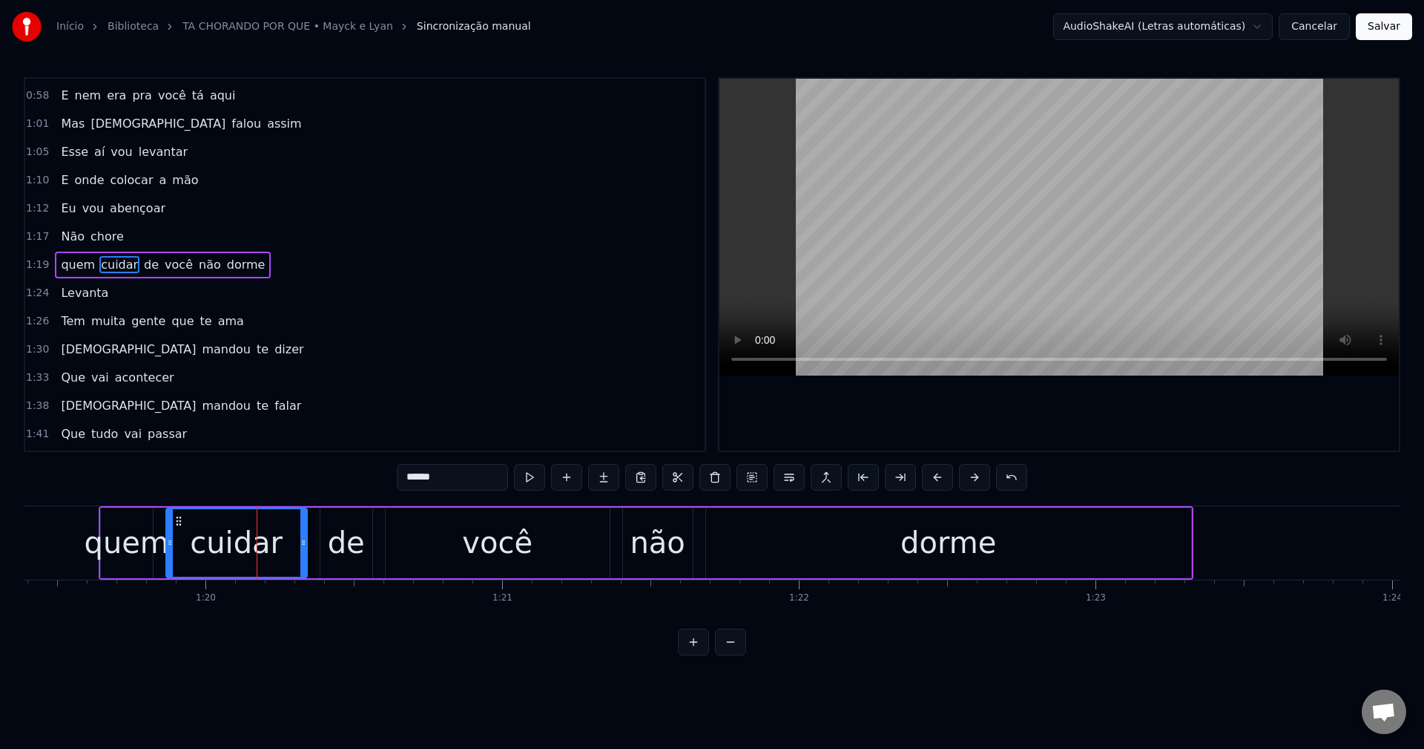
click at [473, 477] on input "******" at bounding box center [452, 477] width 111 height 27
click at [192, 260] on span "não" at bounding box center [204, 264] width 25 height 17
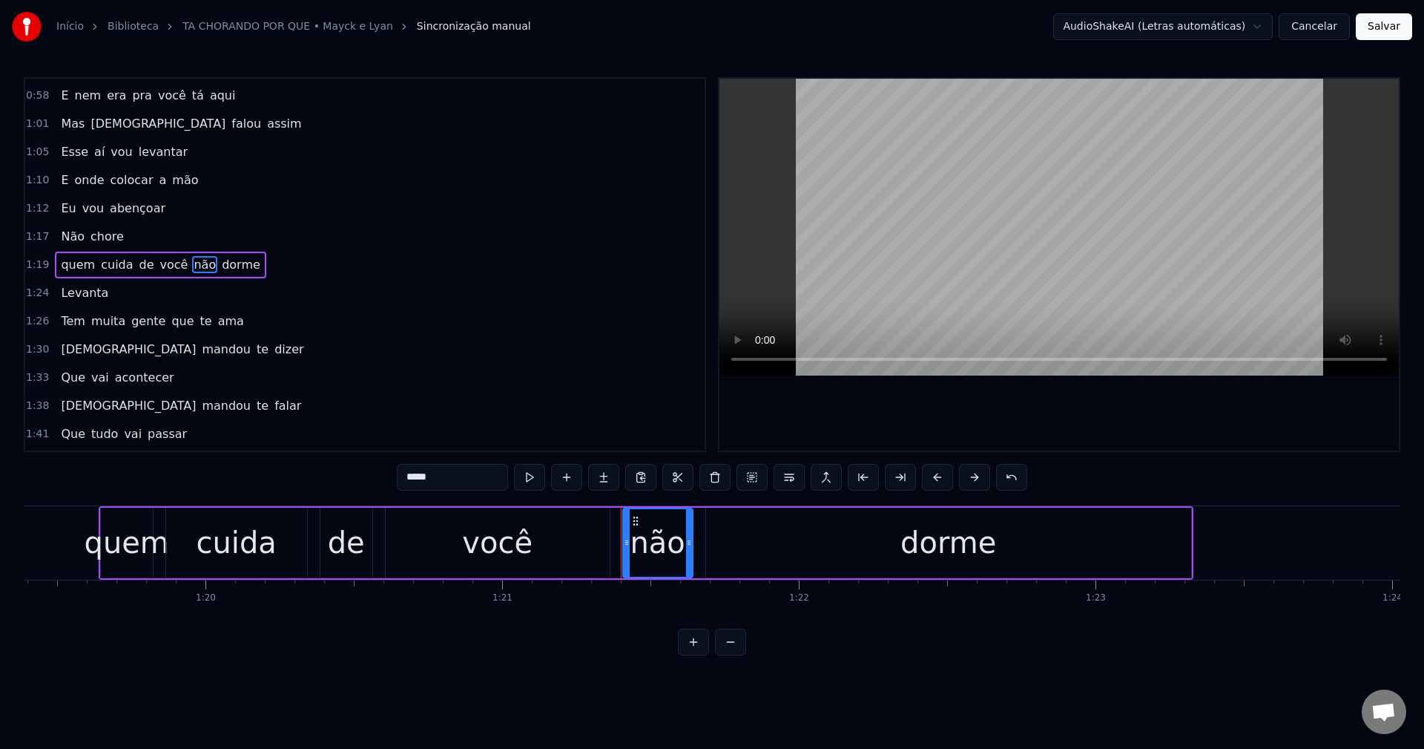
type input "***"
click at [789, 473] on button at bounding box center [789, 477] width 31 height 27
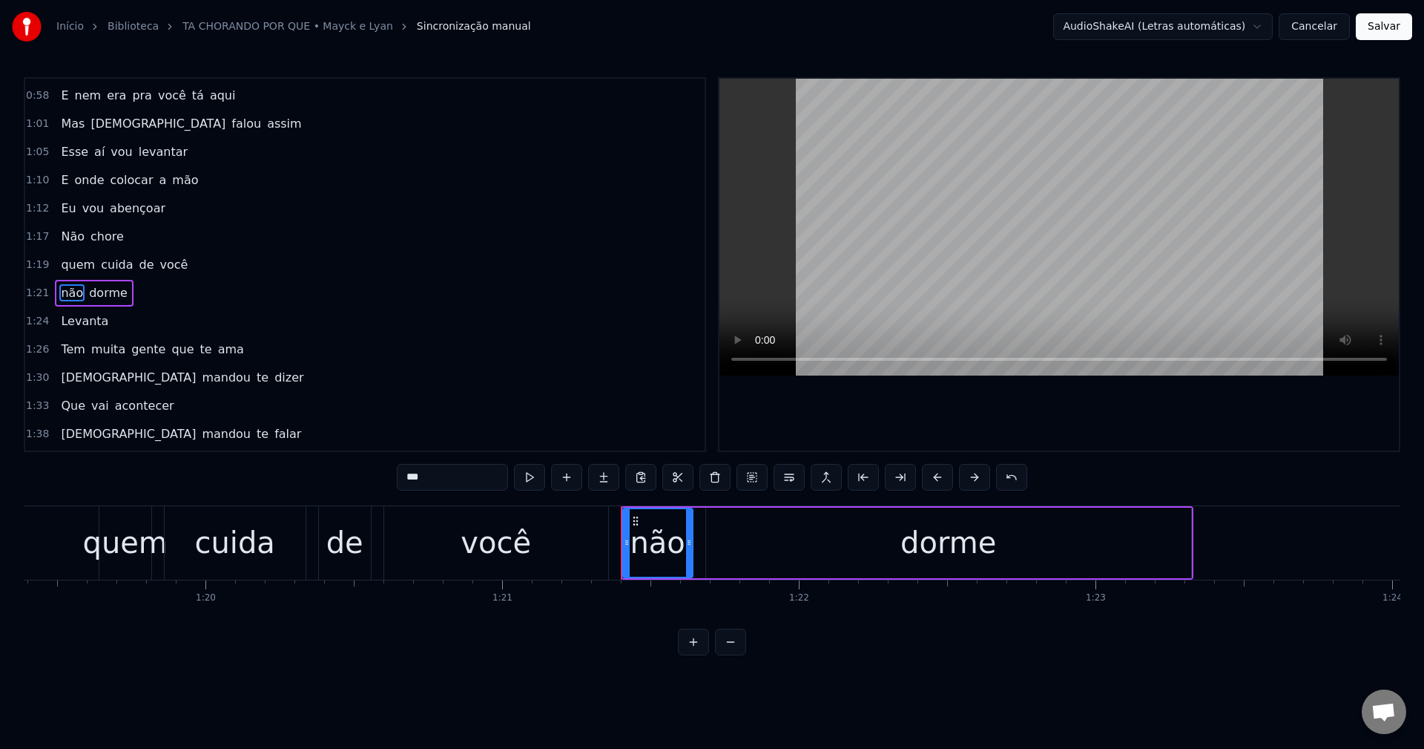
scroll to position [364, 0]
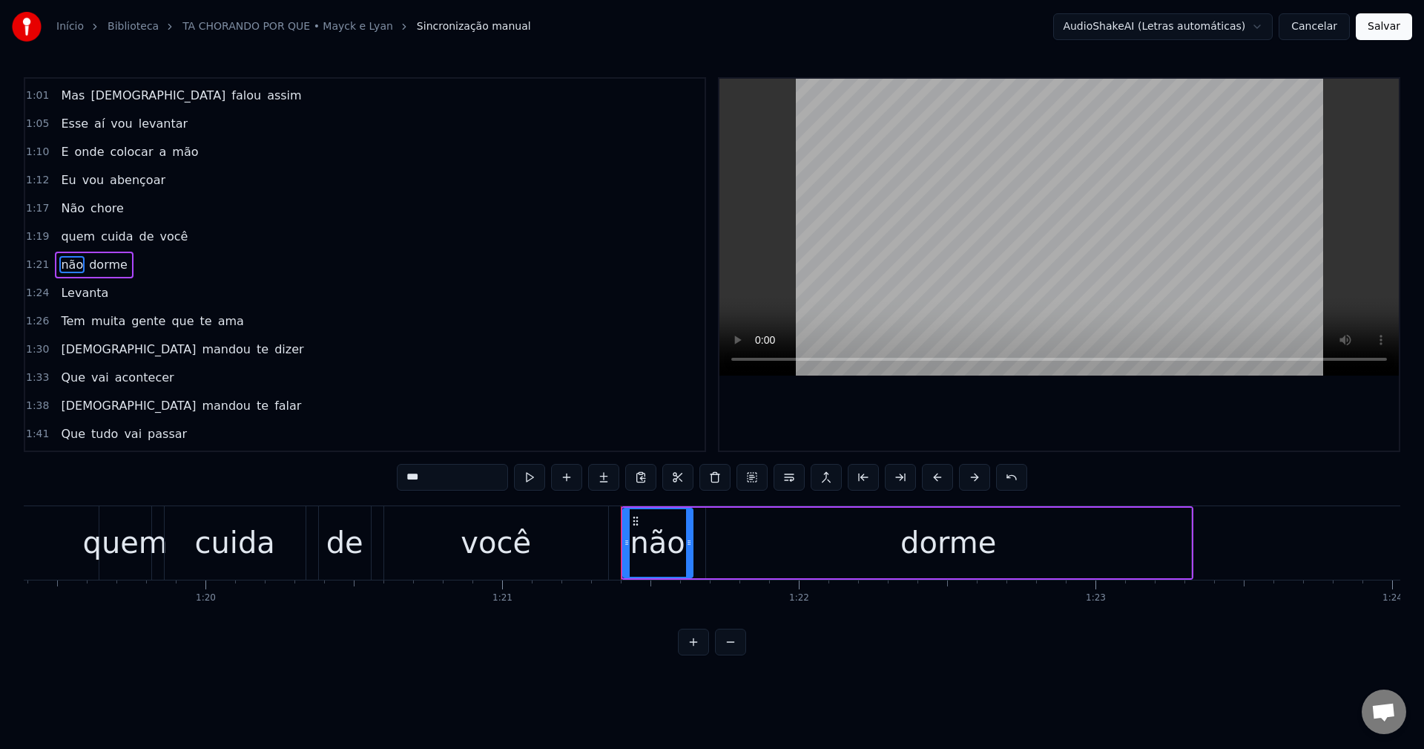
click at [1376, 30] on button "Salvar" at bounding box center [1384, 26] width 56 height 27
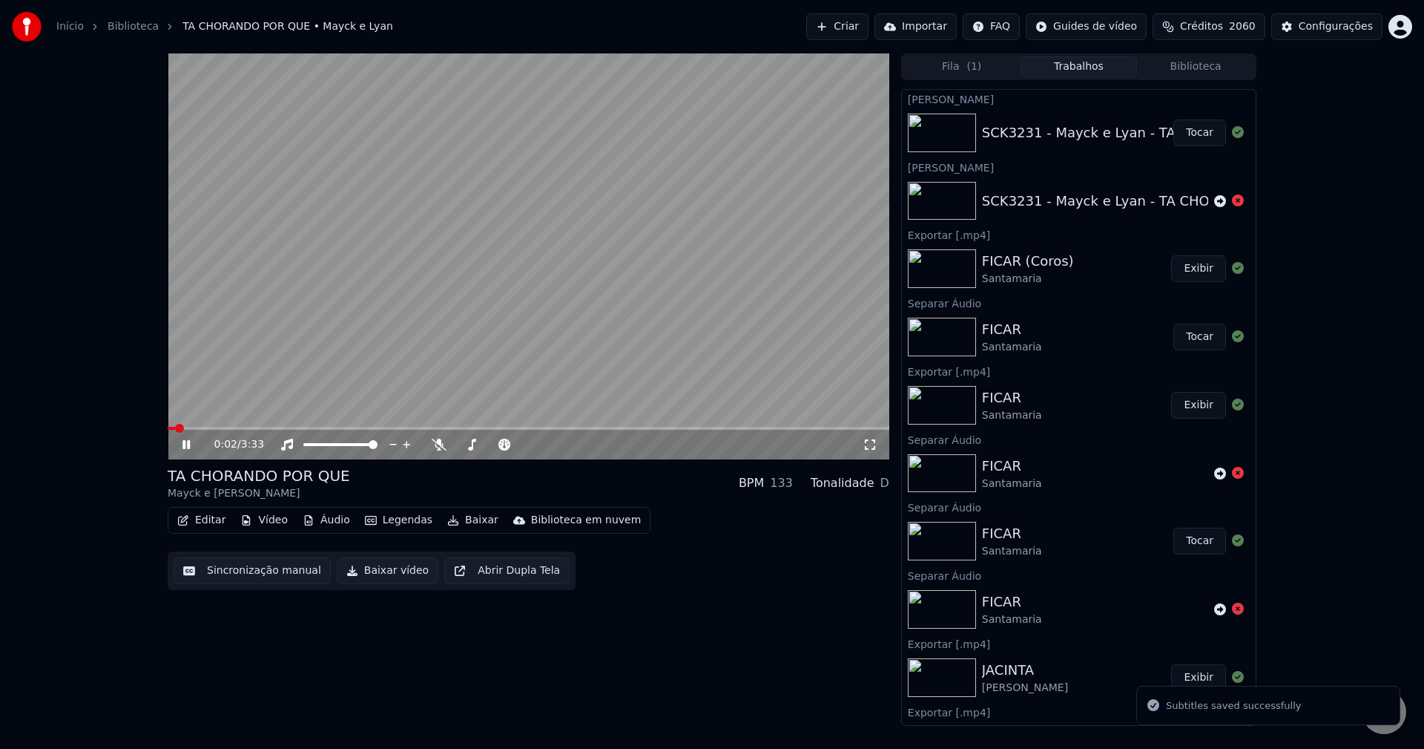
click at [250, 571] on button "Sincronização manual" at bounding box center [252, 570] width 157 height 27
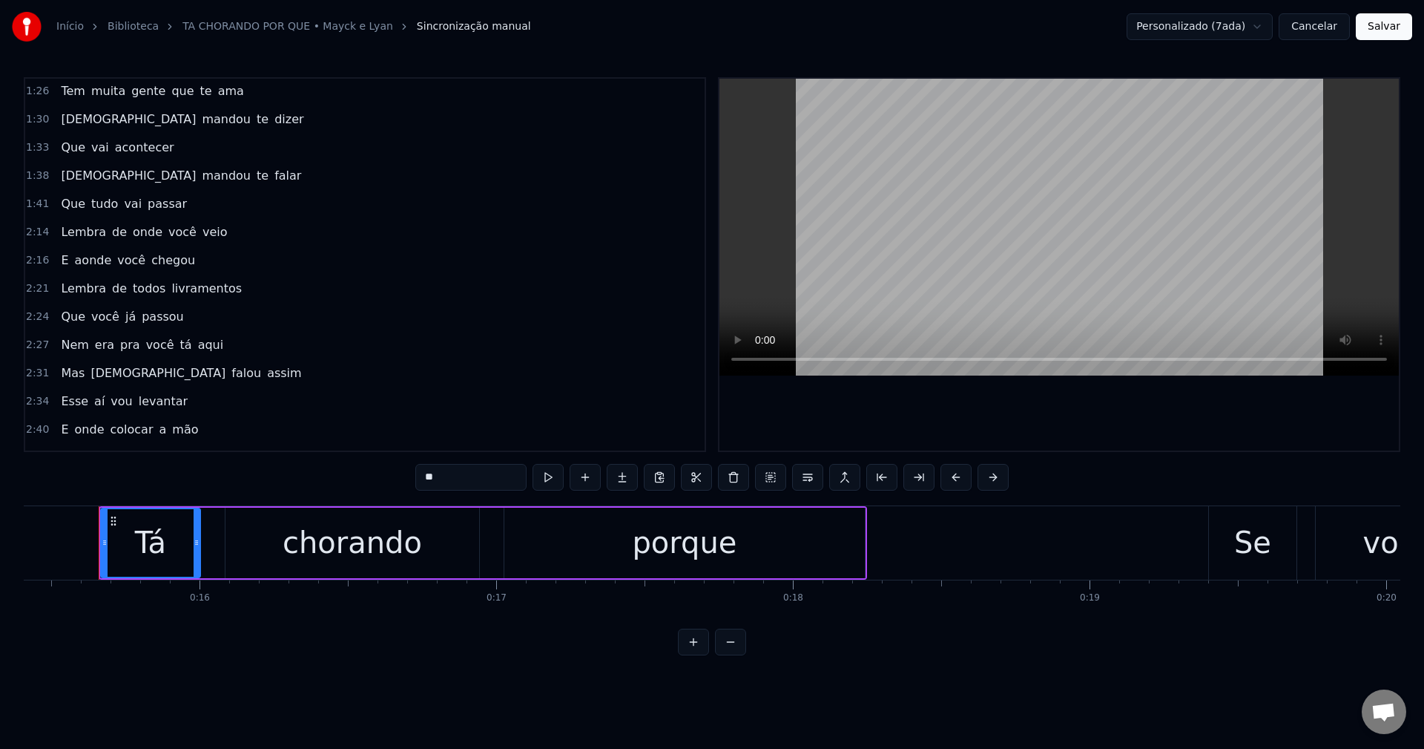
scroll to position [668, 0]
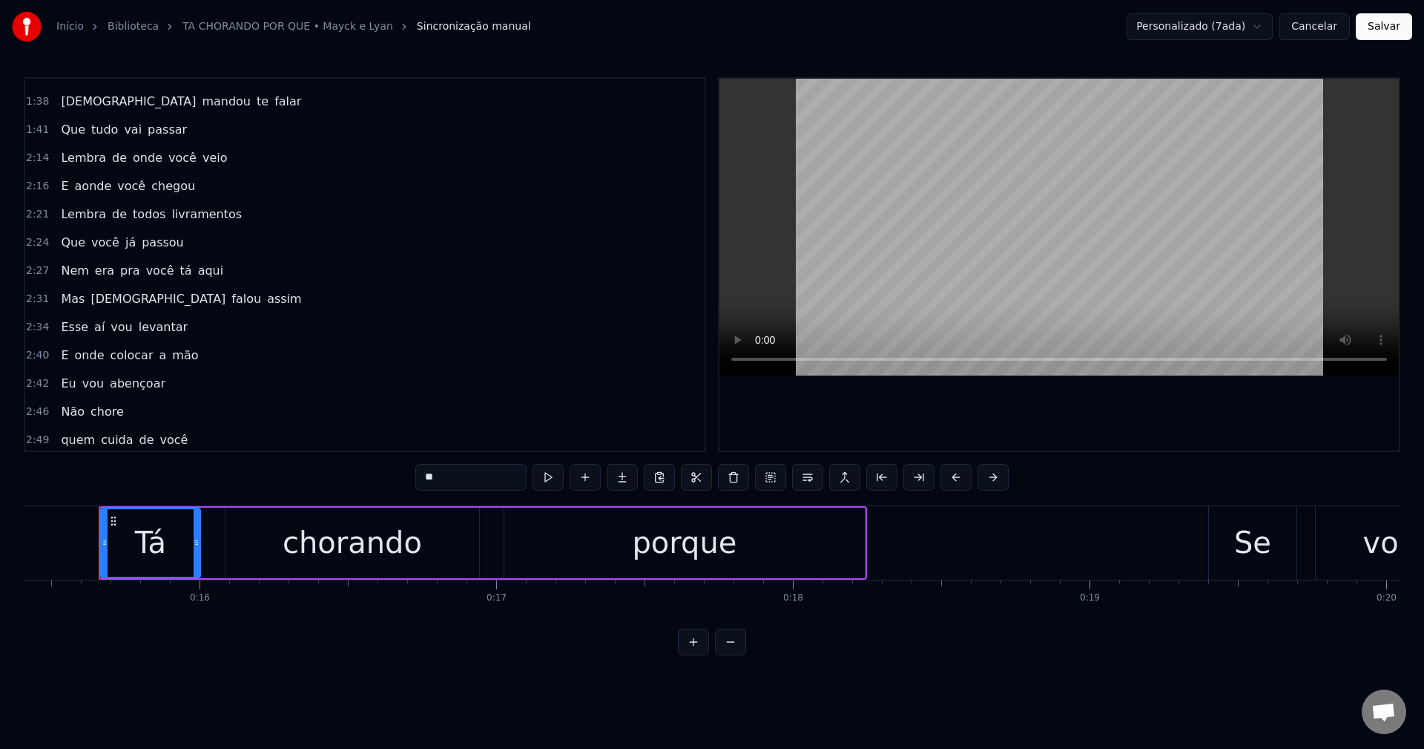
click at [68, 418] on span "Não" at bounding box center [72, 411] width 27 height 17
type input "***"
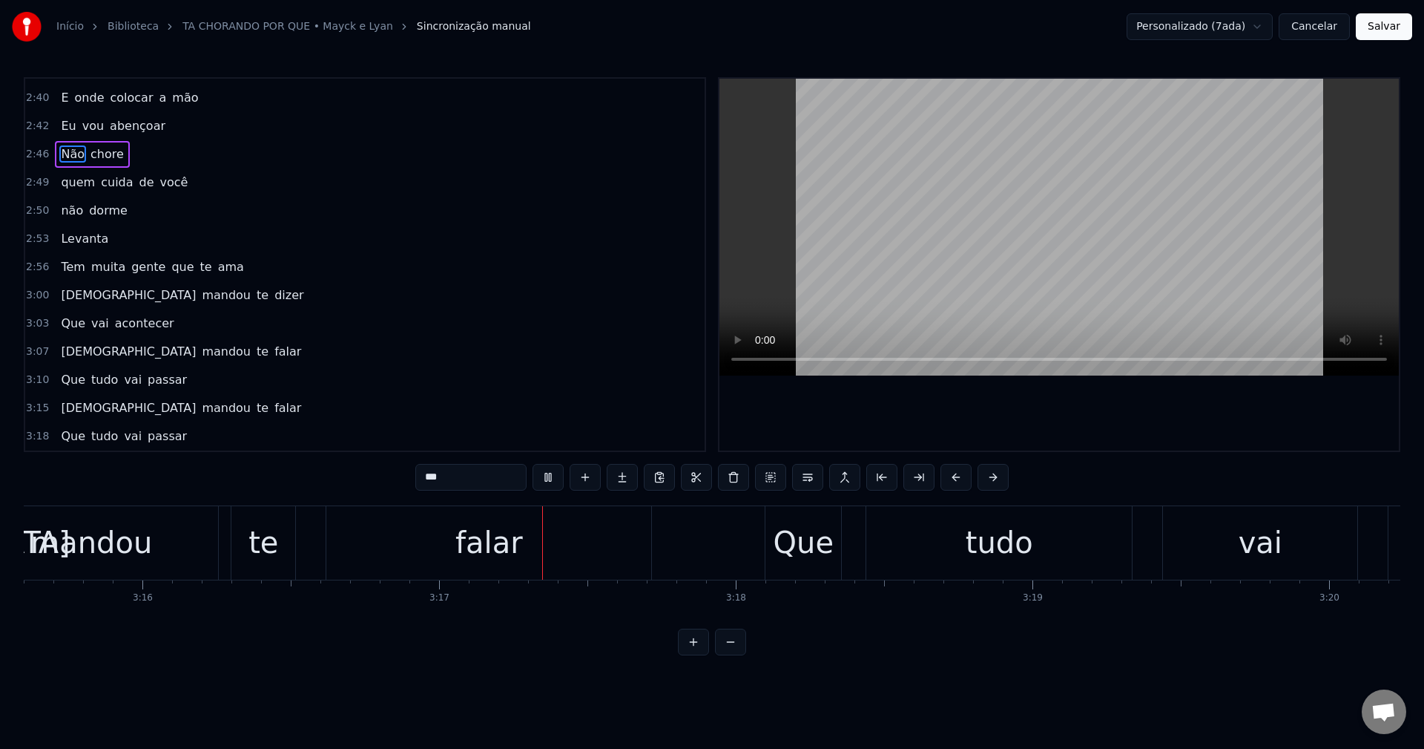
scroll to position [0, 58314]
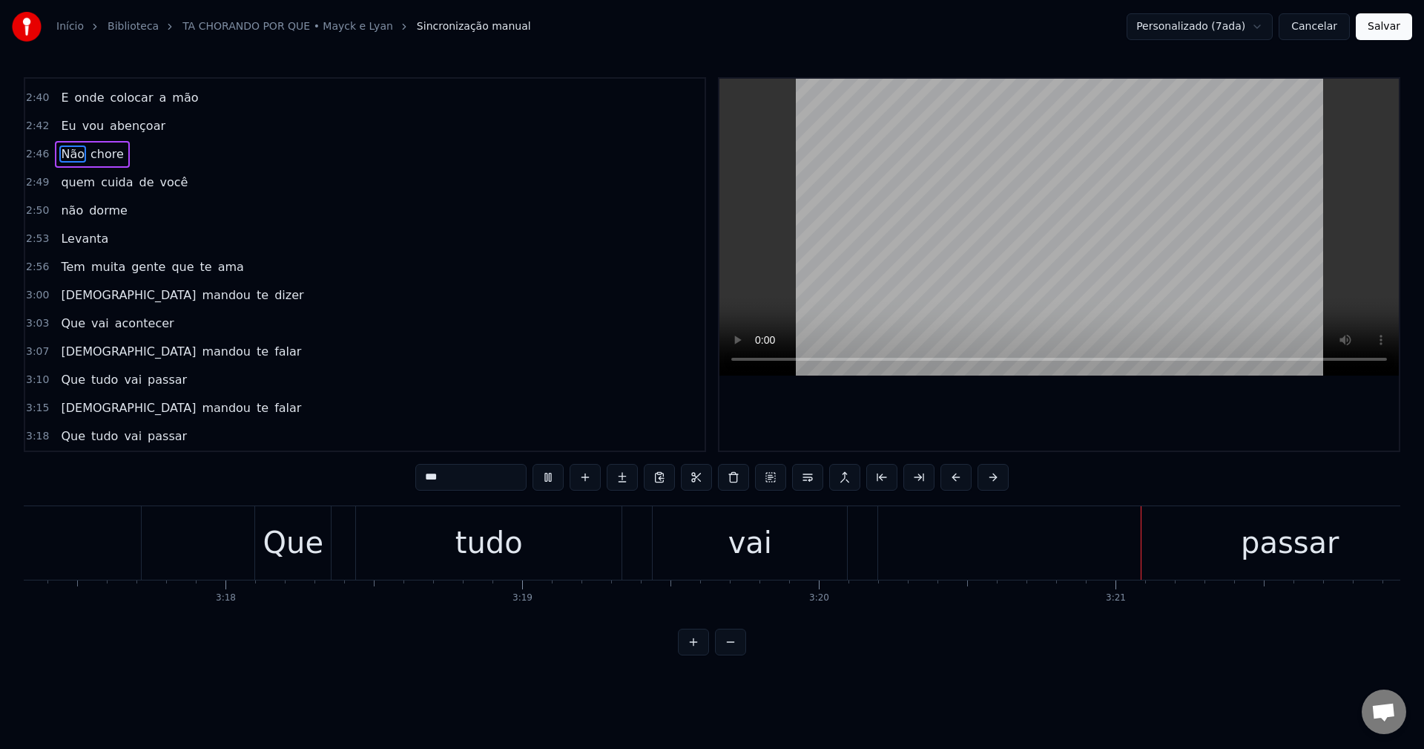
click at [1390, 38] on button "Salvar" at bounding box center [1384, 26] width 56 height 27
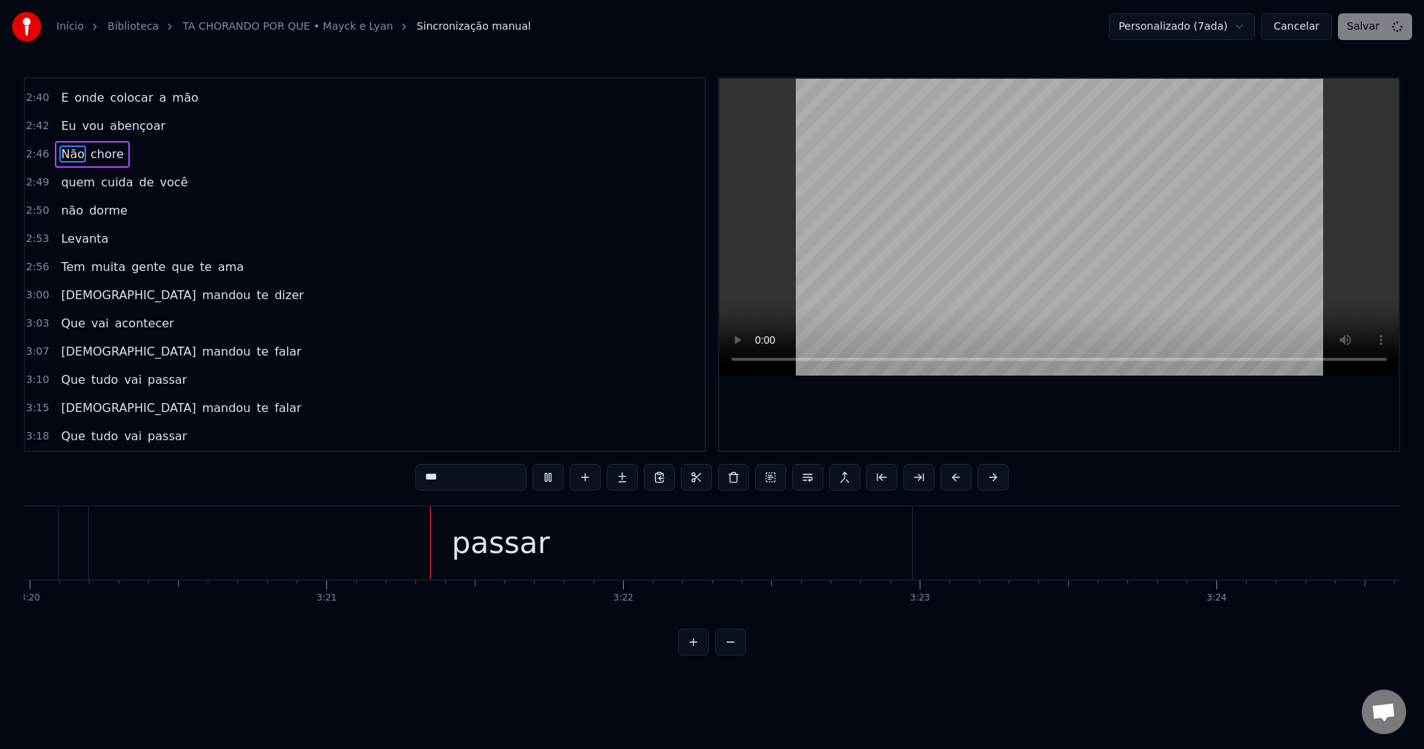
click at [1390, 36] on div "Personalizado (7ada) Cancelar Salvar" at bounding box center [1260, 26] width 303 height 27
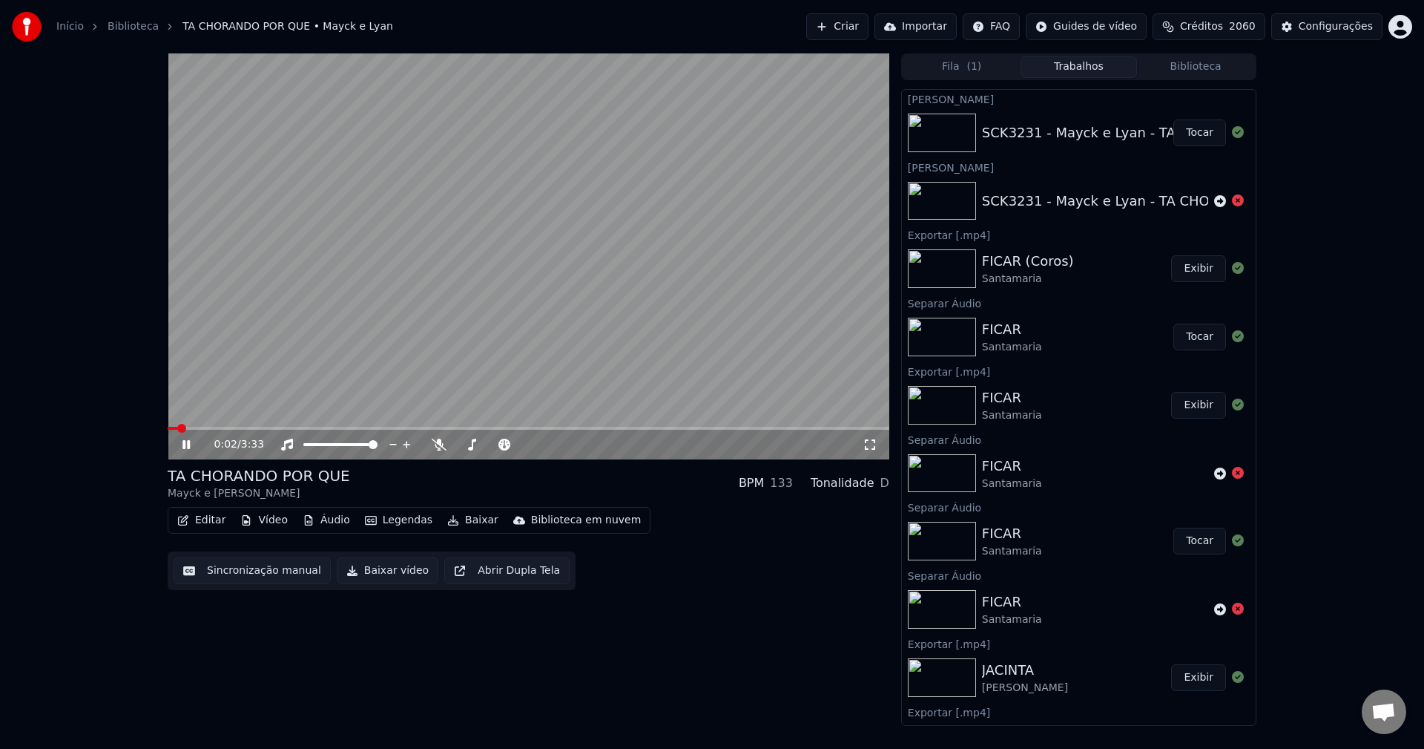
click at [372, 572] on button "Baixar vídeo" at bounding box center [388, 570] width 102 height 27
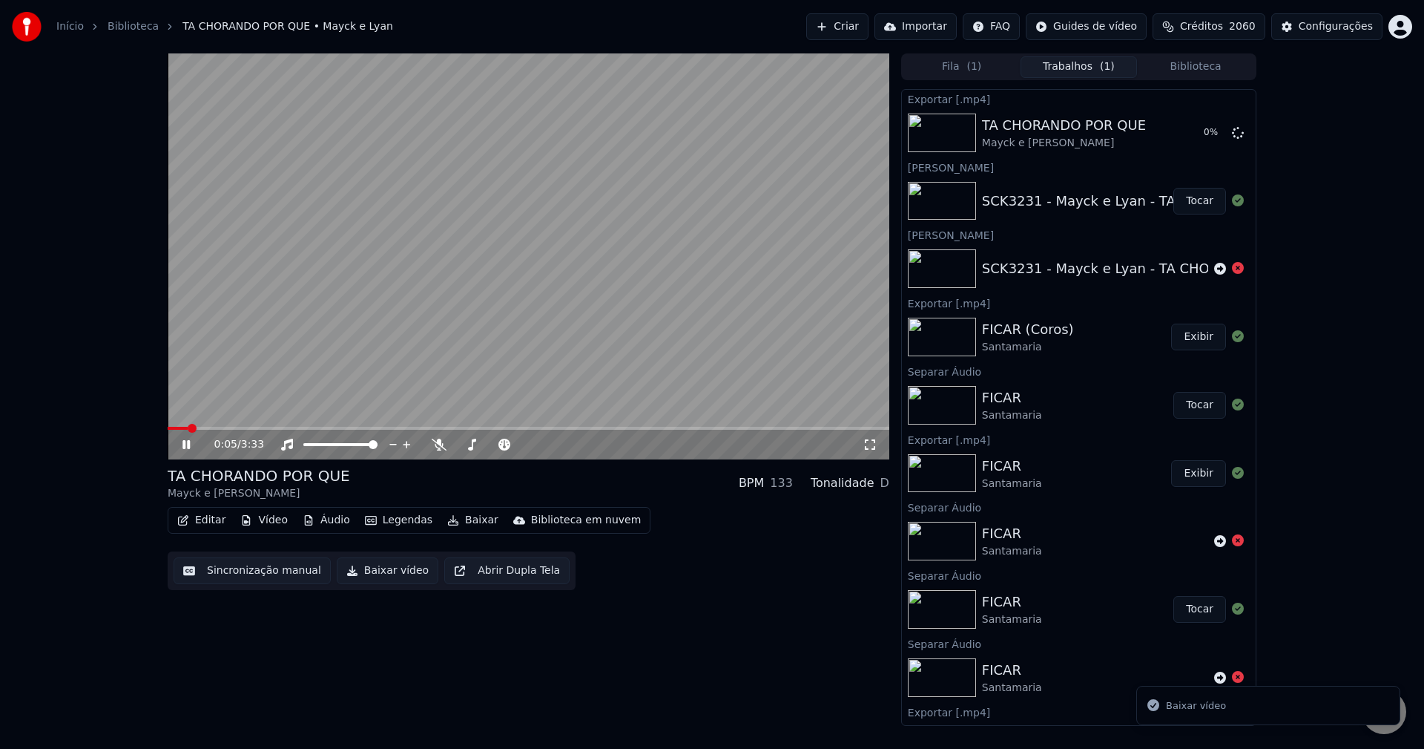
click at [208, 522] on button "Editar" at bounding box center [201, 520] width 60 height 21
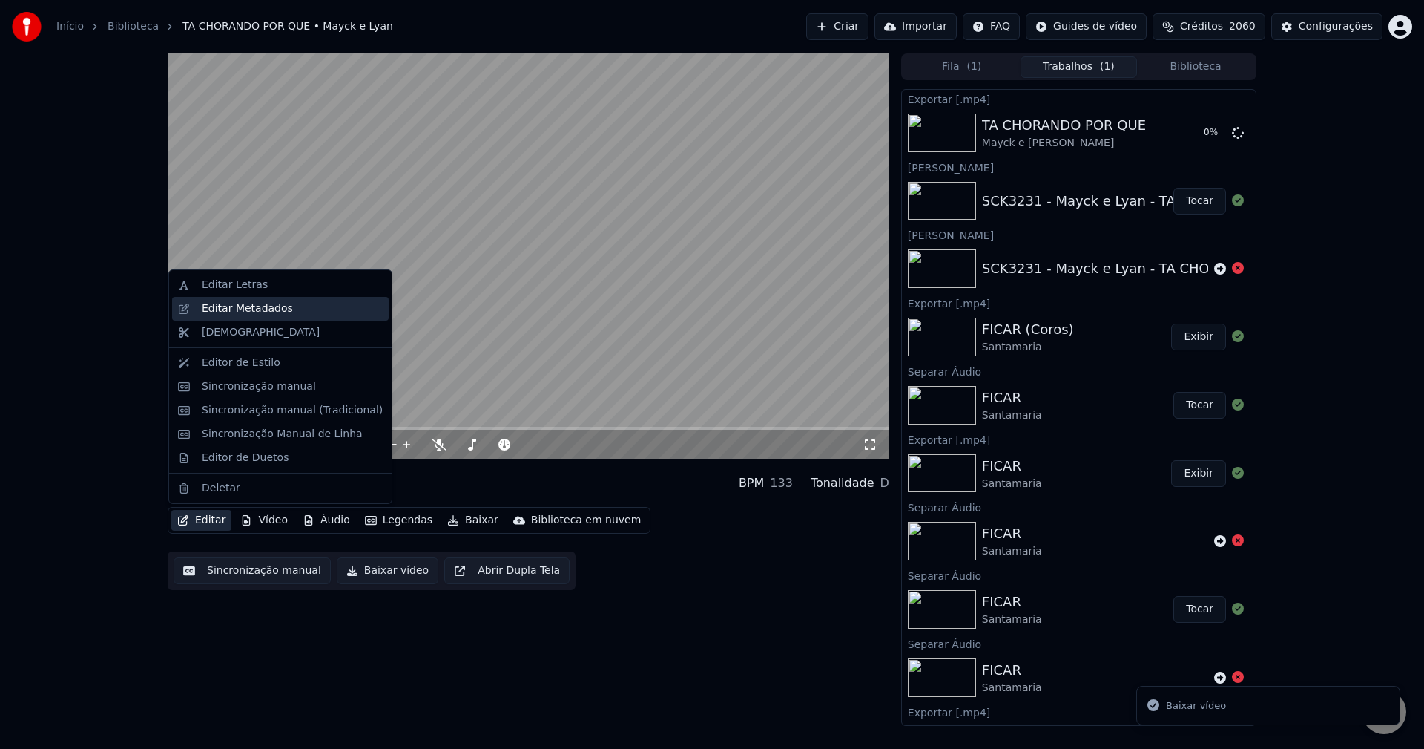
click at [234, 308] on div "Editar Metadados" at bounding box center [247, 308] width 91 height 15
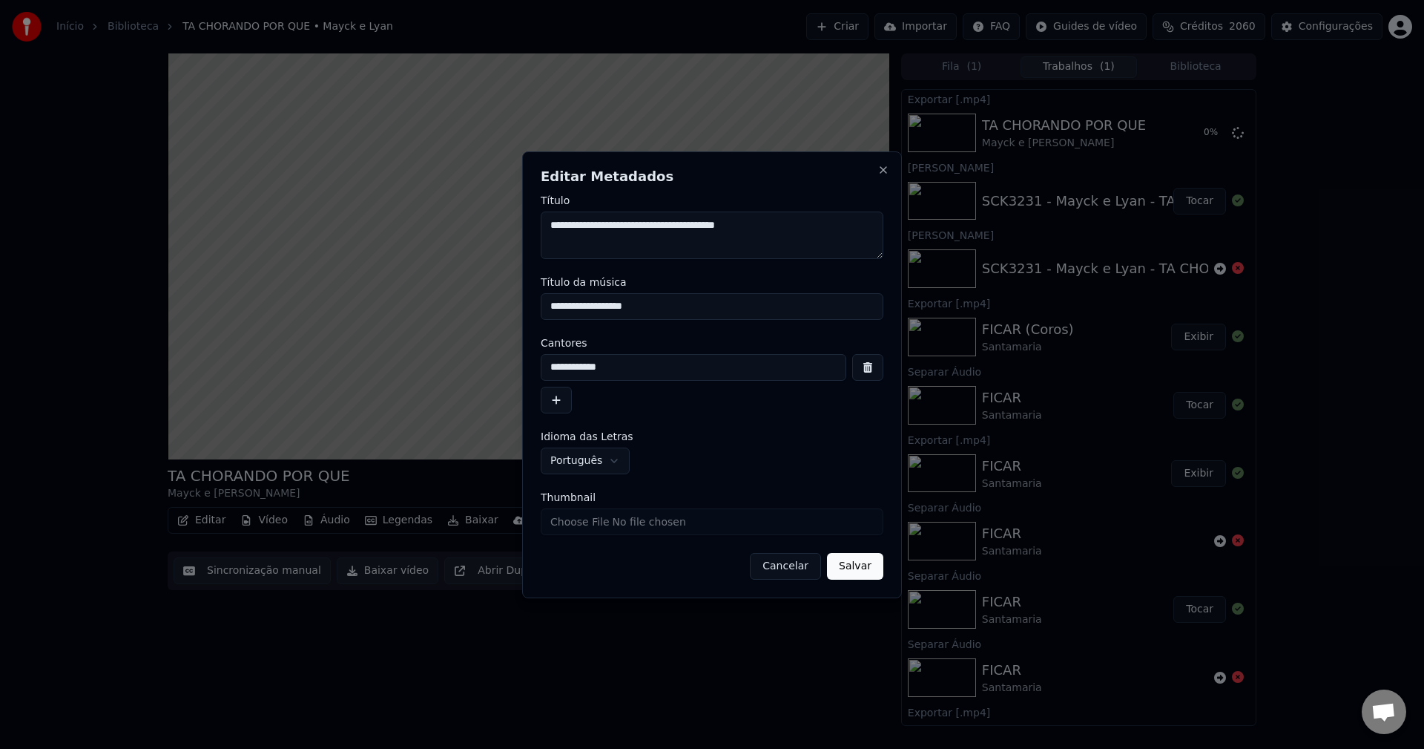
click at [621, 521] on input "Thumbnail" at bounding box center [712, 521] width 343 height 27
type input "**********"
click at [863, 565] on button "Salvar" at bounding box center [855, 566] width 56 height 27
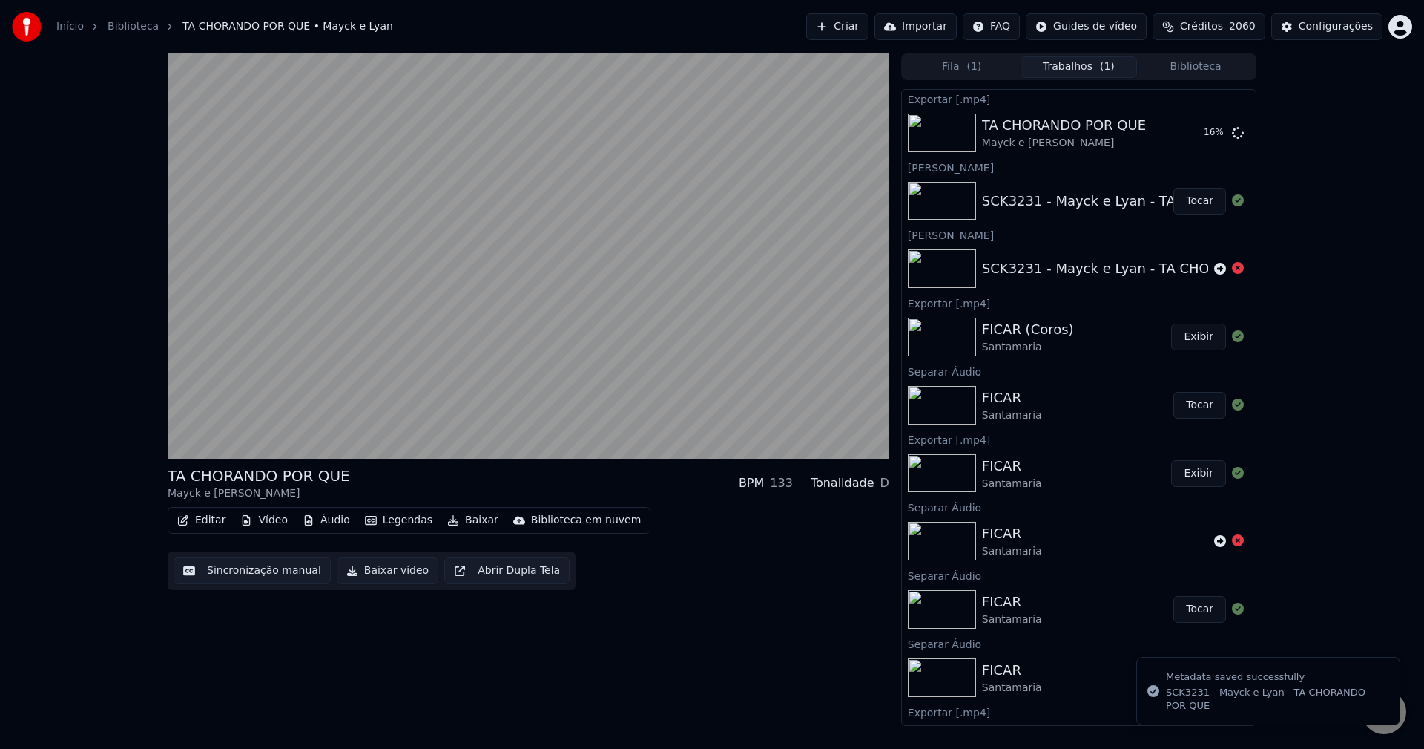
drag, startPoint x: 1180, startPoint y: 87, endPoint x: 1184, endPoint y: 79, distance: 9.3
click at [1183, 83] on div "Fila ( 1 ) Trabalhos ( 1 ) Biblioteca Exportar [.mp4] TA CHORANDO POR QUE Mayck…" at bounding box center [1078, 389] width 355 height 672
click at [1187, 70] on button "Biblioteca" at bounding box center [1195, 67] width 117 height 22
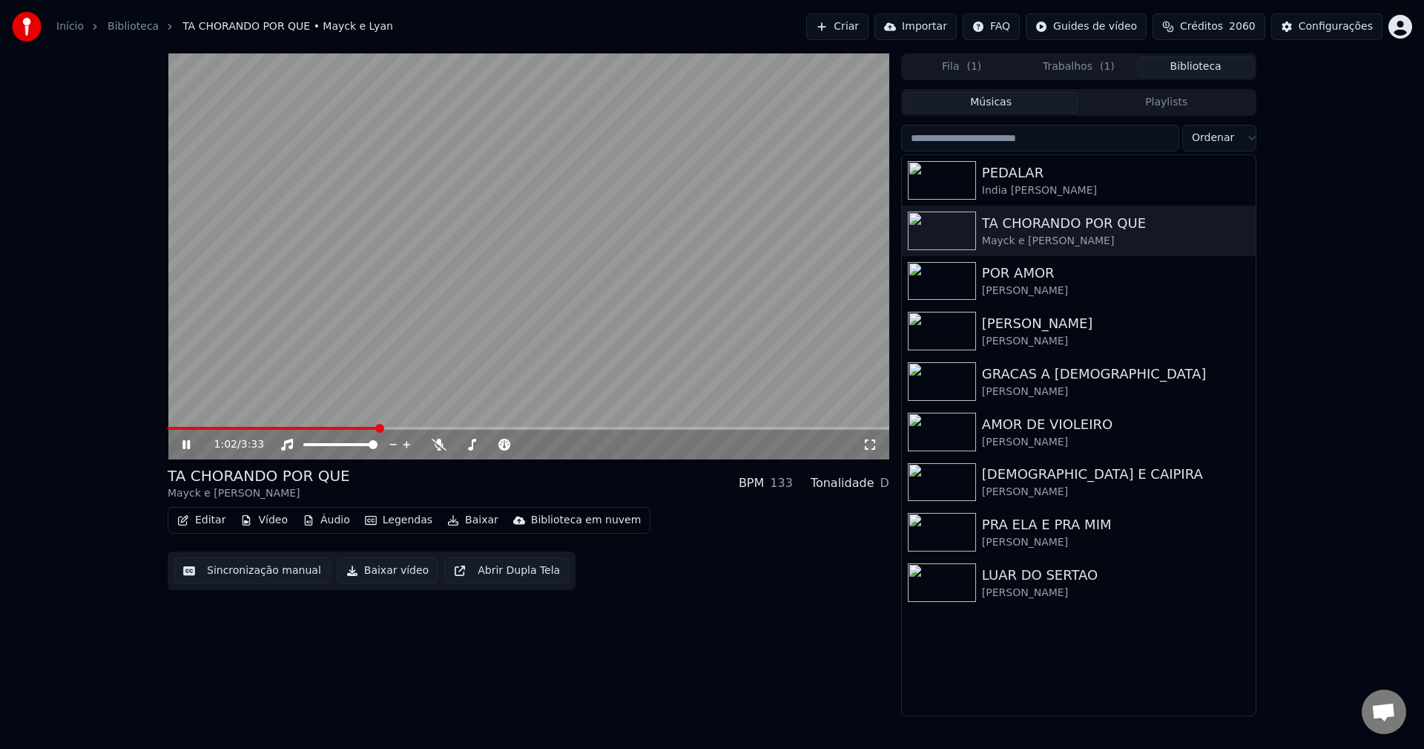
click at [1076, 69] on button "Trabalhos ( 1 )" at bounding box center [1079, 67] width 117 height 22
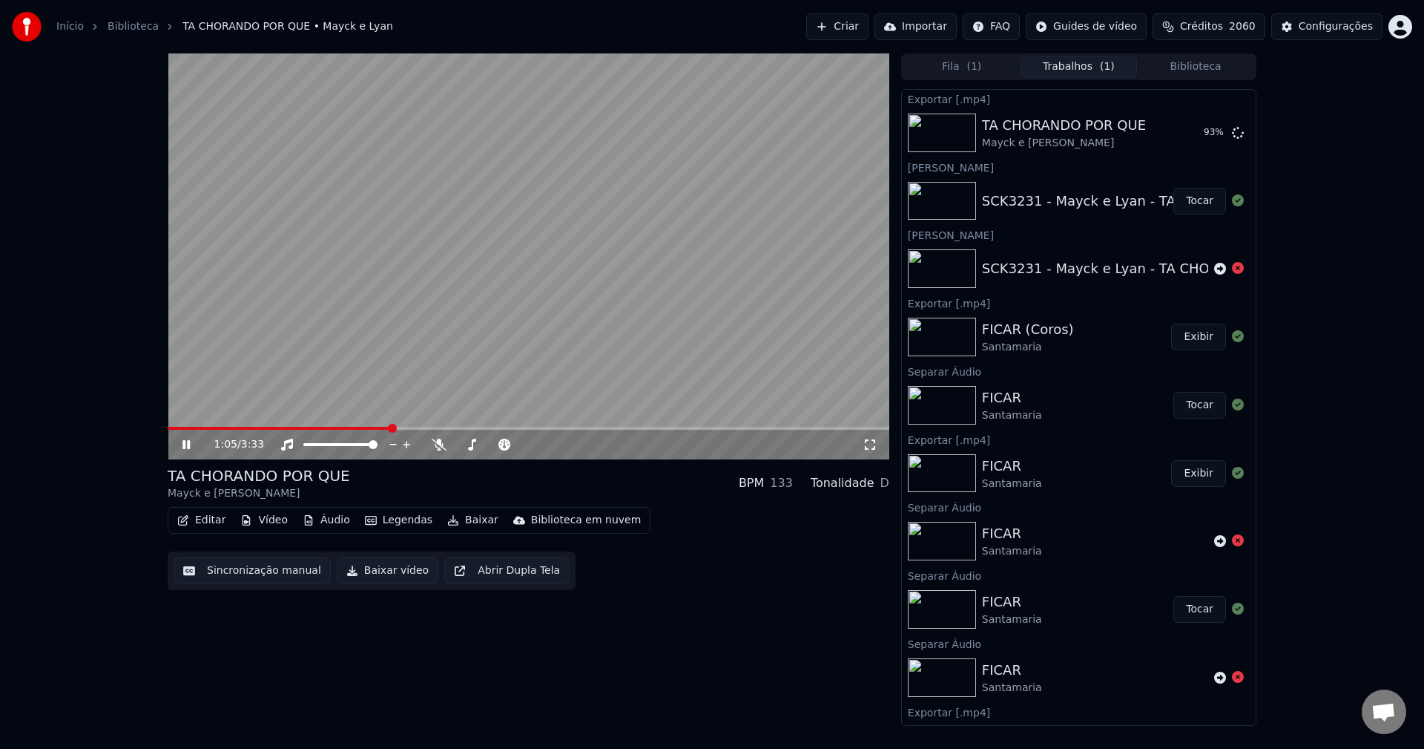
click at [180, 445] on div "1:05 / 3:33" at bounding box center [529, 444] width 710 height 15
click at [188, 444] on icon at bounding box center [186, 444] width 7 height 9
click at [386, 212] on video at bounding box center [529, 256] width 722 height 406
click at [183, 447] on icon at bounding box center [197, 444] width 35 height 12
click at [1197, 137] on button "Exibir" at bounding box center [1198, 132] width 55 height 27
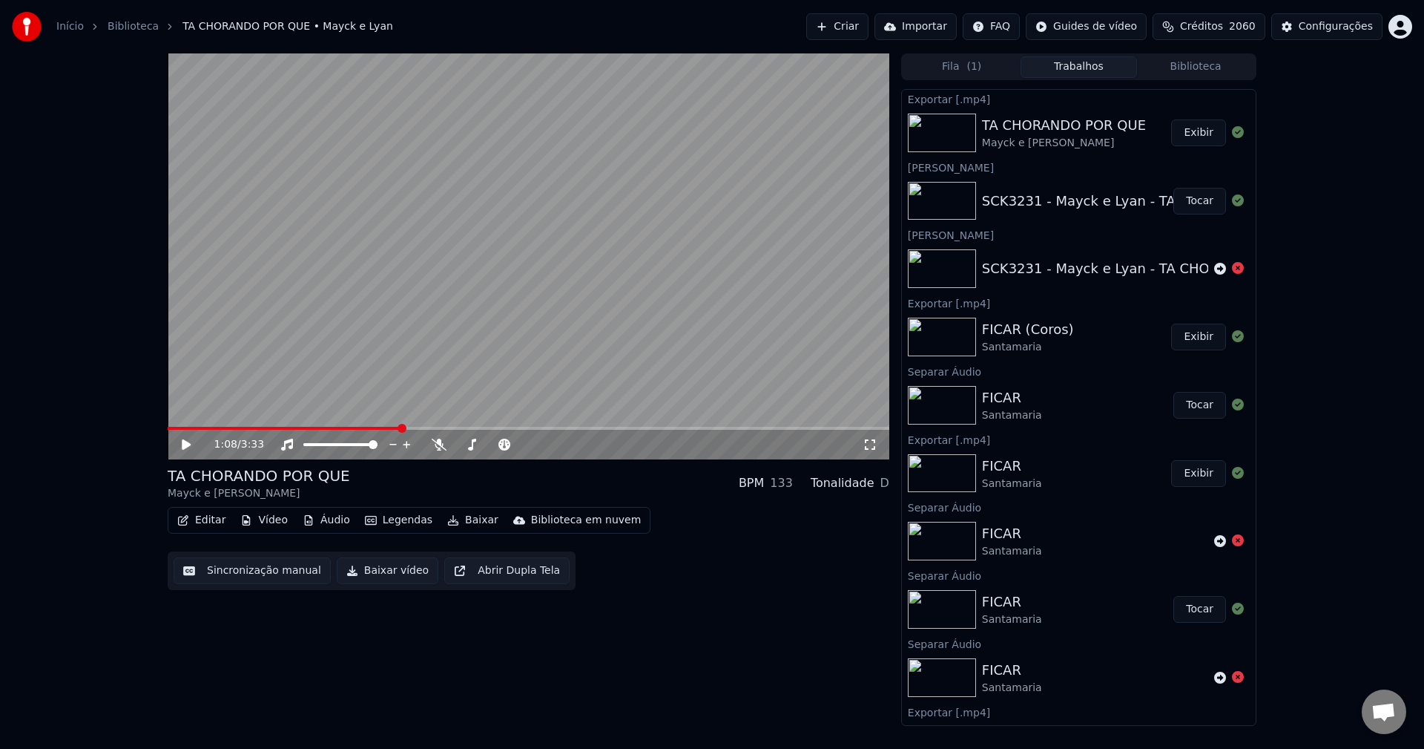
click at [865, 23] on button "Criar" at bounding box center [837, 26] width 62 height 27
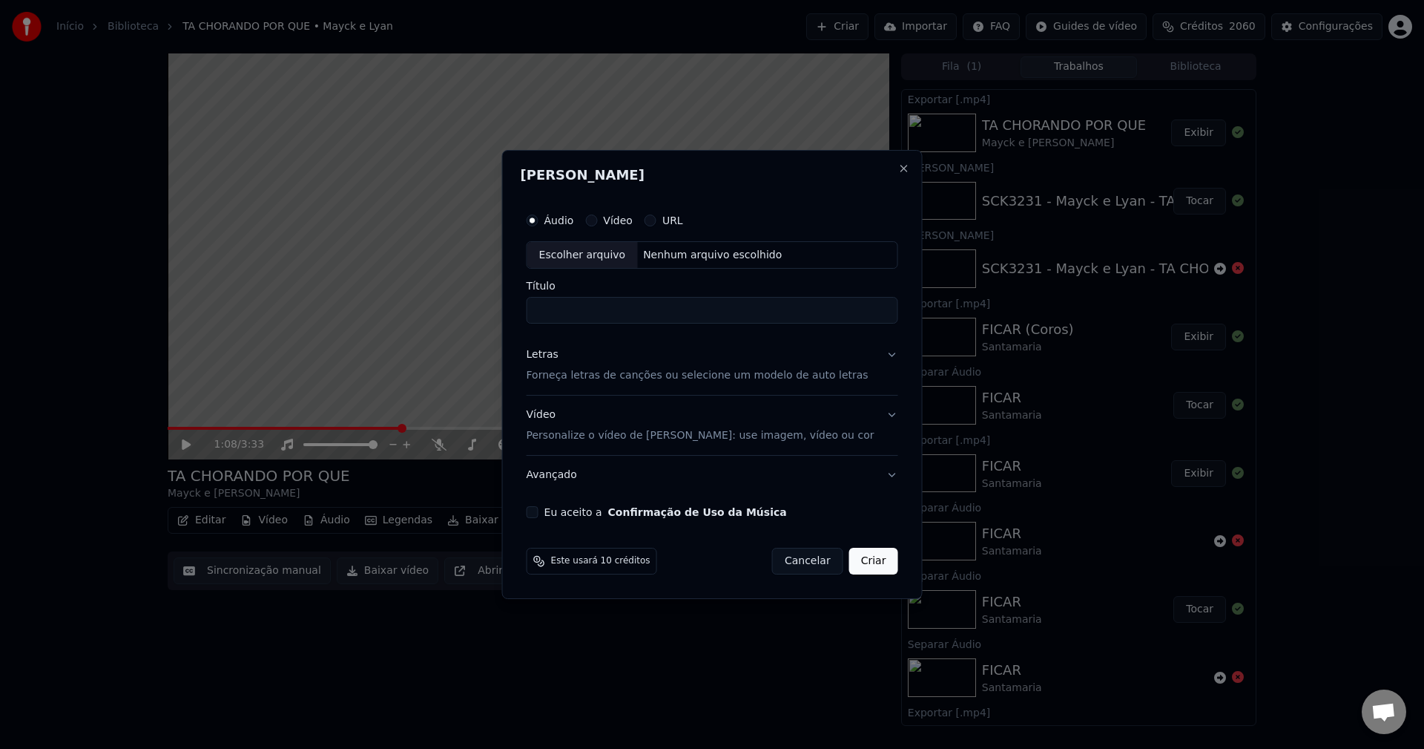
click at [539, 509] on button "Eu aceito a Confirmação de Uso da Música" at bounding box center [533, 512] width 12 height 12
click at [679, 249] on div "Nenhum arquivo escolhido" at bounding box center [712, 255] width 151 height 15
type input "**********"
click at [873, 571] on button "Criar" at bounding box center [873, 561] width 49 height 27
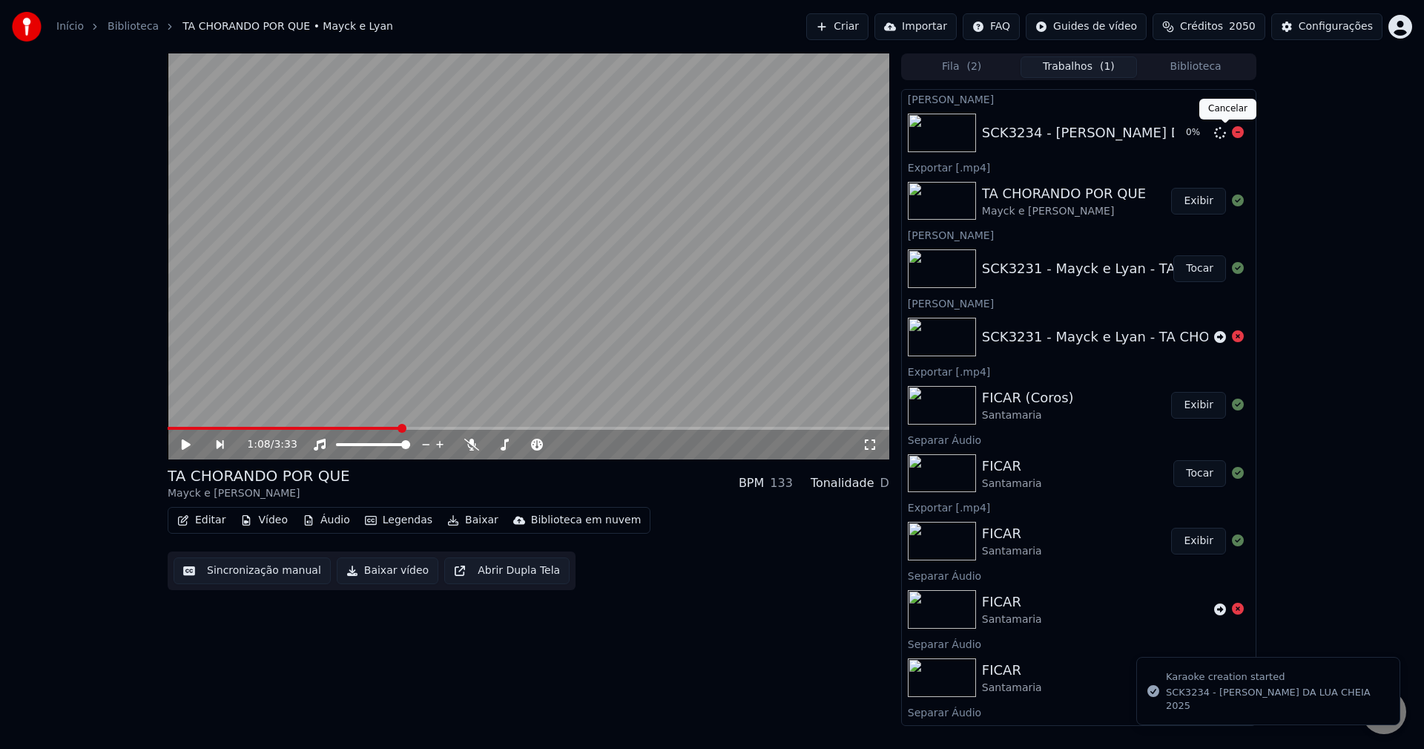
click at [1232, 135] on icon at bounding box center [1238, 132] width 12 height 12
click at [1214, 136] on icon at bounding box center [1220, 133] width 12 height 12
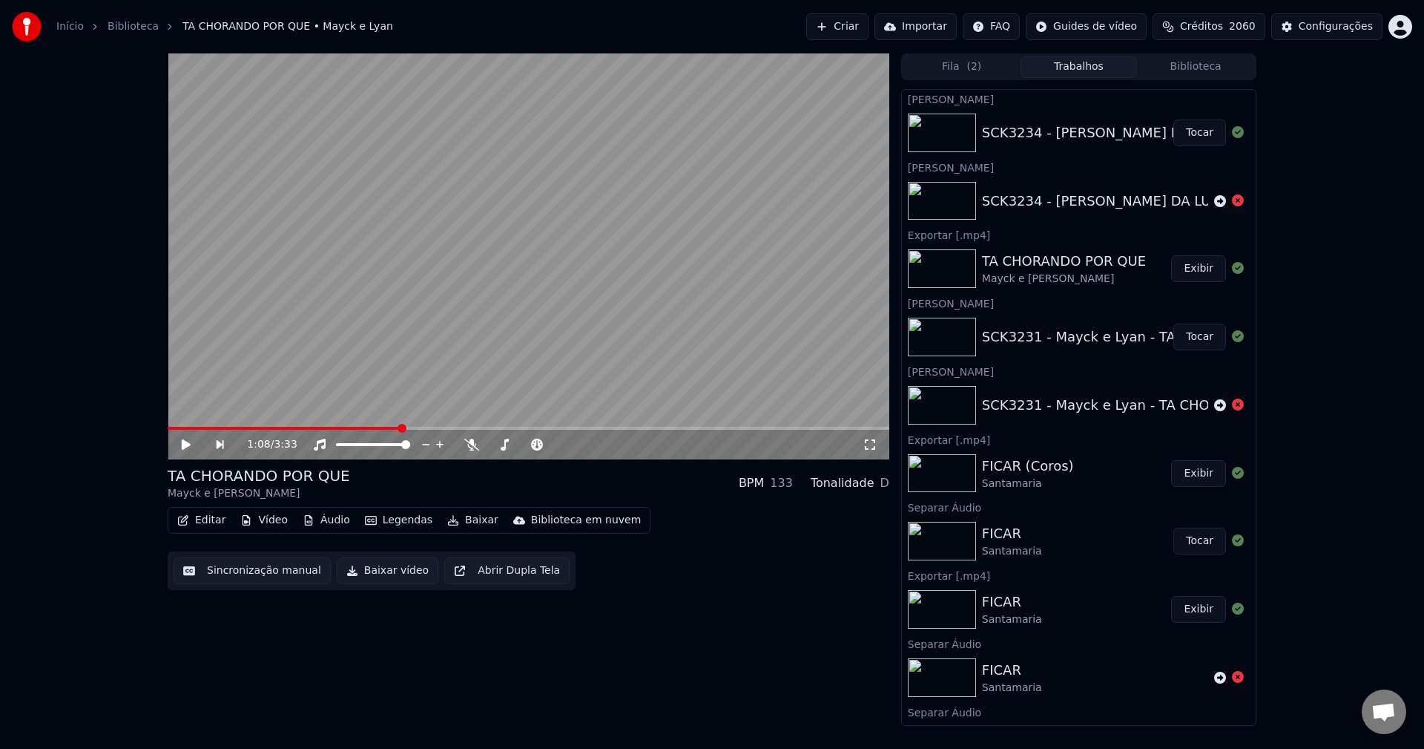
click at [1182, 137] on button "Tocar" at bounding box center [1200, 132] width 53 height 27
click at [227, 573] on button "Sincronização manual" at bounding box center [252, 570] width 157 height 27
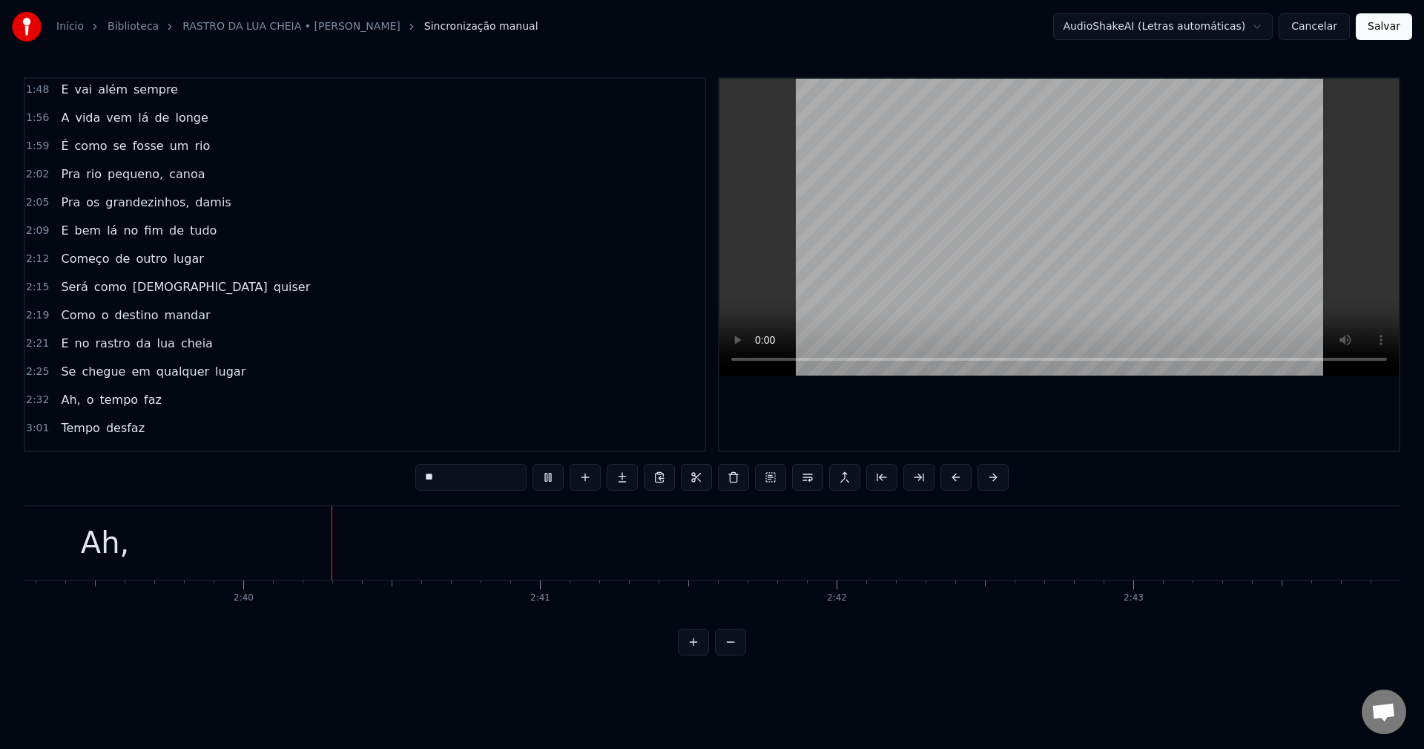
scroll to position [0, 47263]
click at [180, 533] on div "Ah," at bounding box center [102, 542] width 4189 height 73
type input "***"
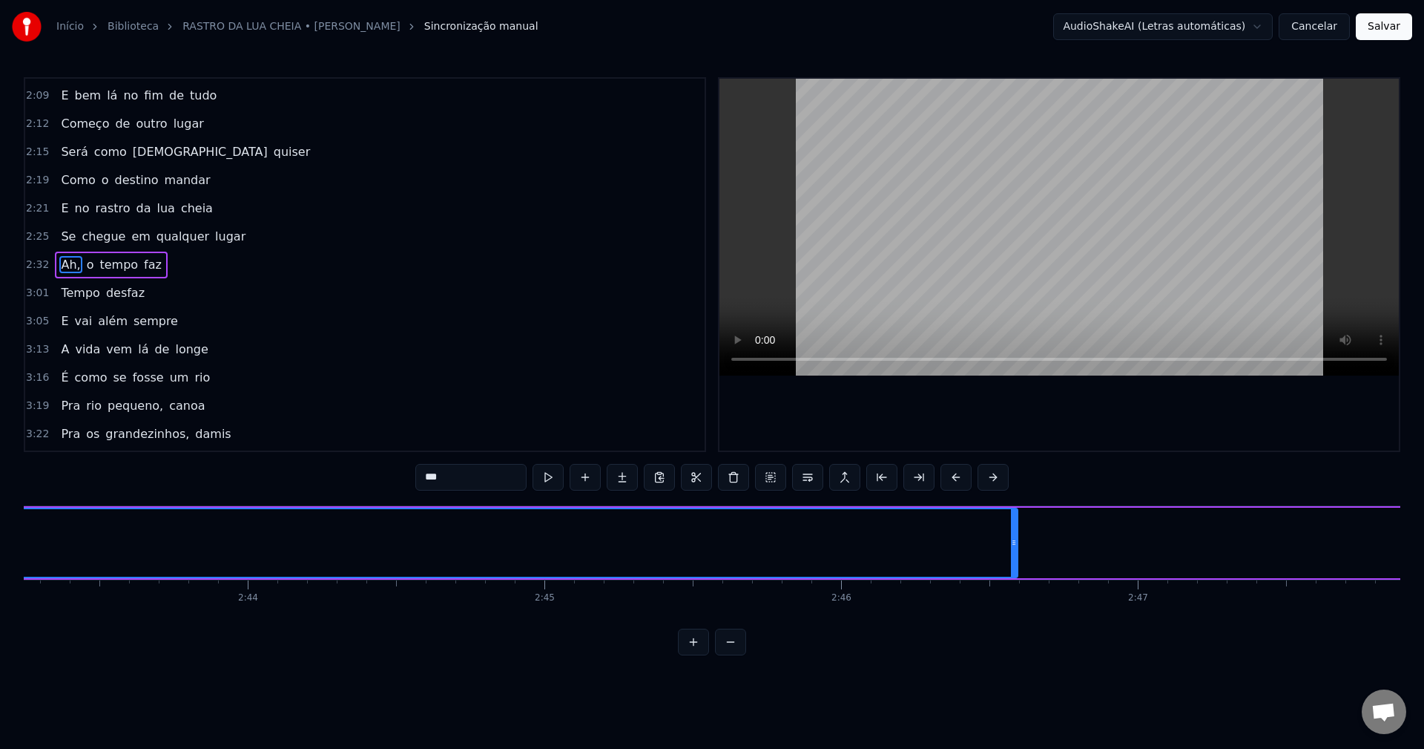
scroll to position [0, 48444]
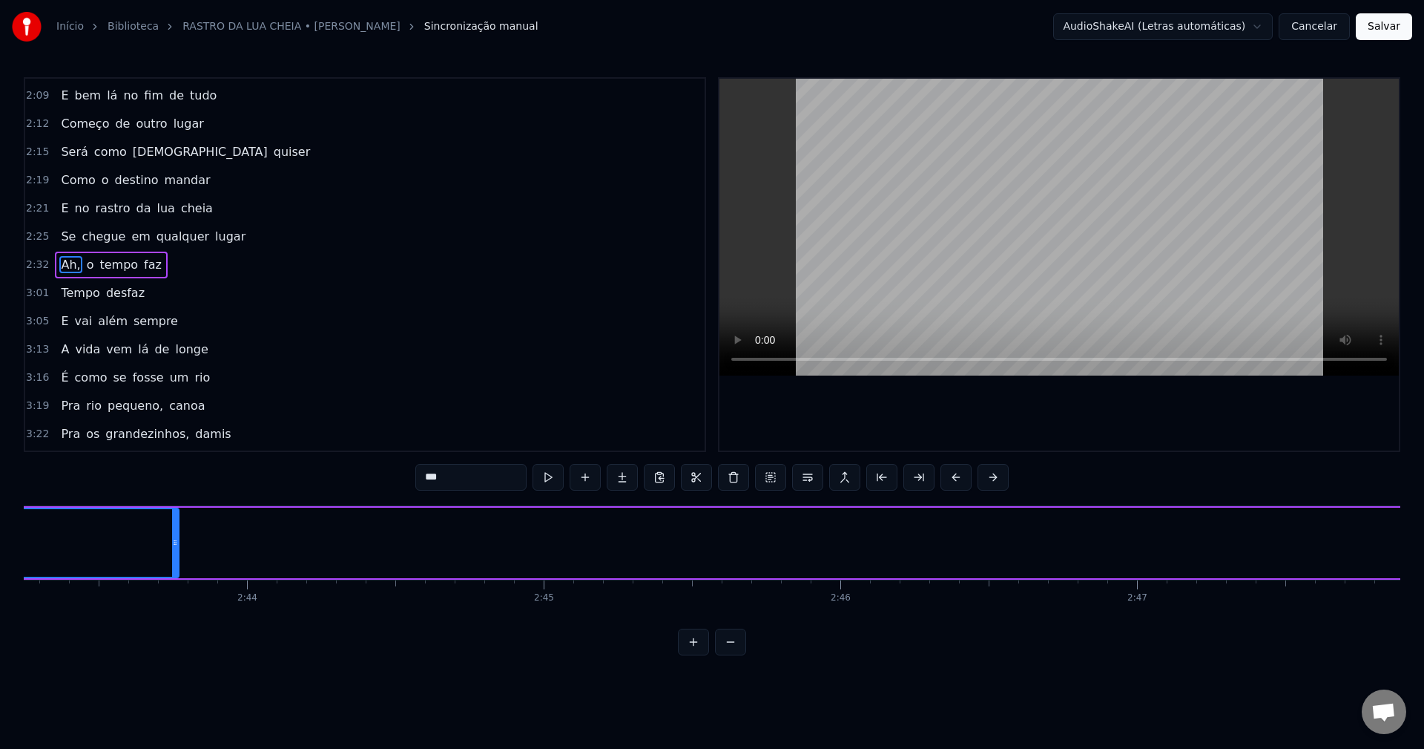
drag, startPoint x: 1011, startPoint y: 540, endPoint x: 160, endPoint y: 548, distance: 851.0
click at [172, 548] on div at bounding box center [175, 543] width 6 height 68
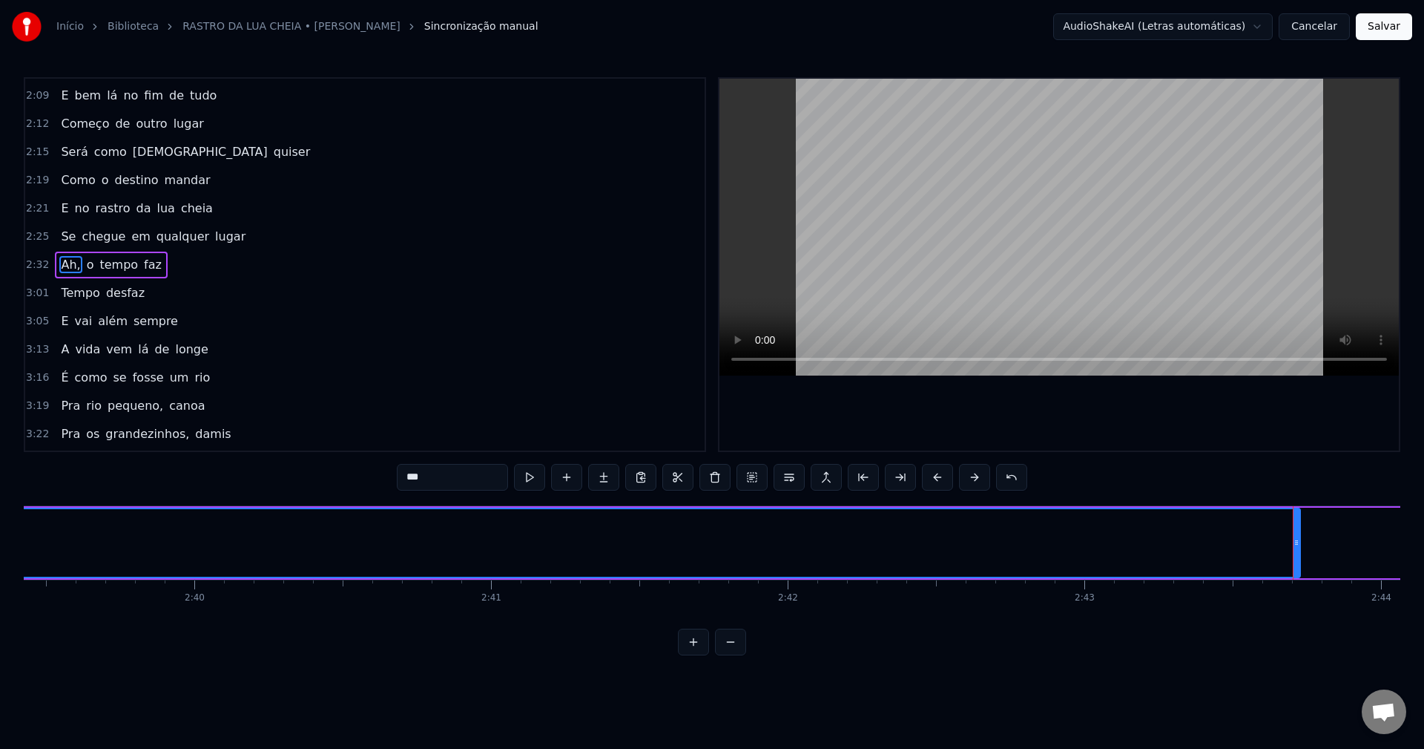
scroll to position [0, 47388]
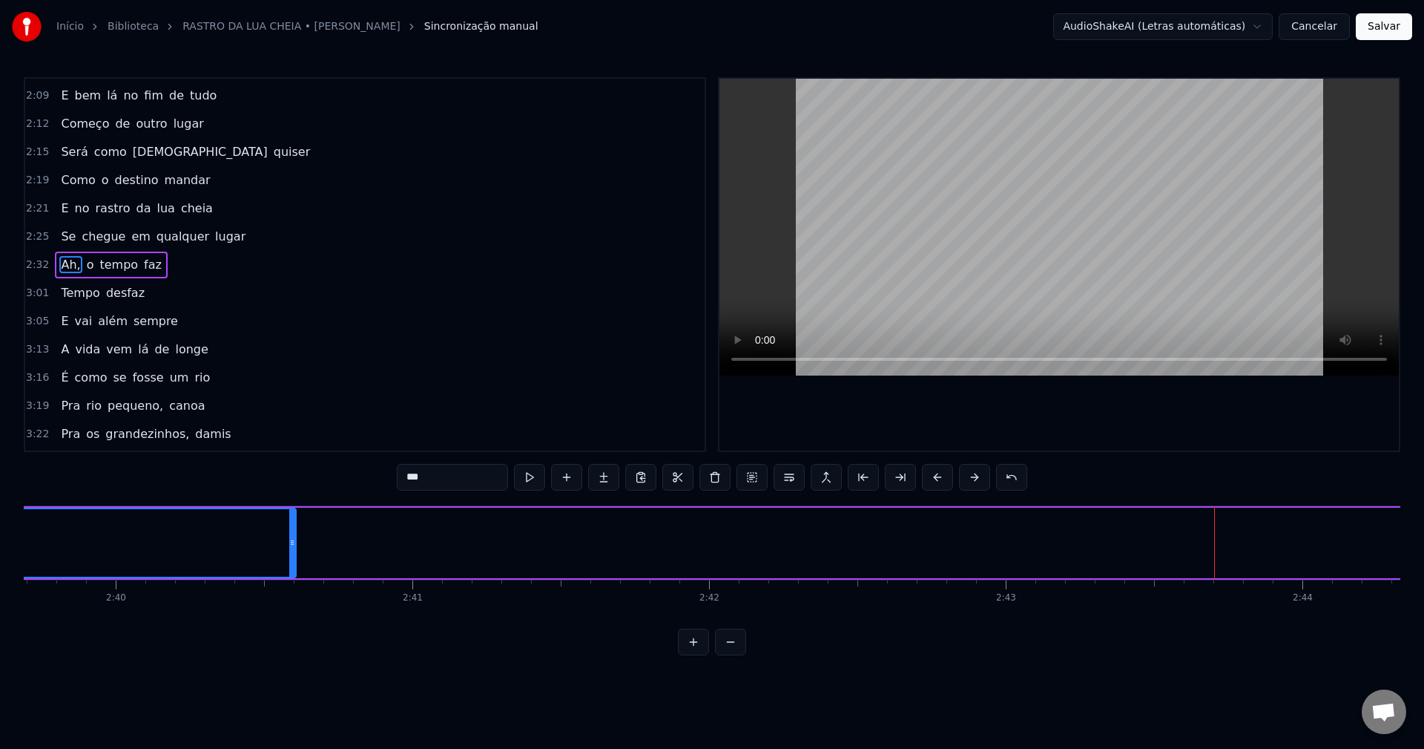
drag, startPoint x: 1221, startPoint y: 545, endPoint x: 276, endPoint y: 586, distance: 946.0
click at [276, 586] on div "No quintal lá de casa Passava um pequeno rio Que dizia lá da serra Ligeira esco…" at bounding box center [712, 560] width 1377 height 111
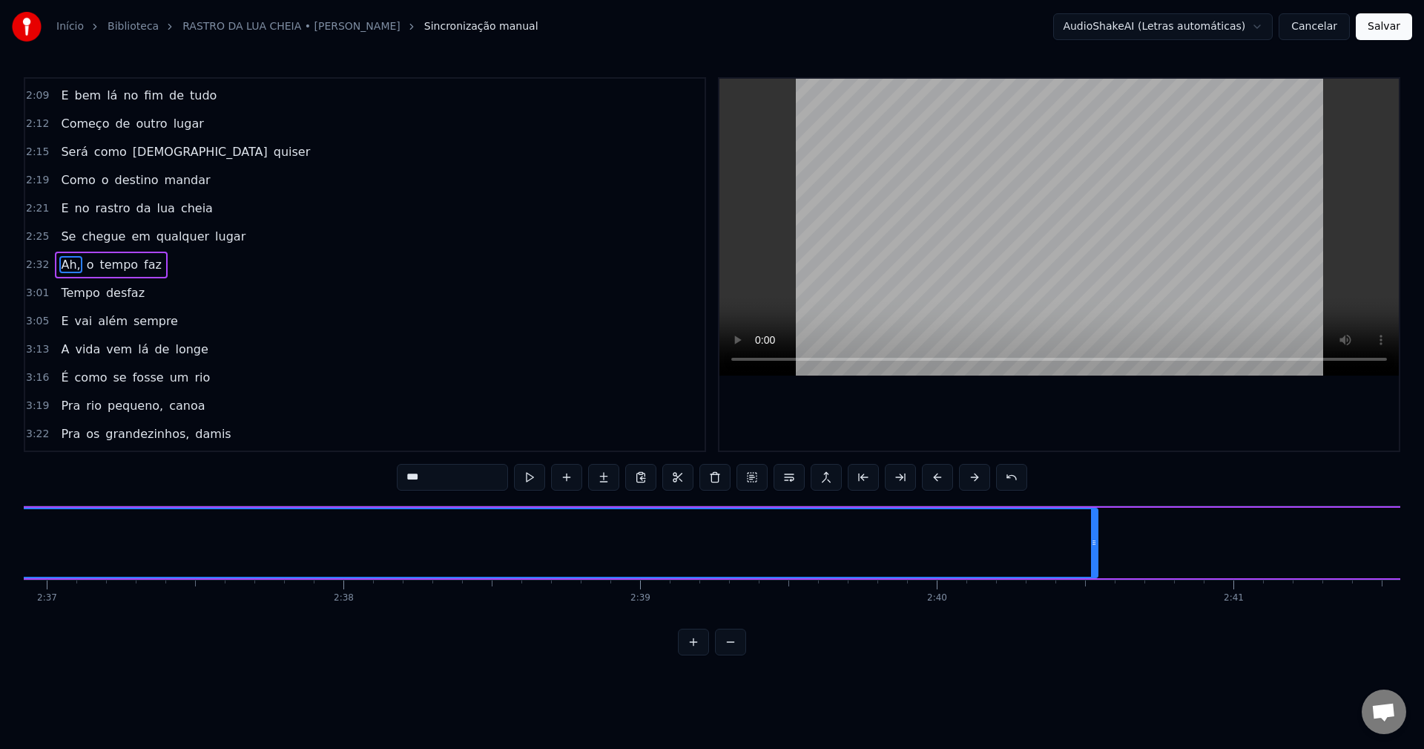
scroll to position [0, 46488]
drag, startPoint x: 1176, startPoint y: 543, endPoint x: 952, endPoint y: 586, distance: 228.1
click at [952, 586] on div "No quintal lá de casa Passava um pequeno rio Que dizia lá da serra Ligeira esco…" at bounding box center [712, 560] width 1377 height 111
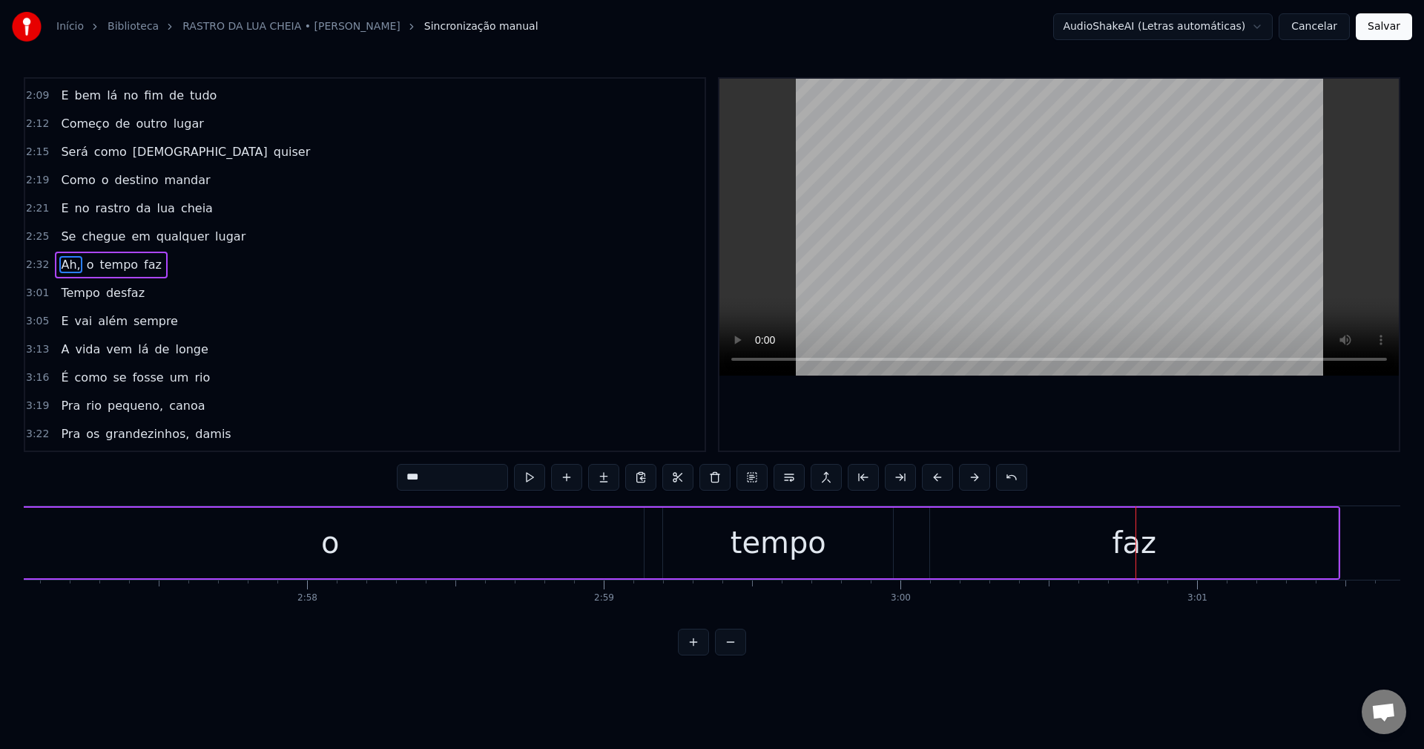
scroll to position [0, 51337]
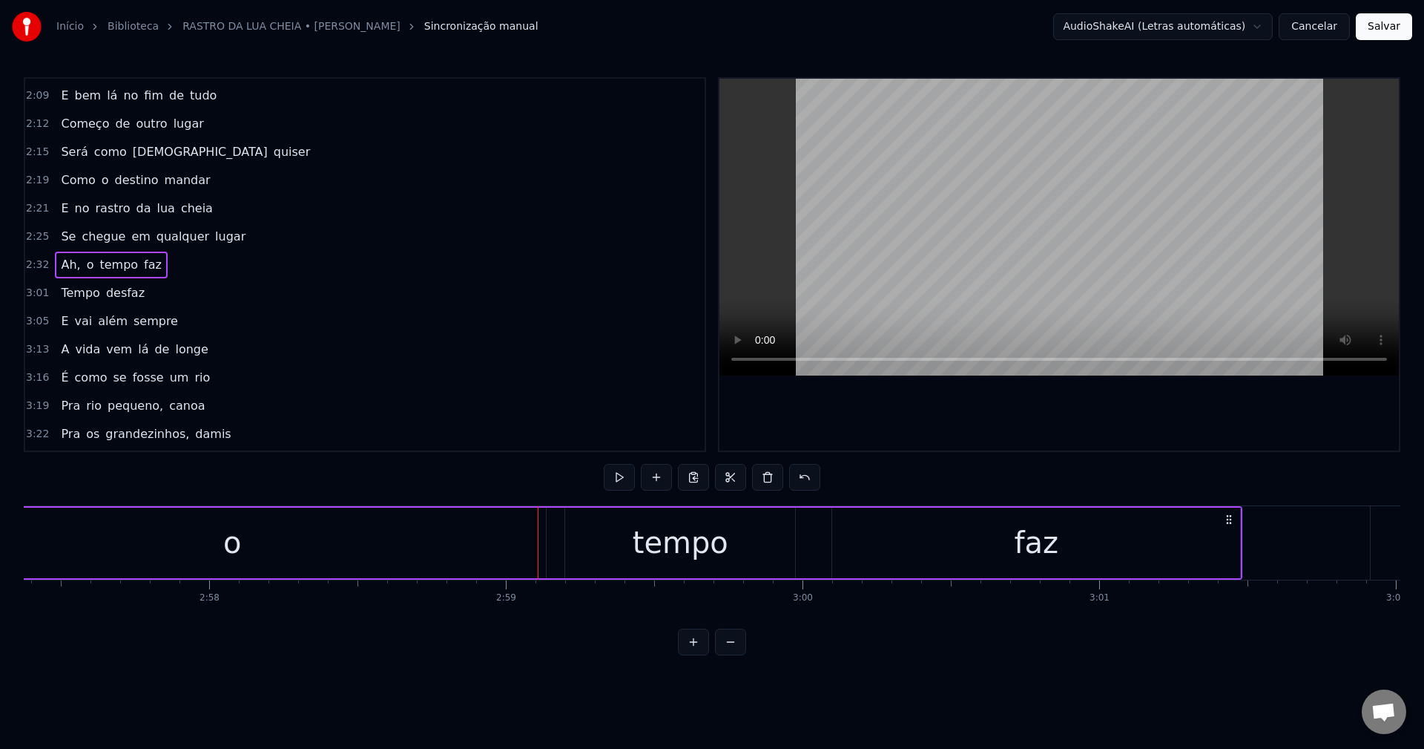
click at [228, 550] on div "o" at bounding box center [232, 542] width 18 height 45
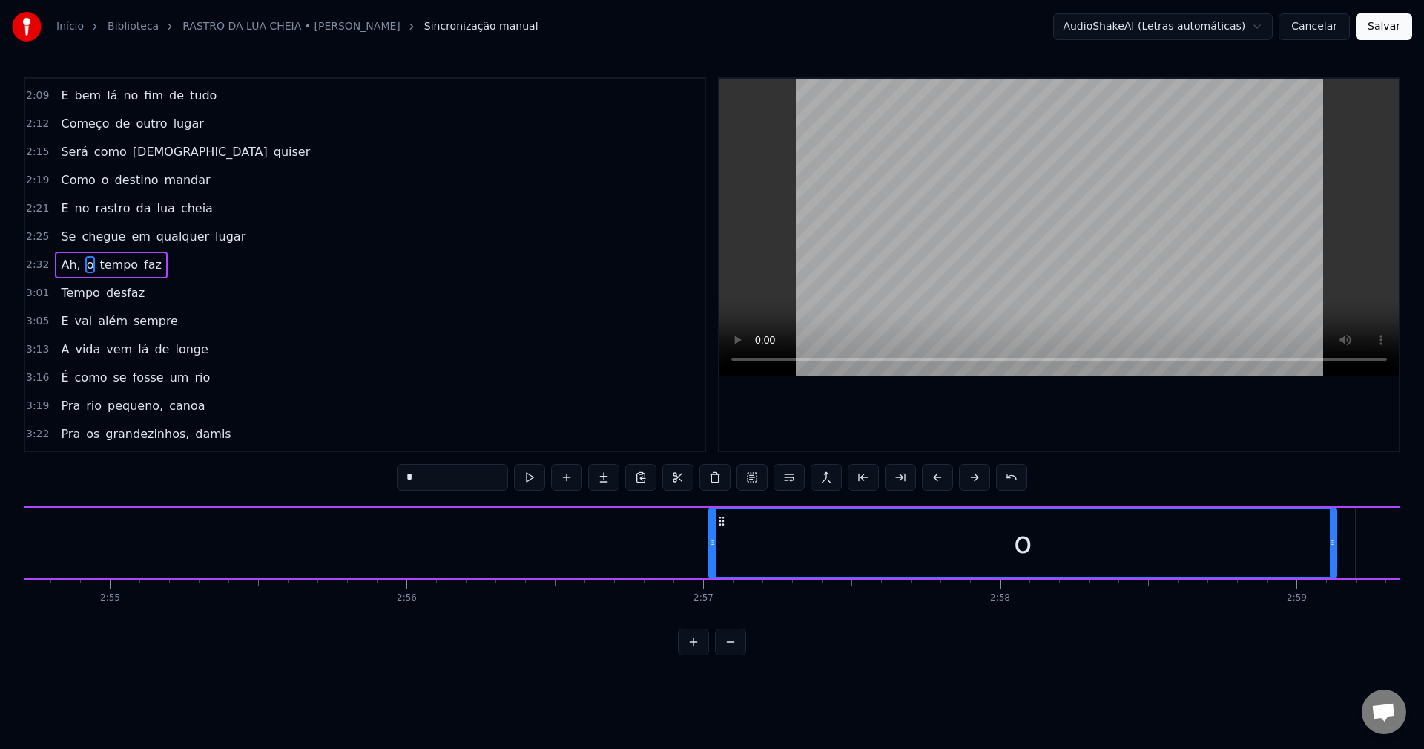
scroll to position [0, 51884]
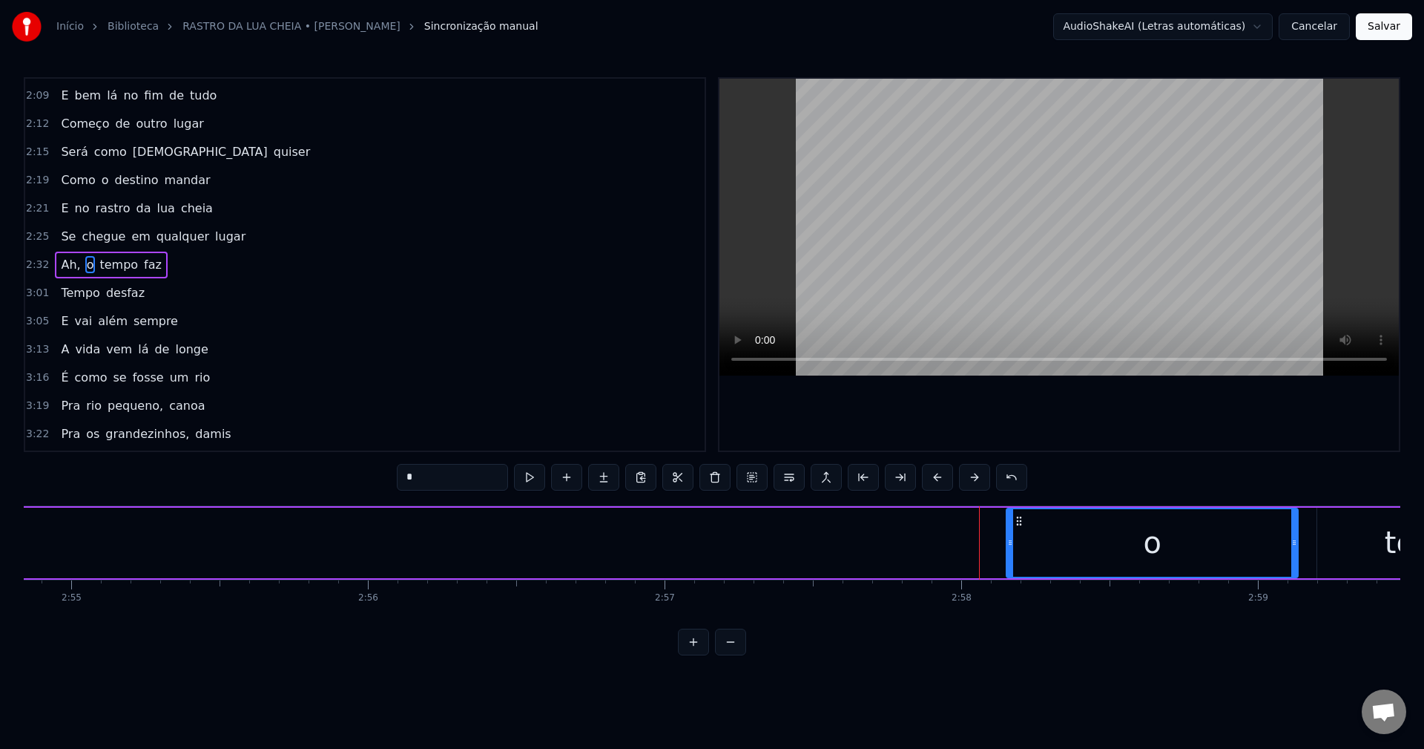
drag, startPoint x: 672, startPoint y: 543, endPoint x: 995, endPoint y: 548, distance: 322.7
click at [1007, 534] on div at bounding box center [1010, 543] width 6 height 68
drag, startPoint x: 1007, startPoint y: 544, endPoint x: 1169, endPoint y: 531, distance: 163.0
click at [1169, 531] on div at bounding box center [1172, 543] width 6 height 68
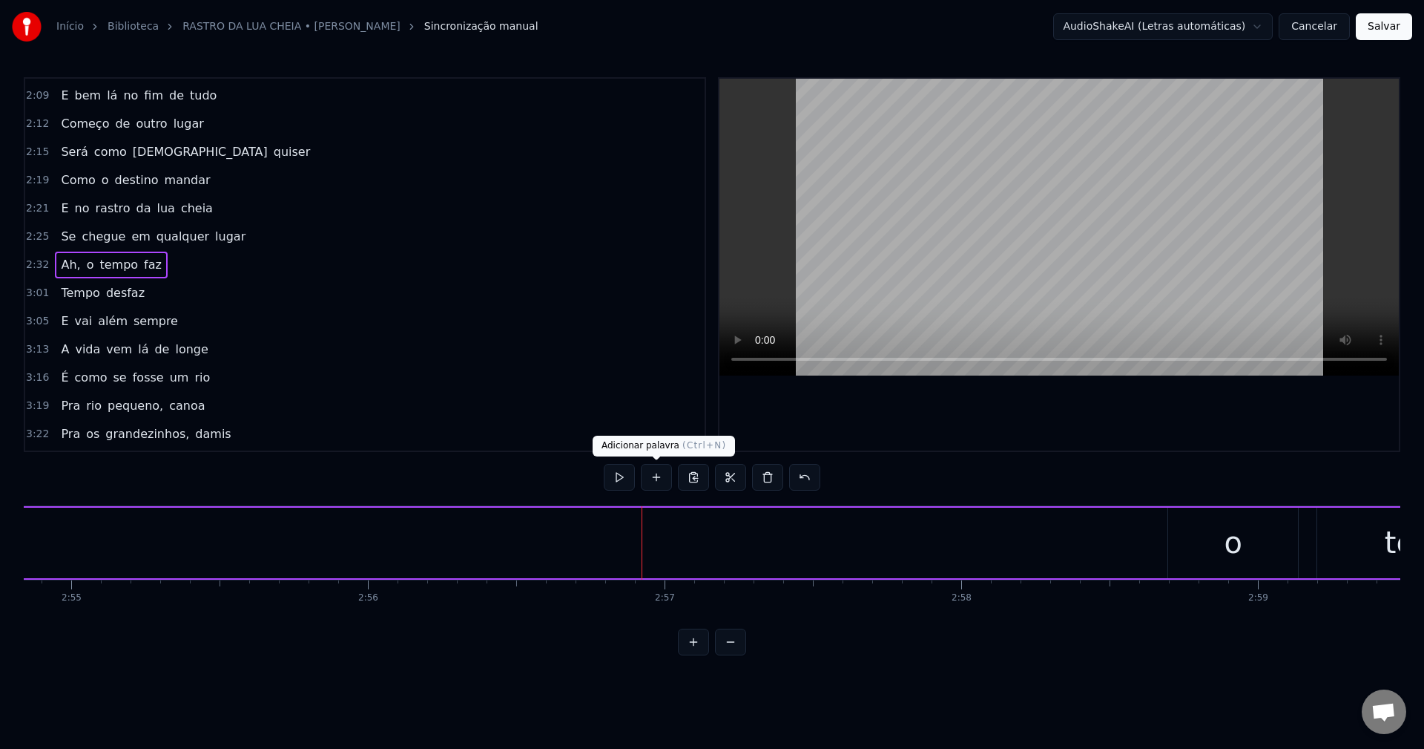
click at [660, 474] on button at bounding box center [656, 477] width 31 height 27
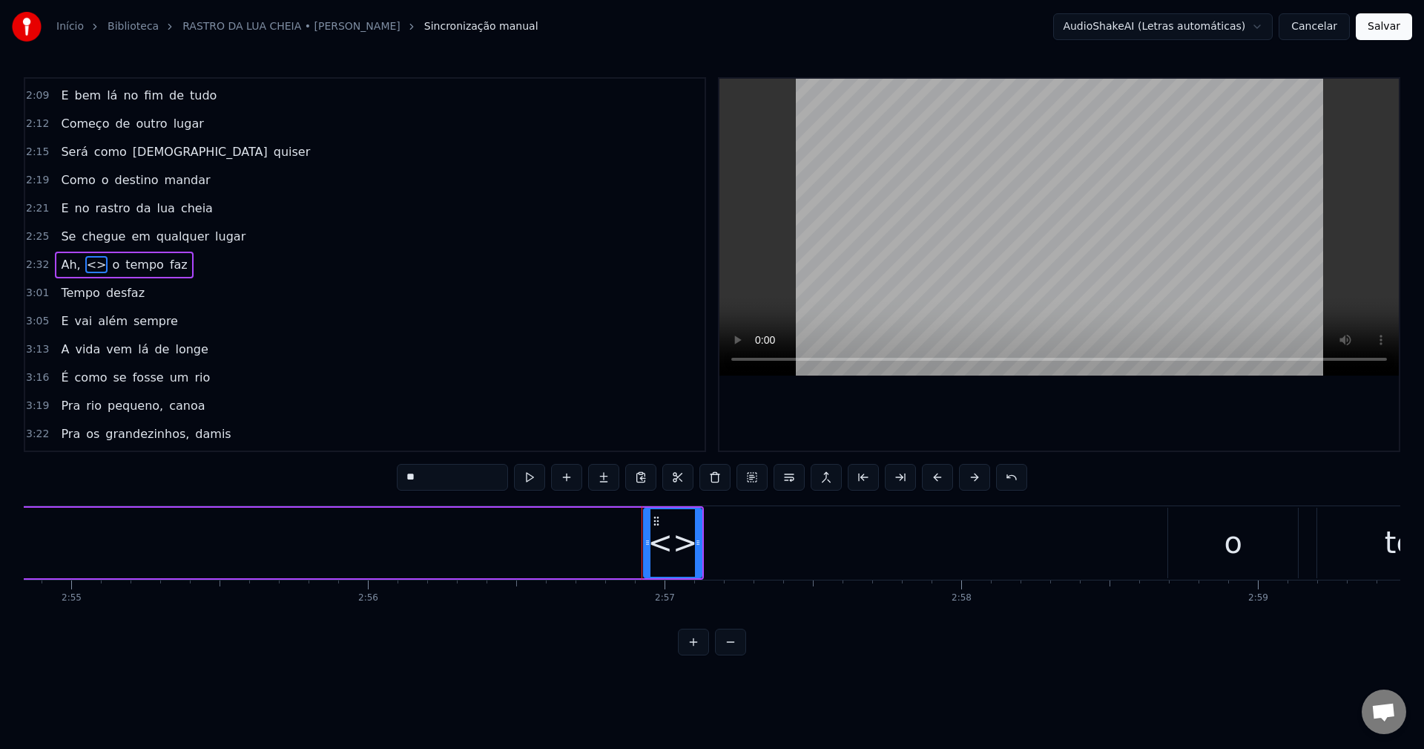
drag, startPoint x: 460, startPoint y: 484, endPoint x: 286, endPoint y: 484, distance: 173.6
click at [286, 484] on div "0:31 No quintal lá de casa 0:34 Passava um pequeno rio 0:37 Que dizia lá da ser…" at bounding box center [712, 366] width 1377 height 578
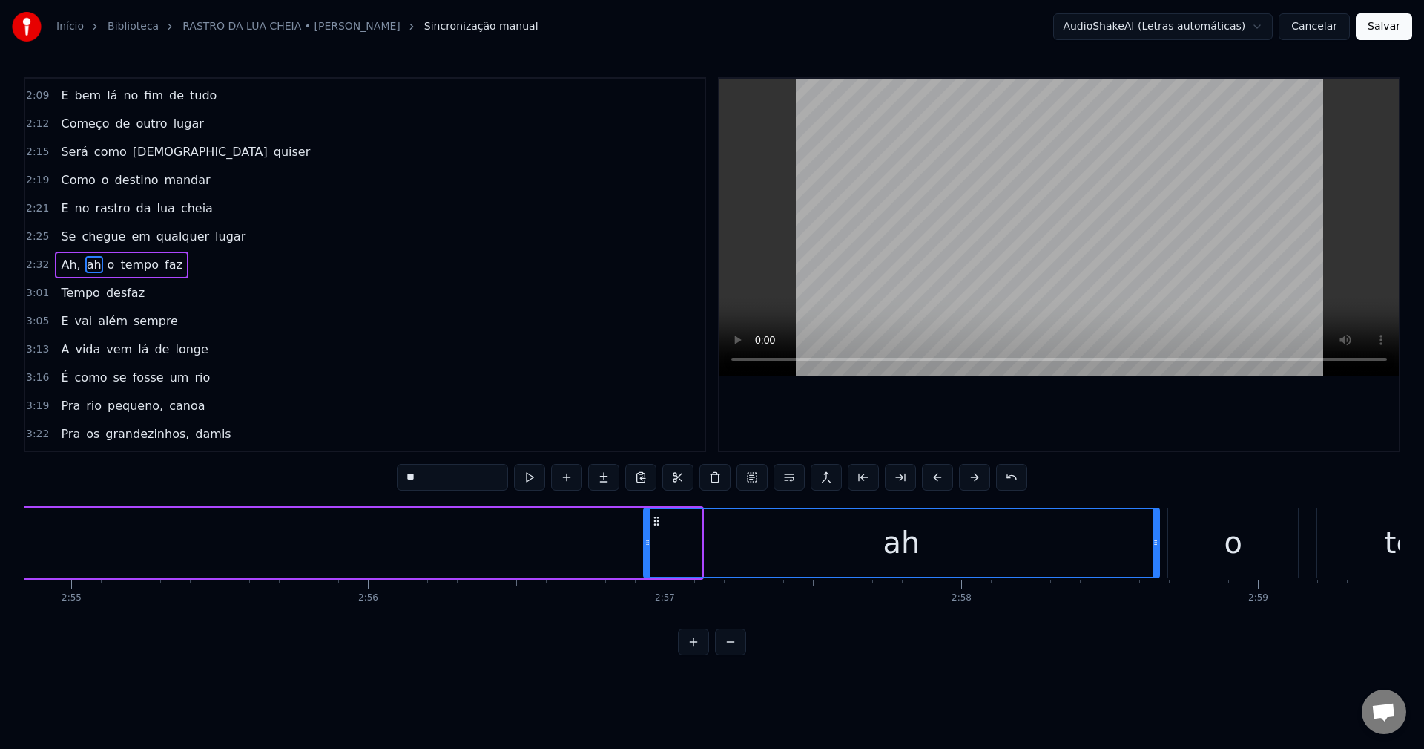
drag, startPoint x: 698, startPoint y: 537, endPoint x: 1156, endPoint y: 493, distance: 459.8
click at [1156, 493] on div "0:31 No quintal lá de casa 0:34 Passava um pequeno rio 0:37 Que dizia lá da ser…" at bounding box center [712, 366] width 1377 height 578
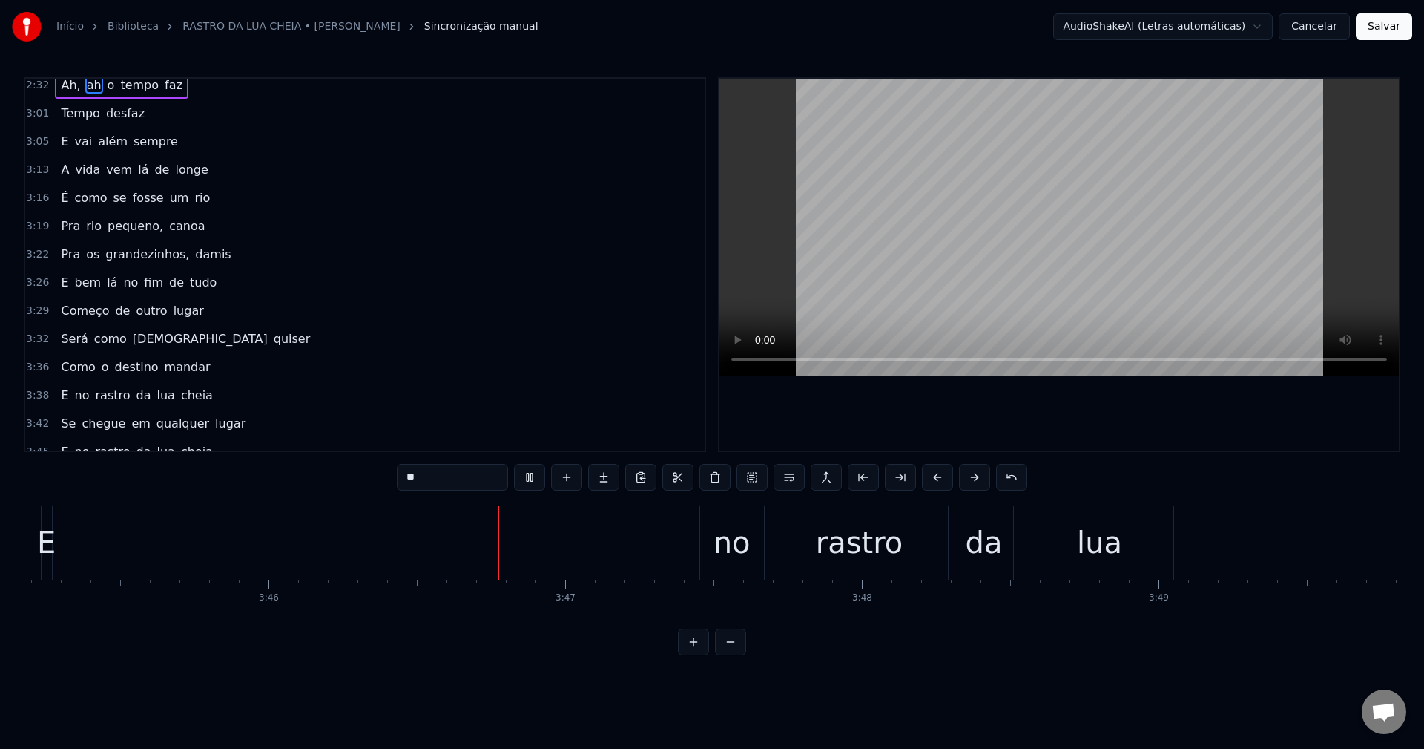
scroll to position [0, 67074]
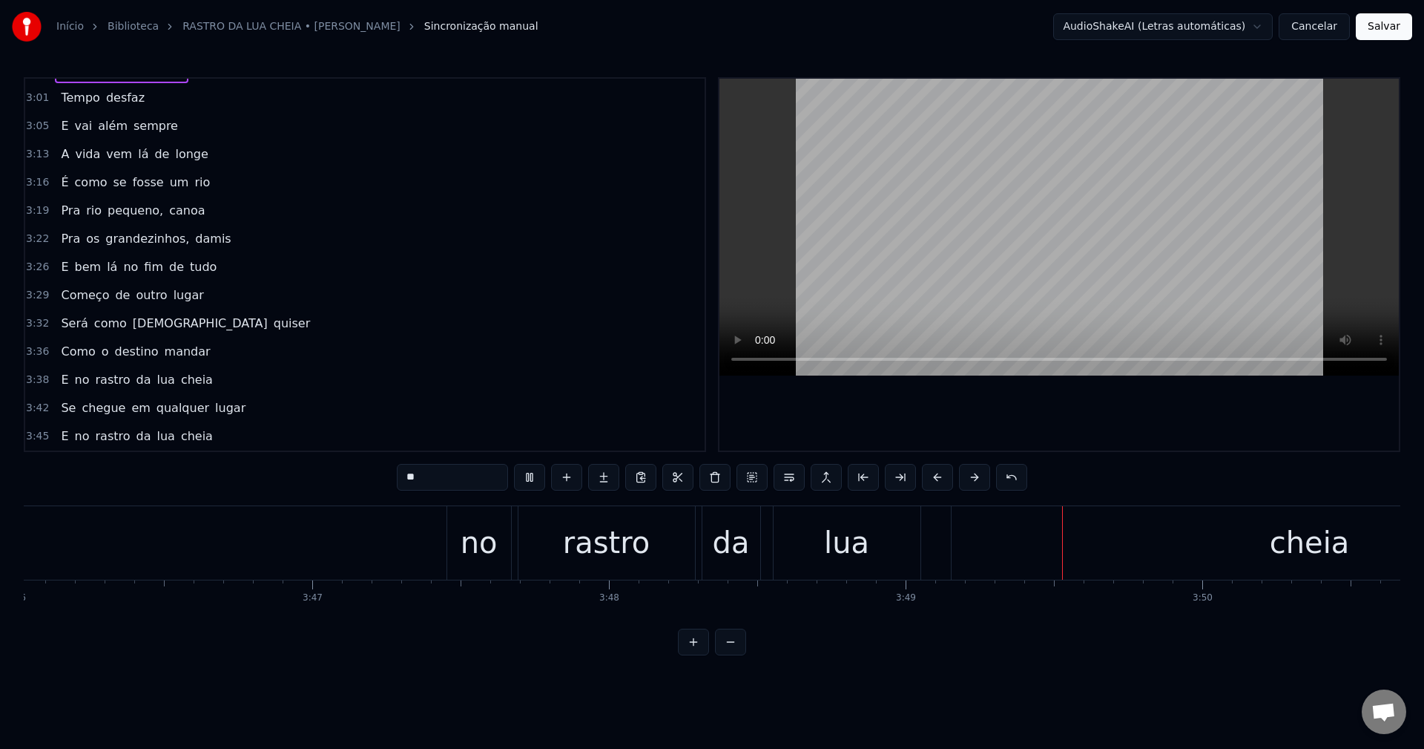
click at [59, 436] on span "E" at bounding box center [64, 435] width 10 height 17
type input "*"
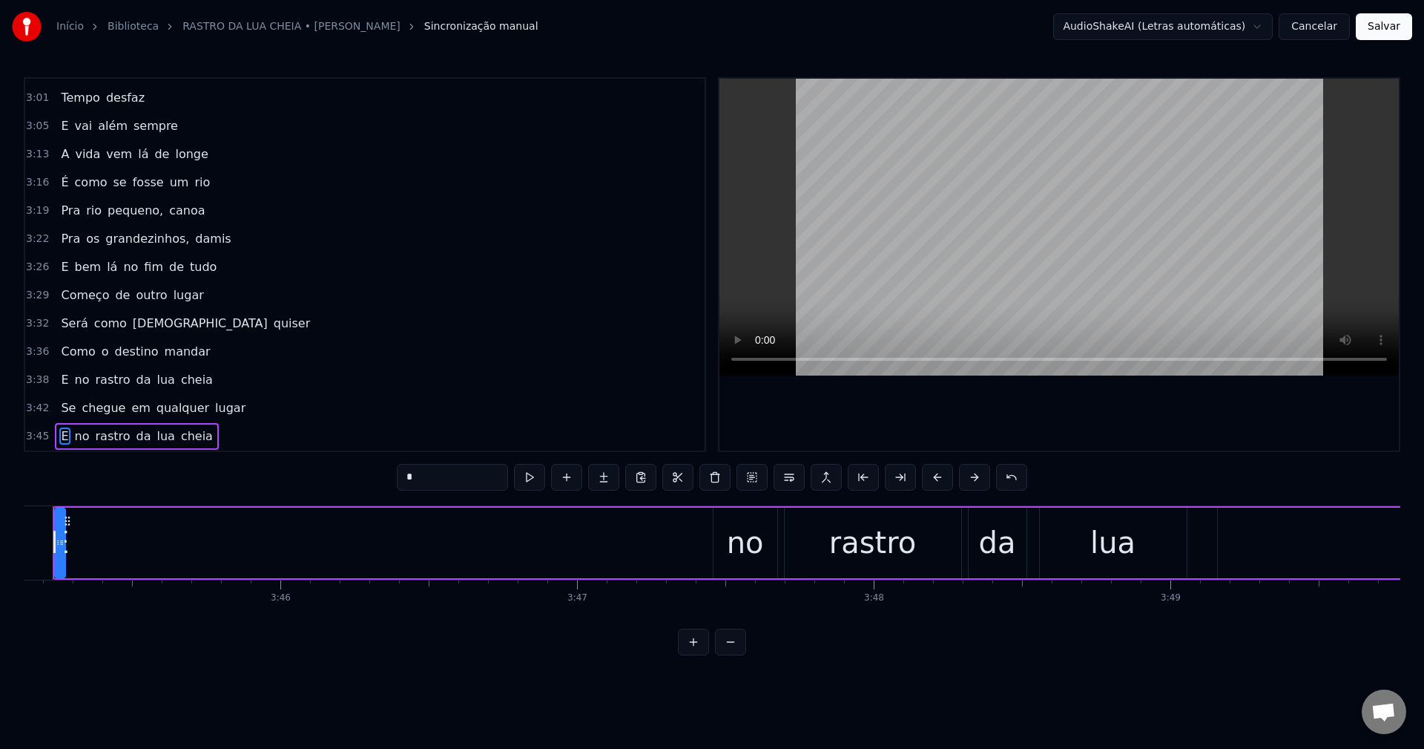
scroll to position [0, 66763]
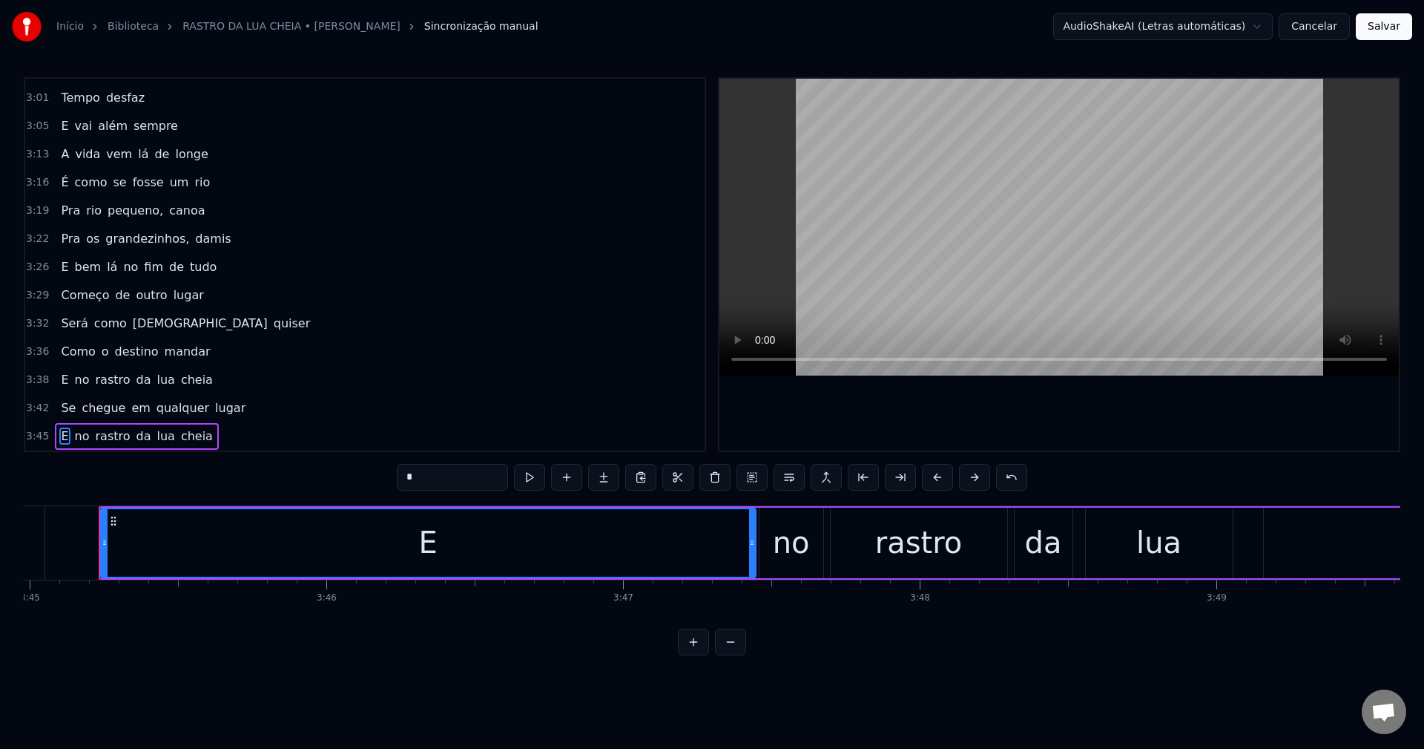
drag, startPoint x: 107, startPoint y: 544, endPoint x: 752, endPoint y: 563, distance: 645.0
click at [752, 563] on div at bounding box center [752, 543] width 6 height 68
click at [449, 545] on div "E" at bounding box center [429, 543] width 654 height 68
click at [710, 477] on button at bounding box center [715, 477] width 31 height 27
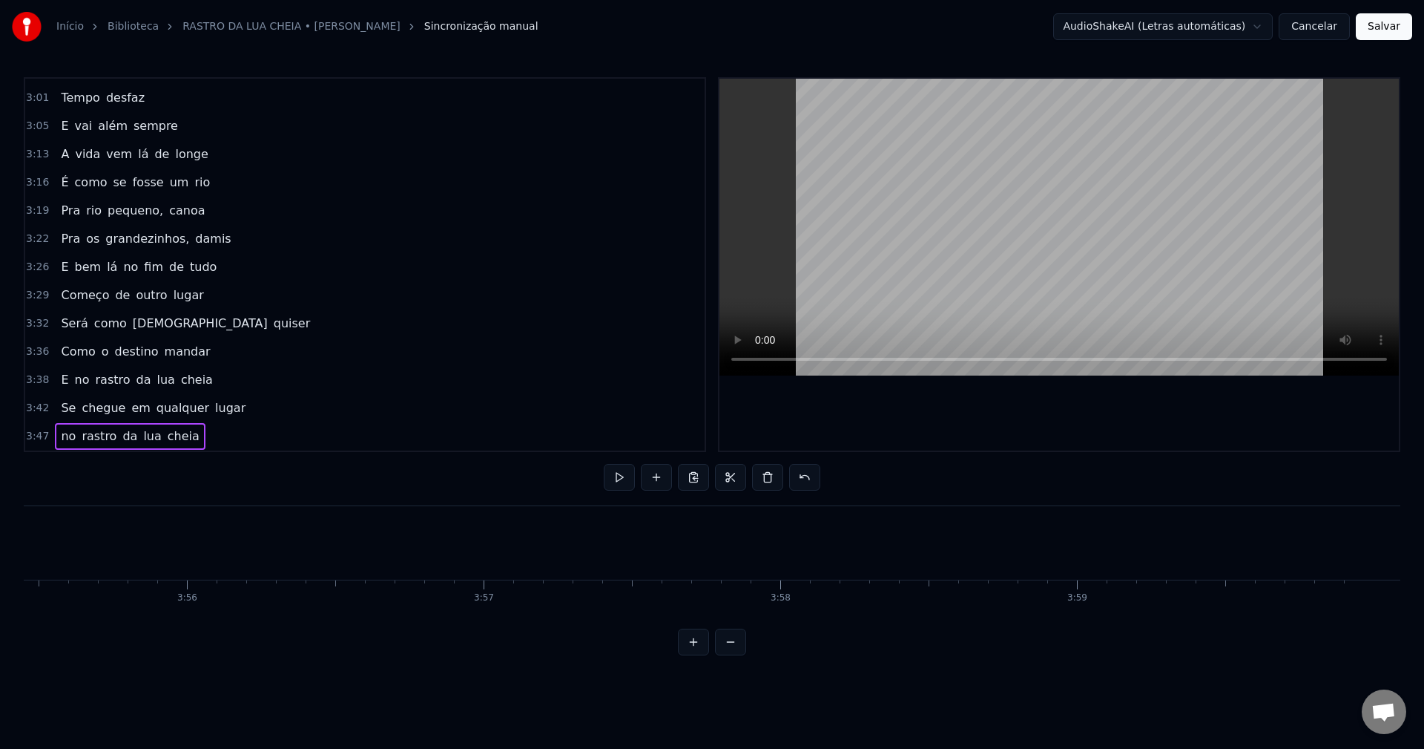
scroll to position [0, 69872]
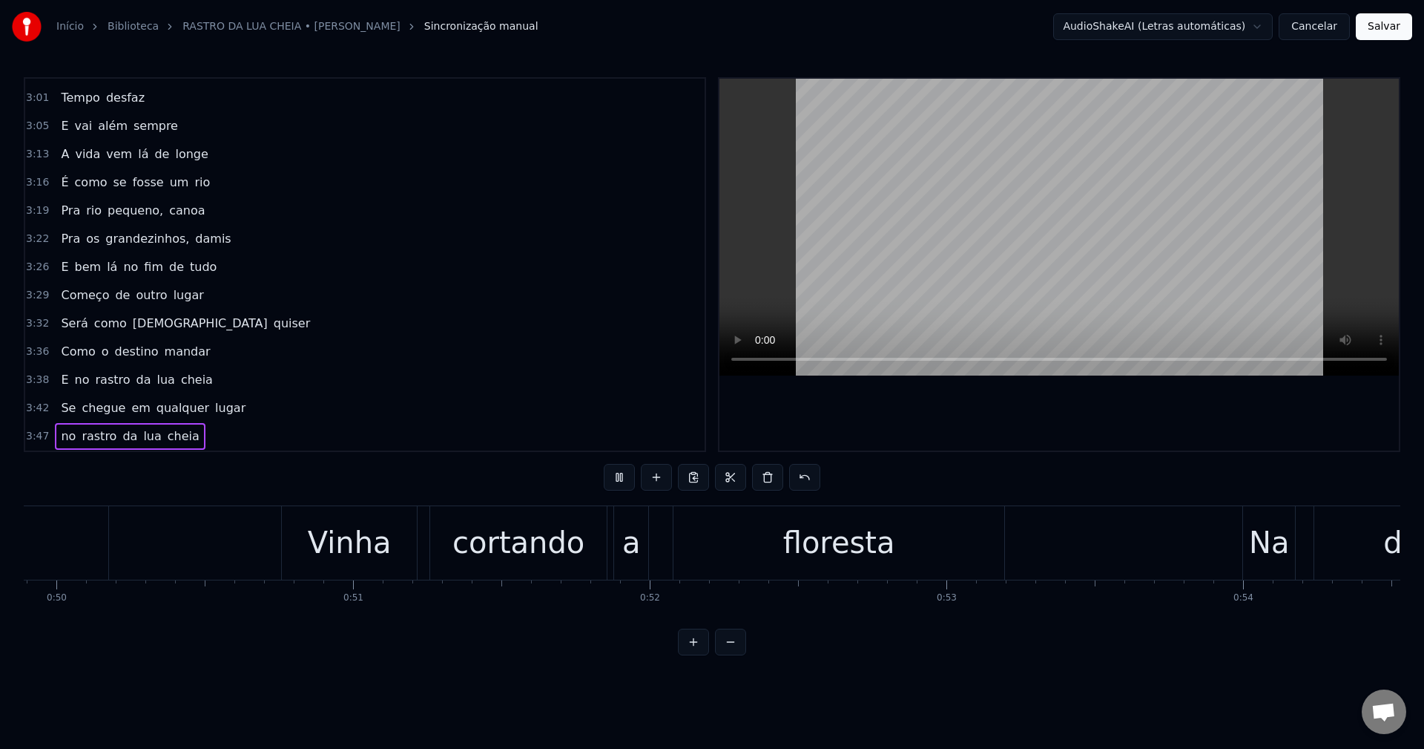
click at [1366, 24] on button "Salvar" at bounding box center [1384, 26] width 56 height 27
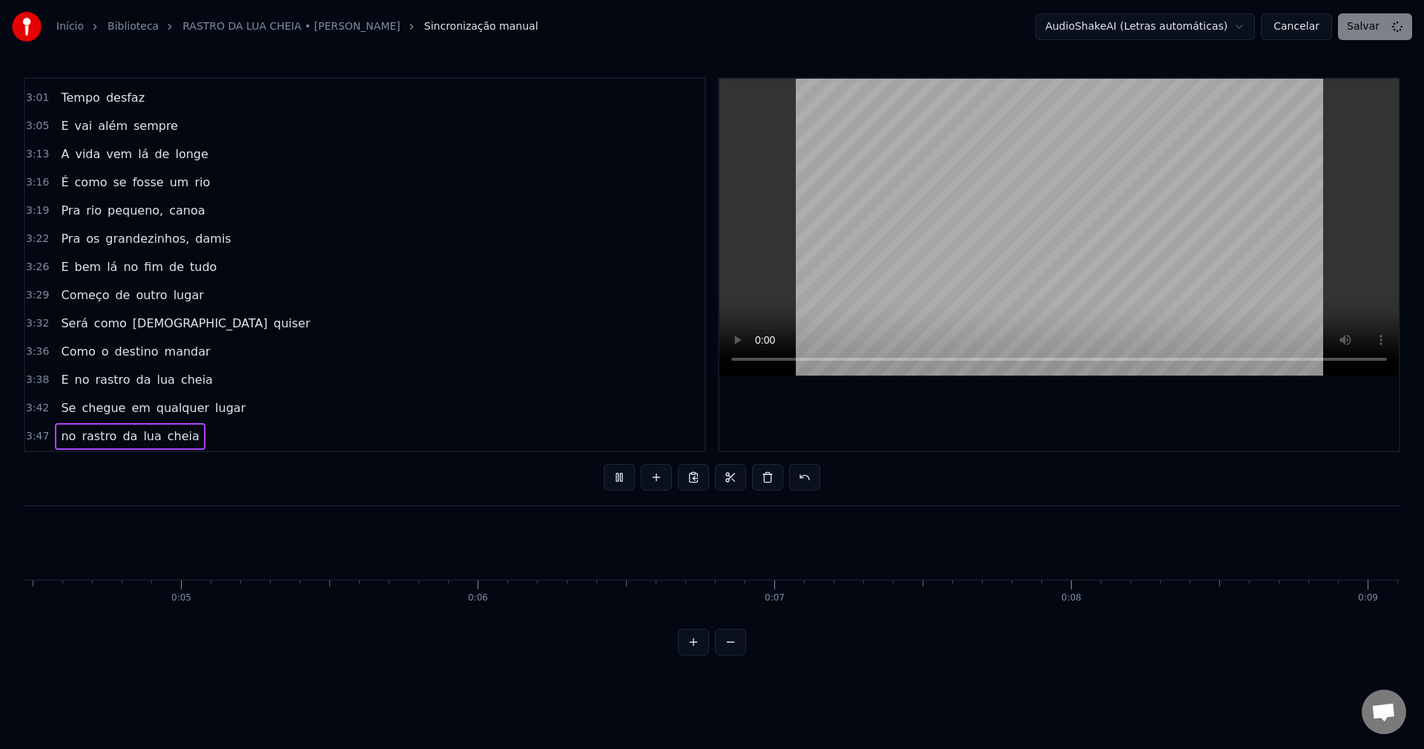
scroll to position [0, 1233]
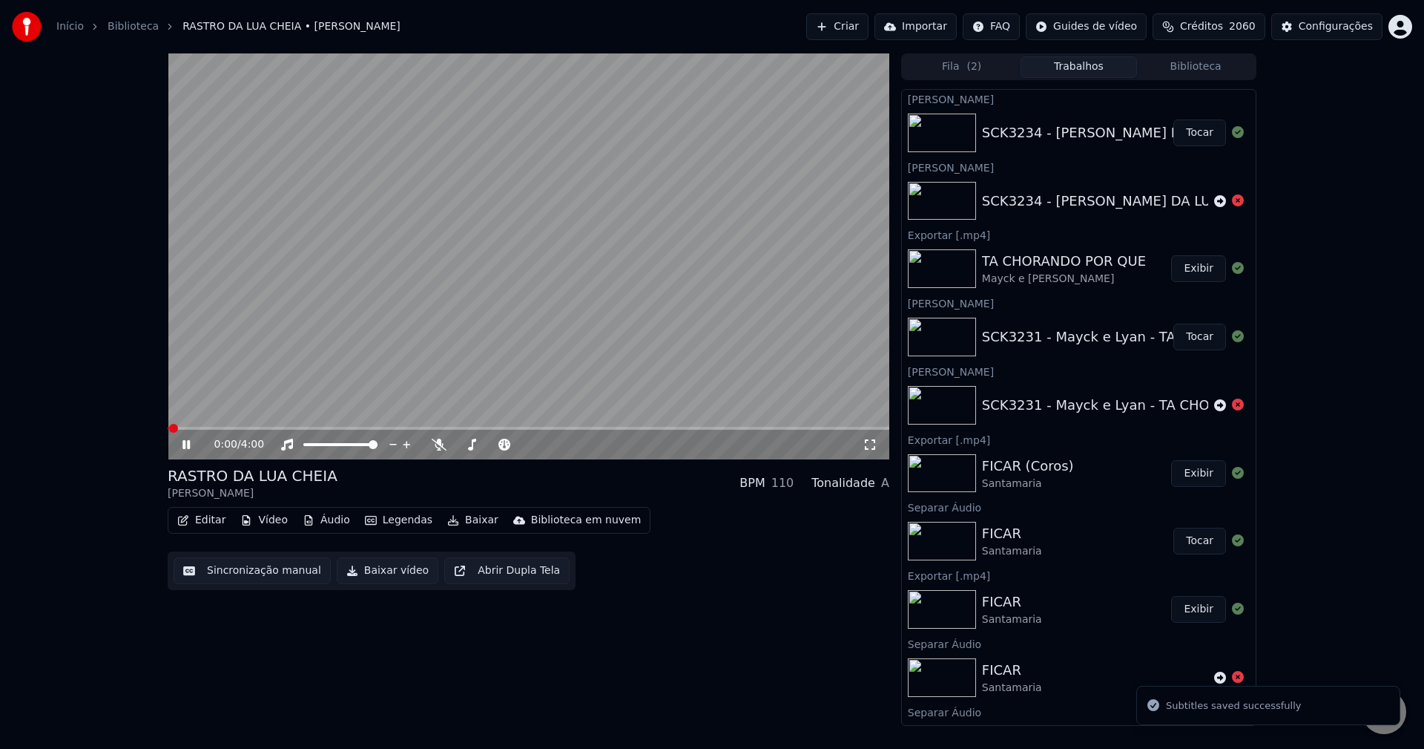
click at [387, 563] on button "Baixar vídeo" at bounding box center [388, 570] width 102 height 27
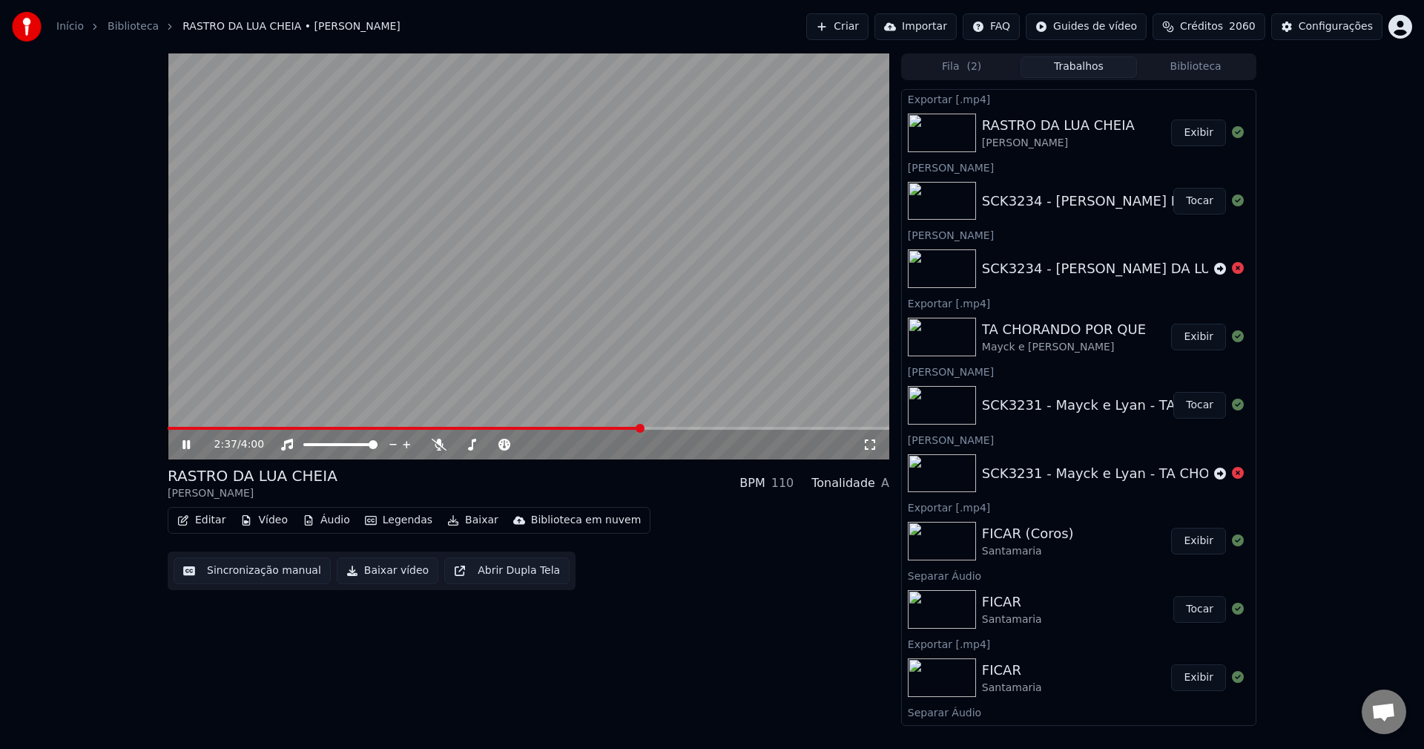
click at [1180, 125] on button "Exibir" at bounding box center [1198, 132] width 55 height 27
click at [1347, 27] on div "Configurações" at bounding box center [1336, 26] width 74 height 15
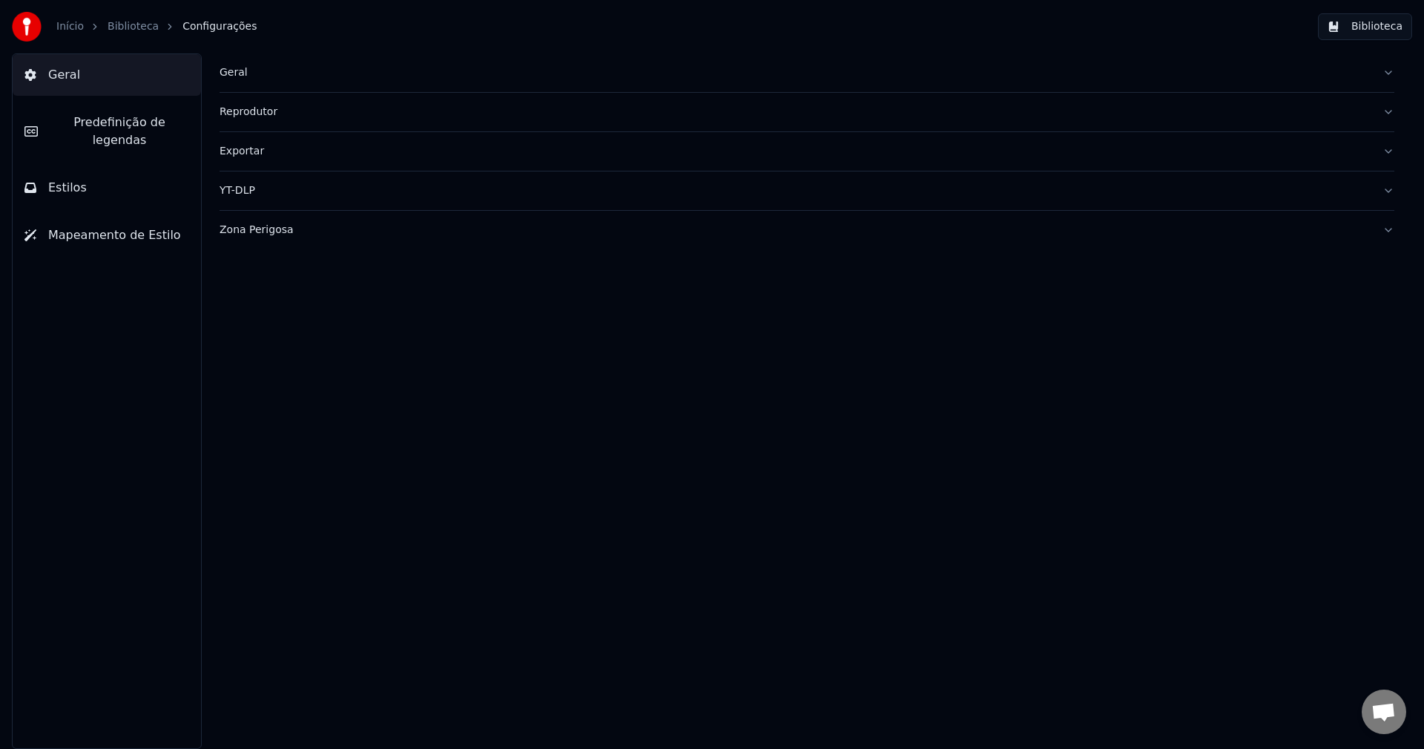
click at [228, 70] on div "Geral" at bounding box center [795, 72] width 1151 height 15
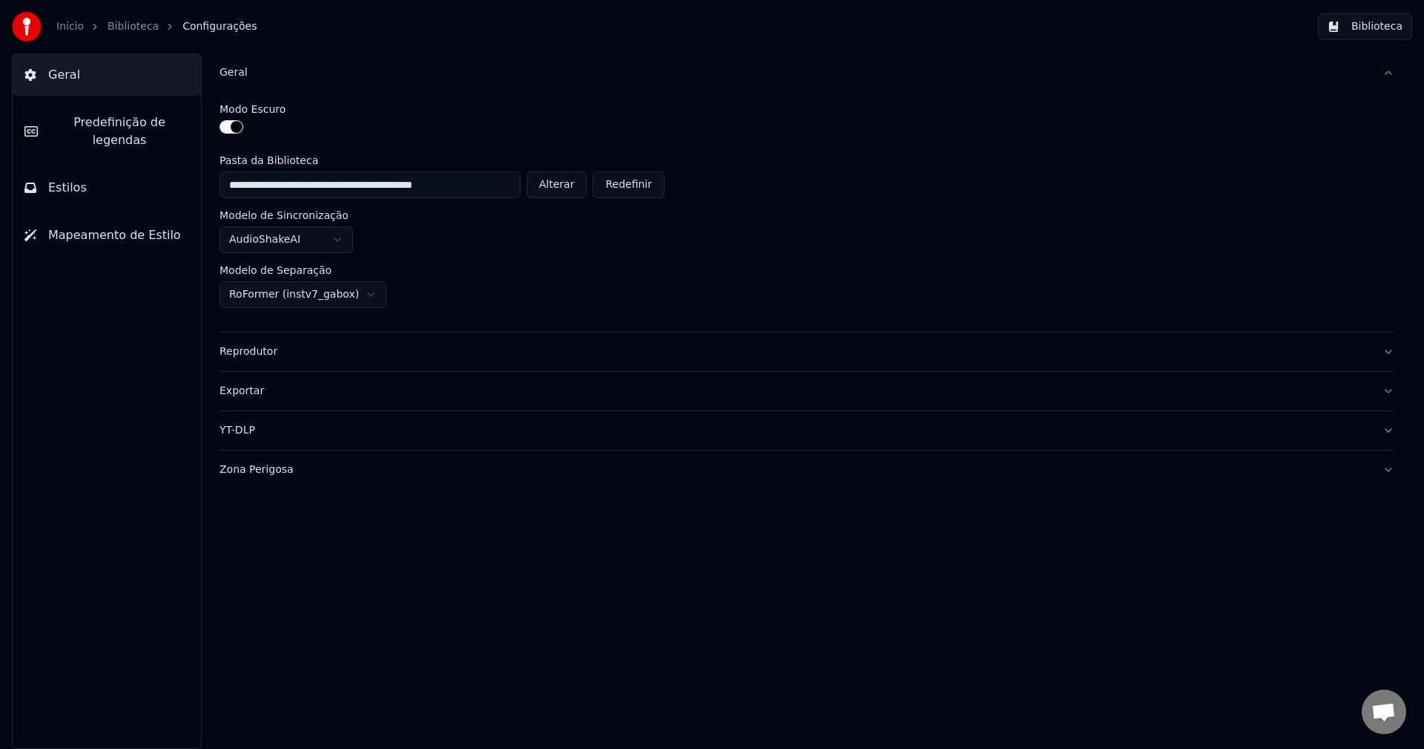
click at [554, 186] on button "Alterar" at bounding box center [557, 184] width 61 height 27
type input "**********"
click at [1367, 23] on button "Biblioteca" at bounding box center [1365, 26] width 94 height 27
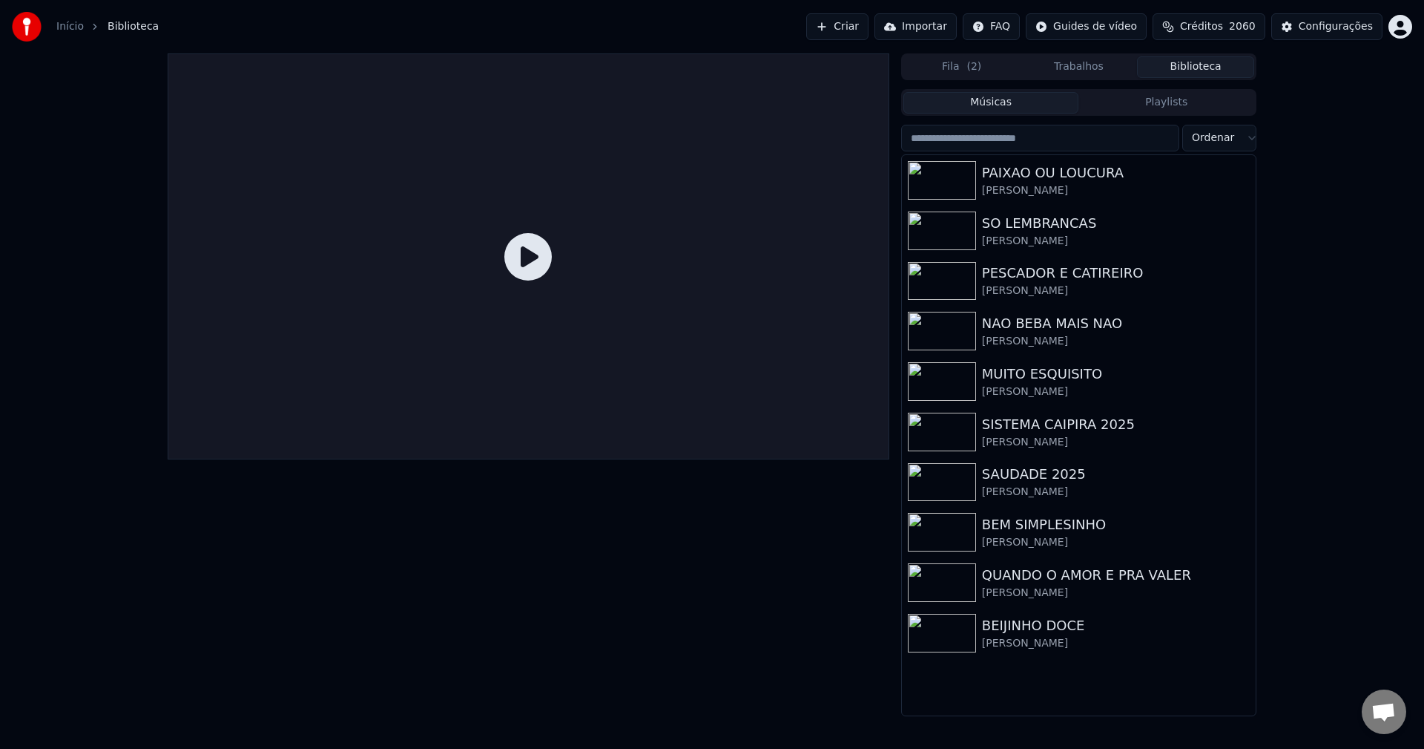
click at [982, 143] on input "search" at bounding box center [1040, 138] width 278 height 27
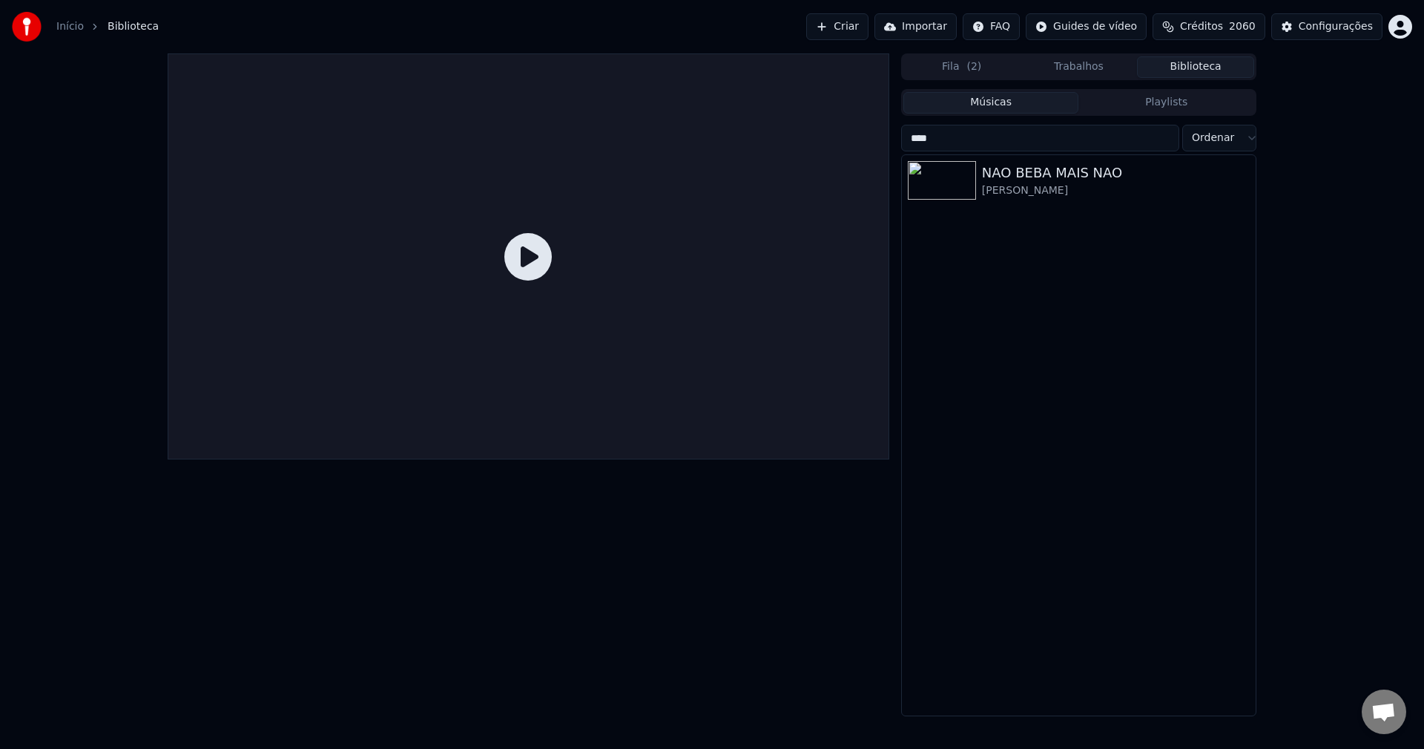
type input "****"
click at [1017, 168] on div "NAO BEBA MAIS NAO" at bounding box center [1108, 172] width 253 height 21
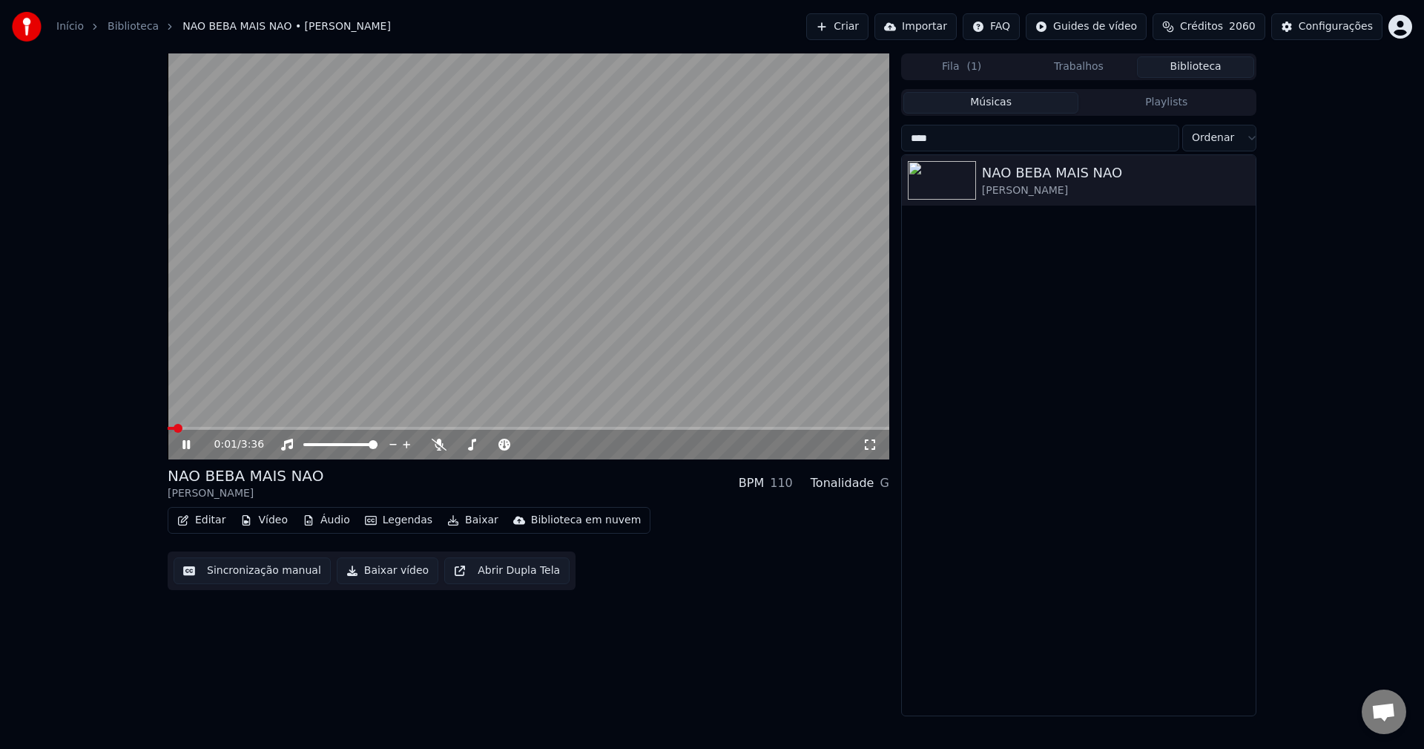
click at [274, 574] on button "Sincronização manual" at bounding box center [252, 570] width 157 height 27
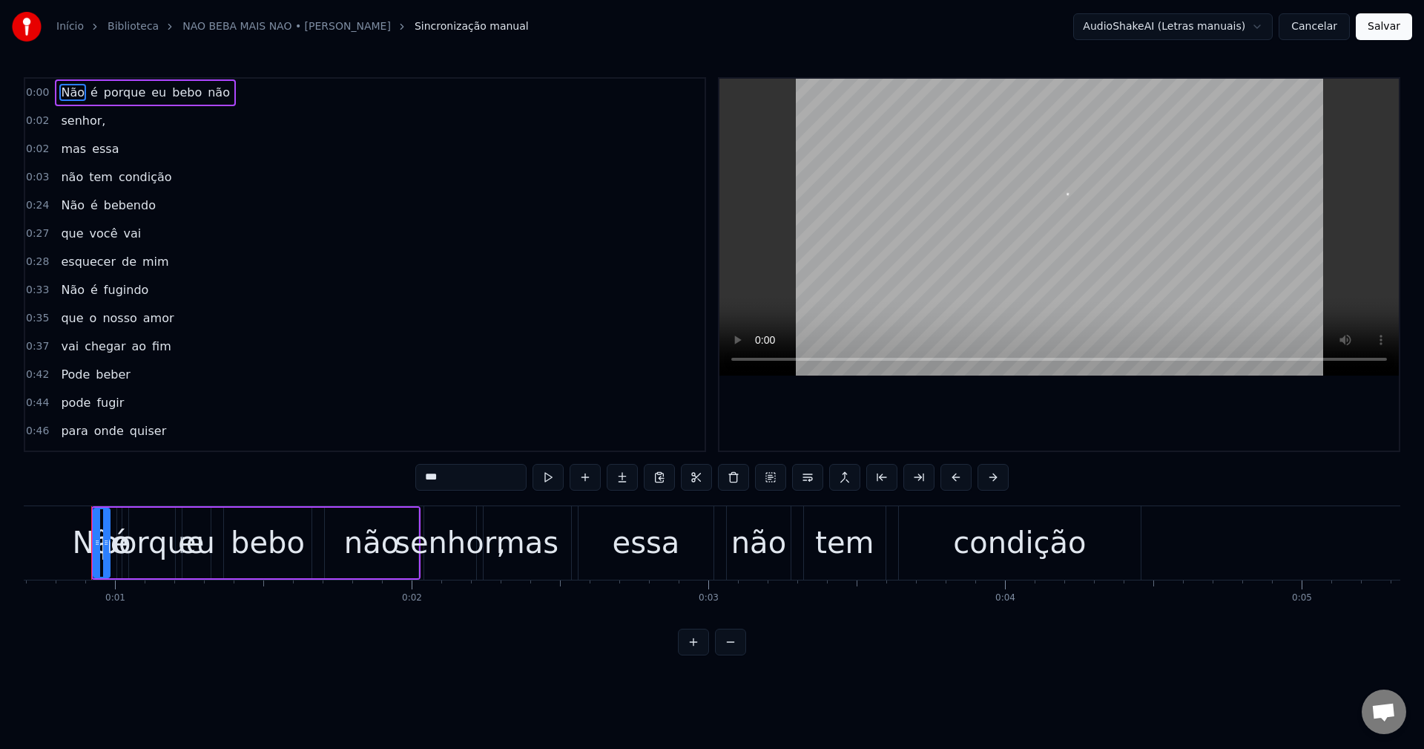
scroll to position [0, 198]
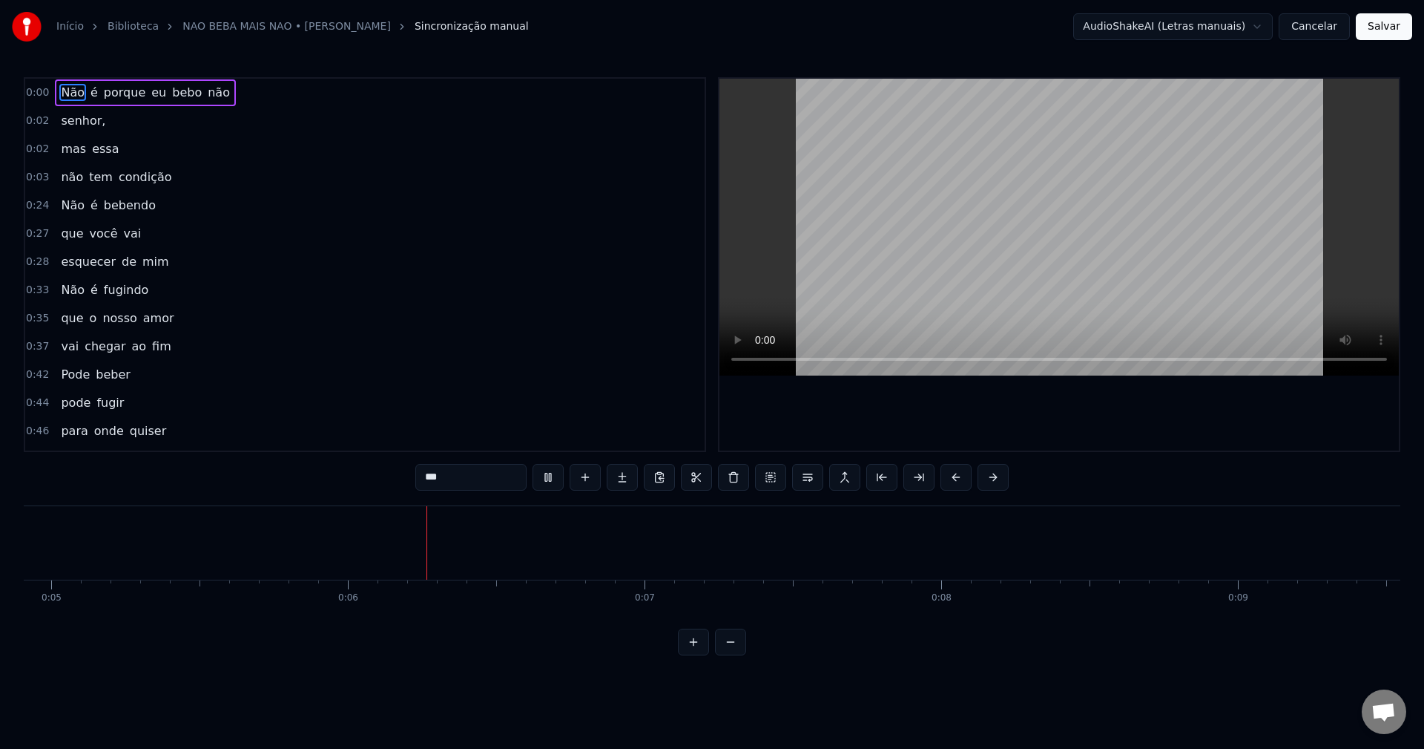
click at [63, 201] on span "Não" at bounding box center [72, 205] width 27 height 17
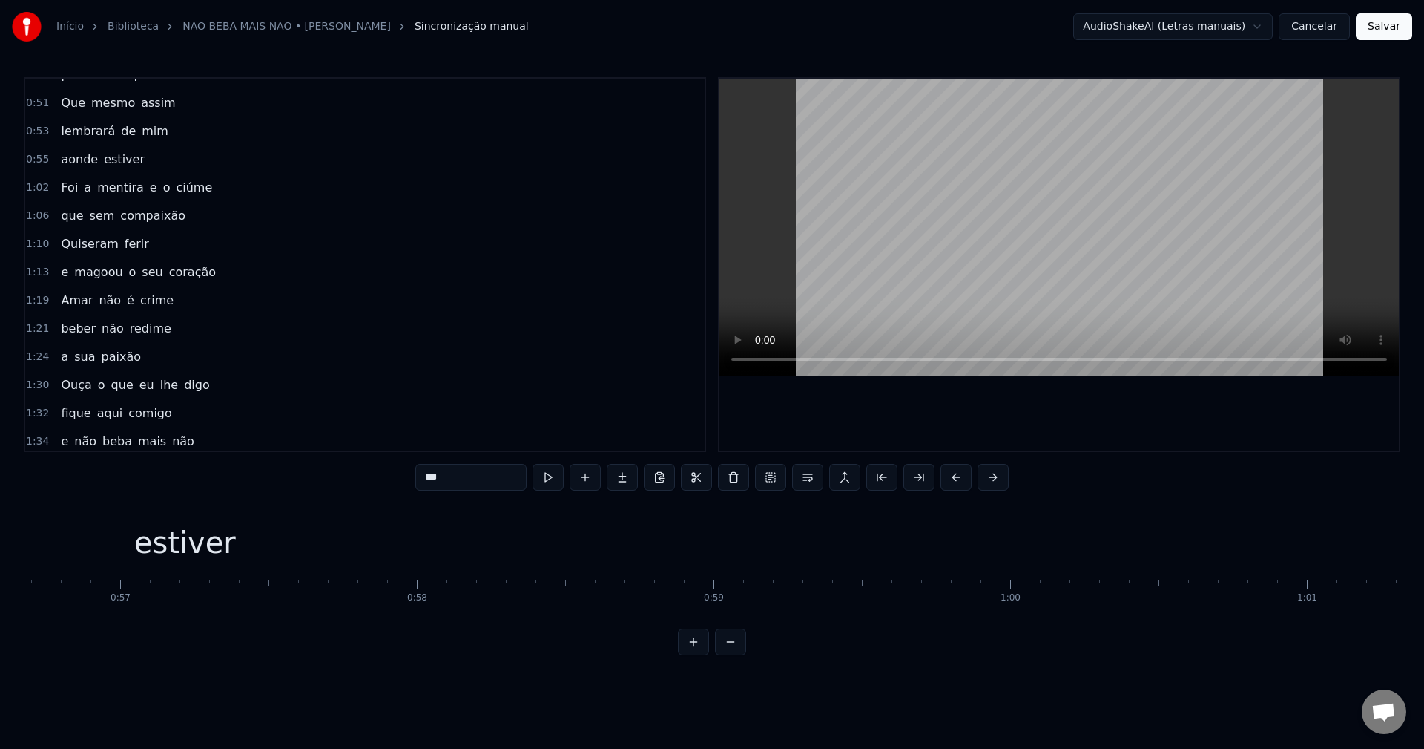
scroll to position [0, 16712]
click at [430, 517] on div "estiver" at bounding box center [291, 542] width 426 height 73
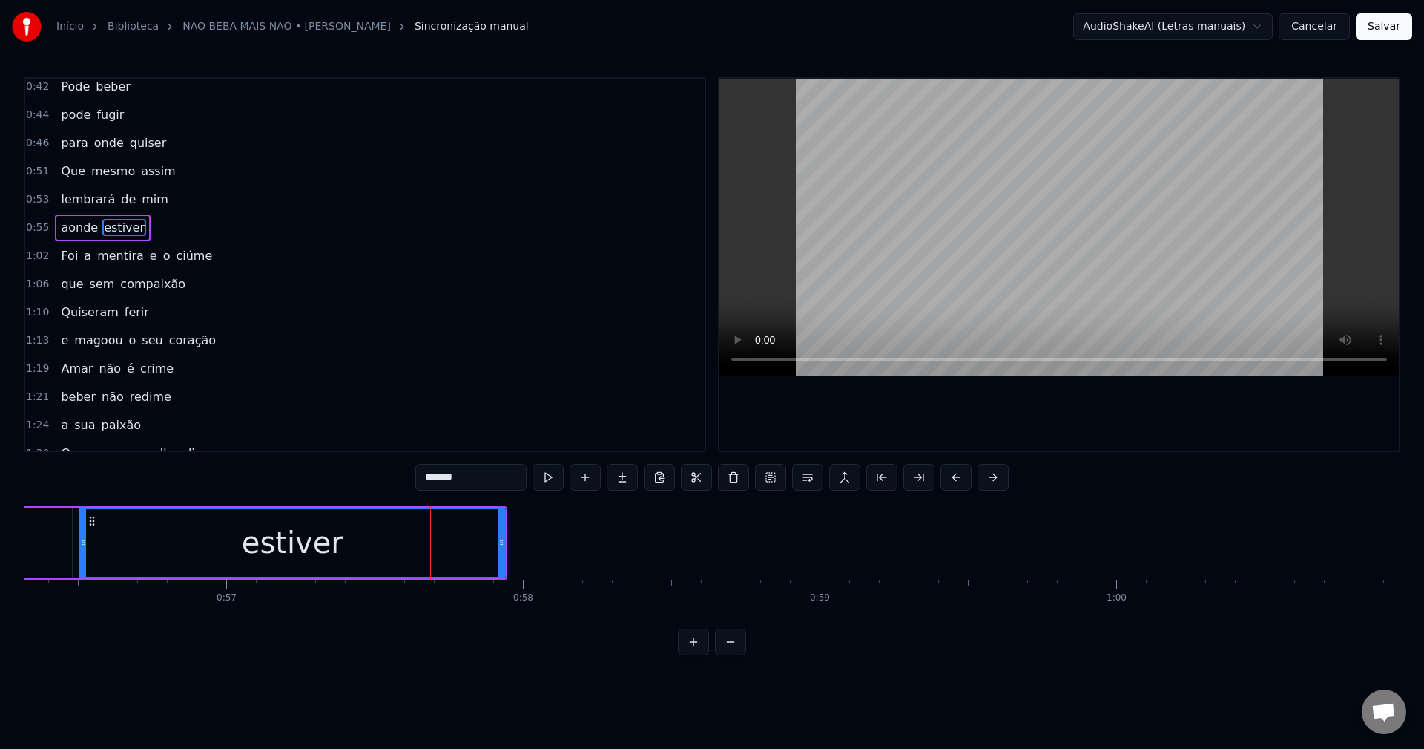
scroll to position [251, 0]
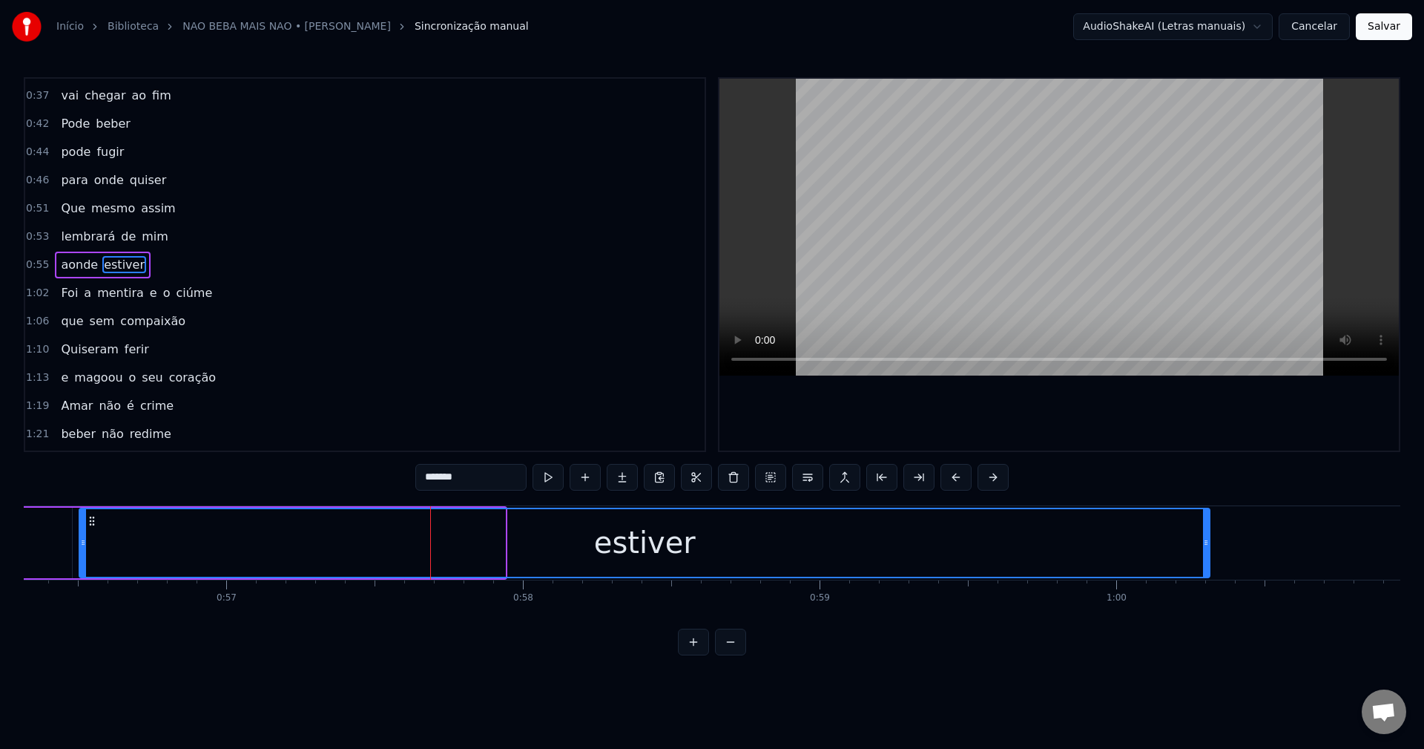
drag, startPoint x: 502, startPoint y: 538, endPoint x: 1207, endPoint y: 544, distance: 704.8
click at [1207, 544] on icon at bounding box center [1206, 542] width 6 height 12
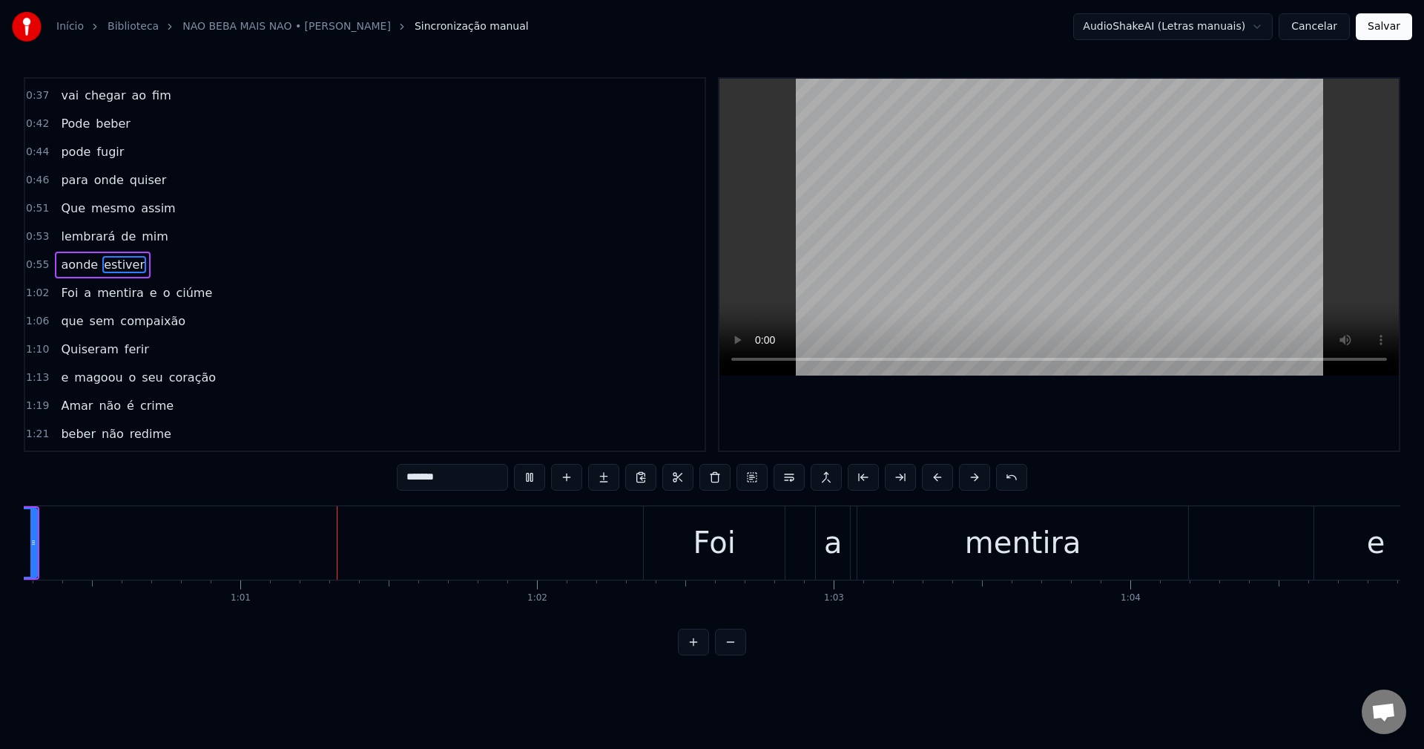
scroll to position [0, 17958]
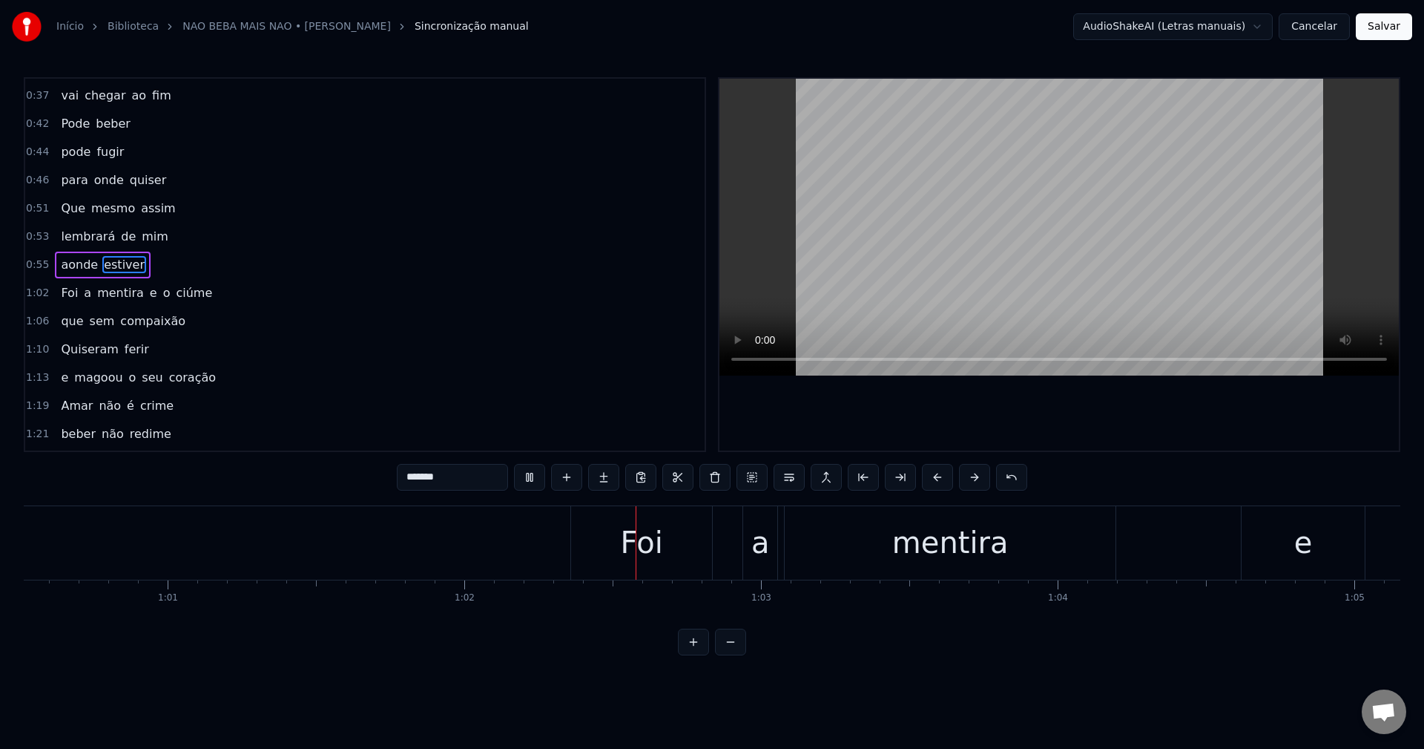
click at [102, 266] on span "estiver" at bounding box center [124, 264] width 44 height 17
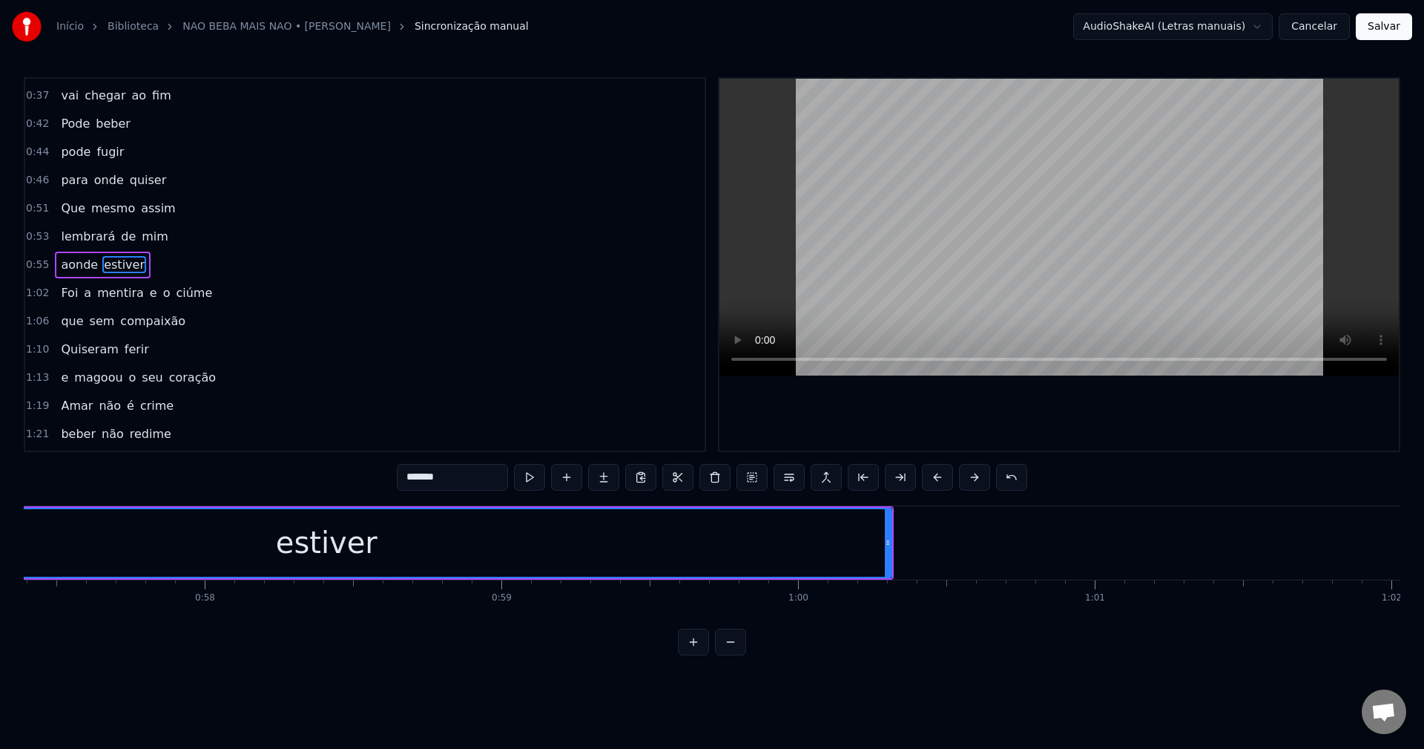
click at [65, 262] on span "aonde" at bounding box center [79, 264] width 40 height 17
type input "*****"
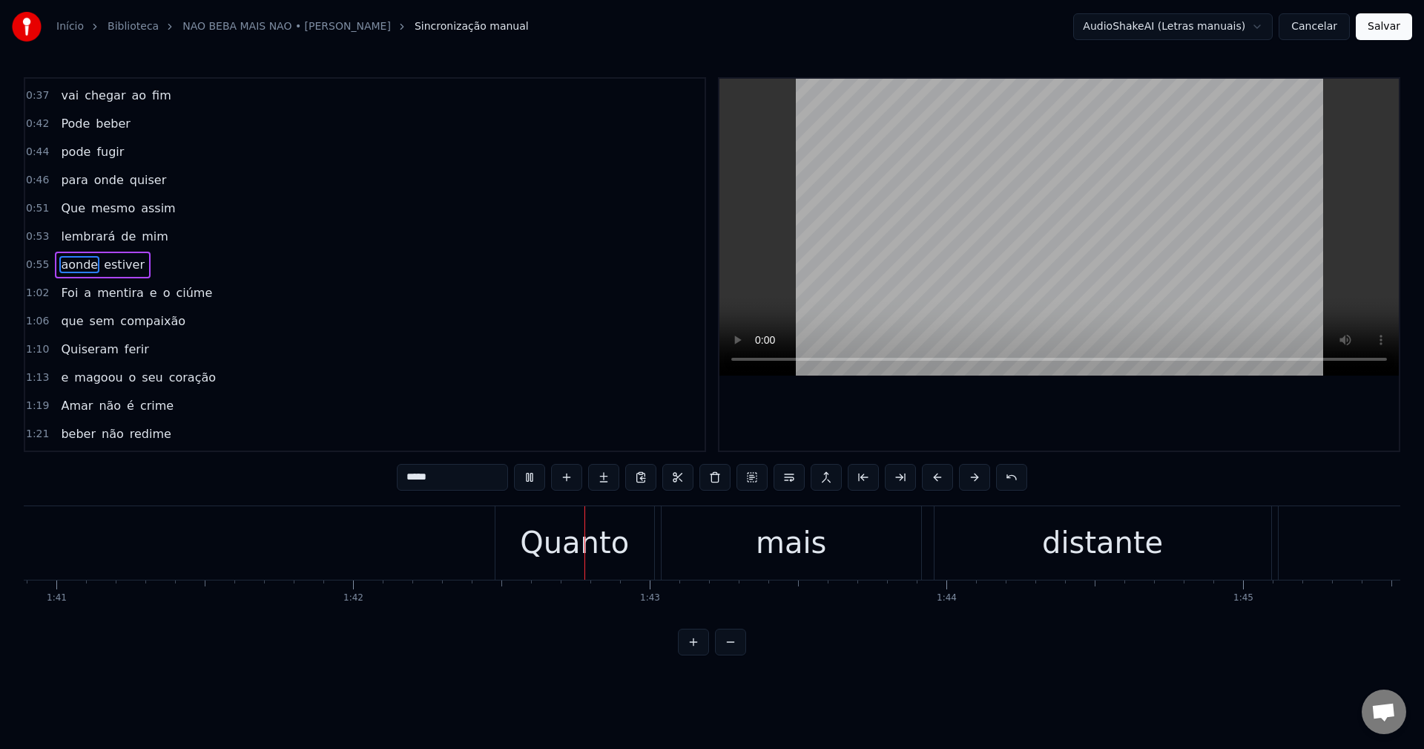
scroll to position [0, 30253]
